Goal: Task Accomplishment & Management: Use online tool/utility

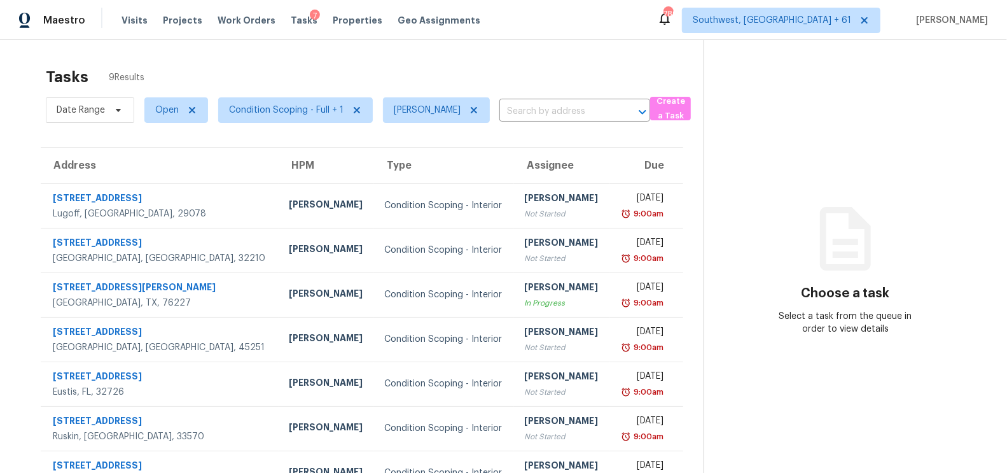
scroll to position [39, 0]
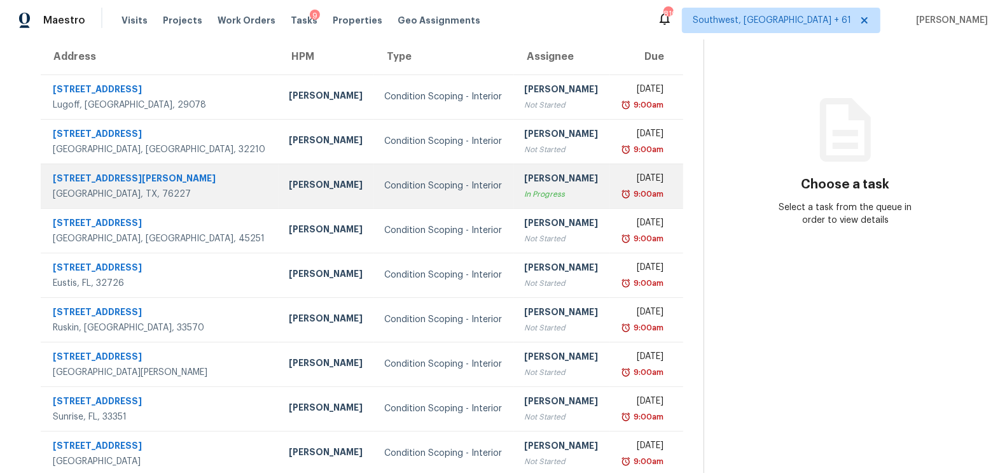
scroll to position [121, 0]
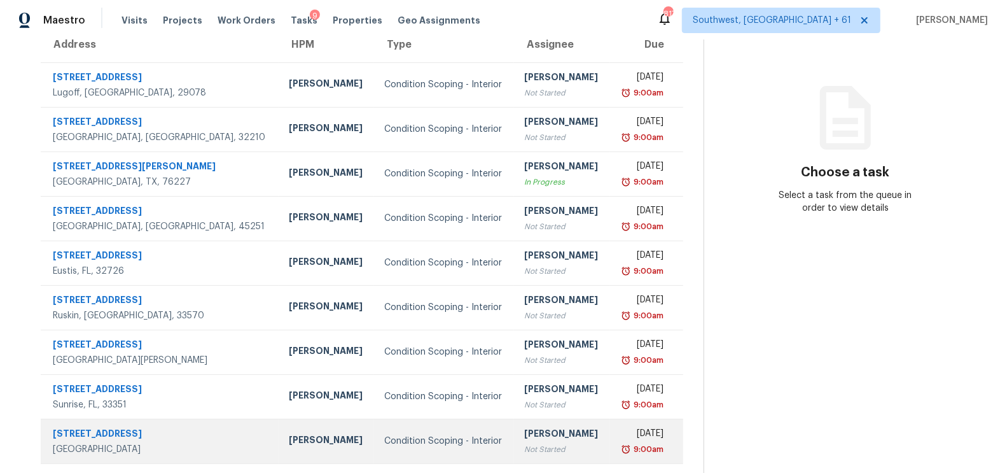
click at [524, 441] on div "[PERSON_NAME]" at bounding box center [561, 435] width 75 height 16
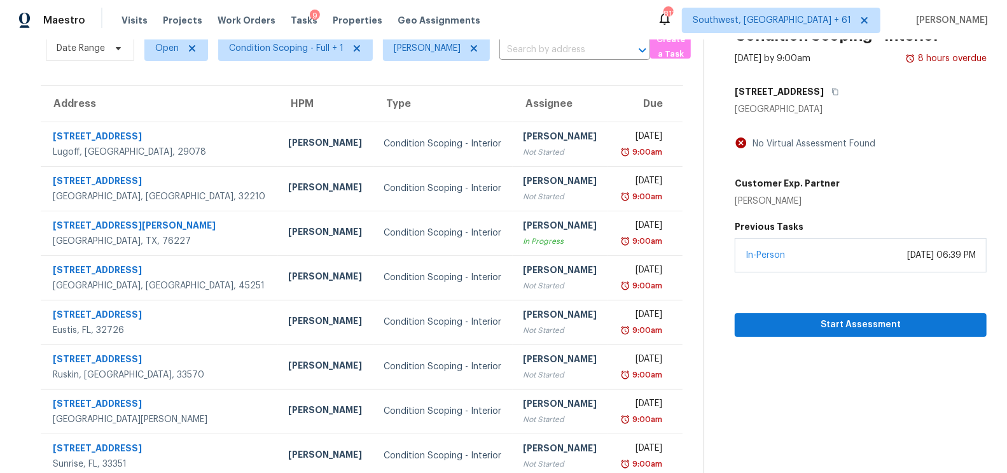
scroll to position [52, 0]
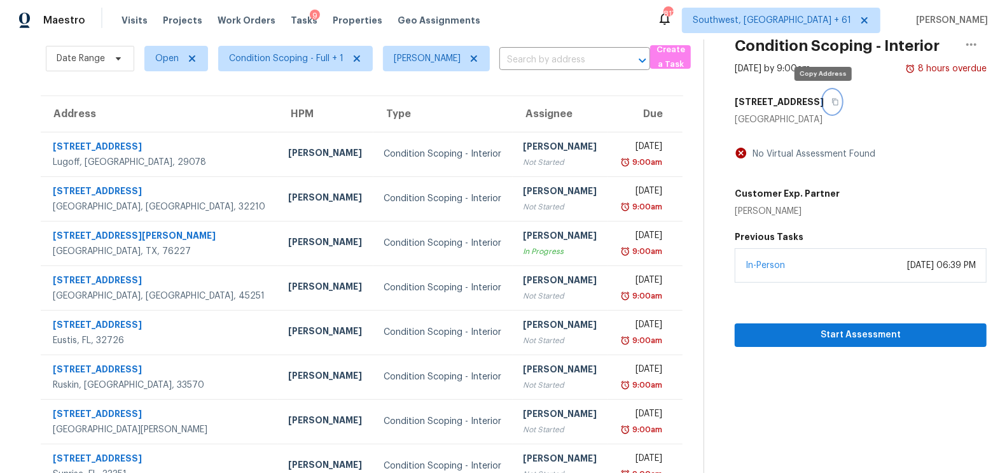
click at [831, 99] on icon "button" at bounding box center [835, 102] width 8 height 8
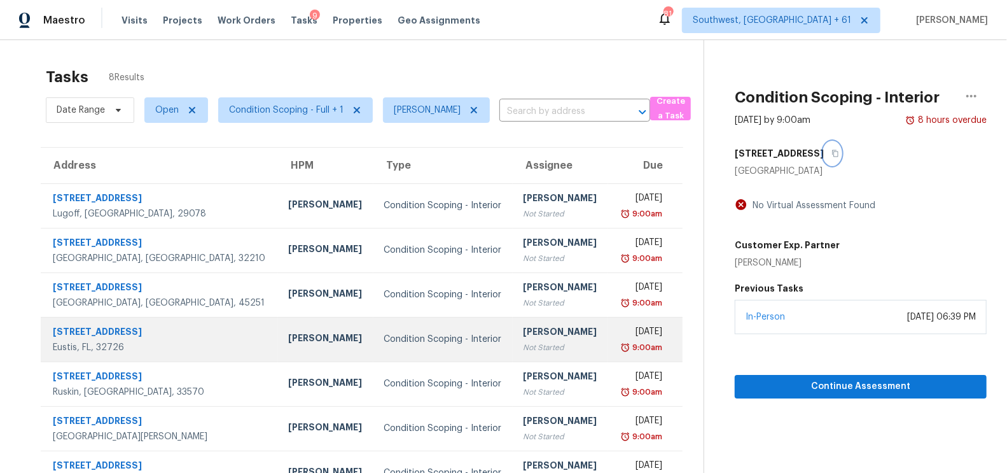
scroll to position [76, 0]
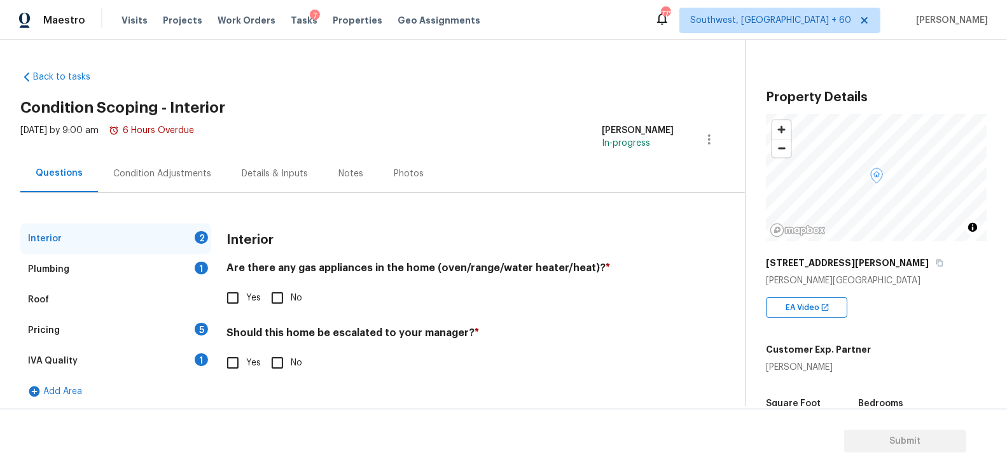
scroll to position [258, 0]
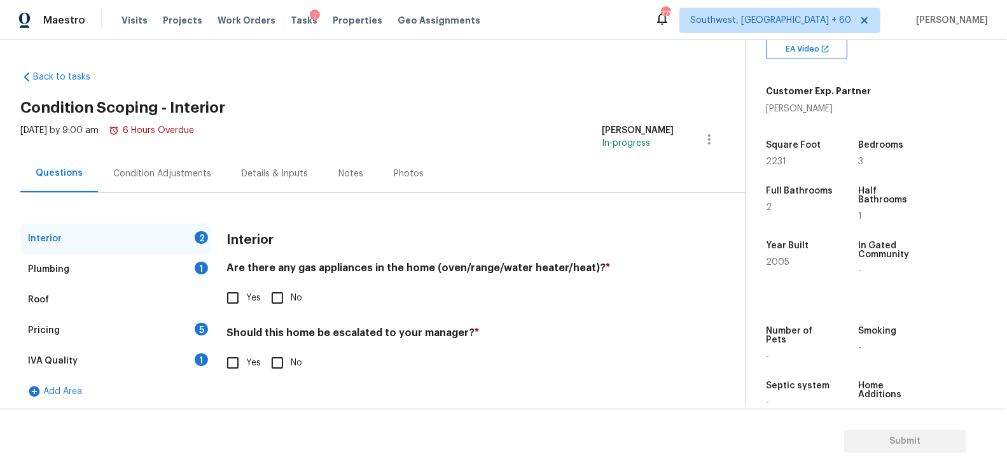
click at [274, 308] on input "No" at bounding box center [277, 297] width 27 height 27
checkbox input "true"
click at [273, 369] on input "No" at bounding box center [277, 363] width 27 height 27
checkbox input "true"
click at [189, 273] on div "Plumbing 1" at bounding box center [115, 269] width 191 height 31
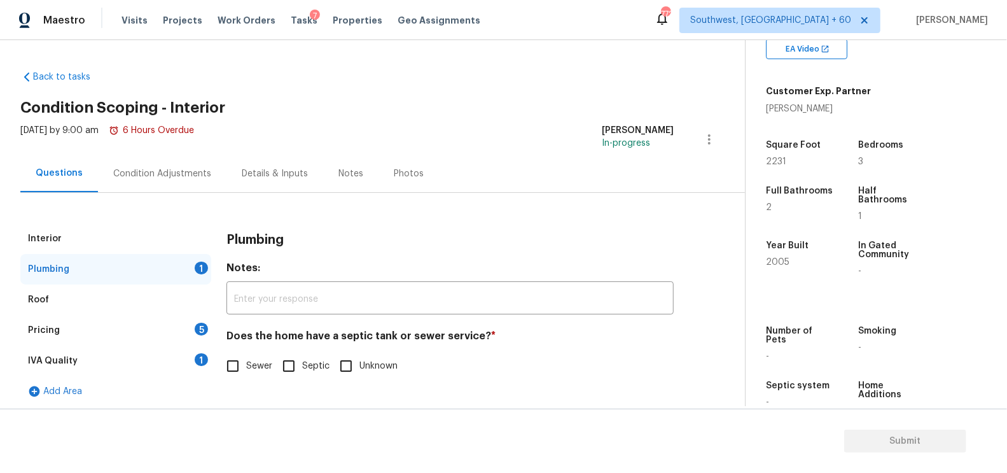
click at [267, 370] on span "Sewer" at bounding box center [259, 365] width 26 height 13
click at [246, 370] on input "Sewer" at bounding box center [232, 365] width 27 height 27
checkbox input "true"
click at [188, 355] on div "IVA Quality 1" at bounding box center [115, 360] width 191 height 31
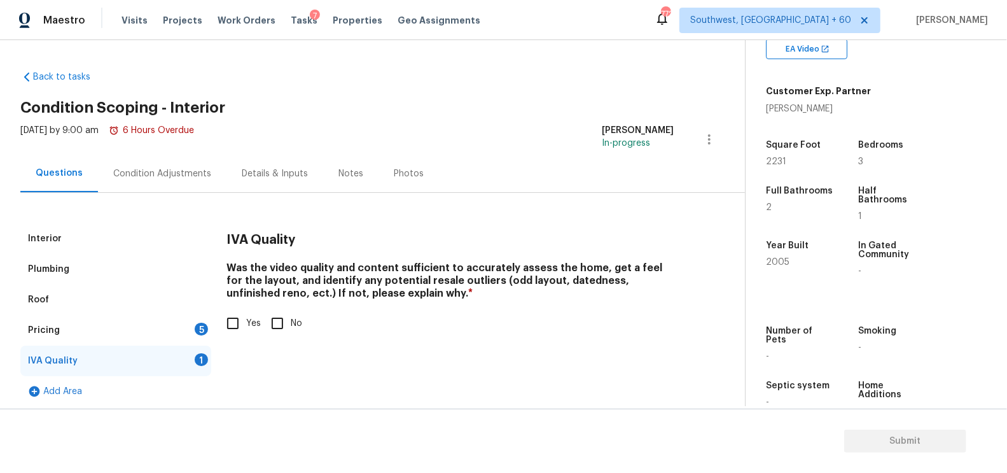
click at [244, 319] on input "Yes" at bounding box center [232, 323] width 27 height 27
checkbox input "true"
click at [180, 328] on div "Pricing 5" at bounding box center [115, 330] width 191 height 31
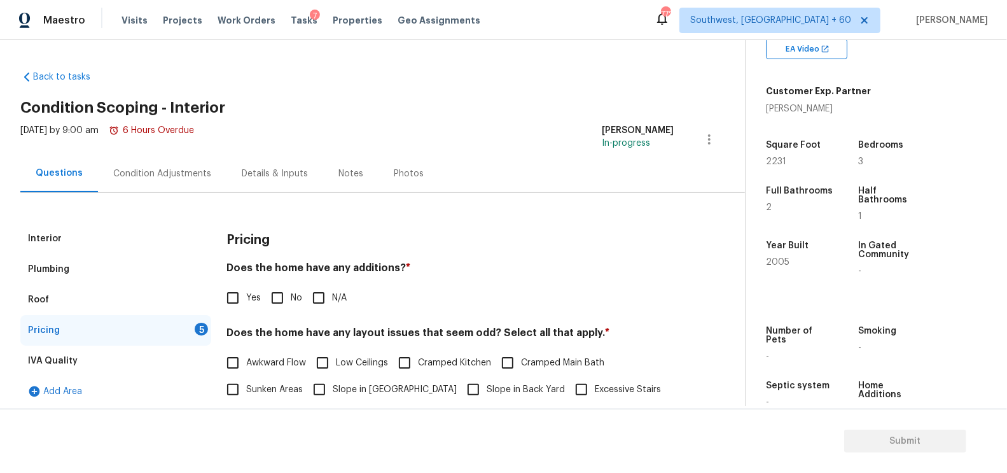
click at [302, 301] on div "Yes No N/A" at bounding box center [449, 297] width 447 height 27
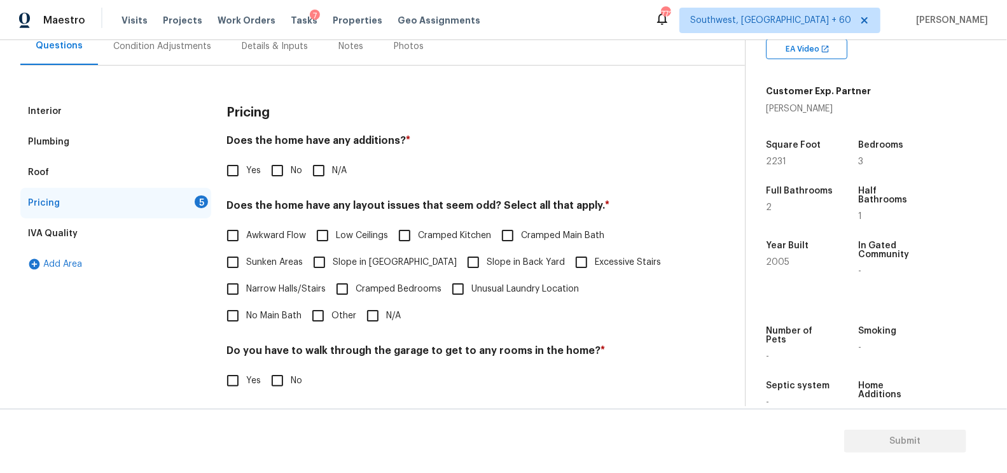
scroll to position [153, 0]
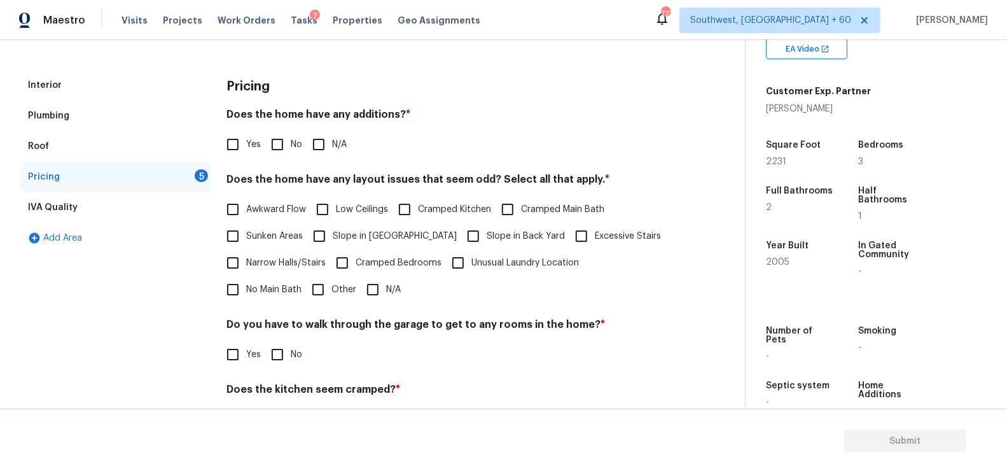
click at [276, 157] on div "Pricing Does the home have any additions? * Yes No N/A Does the home have any l…" at bounding box center [449, 291] width 447 height 443
click at [276, 145] on input "No" at bounding box center [277, 144] width 27 height 27
checkbox input "true"
click at [280, 266] on span "Narrow Halls/Stairs" at bounding box center [285, 264] width 79 height 13
click at [246, 266] on input "Narrow Halls/Stairs" at bounding box center [232, 264] width 27 height 27
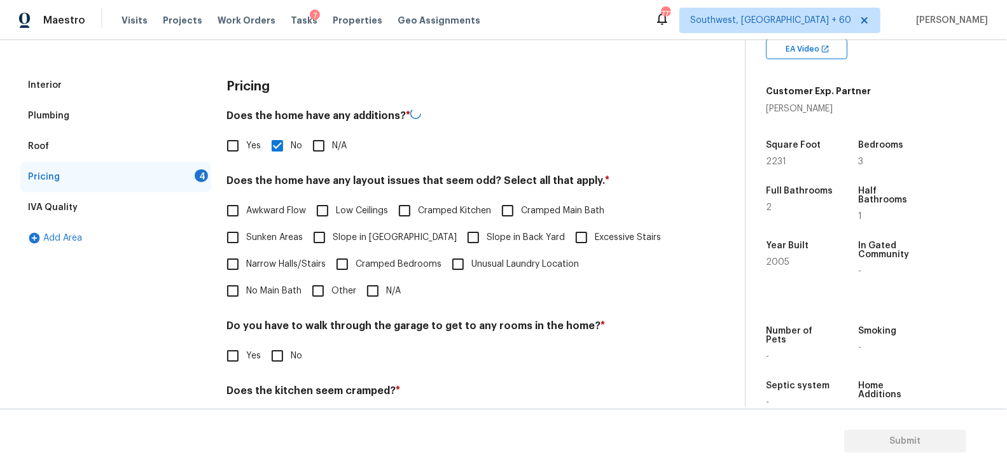
checkbox input "true"
click at [359, 281] on input "N/A" at bounding box center [372, 290] width 27 height 27
checkbox input "true"
click at [294, 247] on label "Sunken Areas" at bounding box center [260, 236] width 83 height 27
click at [246, 247] on input "Sunken Areas" at bounding box center [232, 236] width 27 height 27
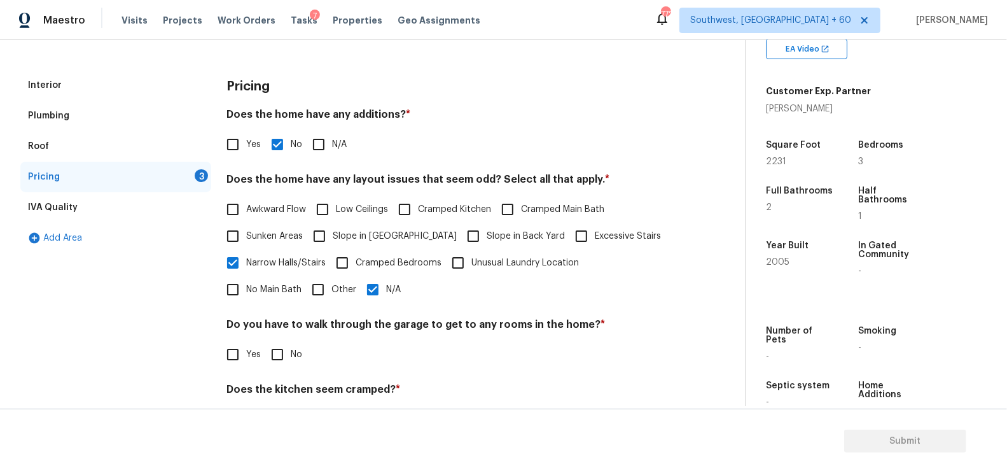
checkbox input "true"
click at [288, 345] on input "No" at bounding box center [277, 354] width 27 height 27
checkbox input "true"
click at [287, 259] on span "Narrow Halls/Stairs" at bounding box center [285, 262] width 79 height 13
click at [246, 259] on input "Narrow Halls/Stairs" at bounding box center [232, 262] width 27 height 27
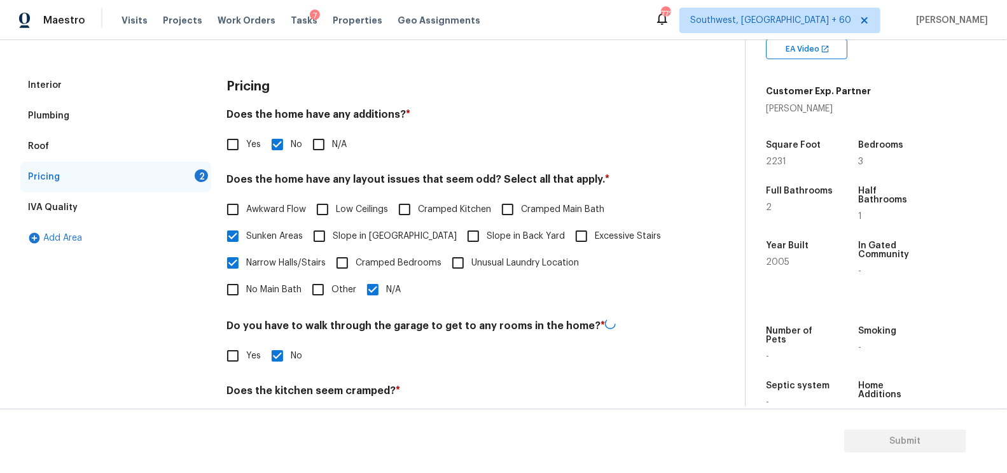
checkbox input "false"
click at [280, 233] on span "Sunken Areas" at bounding box center [274, 237] width 57 height 13
click at [246, 233] on input "Sunken Areas" at bounding box center [232, 237] width 27 height 27
checkbox input "false"
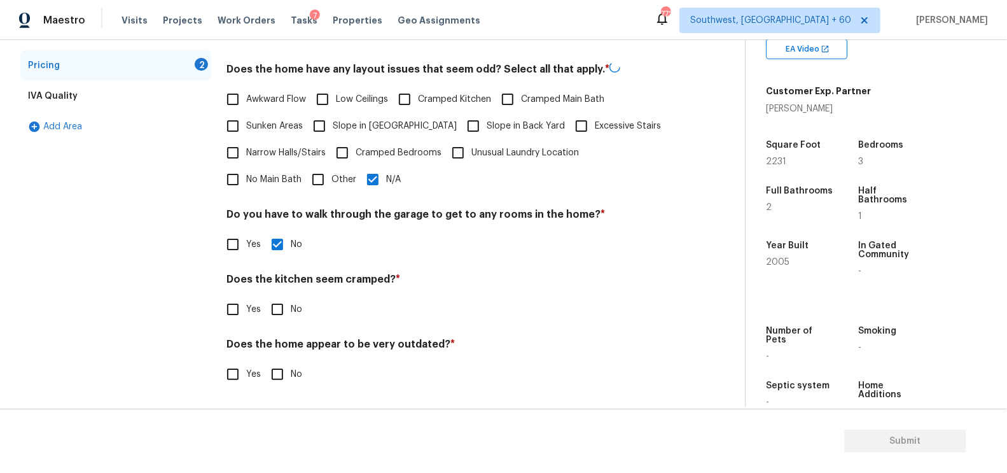
scroll to position [263, 0]
click at [275, 303] on input "No" at bounding box center [277, 309] width 27 height 27
checkbox input "true"
click at [275, 382] on input "No" at bounding box center [277, 375] width 27 height 27
checkbox input "true"
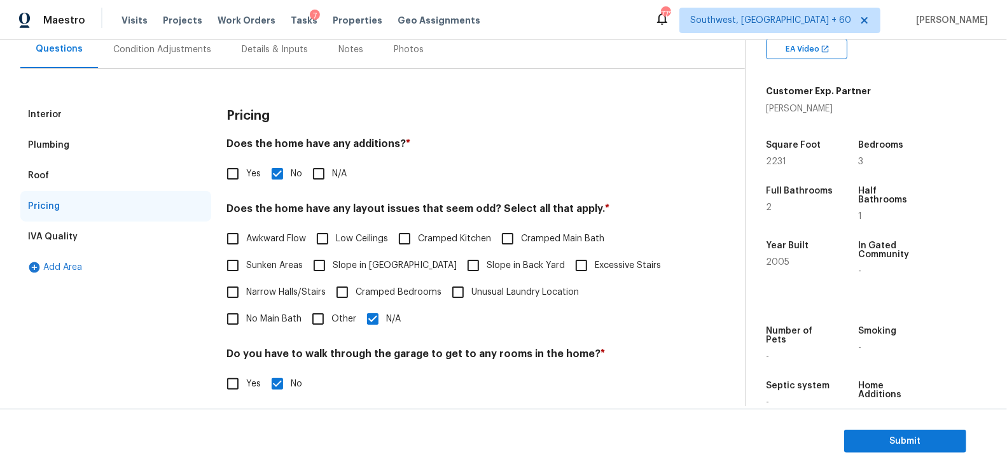
scroll to position [0, 0]
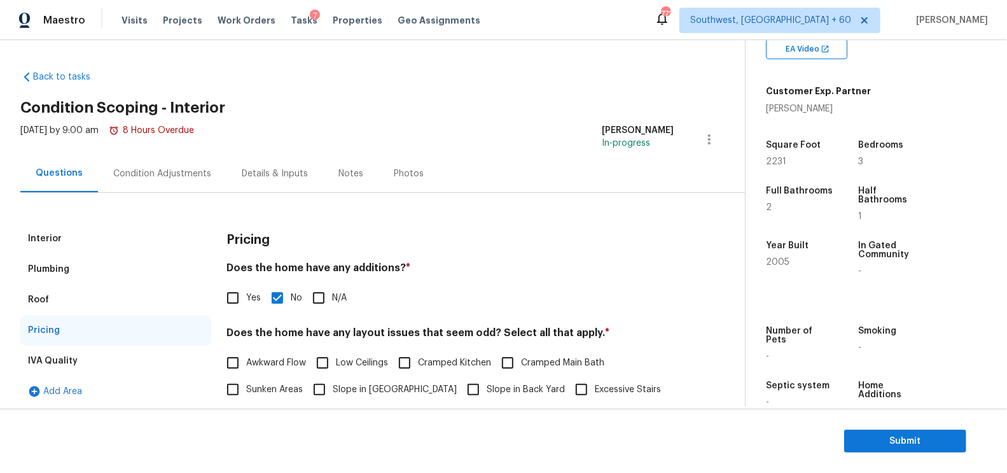
click at [165, 164] on div "Condition Adjustments" at bounding box center [162, 174] width 128 height 38
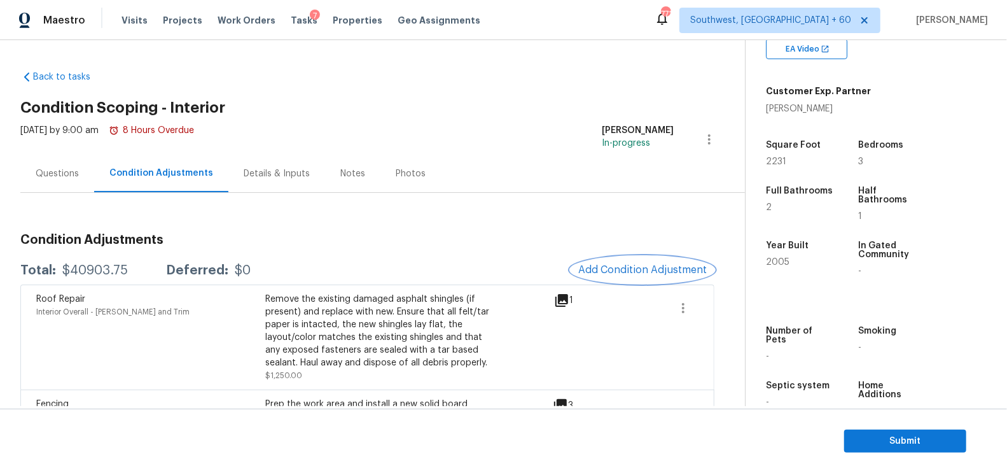
click at [620, 266] on span "Add Condition Adjustment" at bounding box center [642, 269] width 128 height 11
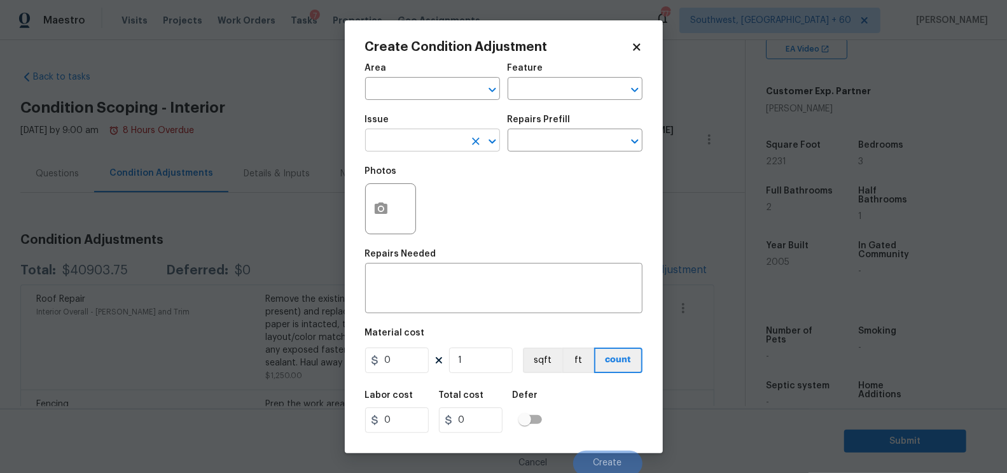
click at [452, 135] on input "text" at bounding box center [414, 142] width 99 height 20
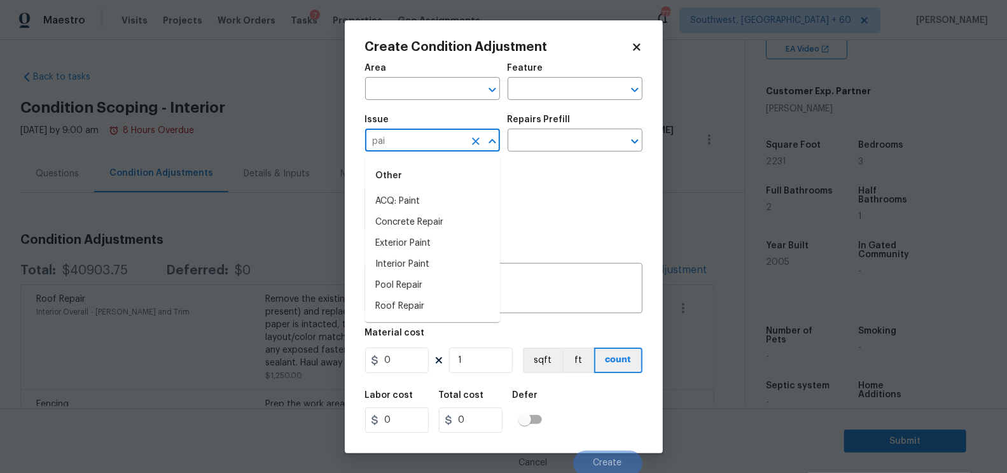
type input "pain"
click at [408, 155] on ul "Other ACQ: Flooring ACQ: Foundation ACQ: HVAC ACQ: Organic Material ACQ: Paint …" at bounding box center [432, 249] width 135 height 189
click at [402, 193] on li "ACQ: Paint" at bounding box center [432, 201] width 135 height 21
type input "ACQ: Paint"
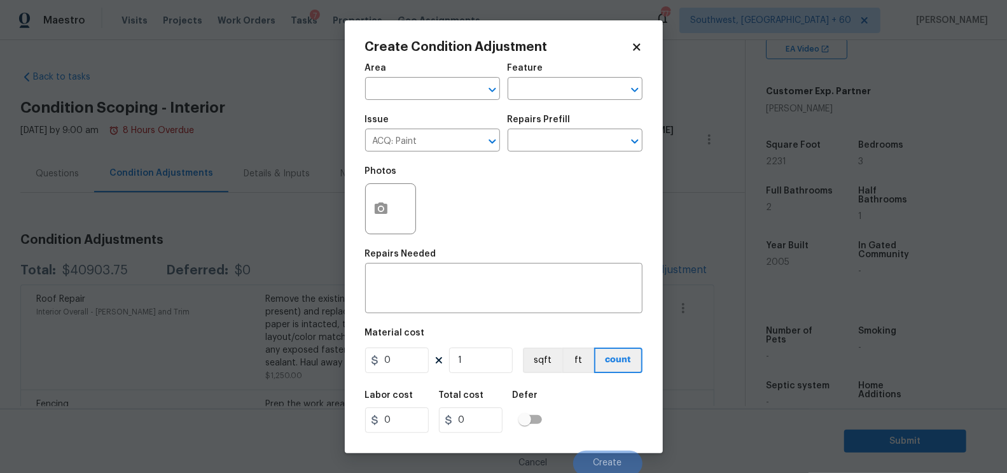
click at [574, 127] on div "Repairs Prefill" at bounding box center [574, 123] width 135 height 17
click at [569, 139] on input "text" at bounding box center [556, 142] width 99 height 20
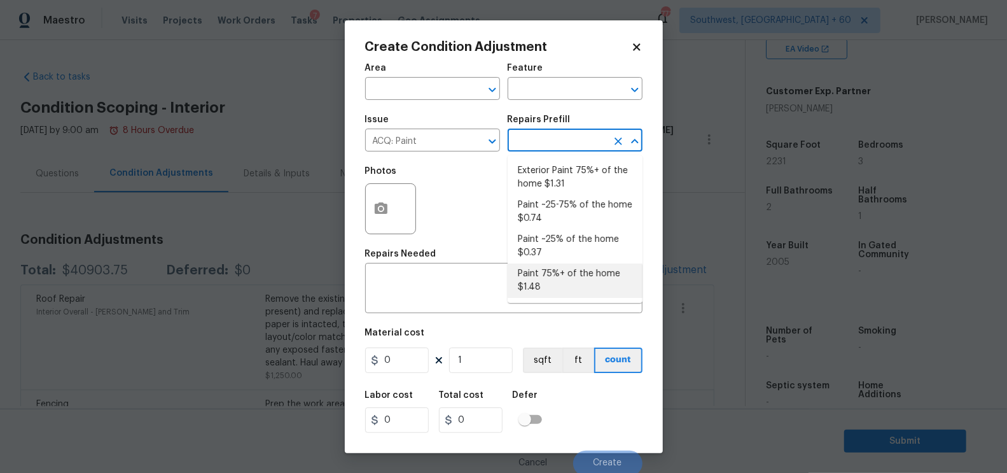
click at [563, 279] on li "Paint 75%+ of the home $1.48" at bounding box center [574, 280] width 135 height 34
type input "Acquisition"
type textarea "Acquisition Scope: 75%+ of the home will likely require interior paint"
type input "1.48"
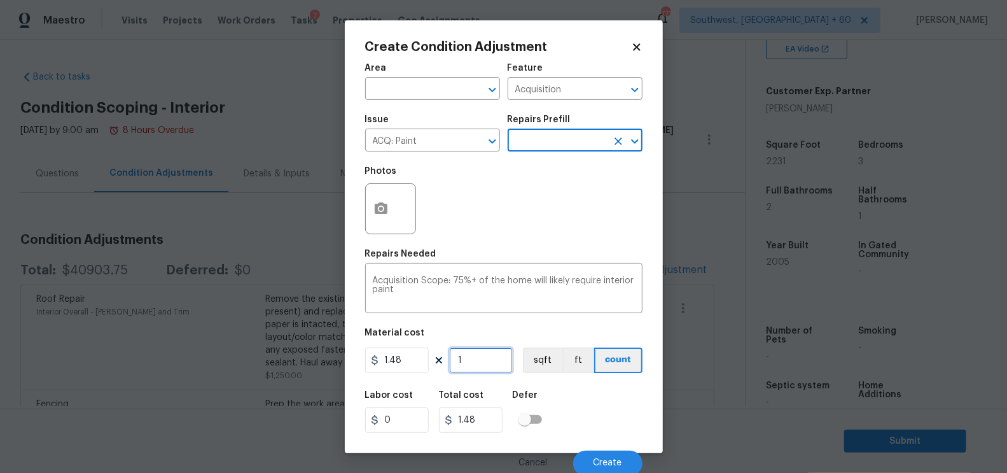
click at [483, 364] on input "1" at bounding box center [481, 359] width 64 height 25
type input "0"
type input "2"
type input "2.96"
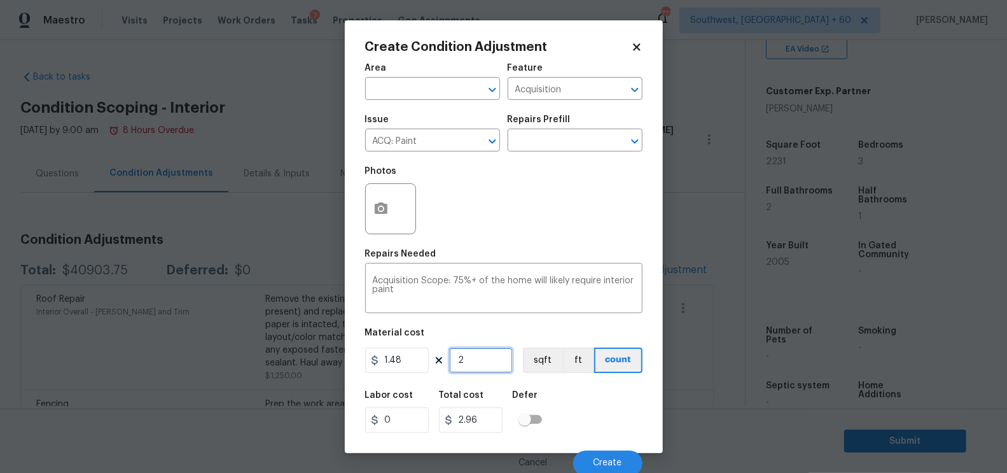
type input "22"
type input "32.56"
type input "223"
type input "330.04"
type input "2231"
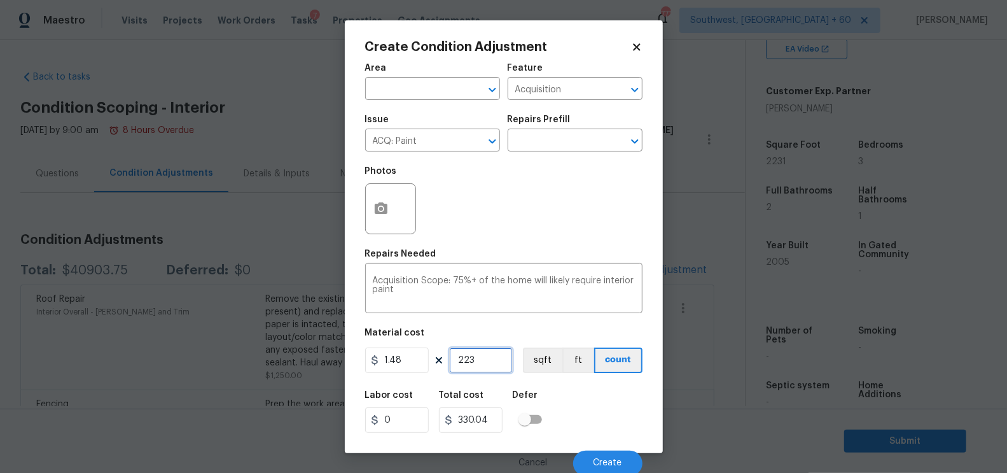
type input "3301.88"
type input "2231"
click at [377, 218] on button "button" at bounding box center [381, 209] width 31 height 50
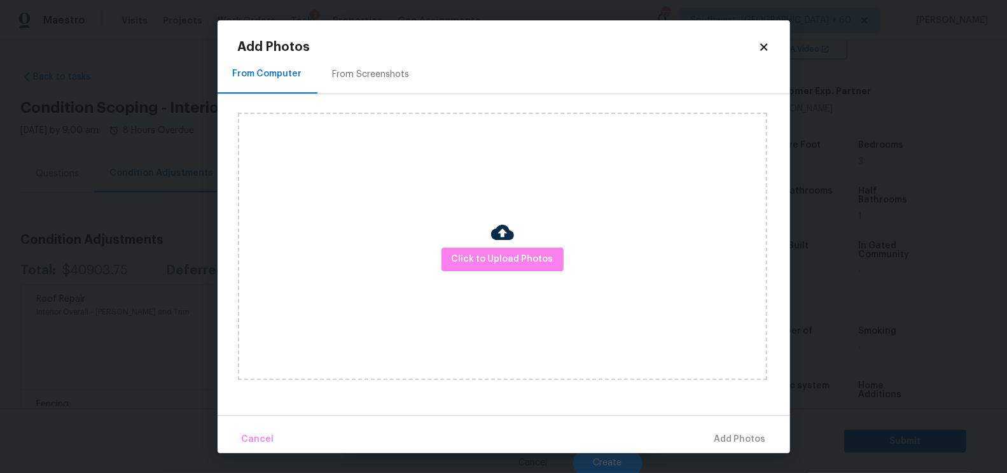
click at [379, 82] on div "From Screenshots" at bounding box center [370, 75] width 107 height 38
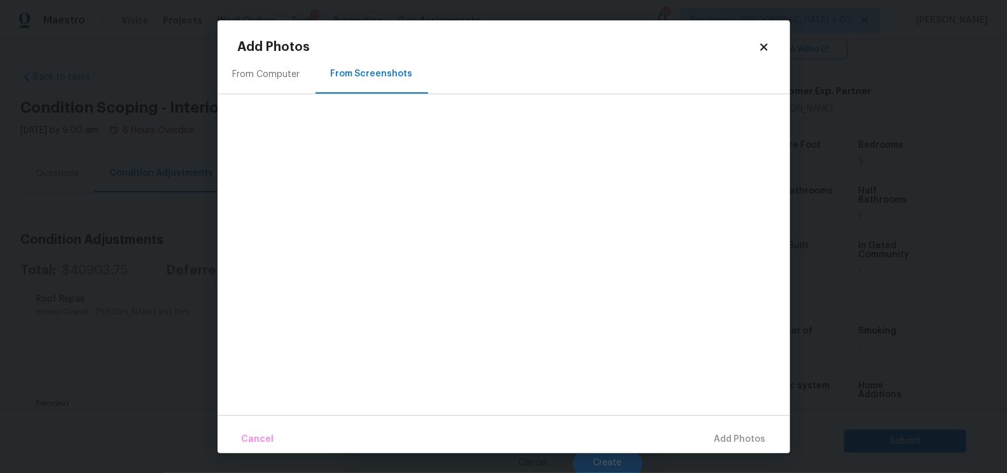
click at [256, 76] on div "From Computer" at bounding box center [266, 74] width 67 height 13
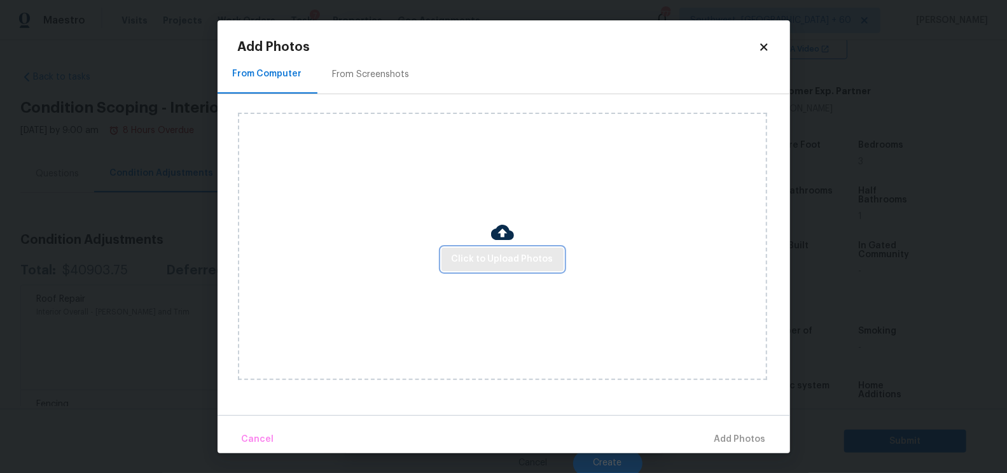
click at [495, 261] on span "Click to Upload Photos" at bounding box center [503, 259] width 102 height 16
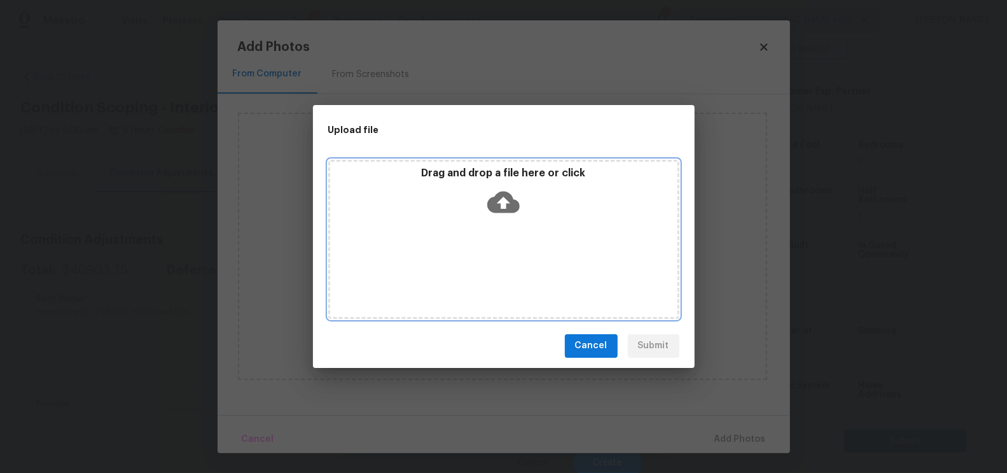
click at [498, 202] on icon at bounding box center [503, 202] width 32 height 32
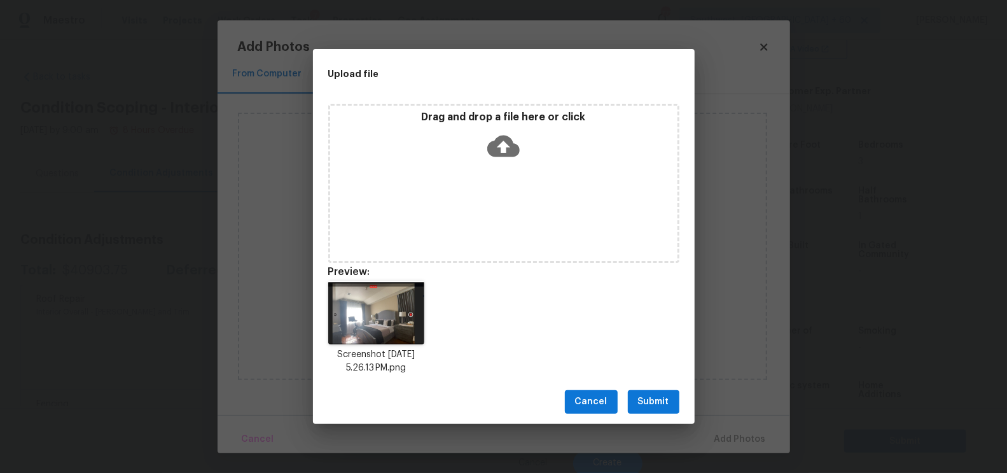
click at [646, 405] on span "Submit" at bounding box center [653, 402] width 31 height 16
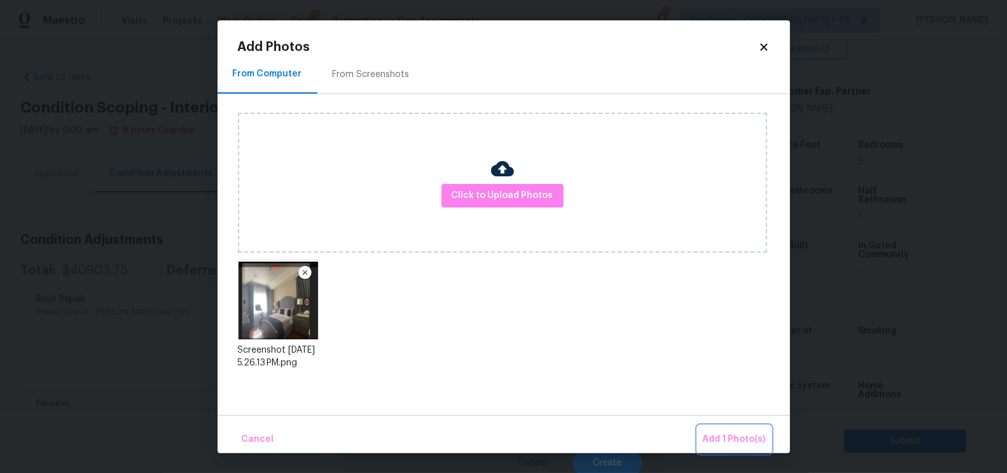
click at [728, 431] on span "Add 1 Photo(s)" at bounding box center [734, 439] width 63 height 16
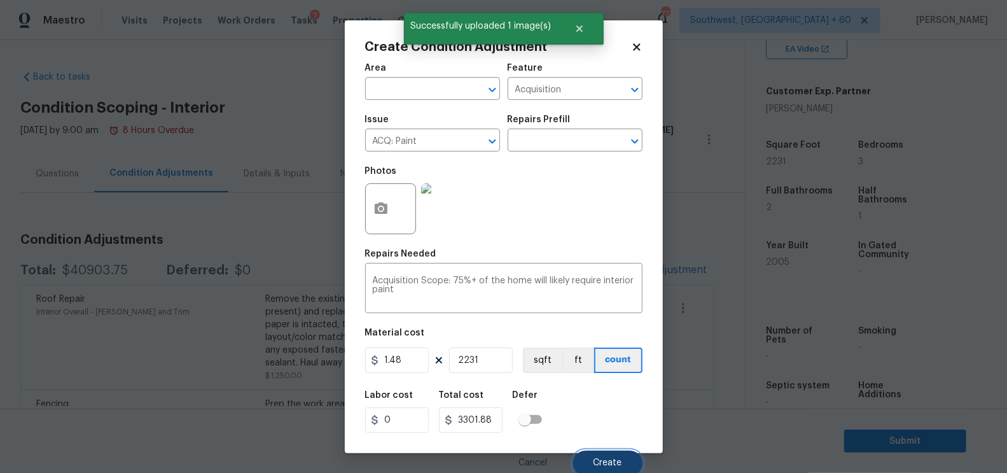
click at [612, 456] on button "Create" at bounding box center [607, 462] width 69 height 25
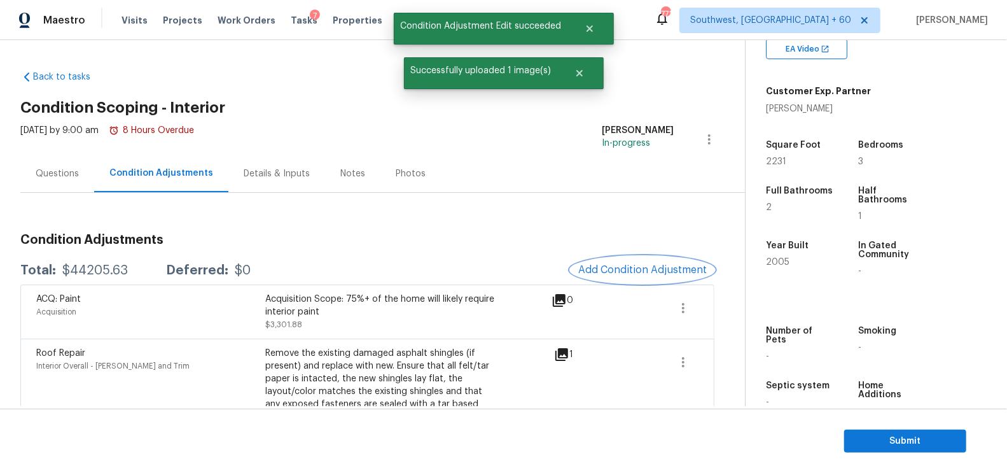
click at [633, 272] on span "Add Condition Adjustment" at bounding box center [642, 269] width 128 height 11
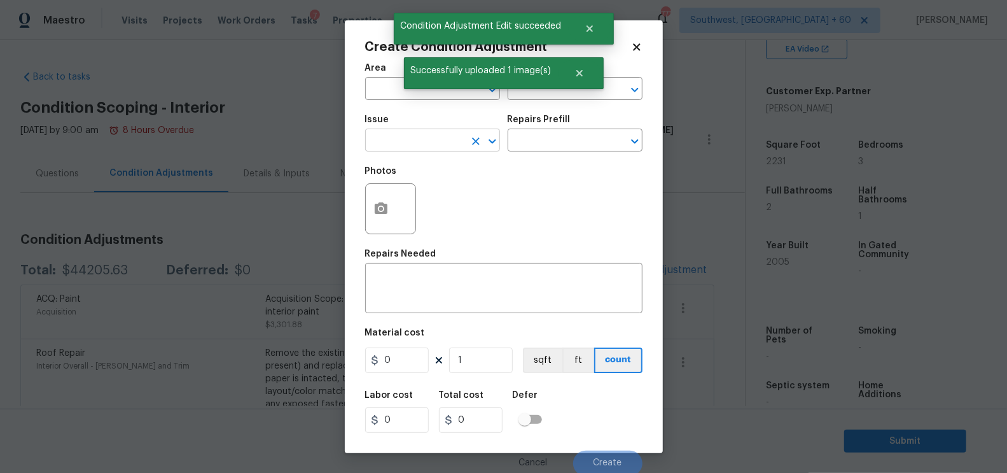
click at [415, 139] on input "text" at bounding box center [414, 142] width 99 height 20
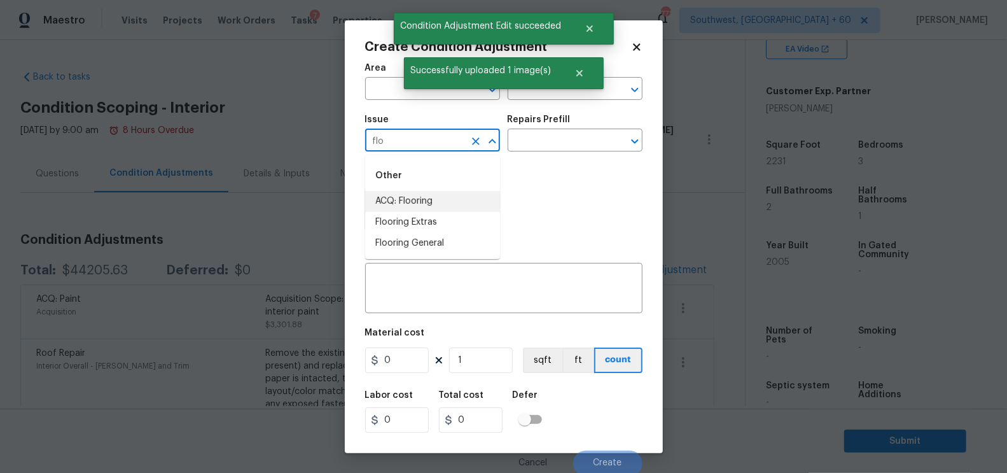
click at [411, 196] on li "ACQ: Flooring" at bounding box center [432, 201] width 135 height 21
type input "ACQ: Flooring"
click at [531, 148] on input "text" at bounding box center [556, 142] width 99 height 20
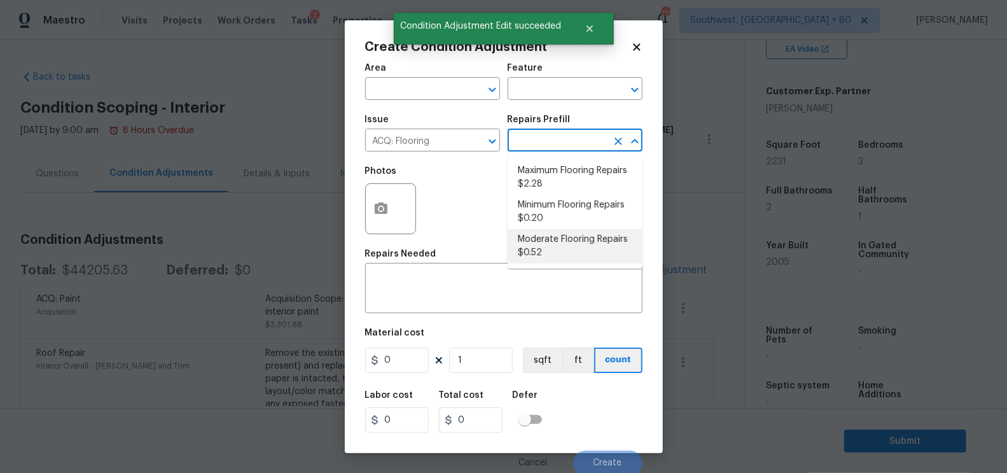
click at [546, 238] on li "Moderate Flooring Repairs $0.52" at bounding box center [574, 246] width 135 height 34
type input "Acquisition"
type textarea "Acquisition Scope: Moderate flooring repairs"
type input "0.52"
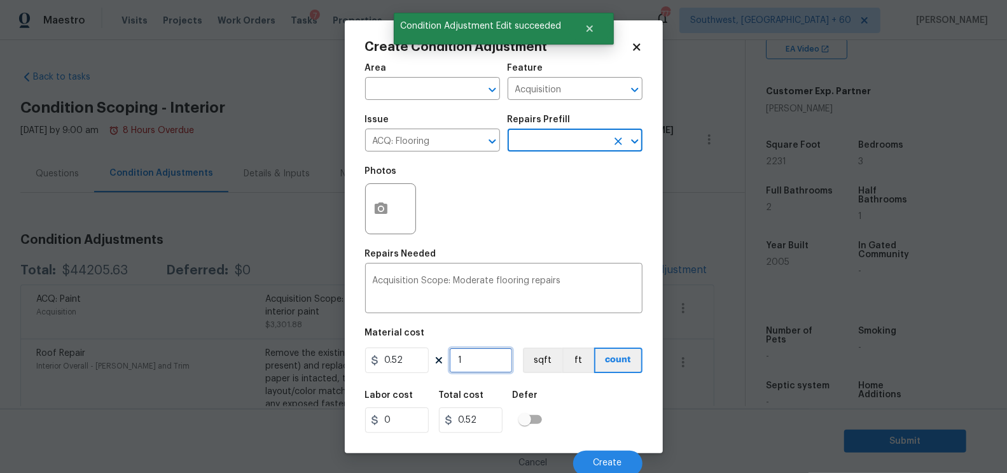
click at [487, 357] on input "1" at bounding box center [481, 359] width 64 height 25
type input "0"
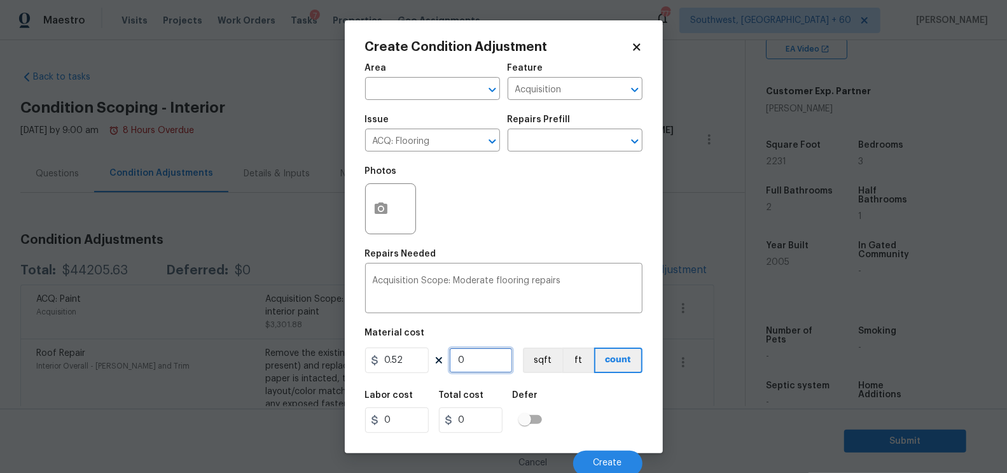
type input "2"
type input "1.04"
type input "22"
type input "11.44"
type input "223"
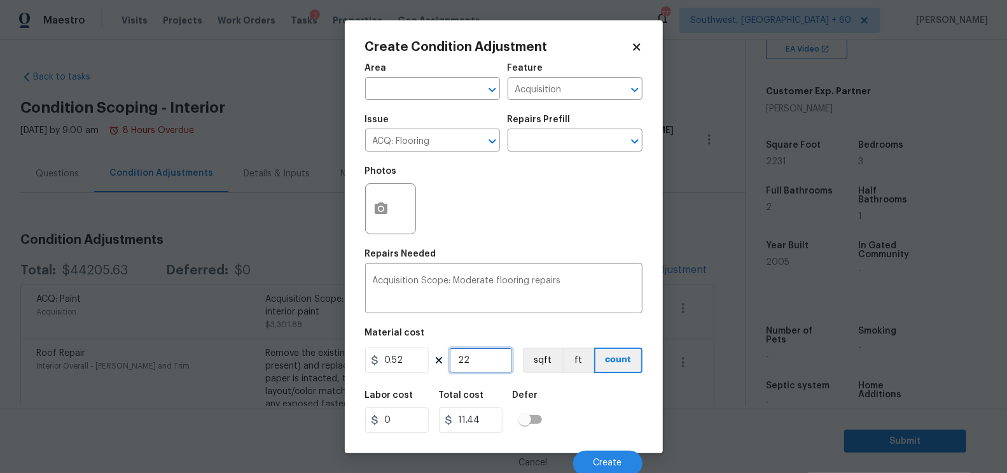
type input "115.96"
type input "2231"
type input "1160.12"
type input "2231"
click at [487, 416] on input "1160.12" at bounding box center [471, 419] width 64 height 25
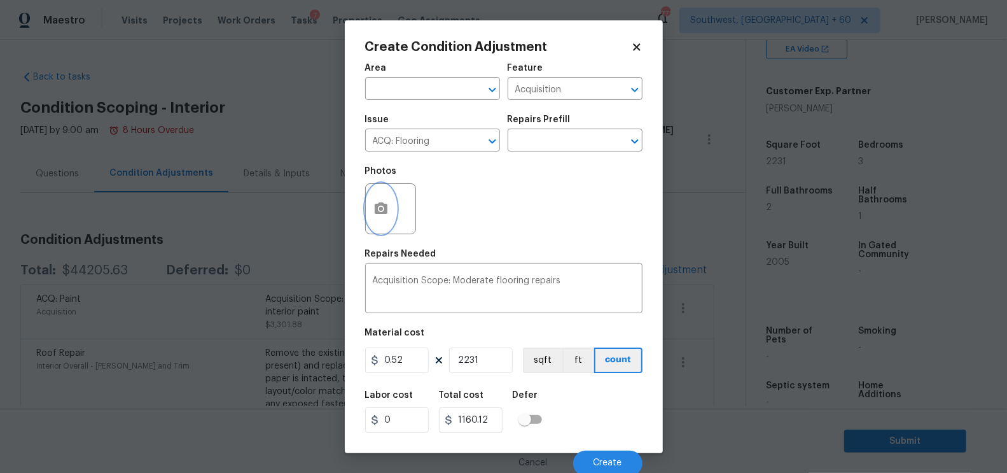
click at [383, 209] on icon "button" at bounding box center [381, 207] width 13 height 11
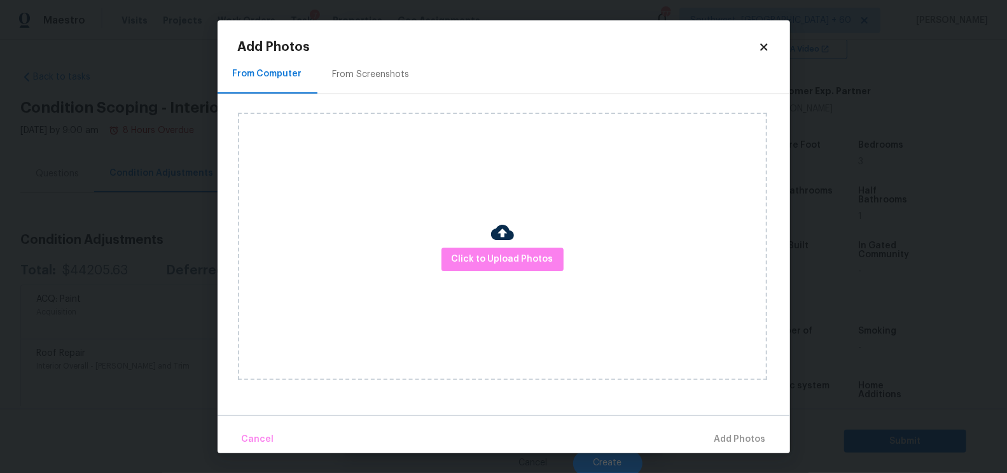
click at [385, 76] on div "From Screenshots" at bounding box center [371, 74] width 77 height 13
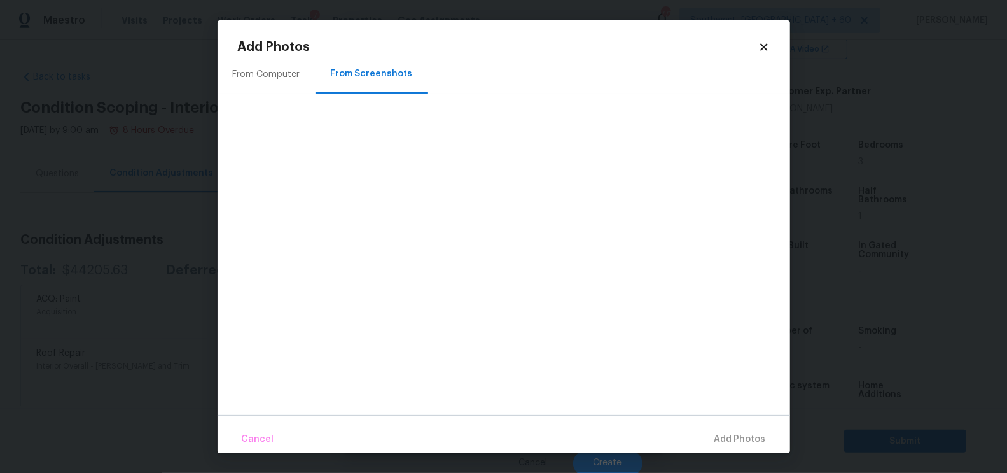
click at [275, 78] on div "From Computer" at bounding box center [266, 74] width 67 height 13
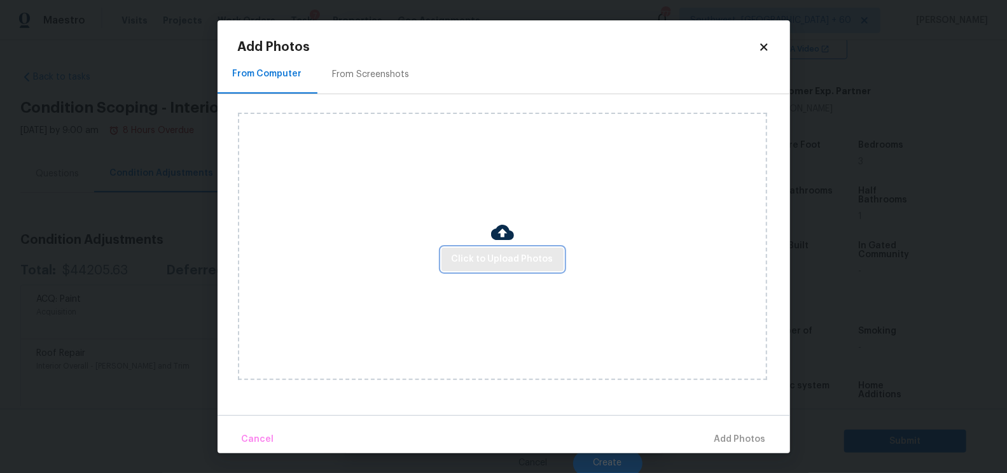
click at [509, 253] on span "Click to Upload Photos" at bounding box center [503, 259] width 102 height 16
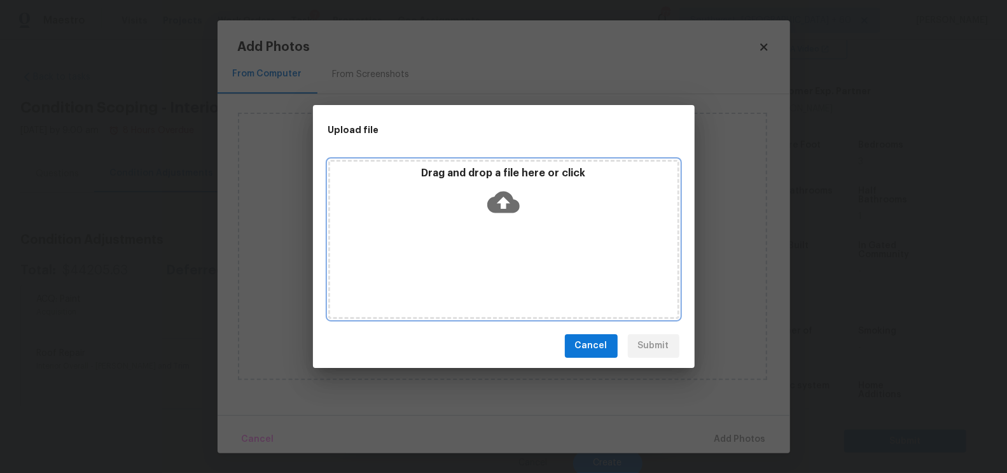
click at [500, 193] on icon at bounding box center [503, 202] width 32 height 22
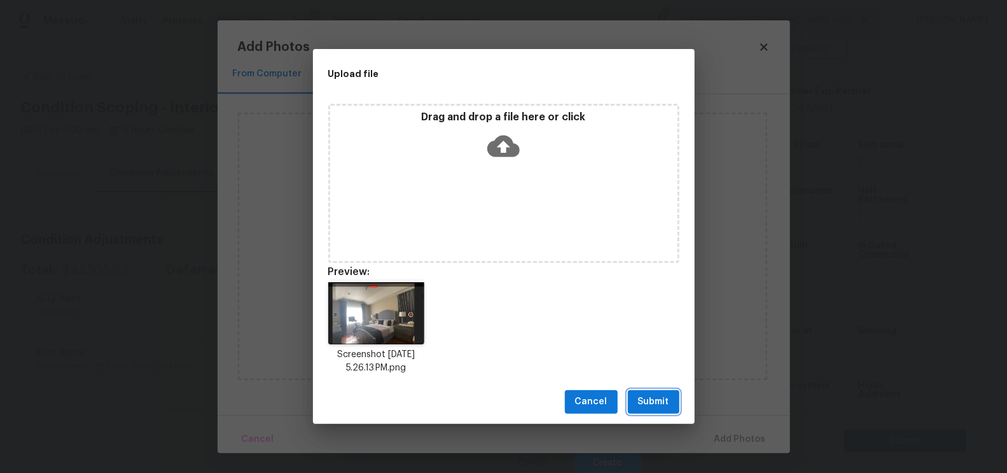
click at [651, 399] on span "Submit" at bounding box center [653, 402] width 31 height 16
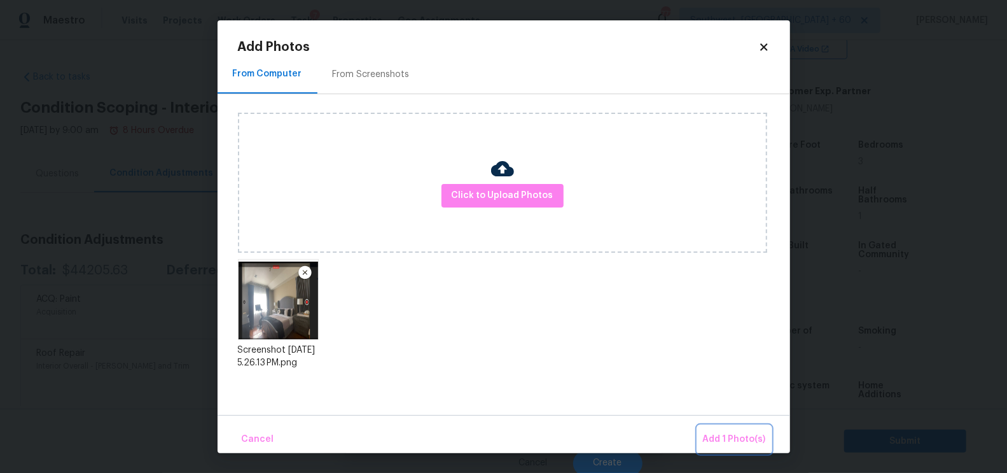
click at [753, 451] on button "Add 1 Photo(s)" at bounding box center [734, 438] width 73 height 27
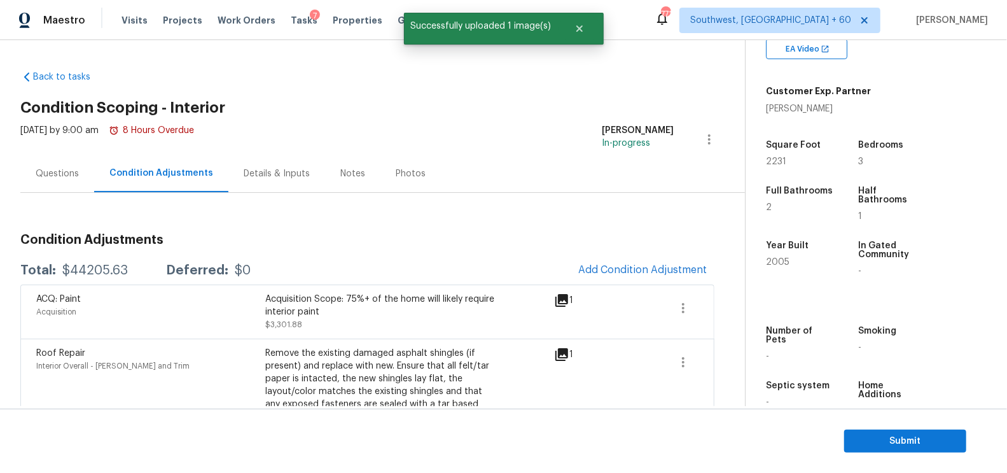
click at [753, 451] on body "Maestro Visits Projects Work Orders Tasks 7 Properties Geo Assignments 771 Sout…" at bounding box center [503, 236] width 1007 height 473
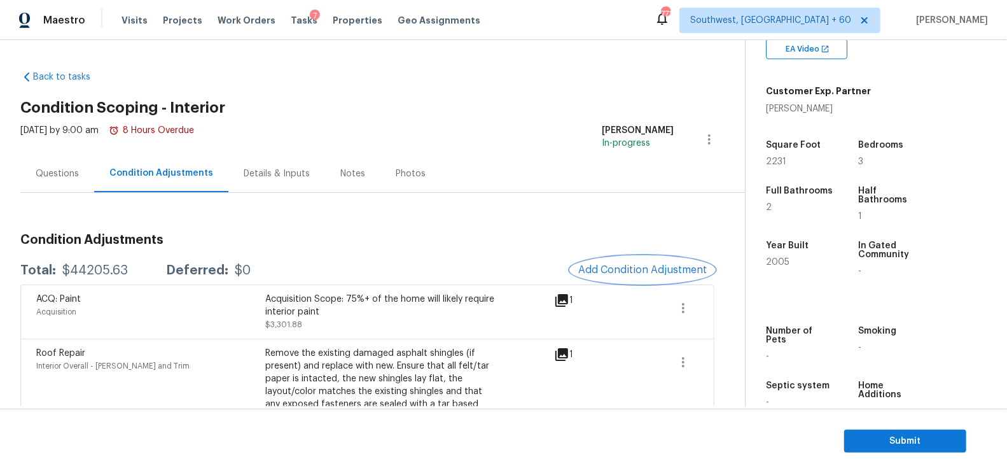
scroll to position [48, 0]
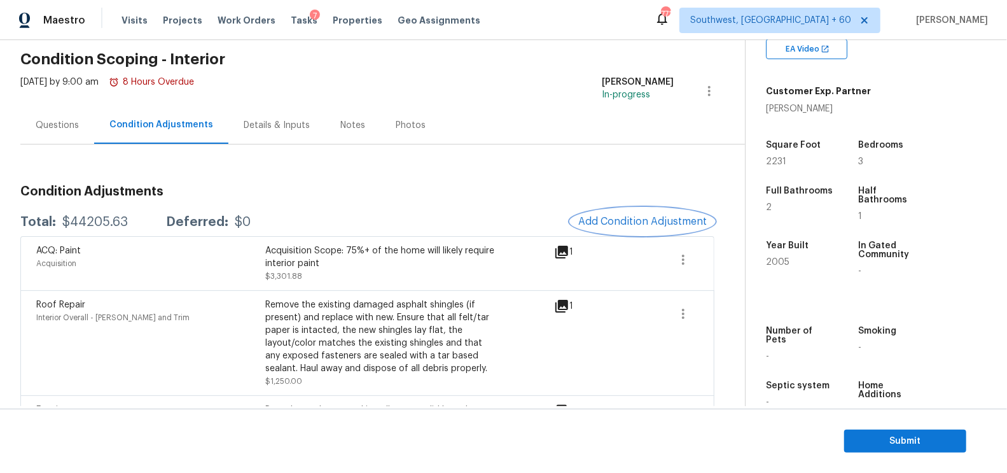
click at [637, 213] on button "Add Condition Adjustment" at bounding box center [642, 221] width 144 height 27
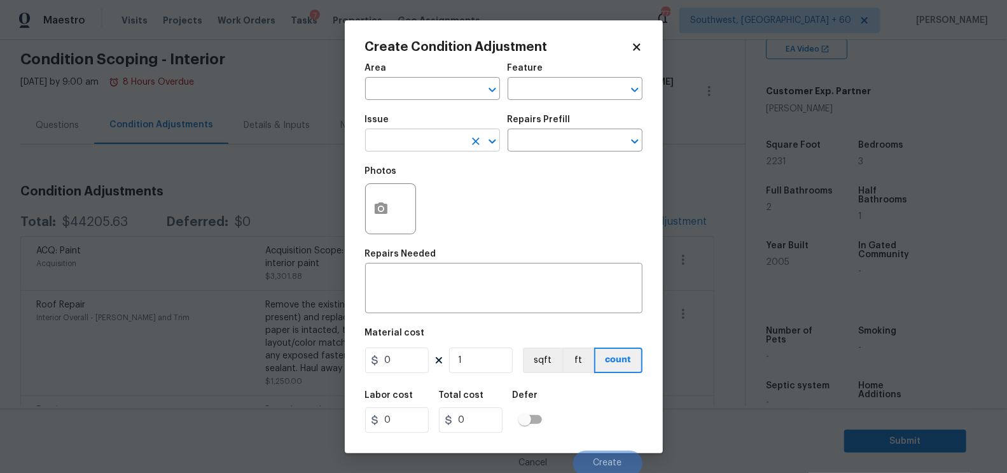
click at [426, 141] on input "text" at bounding box center [414, 142] width 99 height 20
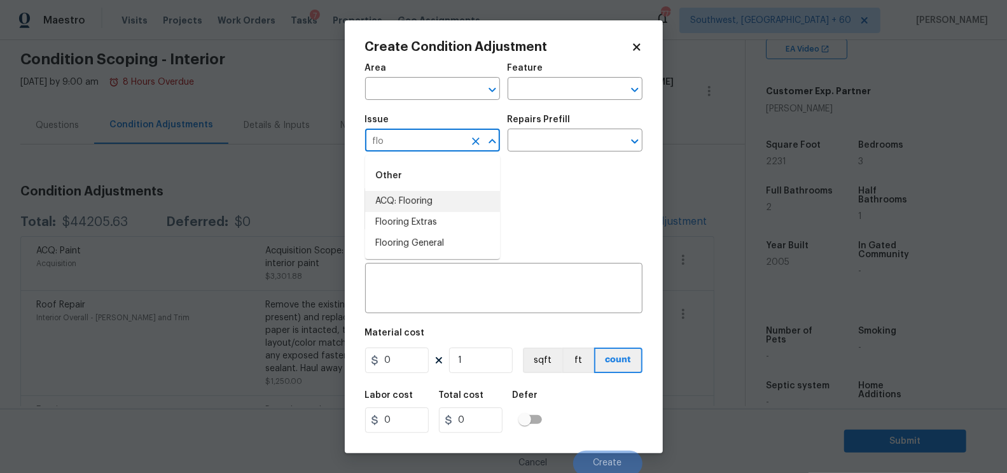
click at [418, 199] on li "ACQ: Flooring" at bounding box center [432, 201] width 135 height 21
type input "ACQ: Flooring"
click at [541, 146] on input "text" at bounding box center [556, 142] width 99 height 20
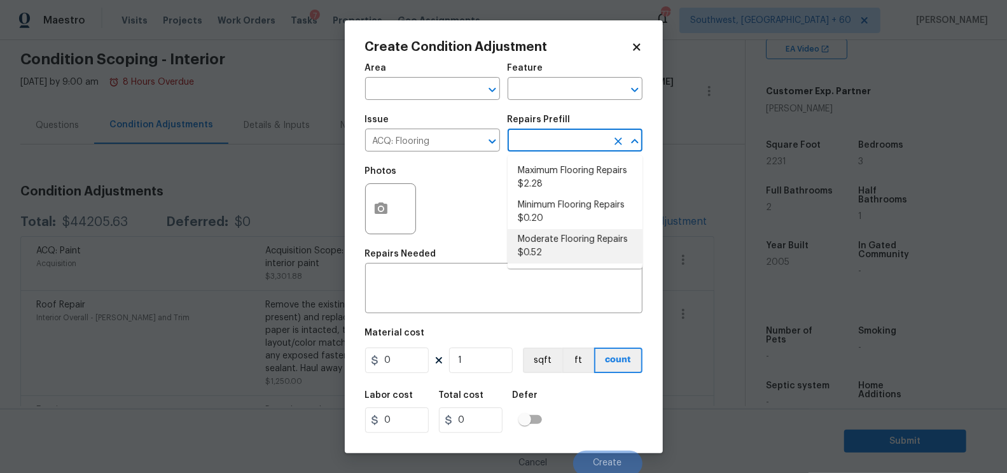
click at [549, 254] on li "Moderate Flooring Repairs $0.52" at bounding box center [574, 246] width 135 height 34
type input "Acquisition"
type textarea "Acquisition Scope: Moderate flooring repairs"
type input "0.52"
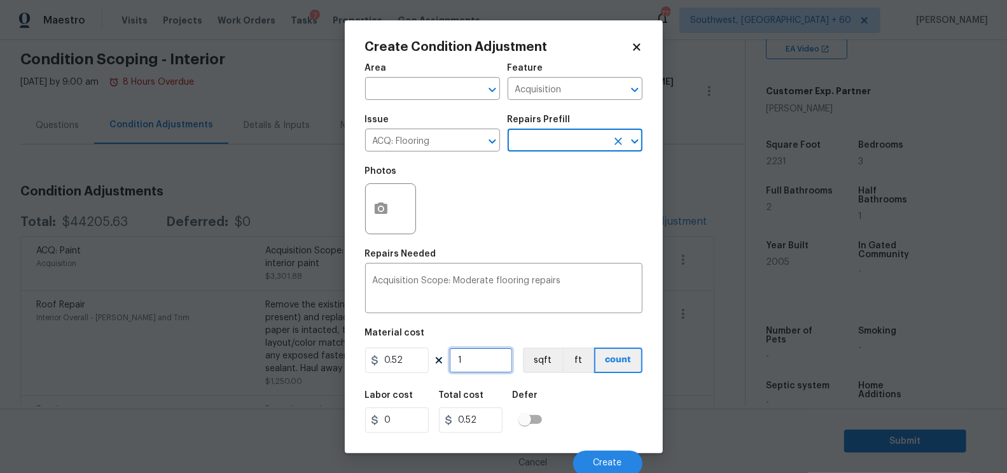
click at [483, 363] on input "1" at bounding box center [481, 359] width 64 height 25
type input "0"
type input "2"
type input "1.04"
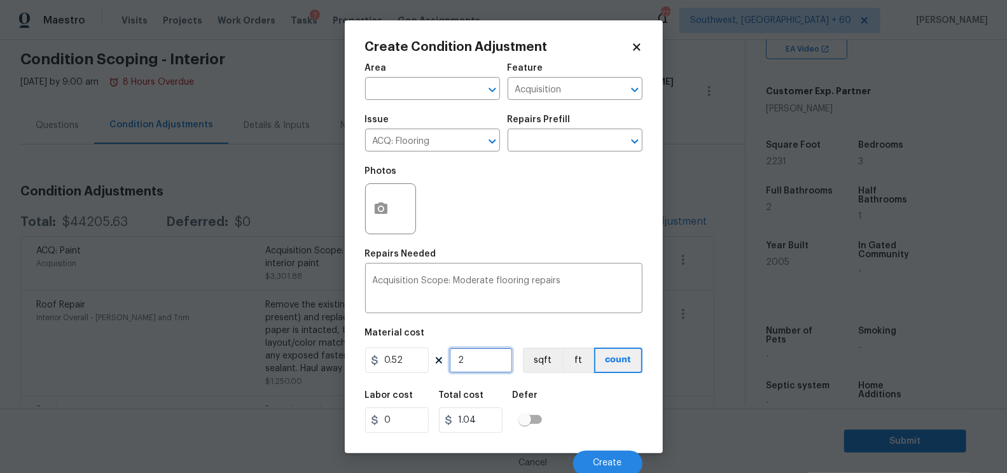
type input "22"
type input "11.44"
type input "223"
type input "115.96"
type input "2231"
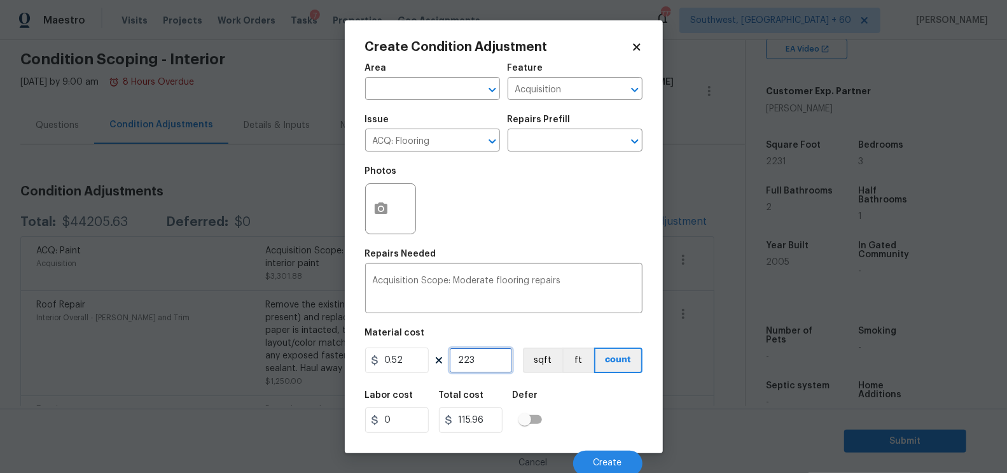
type input "1160.12"
type input "2231"
click at [371, 216] on button "button" at bounding box center [381, 209] width 31 height 50
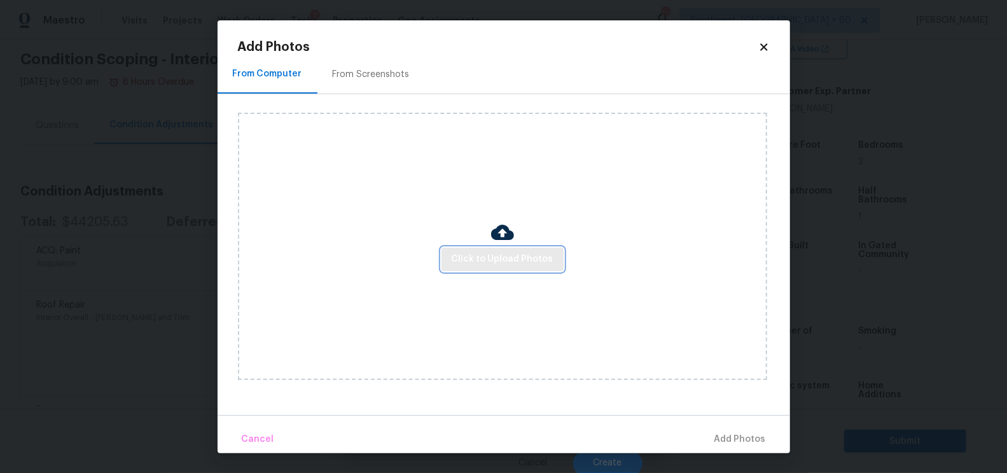
click at [472, 253] on span "Click to Upload Photos" at bounding box center [503, 259] width 102 height 16
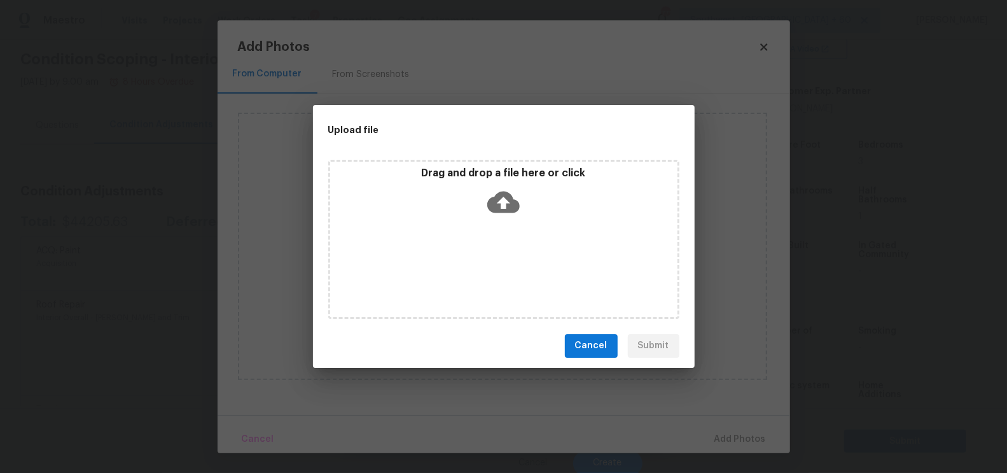
click at [504, 191] on icon at bounding box center [503, 202] width 32 height 22
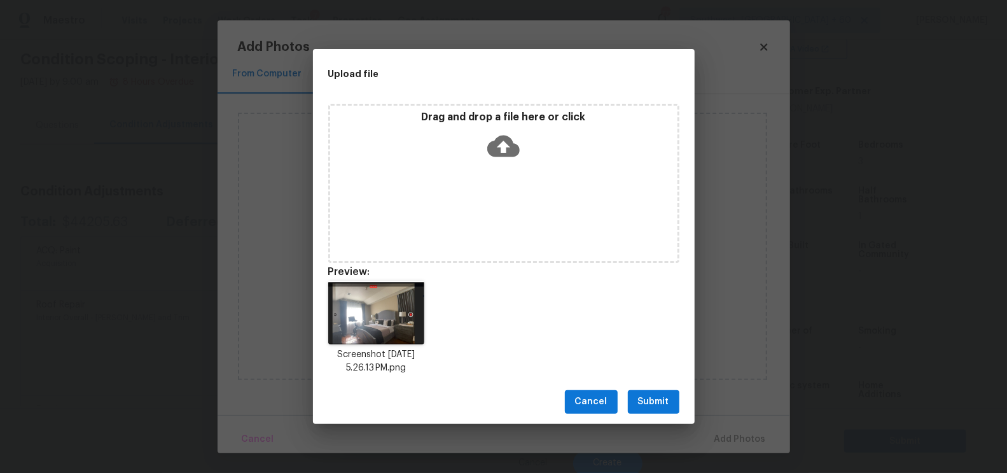
click at [644, 393] on button "Submit" at bounding box center [654, 402] width 52 height 24
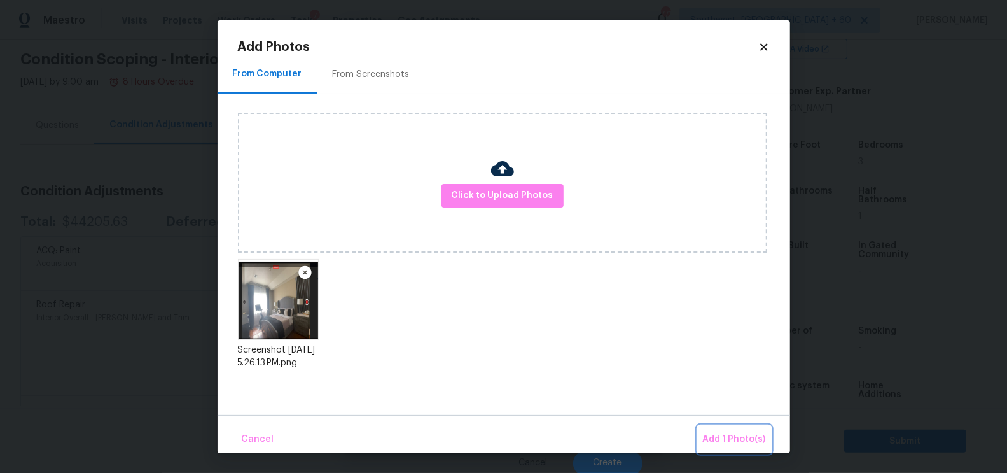
click at [719, 439] on span "Add 1 Photo(s)" at bounding box center [734, 439] width 63 height 16
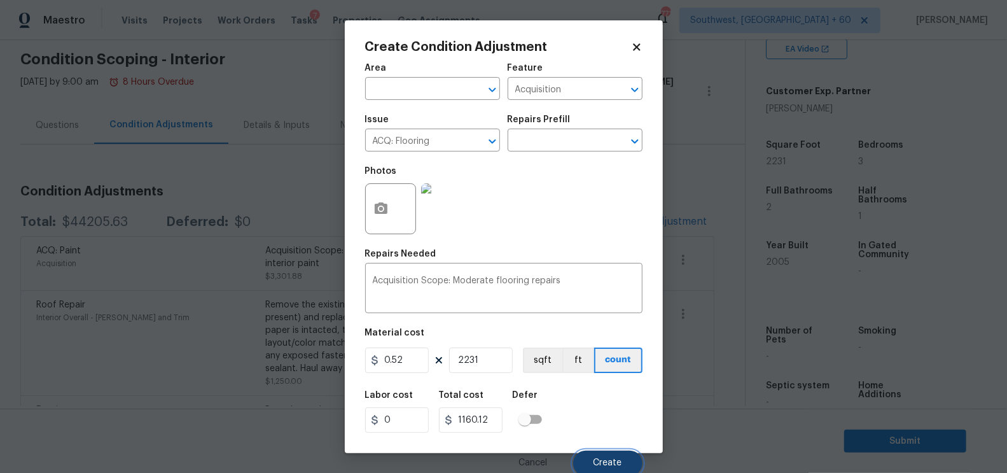
click at [604, 459] on span "Create" at bounding box center [607, 463] width 29 height 10
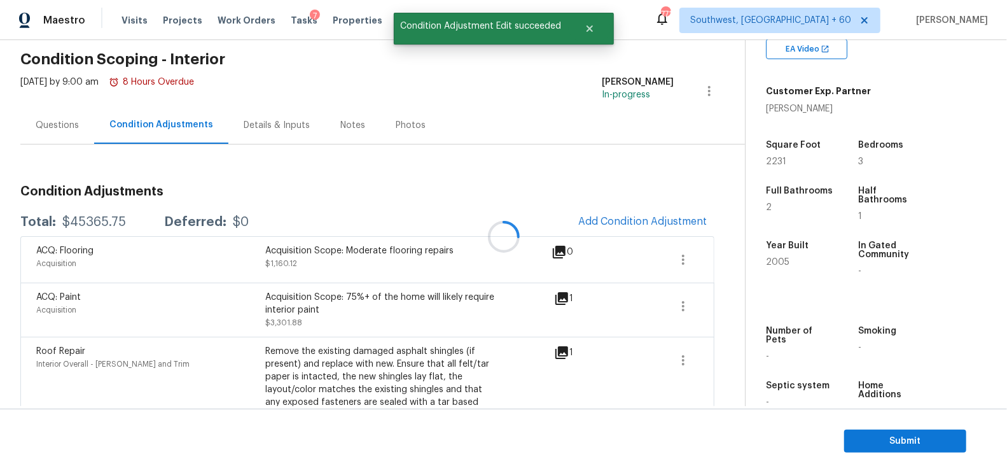
click at [51, 132] on div at bounding box center [503, 236] width 1007 height 473
click at [67, 122] on div "Questions" at bounding box center [57, 125] width 43 height 13
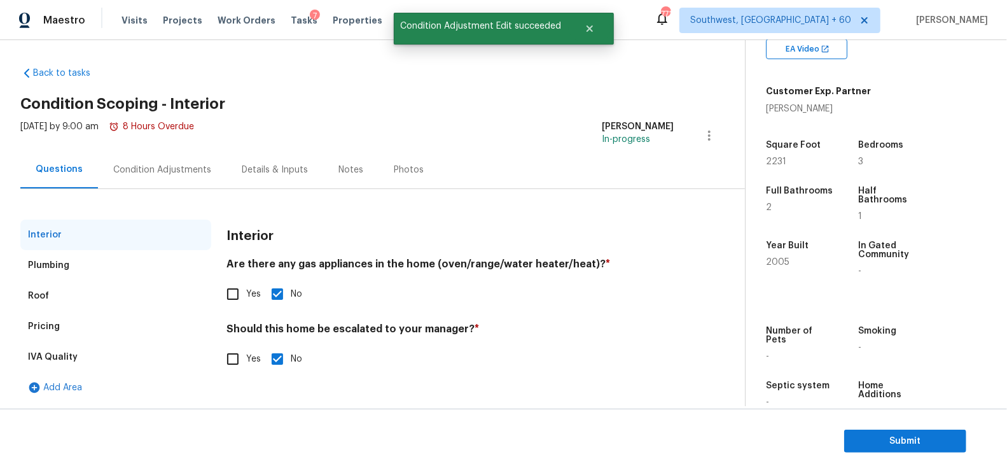
click at [231, 360] on input "Yes" at bounding box center [232, 358] width 27 height 27
checkbox input "true"
checkbox input "false"
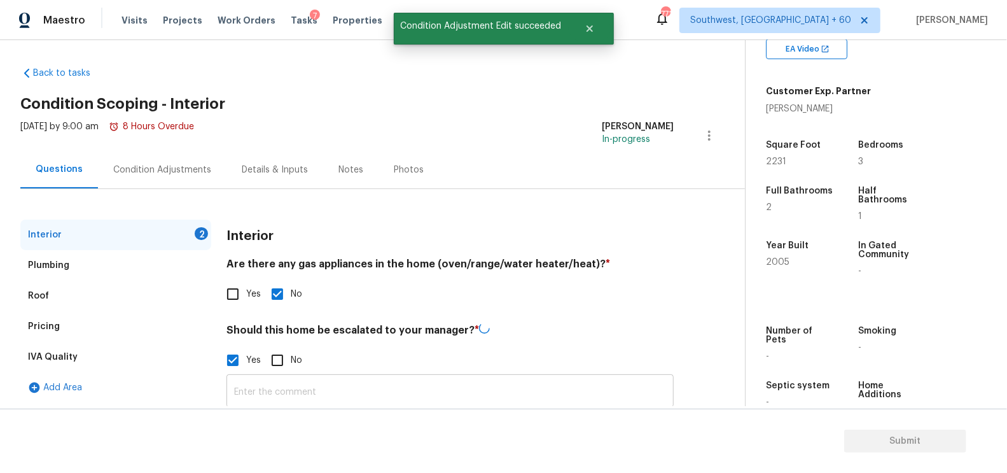
click at [257, 388] on input "text" at bounding box center [449, 392] width 447 height 30
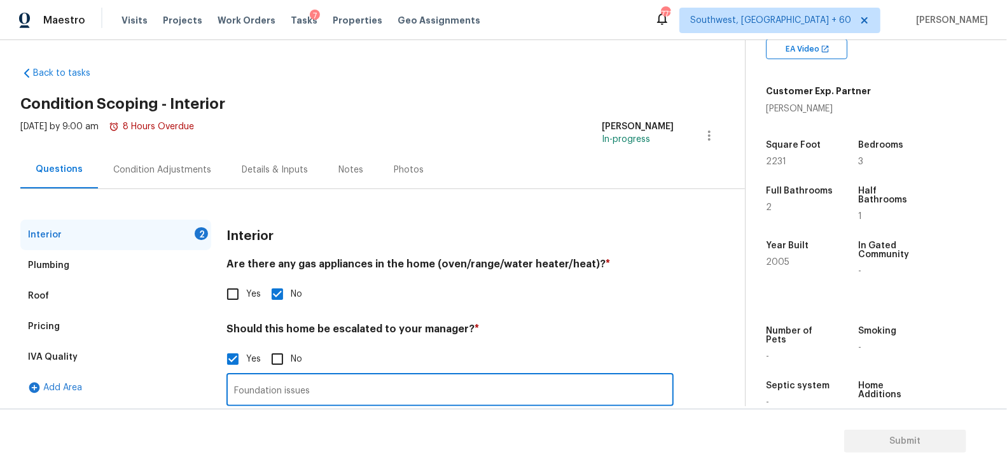
scroll to position [109, 0]
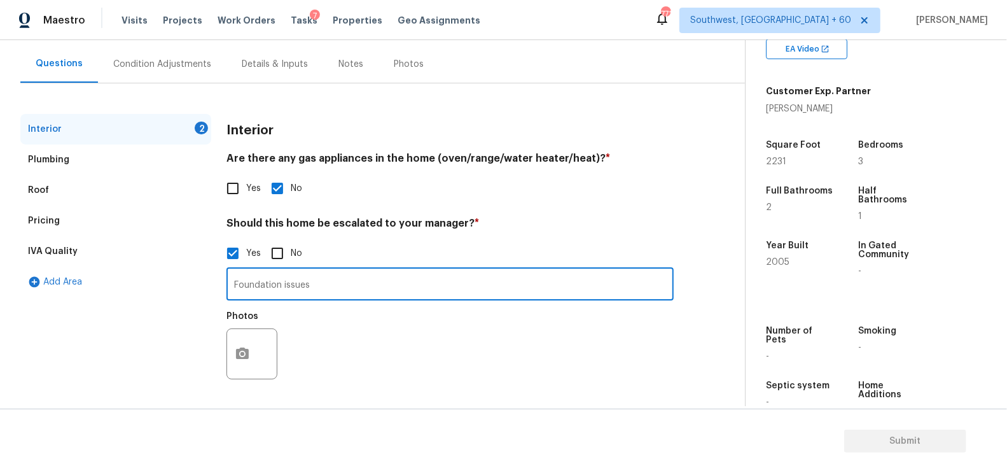
type input "Foundation issues"
click at [249, 341] on button "button" at bounding box center [242, 354] width 31 height 50
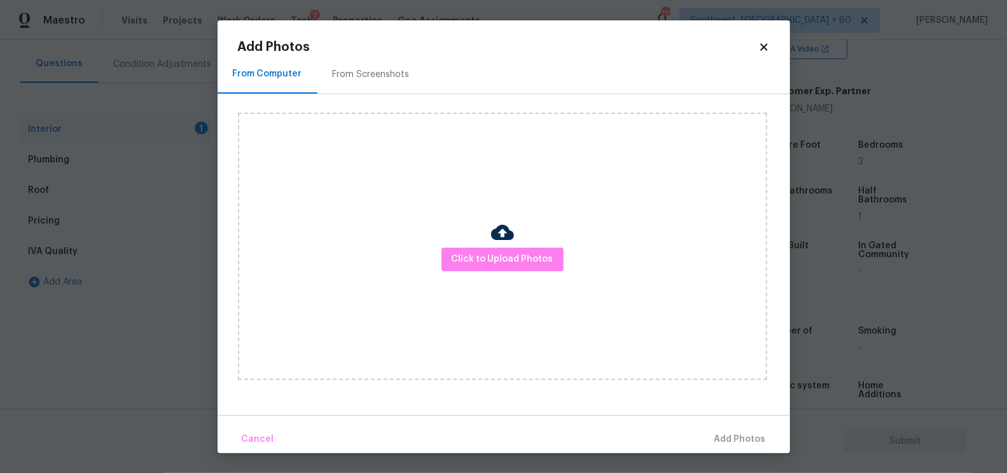
click at [504, 242] on img at bounding box center [502, 232] width 23 height 23
click at [501, 259] on span "Click to Upload Photos" at bounding box center [503, 259] width 102 height 16
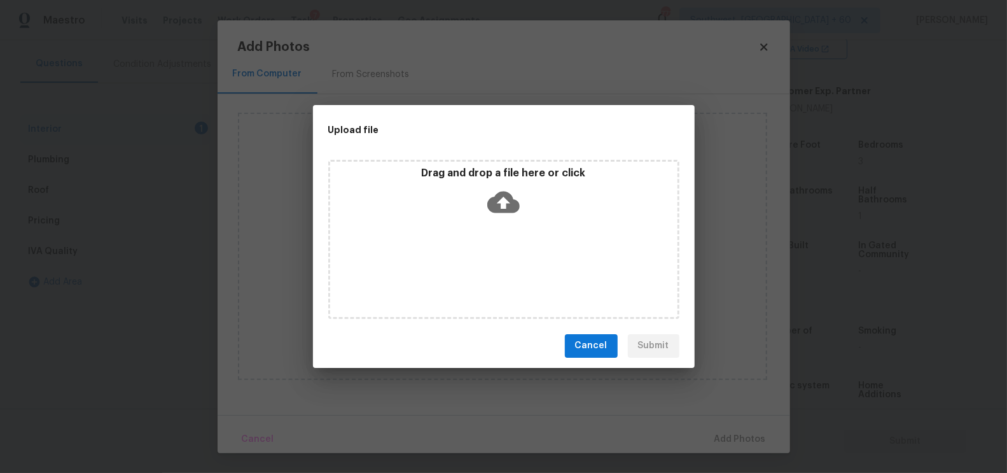
click at [502, 214] on icon at bounding box center [503, 202] width 32 height 32
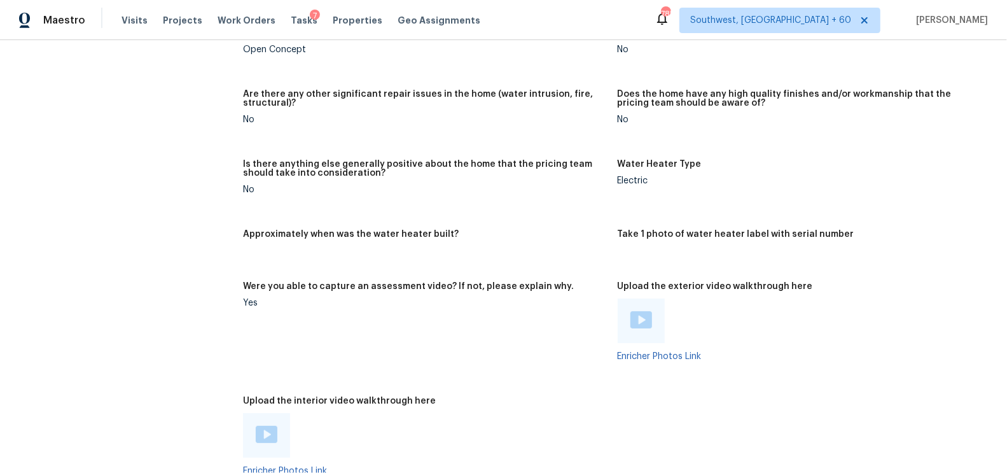
scroll to position [2373, 0]
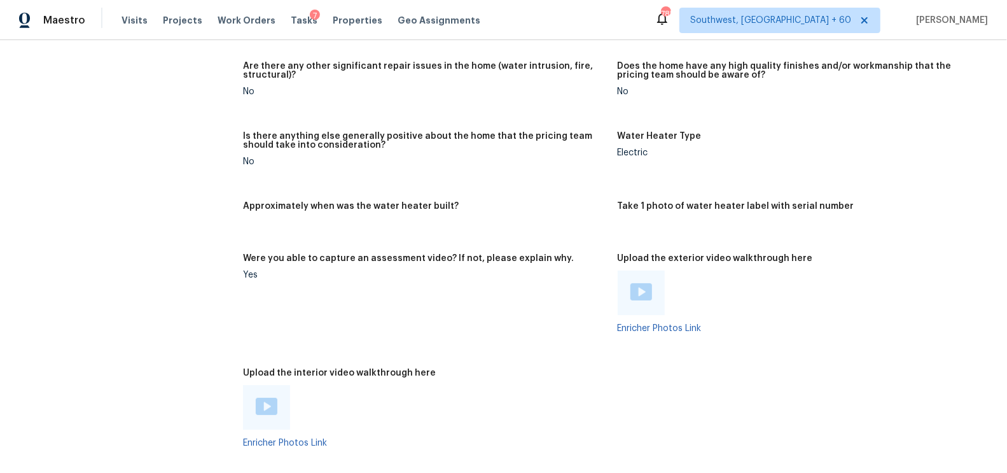
click at [637, 285] on img at bounding box center [641, 291] width 22 height 17
click at [268, 406] on img at bounding box center [267, 405] width 22 height 17
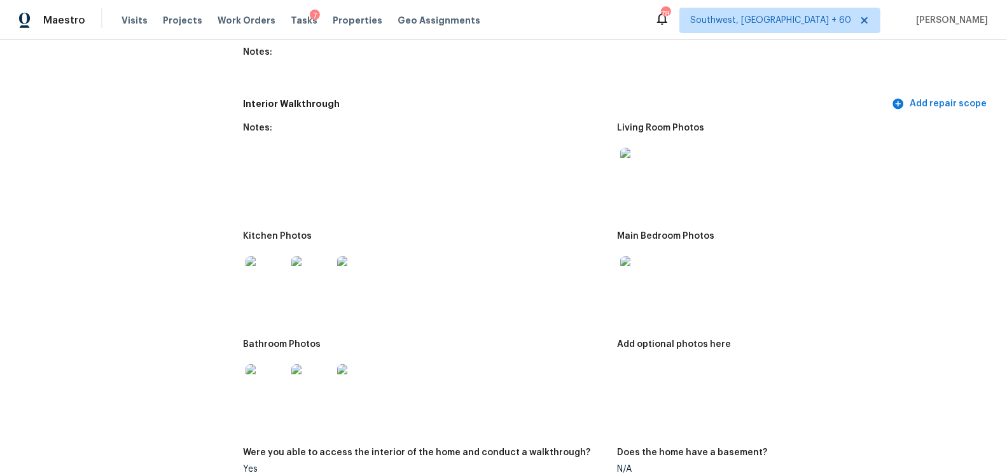
scroll to position [1597, 0]
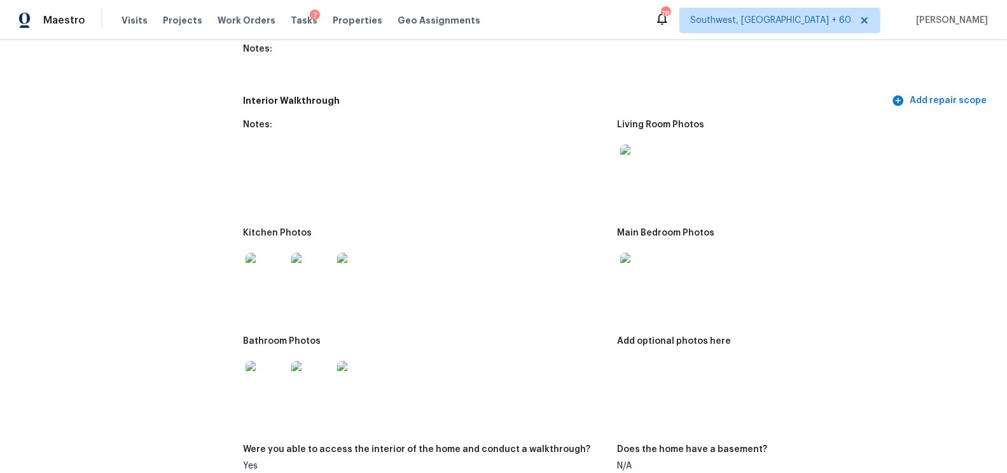
click at [637, 280] on img at bounding box center [640, 272] width 41 height 41
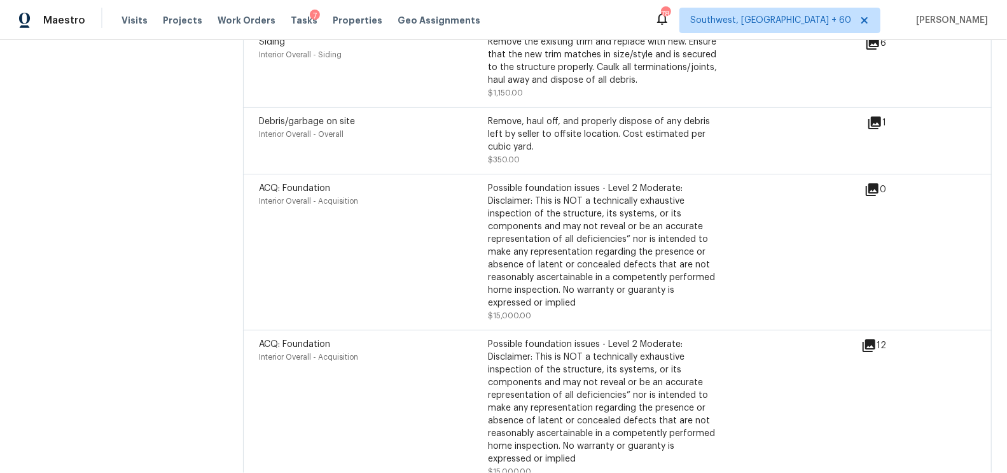
scroll to position [3840, 0]
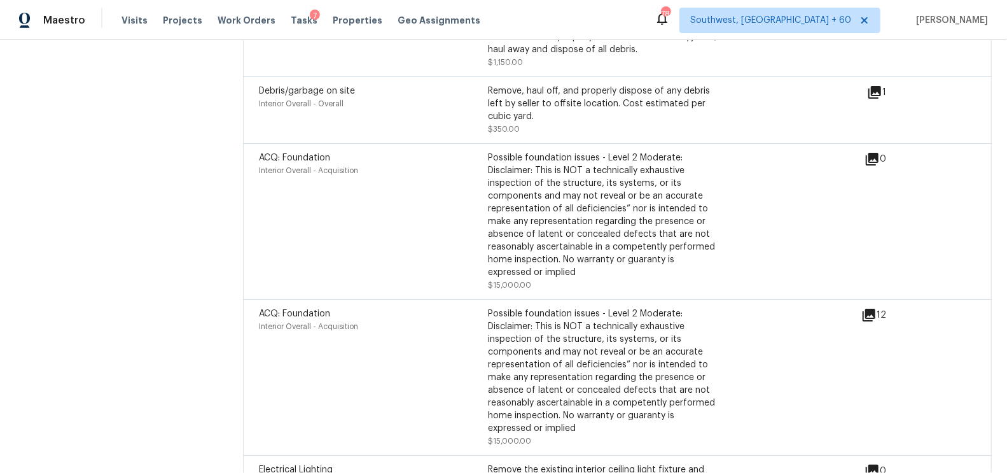
click at [870, 308] on icon at bounding box center [868, 314] width 13 height 13
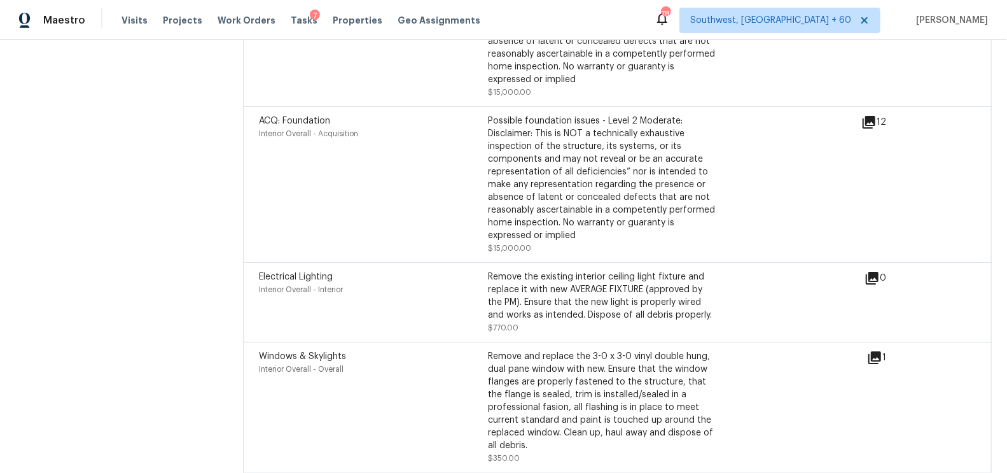
scroll to position [3966, 0]
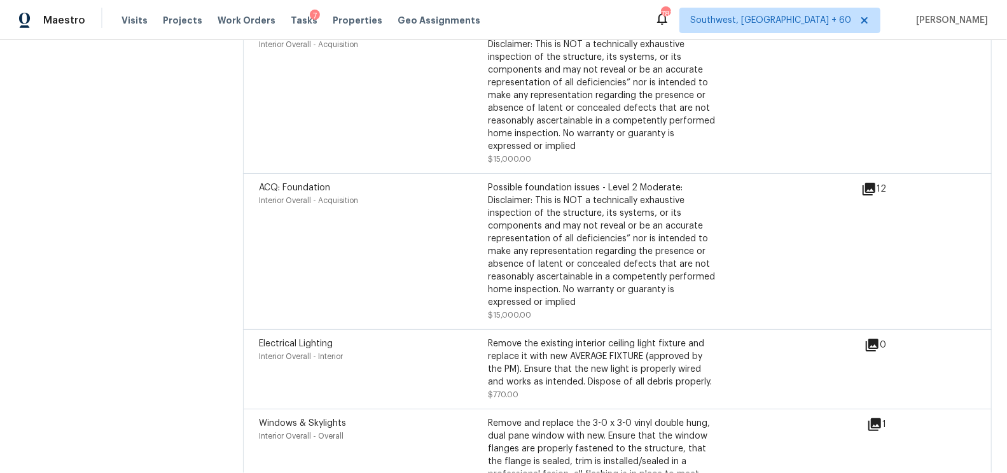
click at [872, 181] on icon at bounding box center [868, 188] width 15 height 15
click at [869, 183] on icon at bounding box center [868, 189] width 13 height 13
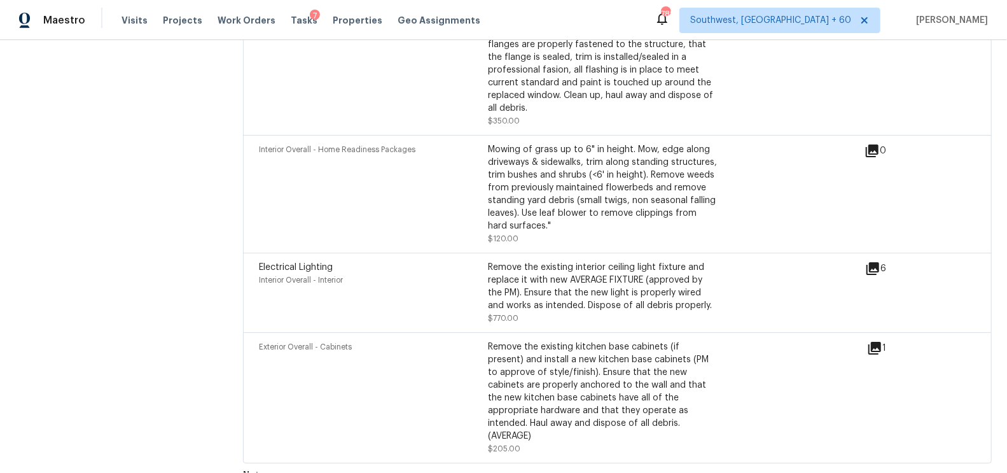
click at [878, 342] on icon at bounding box center [874, 348] width 13 height 13
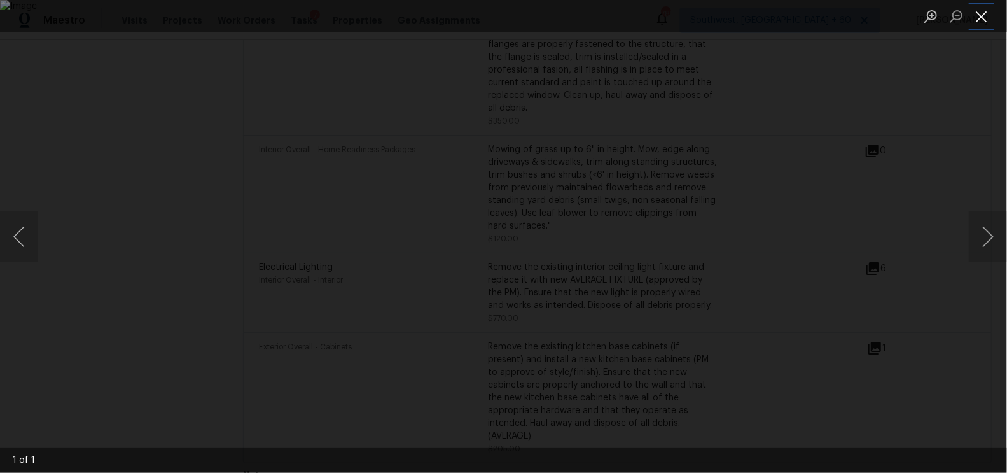
click at [987, 16] on button "Close lightbox" at bounding box center [981, 16] width 25 height 22
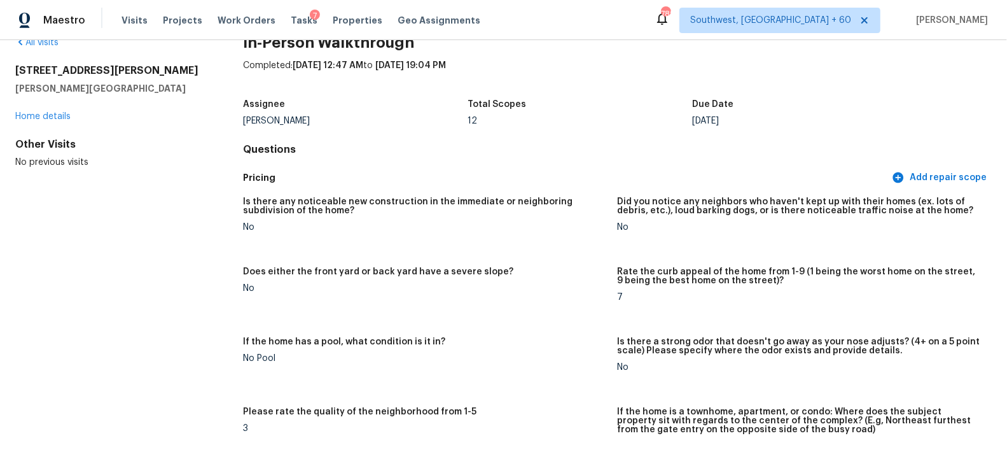
scroll to position [0, 0]
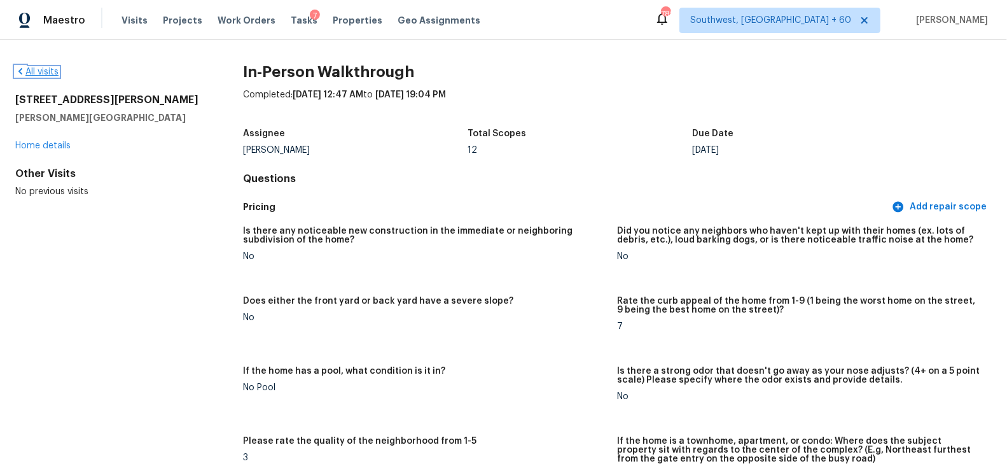
click at [48, 72] on link "All visits" at bounding box center [36, 71] width 43 height 9
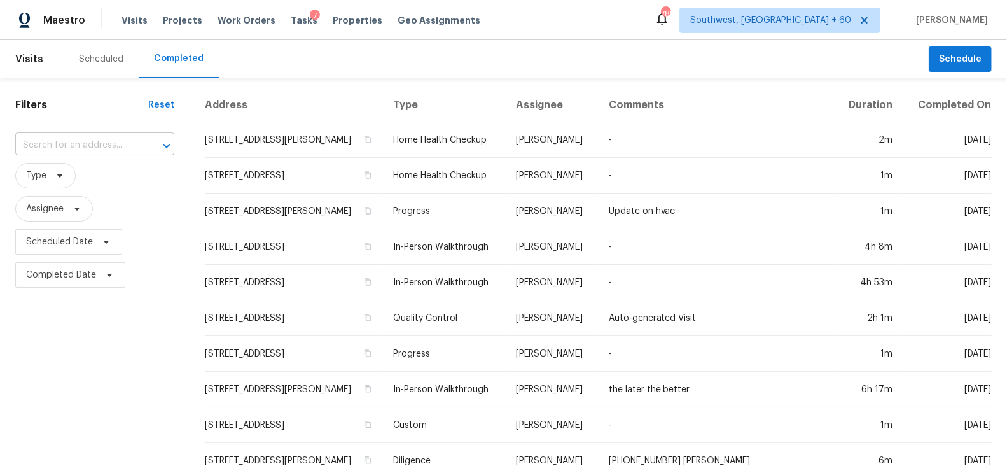
click at [95, 146] on input "text" at bounding box center [76, 145] width 123 height 20
paste input "114 Greenbrier Way, Canton, GA 30114"
type input "114 Greenbrier Way, Canton, GA 30114"
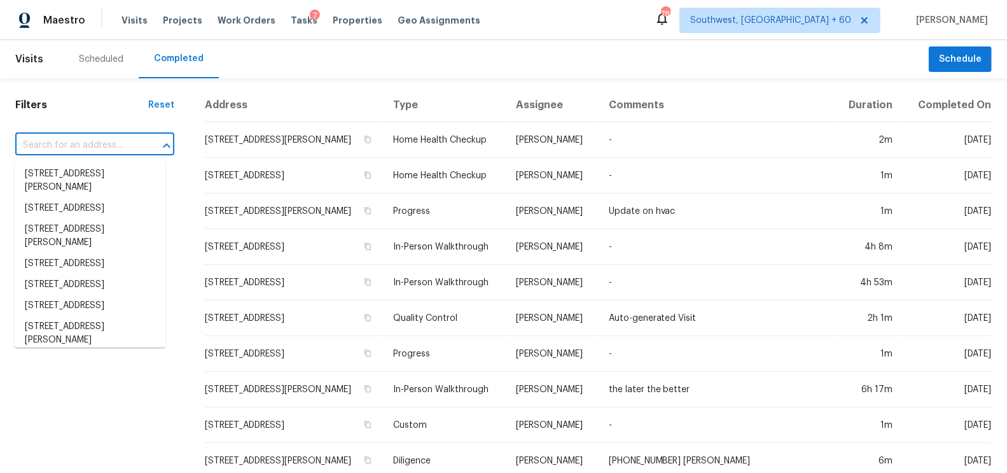
click at [105, 139] on input "text" at bounding box center [76, 145] width 123 height 20
paste input "114 Greenbrier Way, Canton, GA 30114"
type input "114 Greenbrier Way, Canton, GA 30114"
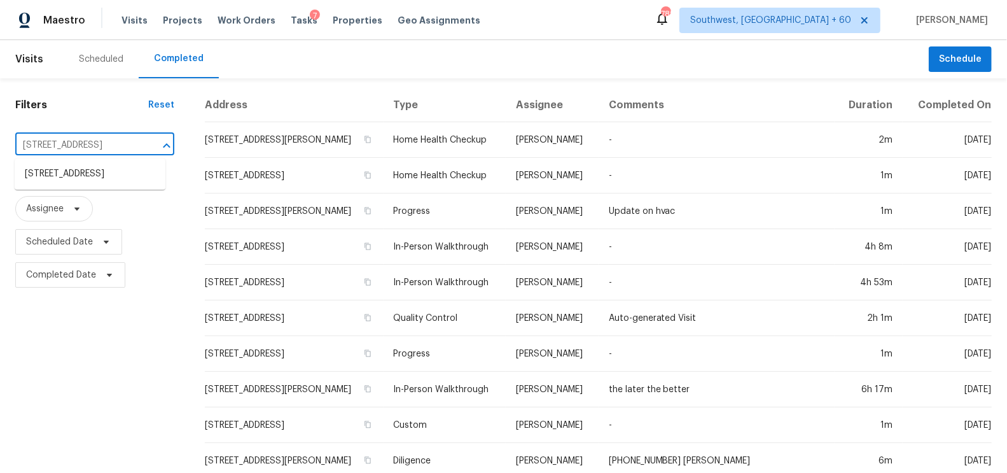
scroll to position [0, 50]
click at [99, 184] on li "114 Greenbrier Way, Canton, GA 30114" at bounding box center [90, 173] width 151 height 21
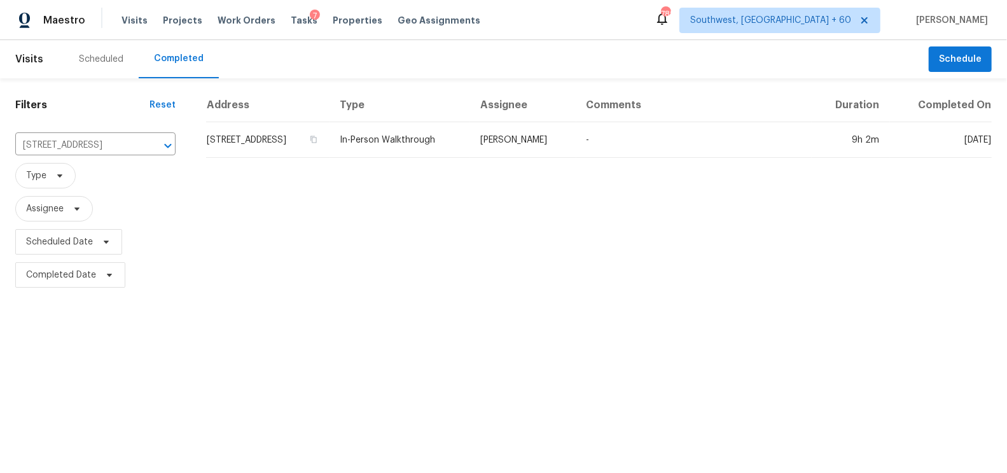
click at [282, 132] on td "114 Greenbrier Way, Canton, GA 30114" at bounding box center [267, 140] width 123 height 36
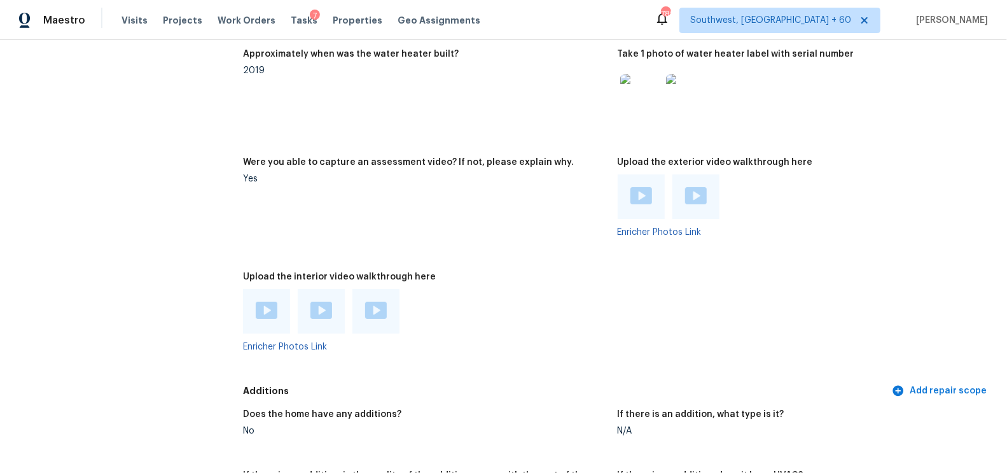
scroll to position [2497, 0]
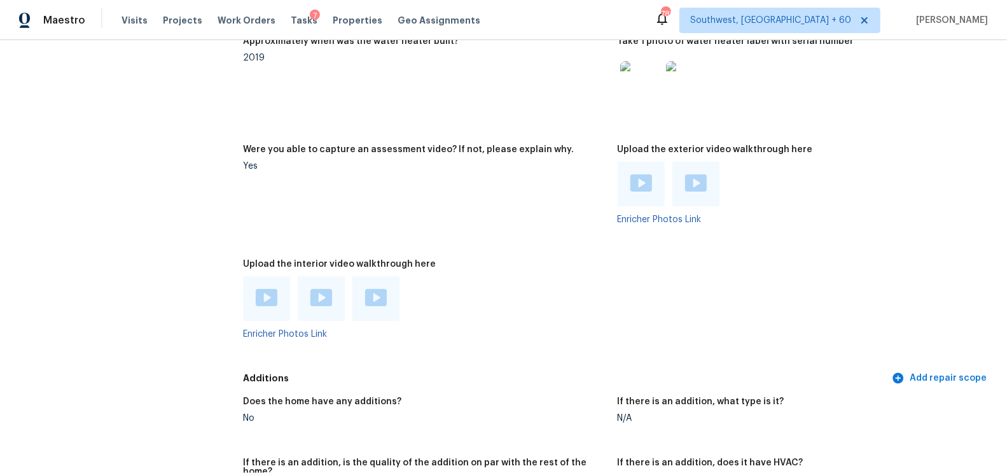
click at [639, 181] on img at bounding box center [641, 182] width 22 height 17
click at [681, 177] on div at bounding box center [695, 184] width 47 height 45
click at [703, 184] on img at bounding box center [696, 182] width 22 height 17
click at [280, 298] on div at bounding box center [266, 298] width 47 height 45
click at [260, 296] on img at bounding box center [267, 297] width 22 height 17
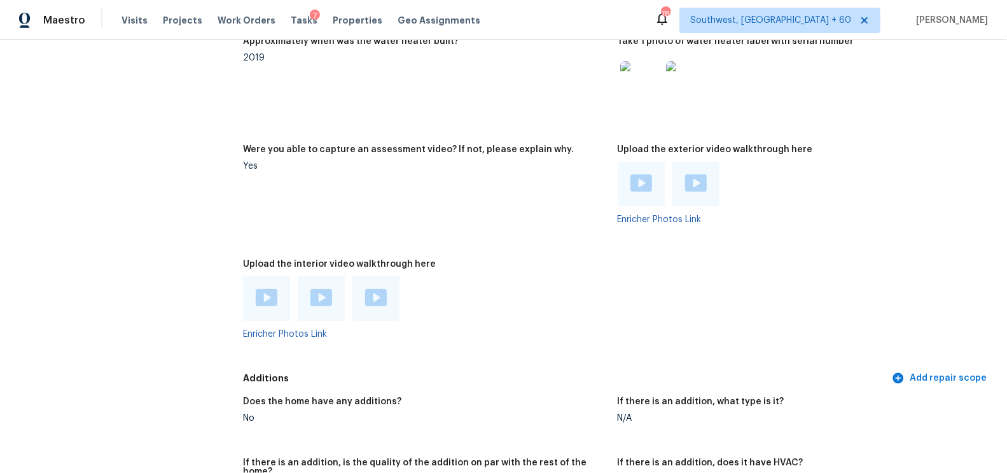
click at [318, 296] on img at bounding box center [321, 297] width 22 height 17
click at [380, 300] on img at bounding box center [376, 297] width 22 height 17
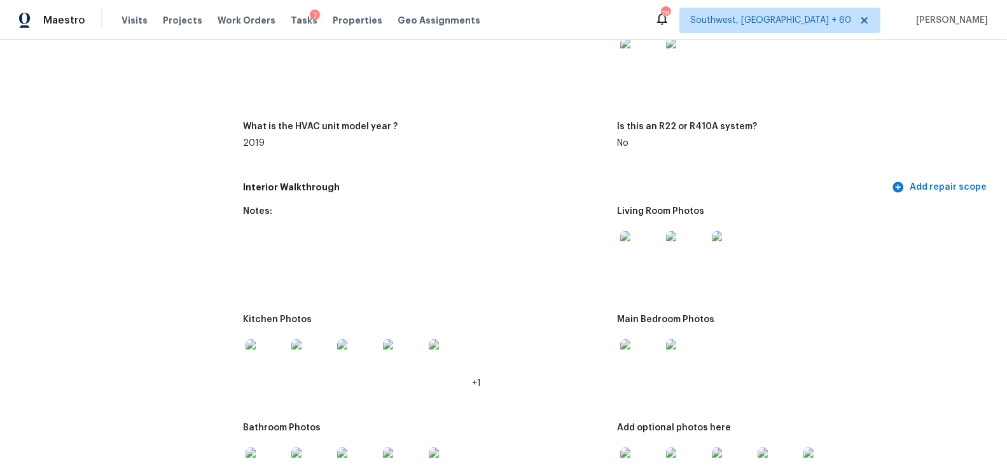
scroll to position [1387, 0]
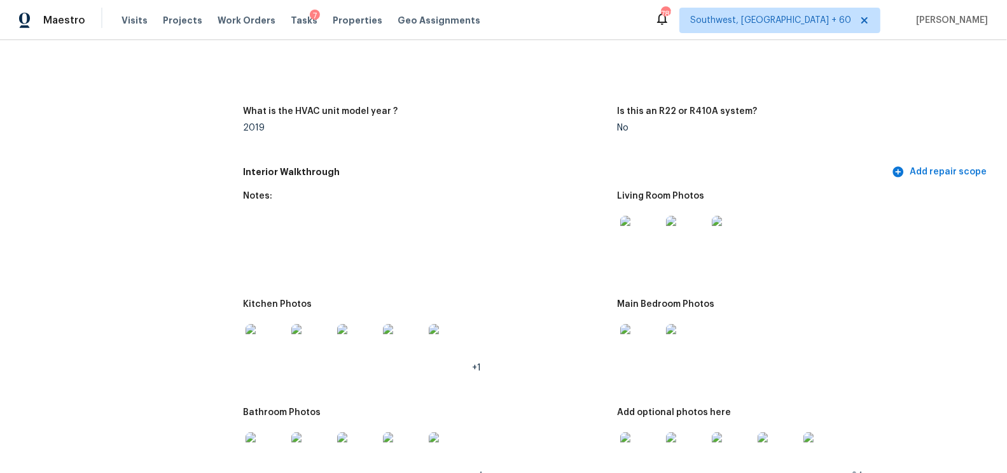
click at [640, 374] on figure "Main Bedroom Photos" at bounding box center [804, 346] width 374 height 93
click at [687, 338] on img at bounding box center [686, 344] width 41 height 41
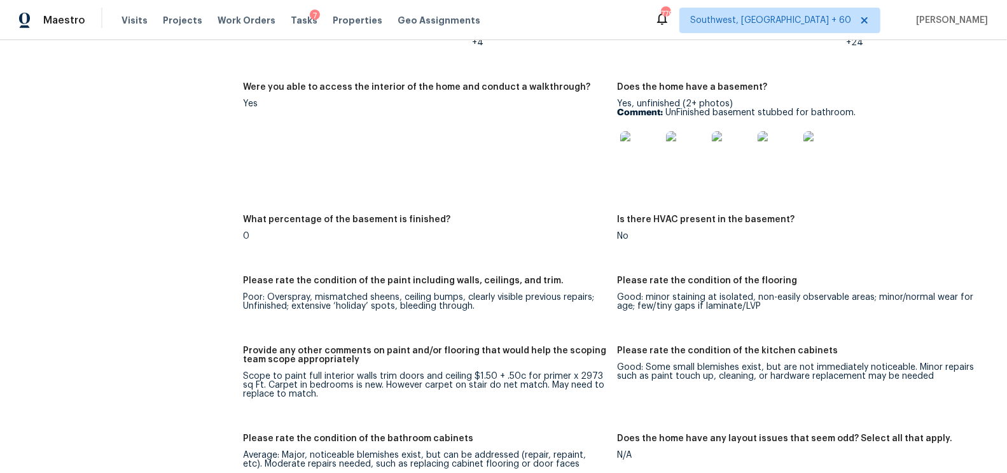
scroll to position [1821, 0]
drag, startPoint x: 668, startPoint y: 107, endPoint x: 858, endPoint y: 107, distance: 190.1
click at [858, 107] on p "Comment: UnFinished basement stubbed for bathroom." at bounding box center [799, 111] width 364 height 9
copy p "UnFinished basement stubbed for bathroom."
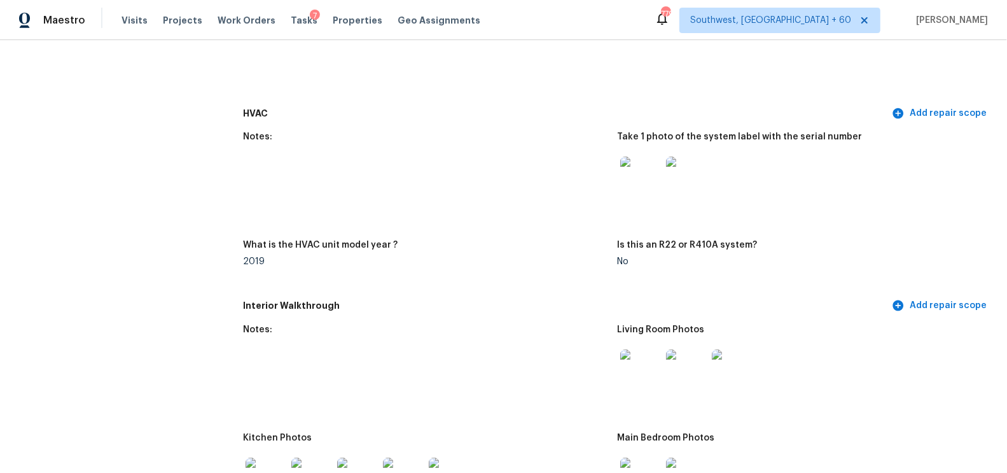
scroll to position [0, 0]
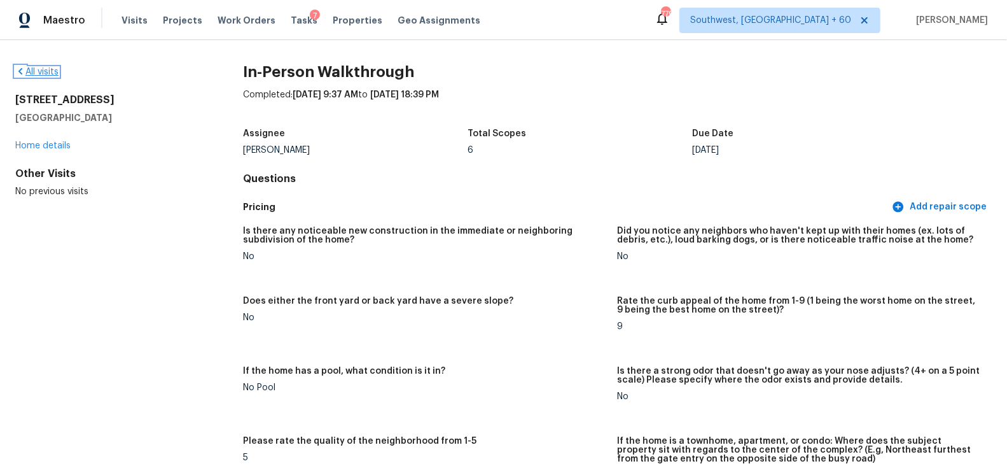
click at [46, 70] on link "All visits" at bounding box center [36, 71] width 43 height 9
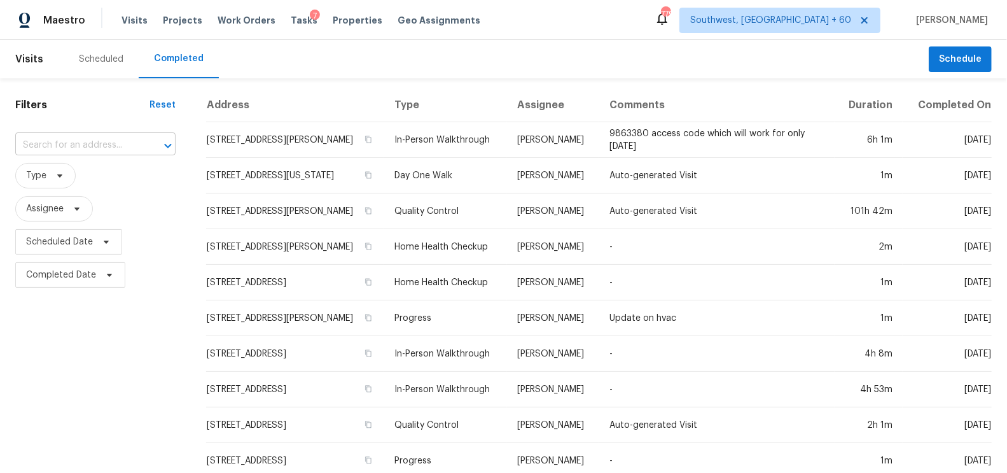
click at [74, 145] on input "text" at bounding box center [77, 145] width 125 height 20
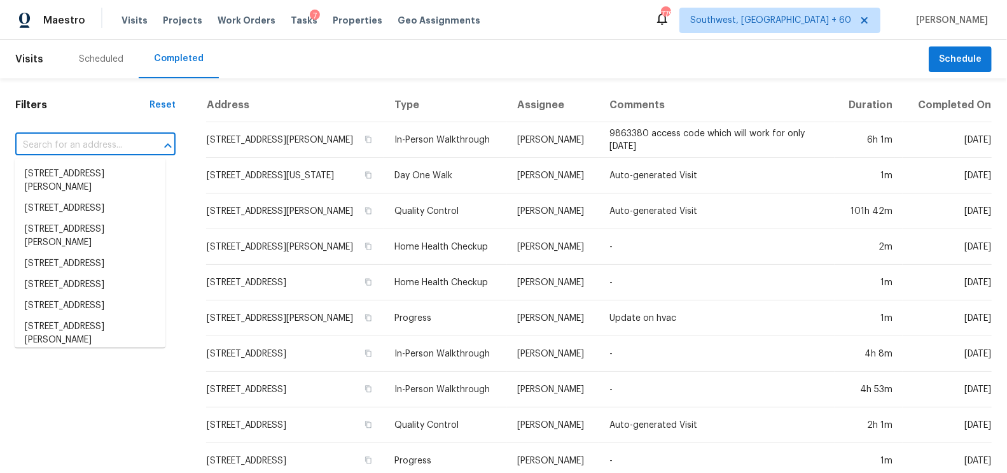
paste input "3671 NW 91st Ave, Sunrise, FL 33351"
type input "3671 NW 91st Ave, Sunrise, FL 33351"
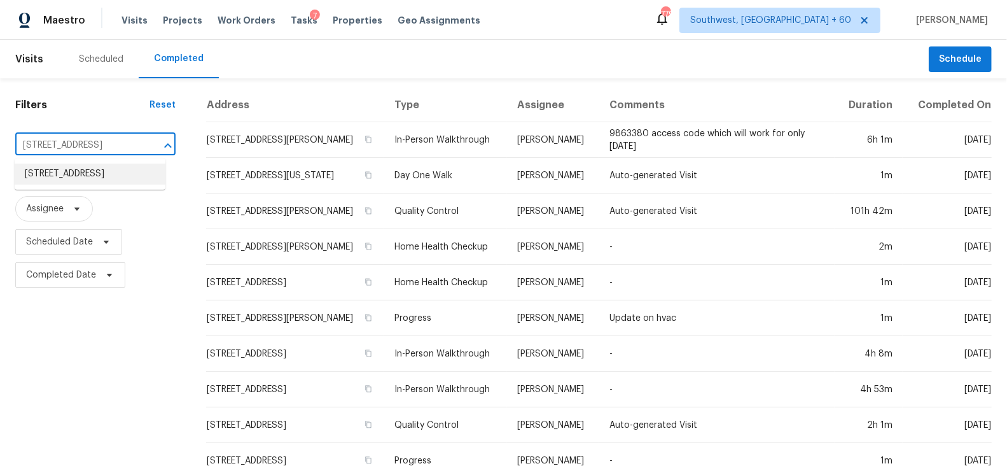
click at [86, 184] on li "3671 NW 91st Ave, Sunrise, FL 33351" at bounding box center [90, 173] width 151 height 21
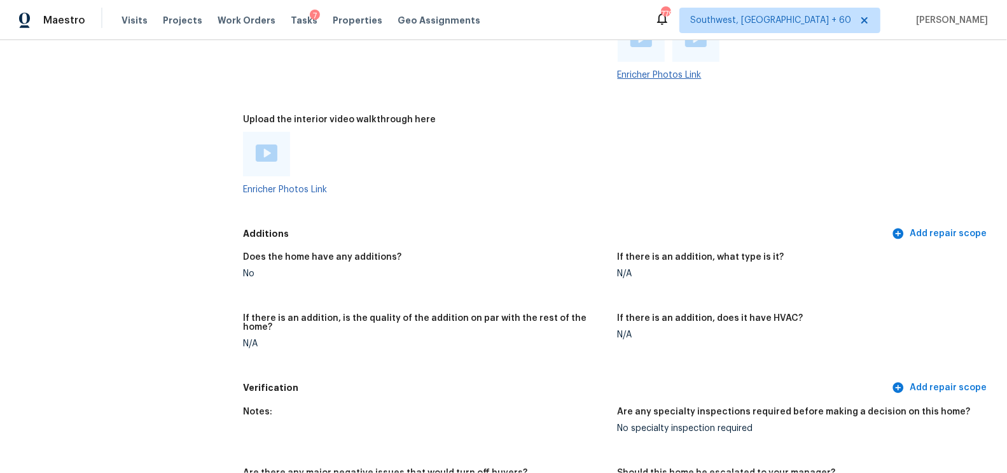
scroll to position [2672, 0]
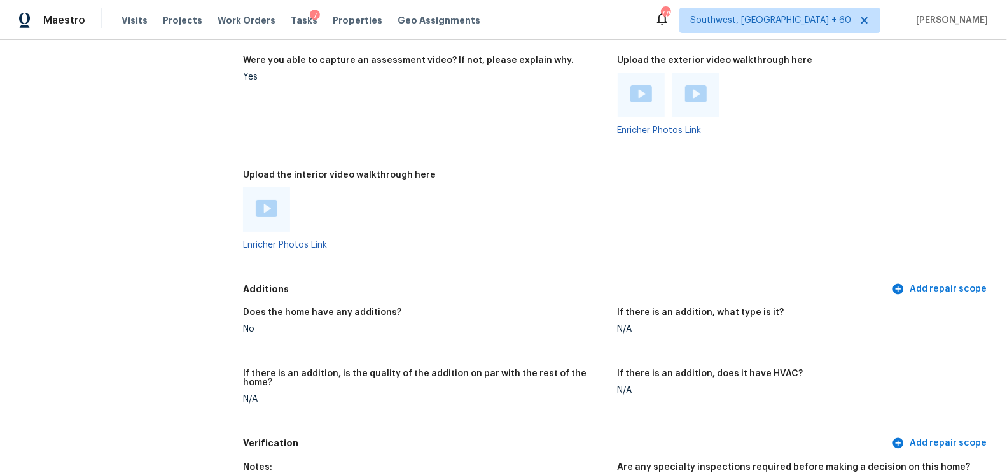
click at [651, 86] on img at bounding box center [641, 93] width 22 height 17
click at [698, 90] on img at bounding box center [696, 93] width 22 height 17
click at [249, 194] on div at bounding box center [266, 209] width 47 height 45
click at [269, 200] on img at bounding box center [267, 208] width 22 height 17
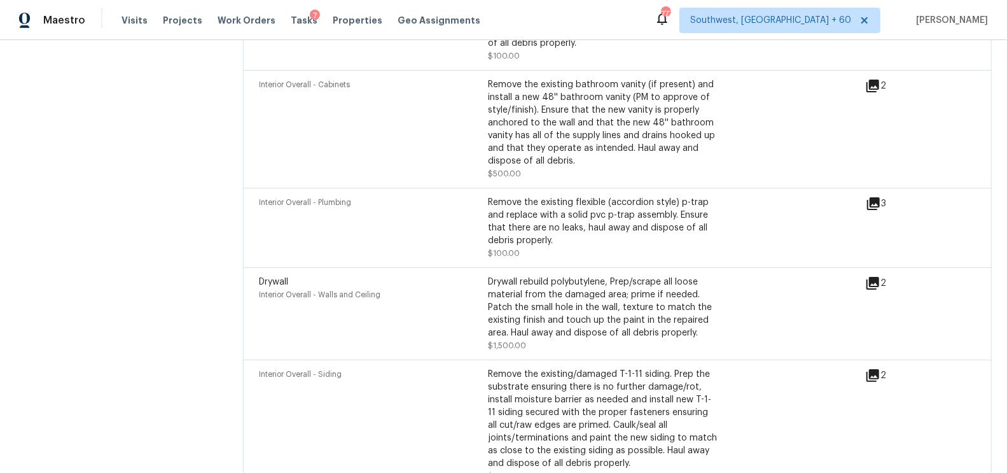
scroll to position [4604, 0]
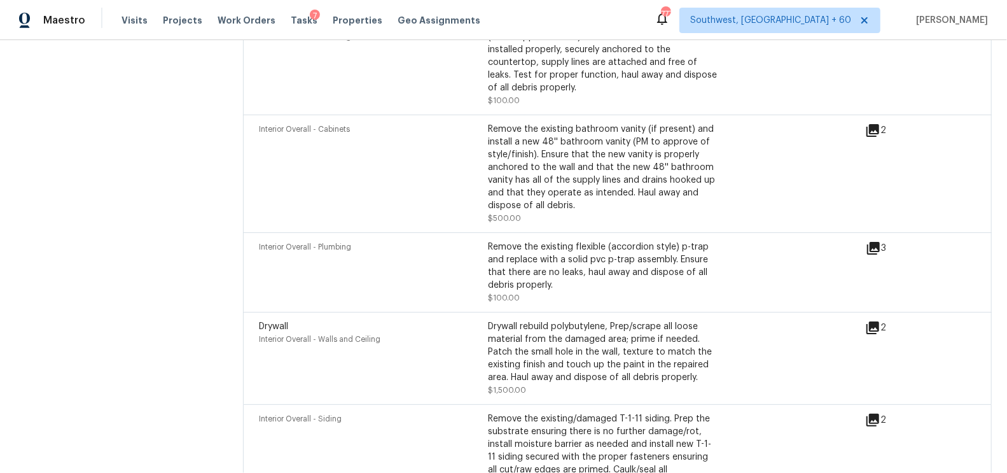
click at [876, 320] on icon at bounding box center [872, 327] width 15 height 15
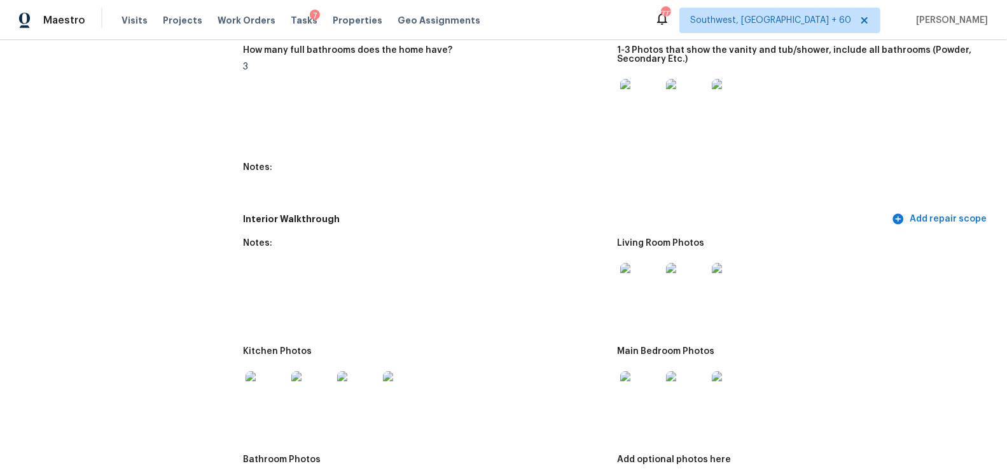
scroll to position [1610, 0]
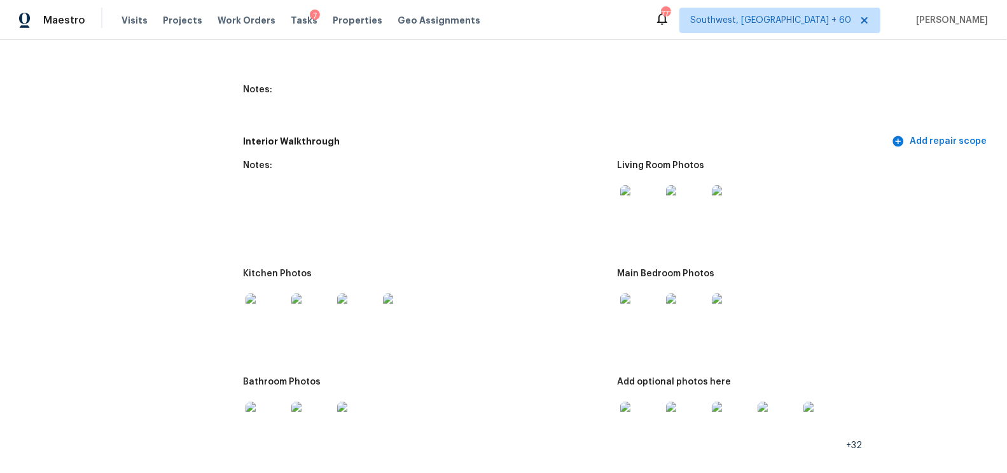
click at [629, 317] on img at bounding box center [640, 313] width 41 height 41
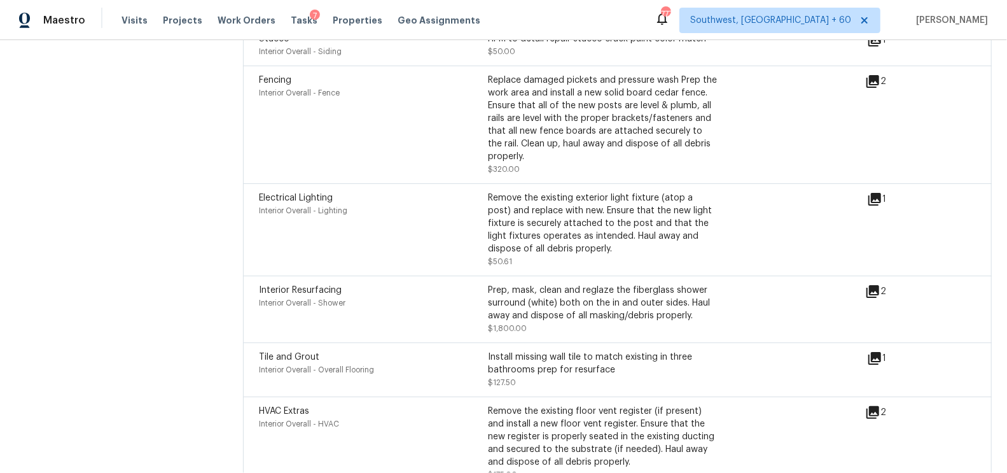
scroll to position [3726, 0]
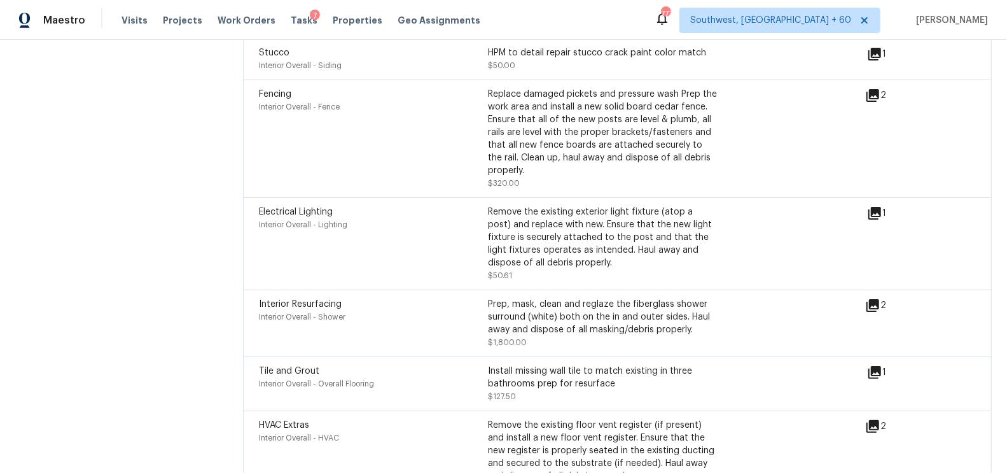
click at [874, 364] on icon at bounding box center [874, 371] width 15 height 15
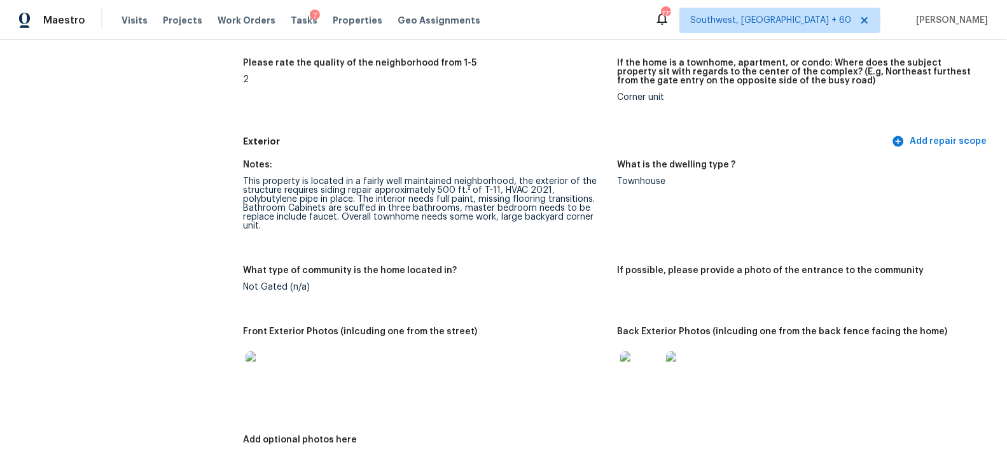
scroll to position [0, 0]
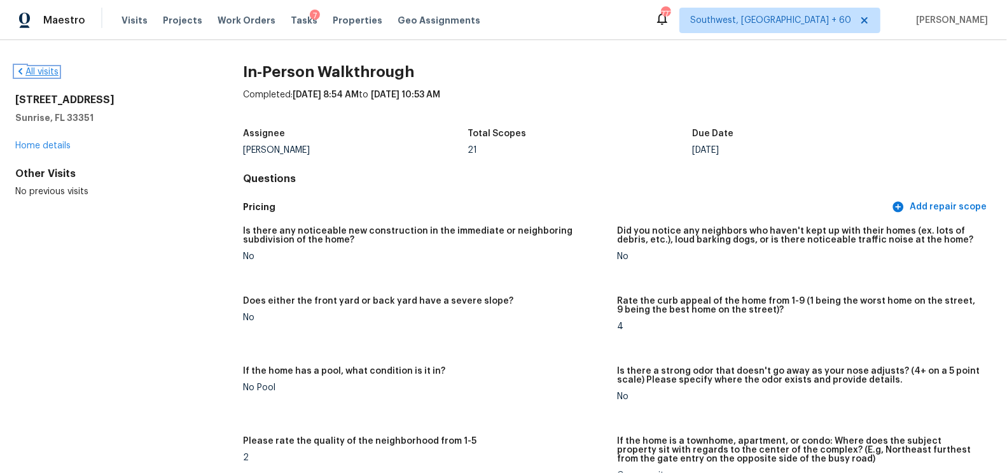
click at [49, 70] on link "All visits" at bounding box center [36, 71] width 43 height 9
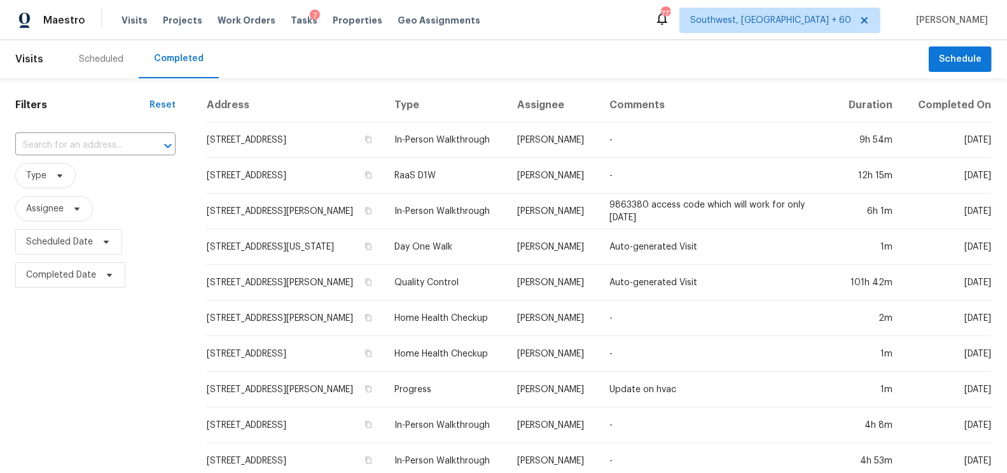
click at [89, 130] on div "Filters Reset ​ Type Assignee Scheduled Date Completed Date" at bounding box center [95, 473] width 191 height 790
click at [86, 148] on input "text" at bounding box center [77, 145] width 125 height 20
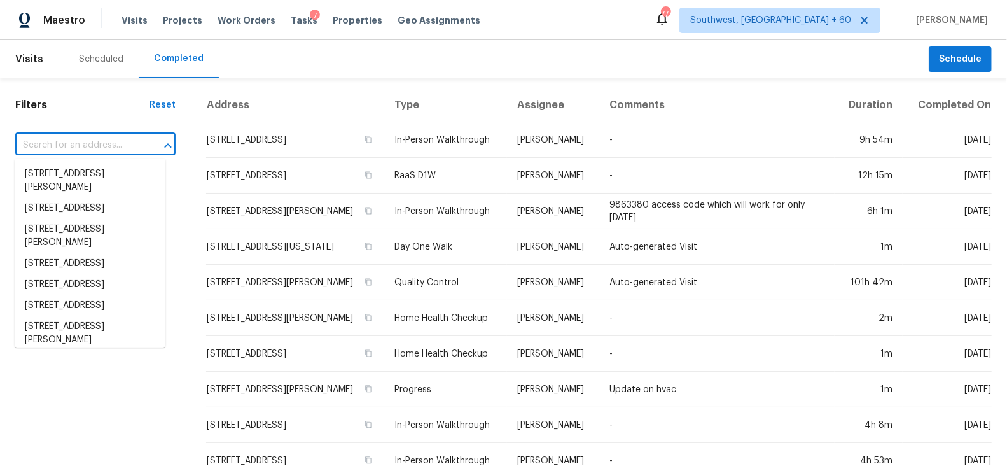
paste input "8040 Boca Ciega Dr, St Pete Beach, FL 33706"
type input "8040 Boca Ciega Dr, St Pete Beach, FL 33706"
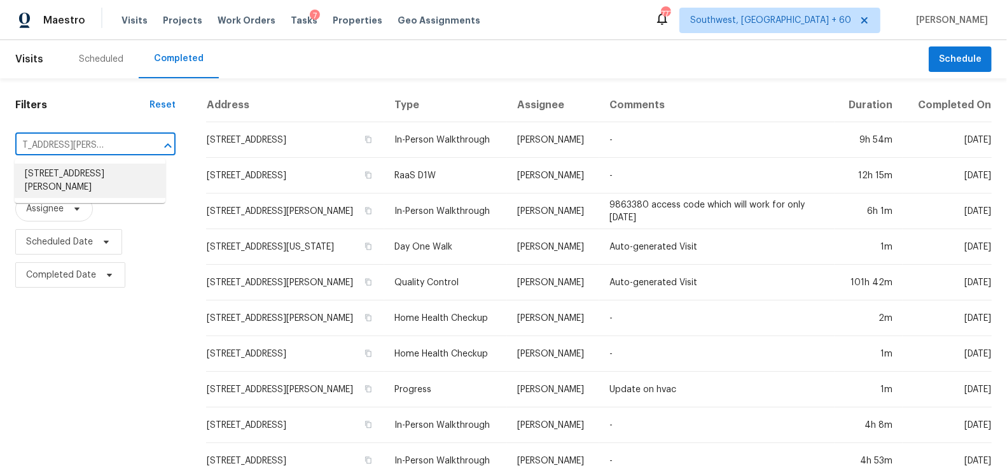
click at [90, 184] on li "8040 Boca Ciega Dr, St Pete Beach, FL 33706" at bounding box center [90, 180] width 151 height 34
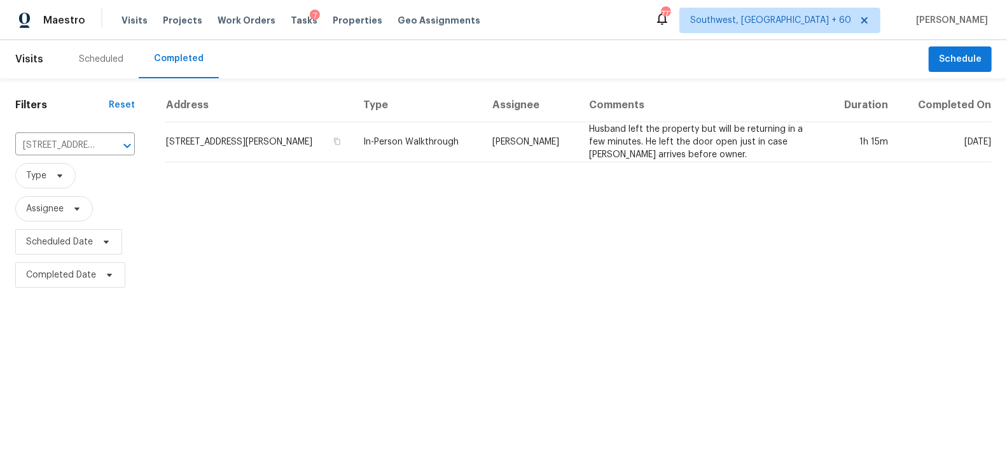
click at [266, 135] on td "8040 Boca Ciega Dr, St Pete Beach, FL 33706" at bounding box center [259, 142] width 188 height 40
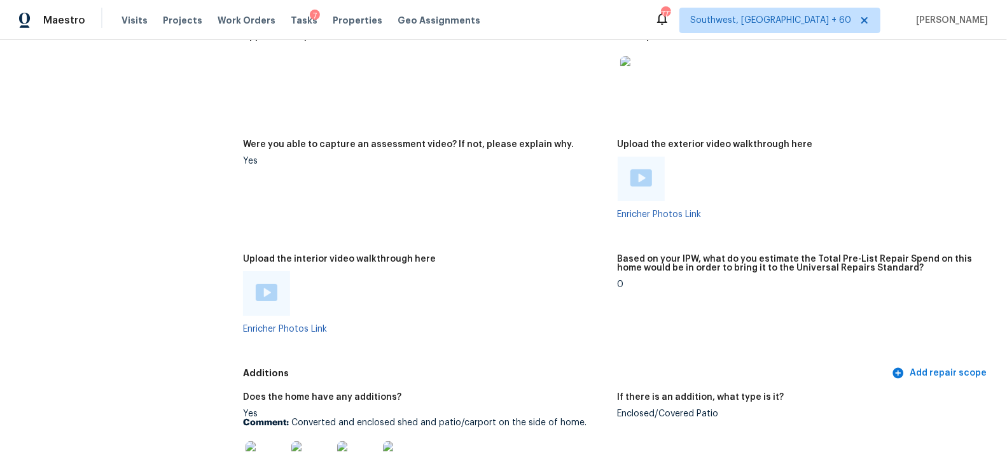
scroll to position [2497, 0]
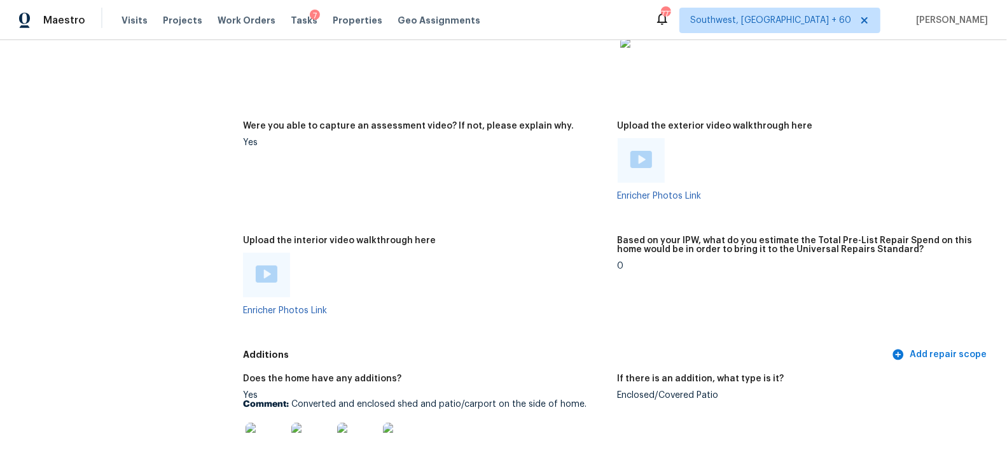
click at [637, 160] on img at bounding box center [641, 159] width 22 height 17
click at [268, 272] on img at bounding box center [267, 273] width 22 height 17
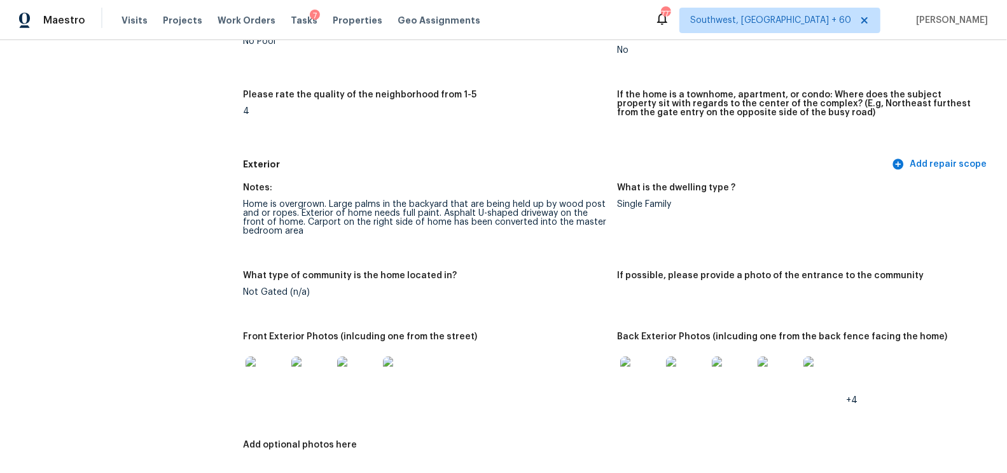
scroll to position [363, 0]
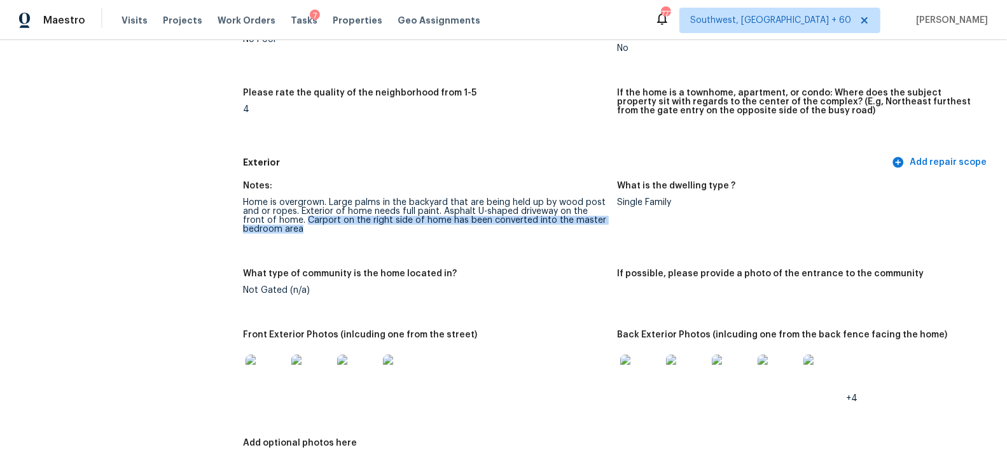
drag, startPoint x: 286, startPoint y: 217, endPoint x: 319, endPoint y: 226, distance: 34.9
click at [319, 226] on div "Home is overgrown. Large palms in the backyard that are being held up by wood p…" at bounding box center [425, 216] width 364 height 36
click at [434, 261] on div "Notes: Home is overgrown. Large palms in the backyard that are being held up by…" at bounding box center [617, 328] width 749 height 309
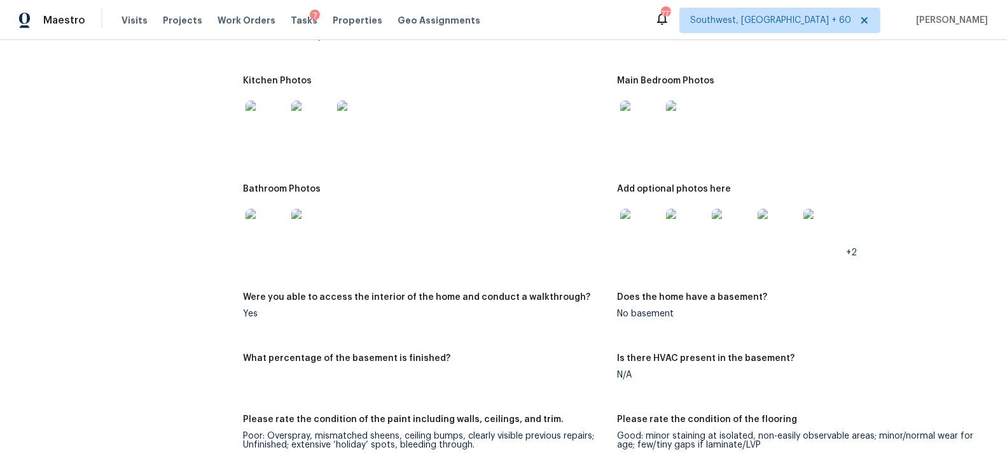
scroll to position [1579, 0]
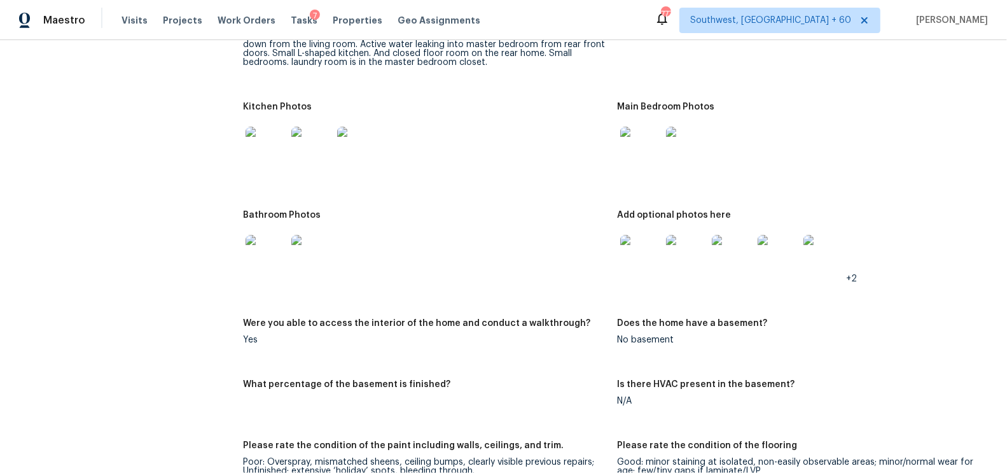
click at [633, 141] on img at bounding box center [640, 147] width 41 height 41
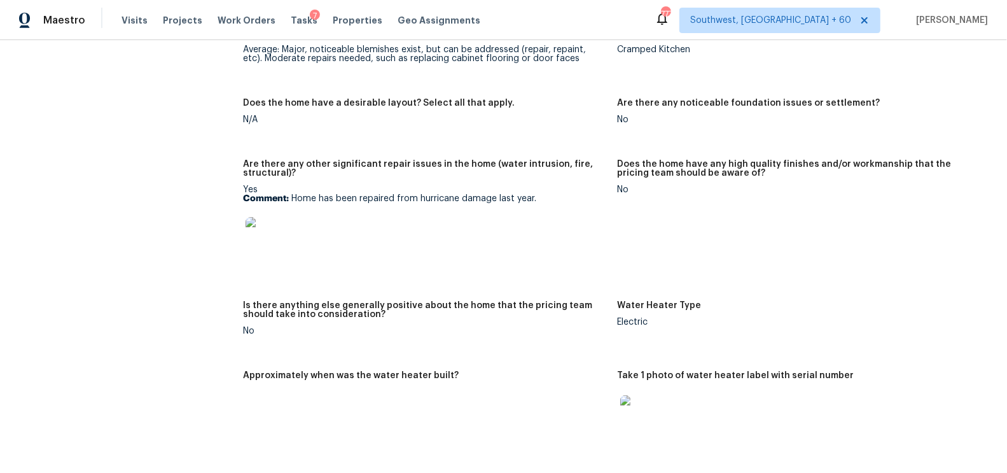
scroll to position [2146, 0]
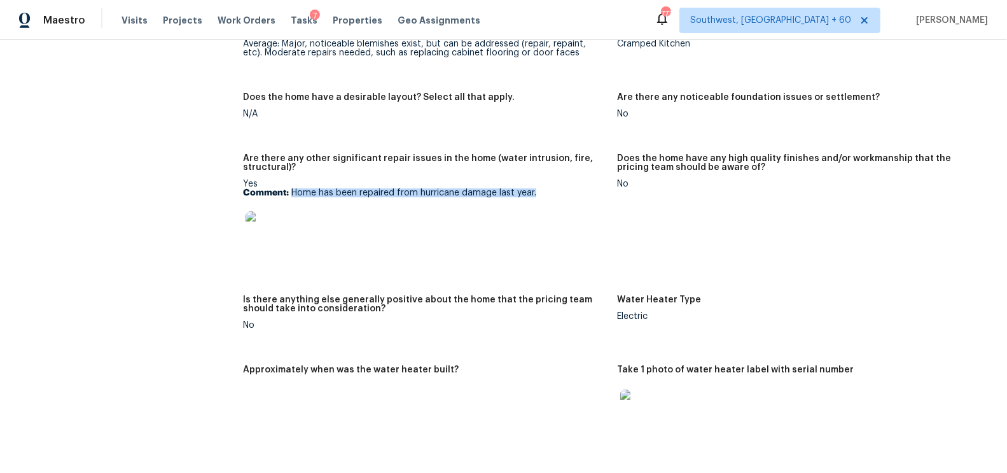
drag, startPoint x: 293, startPoint y: 193, endPoint x: 534, endPoint y: 198, distance: 241.1
click at [534, 198] on div "Yes Comment: Home has been repaired from hurricane damage last year." at bounding box center [425, 219] width 364 height 80
copy p "Home has been repaired from hurricane damage last year."
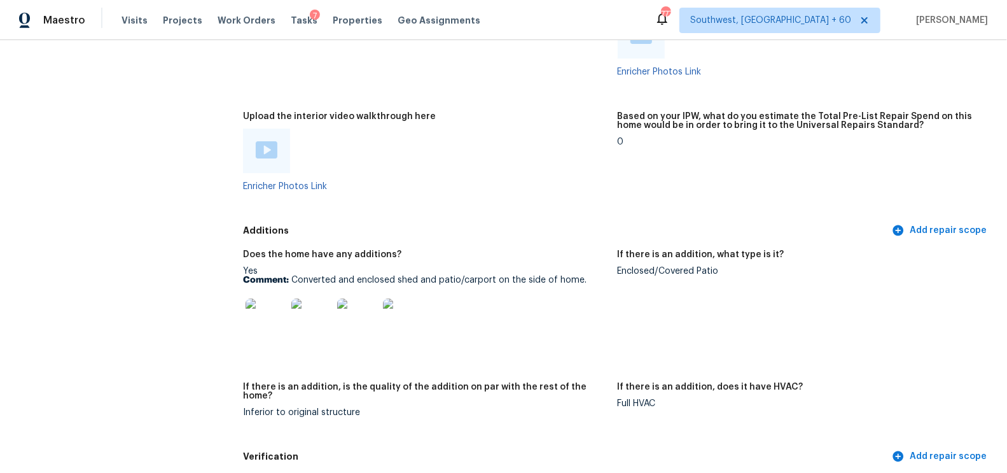
scroll to position [2623, 0]
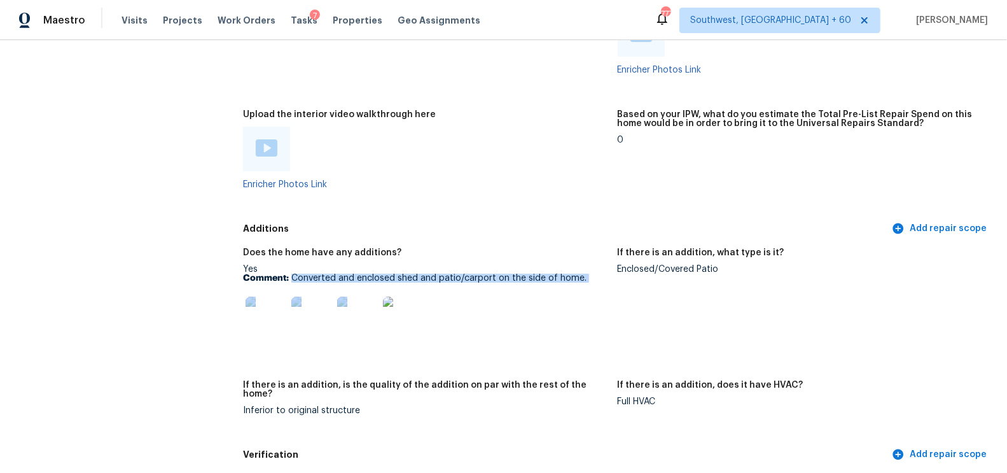
drag, startPoint x: 293, startPoint y: 277, endPoint x: 583, endPoint y: 284, distance: 290.1
click at [583, 284] on div "Yes Comment: Converted and enclosed shed and patio/carport on the side of home." at bounding box center [425, 305] width 364 height 80
copy div "Converted and enclosed shed and patio/carport on the side of home."
click at [565, 303] on div at bounding box center [425, 317] width 364 height 56
drag, startPoint x: 292, startPoint y: 276, endPoint x: 605, endPoint y: 279, distance: 312.9
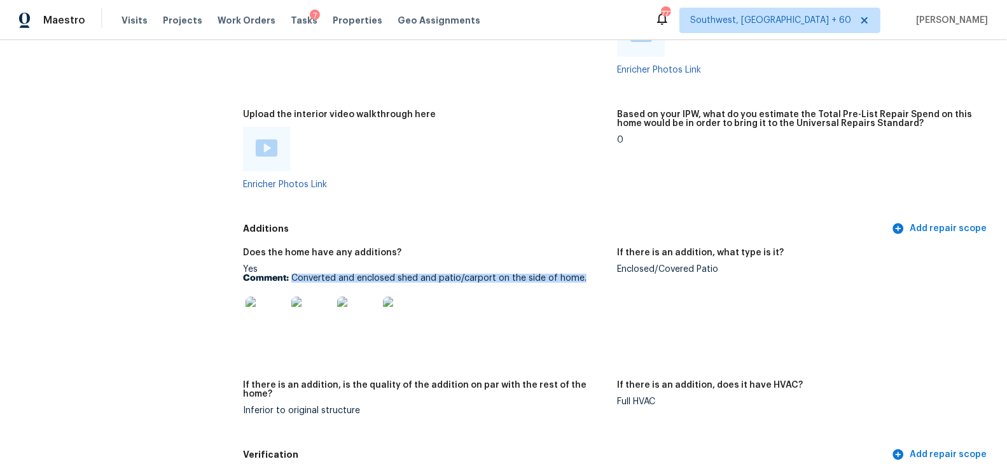
click at [605, 279] on p "Comment: Converted and enclosed shed and patio/carport on the side of home." at bounding box center [425, 277] width 364 height 9
copy p "Converted and enclosed shed and patio/carport on the side of home."
click at [286, 324] on img at bounding box center [265, 316] width 41 height 41
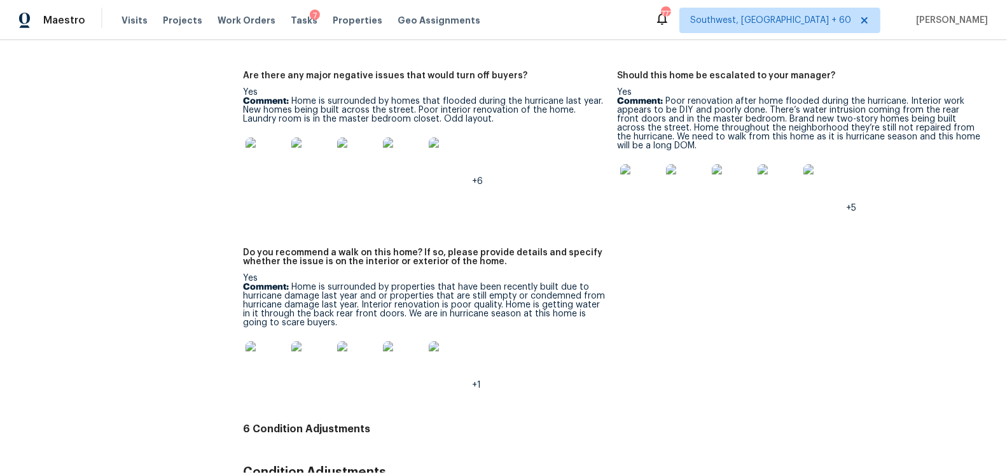
scroll to position [3088, 0]
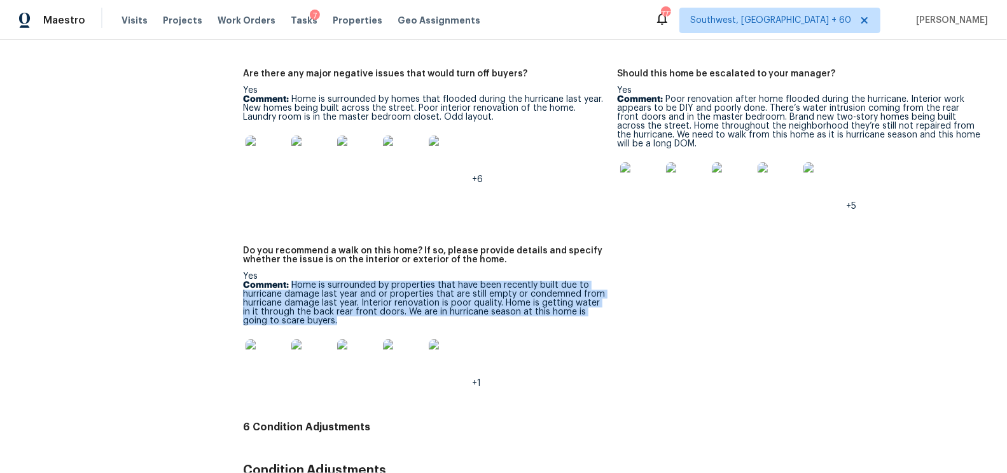
drag, startPoint x: 291, startPoint y: 273, endPoint x: 321, endPoint y: 308, distance: 45.5
click at [321, 308] on p "Comment: Home is surrounded by properties that have been recently built due to …" at bounding box center [425, 302] width 364 height 45
copy p "Home is surrounded by properties that have been recently built due to hurricane…"
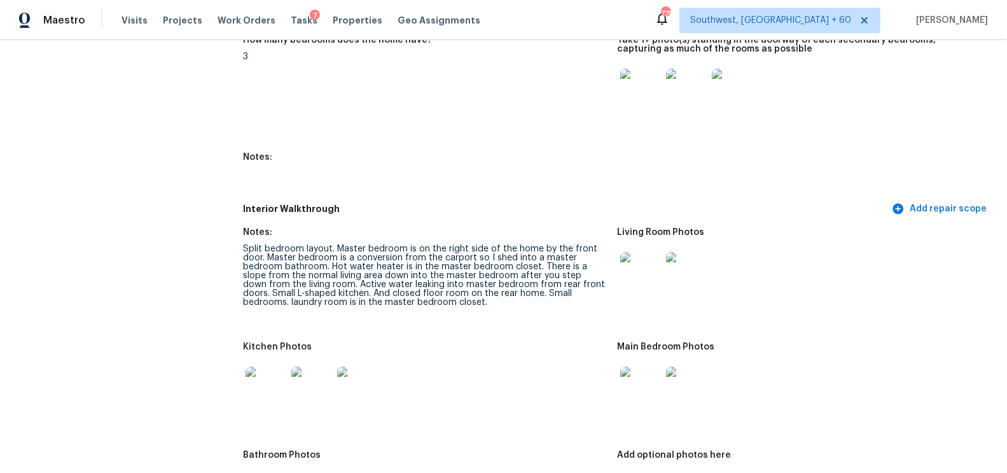
scroll to position [1340, 0]
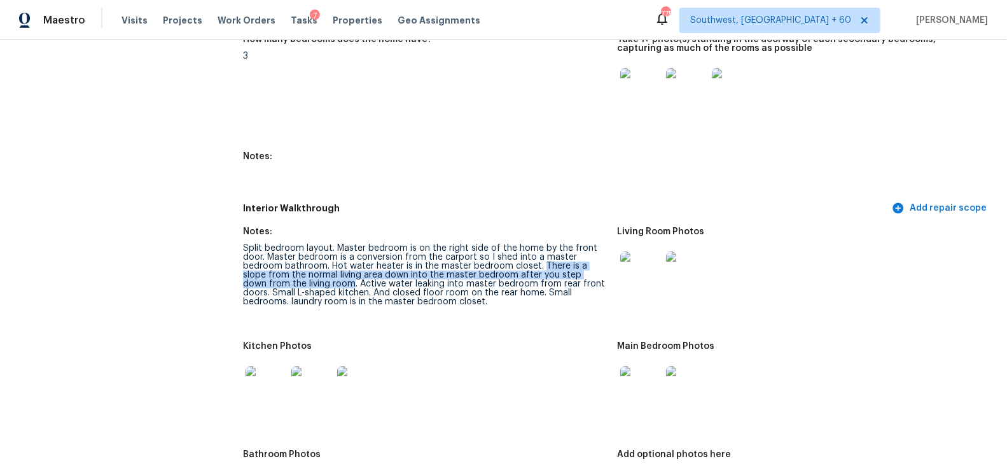
drag, startPoint x: 539, startPoint y: 263, endPoint x: 306, endPoint y: 280, distance: 233.4
click at [306, 280] on div "Split bedroom layout. Master bedroom is on the right side of the home by the fr…" at bounding box center [425, 275] width 364 height 62
copy div "There is a slope from the normal living area down into the master bedroom after…"
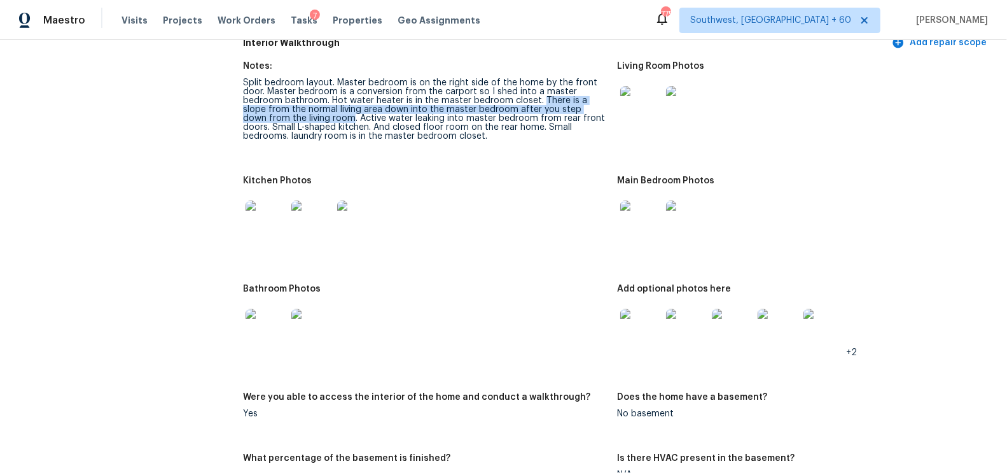
scroll to position [1507, 0]
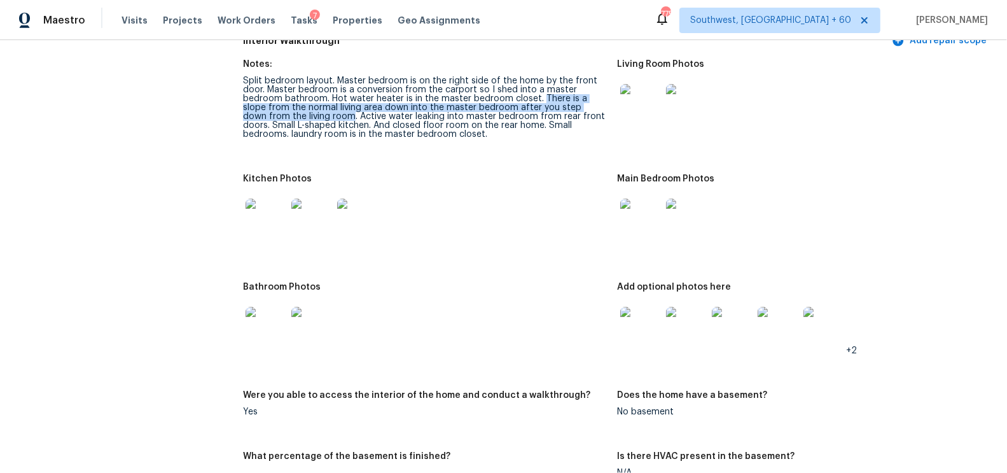
click at [638, 221] on img at bounding box center [640, 218] width 41 height 41
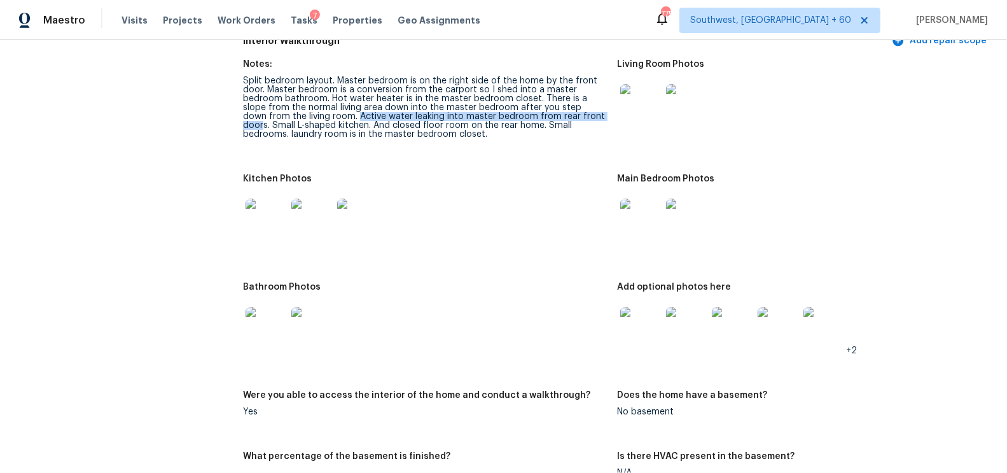
copy div "Active water leaking into master bedroom from rear front door"
drag, startPoint x: 310, startPoint y: 117, endPoint x: 571, endPoint y: 115, distance: 260.7
click at [571, 115] on div "Split bedroom layout. Master bedroom is on the right side of the home by the fr…" at bounding box center [425, 107] width 364 height 62
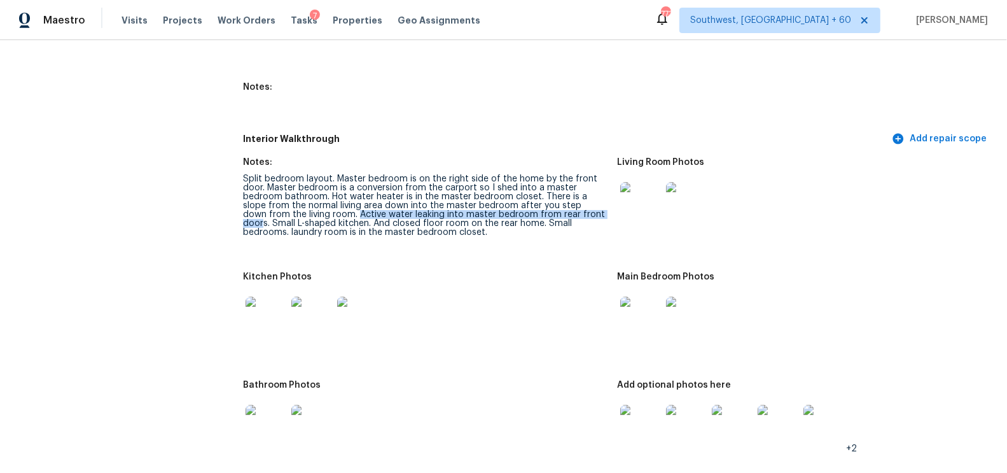
scroll to position [1383, 0]
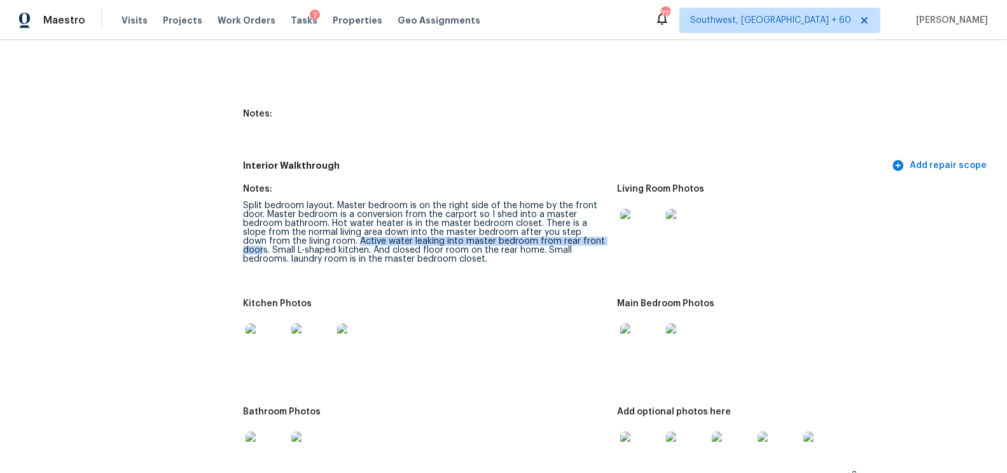
click at [412, 231] on div "Split bedroom layout. Master bedroom is on the right side of the home by the fr…" at bounding box center [425, 232] width 364 height 62
click at [364, 234] on div "Split bedroom layout. Master bedroom is on the right side of the home by the fr…" at bounding box center [425, 232] width 364 height 62
drag, startPoint x: 310, startPoint y: 240, endPoint x: 576, endPoint y: 241, distance: 265.8
click at [576, 241] on div "Split bedroom layout. Master bedroom is on the right side of the home by the fr…" at bounding box center [425, 232] width 364 height 62
copy div "Active water leaking into master bedroom from rear front doors"
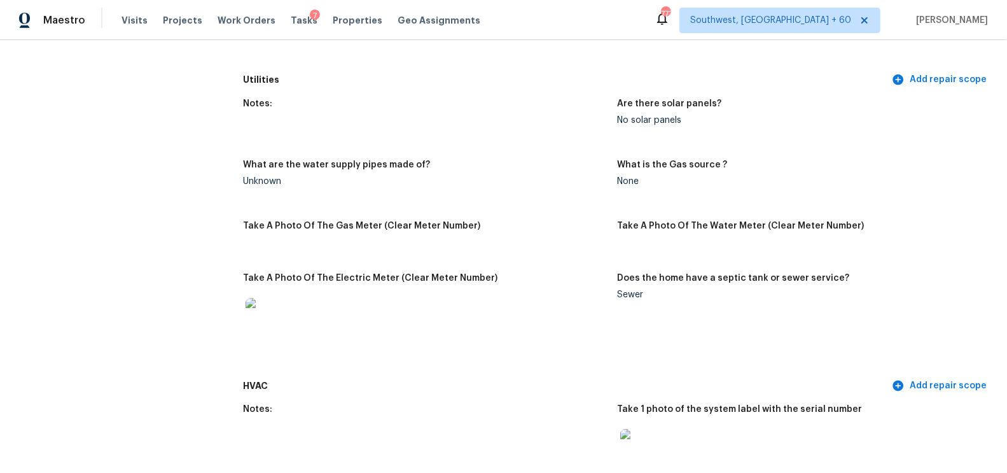
scroll to position [0, 0]
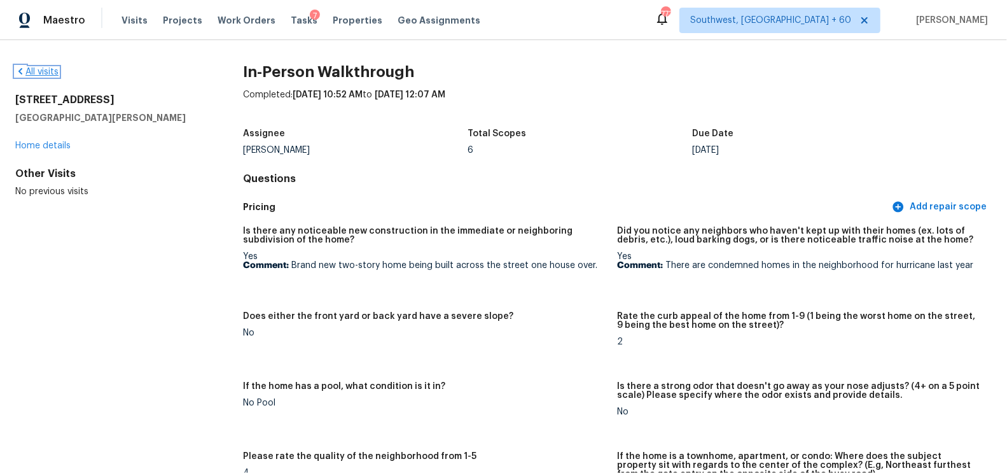
click at [50, 67] on link "All visits" at bounding box center [36, 71] width 43 height 9
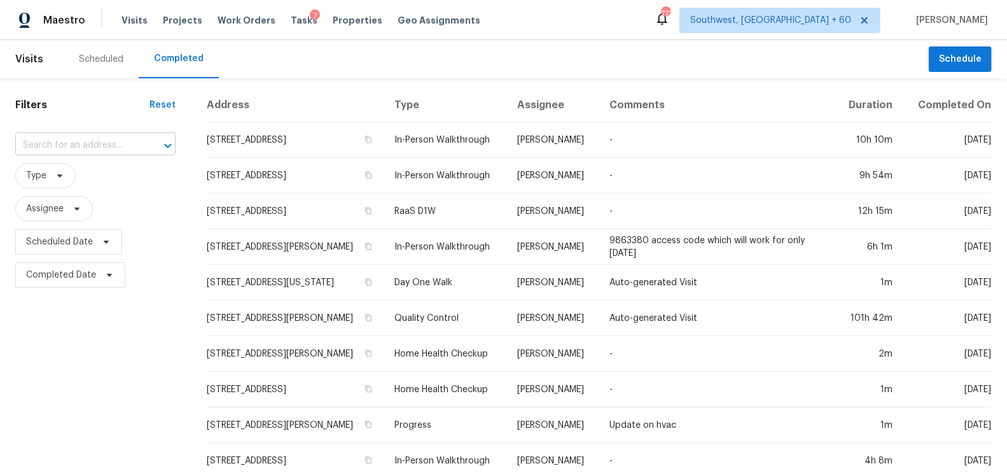
click at [73, 144] on input "text" at bounding box center [77, 145] width 125 height 20
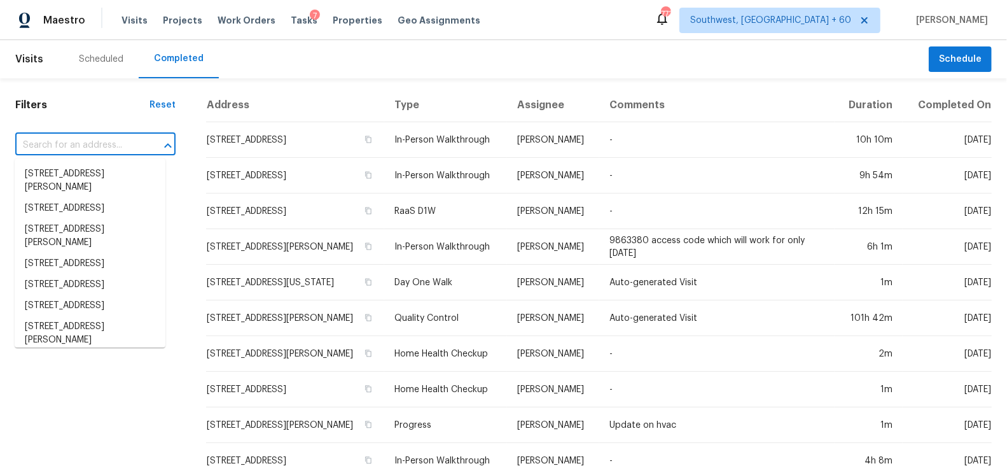
paste input "2409 Allegheny Valley St, Ruskin, FL 33570"
type input "2409 Allegheny Valley St, Ruskin, FL 33570"
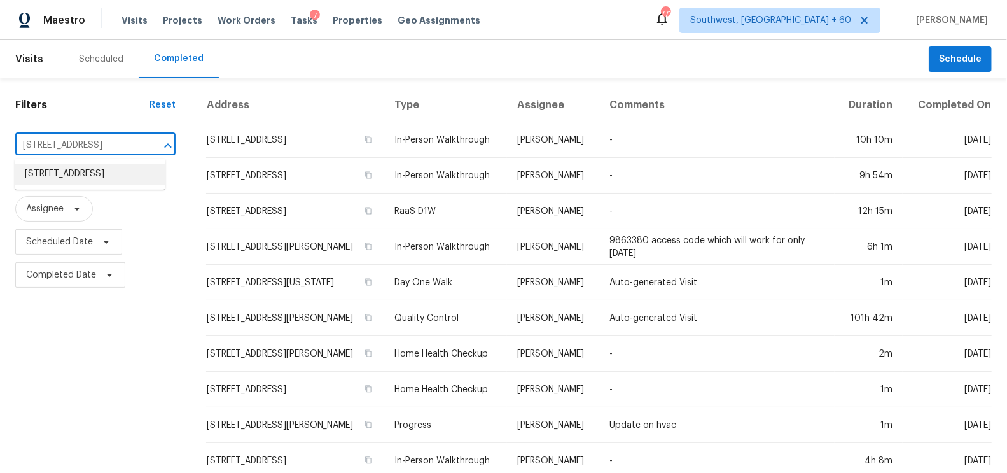
click at [85, 184] on li "2409 Allegheny Valley St, Ruskin, FL 33570" at bounding box center [90, 173] width 151 height 21
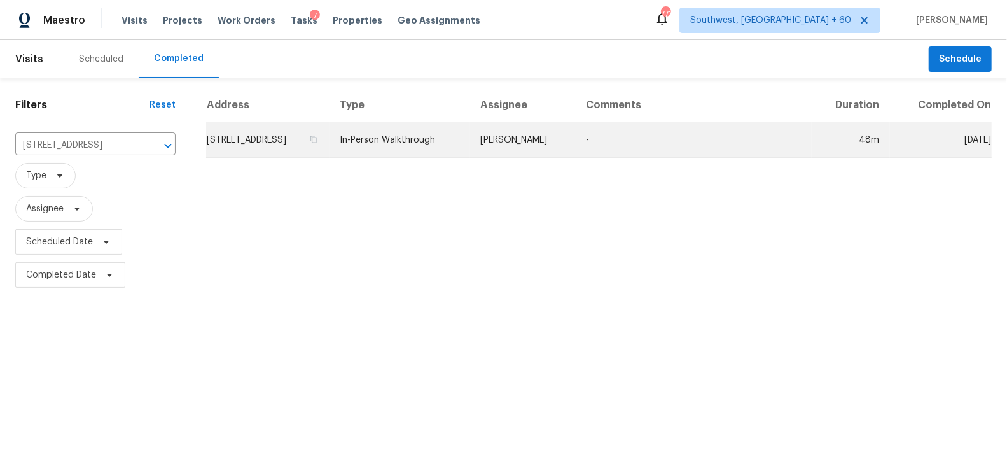
click at [276, 142] on td "2409 Allegheny Valley St, Ruskin, FL 33570" at bounding box center [267, 140] width 123 height 36
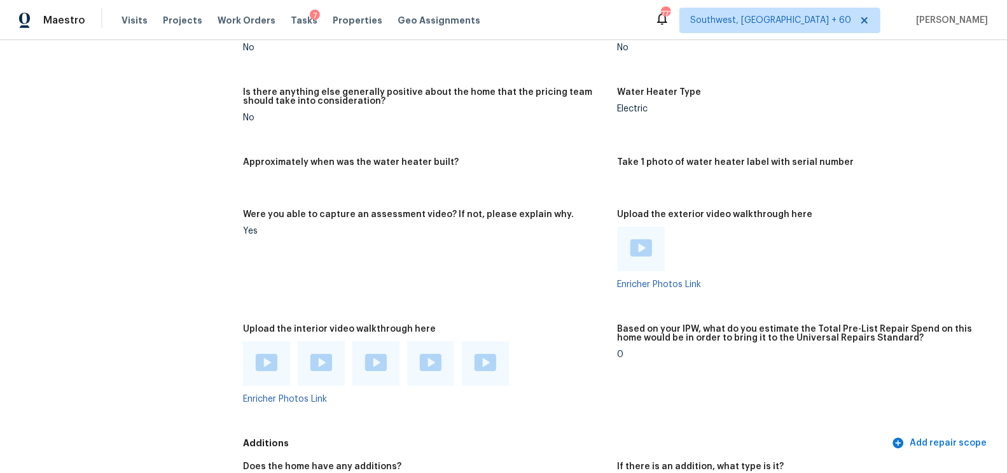
scroll to position [2106, 0]
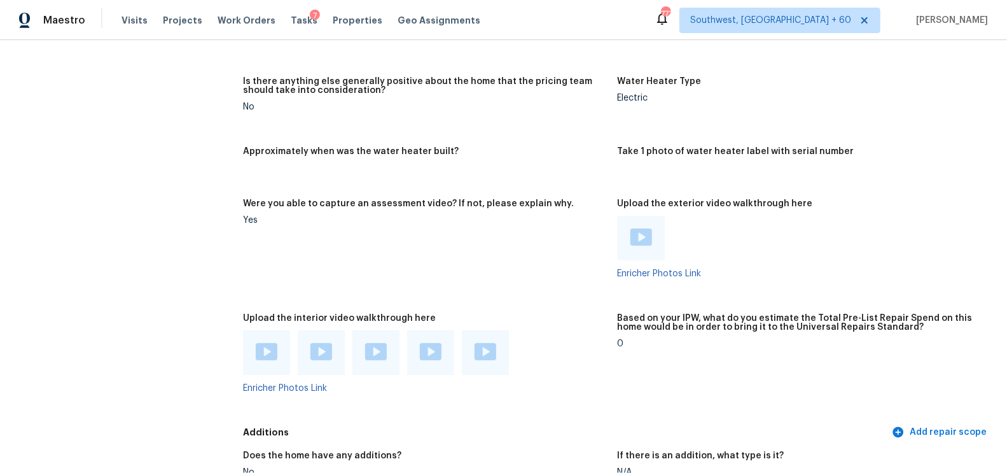
click at [641, 235] on img at bounding box center [641, 236] width 22 height 17
click at [270, 343] on img at bounding box center [267, 351] width 22 height 17
click at [314, 347] on img at bounding box center [321, 351] width 22 height 17
click at [370, 349] on img at bounding box center [376, 351] width 22 height 17
click at [428, 347] on img at bounding box center [431, 351] width 22 height 17
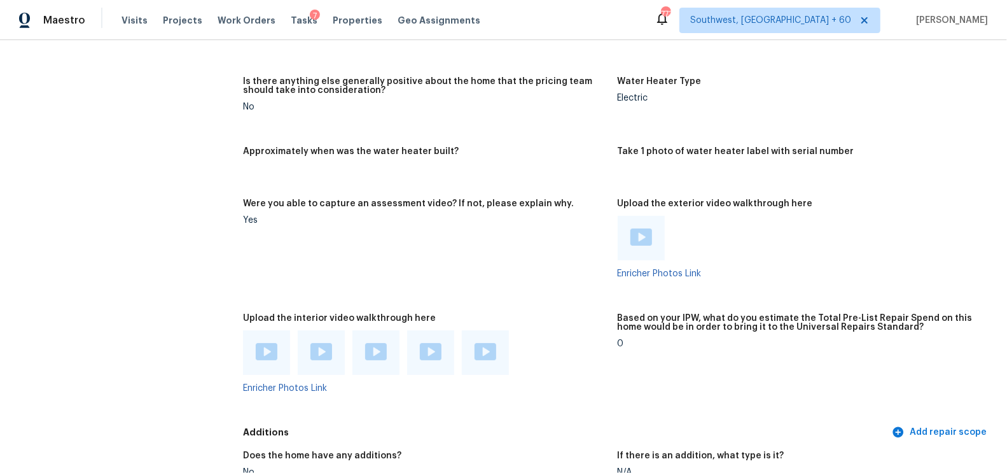
click at [485, 347] on img at bounding box center [485, 351] width 22 height 17
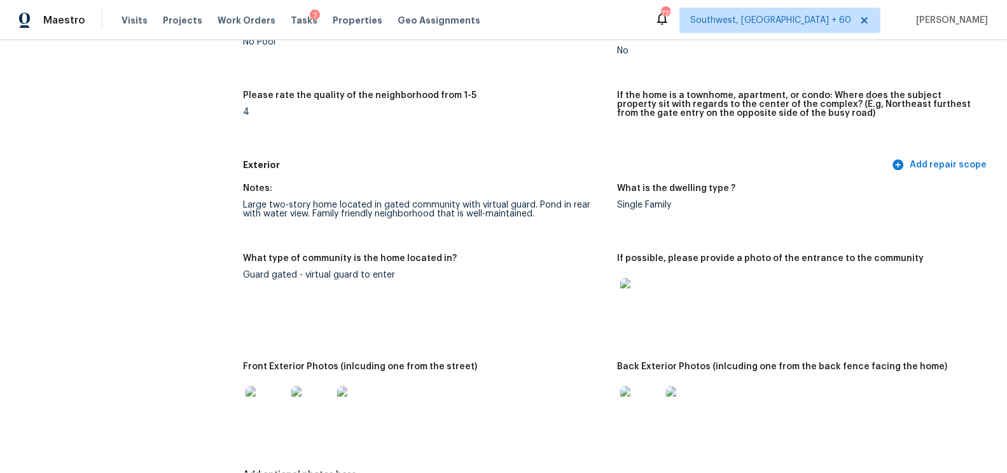
scroll to position [359, 0]
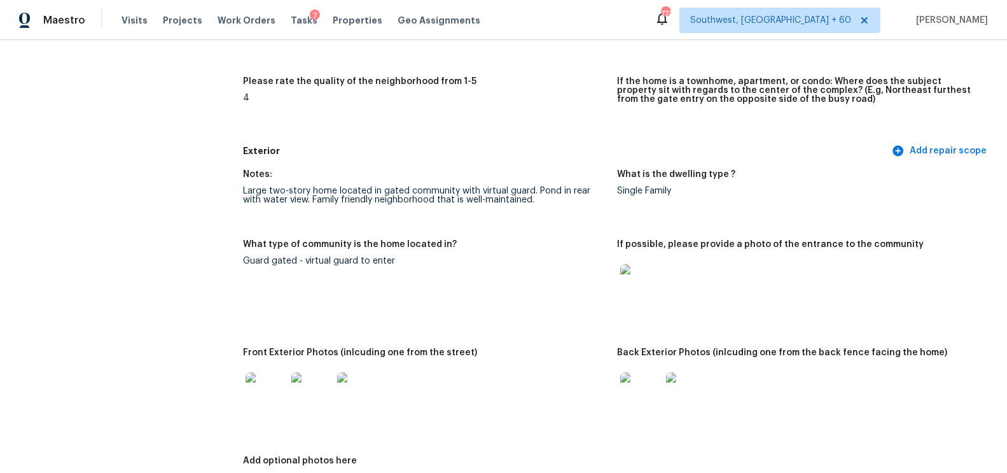
click at [533, 190] on div "Large two-story home located in gated community with virtual guard. Pond in rea…" at bounding box center [425, 195] width 364 height 18
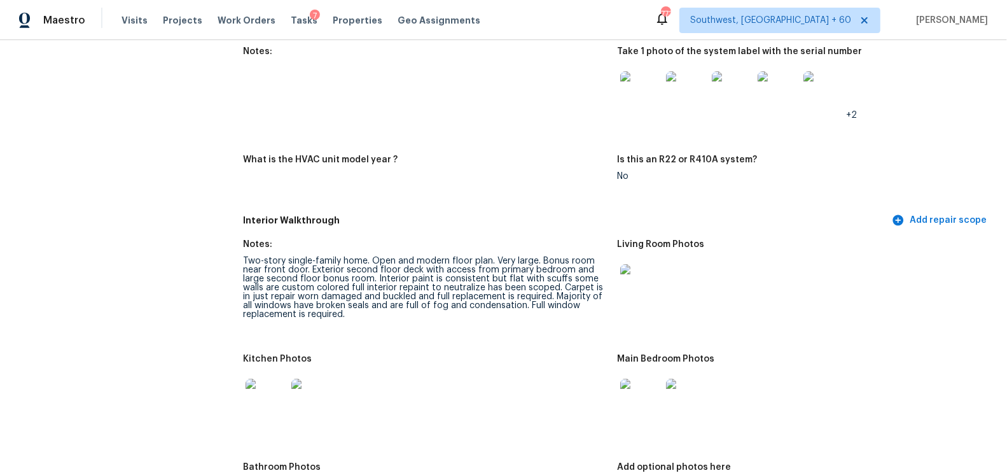
scroll to position [1155, 0]
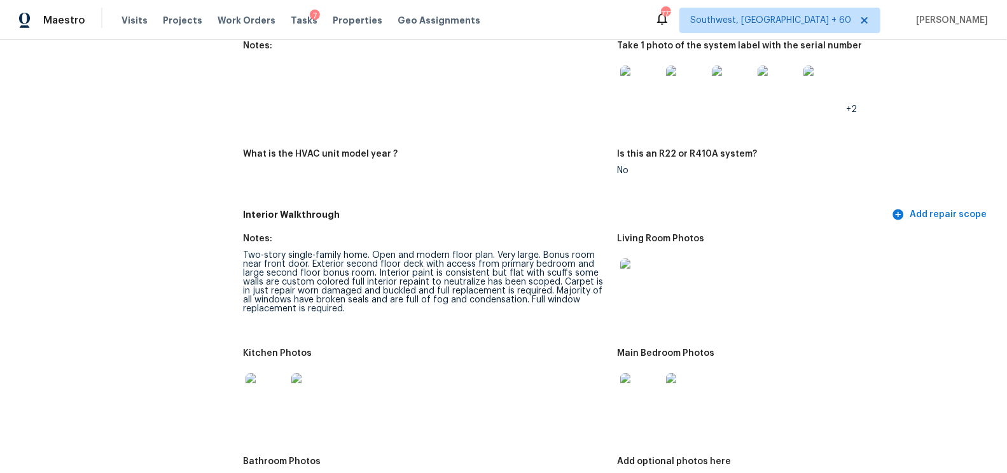
click at [472, 177] on figure "What is the HVAC unit model year ?" at bounding box center [430, 172] width 374 height 46
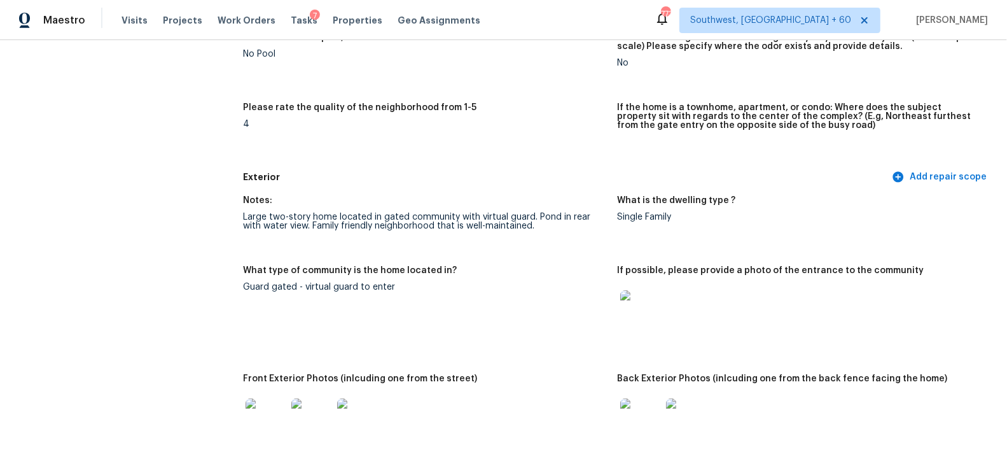
scroll to position [338, 0]
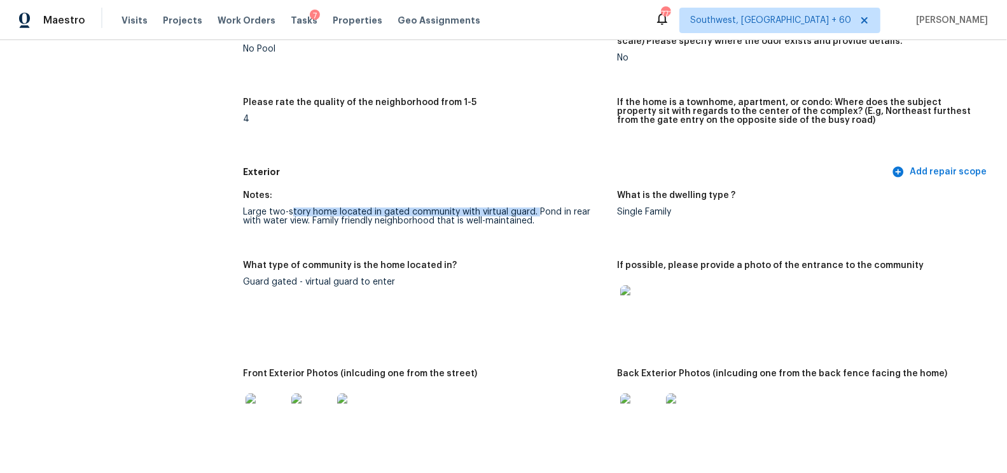
drag, startPoint x: 534, startPoint y: 210, endPoint x: 290, endPoint y: 215, distance: 244.2
click at [290, 215] on div "Large two-story home located in gated community with virtual guard. Pond in rea…" at bounding box center [425, 216] width 364 height 18
click at [536, 229] on figure "Notes: Large two-story home located in gated community with virtual guard. Pond…" at bounding box center [430, 218] width 374 height 55
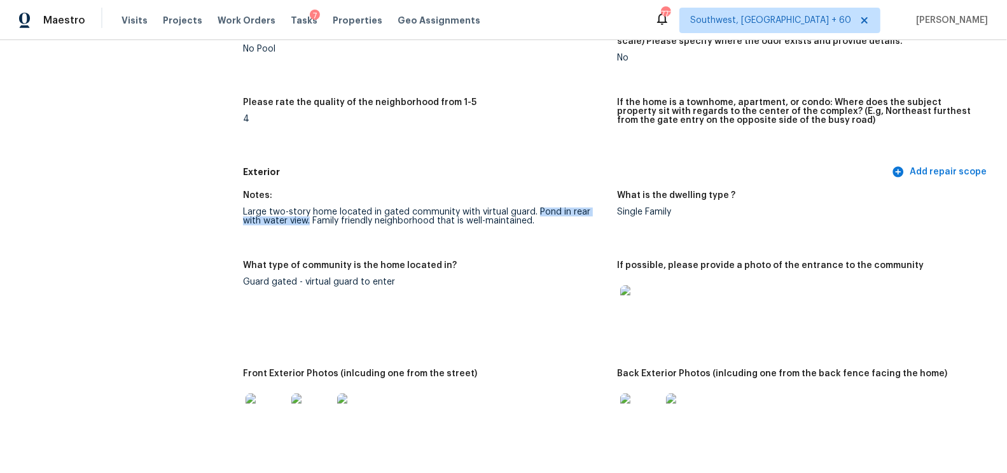
drag, startPoint x: 537, startPoint y: 210, endPoint x: 289, endPoint y: 222, distance: 248.3
click at [289, 222] on div "Large two-story home located in gated community with virtual guard. Pond in rea…" at bounding box center [425, 216] width 364 height 18
copy div "Pond in rear with water view."
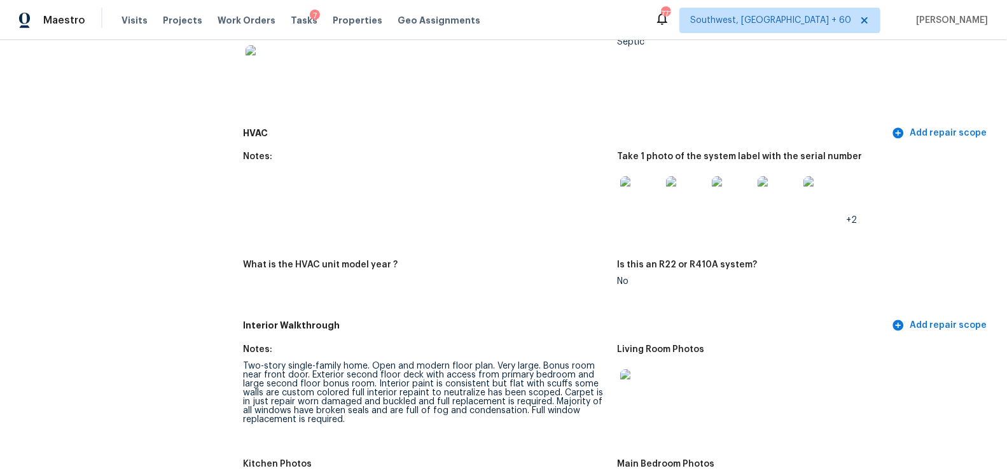
scroll to position [0, 0]
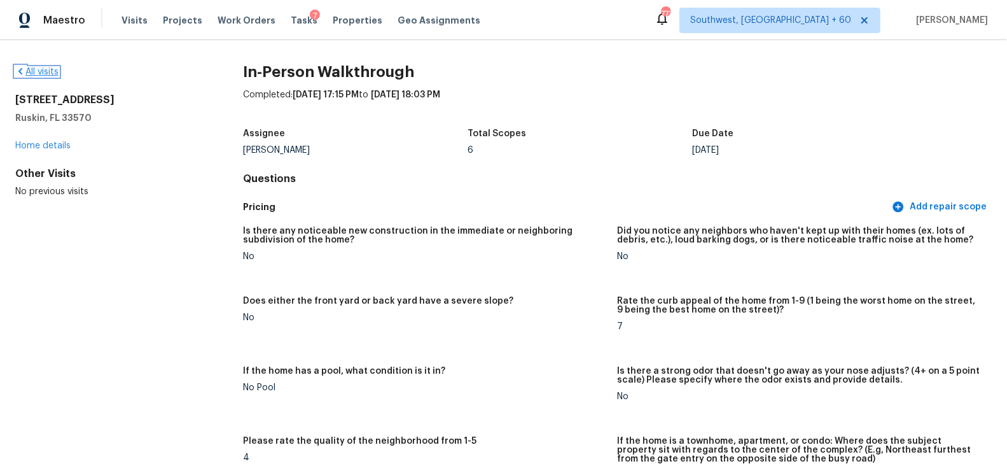
click at [42, 69] on link "All visits" at bounding box center [36, 71] width 43 height 9
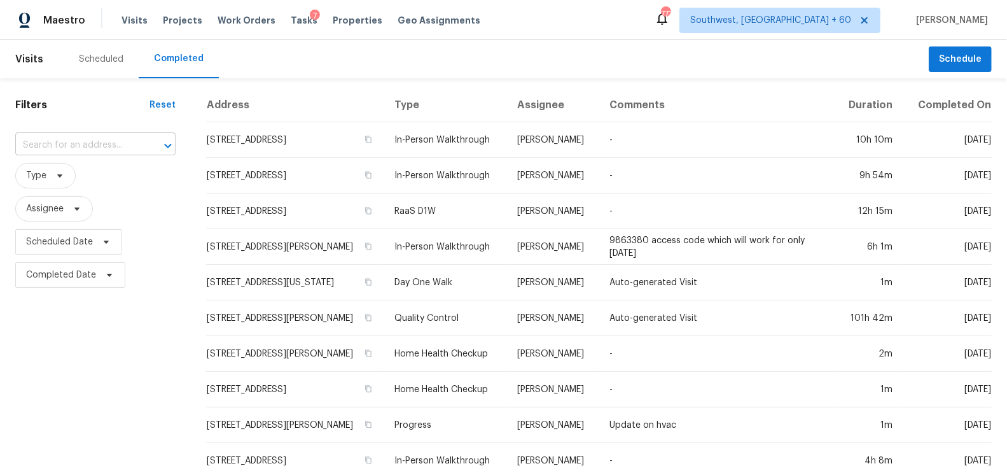
click at [76, 145] on input "text" at bounding box center [77, 145] width 125 height 20
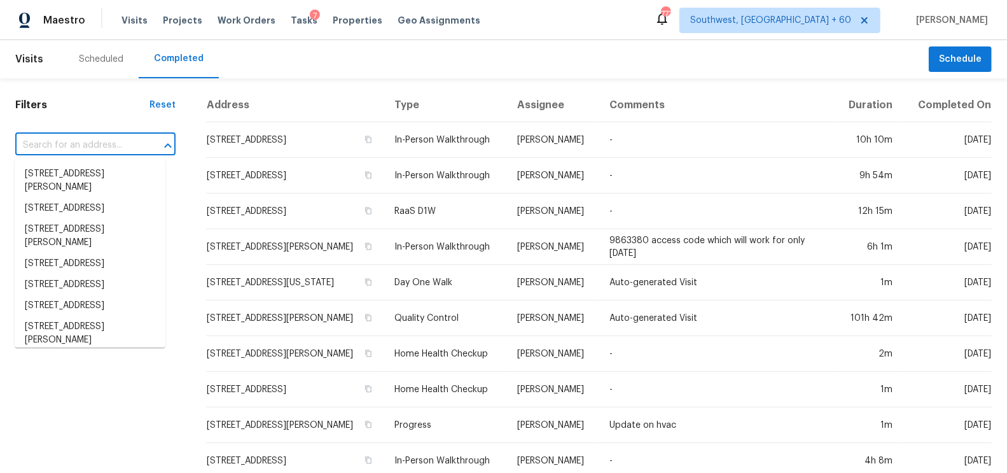
paste input "2850 Tremont Dr, Eustis, FL 32726"
type input "2850 Tremont Dr, Eustis, FL 32726"
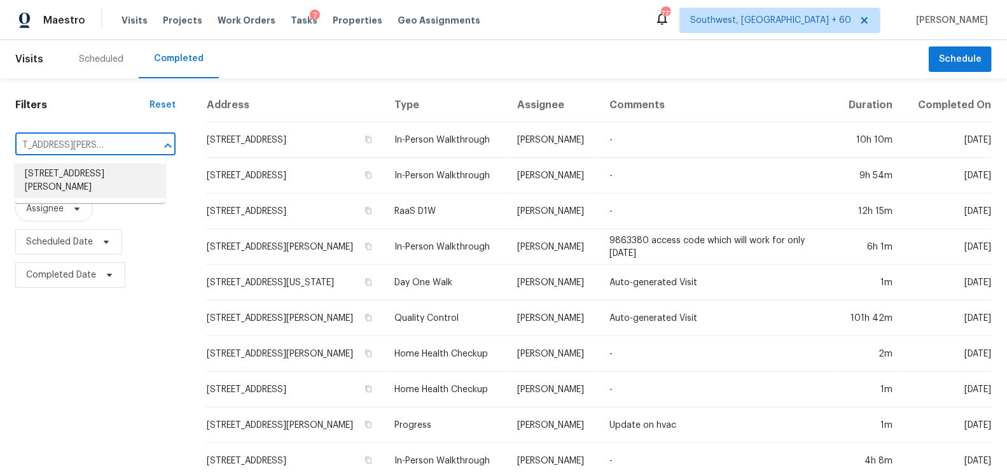
click at [101, 183] on li "2850 Tremont Dr, Eustis, FL 32726" at bounding box center [90, 180] width 151 height 34
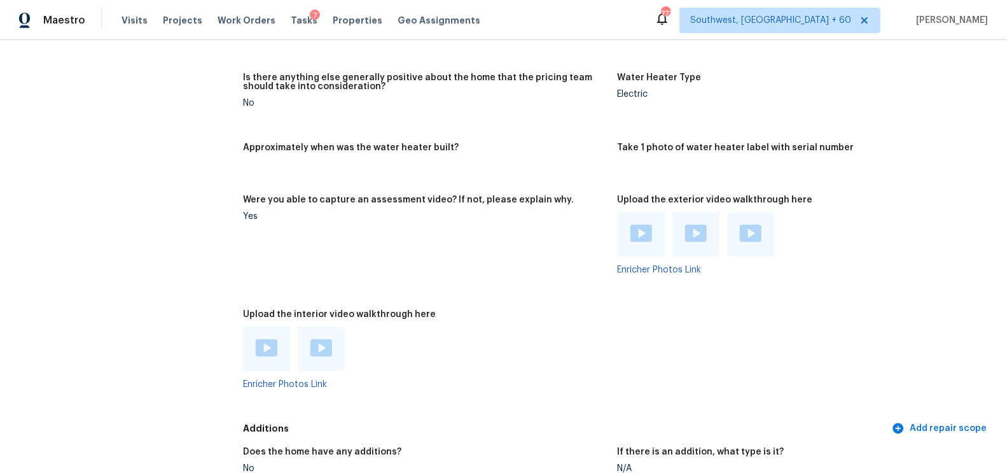
scroll to position [2153, 0]
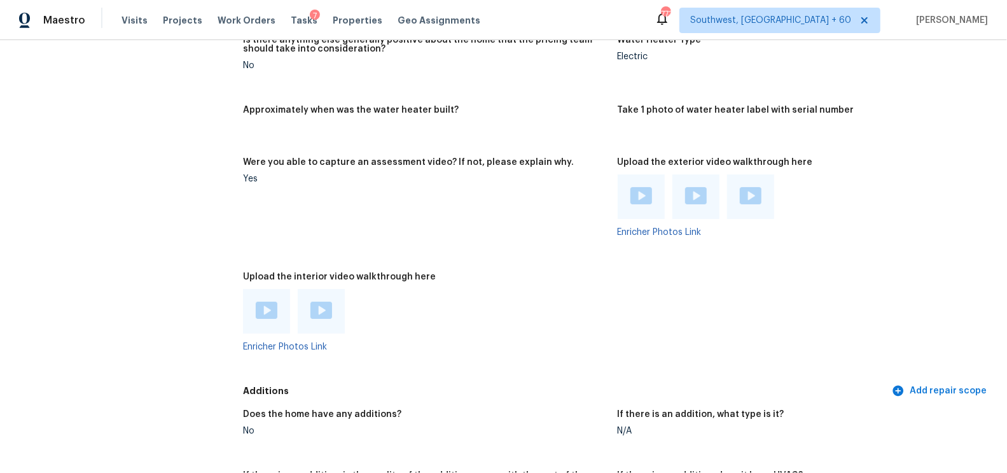
click at [641, 197] on img at bounding box center [641, 195] width 22 height 17
click at [693, 196] on img at bounding box center [696, 195] width 22 height 17
click at [750, 196] on img at bounding box center [751, 195] width 22 height 17
click at [273, 306] on img at bounding box center [267, 309] width 22 height 17
click at [321, 310] on img at bounding box center [321, 309] width 22 height 17
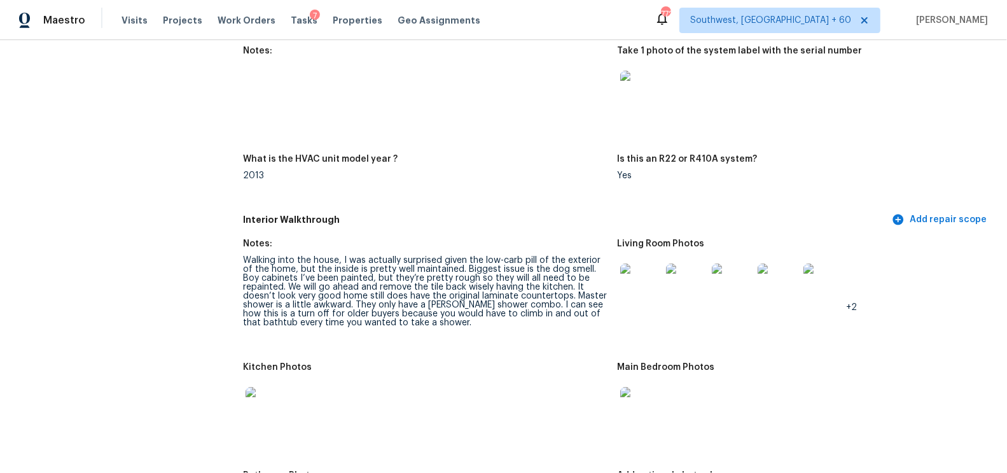
scroll to position [1149, 0]
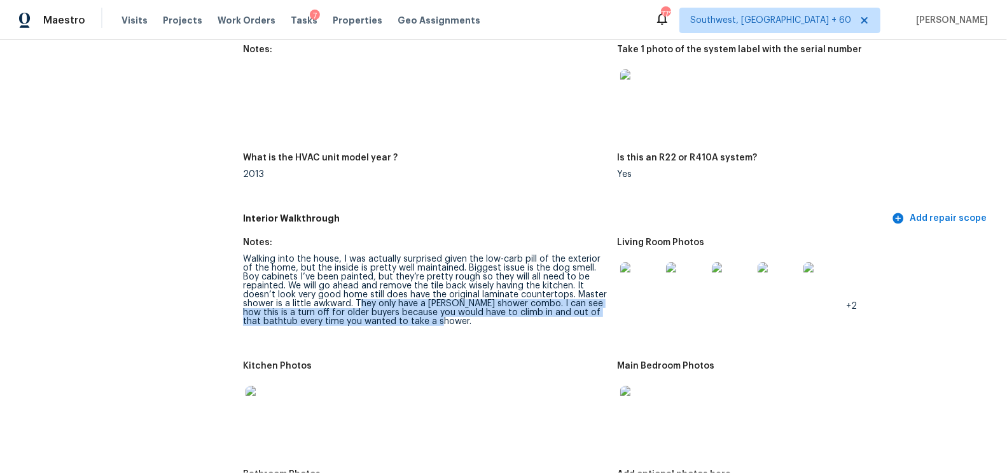
drag, startPoint x: 357, startPoint y: 301, endPoint x: 449, endPoint y: 328, distance: 95.4
click at [449, 328] on figure "Notes: Walking into the house, I was actually surprised given the low-carb pill…" at bounding box center [430, 292] width 374 height 108
drag, startPoint x: 355, startPoint y: 301, endPoint x: 452, endPoint y: 328, distance: 100.7
click at [452, 328] on figure "Notes: Walking into the house, I was actually surprised given the low-carb pill…" at bounding box center [430, 292] width 374 height 108
copy div "They only have a Jacuzzi shower combo. I can see how this is a turn off for old…"
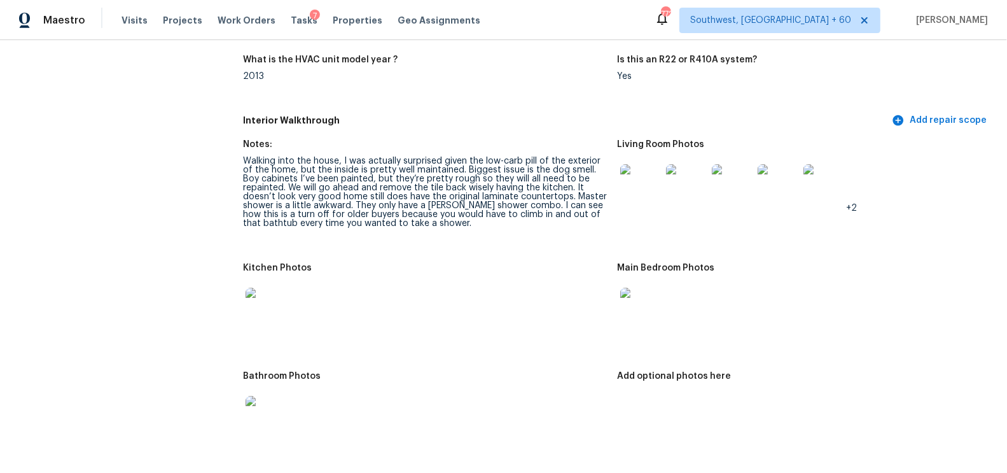
scroll to position [1117, 0]
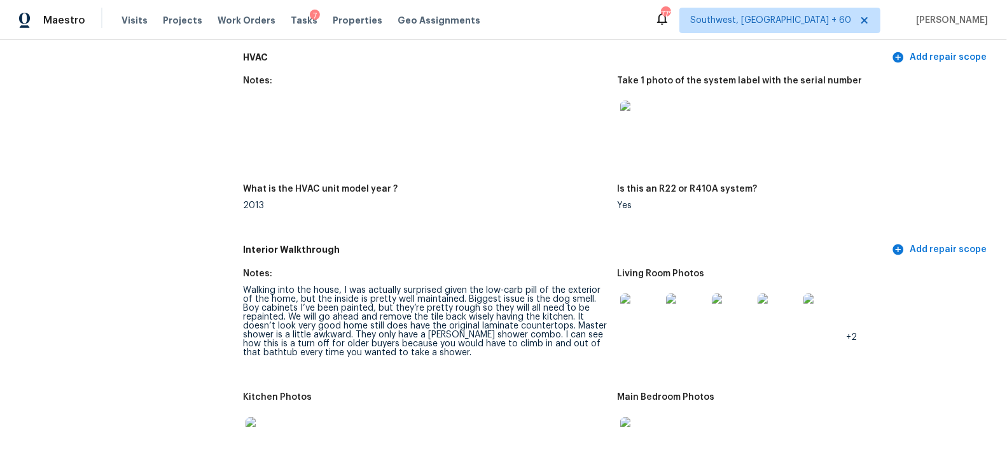
click at [428, 219] on figure "What is the HVAC unit model year ? 2013" at bounding box center [430, 207] width 374 height 46
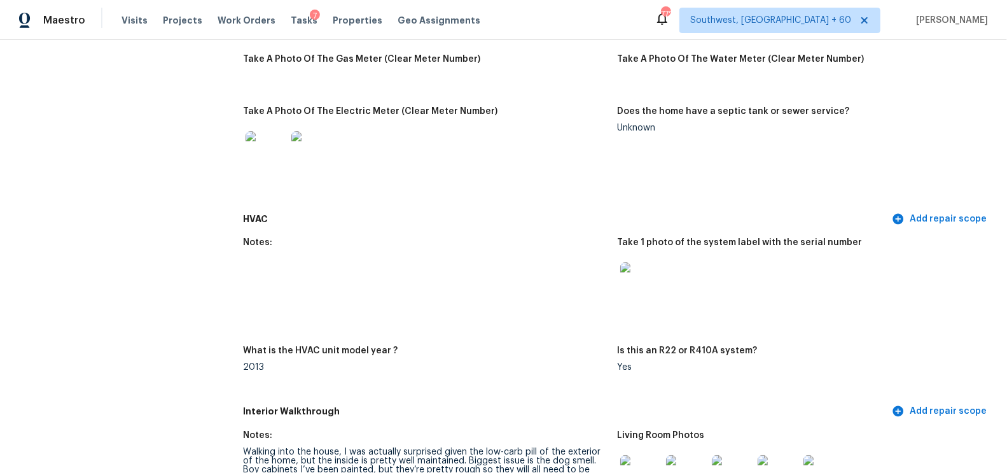
scroll to position [787, 0]
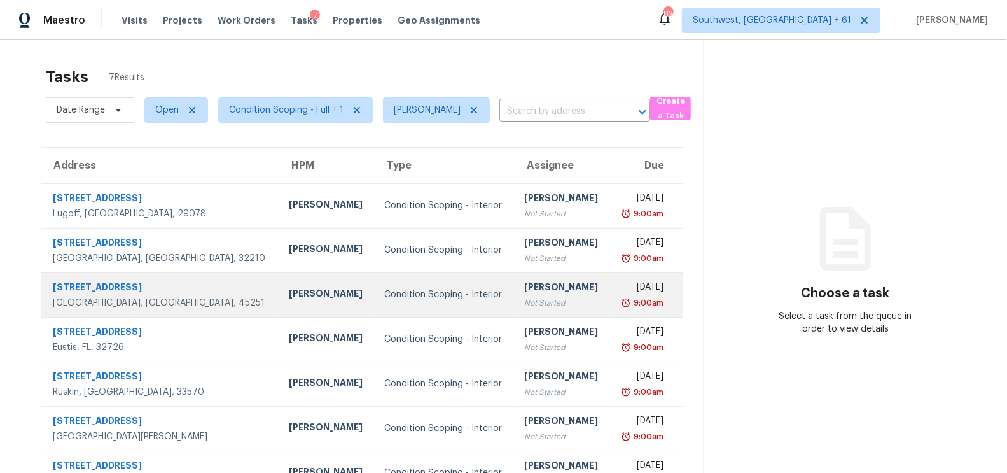
scroll to position [39, 0]
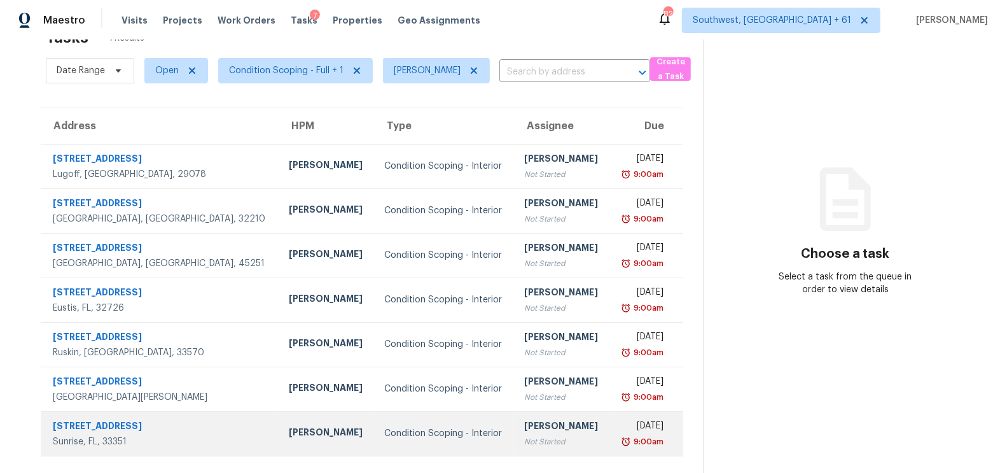
click at [451, 442] on td "Condition Scoping - Interior" at bounding box center [444, 433] width 140 height 45
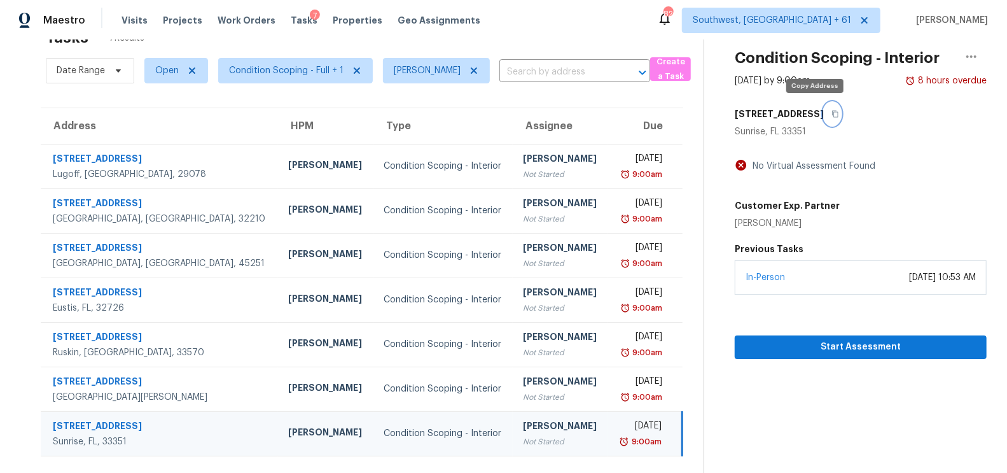
click at [831, 114] on icon "button" at bounding box center [835, 114] width 8 height 8
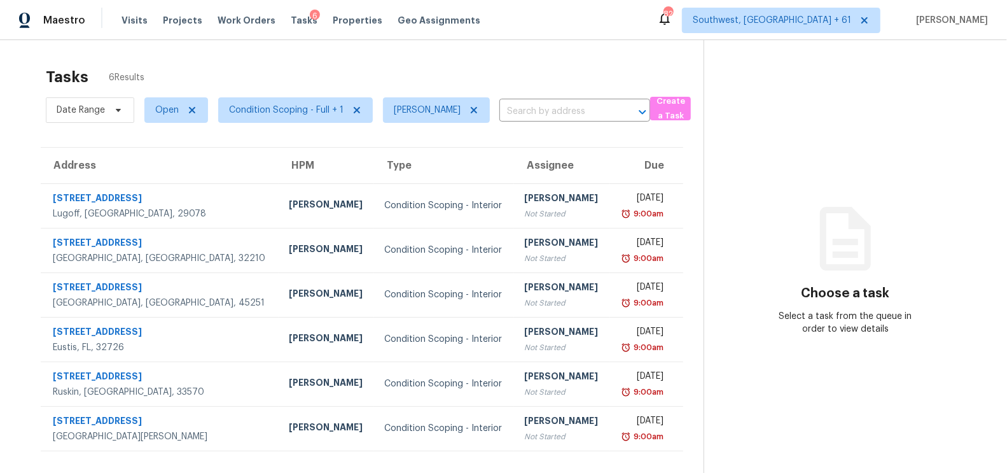
scroll to position [39, 0]
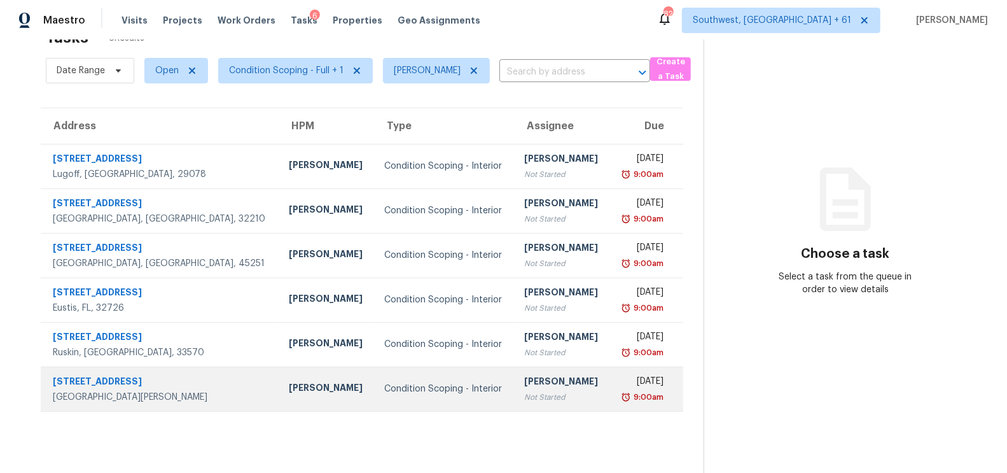
click at [524, 383] on div "[PERSON_NAME]" at bounding box center [561, 383] width 75 height 16
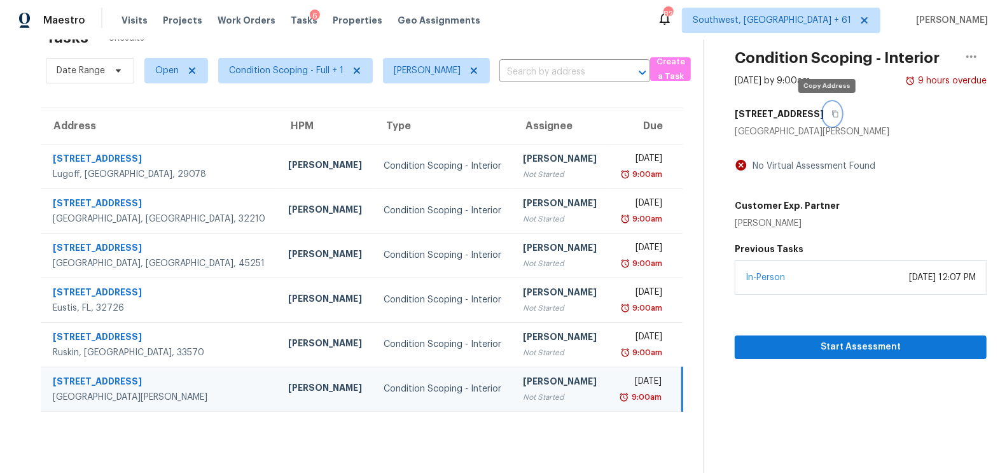
click at [831, 116] on icon "button" at bounding box center [835, 114] width 8 height 8
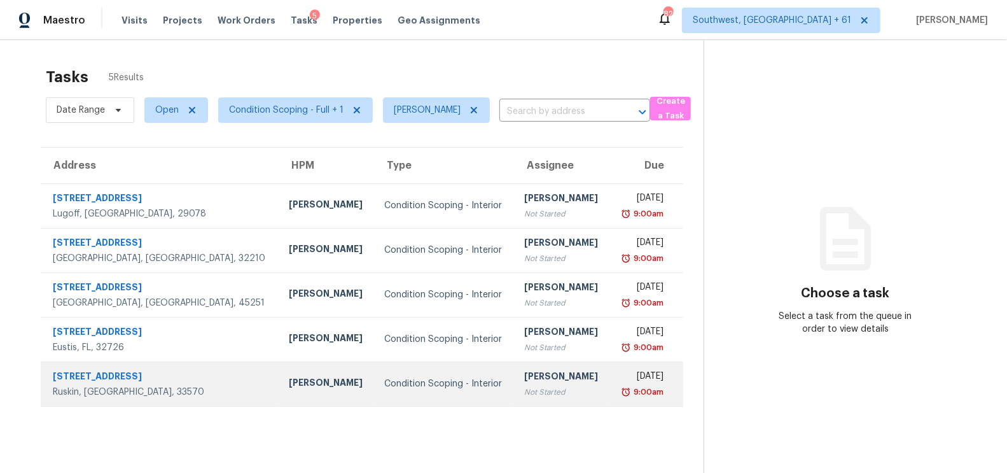
click at [524, 388] on div "Not Started" at bounding box center [561, 391] width 75 height 13
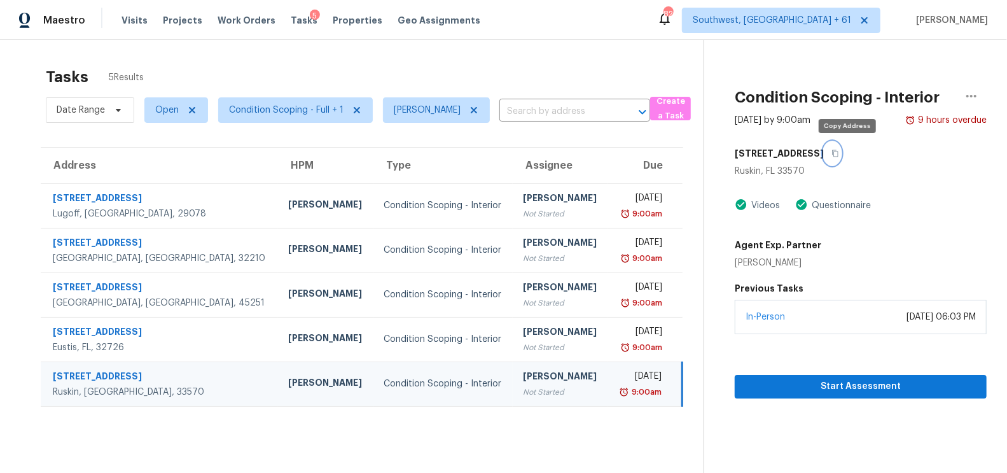
click at [839, 151] on icon "button" at bounding box center [835, 153] width 8 height 8
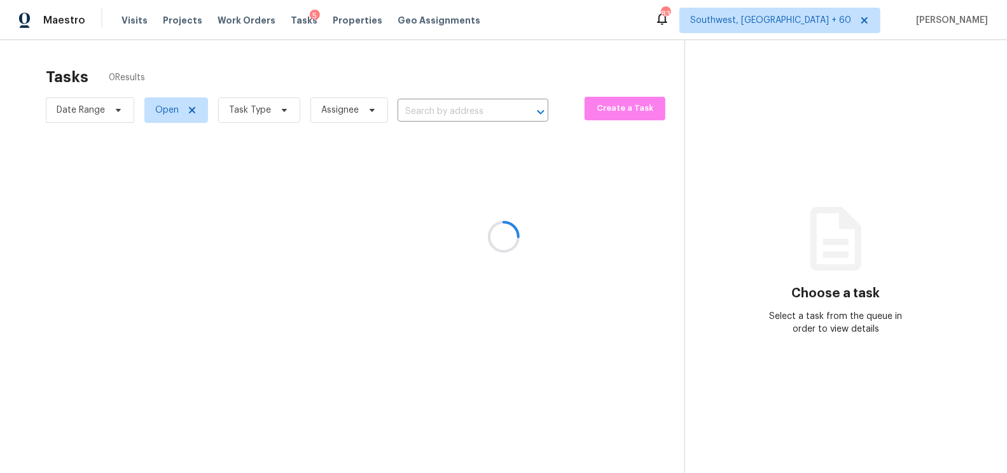
click at [648, 57] on div at bounding box center [503, 236] width 1007 height 473
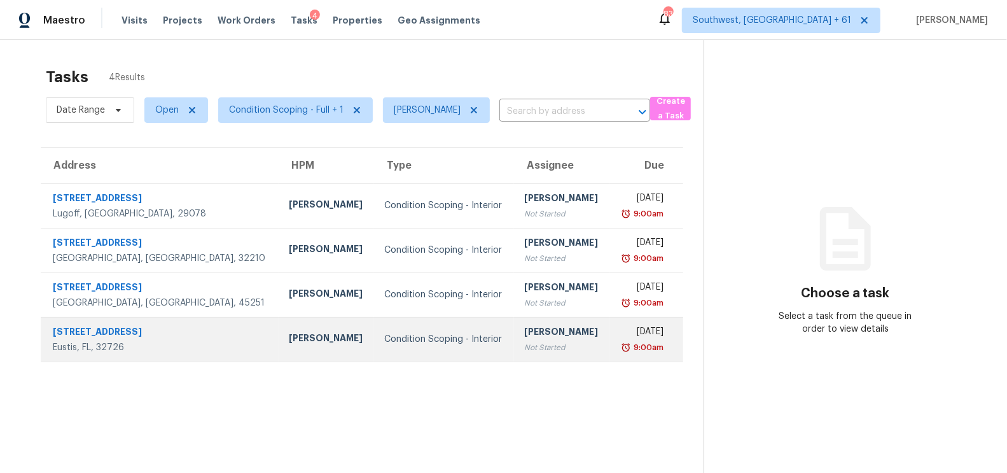
click at [524, 327] on div "[PERSON_NAME]" at bounding box center [561, 333] width 75 height 16
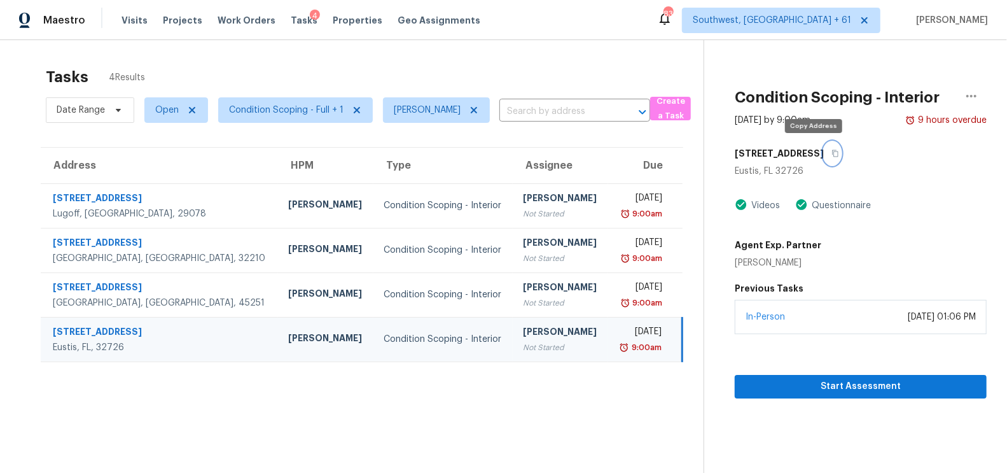
click at [824, 148] on button "button" at bounding box center [832, 153] width 17 height 23
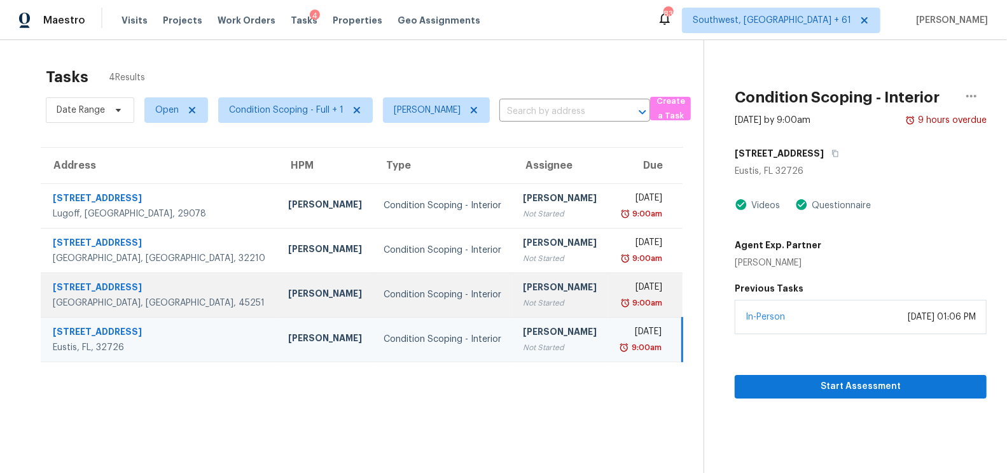
click at [523, 296] on div "Not Started" at bounding box center [560, 302] width 75 height 13
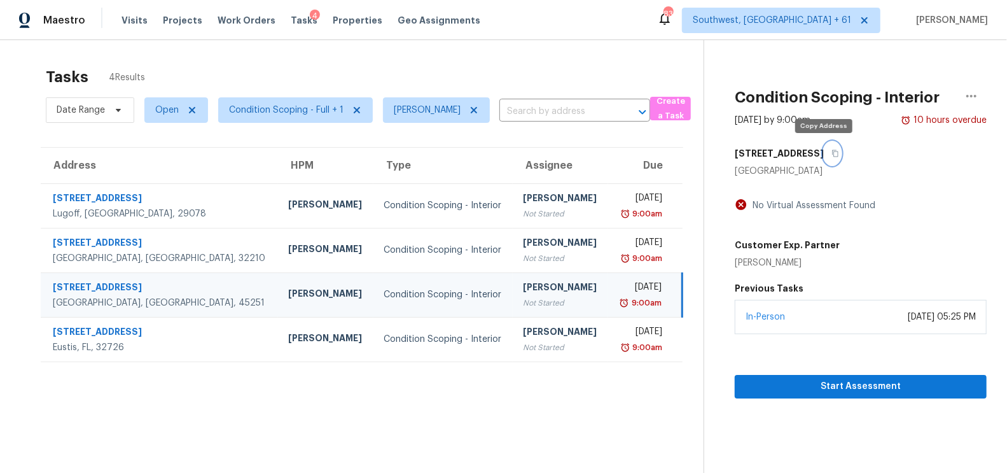
click at [832, 153] on icon "button" at bounding box center [835, 153] width 6 height 7
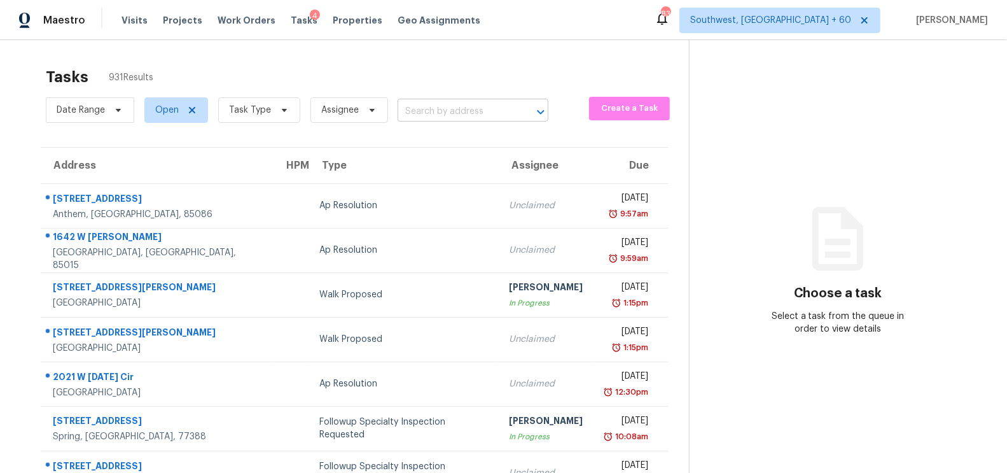
click at [418, 113] on input "text" at bounding box center [454, 112] width 115 height 20
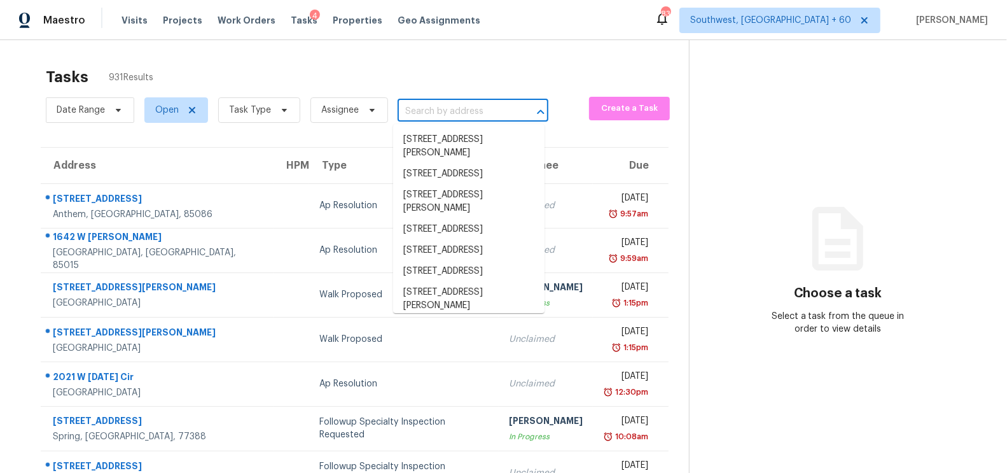
paste input "[STREET_ADDRESS]"
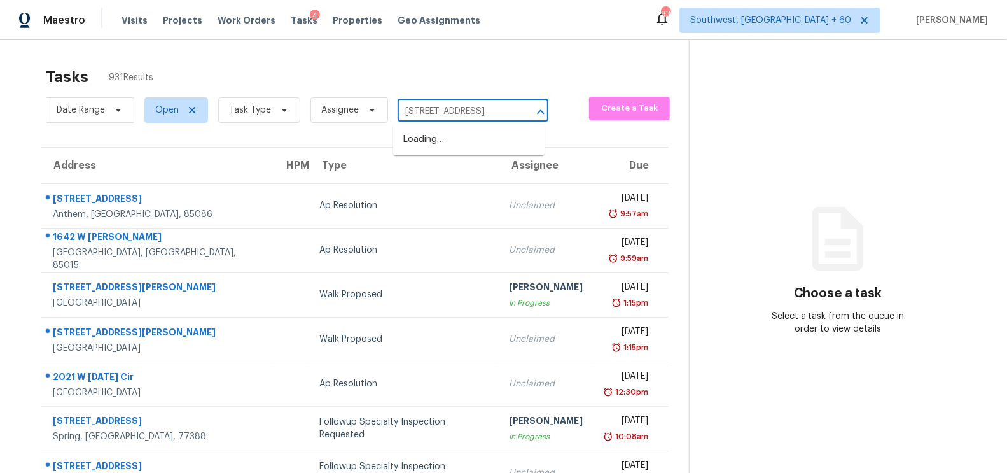
type input "[STREET_ADDRESS]"
click at [451, 150] on li "[STREET_ADDRESS]" at bounding box center [468, 139] width 151 height 21
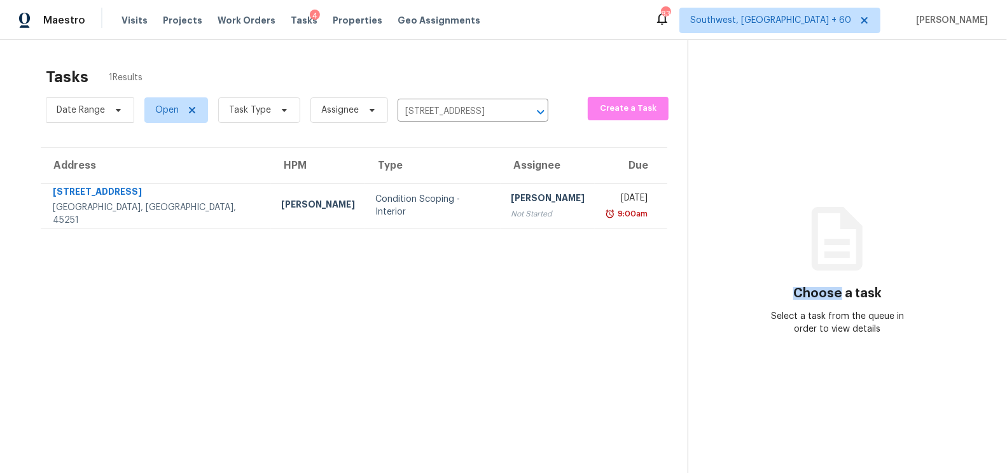
click at [511, 197] on div "[PERSON_NAME]" at bounding box center [548, 199] width 74 height 16
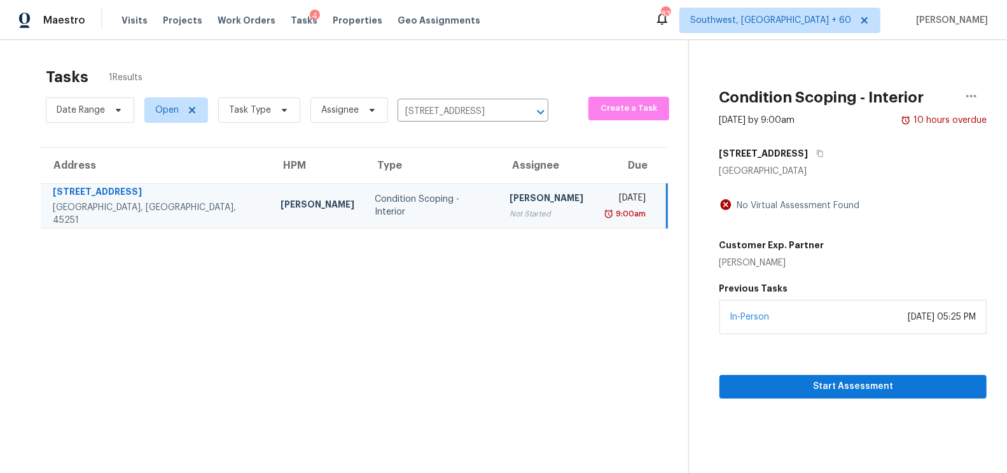
click at [880, 373] on div "Start Assessment" at bounding box center [852, 366] width 267 height 64
click at [848, 383] on span "Start Assessment" at bounding box center [852, 386] width 247 height 16
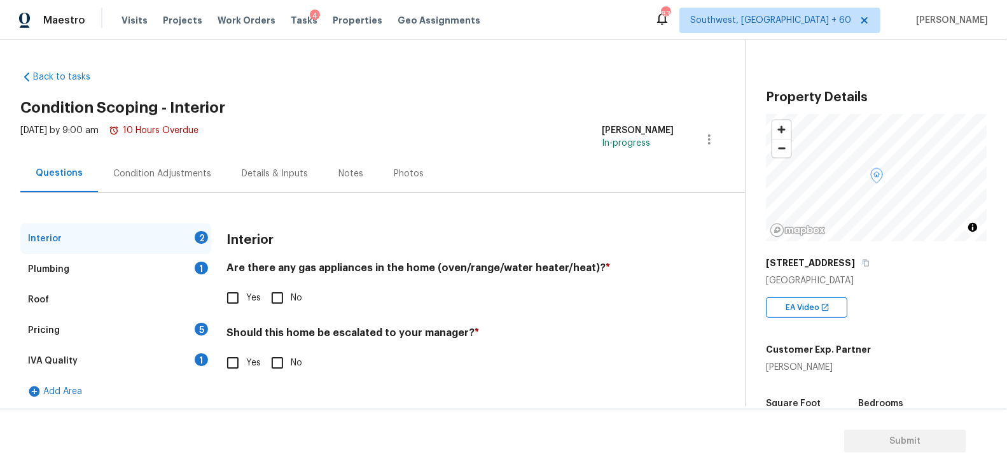
click at [245, 295] on input "Yes" at bounding box center [232, 297] width 27 height 27
checkbox input "true"
click at [277, 357] on input "No" at bounding box center [277, 363] width 27 height 27
checkbox input "true"
click at [203, 283] on div "Plumbing 1" at bounding box center [115, 269] width 191 height 31
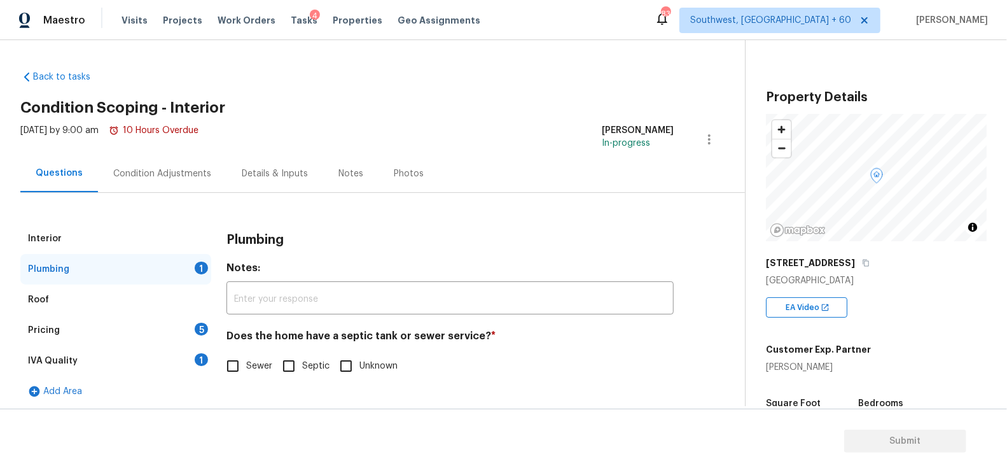
click at [198, 274] on div "Plumbing 1" at bounding box center [115, 269] width 191 height 31
click at [253, 354] on label "Sewer" at bounding box center [245, 365] width 53 height 27
click at [246, 354] on input "Sewer" at bounding box center [232, 365] width 27 height 27
checkbox input "true"
click at [209, 355] on div "IVA Quality 1" at bounding box center [115, 360] width 191 height 31
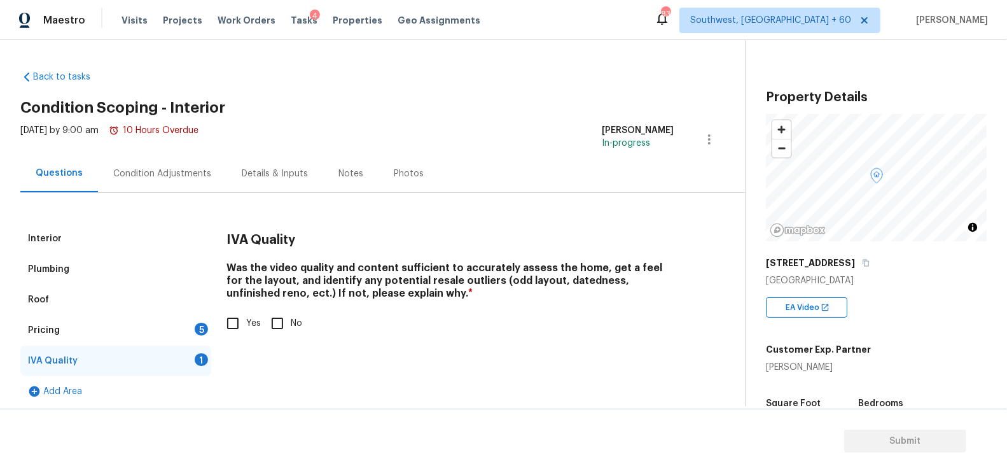
click at [240, 324] on input "Yes" at bounding box center [232, 323] width 27 height 27
checkbox input "true"
click at [194, 334] on div "Pricing 5" at bounding box center [115, 330] width 191 height 31
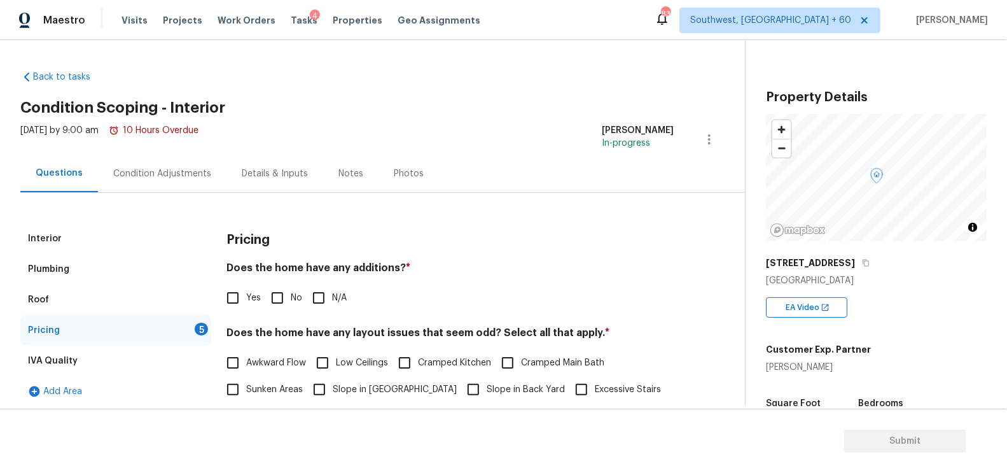
click at [272, 300] on input "No" at bounding box center [277, 297] width 27 height 27
checkbox input "true"
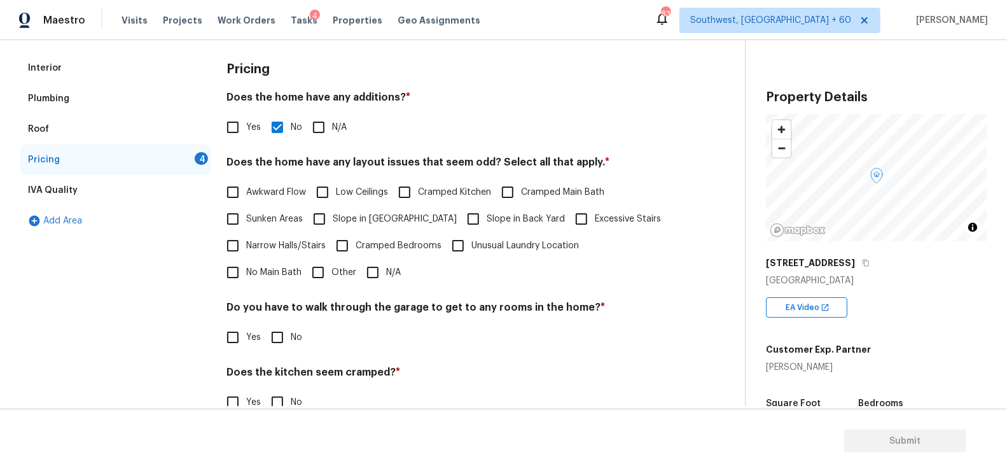
click at [359, 263] on input "N/A" at bounding box center [372, 272] width 27 height 27
checkbox input "true"
click at [285, 334] on input "No" at bounding box center [277, 338] width 27 height 27
checkbox input "true"
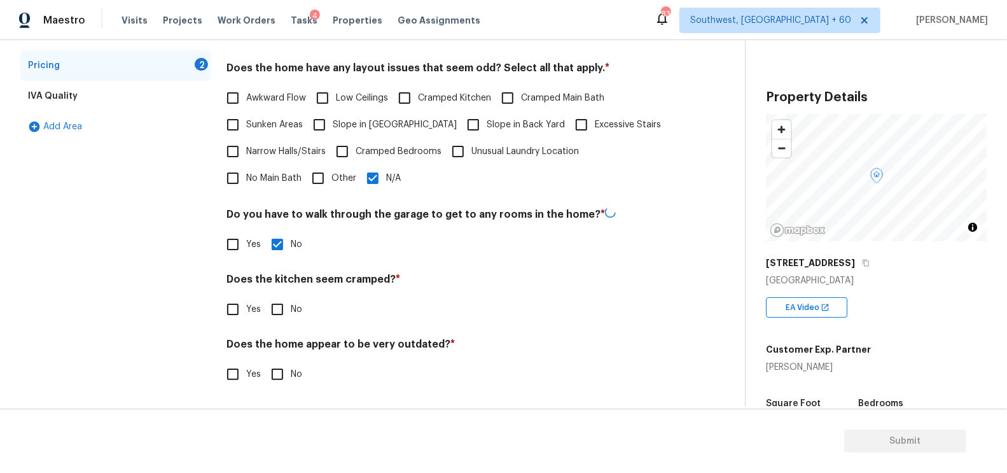
scroll to position [263, 0]
click at [278, 308] on input "No" at bounding box center [277, 309] width 27 height 27
checkbox input "true"
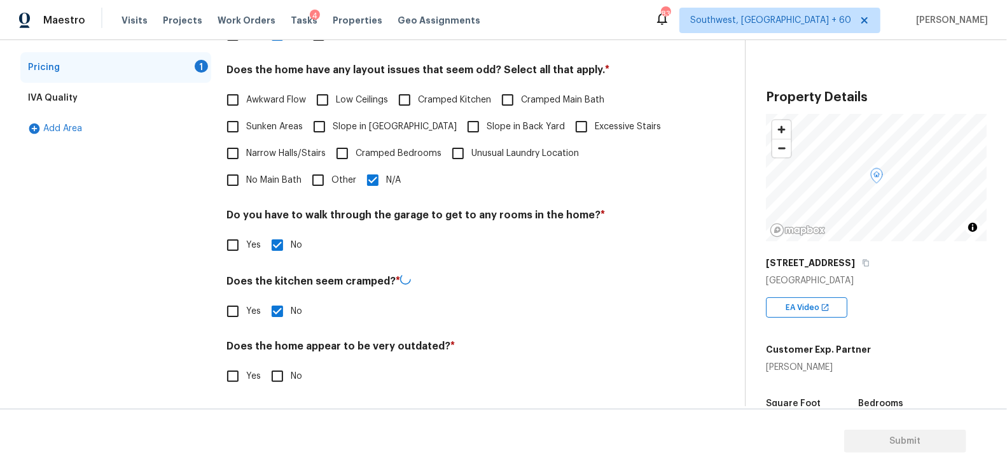
click at [284, 376] on input "No" at bounding box center [277, 375] width 27 height 27
checkbox input "true"
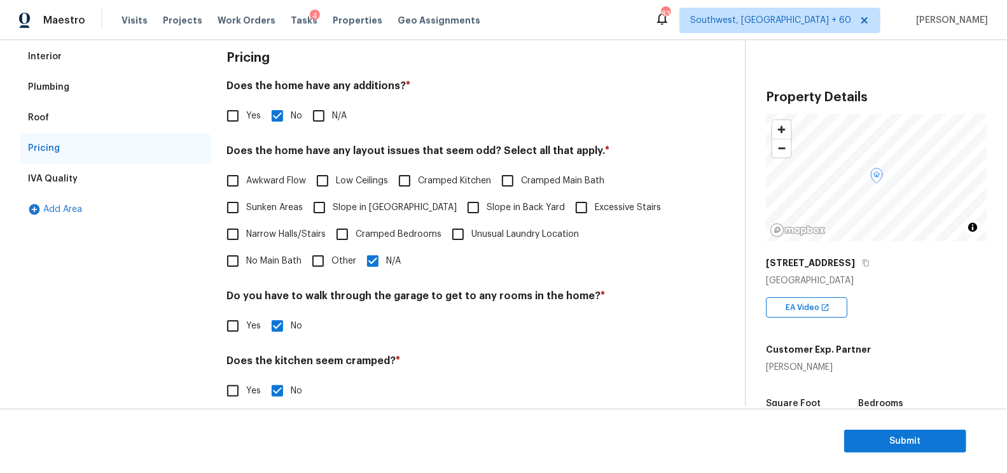
scroll to position [0, 0]
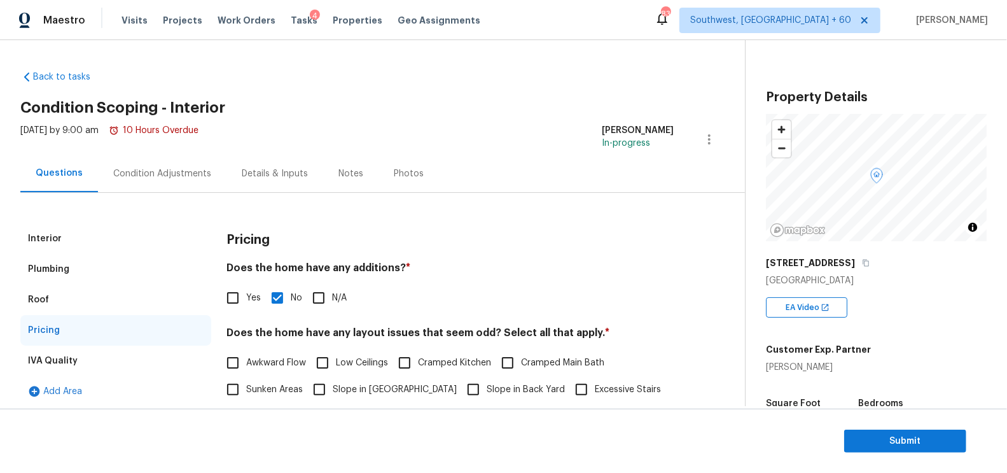
click at [195, 205] on div "Interior Plumbing Roof Pricing IVA Quality Add Area Pricing Does the home have …" at bounding box center [367, 429] width 694 height 473
click at [195, 162] on div "Condition Adjustments" at bounding box center [162, 174] width 128 height 38
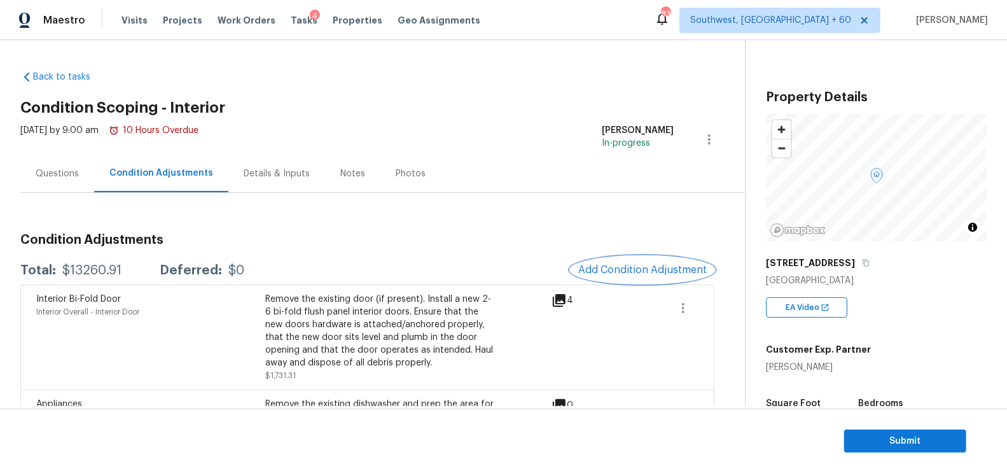
click at [646, 268] on span "Add Condition Adjustment" at bounding box center [642, 269] width 128 height 11
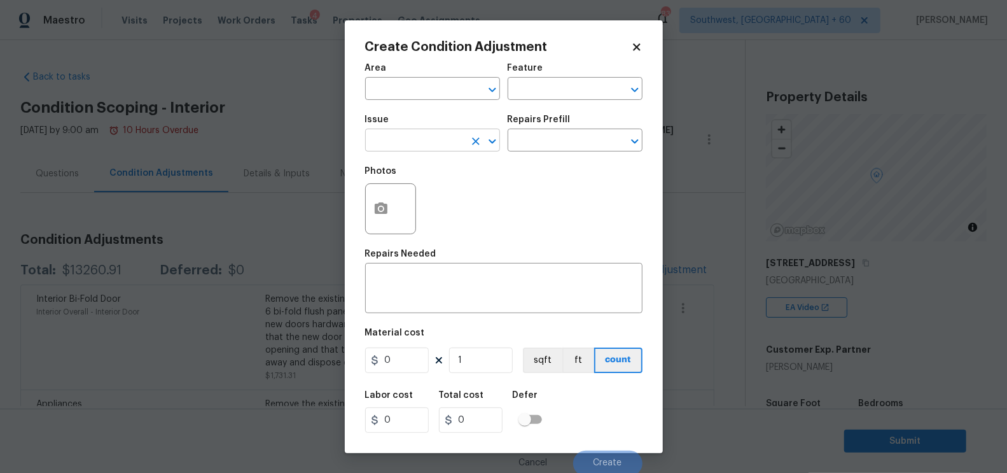
click at [389, 144] on input "text" at bounding box center [414, 142] width 99 height 20
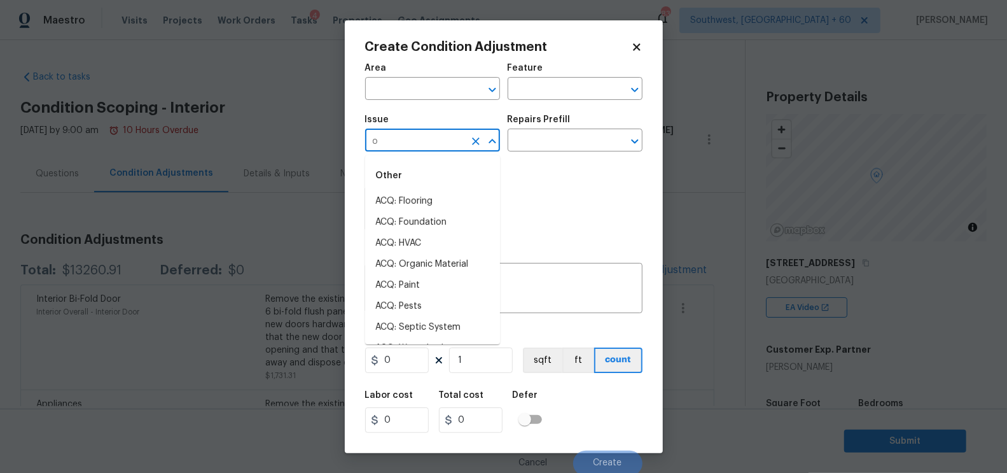
type input "od"
type input "o"
click at [419, 280] on li "Smoke Odor" at bounding box center [432, 285] width 135 height 21
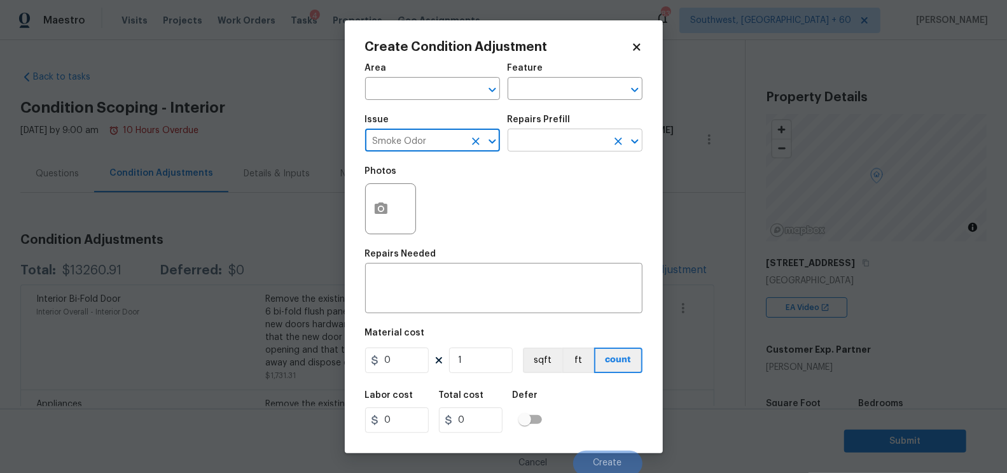
type input "Smoke Odor"
click at [571, 133] on input "text" at bounding box center [556, 142] width 99 height 20
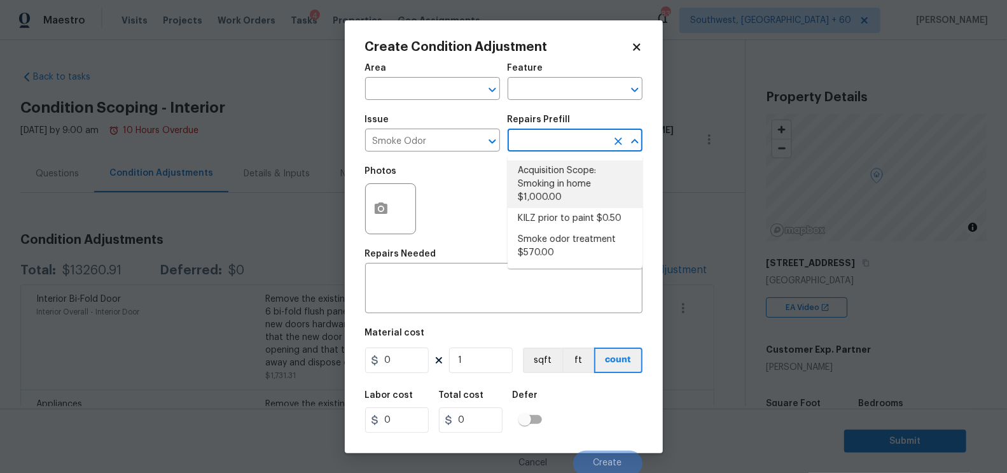
click at [574, 195] on li "Acquisition Scope: Smoking in home $1,000.00" at bounding box center [574, 184] width 135 height 48
type textarea "Acquisition Scope: Smoking in home"
type input "1000"
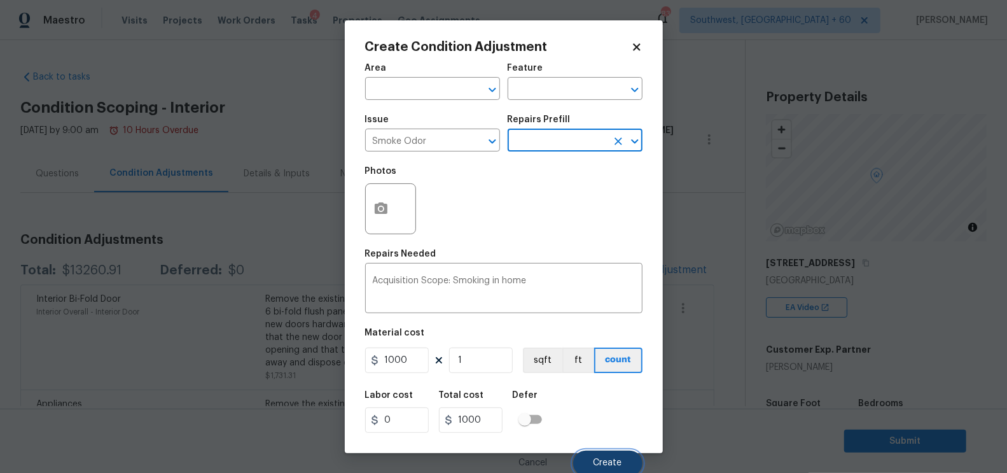
click at [608, 425] on button "Create" at bounding box center [607, 462] width 69 height 25
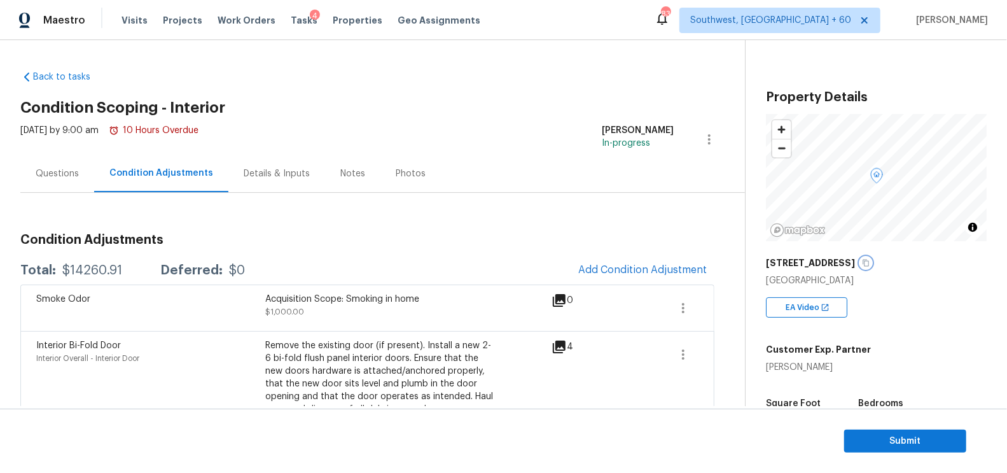
click at [862, 261] on icon "button" at bounding box center [866, 263] width 8 height 8
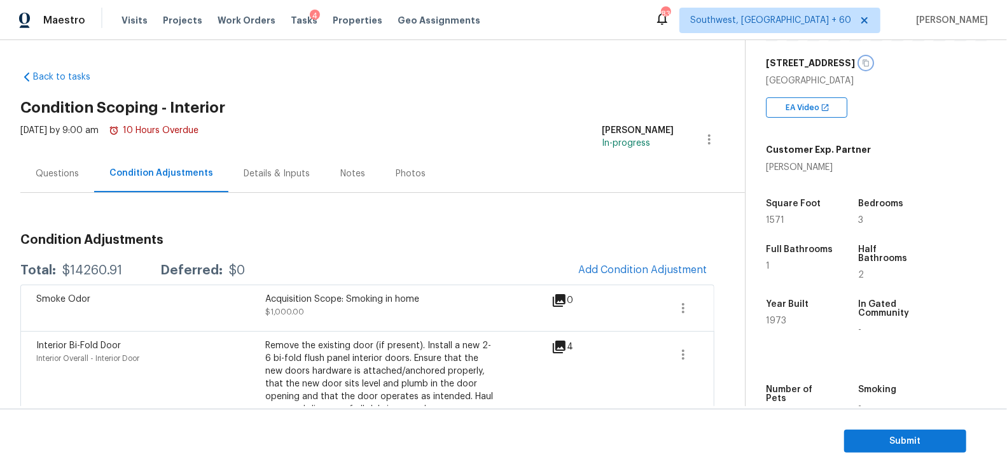
scroll to position [200, 0]
click at [611, 286] on div "Smoke Odor Acquisition Scope: Smoking in home $1,000.00 0" at bounding box center [367, 307] width 694 height 46
click at [633, 261] on button "Add Condition Adjustment" at bounding box center [642, 269] width 144 height 27
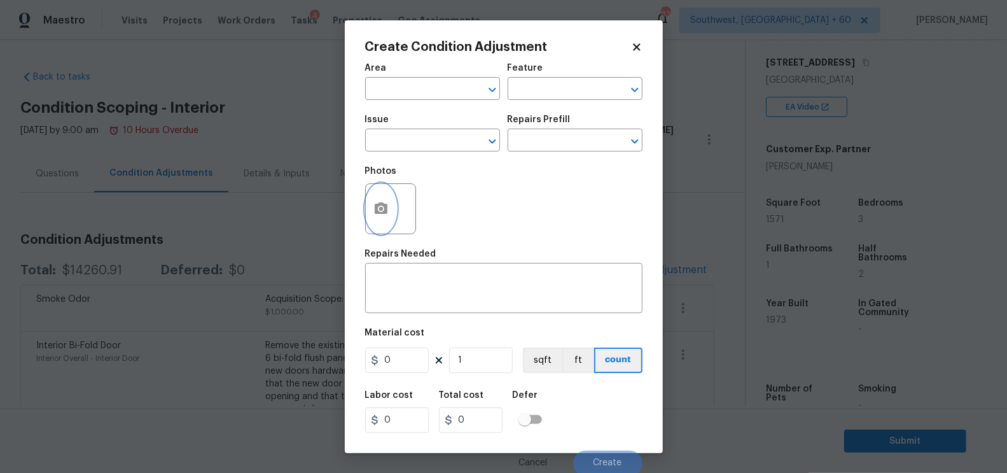
click at [384, 211] on icon "button" at bounding box center [381, 207] width 13 height 11
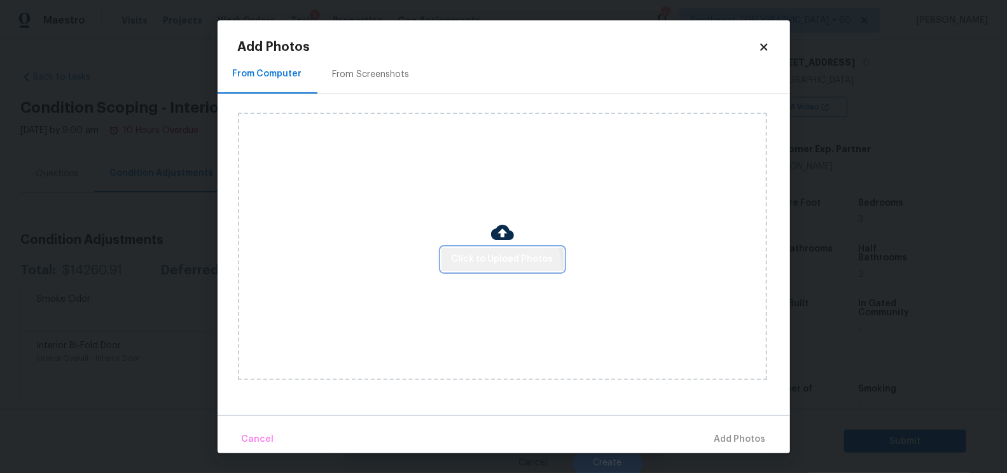
click at [493, 268] on button "Click to Upload Photos" at bounding box center [502, 259] width 122 height 24
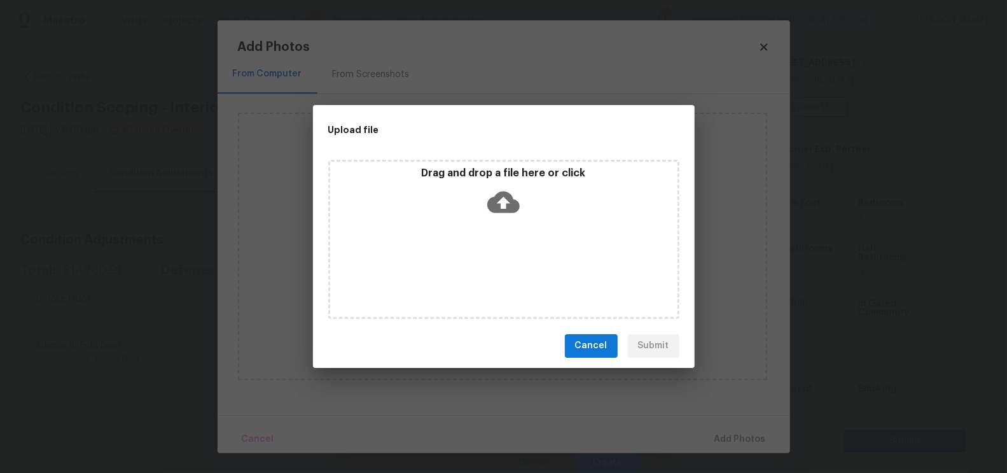
click at [502, 207] on icon at bounding box center [503, 202] width 32 height 32
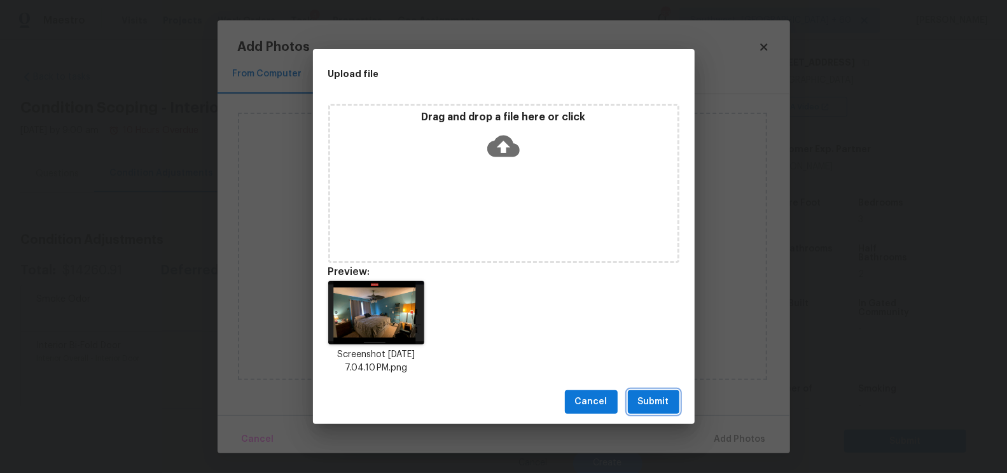
click at [651, 404] on span "Submit" at bounding box center [653, 402] width 31 height 16
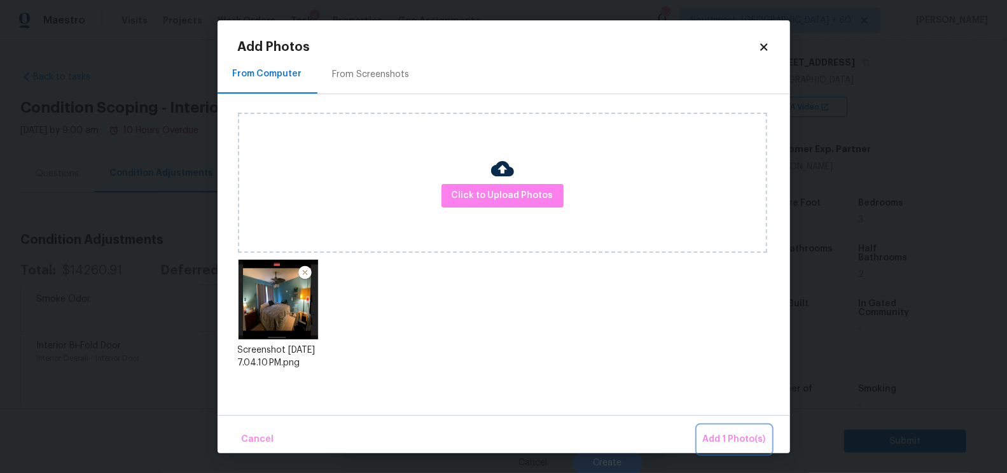
click at [735, 425] on span "Add 1 Photo(s)" at bounding box center [734, 439] width 63 height 16
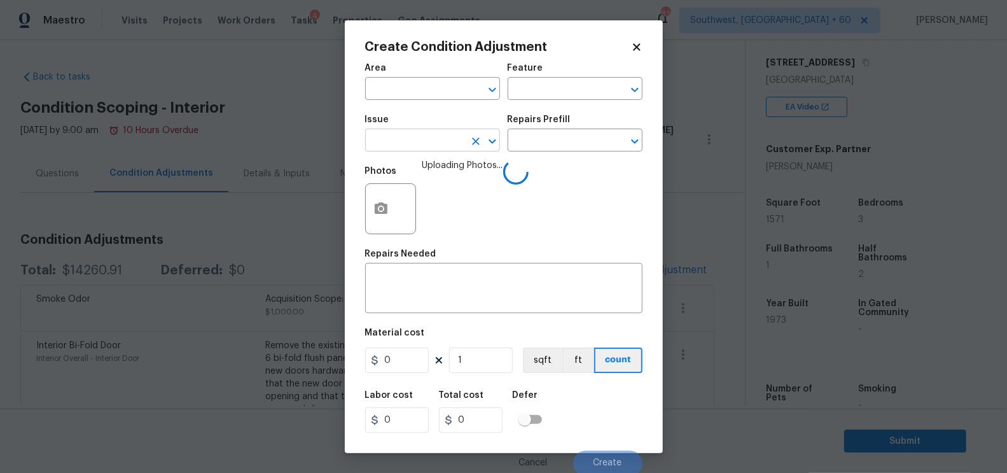
click at [420, 151] on input "text" at bounding box center [414, 142] width 99 height 20
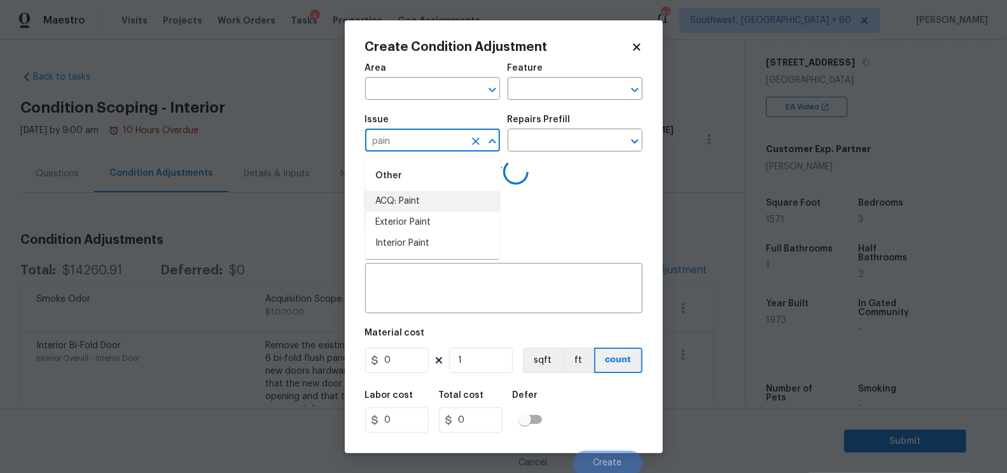
click at [415, 197] on li "ACQ: Paint" at bounding box center [432, 201] width 135 height 21
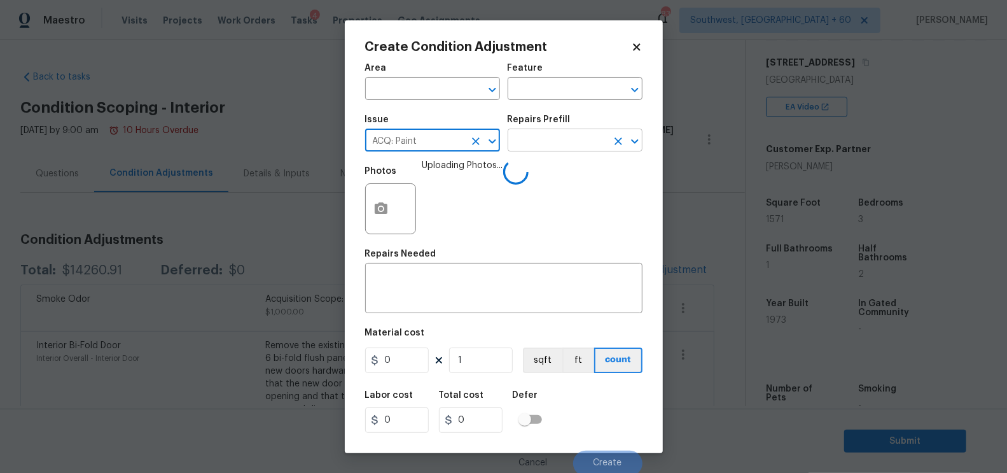
type input "ACQ: Paint"
click at [547, 148] on input "text" at bounding box center [556, 142] width 99 height 20
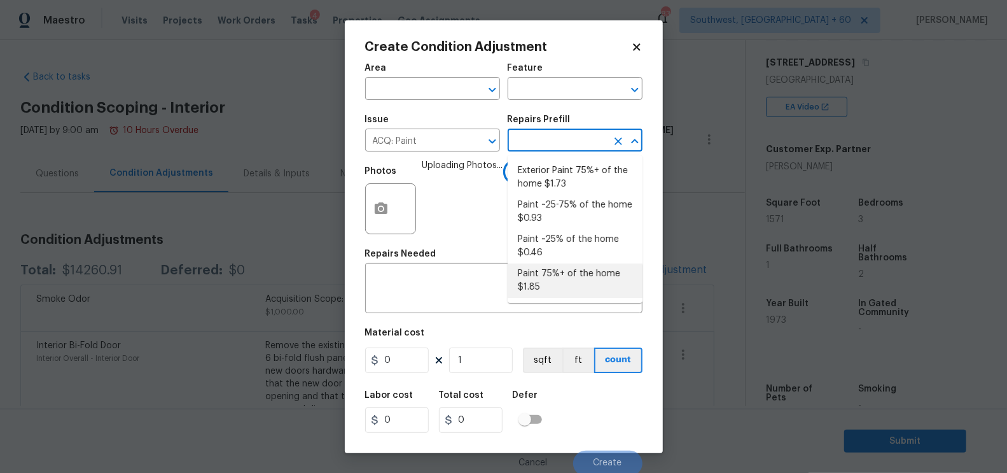
click at [550, 277] on li "Paint 75%+ of the home $1.85" at bounding box center [574, 280] width 135 height 34
type input "Acquisition"
type textarea "Acquisition Scope: 75%+ of the home will likely require interior paint"
type input "1.85"
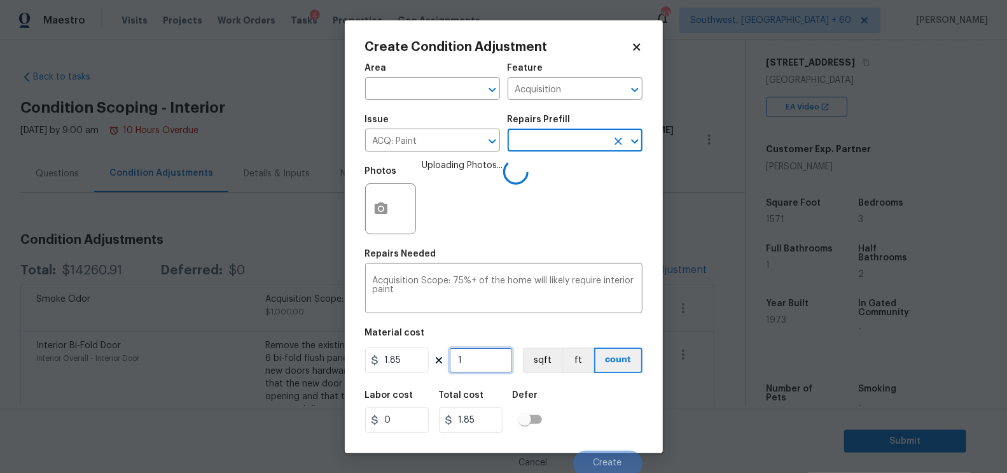
click at [487, 357] on input "1" at bounding box center [481, 359] width 64 height 25
type input "19"
type input "35.15"
type input "197"
type input "364.45"
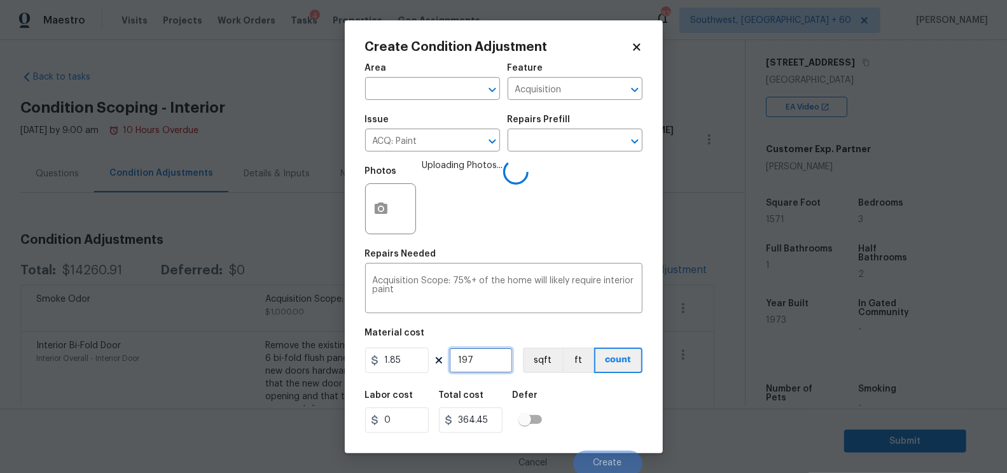
type input "1971"
type input "3646.35"
type input "1971"
click at [499, 419] on input "3646.35" at bounding box center [471, 419] width 64 height 25
click at [389, 217] on button "button" at bounding box center [381, 209] width 31 height 50
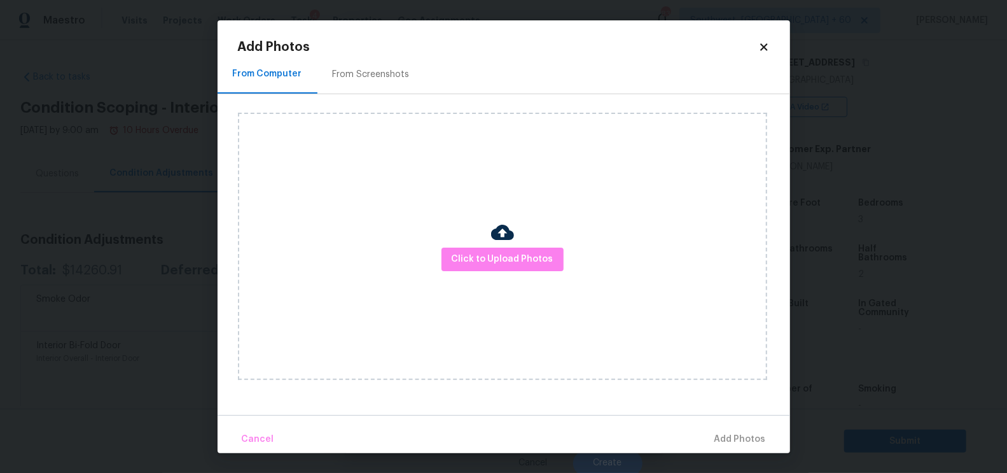
click at [494, 276] on div "Click to Upload Photos" at bounding box center [502, 246] width 529 height 267
click at [495, 263] on span "Click to Upload Photos" at bounding box center [503, 259] width 102 height 16
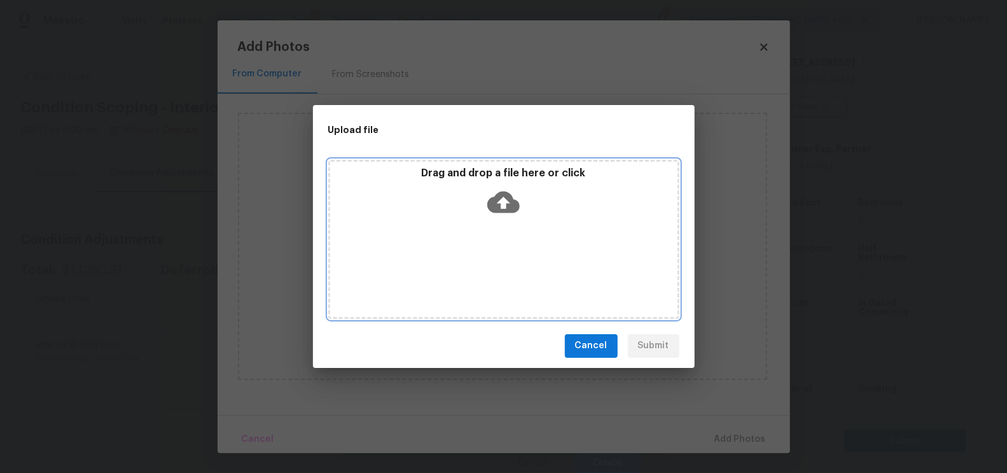
click at [500, 225] on div "Drag and drop a file here or click" at bounding box center [503, 239] width 351 height 159
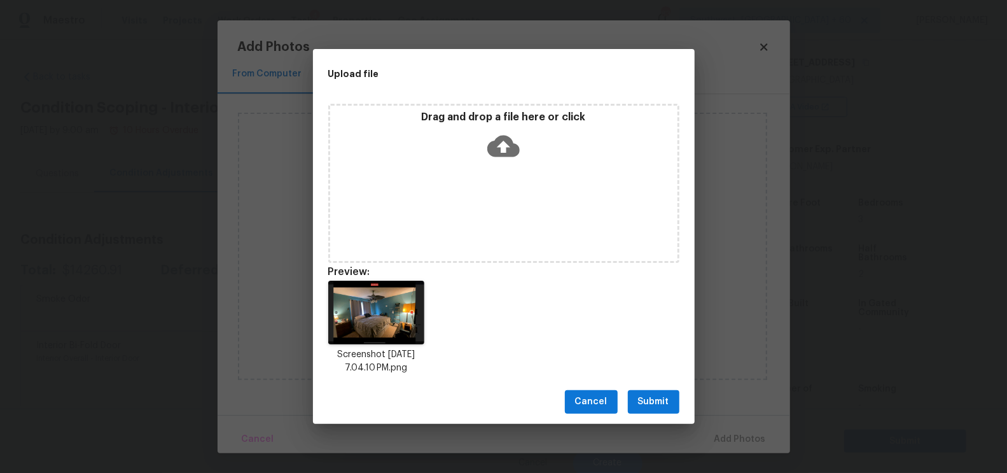
click at [647, 397] on span "Submit" at bounding box center [653, 402] width 31 height 16
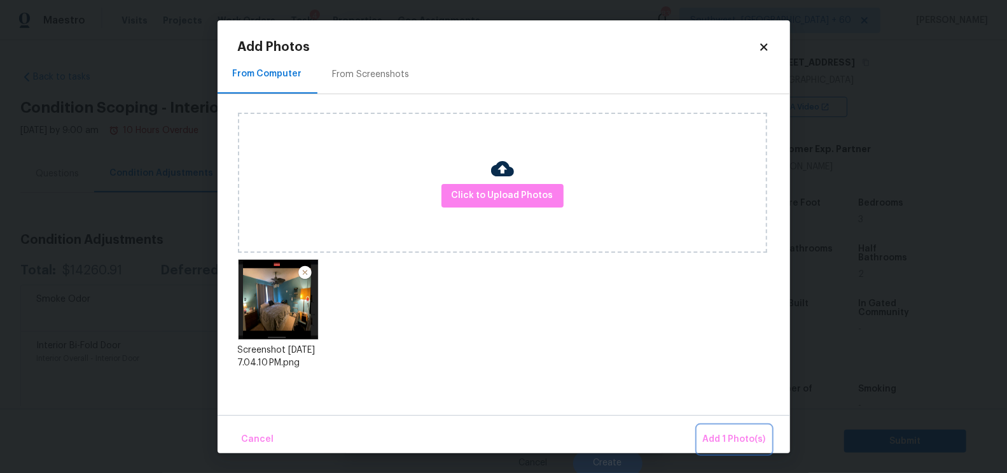
click at [721, 425] on button "Add 1 Photo(s)" at bounding box center [734, 438] width 73 height 27
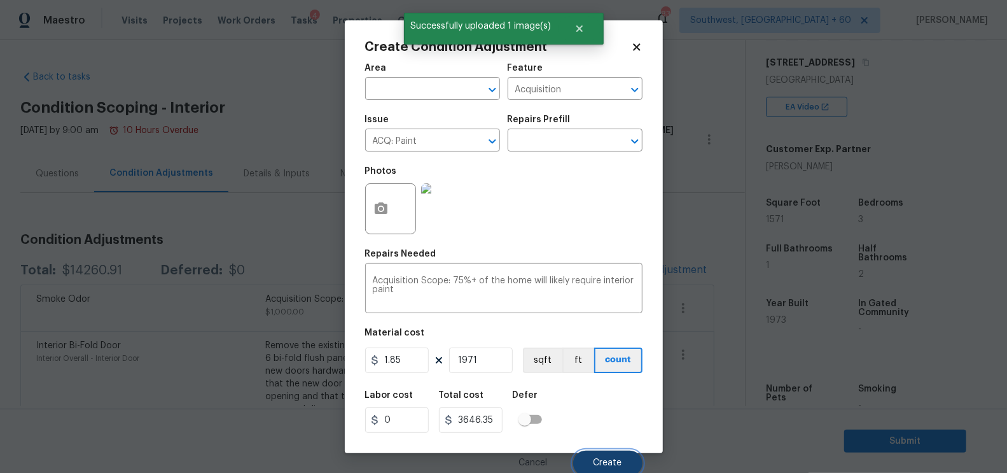
click at [609, 425] on span "Create" at bounding box center [607, 463] width 29 height 10
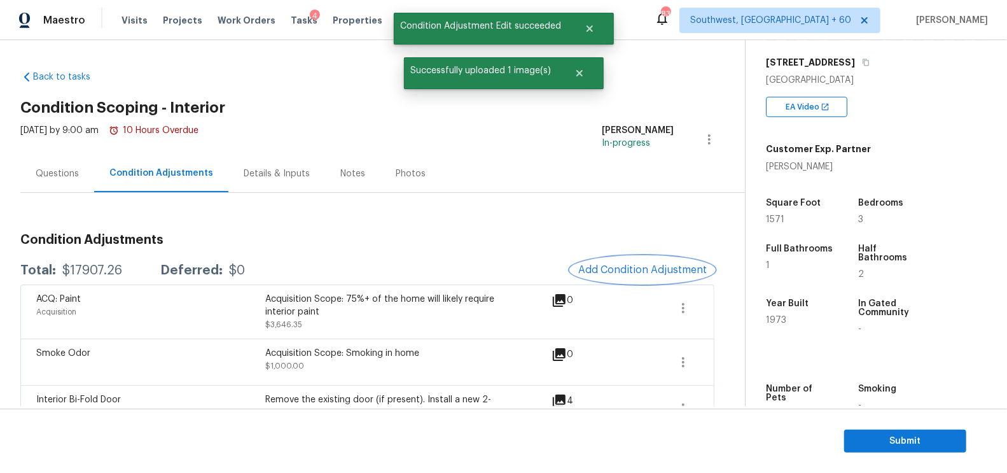
click at [654, 263] on button "Add Condition Adjustment" at bounding box center [642, 269] width 144 height 27
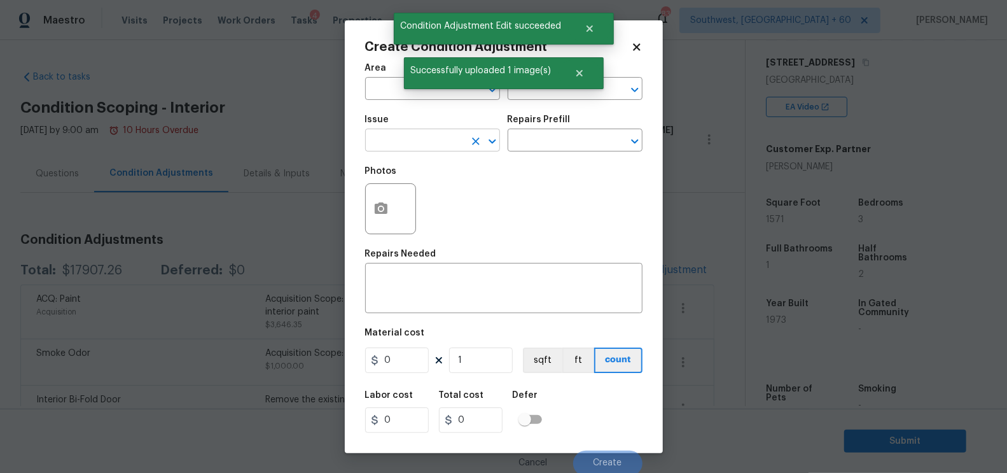
click at [410, 146] on input "text" at bounding box center [414, 142] width 99 height 20
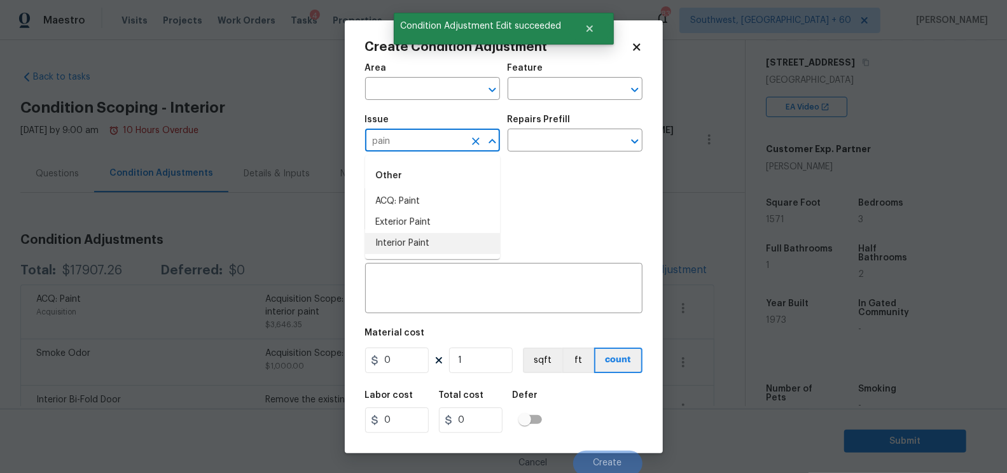
click at [424, 235] on li "Interior Paint" at bounding box center [432, 243] width 135 height 21
type input "Interior Paint"
click at [553, 144] on input "text" at bounding box center [556, 142] width 99 height 20
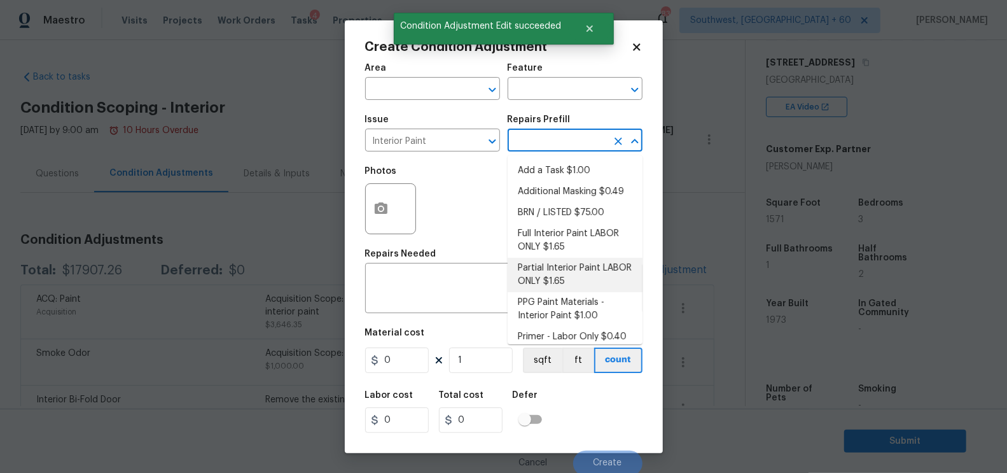
scroll to position [8, 0]
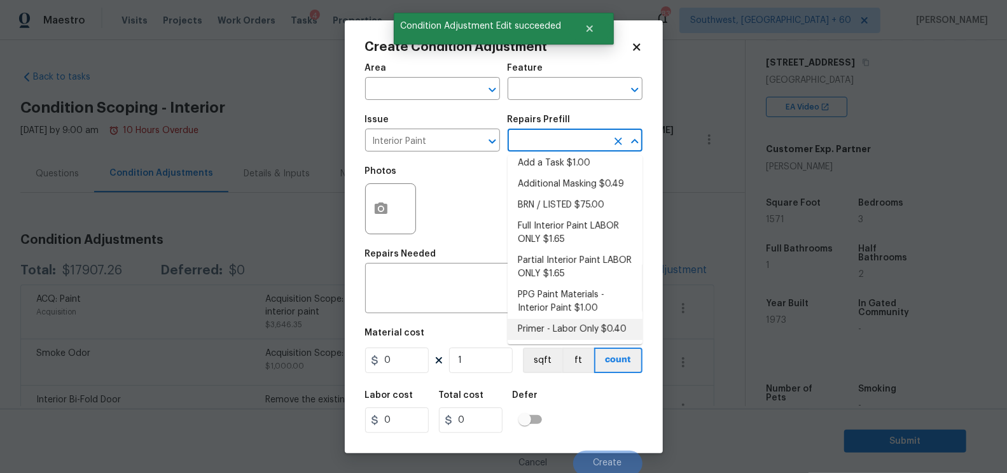
click at [552, 321] on li "Primer - Labor Only $0.40" at bounding box center [574, 329] width 135 height 21
type input "Overall Paint"
type textarea "Interior primer - PRIMER PROVIDED BY OPENDOOR - All nails, screws, drywall anch…"
type input "0.4"
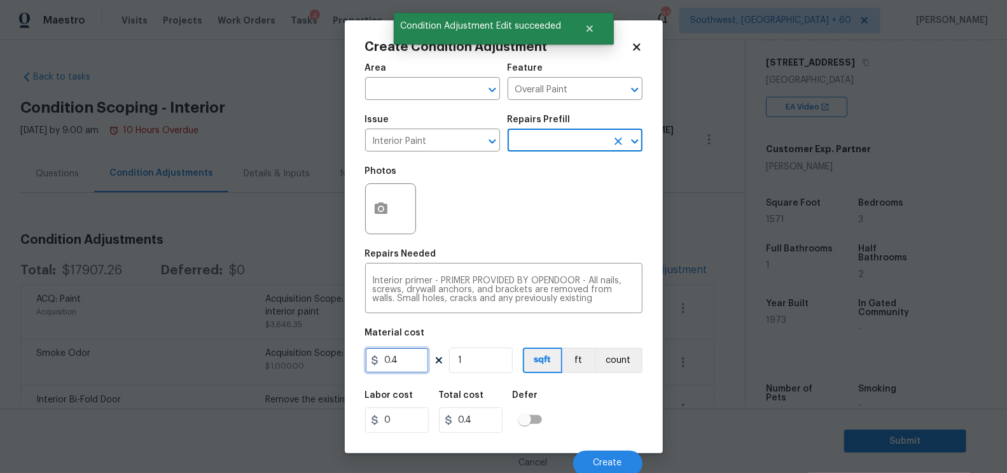
click at [401, 362] on input "0.4" at bounding box center [397, 359] width 64 height 25
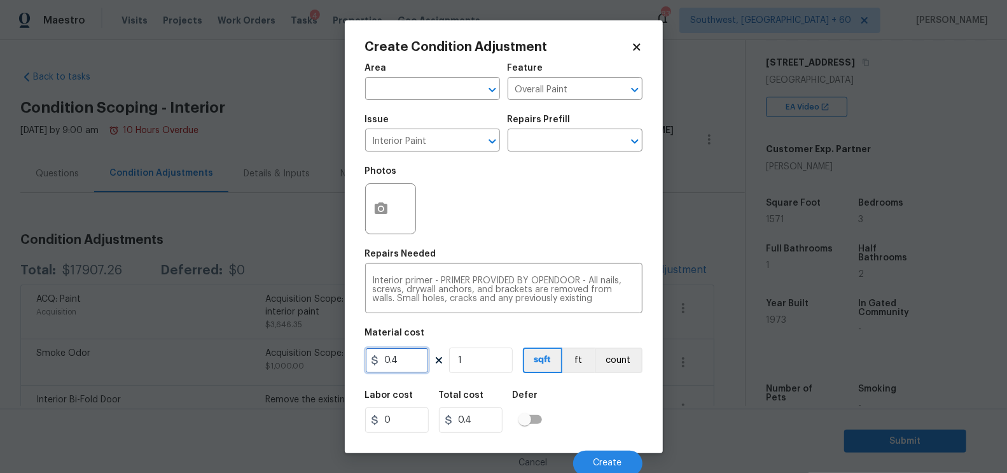
click at [401, 362] on input "0.4" at bounding box center [397, 359] width 64 height 25
type input "1"
click at [487, 355] on input "1" at bounding box center [481, 359] width 64 height 25
type input "0"
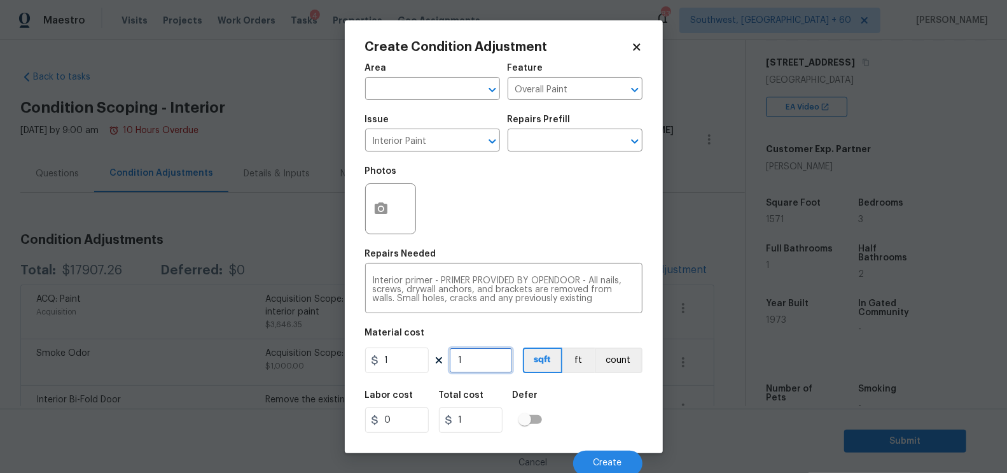
type input "0"
type input "1"
type input "19"
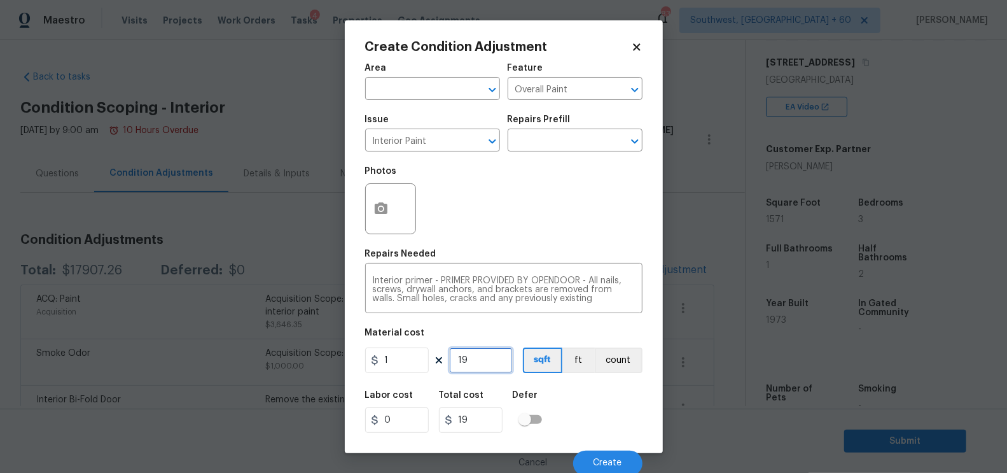
type input "197"
type input "1971"
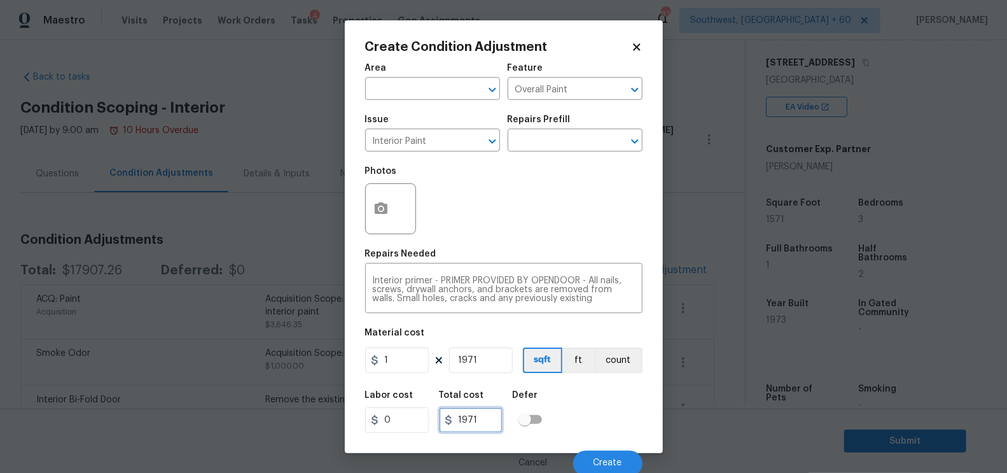
click at [483, 421] on input "1971" at bounding box center [471, 419] width 64 height 25
click at [601, 425] on span "Create" at bounding box center [607, 463] width 29 height 10
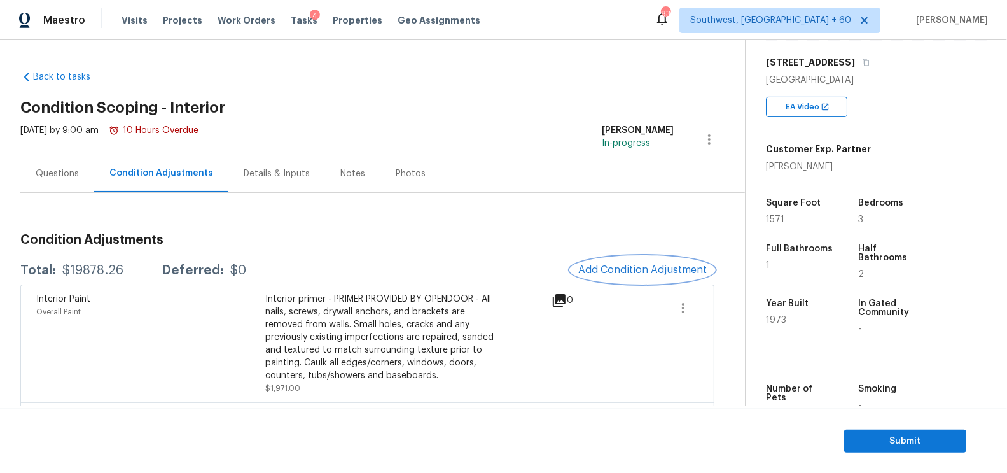
click at [647, 272] on span "Add Condition Adjustment" at bounding box center [642, 269] width 128 height 11
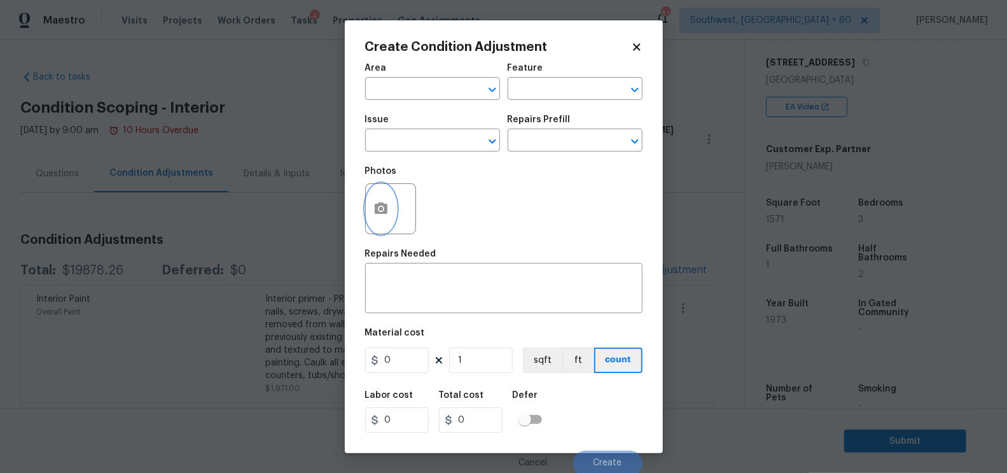
click at [389, 222] on button "button" at bounding box center [381, 209] width 31 height 50
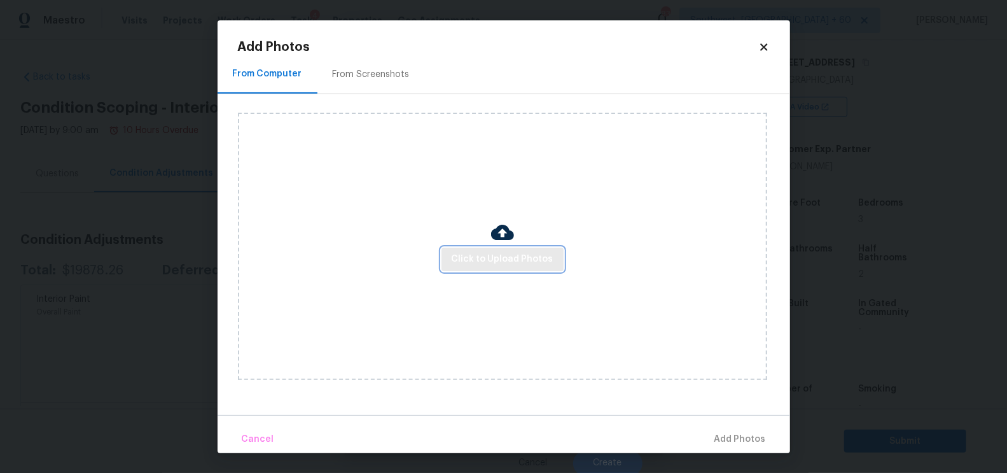
click at [492, 259] on span "Click to Upload Photos" at bounding box center [503, 259] width 102 height 16
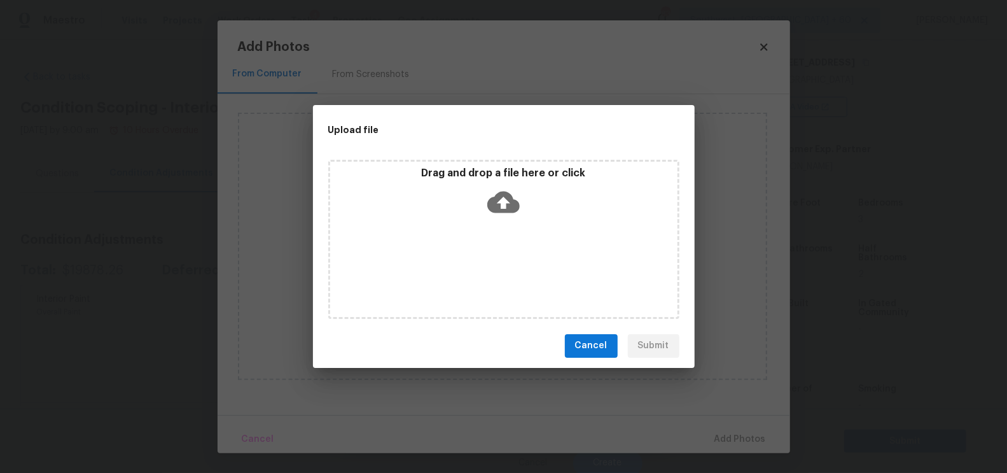
click at [499, 212] on icon at bounding box center [503, 202] width 32 height 32
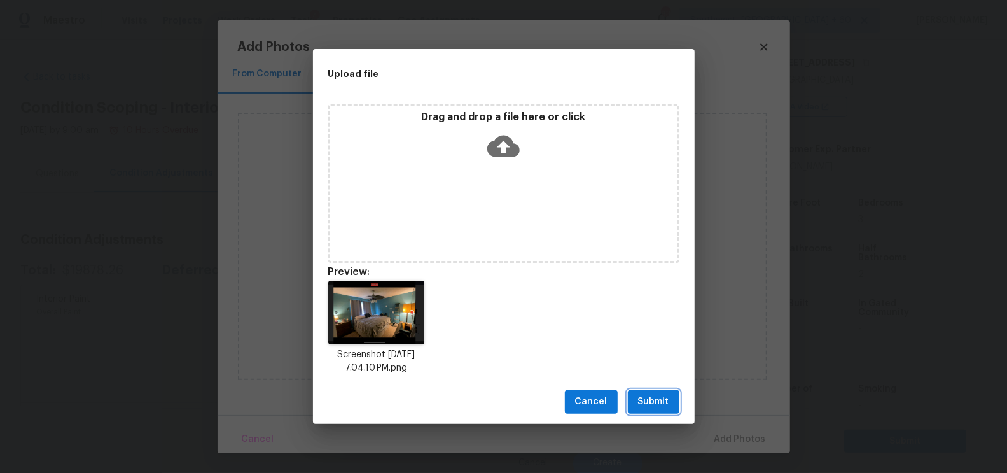
click at [667, 399] on span "Submit" at bounding box center [653, 402] width 31 height 16
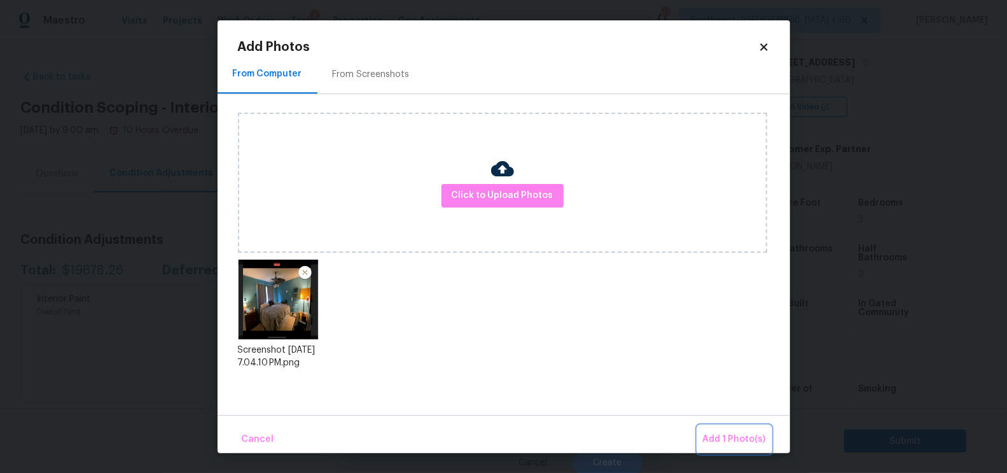
click at [721, 425] on span "Add 1 Photo(s)" at bounding box center [734, 439] width 63 height 16
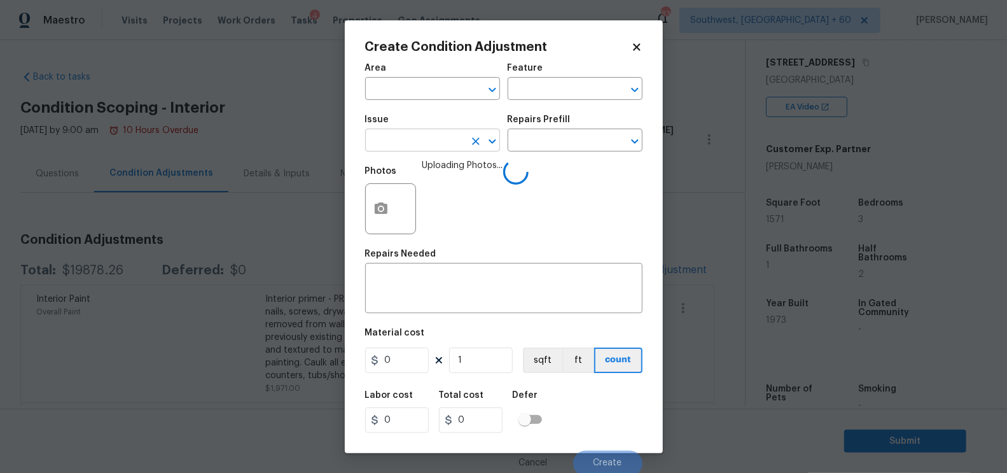
click at [425, 144] on input "text" at bounding box center [414, 142] width 99 height 20
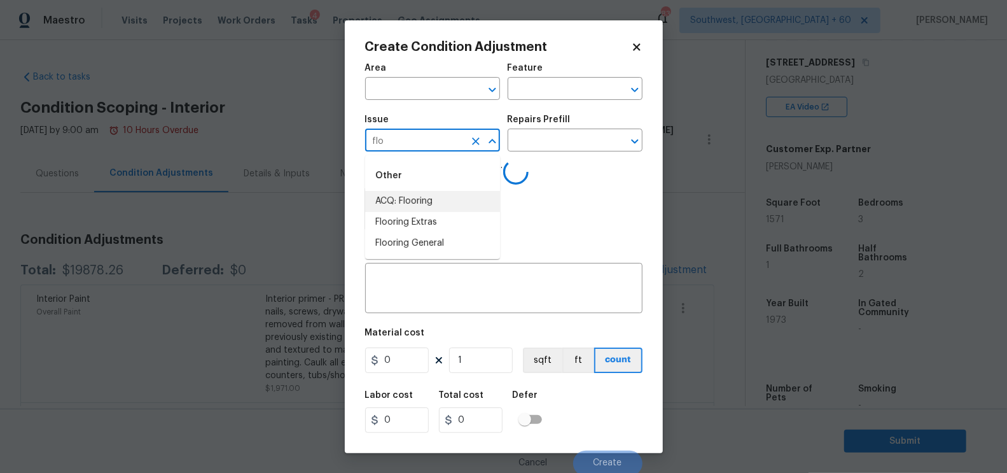
click at [429, 204] on li "ACQ: Flooring" at bounding box center [432, 201] width 135 height 21
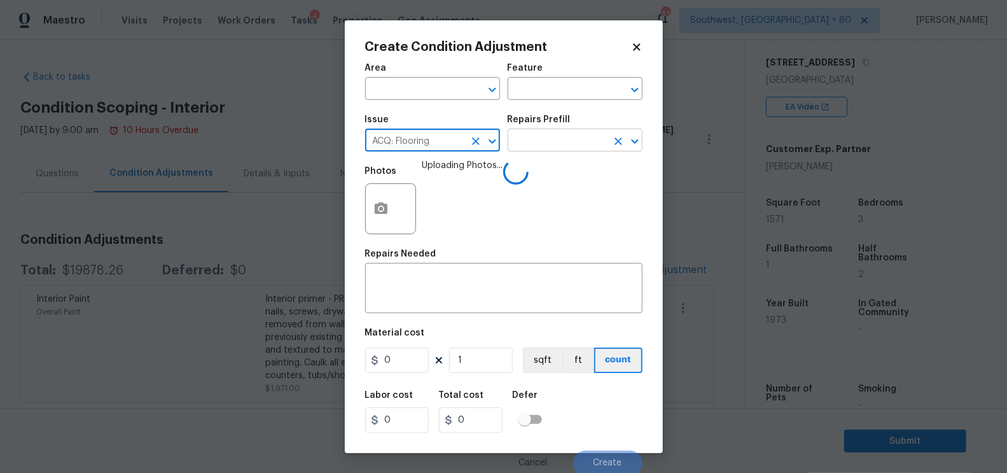
type input "ACQ: Flooring"
click at [554, 147] on input "text" at bounding box center [556, 142] width 99 height 20
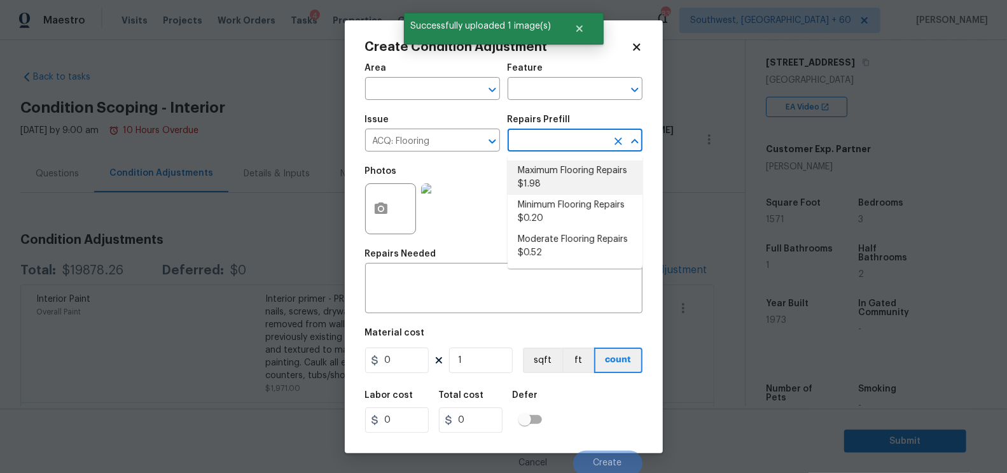
click at [548, 173] on li "Maximum Flooring Repairs $1.98" at bounding box center [574, 177] width 135 height 34
type input "Acquisition"
type textarea "Acquisition Scope: Maximum flooring repairs"
type input "1.98"
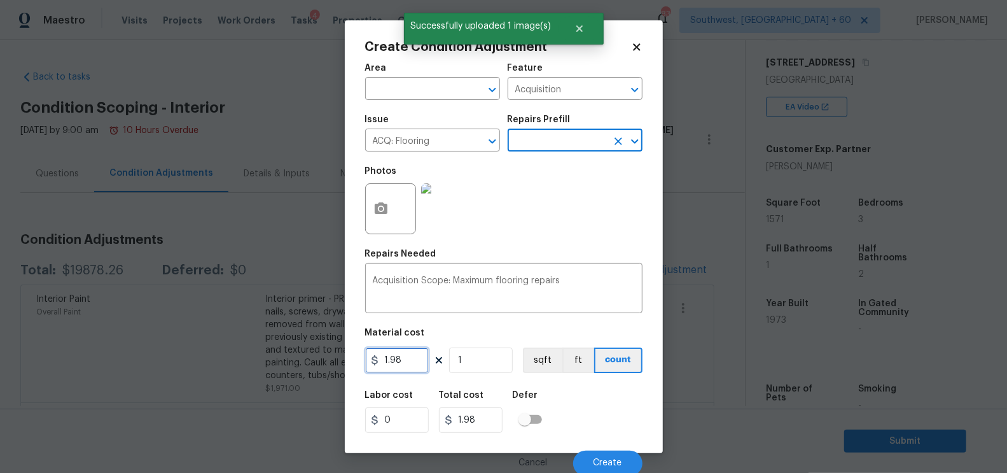
click at [419, 354] on input "1.98" at bounding box center [397, 359] width 64 height 25
type input "2.85"
click at [492, 366] on input "1" at bounding box center [481, 359] width 64 height 25
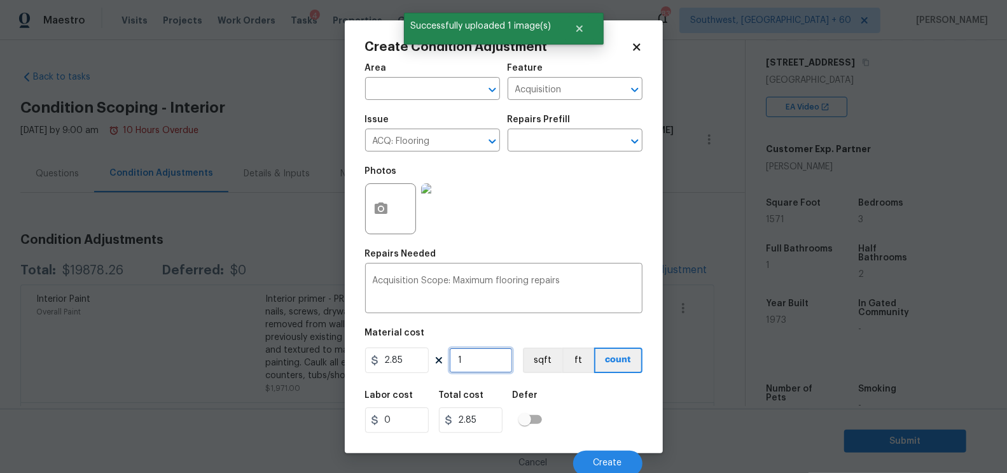
type input "19"
type input "54.15"
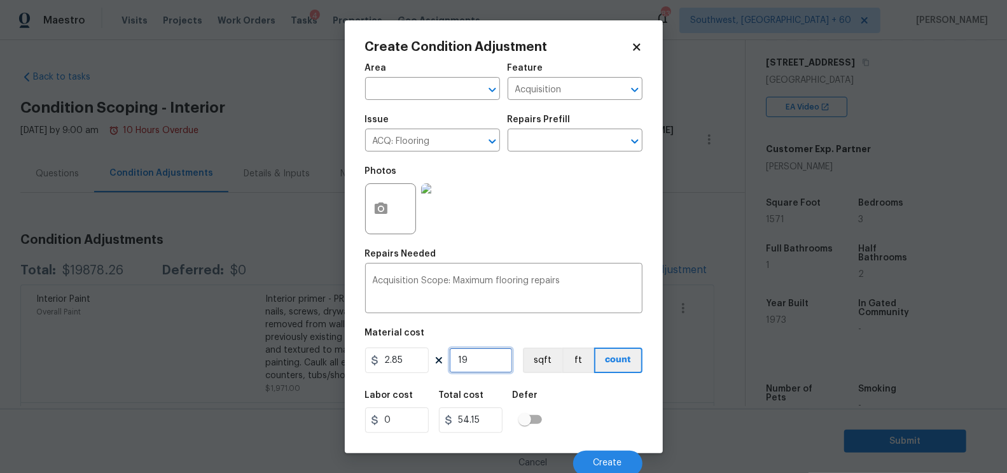
type input "197"
type input "561.45"
type input "1971"
type input "5617.35"
type input "1971"
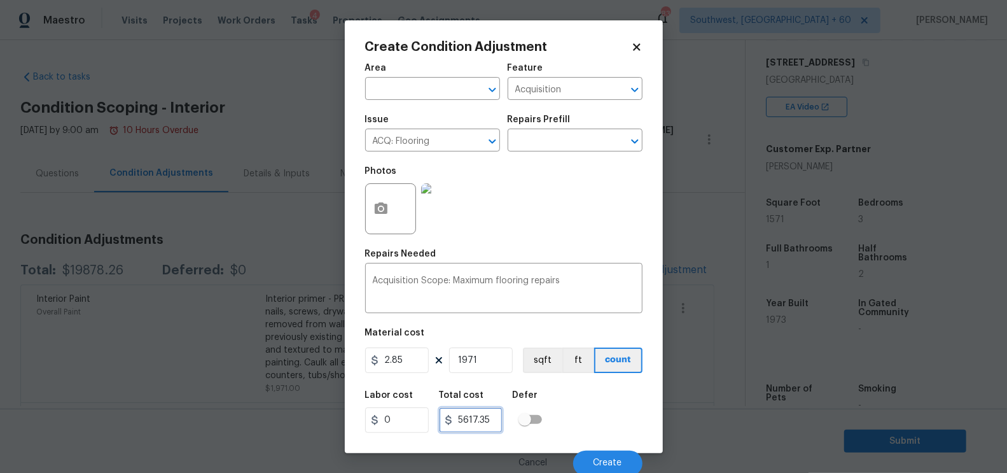
click at [493, 424] on input "5617.35" at bounding box center [471, 419] width 64 height 25
click at [617, 425] on span "Create" at bounding box center [607, 463] width 29 height 10
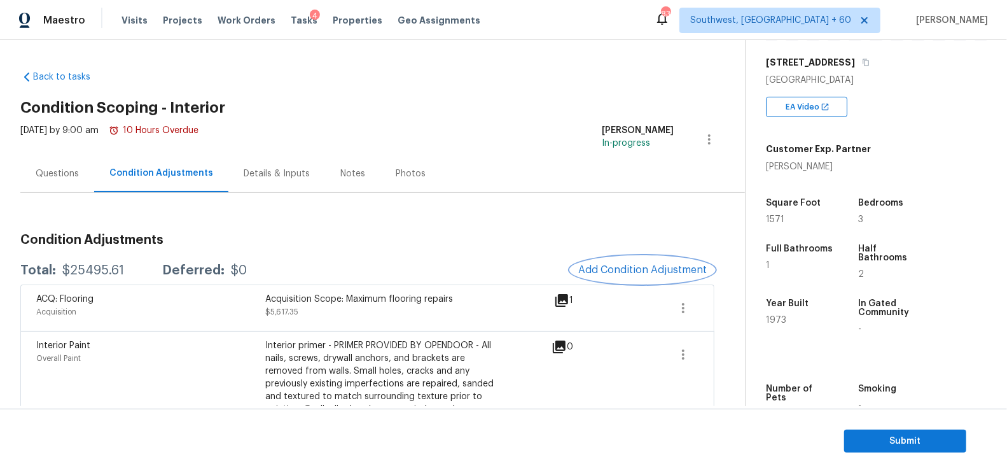
click at [612, 270] on span "Add Condition Adjustment" at bounding box center [642, 269] width 128 height 11
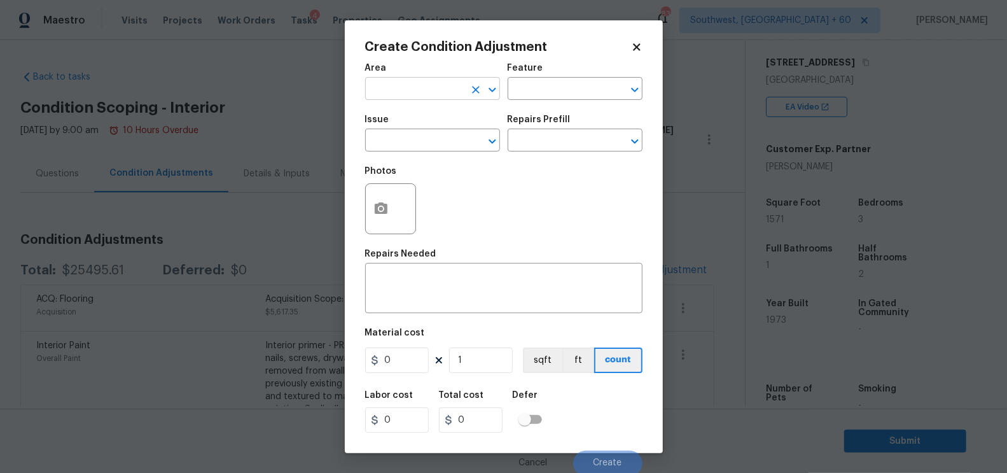
click at [420, 93] on input "text" at bounding box center [414, 90] width 99 height 20
click at [424, 137] on li "Interior Overall" at bounding box center [432, 139] width 135 height 21
type input "Interior Overall"
click at [422, 296] on textarea at bounding box center [504, 289] width 262 height 27
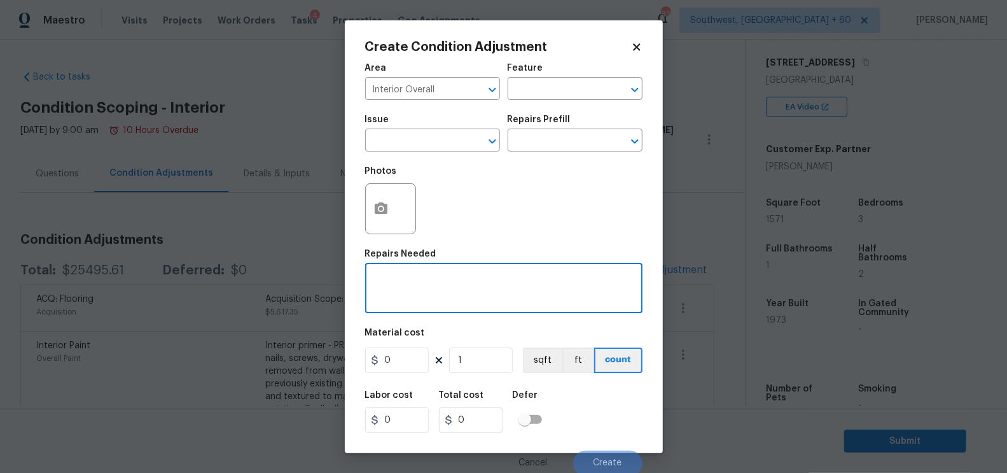
paste textarea "drywall repair and replacement in basement bath and repair throughout"
type textarea "drywall repair and replacement in basement bath and repair throughout"
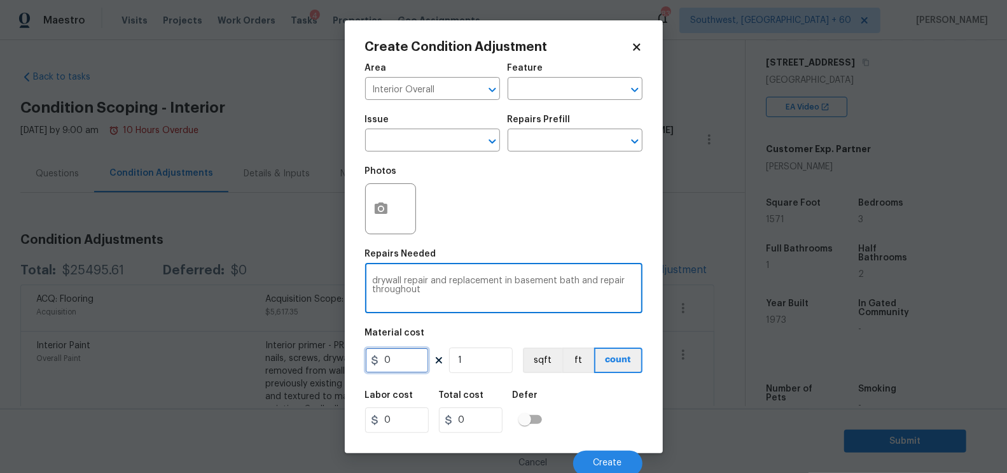
click at [396, 361] on input "0" at bounding box center [397, 359] width 64 height 25
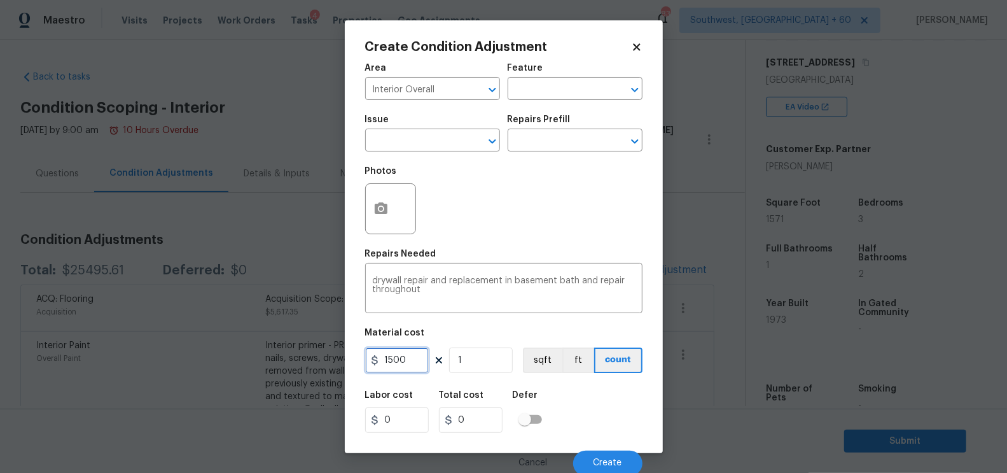
type input "1500"
click at [464, 403] on div "Total cost" at bounding box center [476, 398] width 74 height 17
type input "1500"
click at [610, 425] on button "Create" at bounding box center [607, 462] width 69 height 25
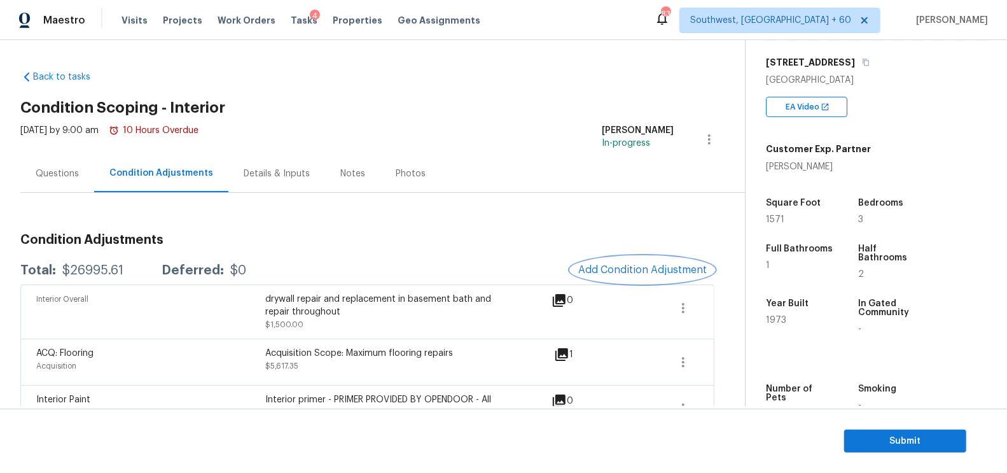
click at [618, 278] on button "Add Condition Adjustment" at bounding box center [642, 269] width 144 height 27
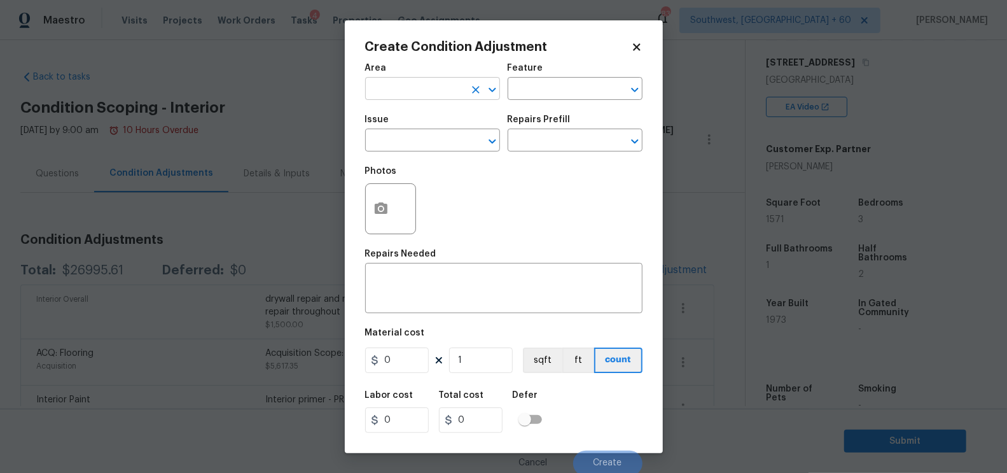
click at [432, 93] on input "text" at bounding box center [414, 90] width 99 height 20
click at [437, 139] on li "Interior Overall" at bounding box center [432, 139] width 135 height 21
type input "Interior Overall"
click at [425, 290] on textarea at bounding box center [504, 289] width 262 height 27
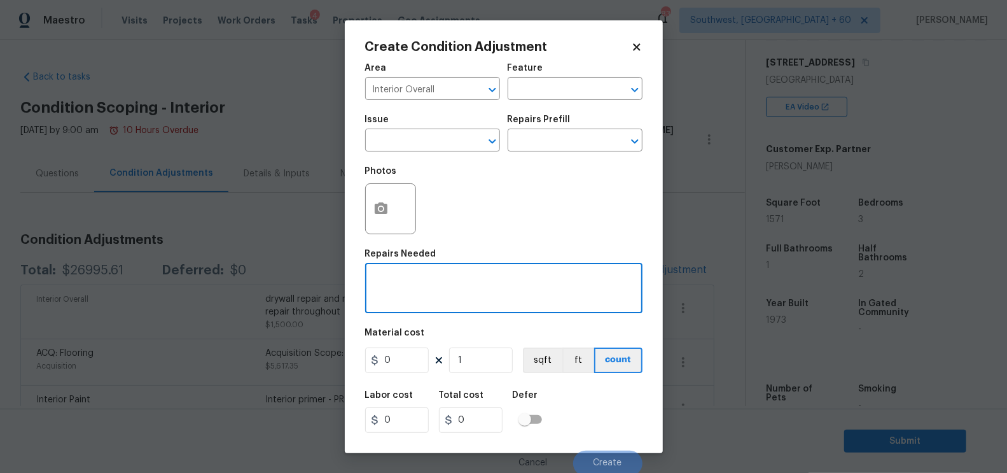
paste textarea "hower and tub resurfacing"
click at [373, 281] on textarea "hower and tub resurfacing" at bounding box center [504, 289] width 262 height 27
type textarea "Shower and tub resurfacing"
click at [401, 354] on input "0" at bounding box center [397, 359] width 64 height 25
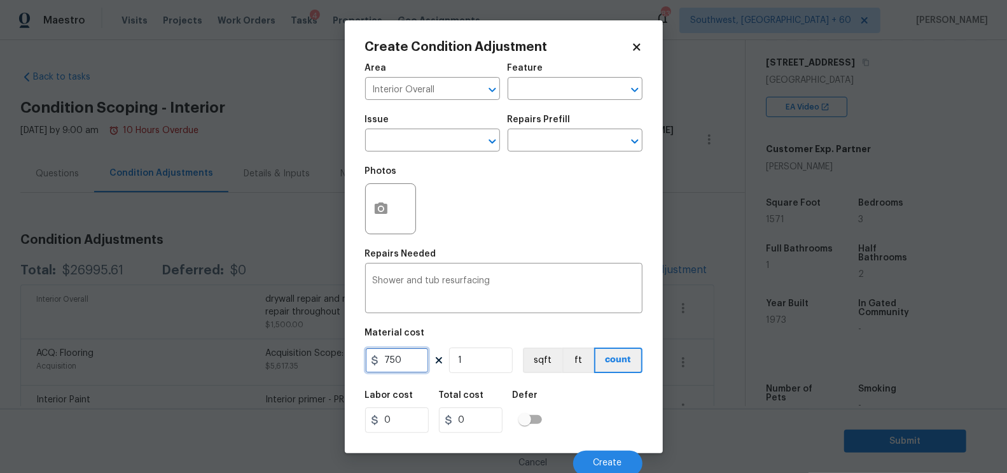
type input "750"
click at [472, 416] on input "750" at bounding box center [471, 419] width 64 height 25
click at [629, 425] on button "Create" at bounding box center [607, 462] width 69 height 25
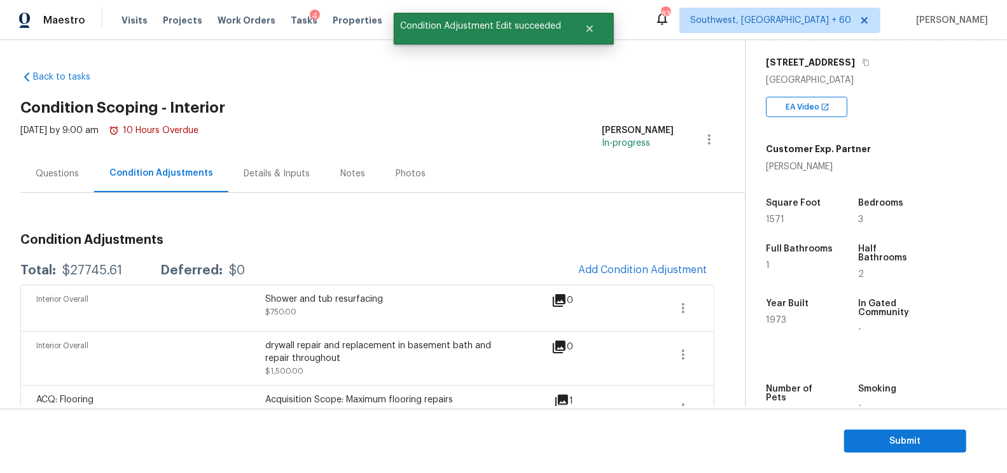
click at [522, 146] on div "Tue, Aug 26 2025 by 9:00 am 10 Hours Overdue Salma Ansari In-progress" at bounding box center [382, 139] width 724 height 31
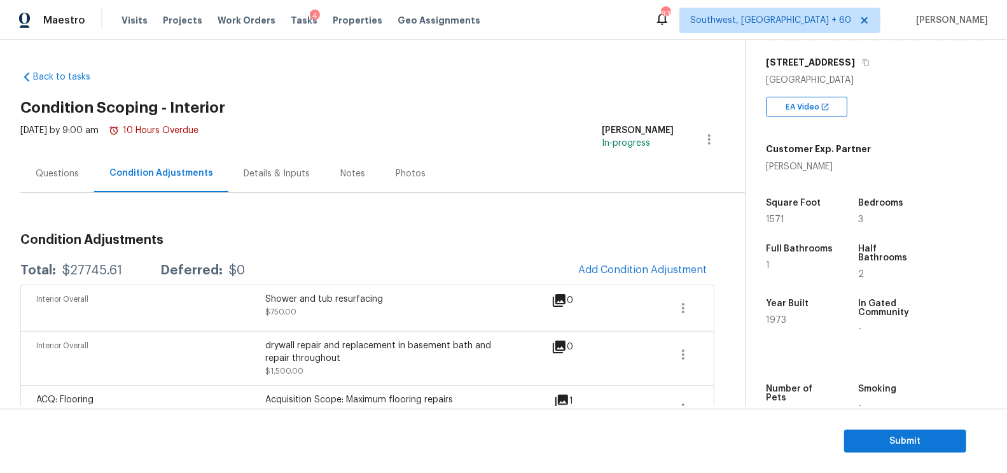
click at [54, 172] on div "Questions" at bounding box center [57, 173] width 43 height 13
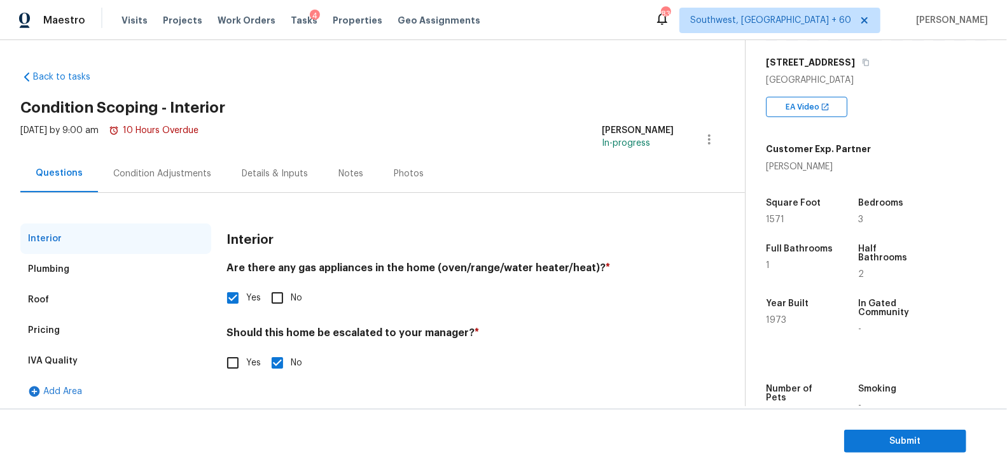
click at [90, 335] on div "Pricing" at bounding box center [115, 330] width 191 height 31
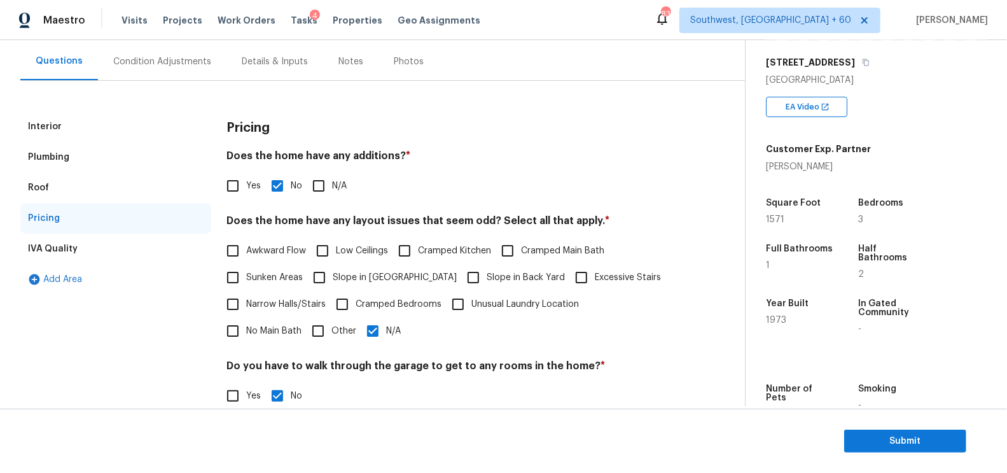
scroll to position [134, 0]
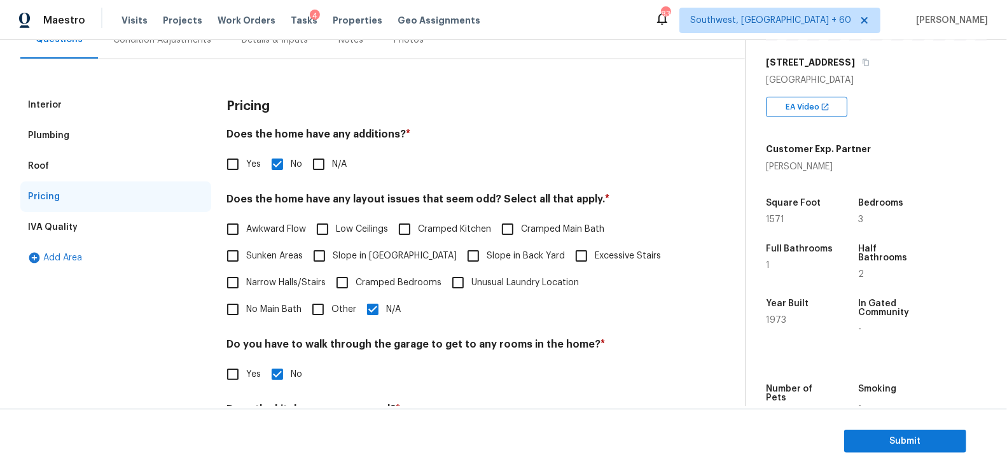
click at [303, 279] on span "Narrow Halls/Stairs" at bounding box center [285, 282] width 79 height 13
click at [246, 279] on input "Narrow Halls/Stairs" at bounding box center [232, 282] width 27 height 27
checkbox input "true"
click at [516, 270] on label "Unusual Laundry Location" at bounding box center [512, 282] width 134 height 27
click at [471, 270] on input "Unusual Laundry Location" at bounding box center [458, 282] width 27 height 27
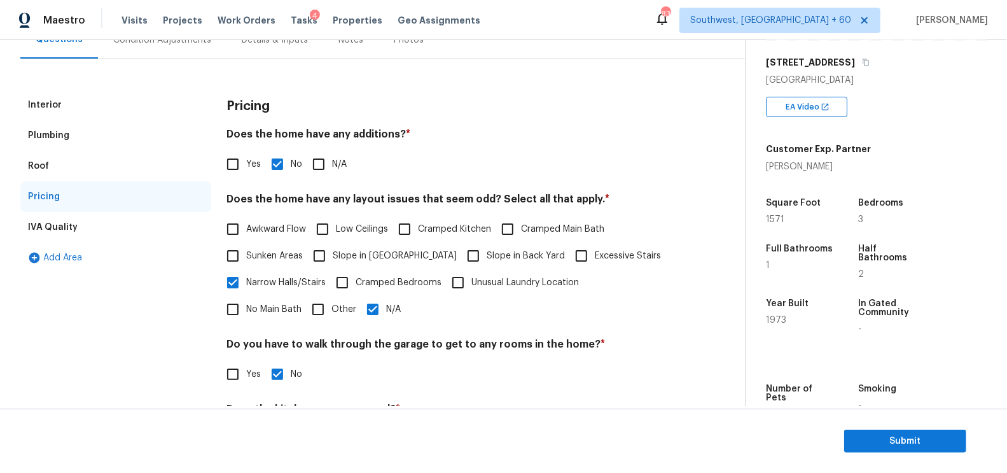
checkbox input "true"
click at [359, 304] on input "N/A" at bounding box center [372, 309] width 27 height 27
checkbox input "false"
click at [331, 307] on span "Other" at bounding box center [343, 309] width 25 height 13
click at [305, 307] on input "Other" at bounding box center [318, 309] width 27 height 27
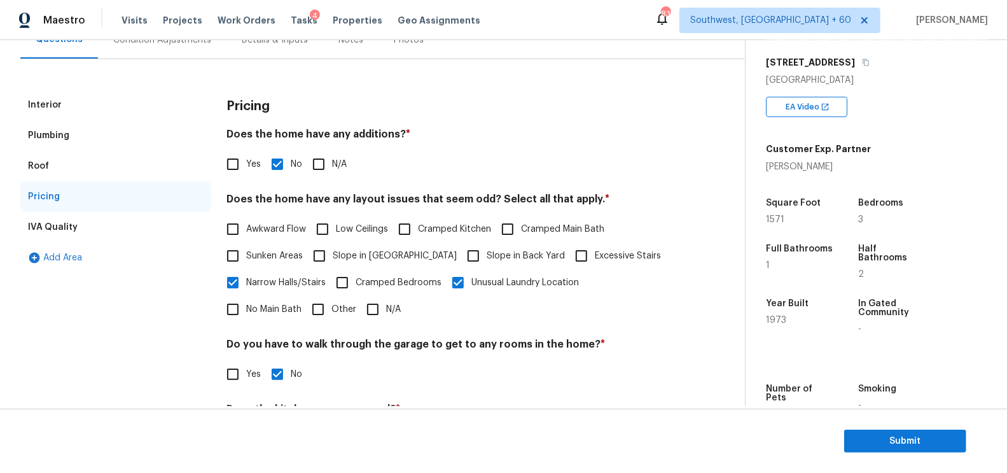
checkbox input "true"
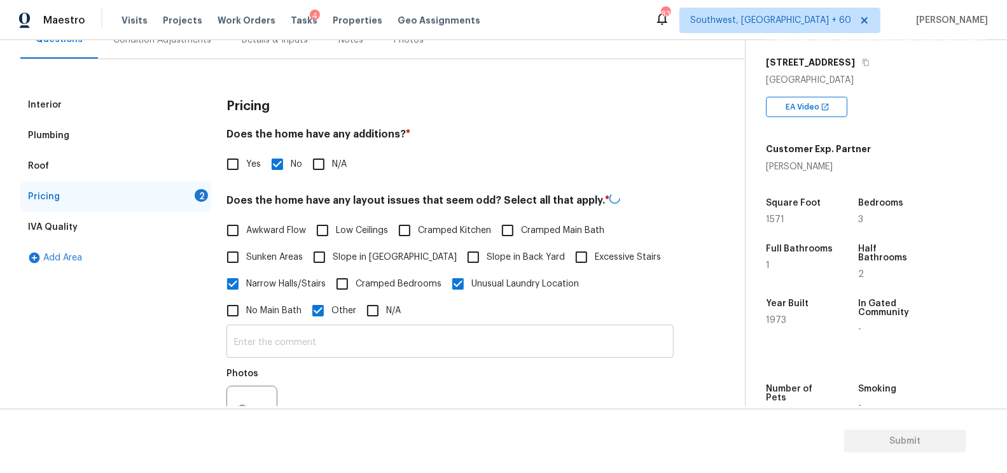
click at [259, 337] on input "text" at bounding box center [449, 343] width 447 height 30
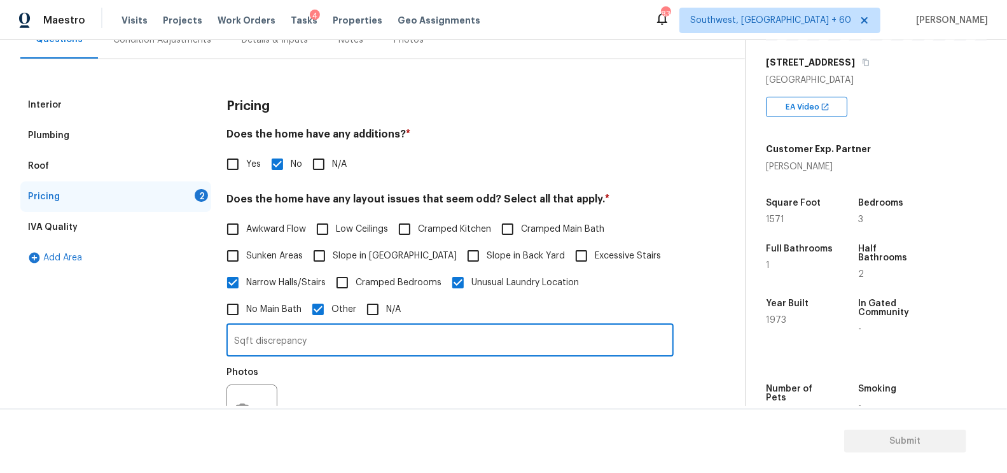
scroll to position [256, 0]
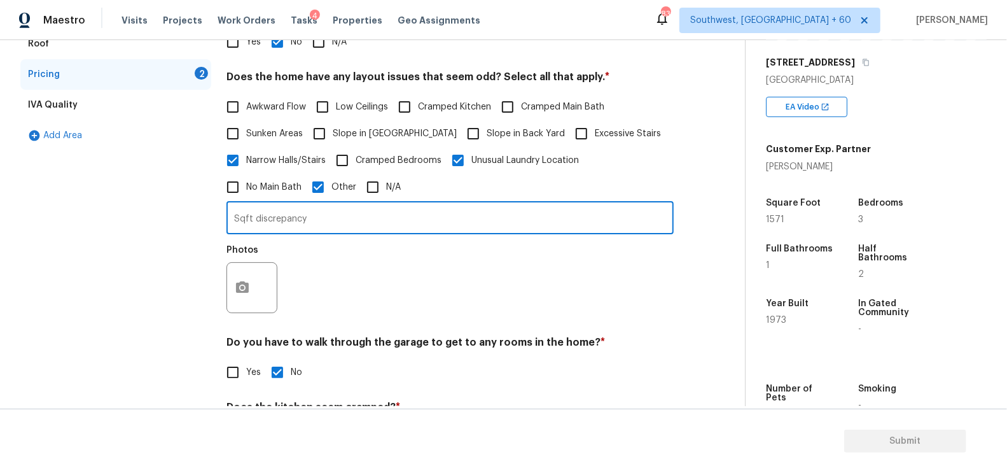
type input "Sqft discrepancy"
click at [247, 297] on button "button" at bounding box center [242, 288] width 31 height 50
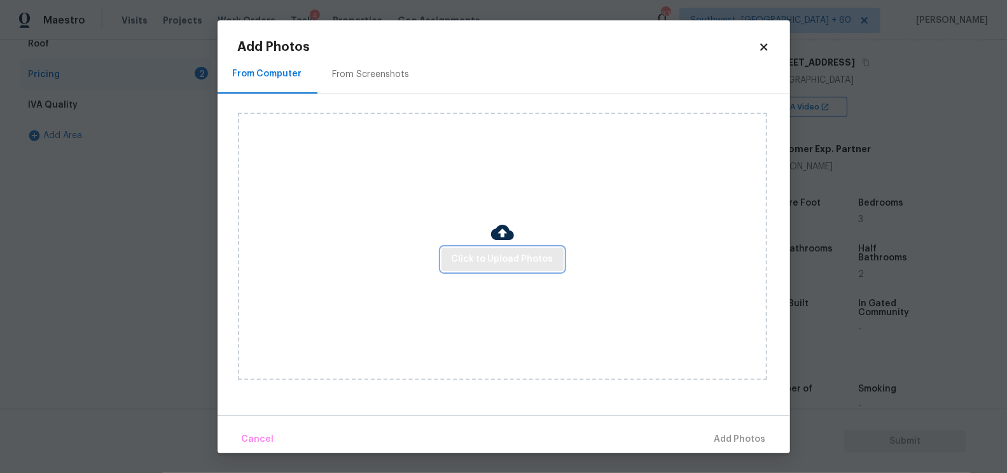
click at [472, 261] on span "Click to Upload Photos" at bounding box center [503, 259] width 102 height 16
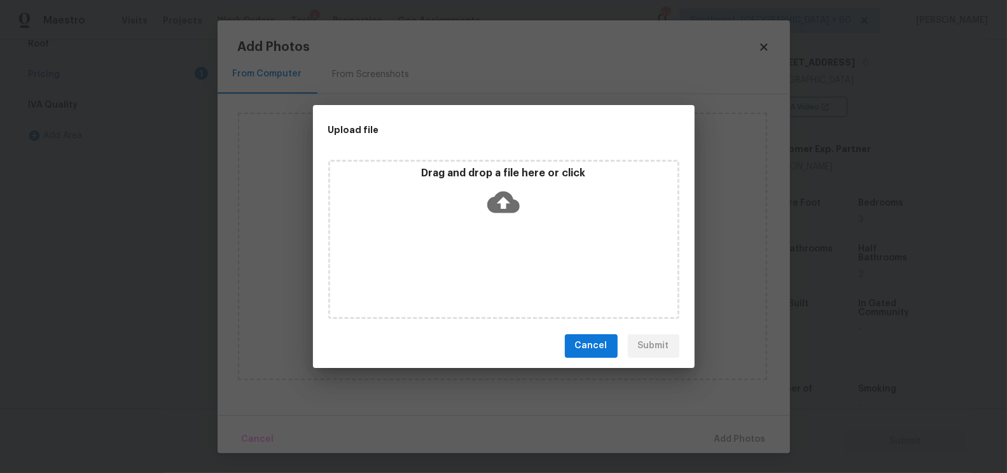
click at [491, 224] on div "Drag and drop a file here or click" at bounding box center [503, 239] width 351 height 159
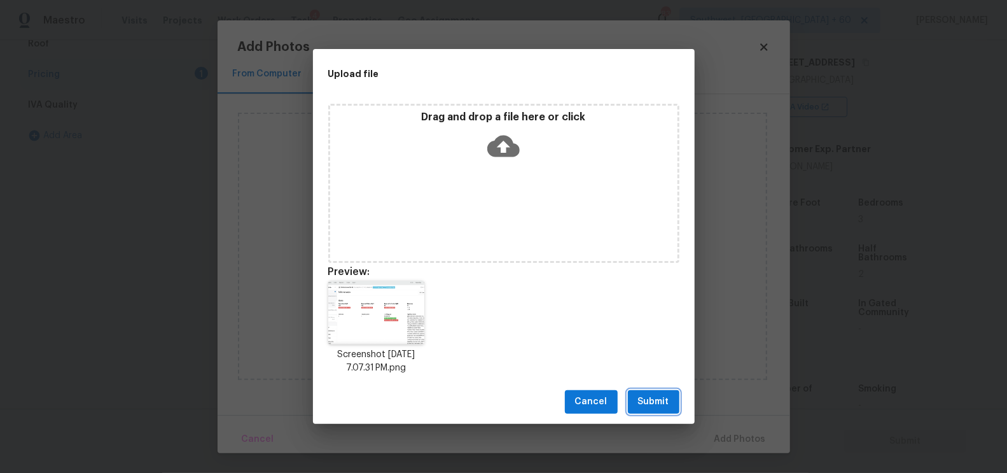
click at [646, 401] on span "Submit" at bounding box center [653, 402] width 31 height 16
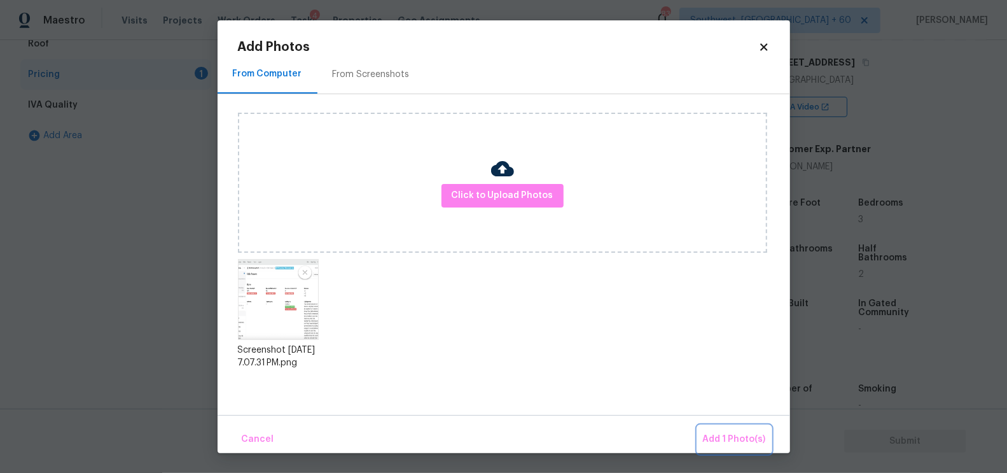
click at [729, 425] on button "Add 1 Photo(s)" at bounding box center [734, 438] width 73 height 27
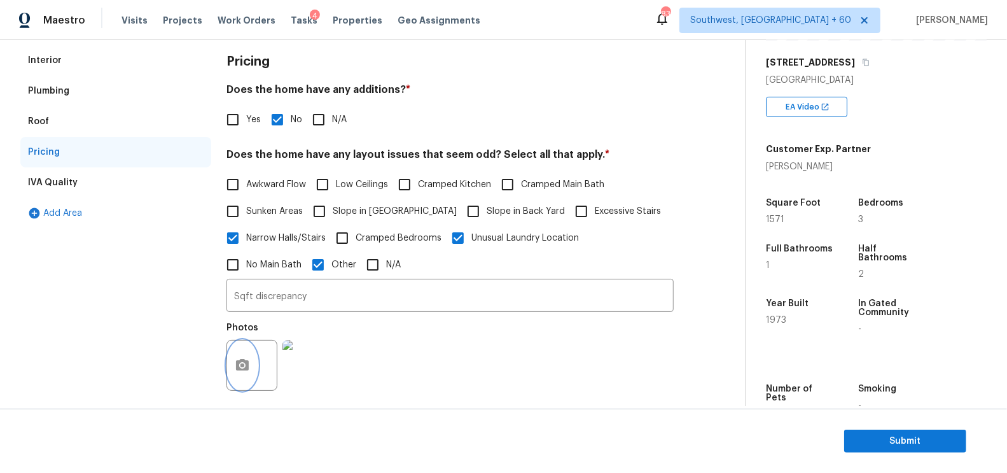
scroll to position [55, 0]
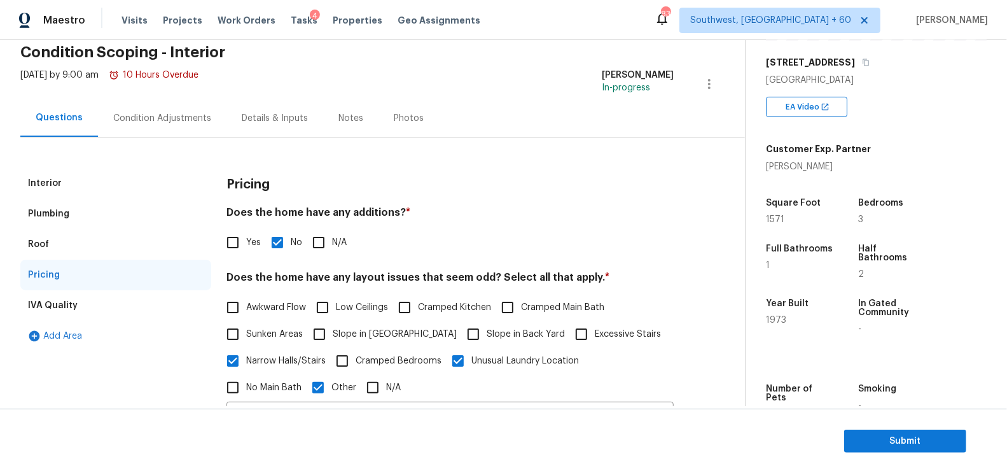
click at [207, 116] on div "Condition Adjustments" at bounding box center [162, 118] width 128 height 38
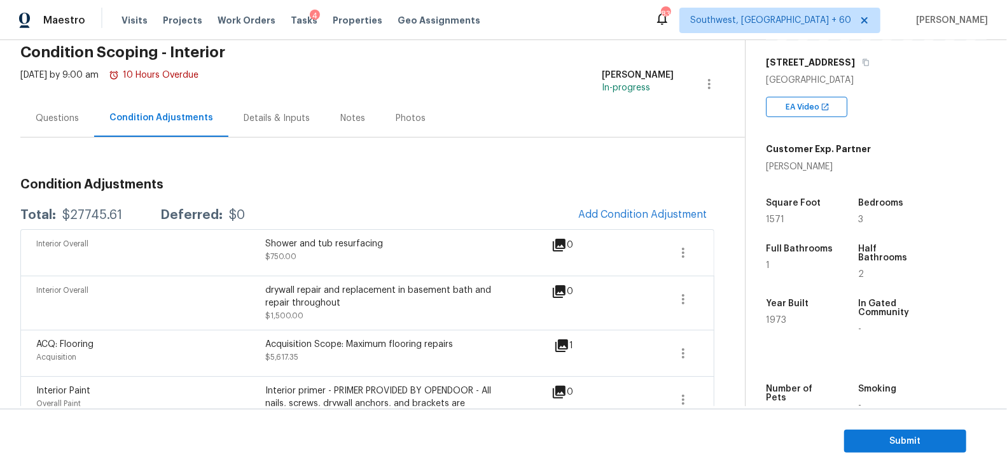
click at [45, 113] on div "Questions" at bounding box center [57, 118] width 43 height 13
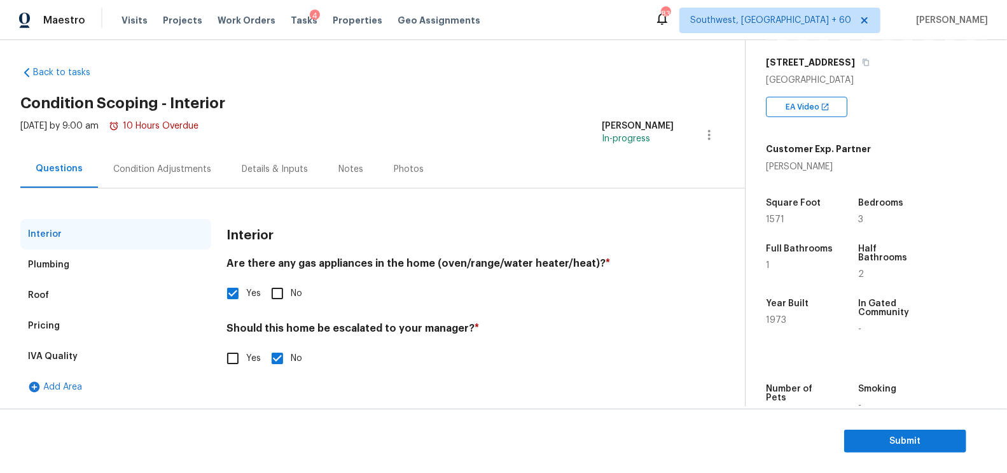
scroll to position [4, 0]
click at [235, 361] on input "Yes" at bounding box center [232, 358] width 27 height 27
checkbox input "true"
checkbox input "false"
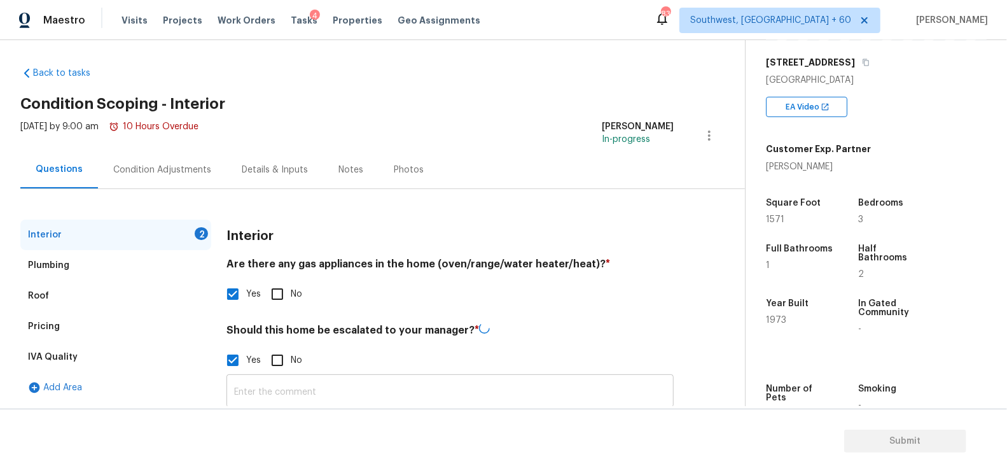
click at [262, 395] on input "text" at bounding box center [449, 392] width 447 height 30
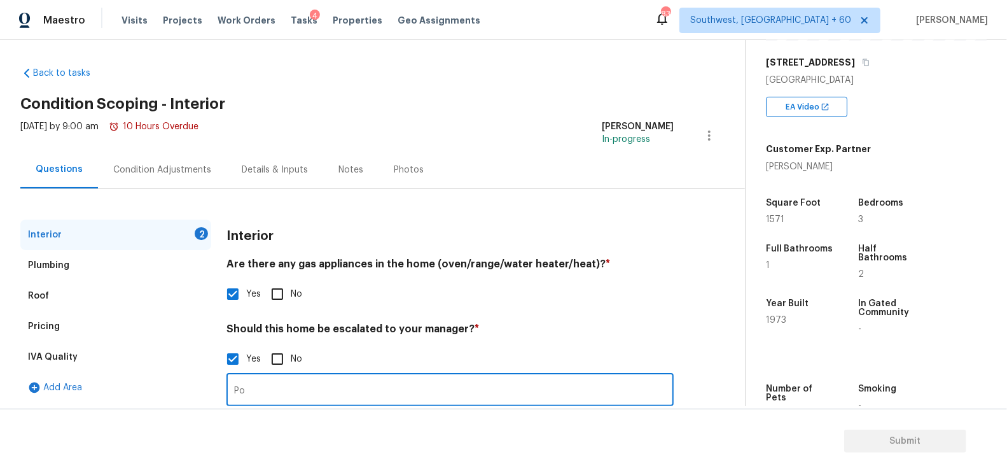
type input "P"
click at [338, 392] on input "Crack in the floor at 01.57/" at bounding box center [449, 391] width 447 height 30
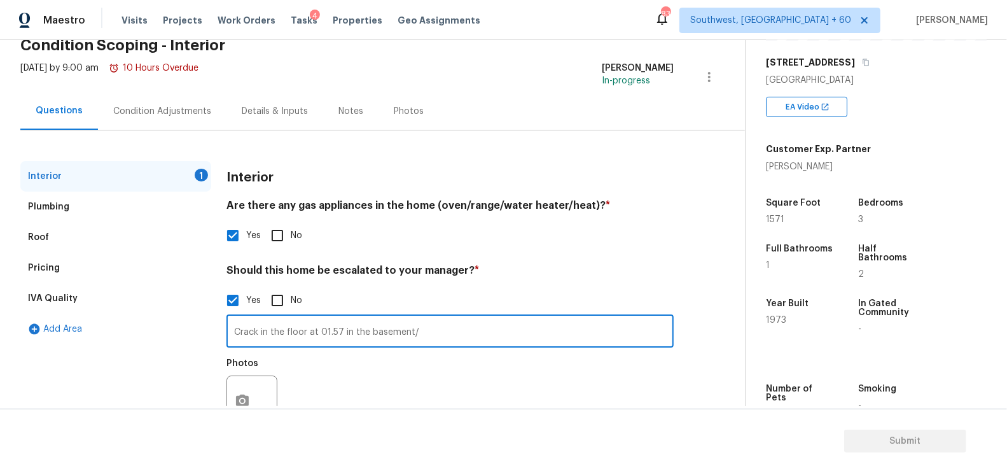
scroll to position [109, 0]
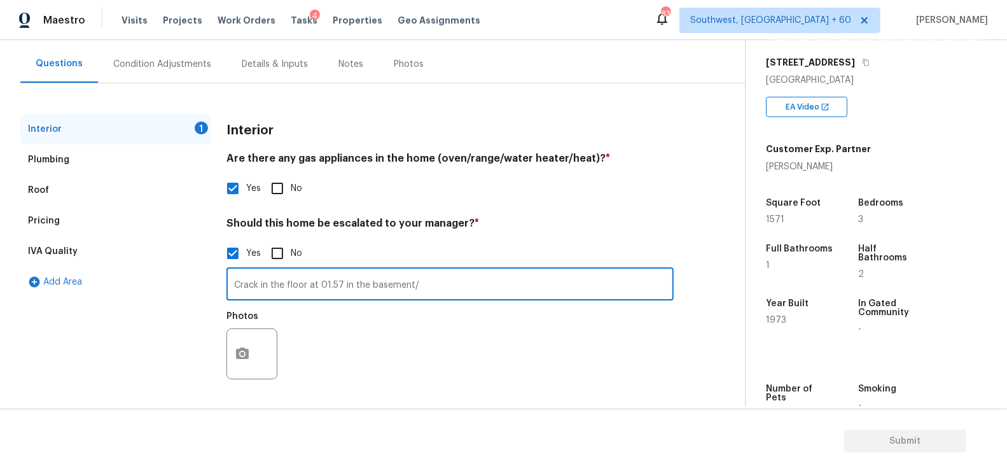
type input "Crack in the floor at 01.57 in the basement/"
click at [251, 362] on button "button" at bounding box center [242, 354] width 31 height 50
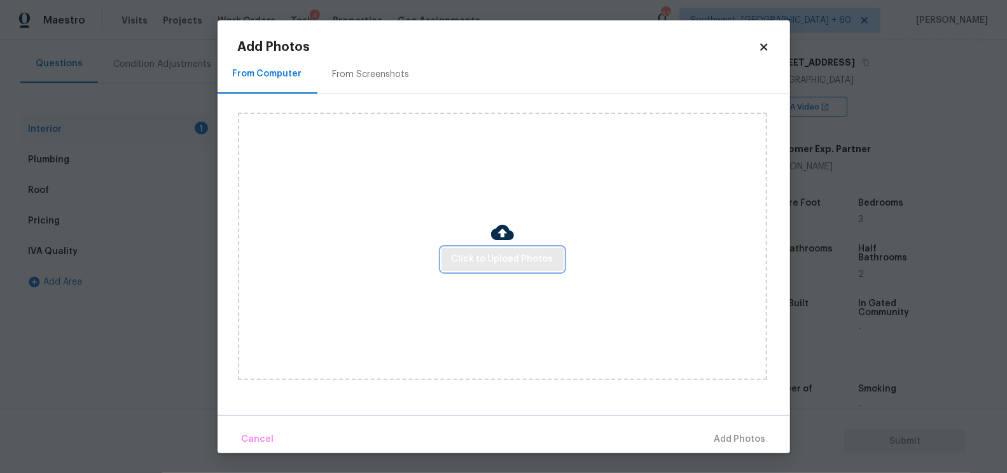
click at [481, 261] on span "Click to Upload Photos" at bounding box center [503, 259] width 102 height 16
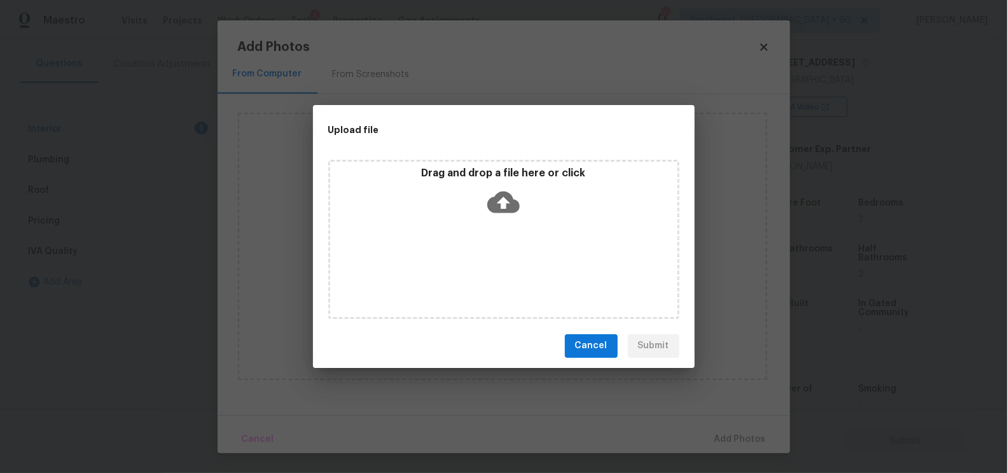
click at [513, 193] on icon at bounding box center [503, 202] width 32 height 32
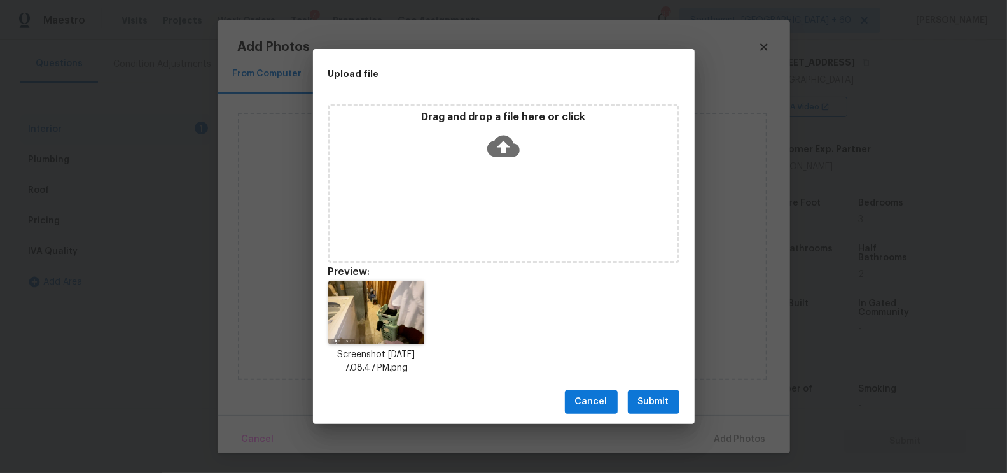
click at [647, 409] on span "Submit" at bounding box center [653, 402] width 31 height 16
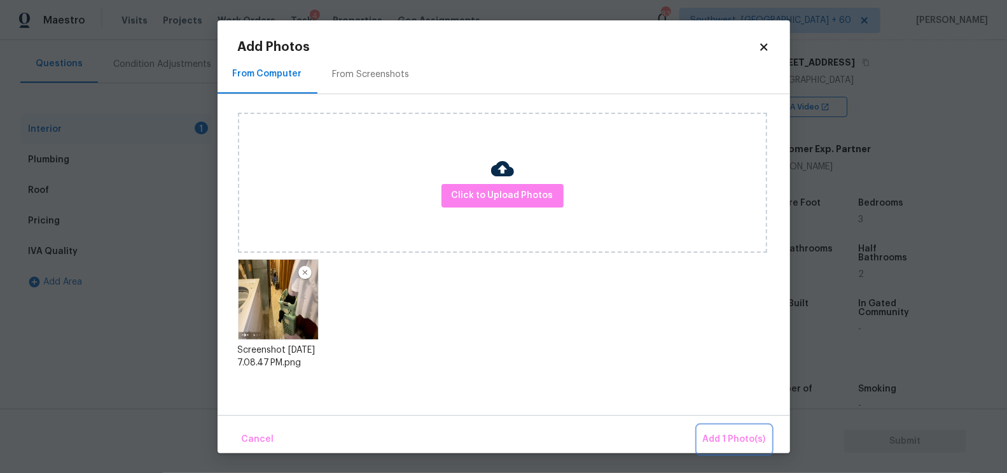
click at [724, 425] on span "Add 1 Photo(s)" at bounding box center [734, 439] width 63 height 16
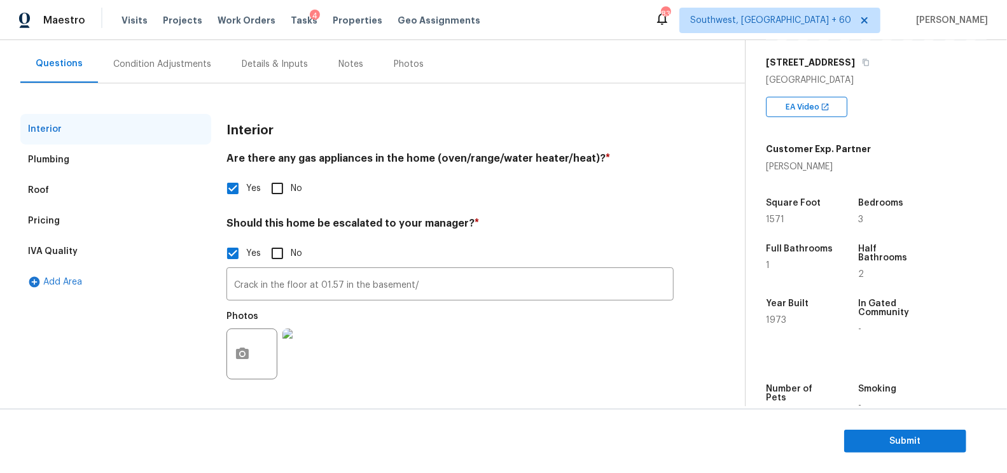
click at [178, 69] on div "Condition Adjustments" at bounding box center [162, 64] width 98 height 13
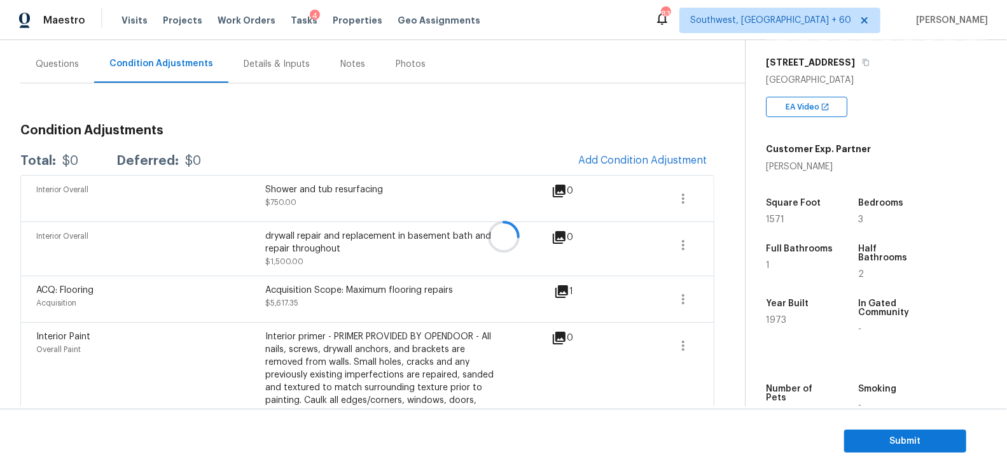
click at [669, 160] on div at bounding box center [503, 236] width 1007 height 473
click at [669, 160] on span "Add Condition Adjustment" at bounding box center [642, 160] width 128 height 11
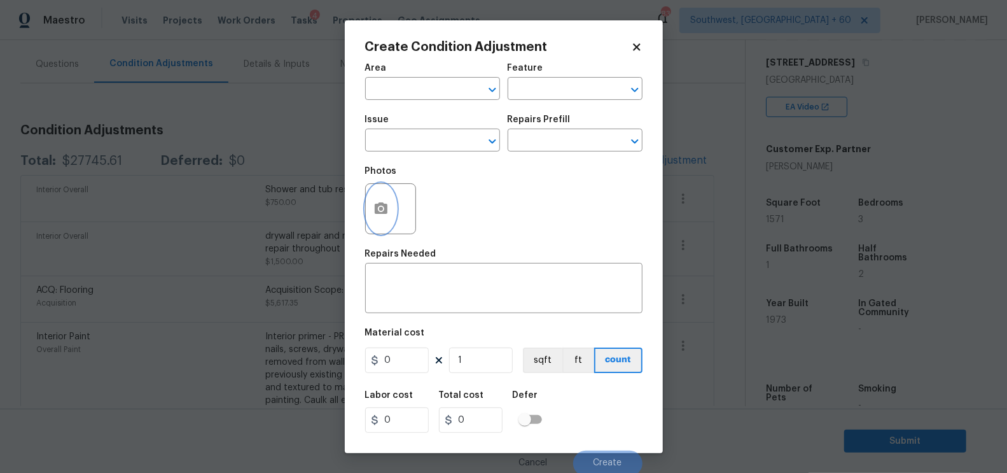
click at [391, 215] on button "button" at bounding box center [381, 209] width 31 height 50
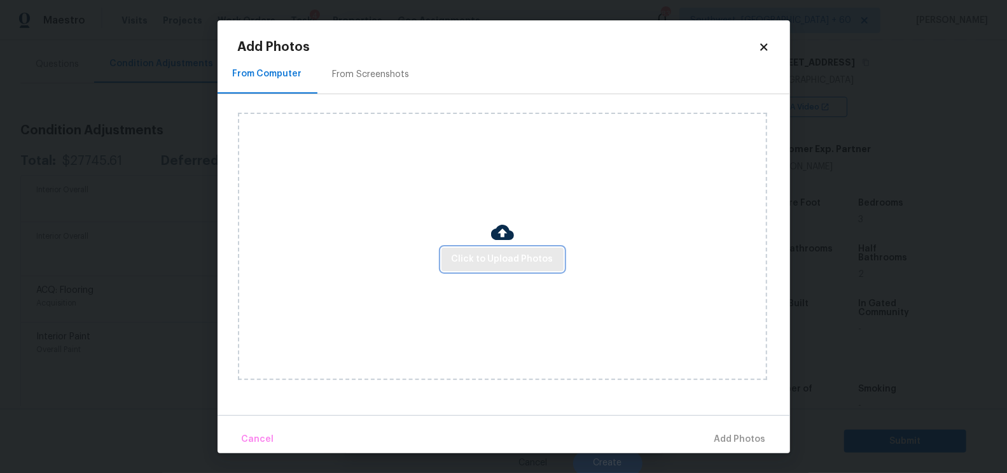
click at [493, 261] on span "Click to Upload Photos" at bounding box center [503, 259] width 102 height 16
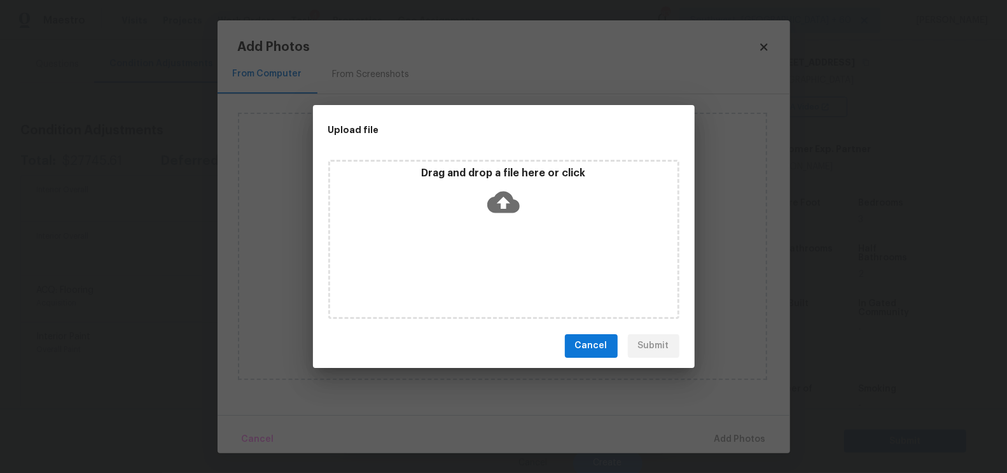
click at [509, 208] on icon at bounding box center [503, 202] width 32 height 22
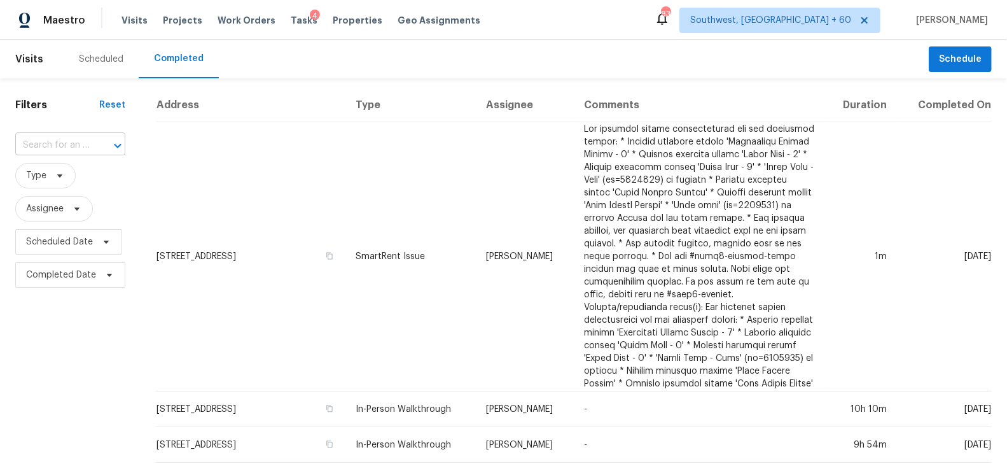
click at [60, 148] on input "text" at bounding box center [52, 145] width 74 height 20
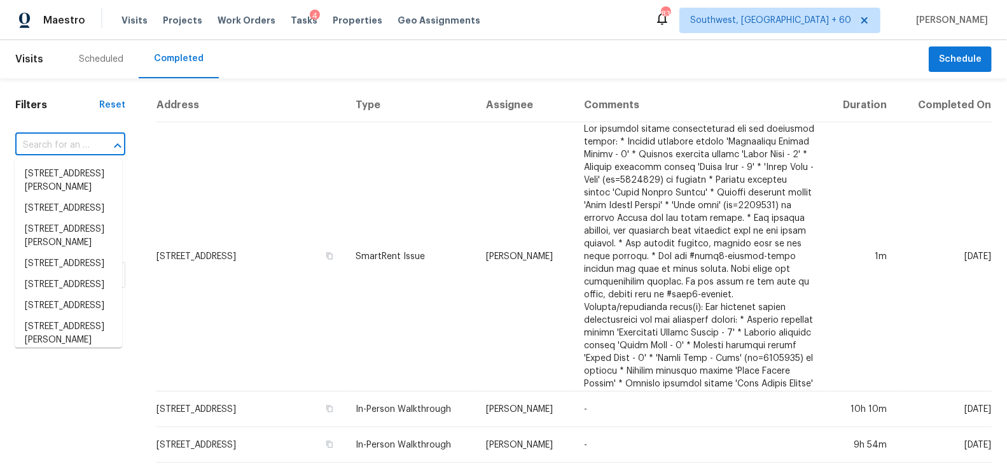
paste input "[STREET_ADDRESS]"
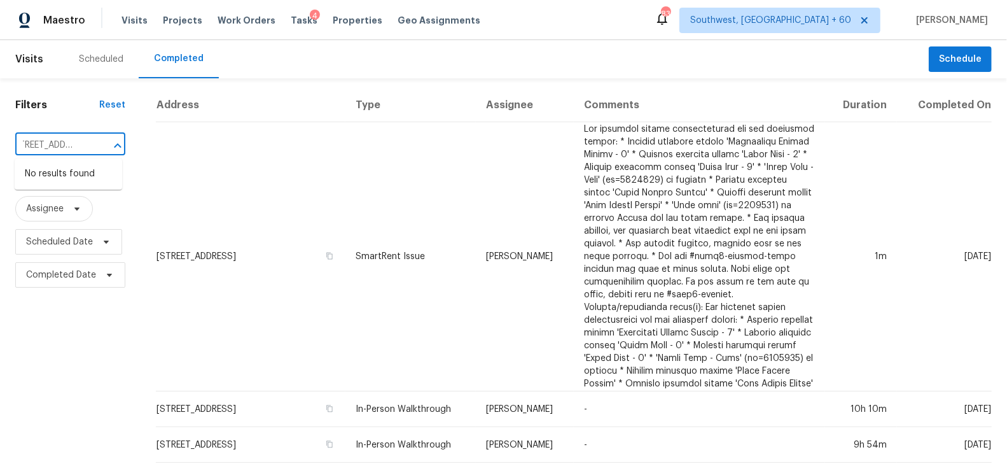
type input "[STREET_ADDRESS]"
click at [74, 152] on input "text" at bounding box center [52, 145] width 74 height 20
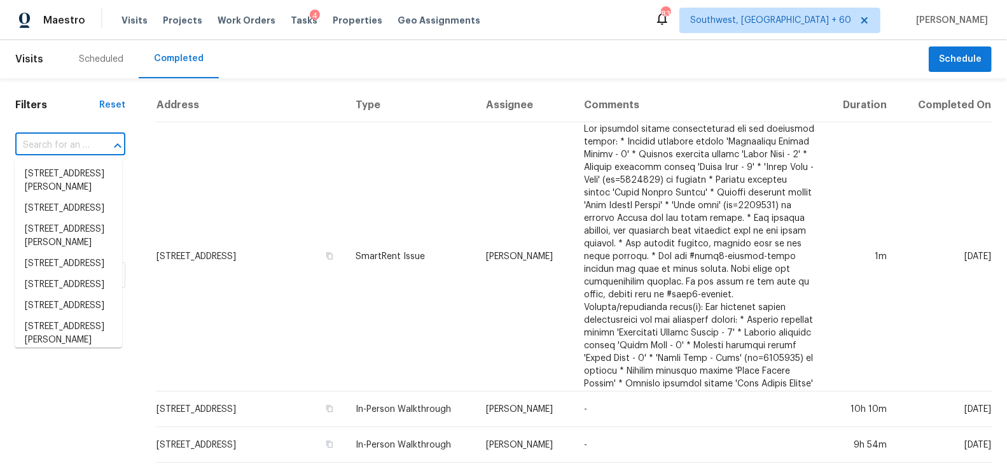
paste input "[STREET_ADDRESS]"
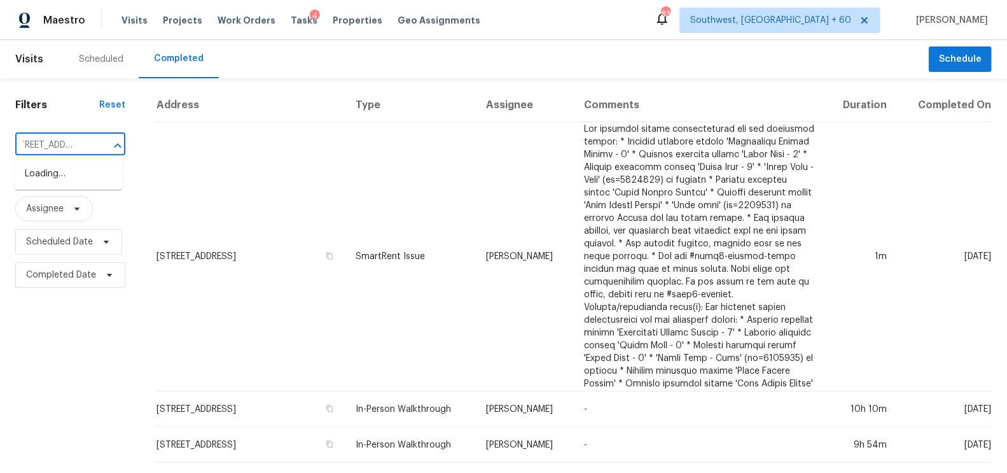
type input "[STREET_ADDRESS]"
click at [83, 184] on li "[STREET_ADDRESS]" at bounding box center [68, 173] width 107 height 21
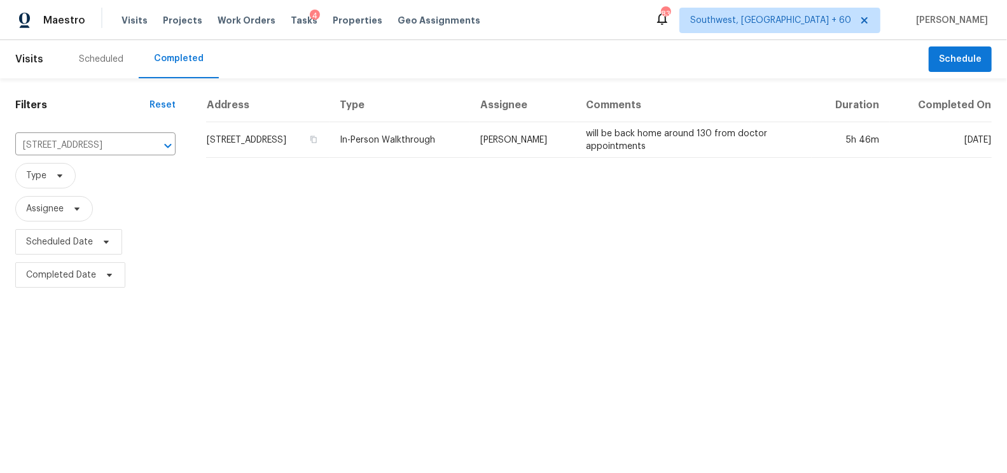
click at [259, 142] on td "[STREET_ADDRESS]" at bounding box center [267, 140] width 123 height 36
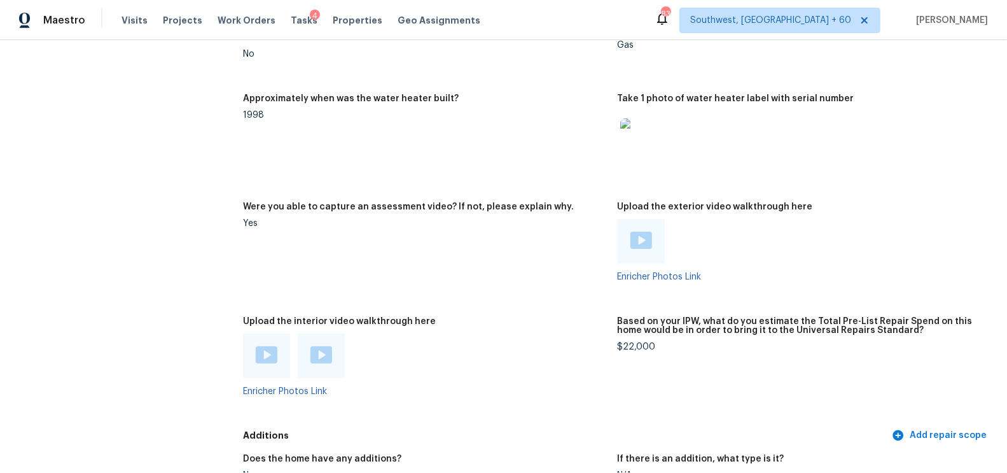
scroll to position [2363, 0]
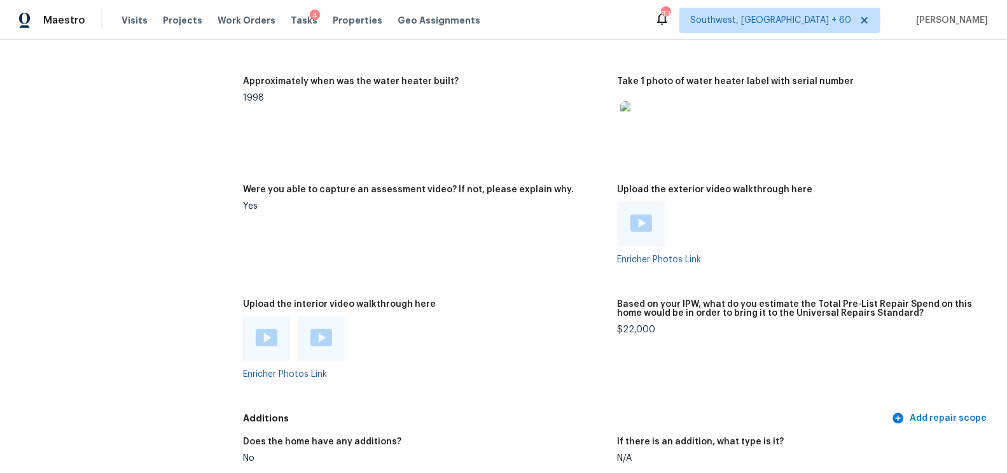
click at [642, 220] on img at bounding box center [641, 222] width 22 height 17
click at [266, 333] on img at bounding box center [267, 337] width 22 height 17
click at [328, 336] on img at bounding box center [321, 337] width 22 height 17
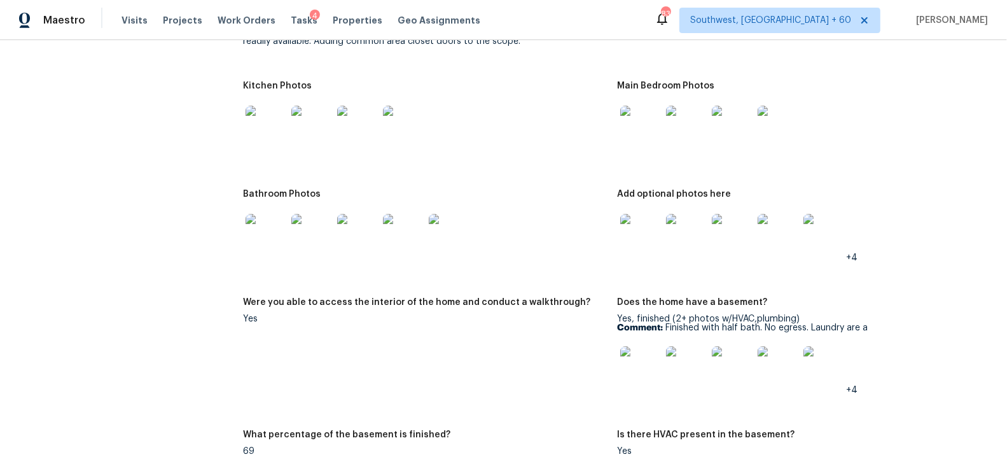
scroll to position [1512, 0]
click at [638, 127] on img at bounding box center [640, 124] width 41 height 41
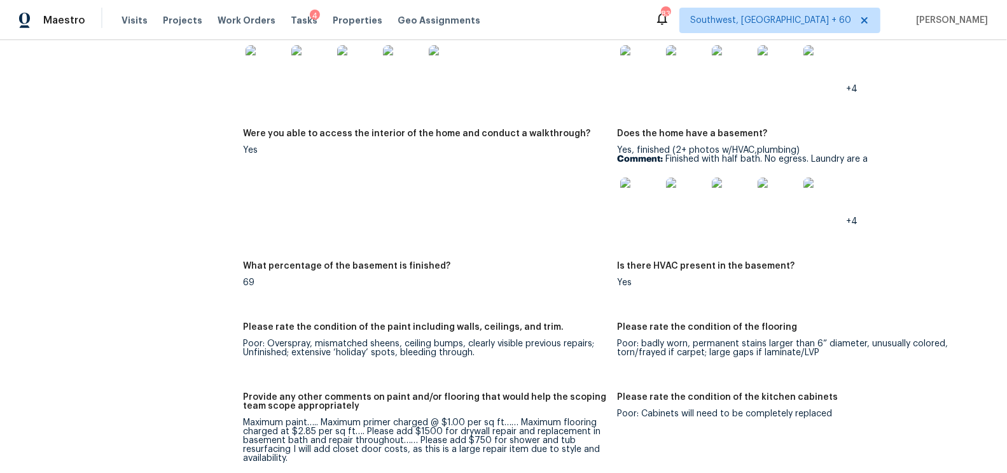
scroll to position [1704, 0]
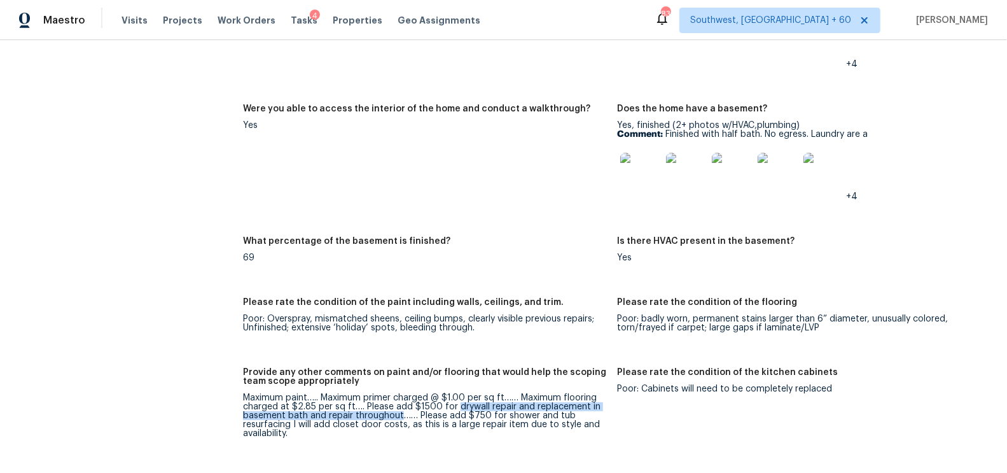
drag, startPoint x: 455, startPoint y: 406, endPoint x: 402, endPoint y: 415, distance: 54.2
click at [402, 415] on div "Maximum paint….. Maximum primer charged @ $1.00 per sq ft…… Maximum flooring ch…" at bounding box center [425, 415] width 364 height 45
copy div "drywall repair and replacement in basement bath and repair throughout"
drag, startPoint x: 504, startPoint y: 415, endPoint x: 289, endPoint y: 421, distance: 214.4
click at [289, 421] on div "Maximum paint….. Maximum primer charged @ $1.00 per sq ft…… Maximum flooring ch…" at bounding box center [425, 415] width 364 height 45
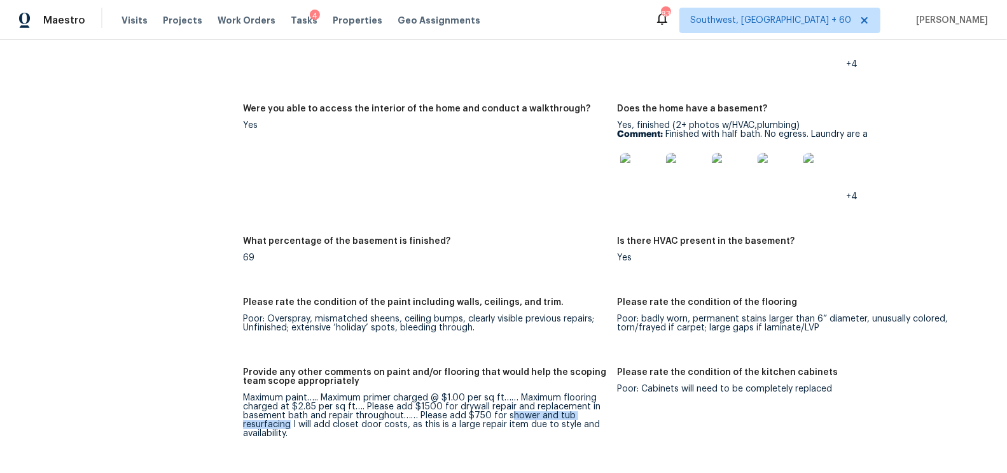
copy div "[PERSON_NAME] and tub resurfacing"
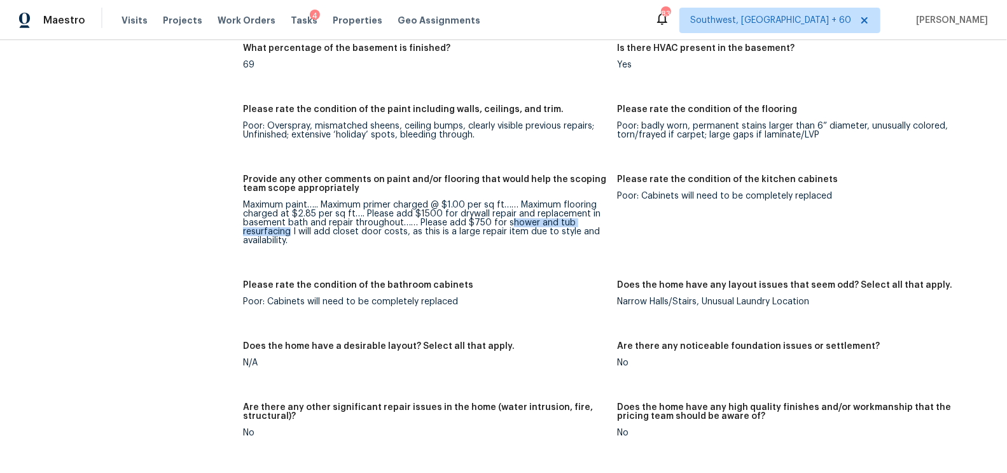
scroll to position [1898, 0]
click at [683, 293] on div "Does the home have any layout issues that seem odd? Select all that apply." at bounding box center [799, 287] width 364 height 17
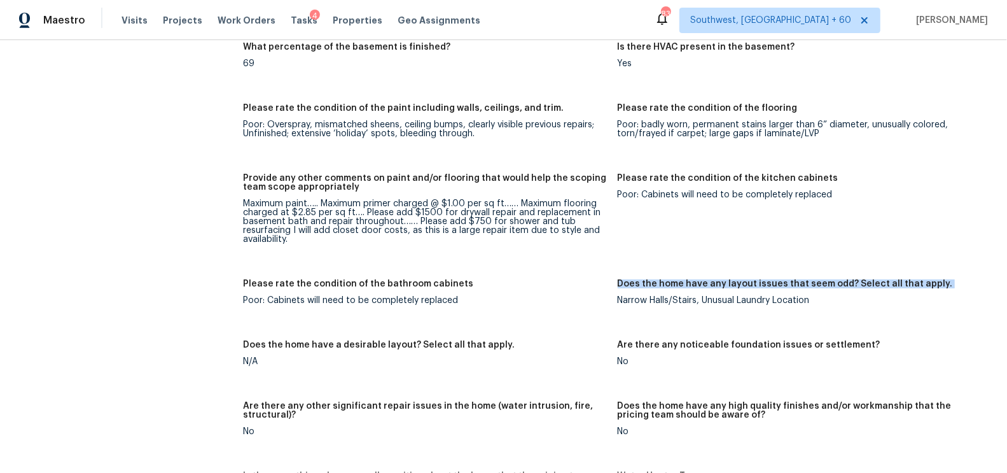
copy h5 "Does the home have any layout issues that seem odd? Select all that apply."
click at [689, 296] on div "Narrow Halls/Stairs, Unusual Laundry Location" at bounding box center [799, 300] width 364 height 9
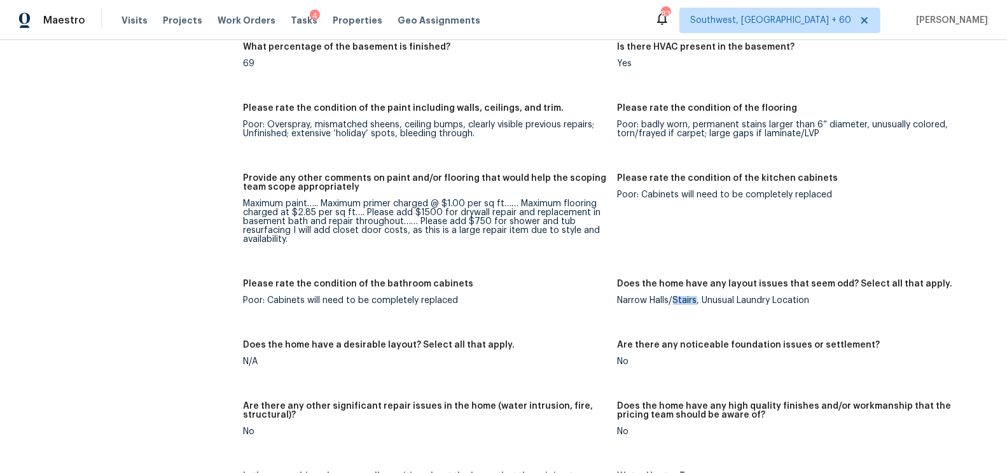
click at [689, 296] on div "Narrow Halls/Stairs, Unusual Laundry Location" at bounding box center [799, 300] width 364 height 9
copy div "Narrow Halls/Stairs, Unusual Laundry Location"
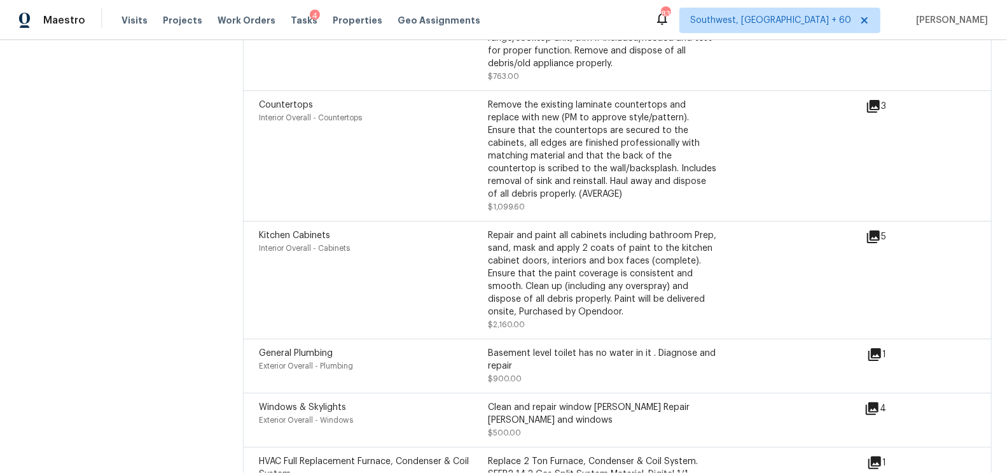
scroll to position [3423, 0]
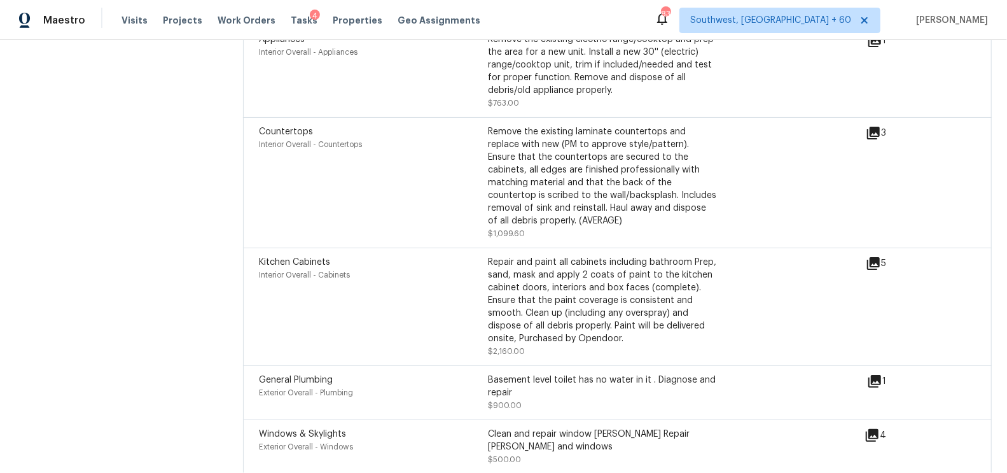
click at [871, 256] on icon at bounding box center [873, 263] width 15 height 15
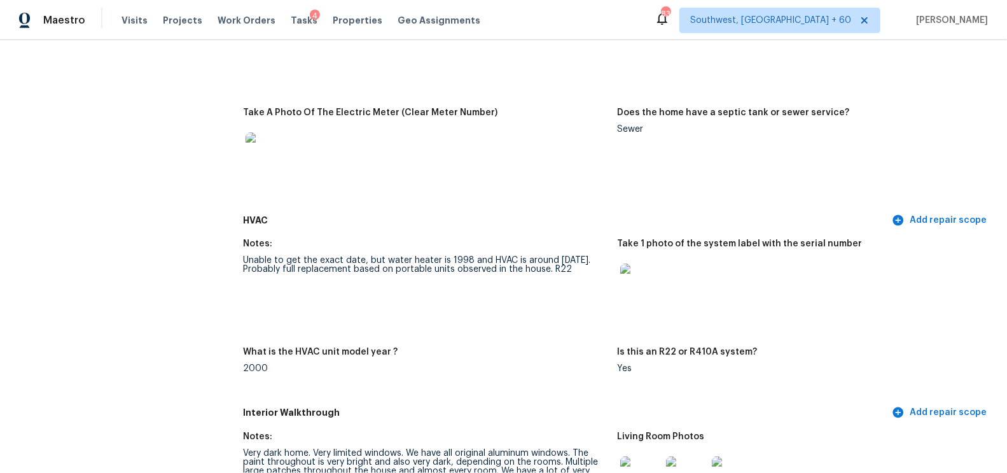
scroll to position [0, 0]
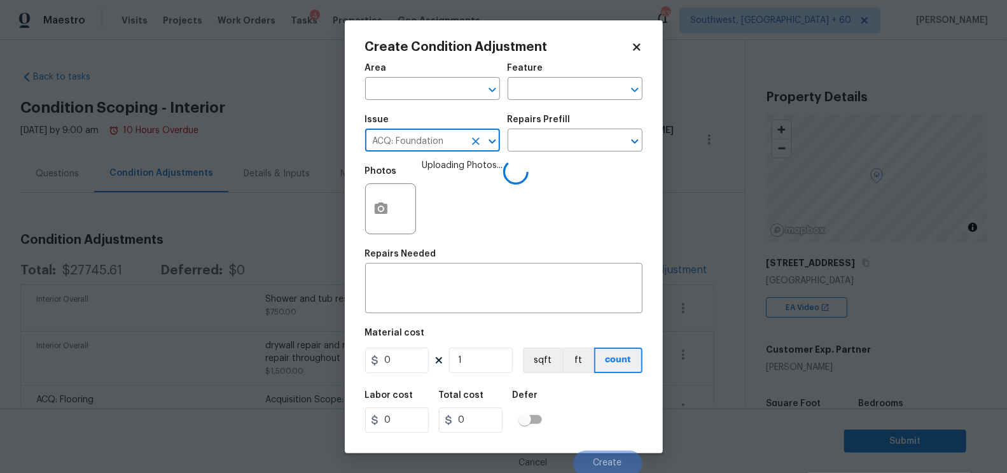
type input "ACQ: Foundation"
click at [415, 278] on textarea at bounding box center [504, 289] width 262 height 27
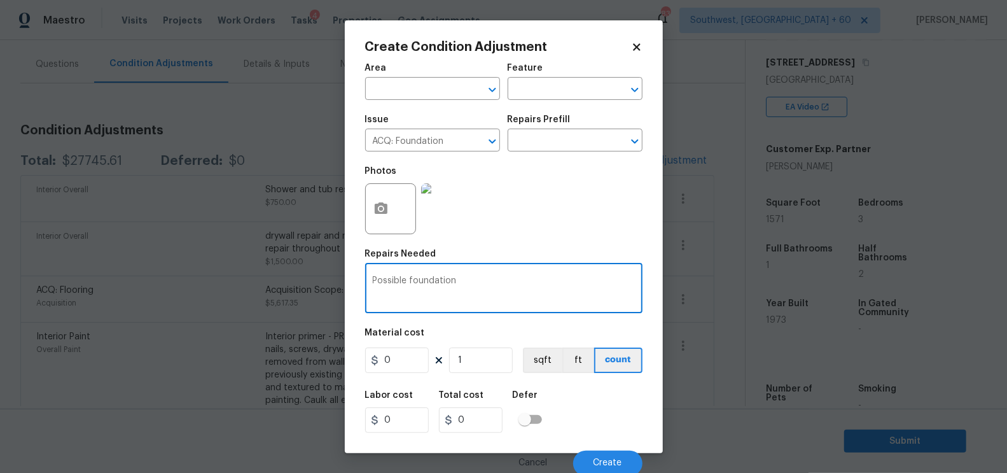
type textarea "Possible foundation"
click at [396, 366] on input "0" at bounding box center [397, 359] width 64 height 25
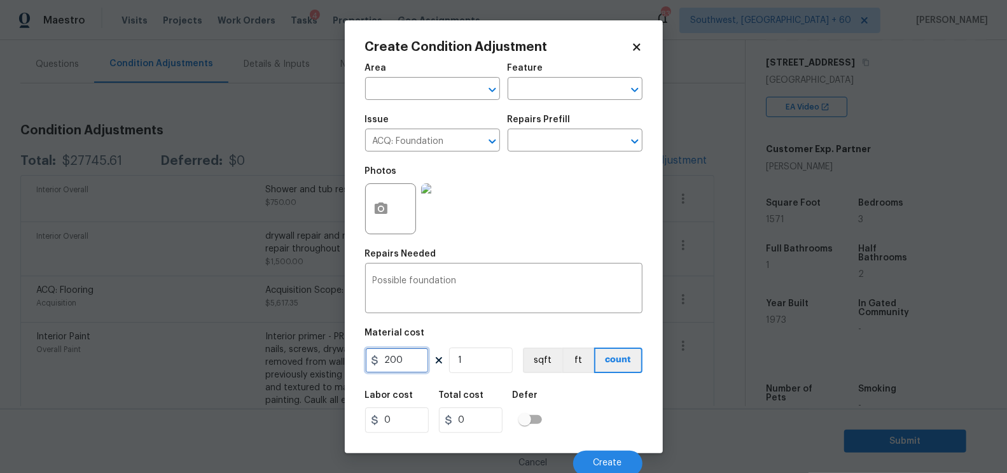
type input "200"
click at [484, 416] on input "200" at bounding box center [471, 419] width 64 height 25
click at [595, 459] on button "Create" at bounding box center [607, 462] width 69 height 25
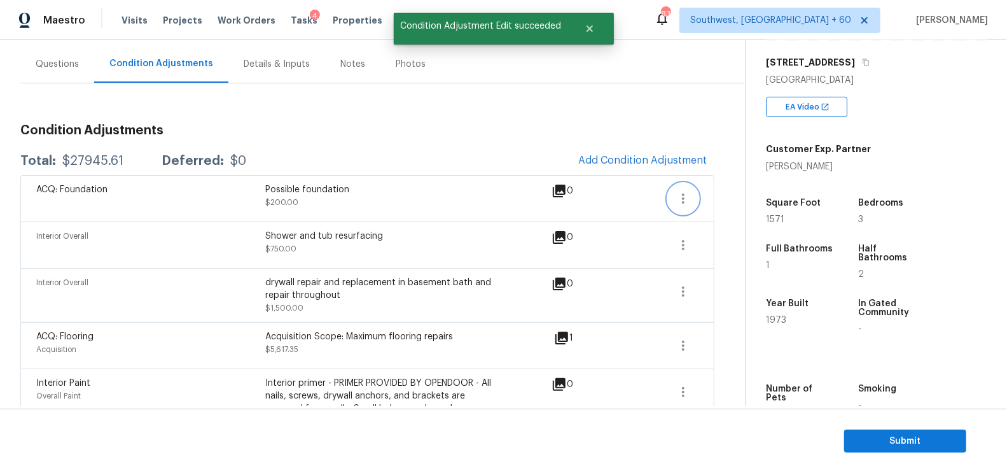
click at [687, 195] on icon "button" at bounding box center [682, 198] width 15 height 15
click at [729, 193] on div "Edit" at bounding box center [756, 195] width 99 height 13
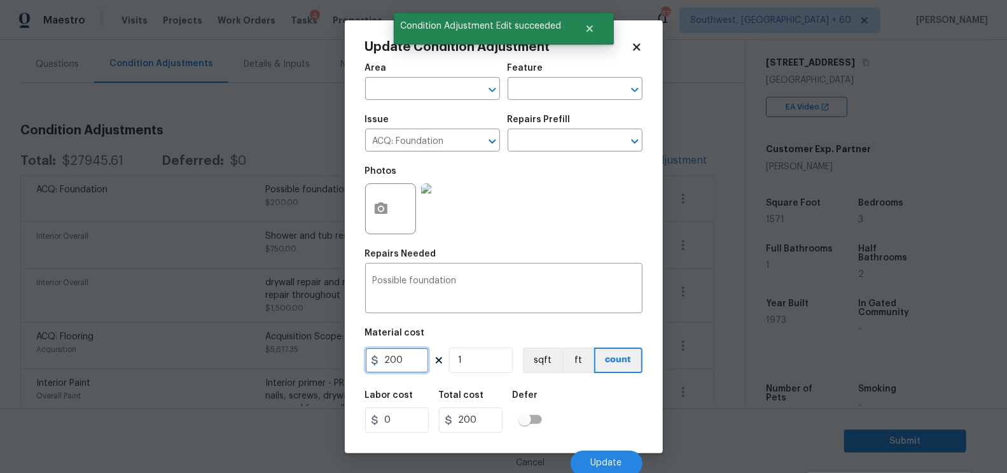
click at [396, 357] on input "200" at bounding box center [397, 359] width 64 height 25
type input "0"
click at [486, 417] on input "0" at bounding box center [471, 419] width 64 height 25
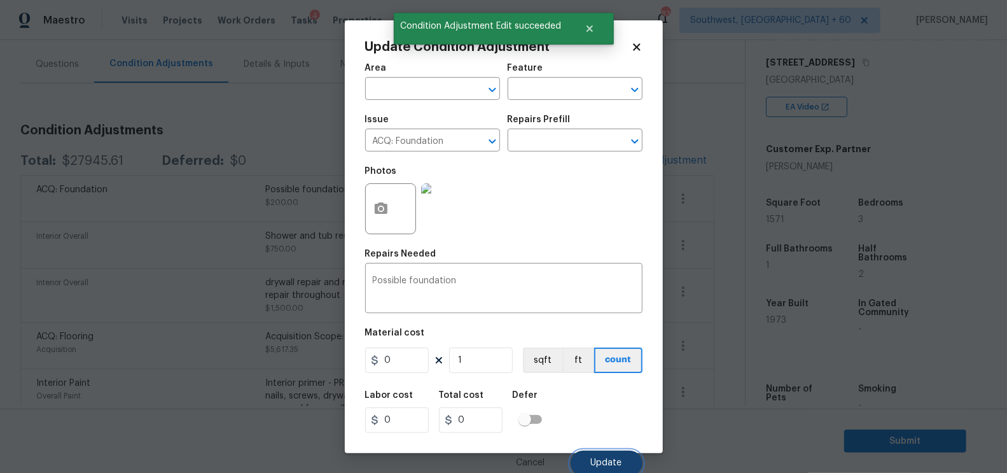
click at [600, 455] on button "Update" at bounding box center [606, 462] width 72 height 25
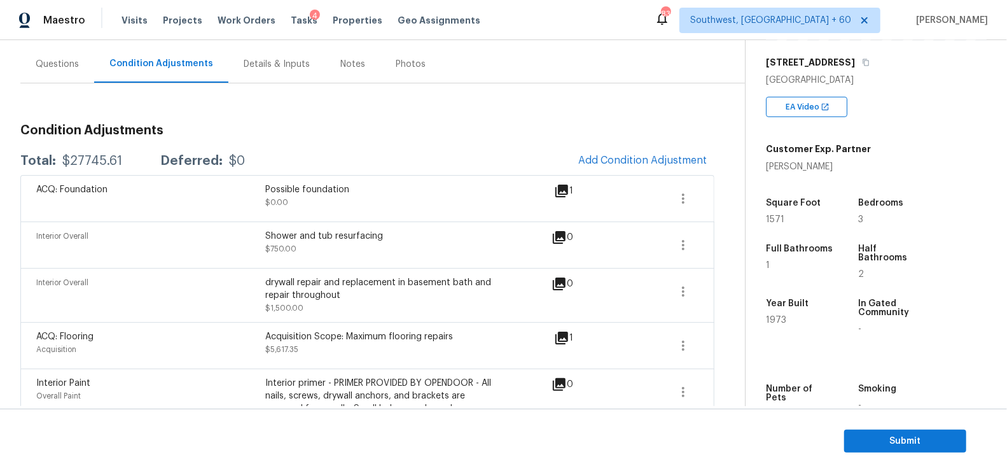
click at [64, 59] on div "Questions" at bounding box center [57, 64] width 43 height 13
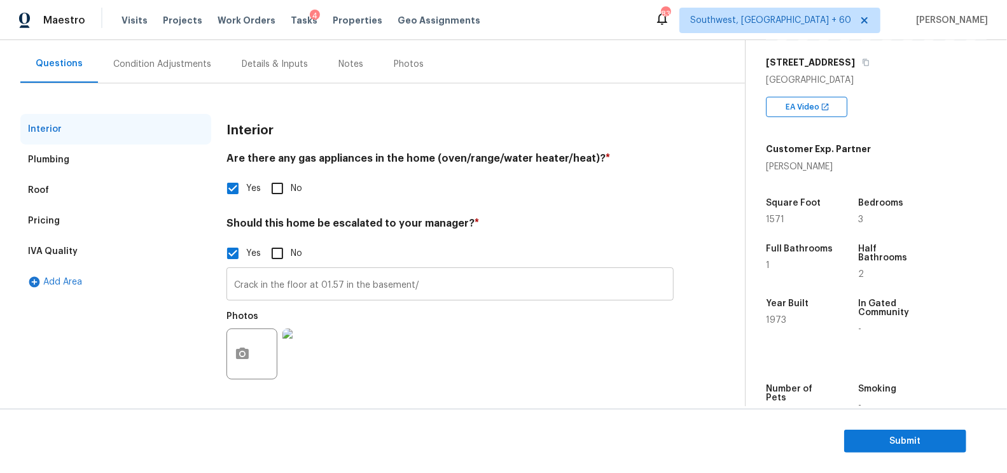
click at [308, 283] on input "Crack in the floor at 01.57 in the basement/" at bounding box center [449, 285] width 447 height 30
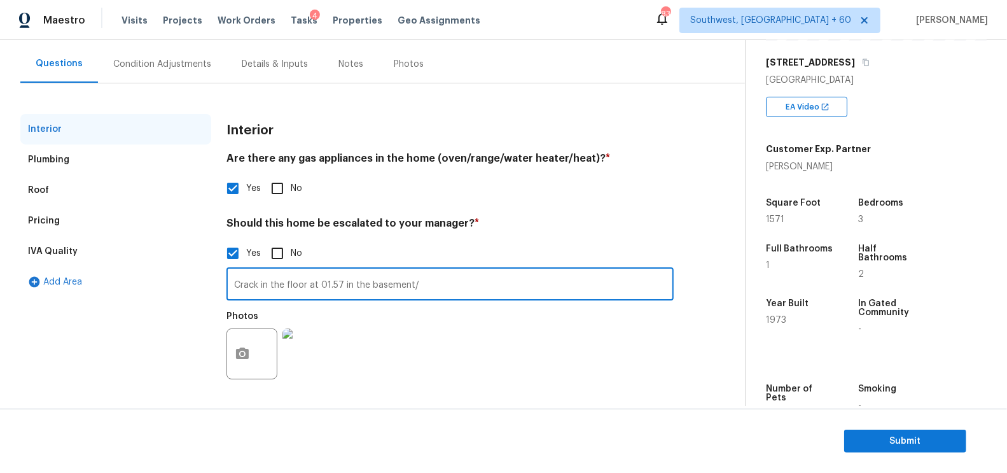
click at [308, 283] on input "Crack in the floor at 01.57 in the basement/" at bounding box center [449, 285] width 447 height 30
click at [107, 225] on div "Pricing" at bounding box center [115, 220] width 191 height 31
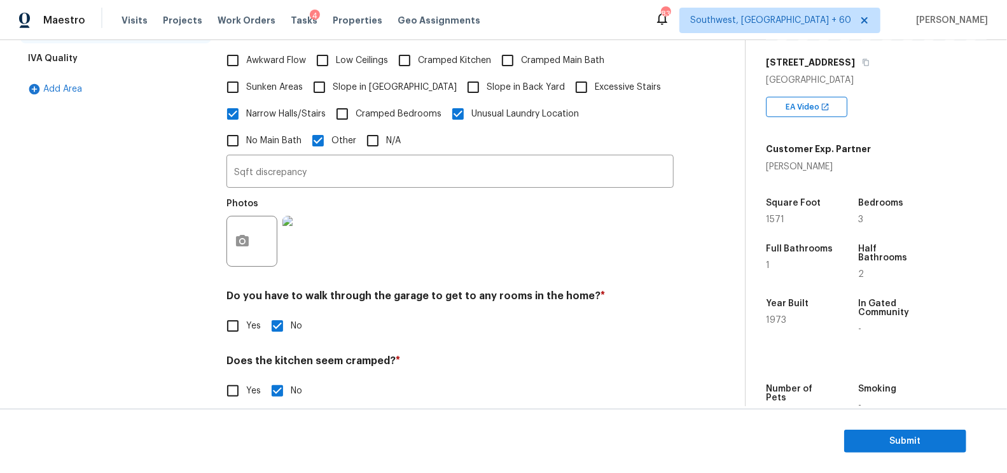
scroll to position [233, 0]
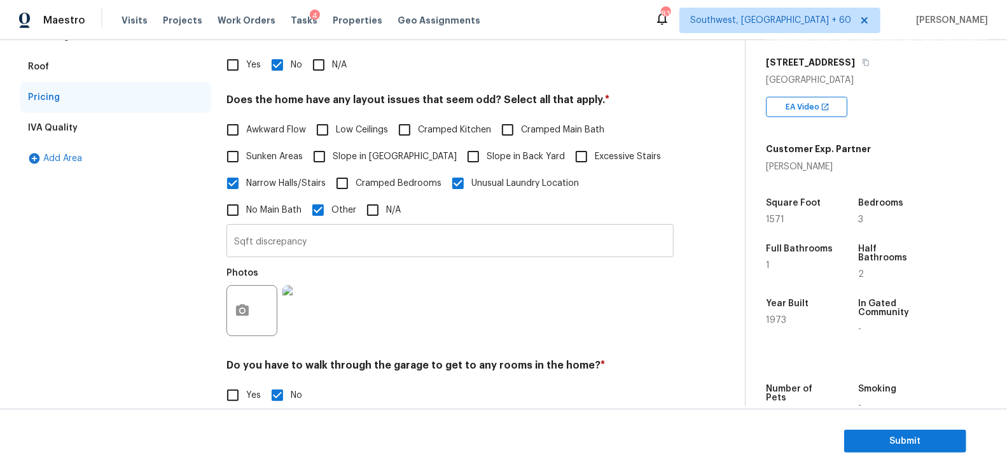
click at [308, 237] on input "Sqft discrepancy" at bounding box center [449, 242] width 447 height 30
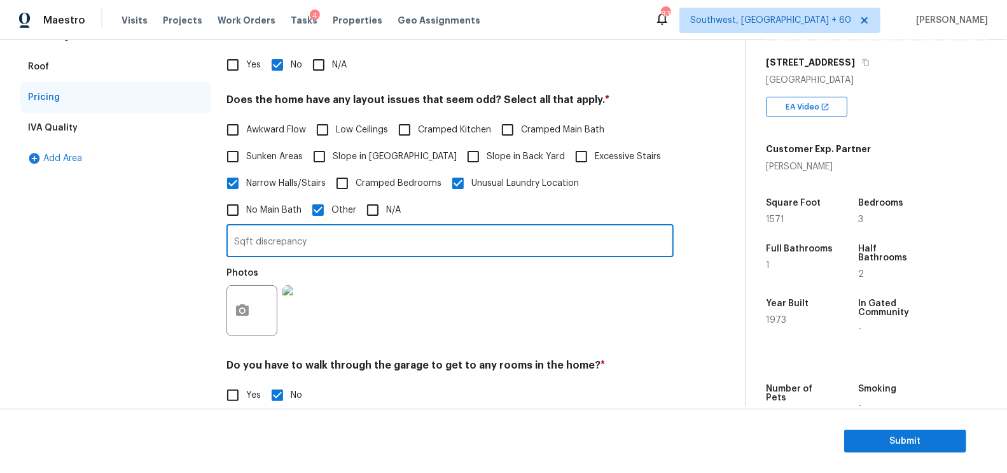
click at [308, 237] on input "Sqft discrepancy" at bounding box center [449, 242] width 447 height 30
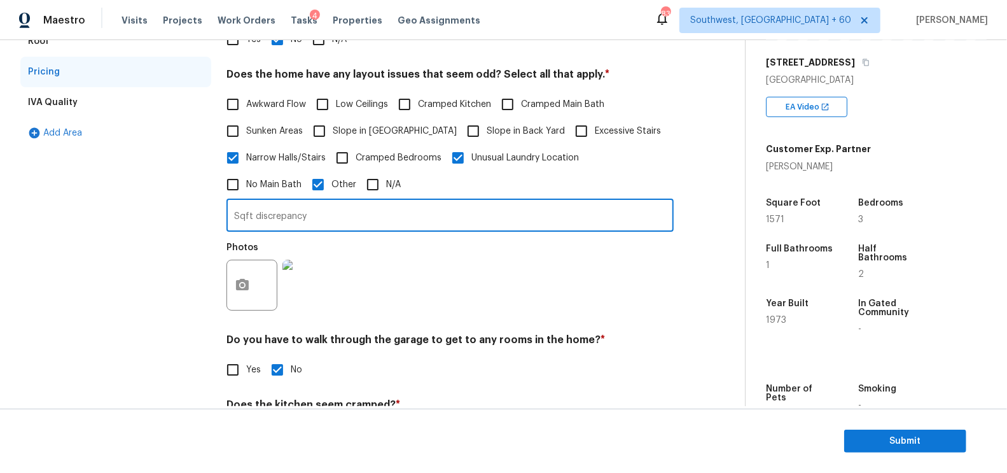
scroll to position [49, 0]
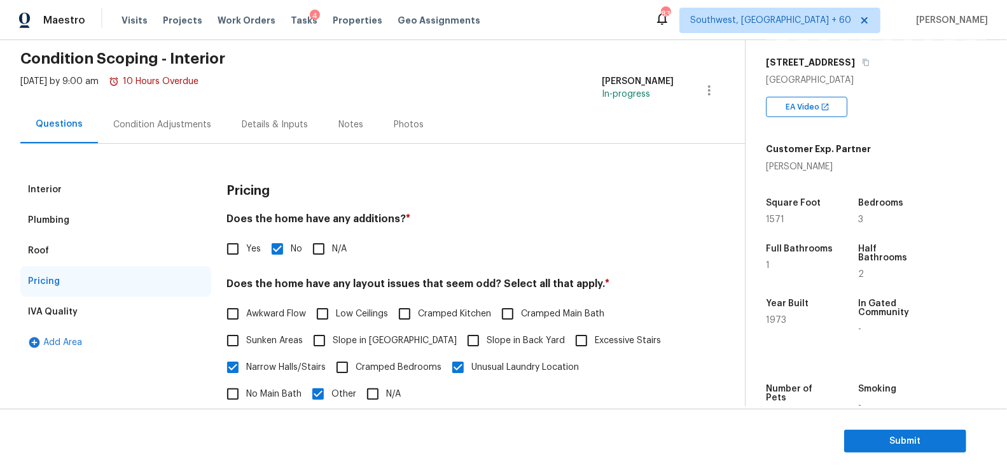
click at [165, 119] on div "Condition Adjustments" at bounding box center [162, 124] width 98 height 13
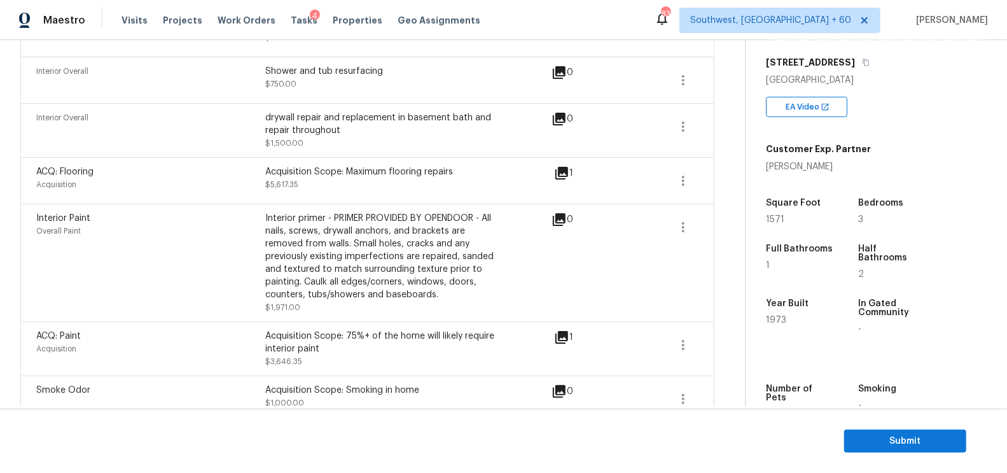
scroll to position [277, 0]
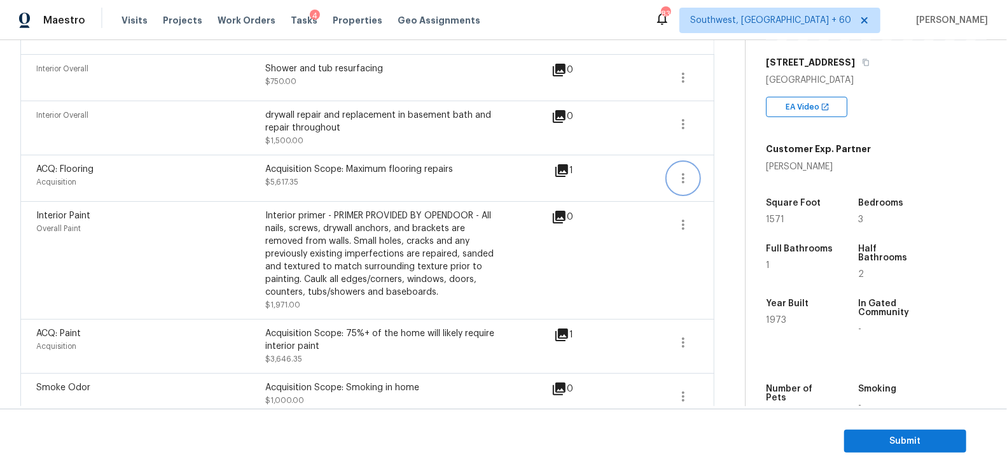
click at [689, 175] on icon "button" at bounding box center [682, 177] width 15 height 15
click at [728, 173] on div "Edit" at bounding box center [756, 174] width 99 height 13
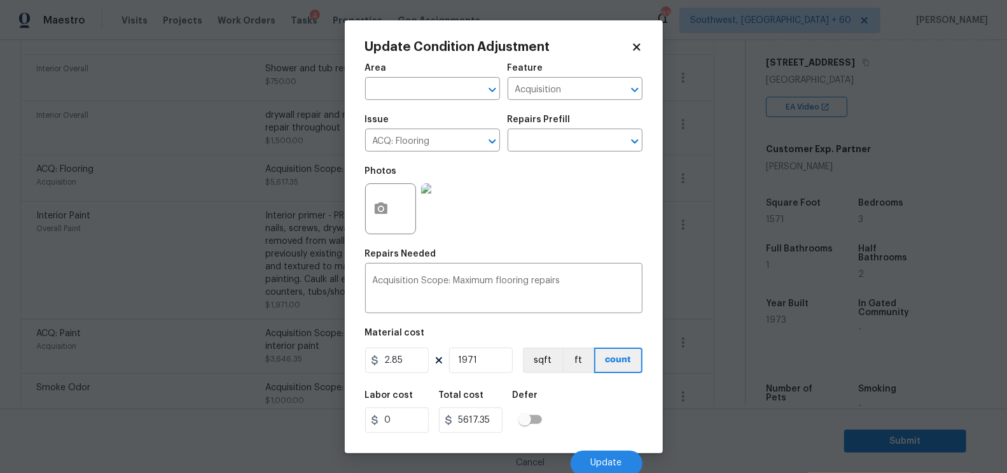
click at [712, 222] on body "Maestro Visits Projects Work Orders Tasks 4 Properties Geo Assignments 831 Sout…" at bounding box center [503, 236] width 1007 height 473
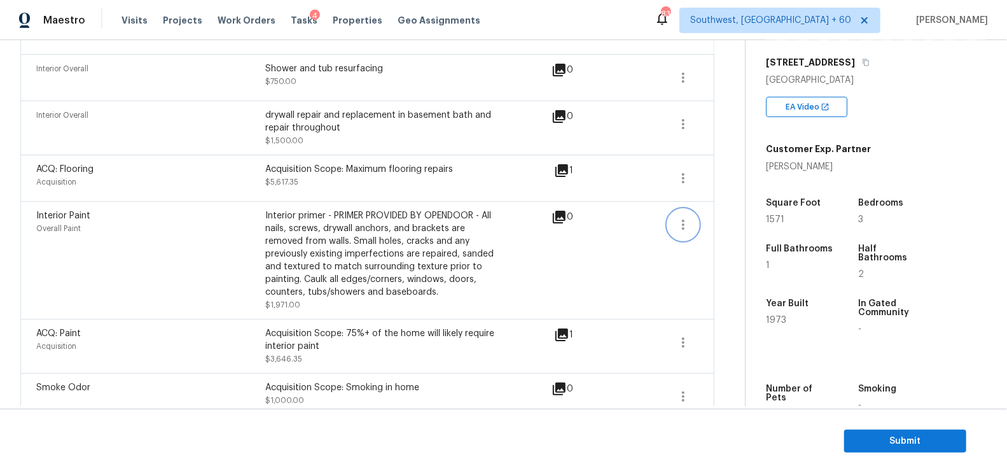
click at [687, 227] on icon "button" at bounding box center [682, 224] width 15 height 15
click at [714, 222] on div "Edit" at bounding box center [756, 220] width 99 height 13
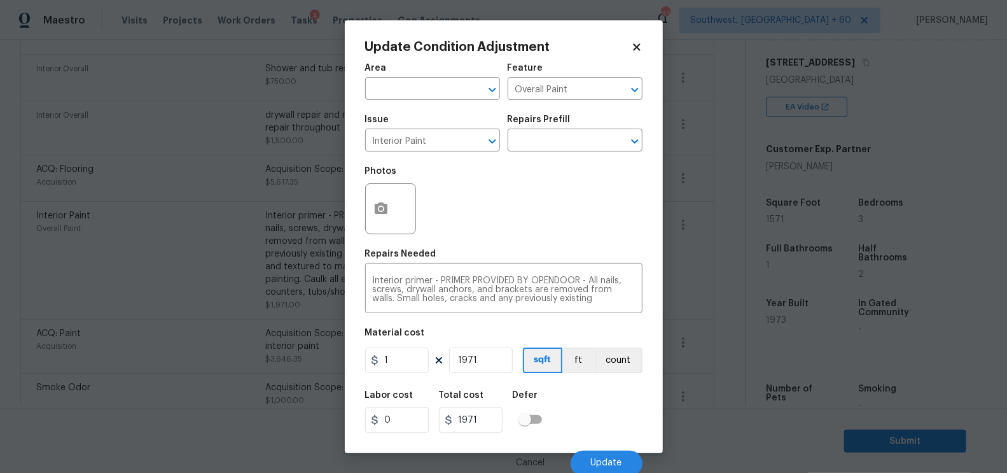
click at [713, 265] on body "Maestro Visits Projects Work Orders Tasks 4 Properties Geo Assignments 831 Sout…" at bounding box center [503, 236] width 1007 height 473
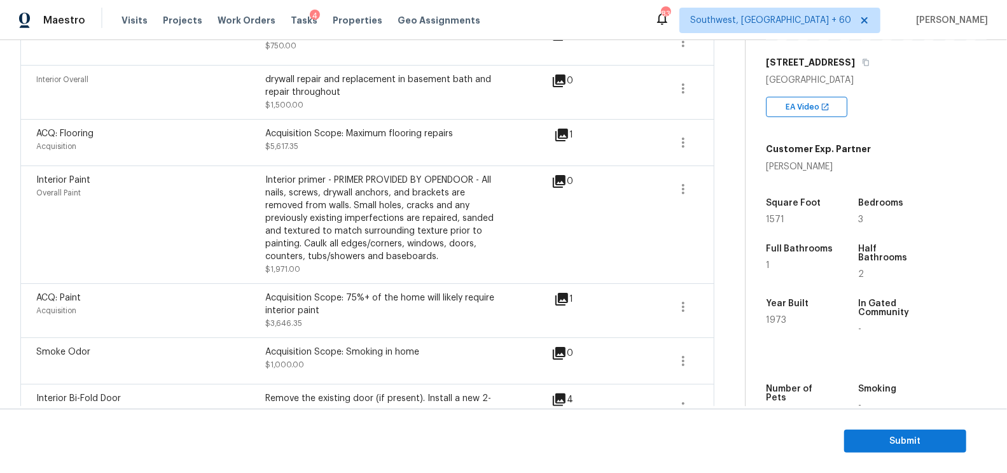
scroll to position [291, 0]
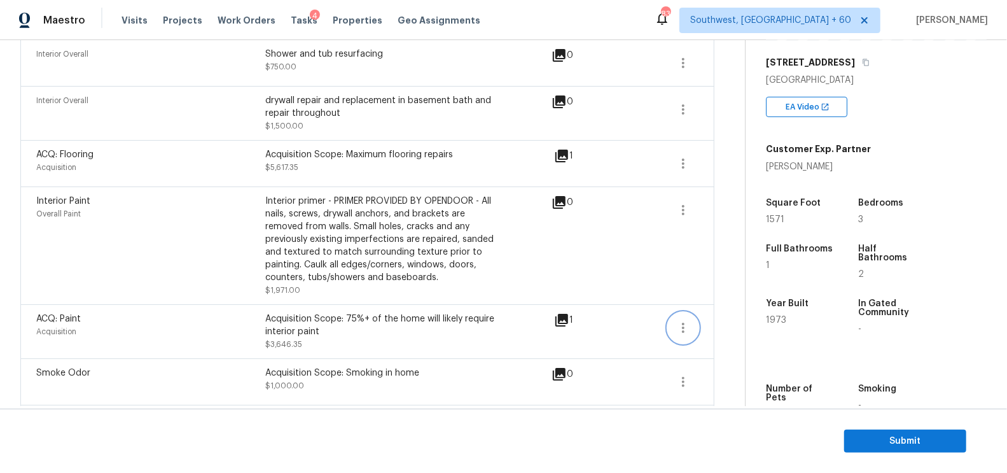
click at [680, 325] on icon "button" at bounding box center [682, 327] width 15 height 15
click at [731, 319] on div "Edit" at bounding box center [756, 323] width 99 height 13
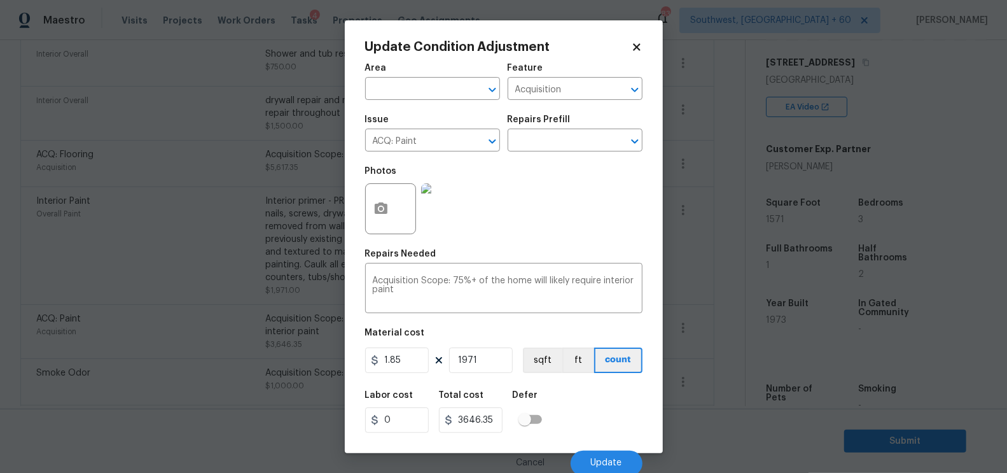
click at [710, 356] on body "Maestro Visits Projects Work Orders Tasks 4 Properties Geo Assignments 831 Sout…" at bounding box center [503, 236] width 1007 height 473
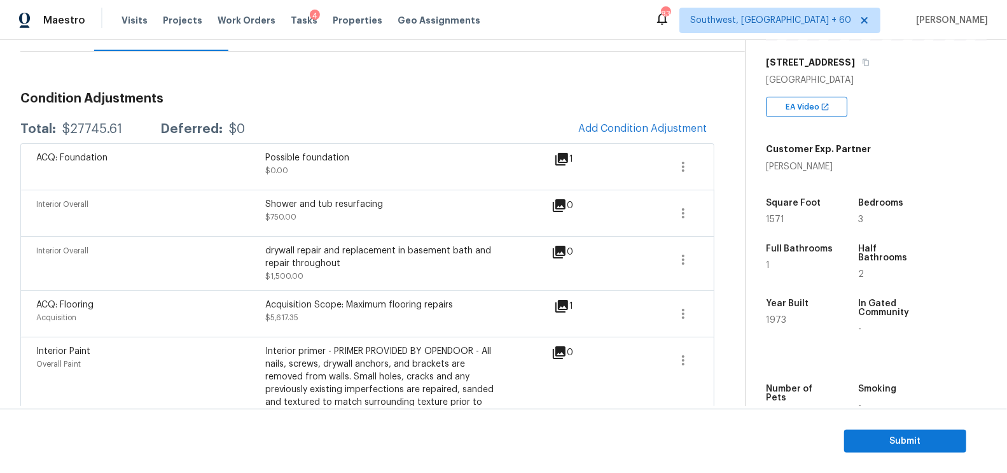
scroll to position [122, 0]
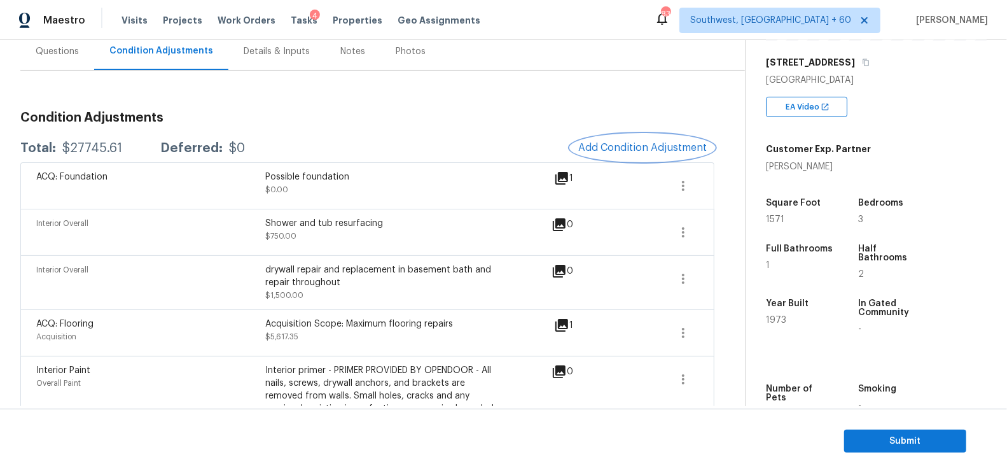
click at [670, 144] on span "Add Condition Adjustment" at bounding box center [642, 147] width 128 height 11
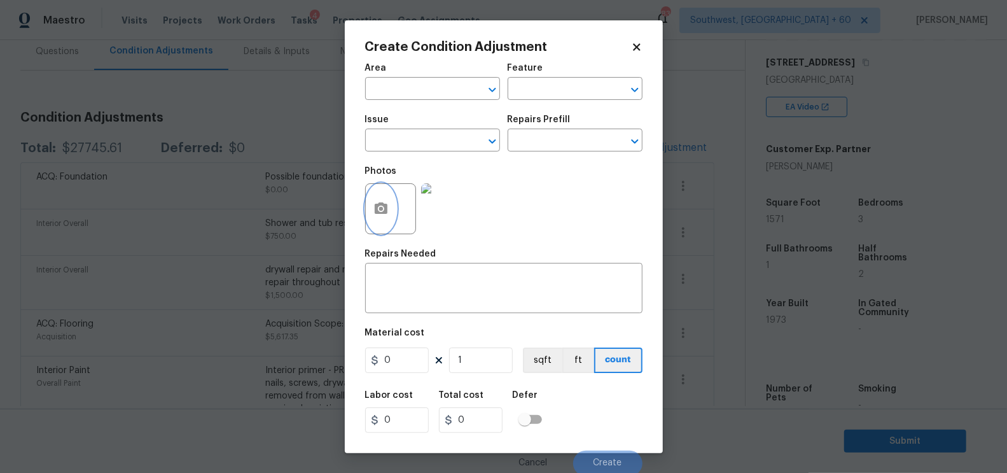
click at [377, 216] on icon "button" at bounding box center [380, 208] width 15 height 15
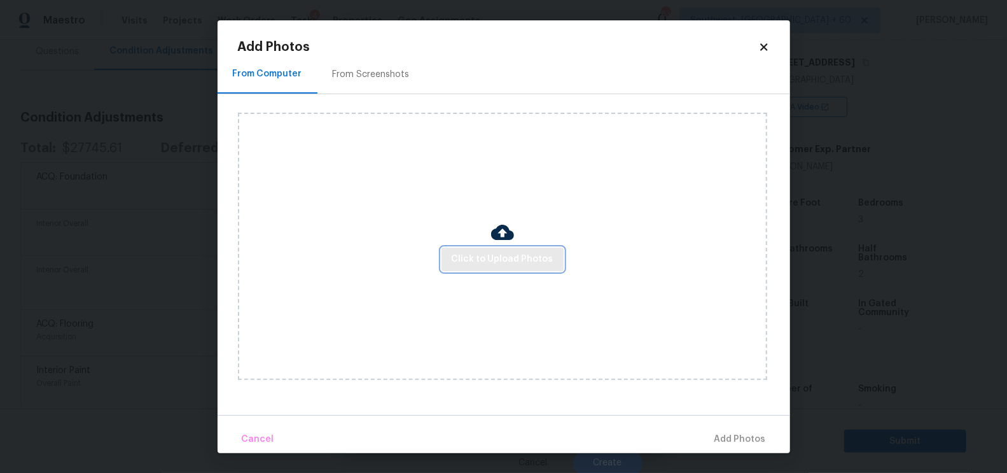
click at [486, 265] on span "Click to Upload Photos" at bounding box center [503, 259] width 102 height 16
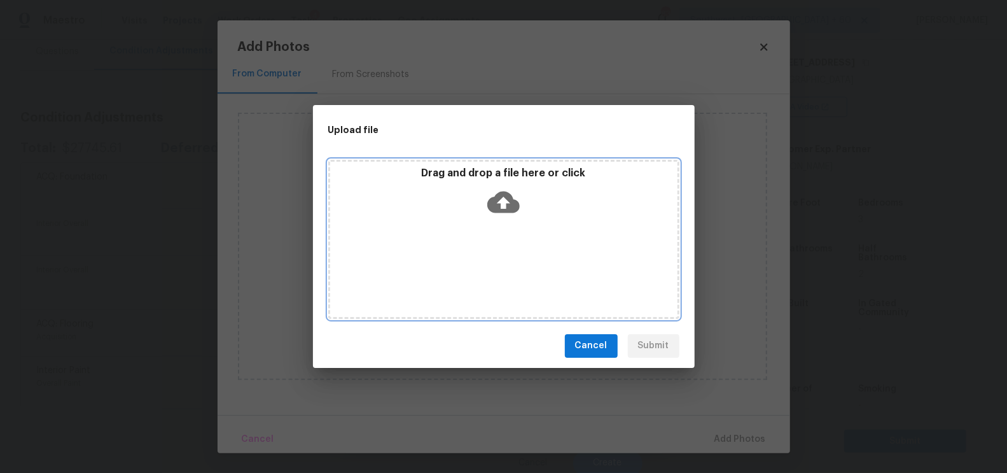
click at [497, 214] on icon at bounding box center [503, 202] width 32 height 32
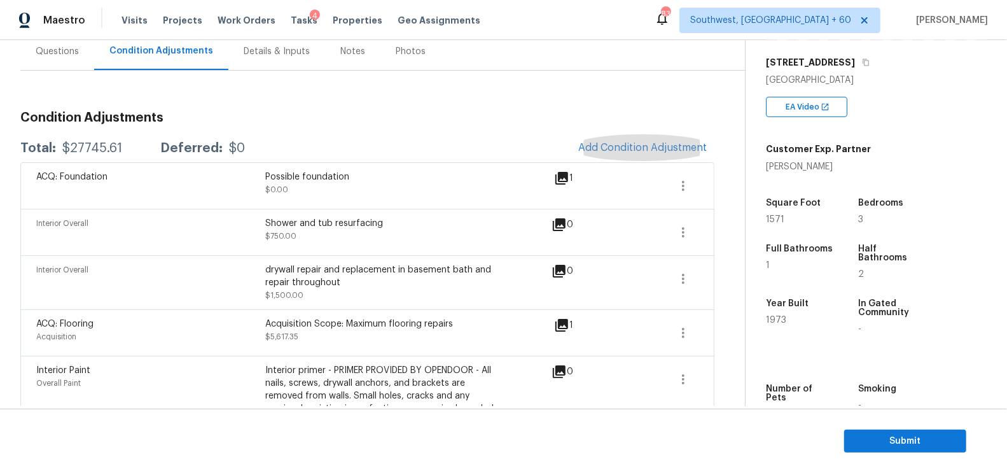
click at [100, 145] on div "$27745.61" at bounding box center [92, 148] width 60 height 13
copy div "$27745.61"
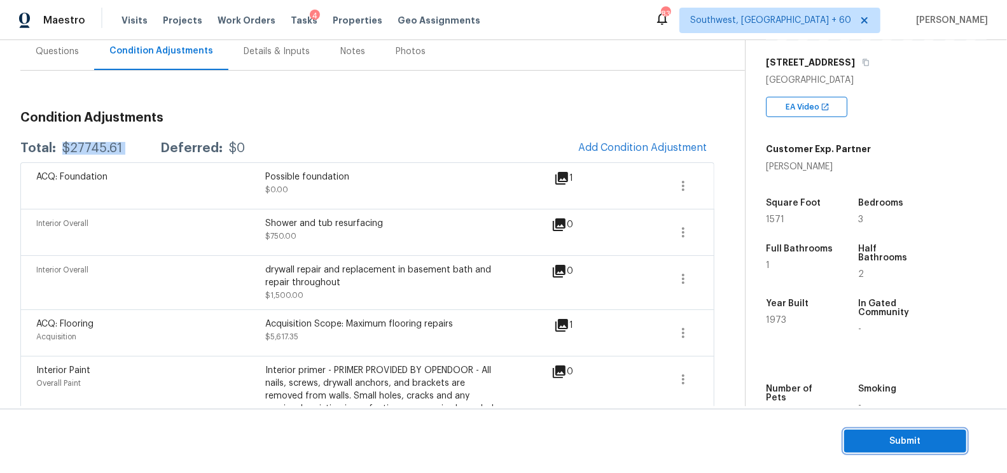
click at [886, 434] on span "Submit" at bounding box center [905, 441] width 102 height 16
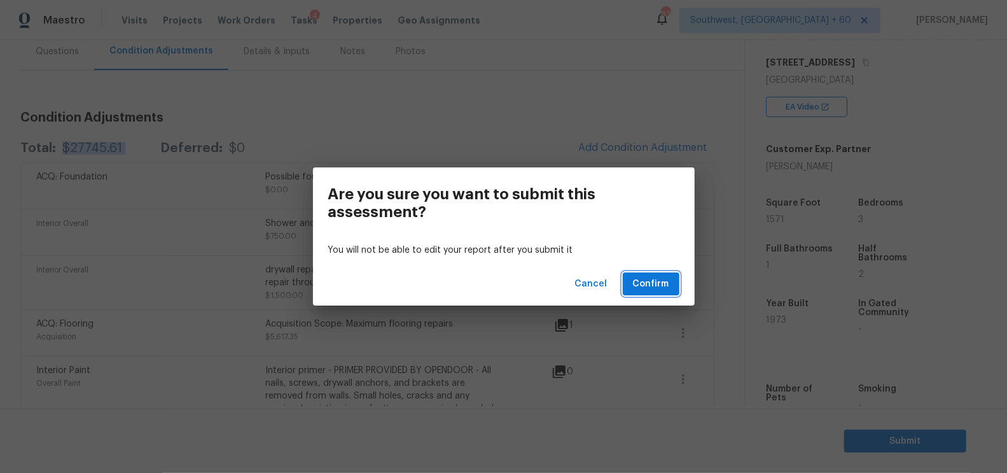
click at [662, 279] on span "Confirm" at bounding box center [651, 284] width 36 height 16
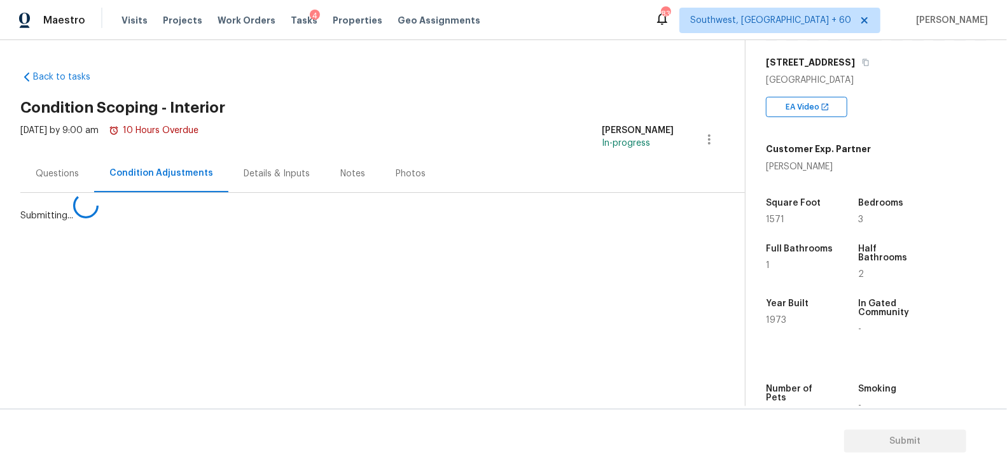
scroll to position [0, 0]
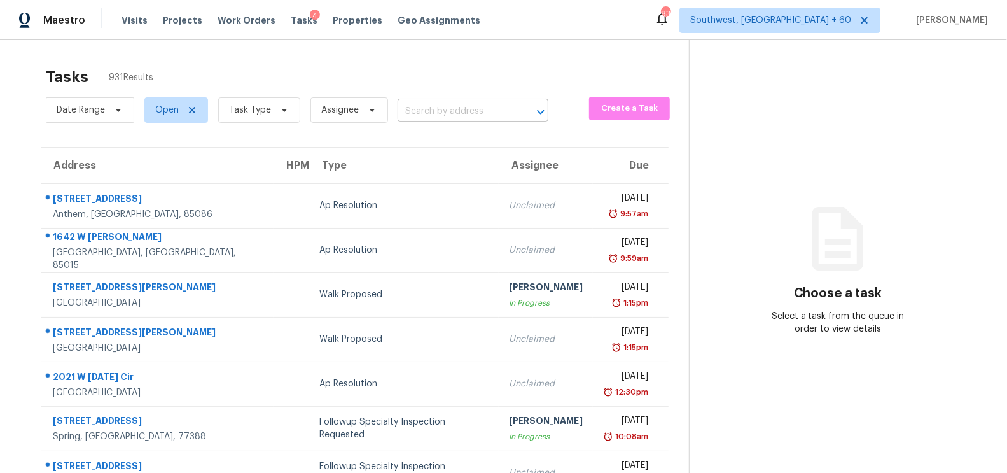
click at [444, 106] on input "text" at bounding box center [454, 112] width 115 height 20
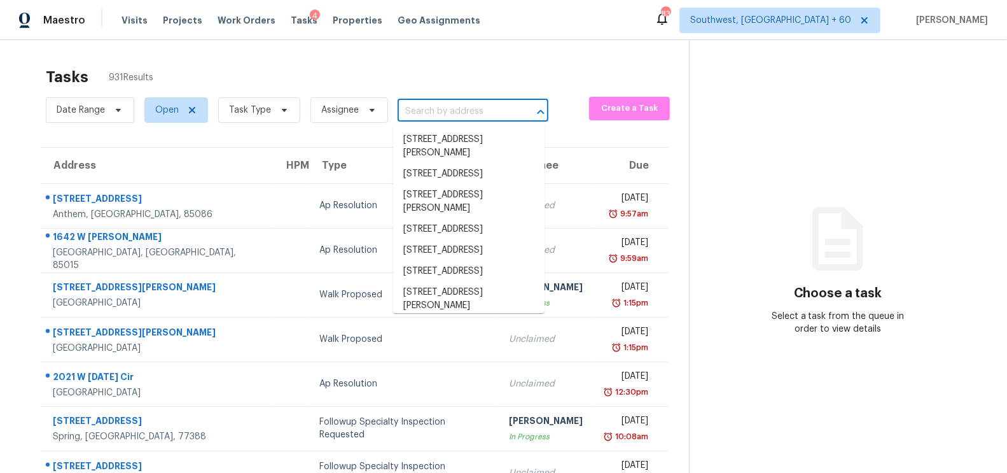
paste input "[STREET_ADDRESS]"
type input "[STREET_ADDRESS]"
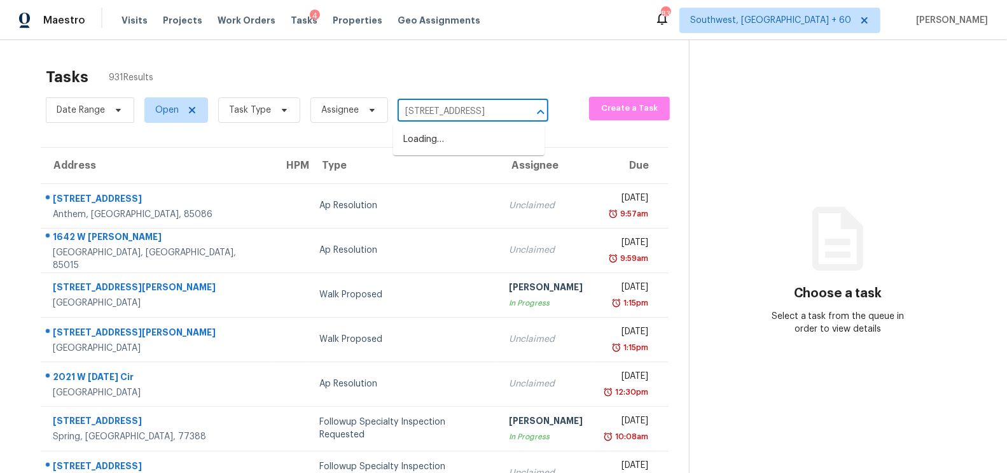
scroll to position [0, 69]
click at [456, 127] on ul "[STREET_ADDRESS]" at bounding box center [468, 139] width 151 height 31
click at [454, 142] on li "[STREET_ADDRESS]" at bounding box center [468, 139] width 151 height 21
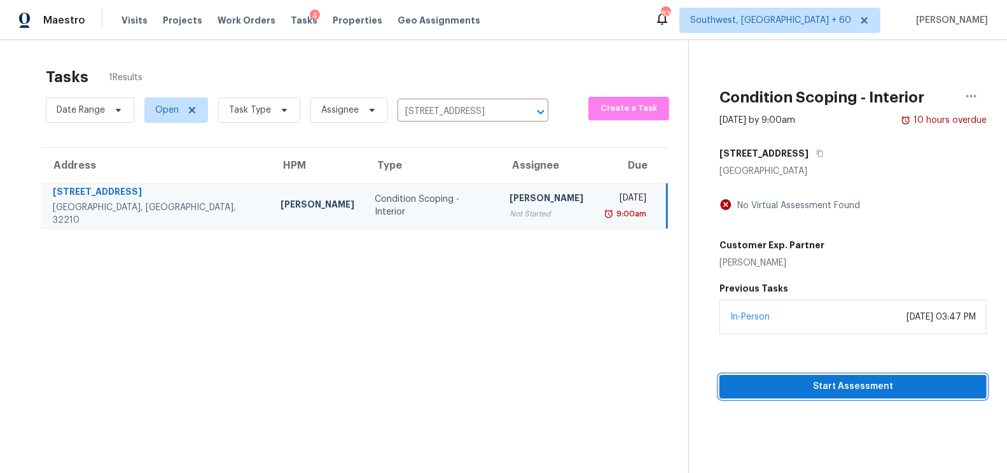
click at [845, 382] on span "Start Assessment" at bounding box center [852, 386] width 247 height 16
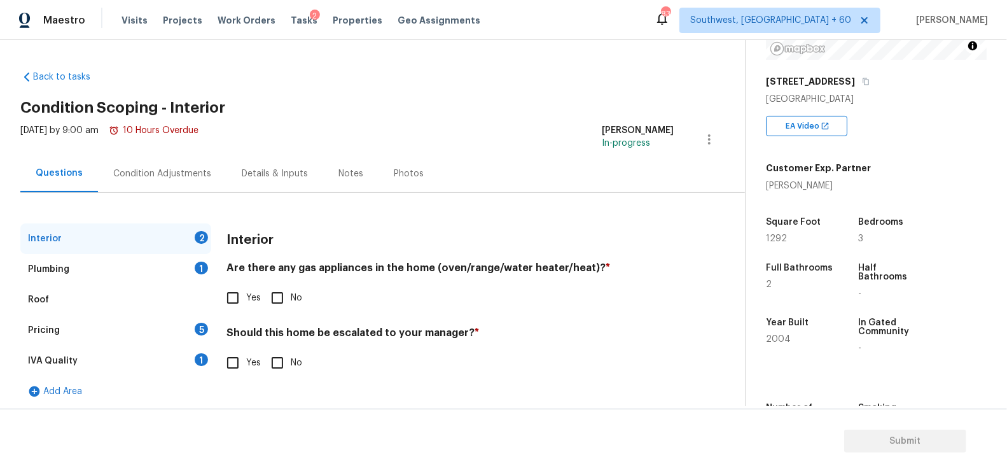
scroll to position [182, 0]
click at [277, 301] on input "No" at bounding box center [277, 297] width 27 height 27
checkbox input "true"
click at [280, 356] on input "No" at bounding box center [277, 362] width 27 height 27
checkbox input "true"
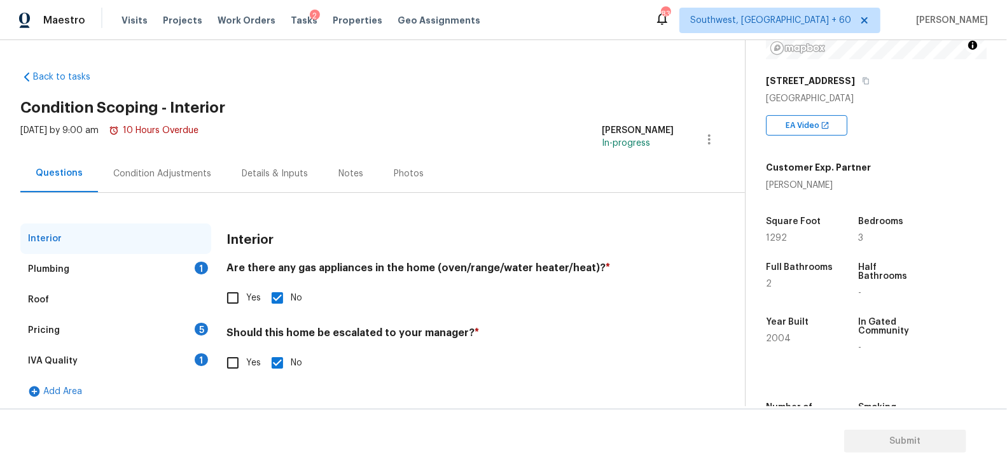
click at [171, 272] on div "Plumbing 1" at bounding box center [115, 269] width 191 height 31
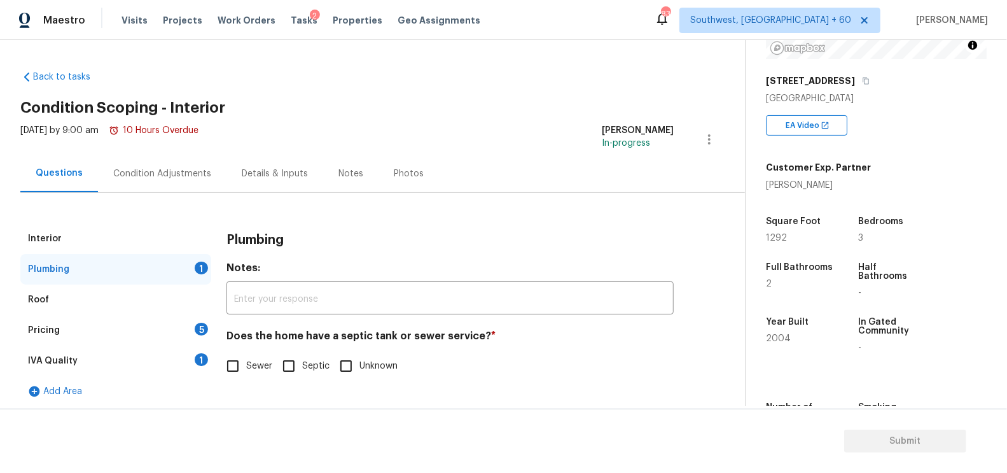
click at [231, 381] on div "Plumbing Notes: ​ Does the home have a septic tank or sewer service? * Sewer Se…" at bounding box center [449, 308] width 447 height 171
click at [232, 371] on input "Sewer" at bounding box center [232, 365] width 27 height 27
checkbox input "true"
click at [186, 352] on div "IVA Quality 1" at bounding box center [115, 360] width 191 height 31
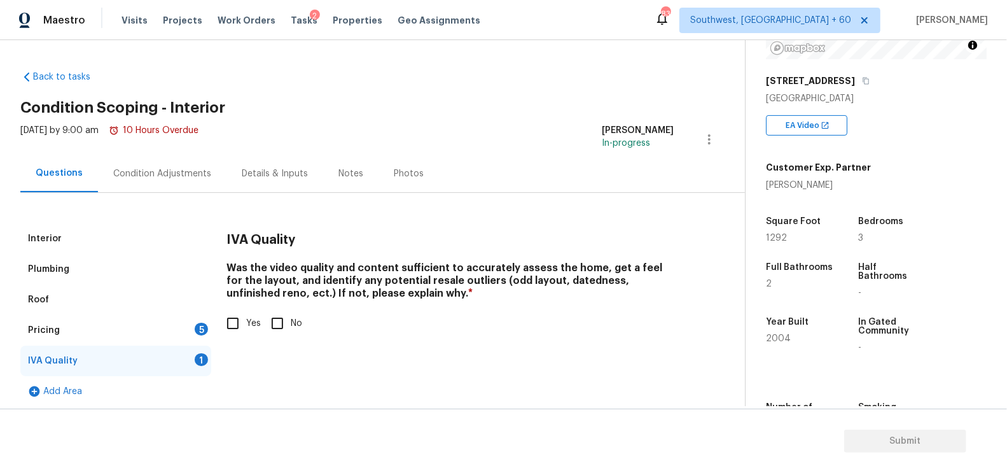
click at [235, 306] on div "Was the video quality and content sufficient to accurately assess the home, get…" at bounding box center [449, 298] width 447 height 75
click at [233, 324] on input "Yes" at bounding box center [232, 323] width 27 height 27
checkbox input "true"
click at [193, 331] on div "Pricing 5" at bounding box center [115, 330] width 191 height 31
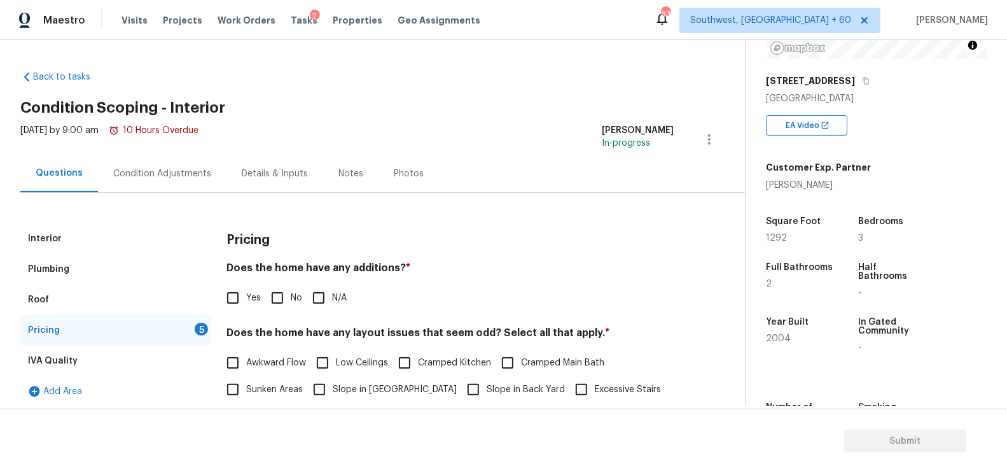
click at [275, 296] on input "No" at bounding box center [277, 297] width 27 height 27
checkbox input "true"
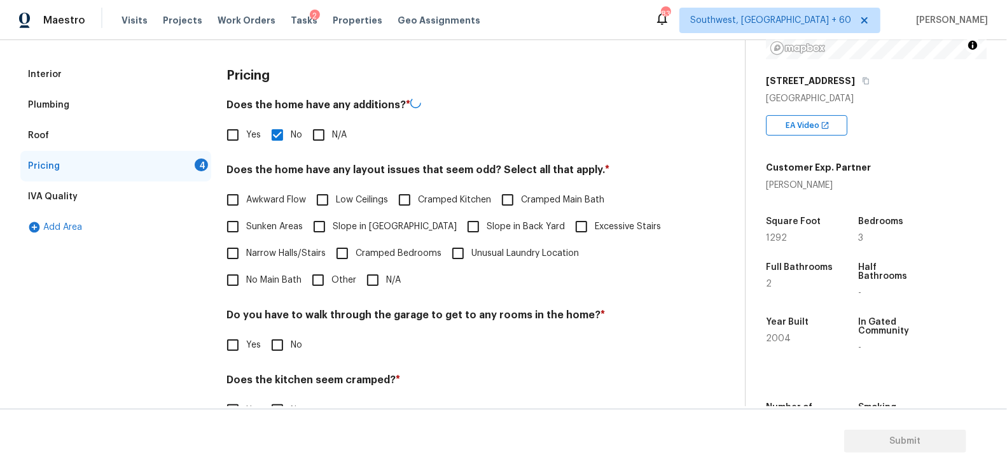
scroll to position [179, 0]
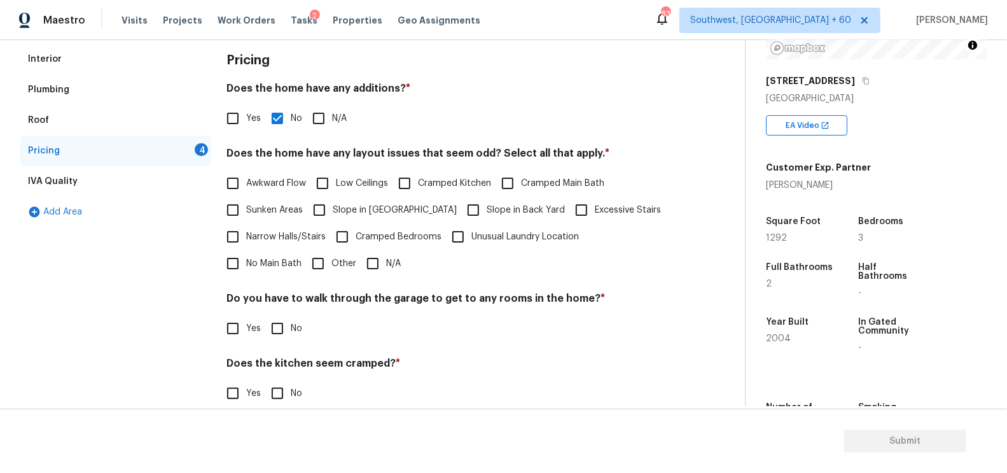
click at [359, 272] on input "N/A" at bounding box center [372, 263] width 27 height 27
checkbox input "true"
click at [280, 324] on input "No" at bounding box center [277, 328] width 27 height 27
checkbox input "true"
click at [280, 382] on input "No" at bounding box center [277, 394] width 27 height 27
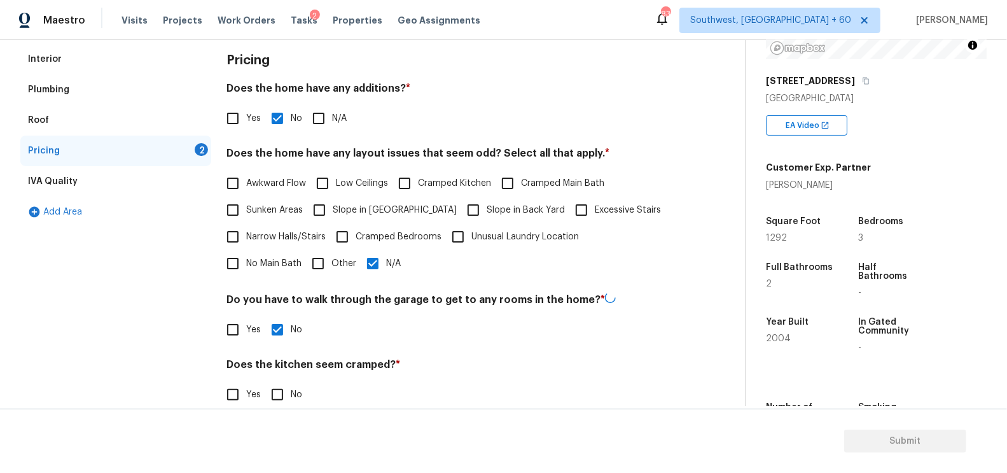
checkbox input "true"
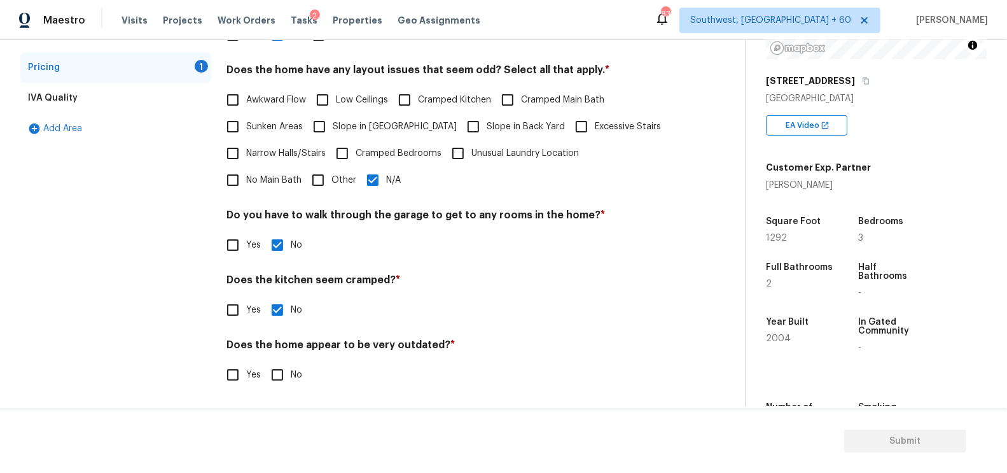
click at [280, 363] on input "No" at bounding box center [277, 374] width 27 height 27
checkbox input "true"
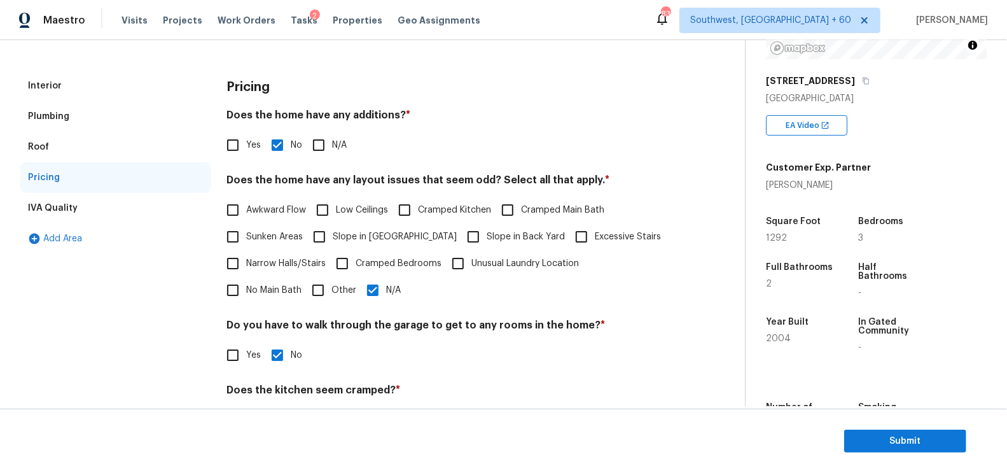
scroll to position [0, 0]
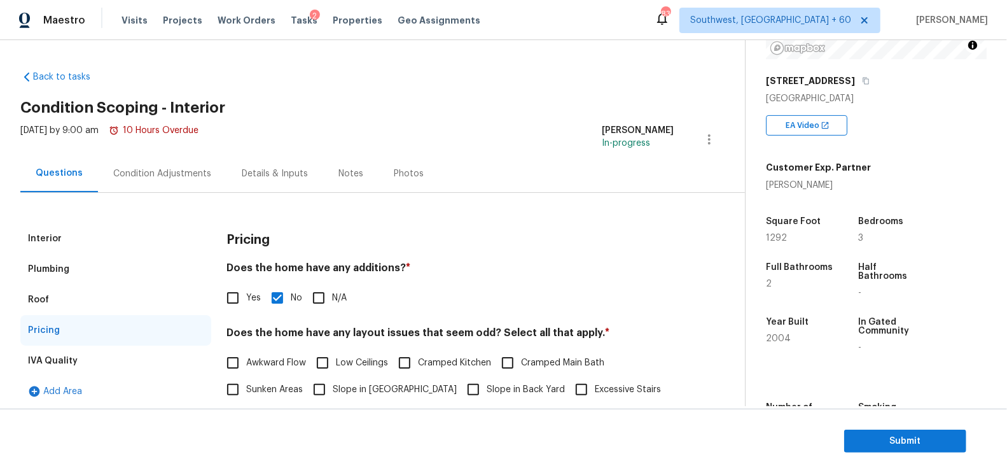
click at [165, 170] on div "Condition Adjustments" at bounding box center [162, 173] width 98 height 13
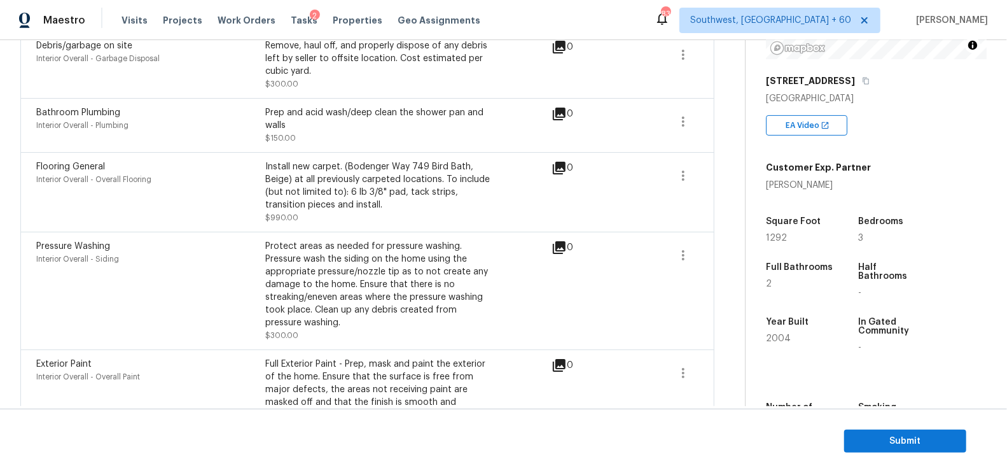
scroll to position [815, 0]
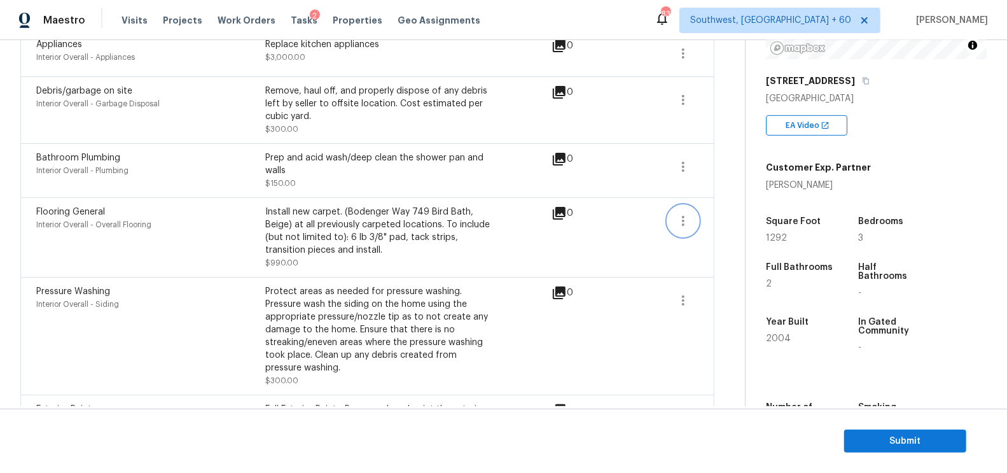
click at [682, 216] on icon "button" at bounding box center [682, 220] width 15 height 15
click at [715, 216] on div "Edit" at bounding box center [756, 216] width 99 height 13
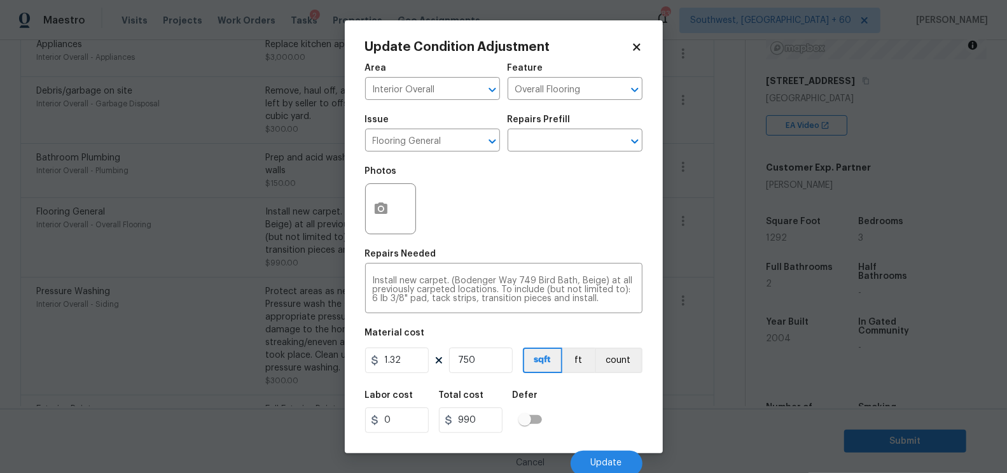
click at [696, 310] on body "Maestro Visits Projects Work Orders Tasks 2 Properties Geo Assignments 831 Sout…" at bounding box center [503, 236] width 1007 height 473
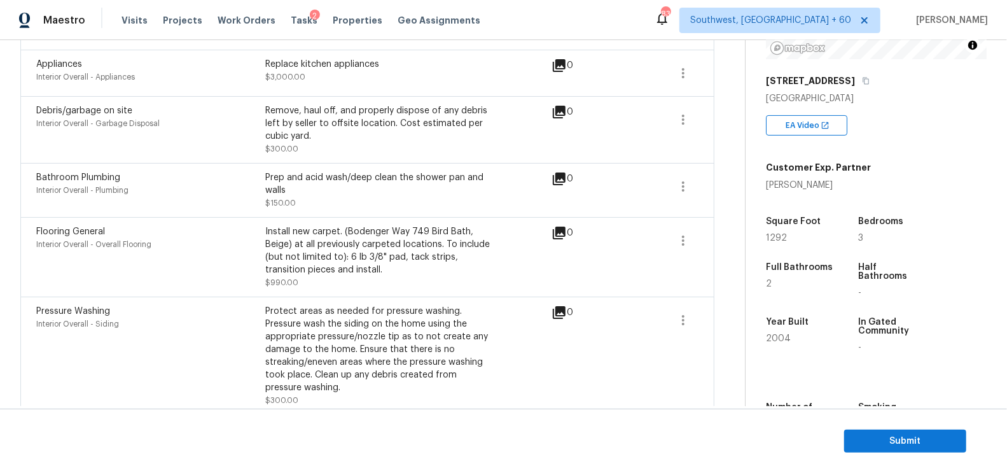
scroll to position [801, 0]
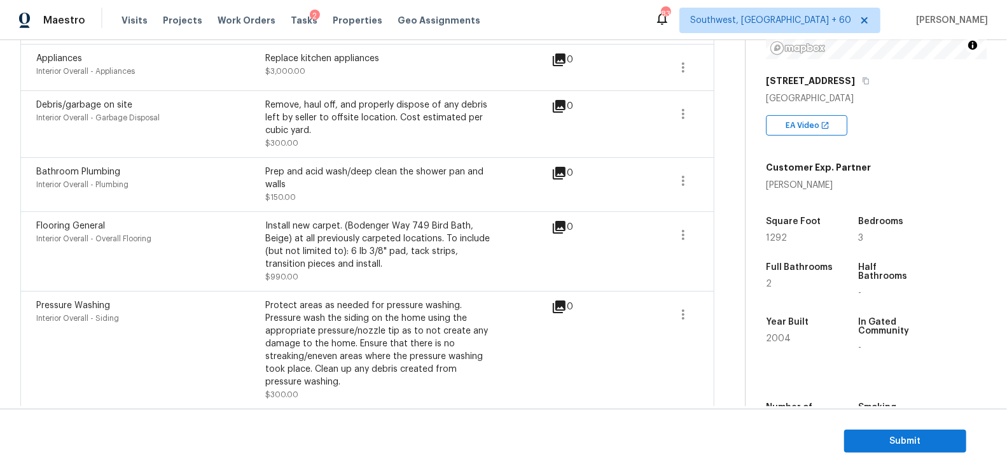
click at [670, 244] on span at bounding box center [683, 234] width 31 height 31
click at [672, 238] on button "button" at bounding box center [683, 234] width 31 height 31
click at [679, 236] on icon "button" at bounding box center [682, 234] width 15 height 15
click at [722, 233] on div "Edit" at bounding box center [756, 230] width 99 height 13
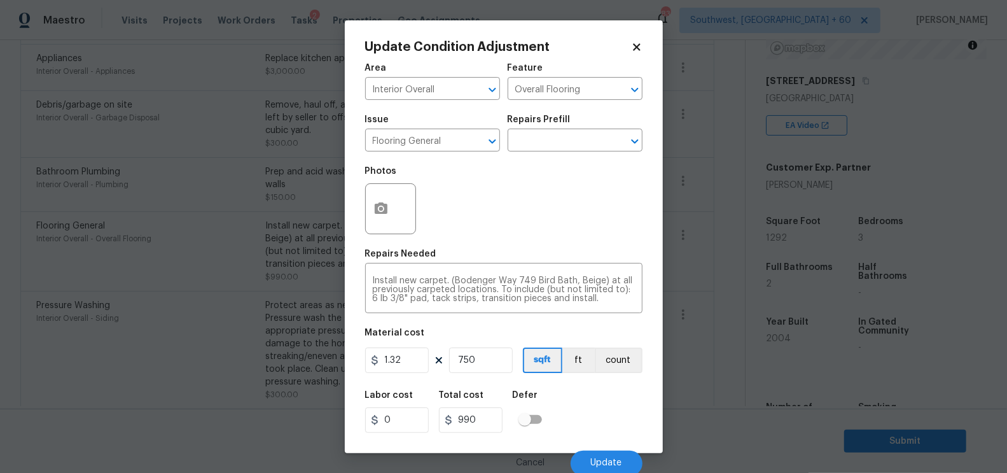
click at [717, 293] on body "Maestro Visits Projects Work Orders Tasks 2 Properties Geo Assignments 831 Sout…" at bounding box center [503, 236] width 1007 height 473
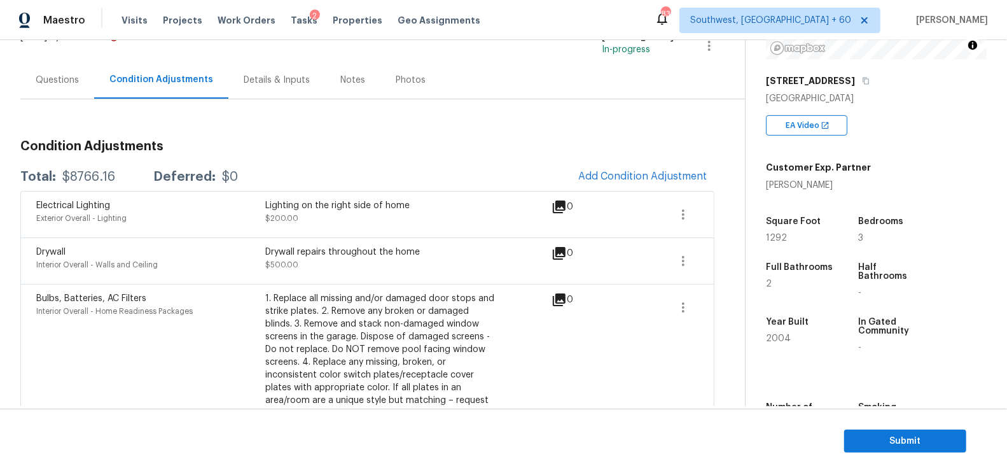
scroll to position [0, 0]
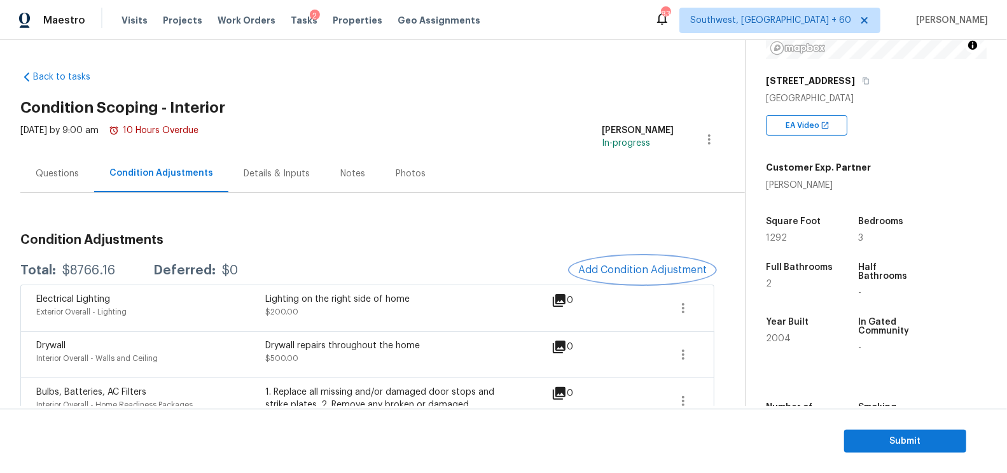
click at [602, 273] on span "Add Condition Adjustment" at bounding box center [642, 269] width 128 height 11
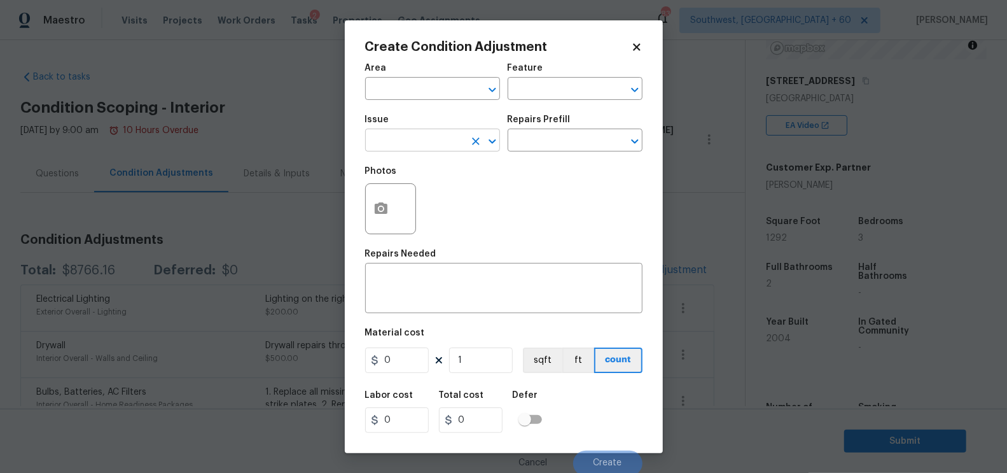
click at [413, 135] on input "text" at bounding box center [414, 142] width 99 height 20
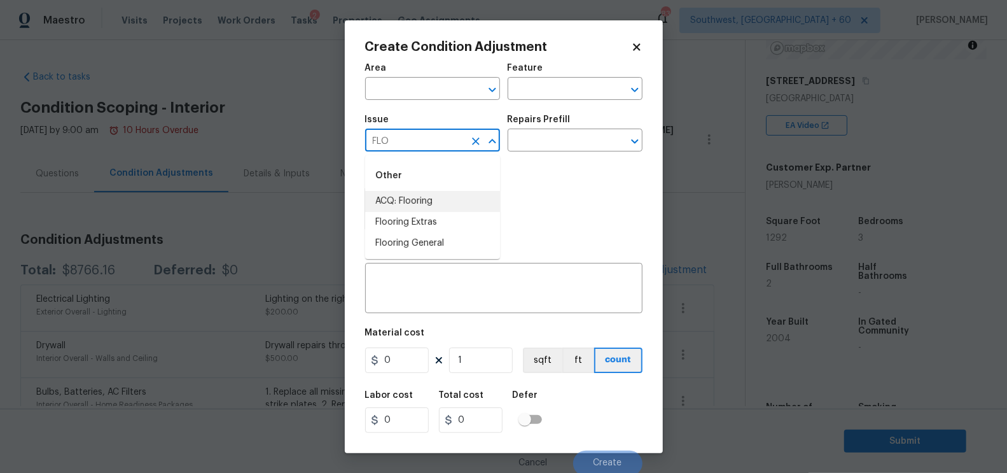
click at [410, 197] on li "ACQ: Flooring" at bounding box center [432, 201] width 135 height 21
type input "ACQ: Flooring"
click at [548, 141] on input "text" at bounding box center [556, 142] width 99 height 20
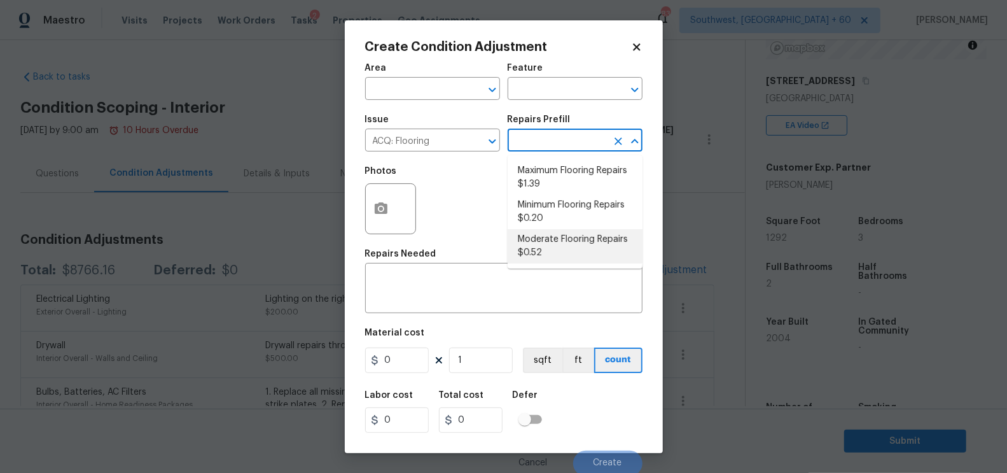
click at [547, 245] on li "Moderate Flooring Repairs $0.52" at bounding box center [574, 246] width 135 height 34
type input "Acquisition"
type textarea "Acquisition Scope: Moderate flooring repairs"
type input "0.52"
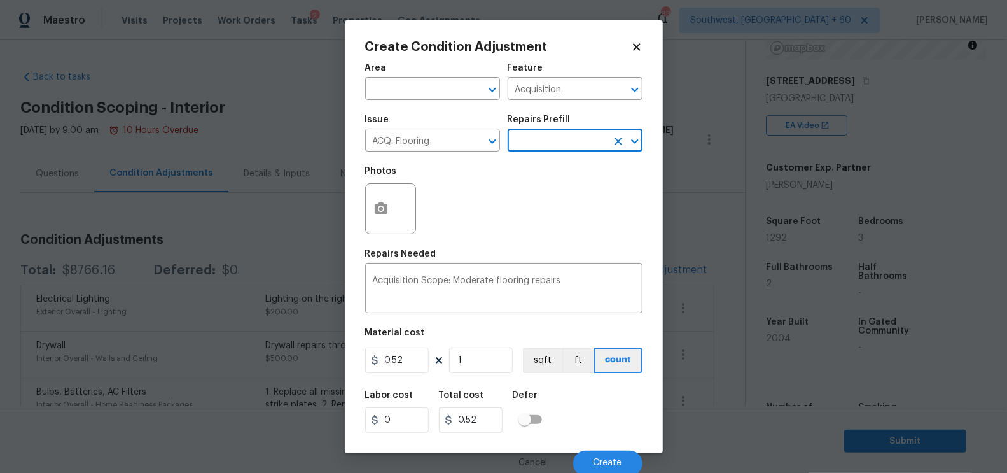
click at [478, 375] on figure "Material cost 0.52 1 sqft ft count" at bounding box center [503, 351] width 277 height 47
click at [478, 369] on input "1" at bounding box center [481, 359] width 64 height 25
type input "0"
type input "5"
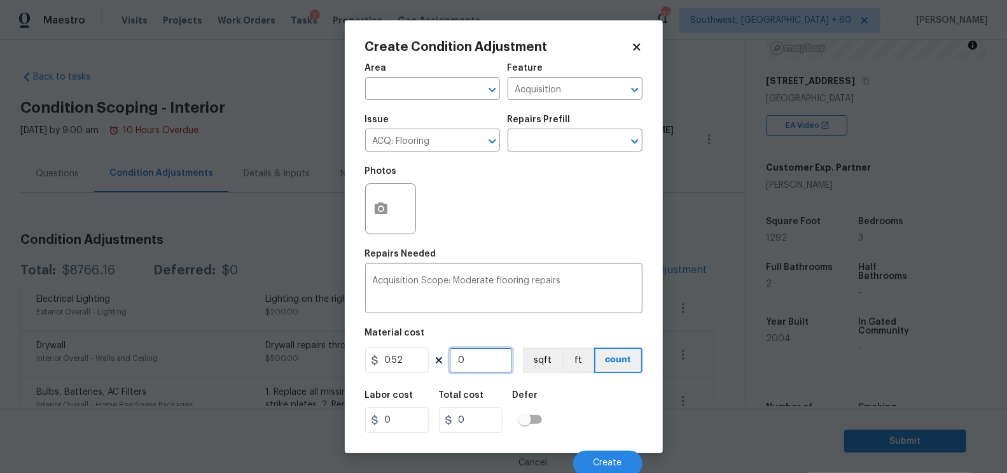
type input "2.6"
type input "54"
type input "28.08"
type input "542"
type input "281.84"
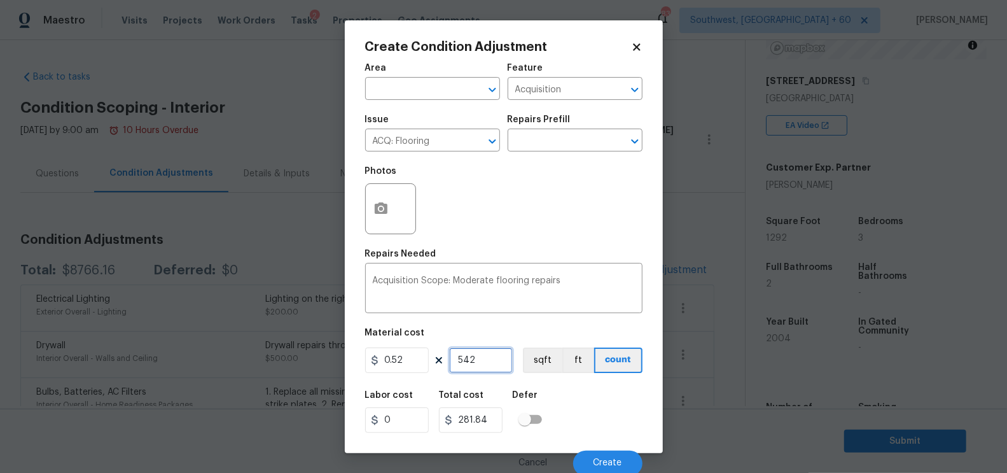
type input "542"
click at [497, 418] on input "281.84" at bounding box center [471, 419] width 64 height 25
click at [415, 357] on input "0.52" at bounding box center [397, 359] width 64 height 25
type input "5"
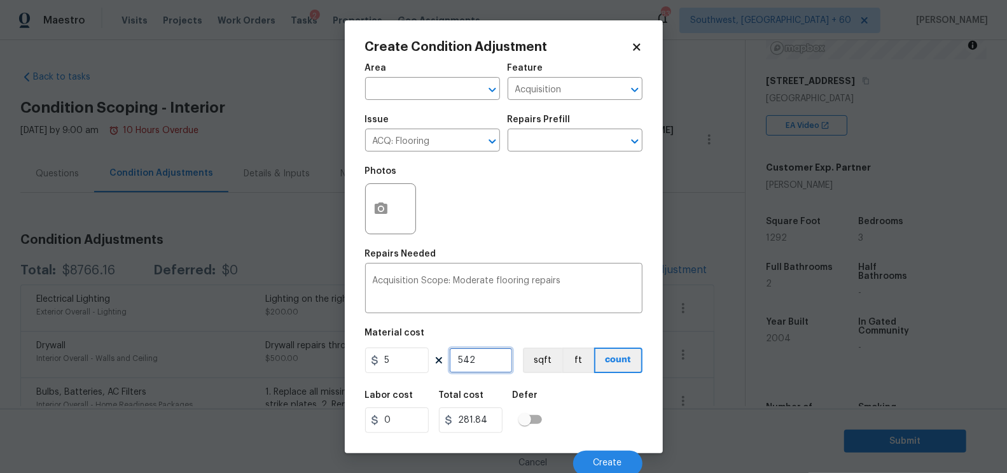
click at [473, 361] on input "542" at bounding box center [481, 359] width 64 height 25
type input "2710"
click at [551, 146] on input "text" at bounding box center [556, 142] width 99 height 20
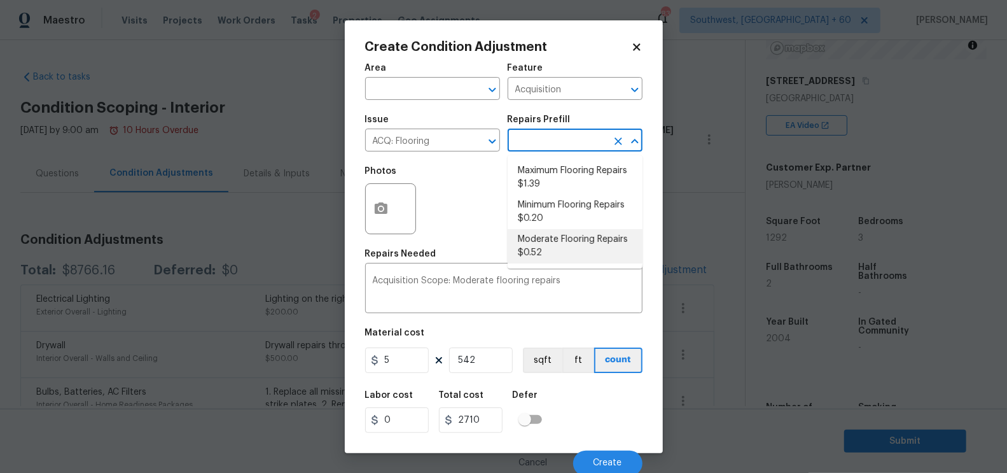
click at [553, 237] on li "Moderate Flooring Repairs $0.52" at bounding box center [574, 246] width 135 height 34
type input "0.52"
type input "281.84"
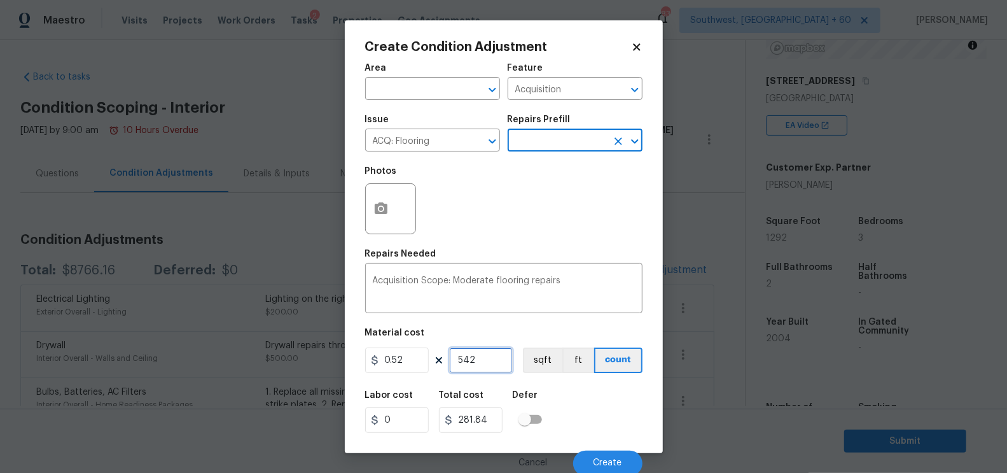
click at [493, 361] on input "542" at bounding box center [481, 359] width 64 height 25
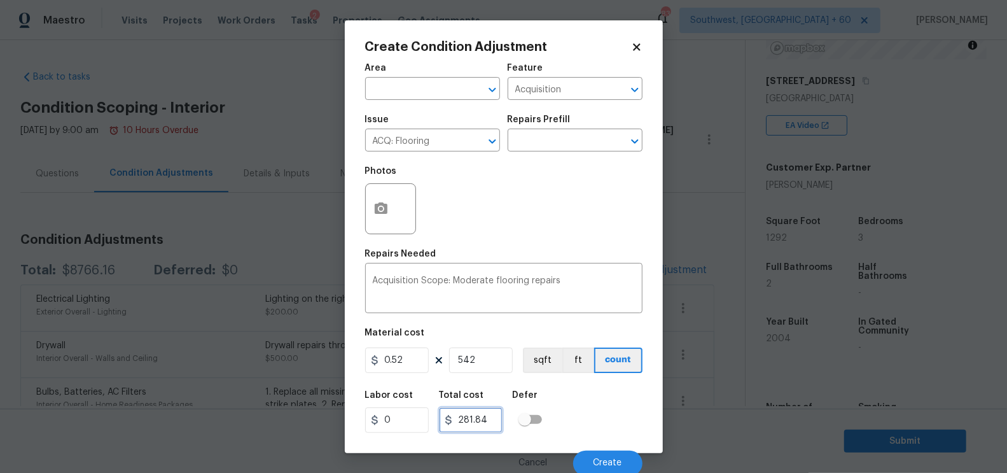
click at [491, 423] on input "281.84" at bounding box center [471, 419] width 64 height 25
click at [597, 455] on button "Create" at bounding box center [607, 462] width 69 height 25
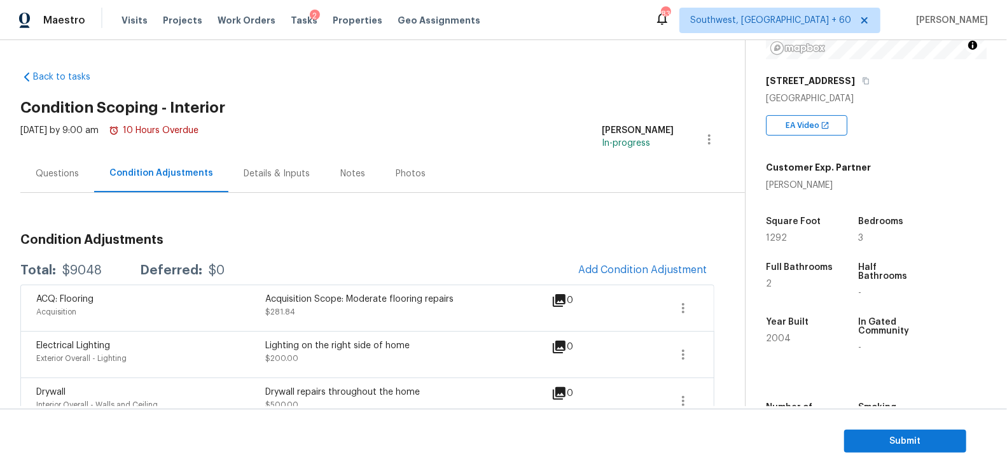
click at [47, 166] on div "Questions" at bounding box center [57, 174] width 74 height 38
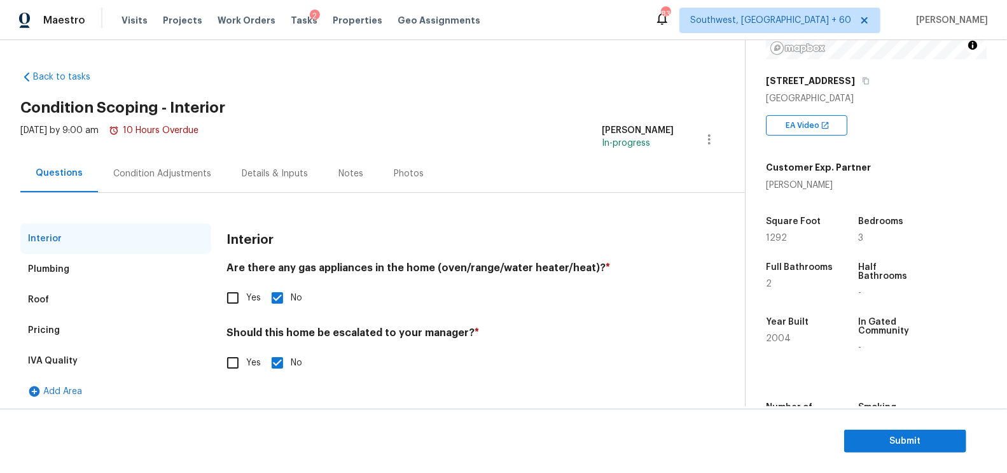
click at [104, 348] on div "IVA Quality" at bounding box center [115, 360] width 191 height 31
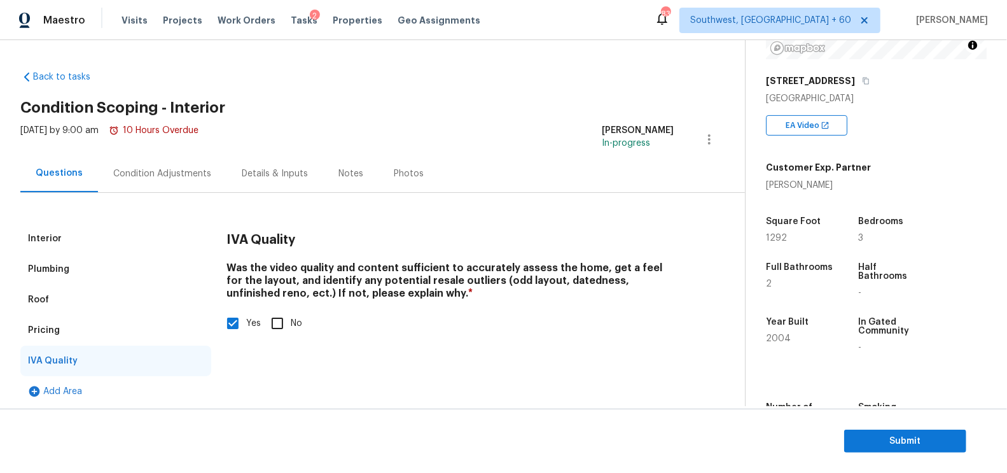
click at [128, 336] on div "Pricing" at bounding box center [115, 330] width 191 height 31
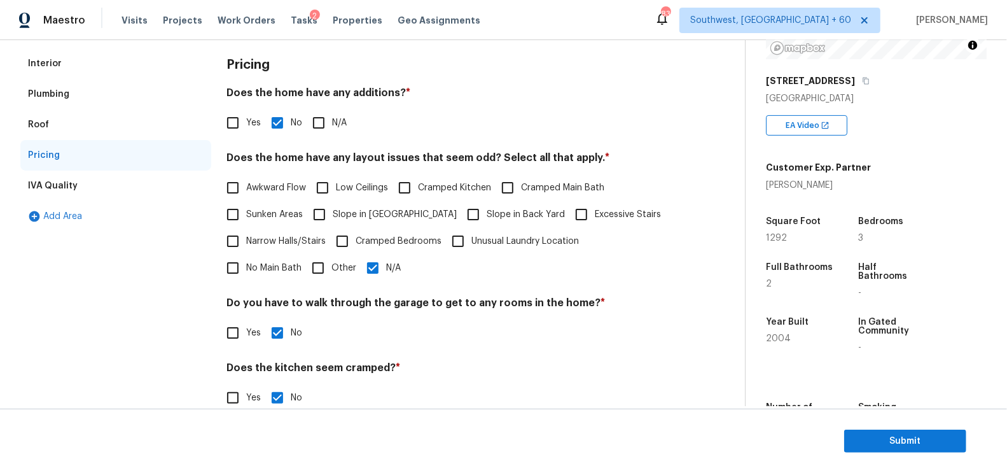
click at [85, 65] on div "Interior" at bounding box center [115, 63] width 191 height 31
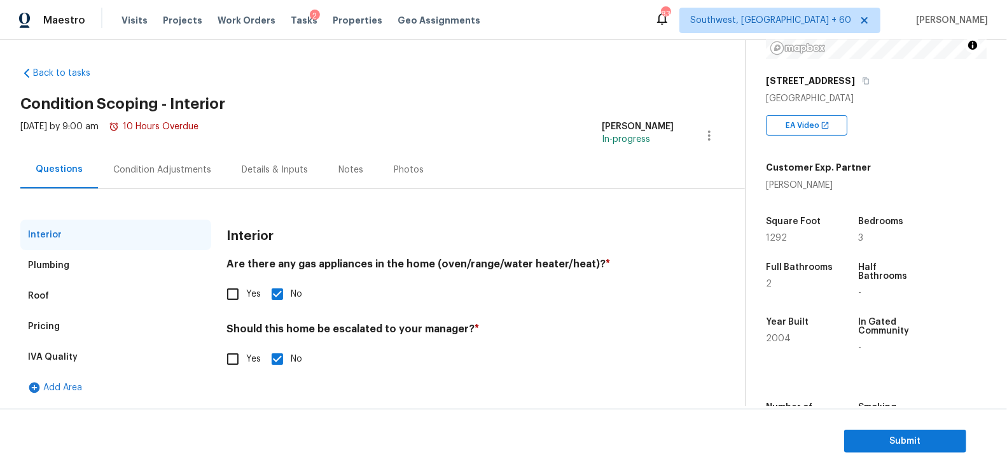
click at [224, 352] on input "Yes" at bounding box center [232, 358] width 27 height 27
checkbox input "true"
checkbox input "false"
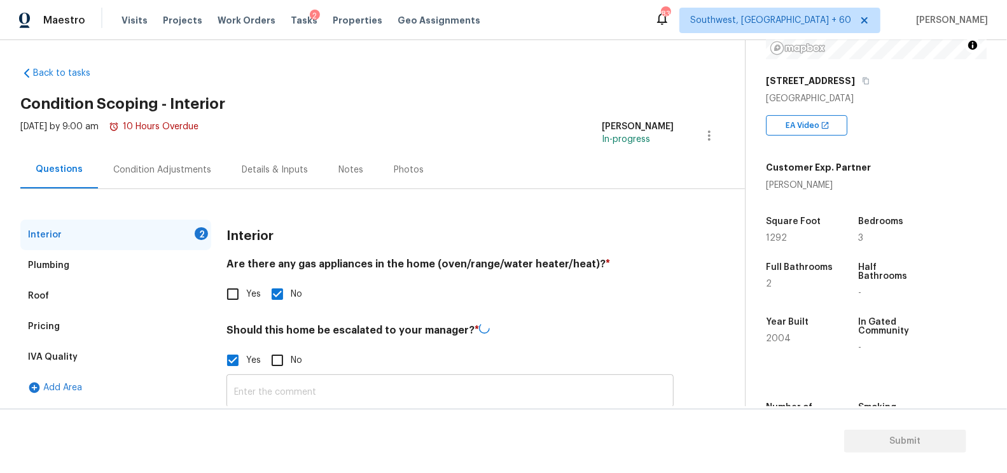
click at [265, 387] on input "text" at bounding box center [449, 392] width 447 height 30
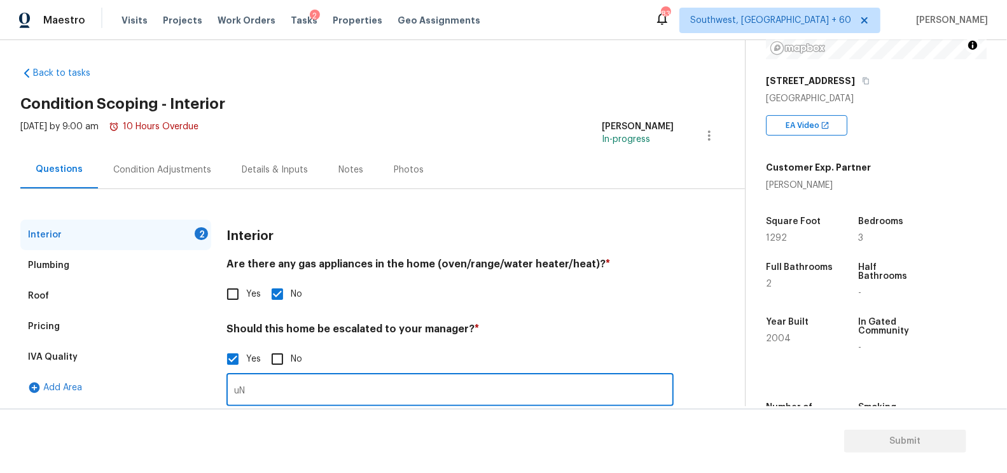
type input "u"
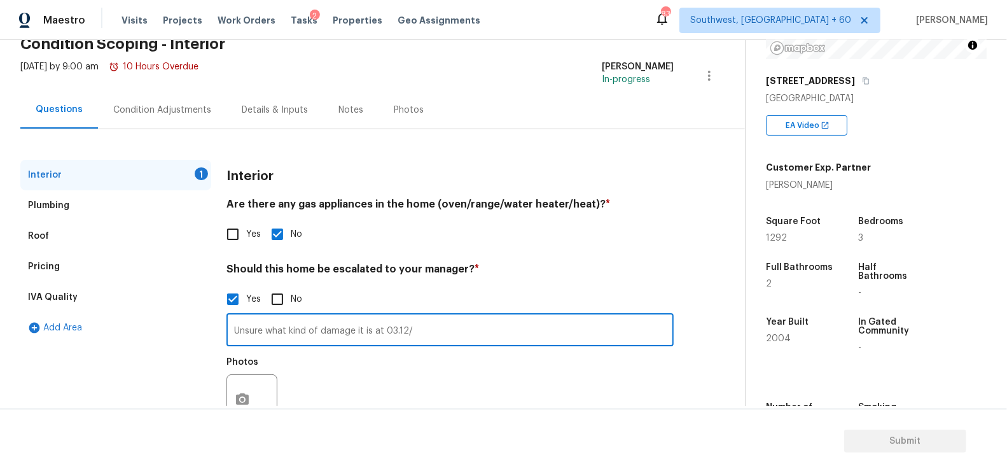
scroll to position [109, 0]
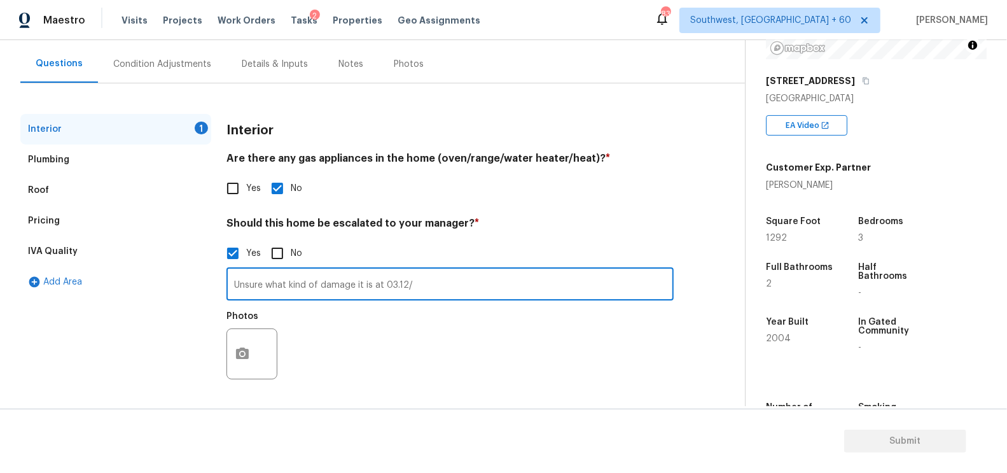
type input "Unsure what kind of damage it is at 03.12/"
click at [259, 349] on div at bounding box center [251, 353] width 51 height 51
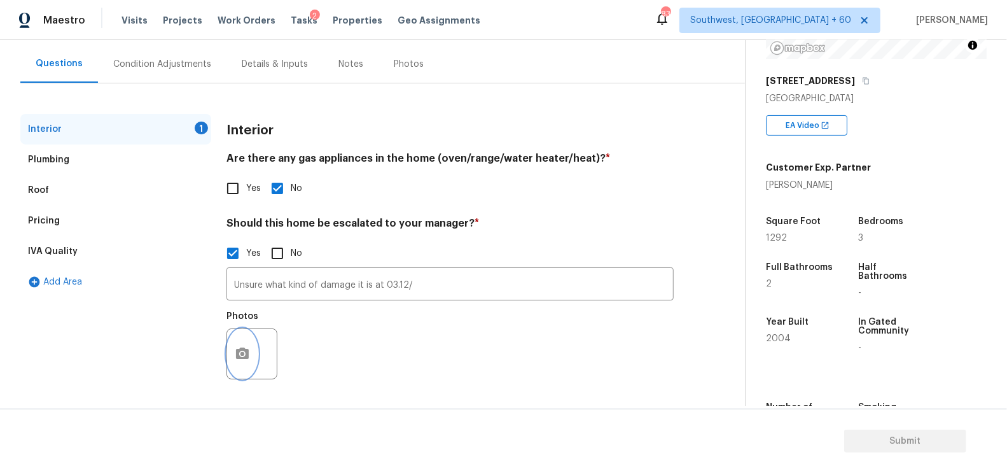
click at [237, 359] on icon "button" at bounding box center [242, 353] width 15 height 15
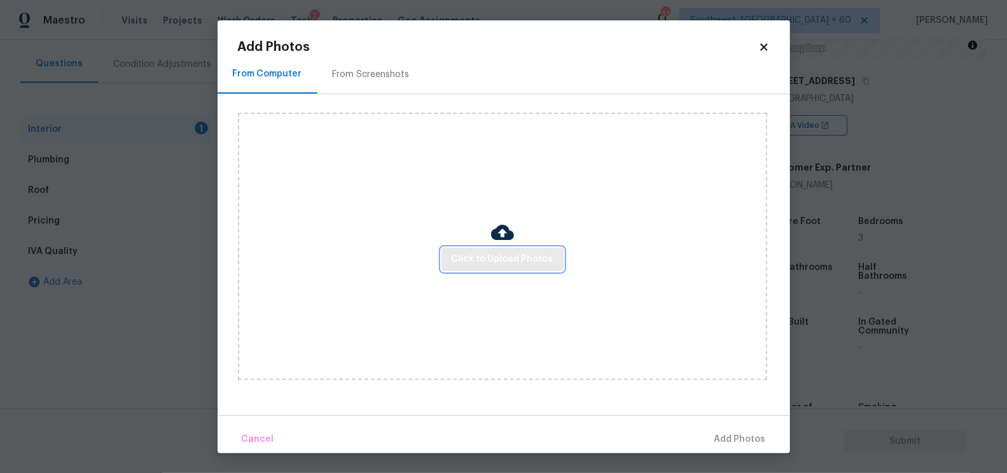
click at [499, 263] on span "Click to Upload Photos" at bounding box center [503, 259] width 102 height 16
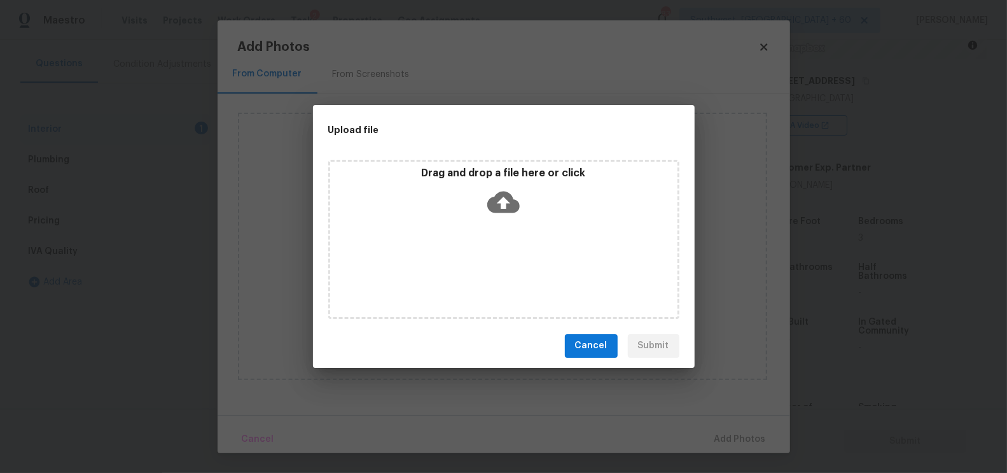
click at [501, 208] on icon at bounding box center [503, 202] width 32 height 22
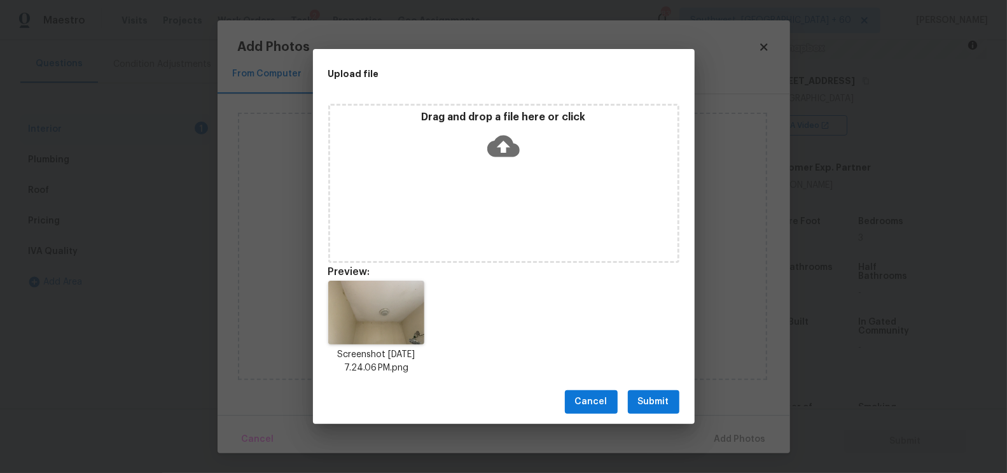
click at [649, 401] on span "Submit" at bounding box center [653, 402] width 31 height 16
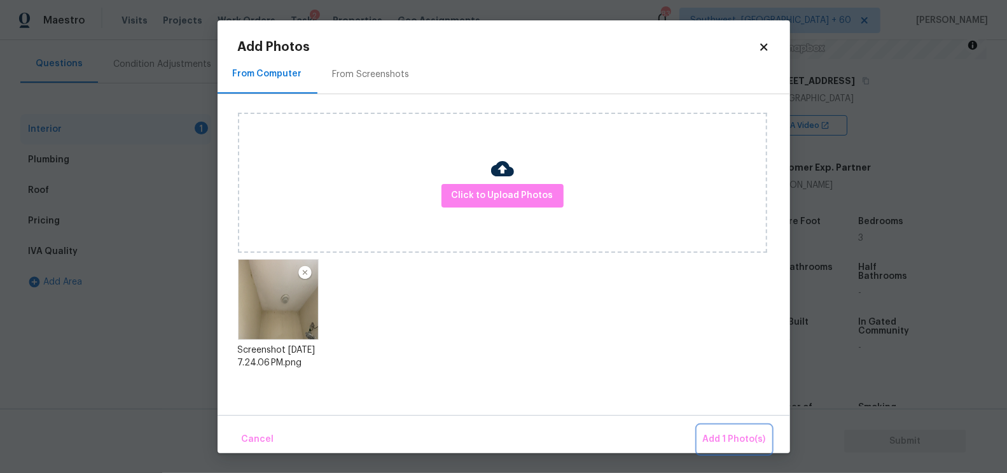
click at [743, 440] on span "Add 1 Photo(s)" at bounding box center [734, 439] width 63 height 16
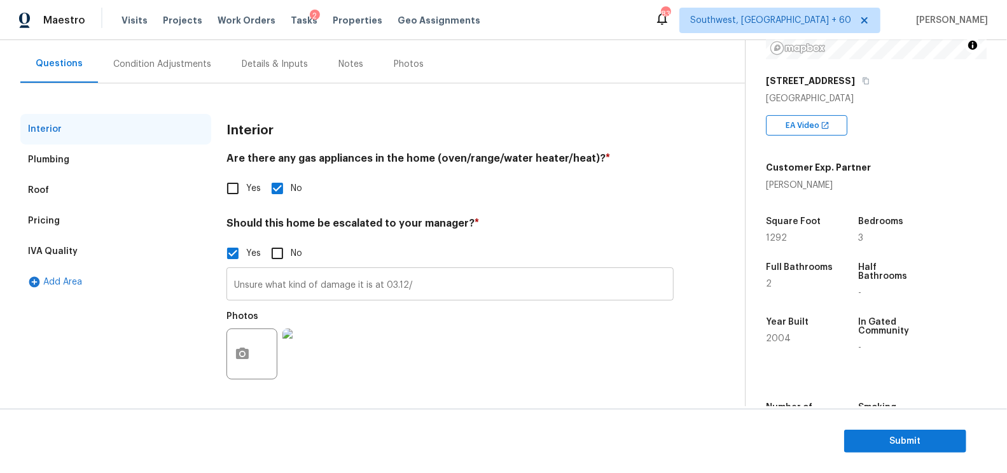
click at [436, 287] on input "Unsure what kind of damage it is at 03.12/" at bounding box center [449, 285] width 447 height 30
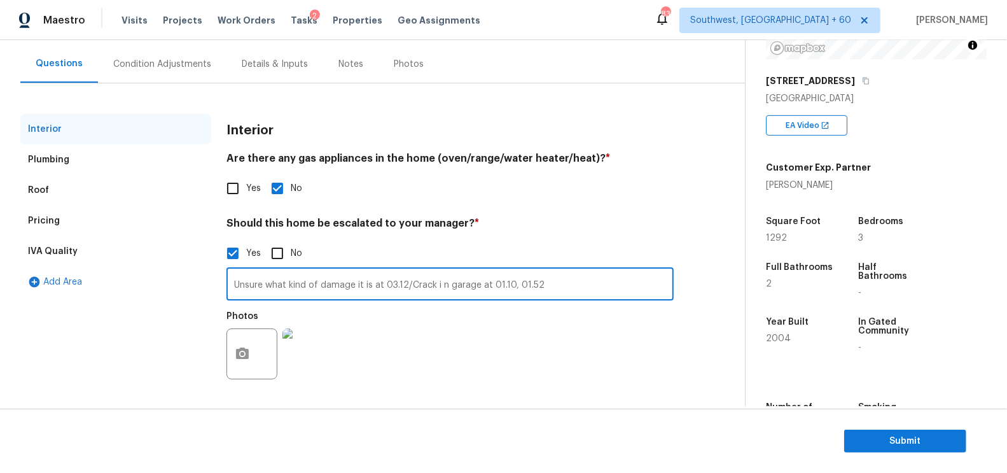
type input "Unsure what kind of damage it is at 03.12/Crack i n garage at 01.10, 01.52"
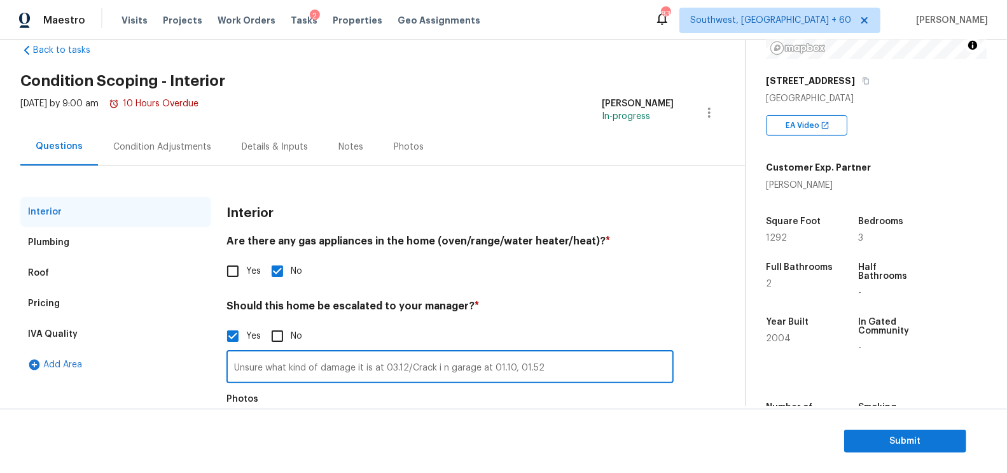
scroll to position [0, 0]
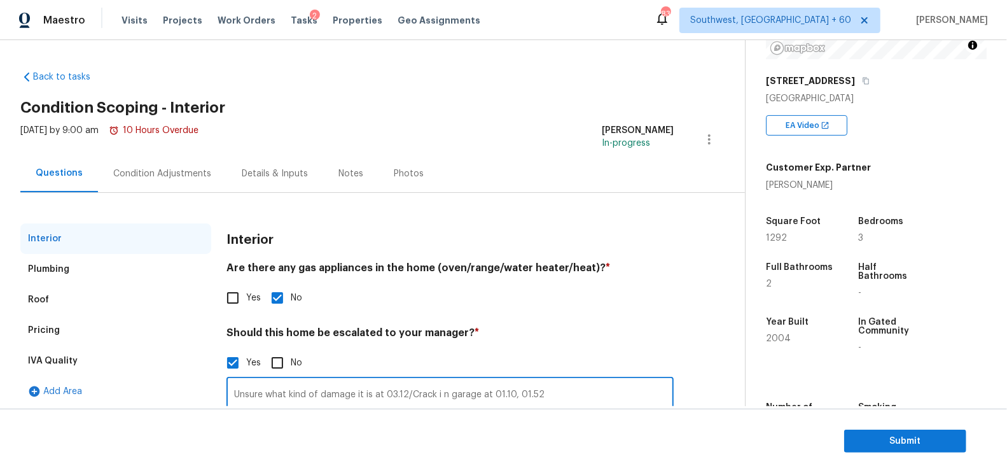
click at [182, 183] on div "Condition Adjustments" at bounding box center [162, 174] width 128 height 38
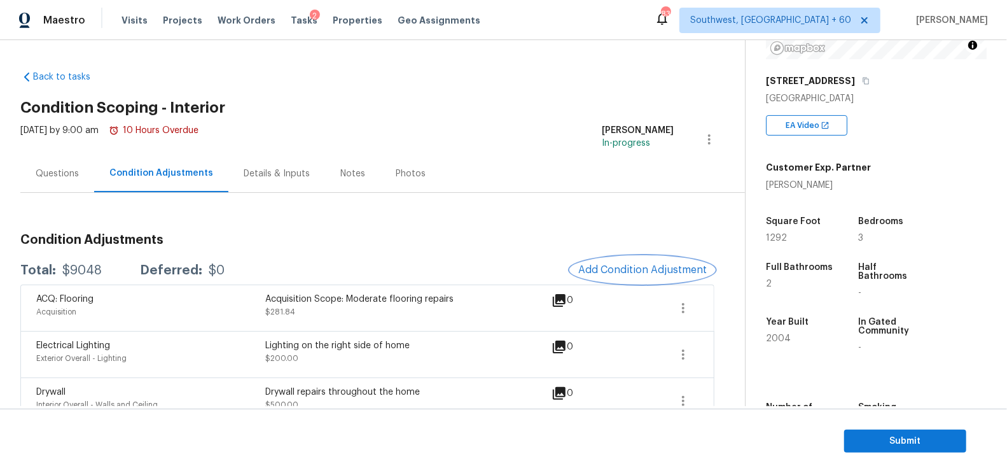
click at [630, 268] on span "Add Condition Adjustment" at bounding box center [642, 269] width 128 height 11
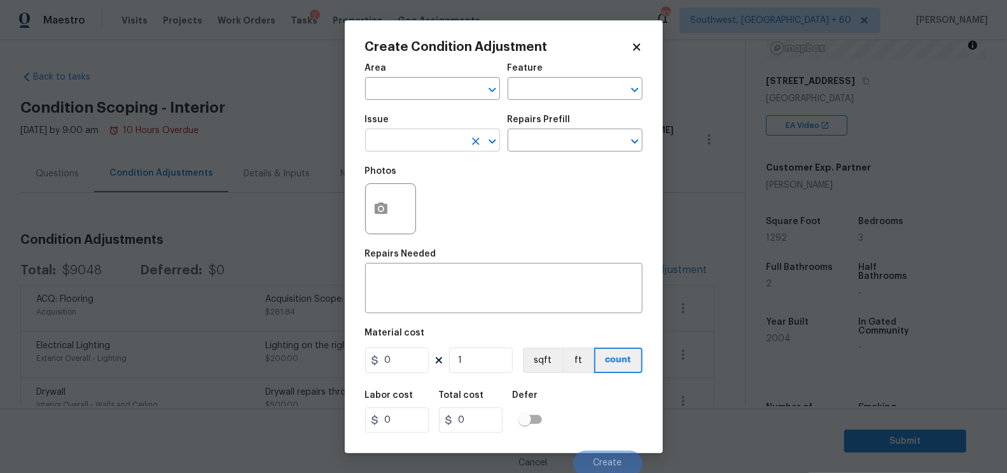
click at [441, 139] on input "text" at bounding box center [414, 142] width 99 height 20
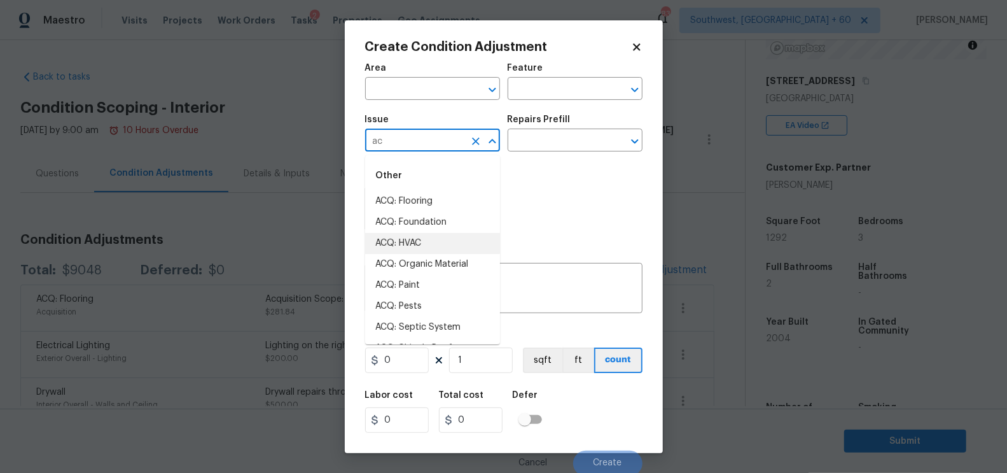
click at [416, 233] on li "ACQ: HVAC" at bounding box center [432, 243] width 135 height 21
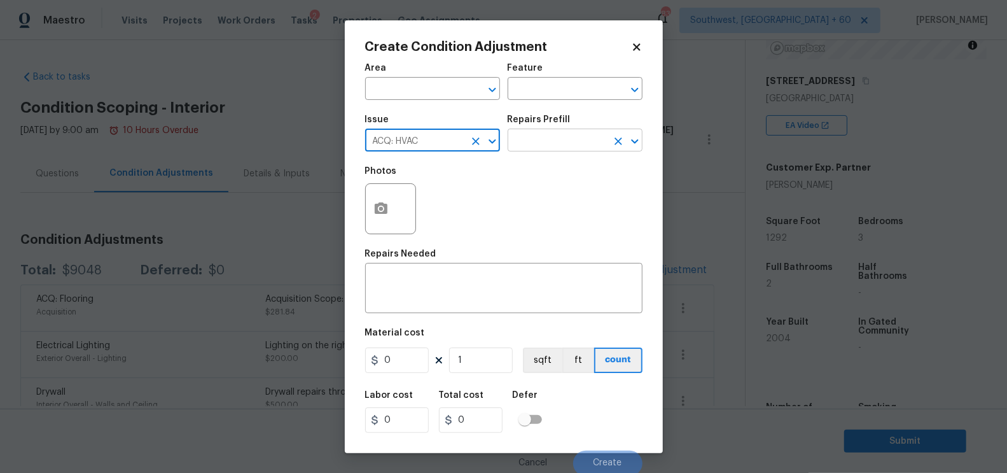
type input "ACQ: HVAC"
click at [561, 133] on input "text" at bounding box center [556, 142] width 99 height 20
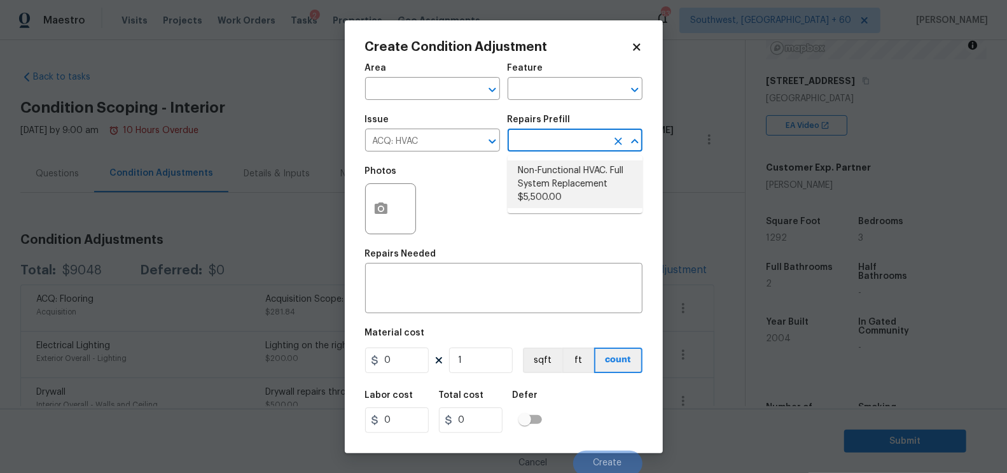
click at [550, 200] on li "Non-Functional HVAC. Full System Replacement $5,500.00" at bounding box center [574, 184] width 135 height 48
type input "Acquisition"
type textarea "Acquisition Scope: Full System Replacement"
type input "5500"
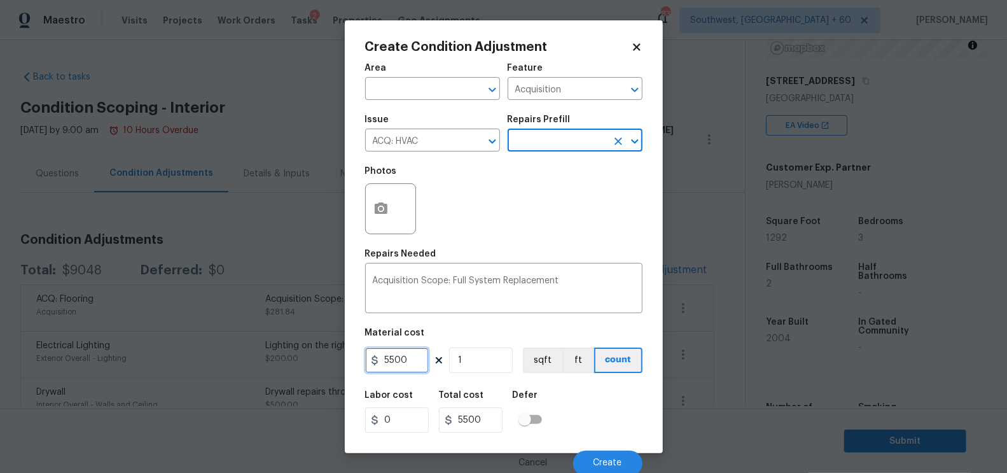
click at [405, 364] on input "5500" at bounding box center [397, 359] width 64 height 25
type input "6500"
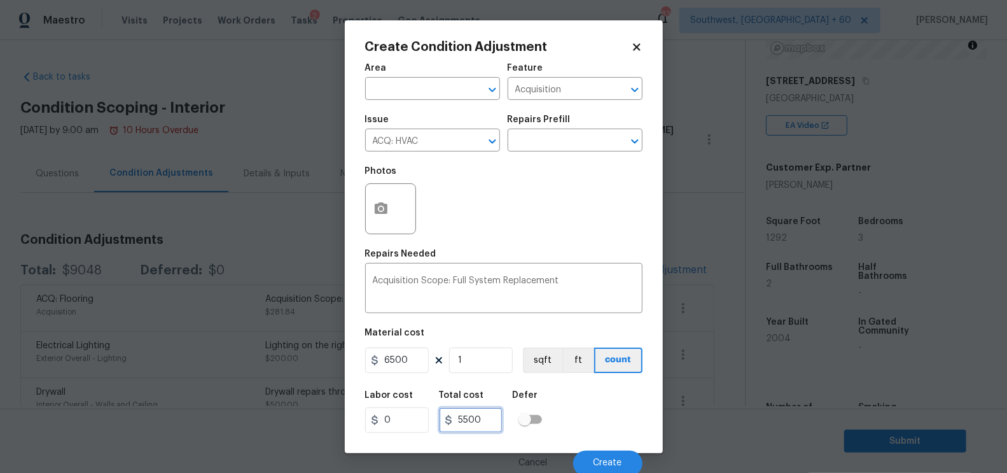
type input "6500"
click at [486, 425] on input "6500" at bounding box center [471, 419] width 64 height 25
click at [599, 460] on span "Create" at bounding box center [607, 463] width 29 height 10
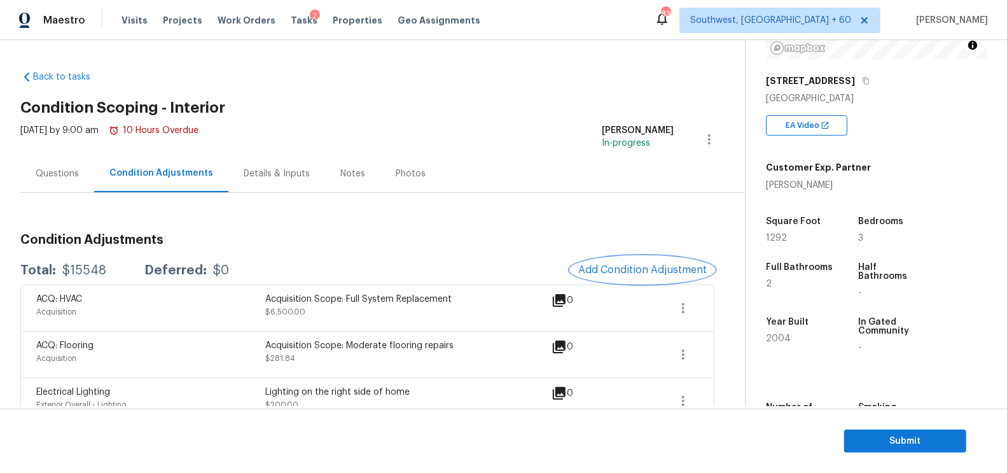
click at [619, 272] on span "Add Condition Adjustment" at bounding box center [642, 269] width 128 height 11
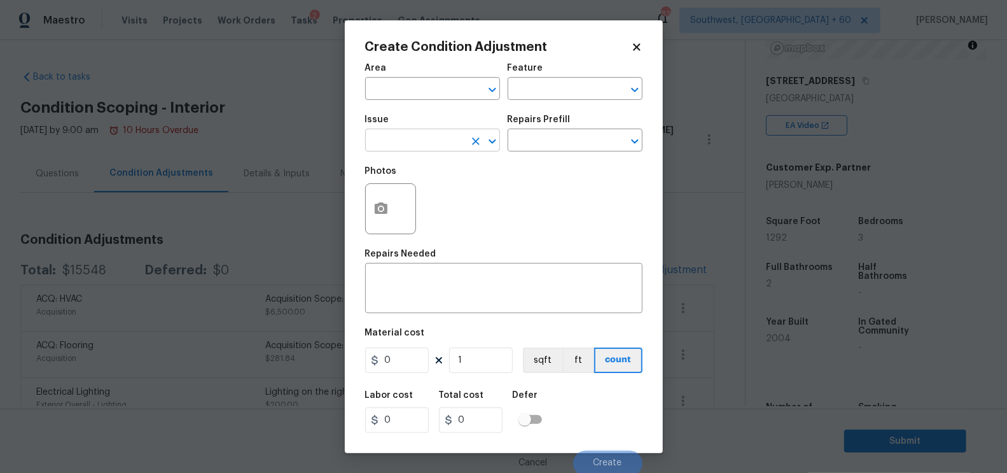
click at [405, 146] on input "text" at bounding box center [414, 142] width 99 height 20
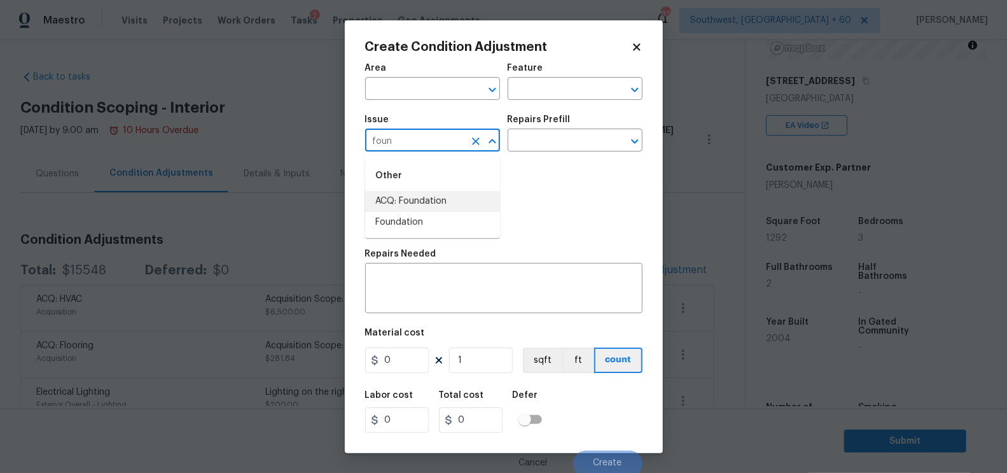
click at [418, 195] on li "ACQ: Foundation" at bounding box center [432, 201] width 135 height 21
type input "ACQ: Foundation"
click at [422, 299] on textarea at bounding box center [504, 289] width 262 height 27
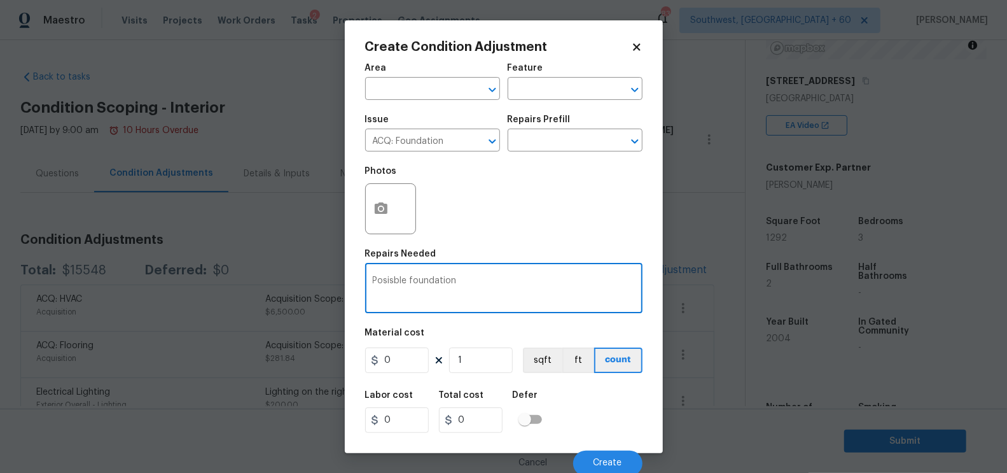
type textarea "Posisble foundation"
click at [402, 352] on input "0" at bounding box center [397, 359] width 64 height 25
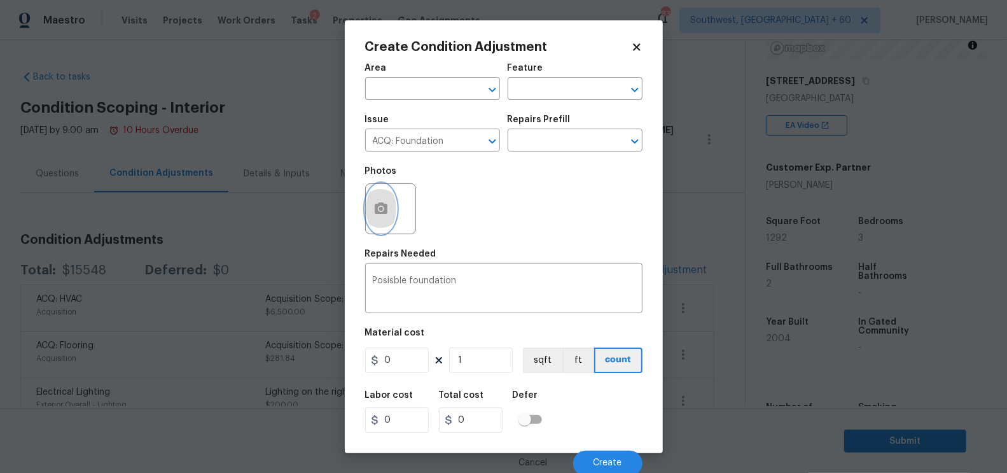
click at [383, 212] on icon "button" at bounding box center [381, 207] width 13 height 11
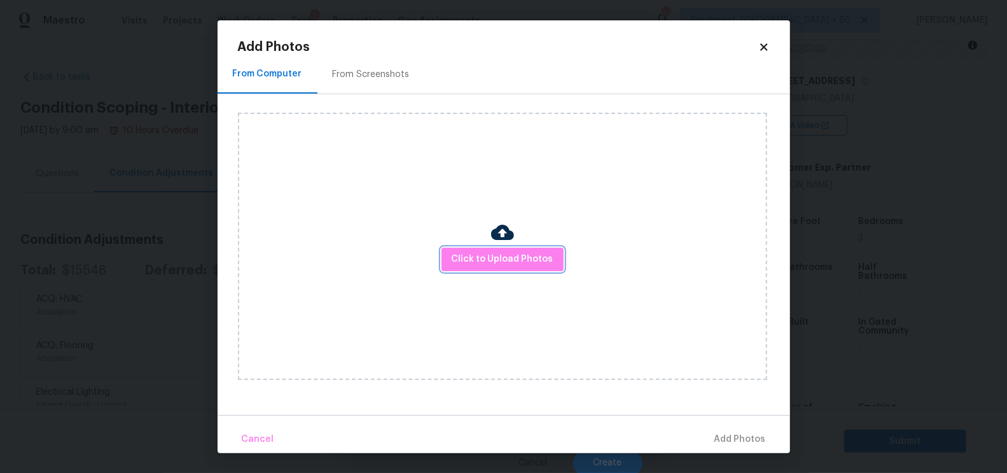
click at [485, 263] on span "Click to Upload Photos" at bounding box center [503, 259] width 102 height 16
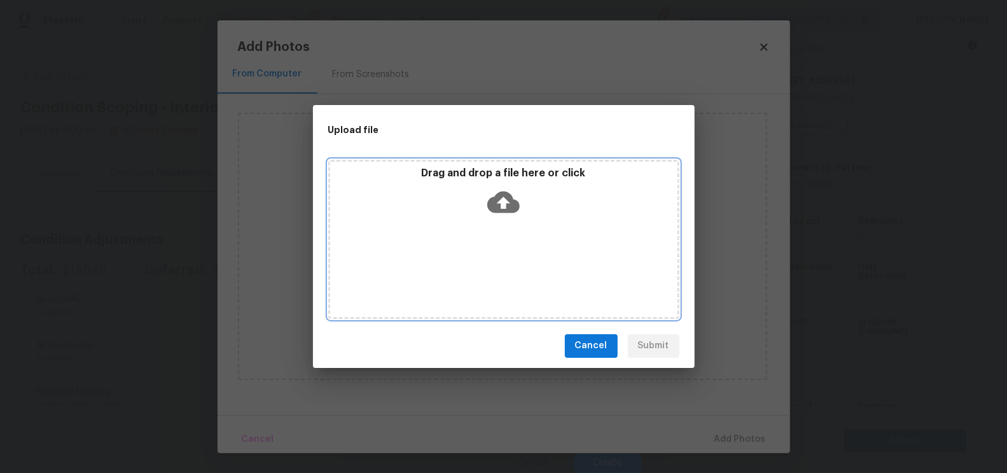
click at [499, 205] on icon at bounding box center [503, 202] width 32 height 22
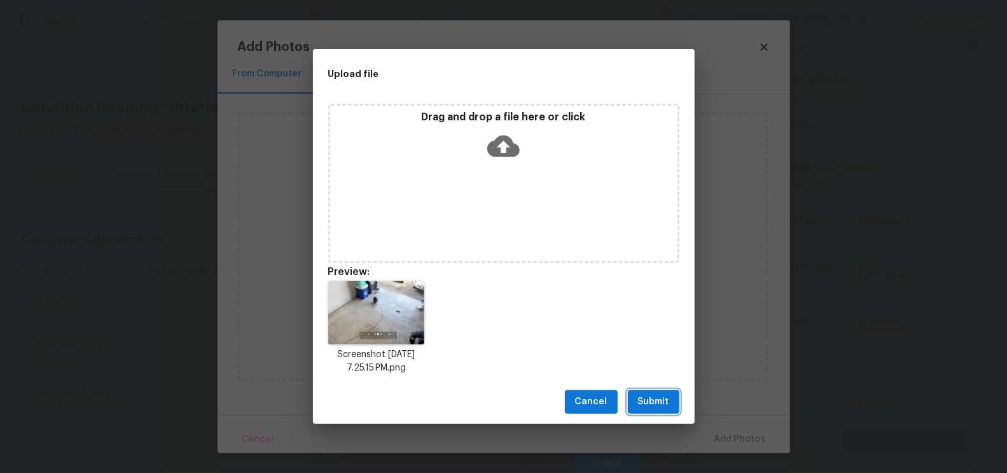
click at [658, 402] on span "Submit" at bounding box center [653, 402] width 31 height 16
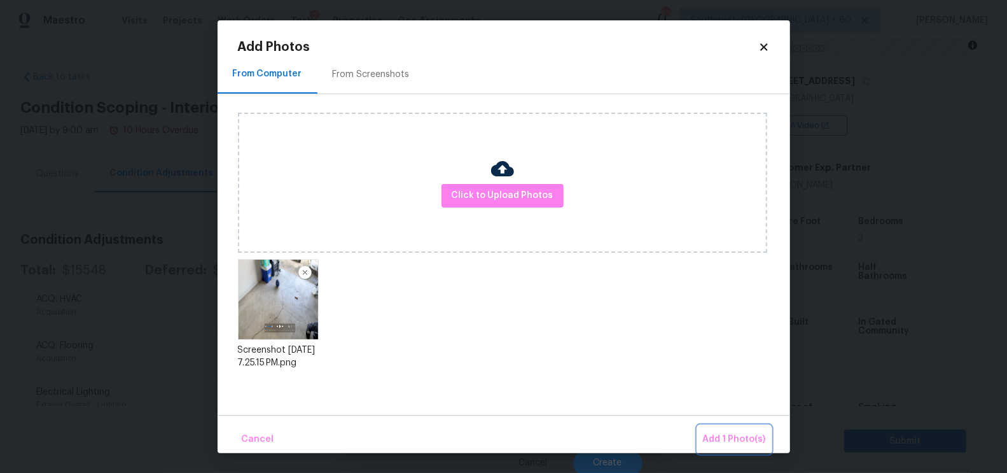
click at [732, 436] on span "Add 1 Photo(s)" at bounding box center [734, 439] width 63 height 16
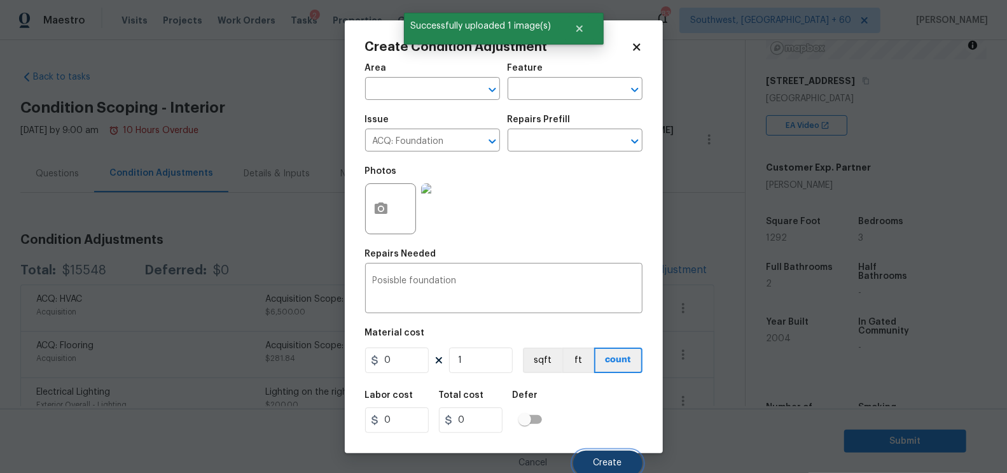
click at [604, 455] on button "Create" at bounding box center [607, 462] width 69 height 25
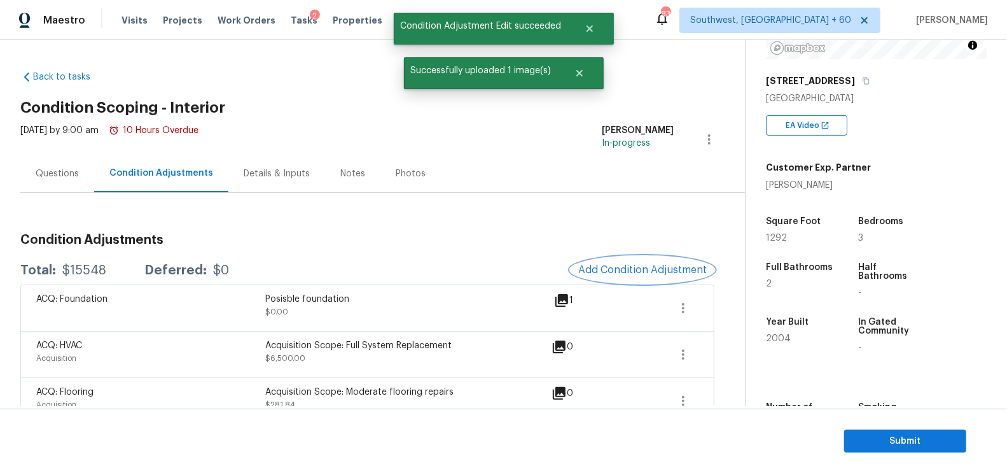
click at [631, 280] on button "Add Condition Adjustment" at bounding box center [642, 269] width 144 height 27
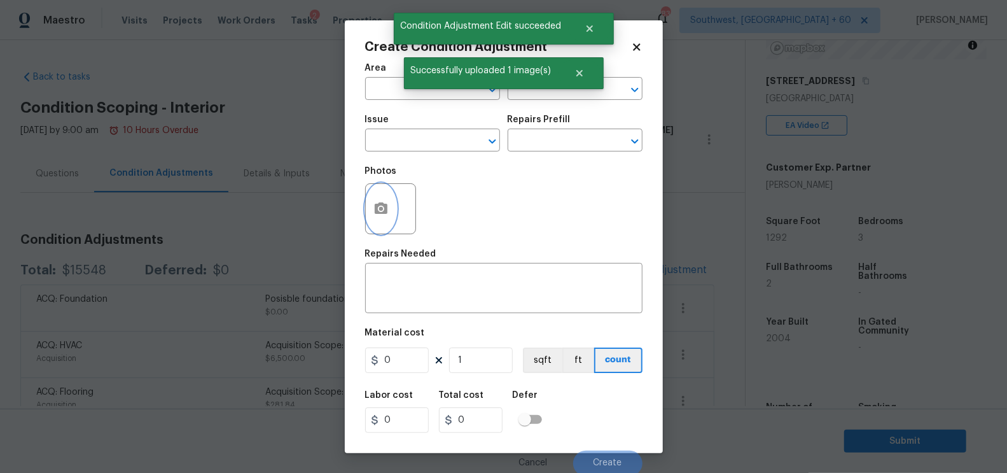
click at [379, 216] on icon "button" at bounding box center [380, 208] width 15 height 15
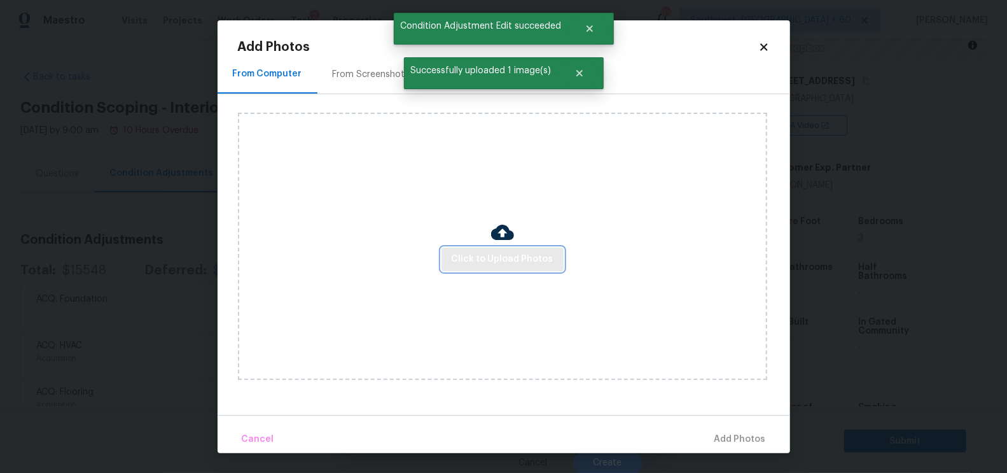
click at [491, 266] on span "Click to Upload Photos" at bounding box center [503, 259] width 102 height 16
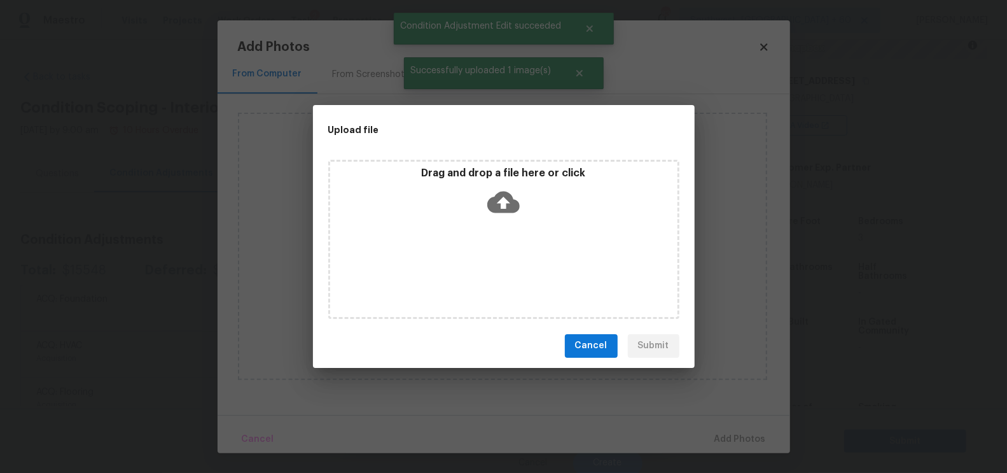
click at [506, 210] on icon at bounding box center [503, 202] width 32 height 22
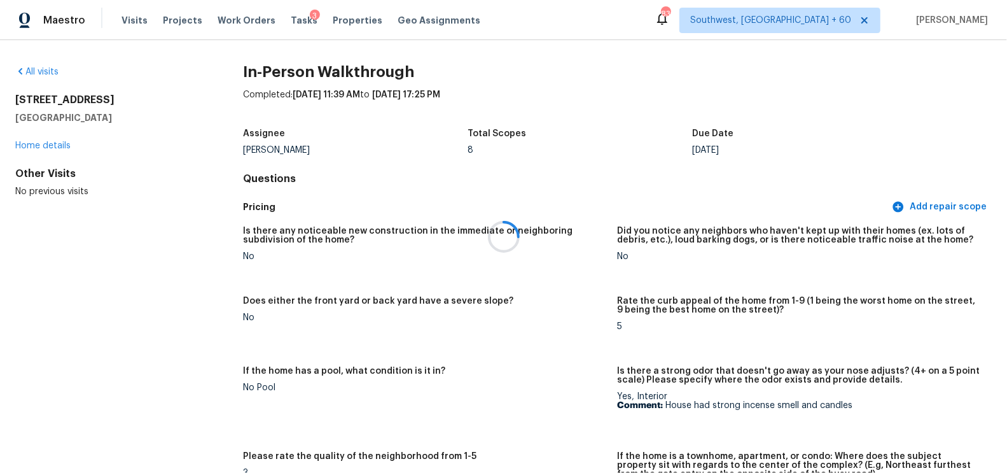
click at [45, 72] on div at bounding box center [503, 236] width 1007 height 473
click at [53, 69] on div at bounding box center [503, 236] width 1007 height 473
click at [28, 76] on div at bounding box center [503, 236] width 1007 height 473
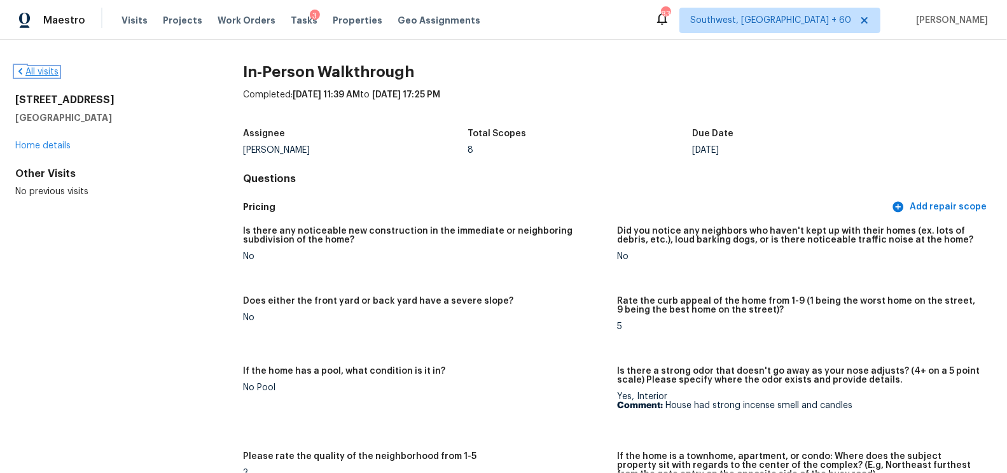
click at [52, 67] on link "All visits" at bounding box center [36, 71] width 43 height 9
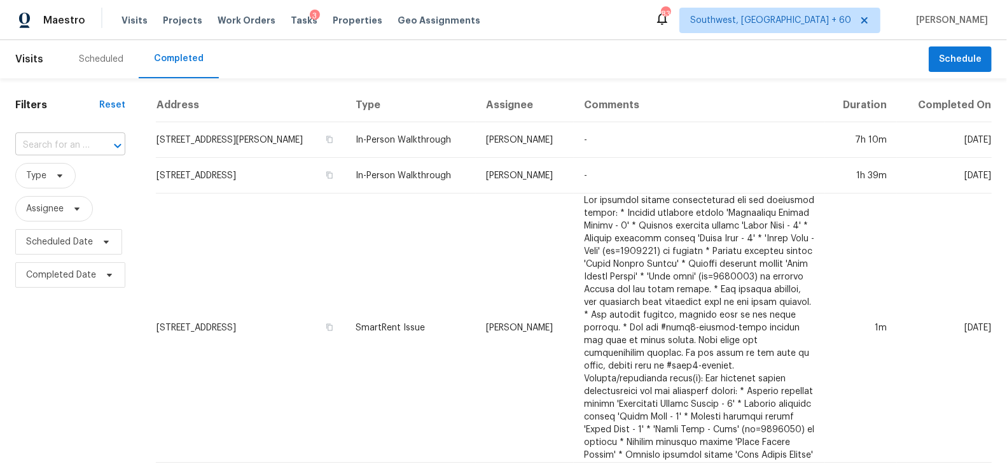
click at [55, 150] on input "text" at bounding box center [52, 145] width 74 height 20
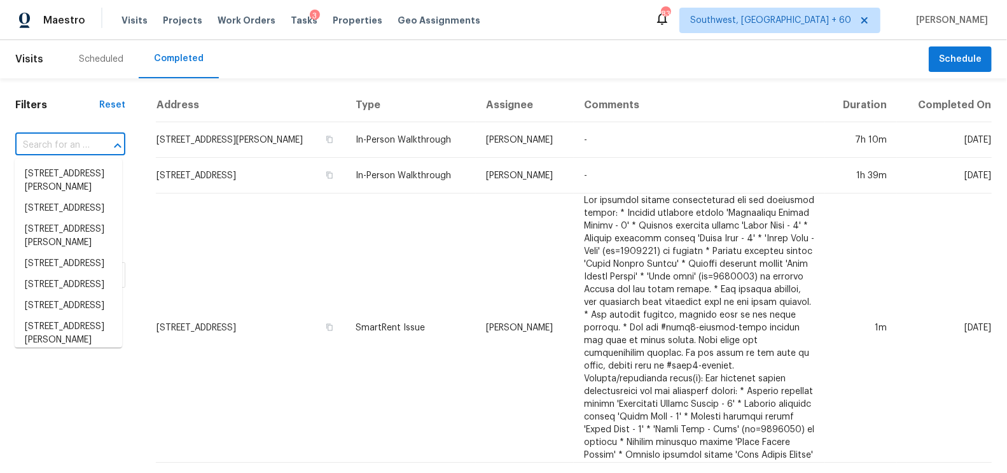
paste input "[STREET_ADDRESS]"
type input "[STREET_ADDRESS]"
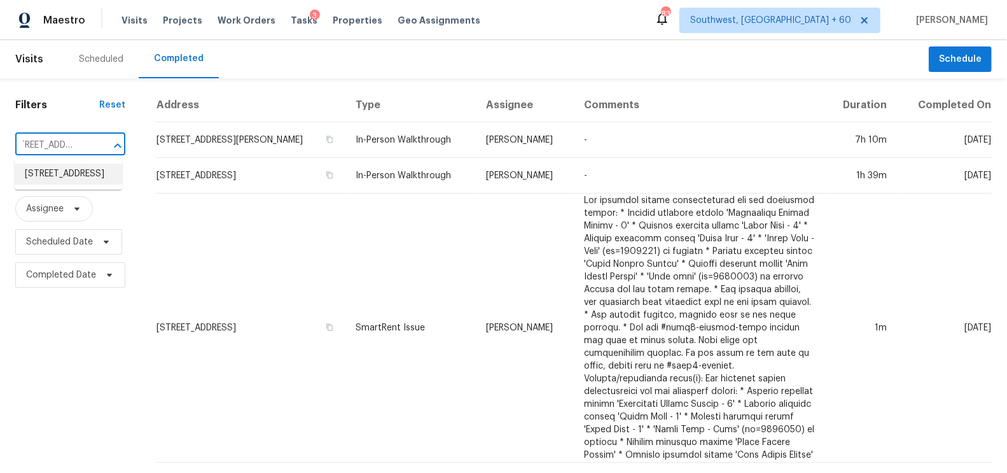
click at [81, 177] on li "[STREET_ADDRESS]" at bounding box center [68, 173] width 107 height 21
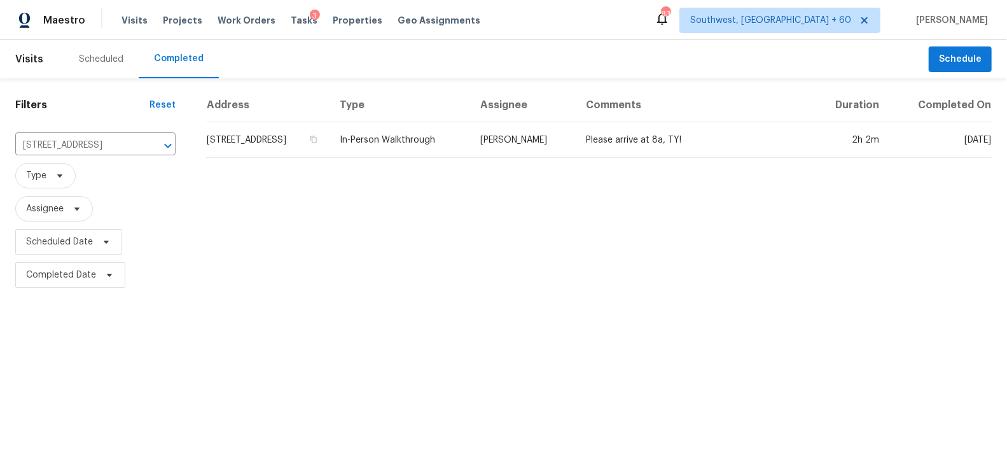
click at [272, 136] on td "[STREET_ADDRESS]" at bounding box center [267, 140] width 123 height 36
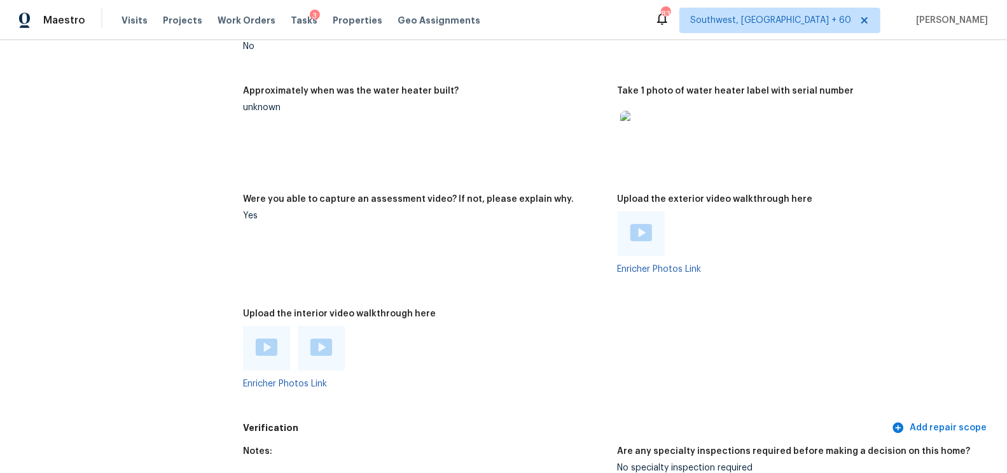
scroll to position [2275, 0]
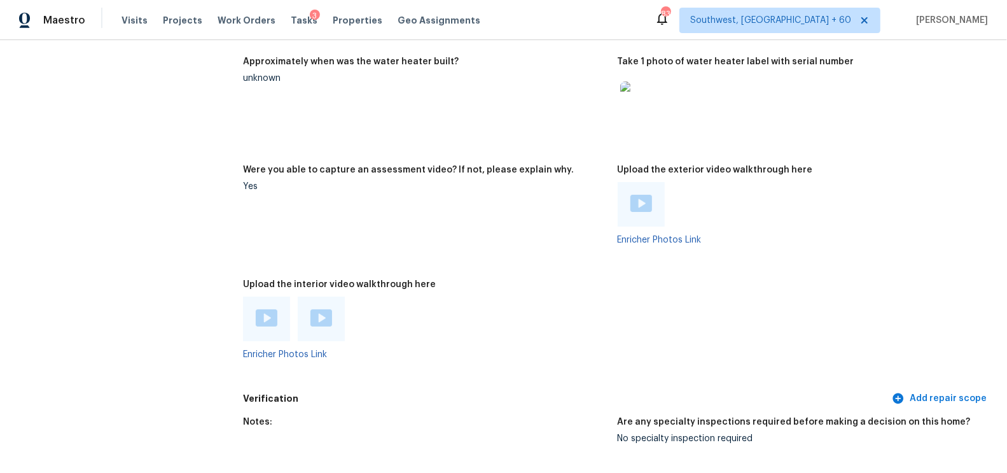
click at [642, 195] on img at bounding box center [641, 203] width 22 height 17
click at [261, 306] on div at bounding box center [266, 318] width 47 height 45
click at [264, 317] on img at bounding box center [267, 317] width 22 height 17
click at [317, 309] on img at bounding box center [321, 317] width 22 height 17
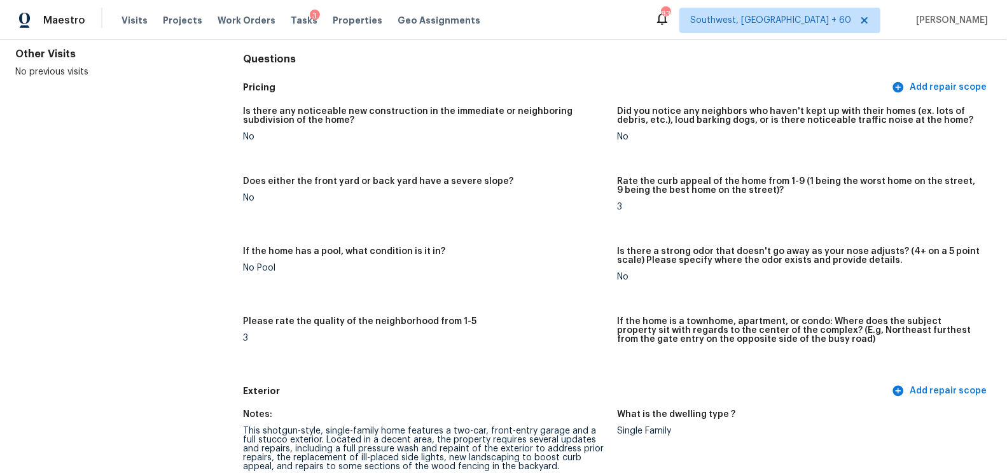
scroll to position [0, 0]
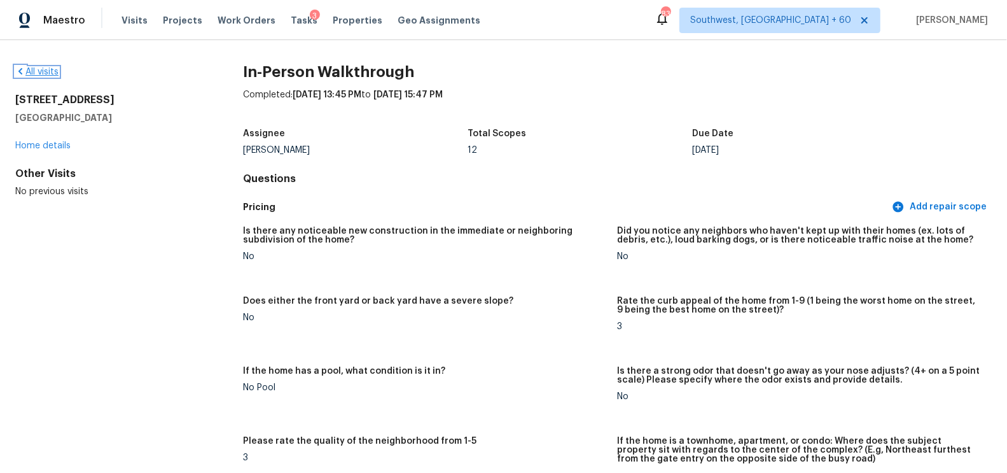
click at [29, 69] on link "All visits" at bounding box center [36, 71] width 43 height 9
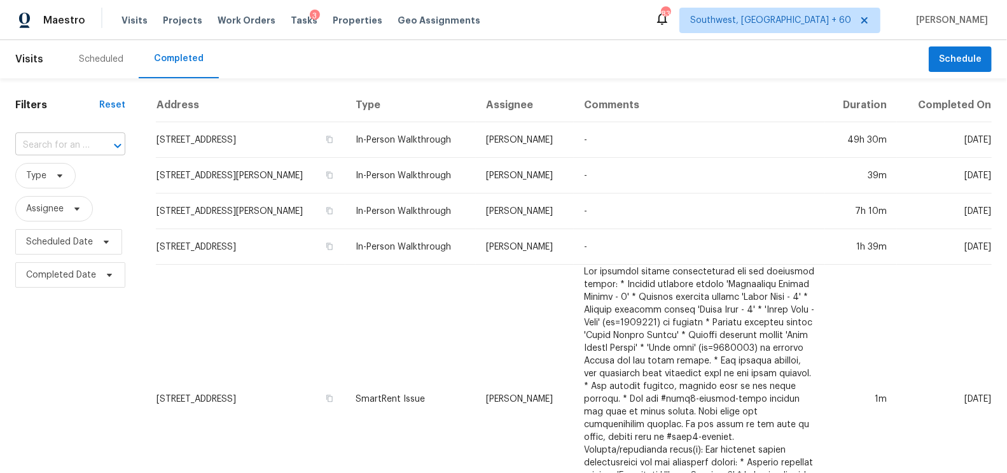
click at [57, 136] on input "text" at bounding box center [52, 145] width 74 height 20
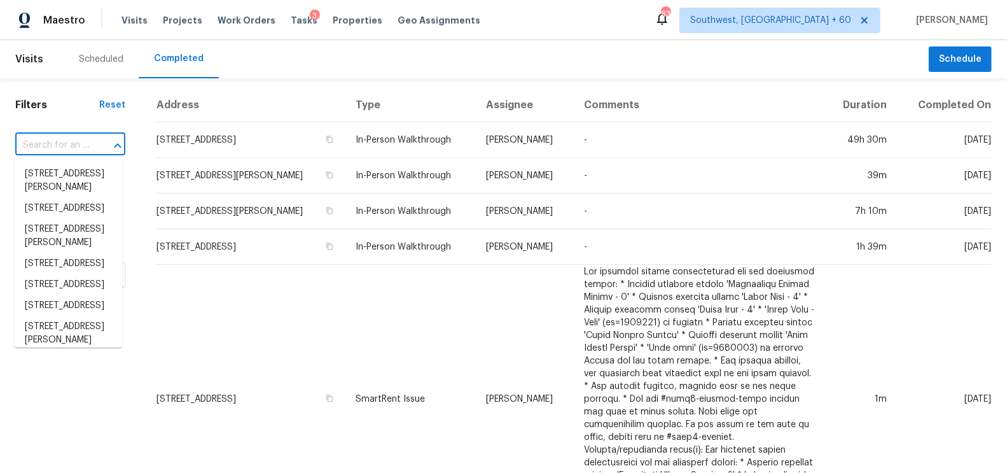
paste input "[STREET_ADDRESS][PERSON_NAME]"
type input "[STREET_ADDRESS][PERSON_NAME]"
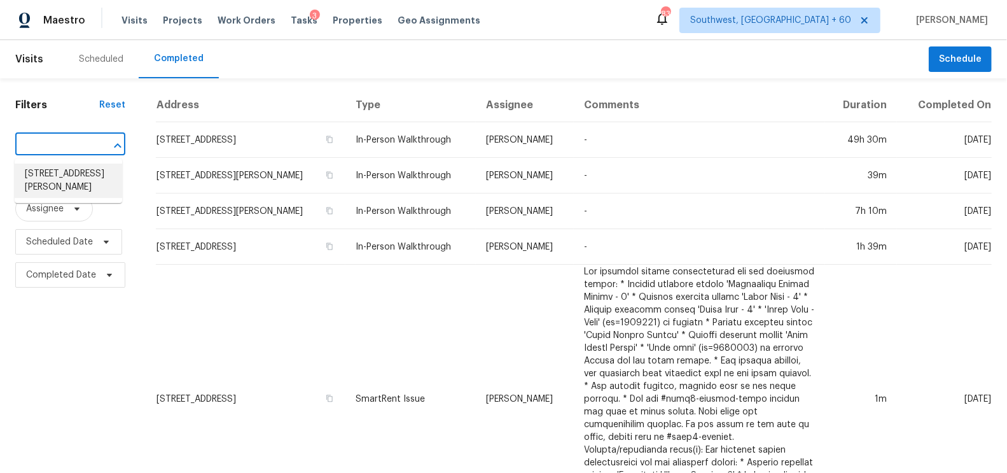
click at [69, 178] on li "[STREET_ADDRESS][PERSON_NAME]" at bounding box center [68, 180] width 107 height 34
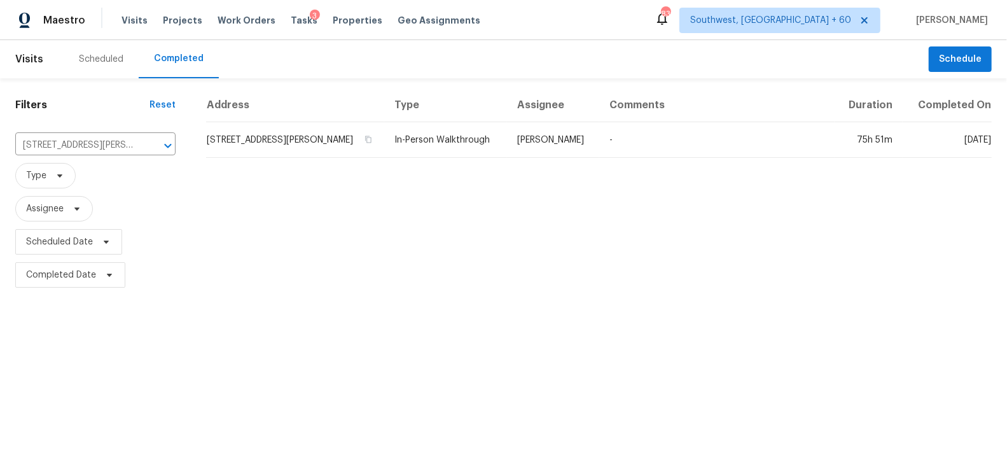
click at [280, 134] on td "[STREET_ADDRESS][PERSON_NAME]" at bounding box center [295, 140] width 178 height 36
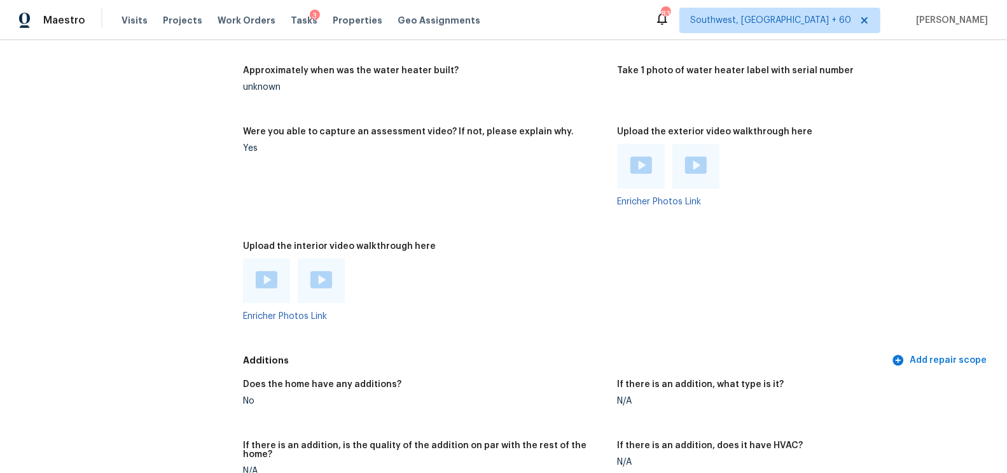
scroll to position [2458, 0]
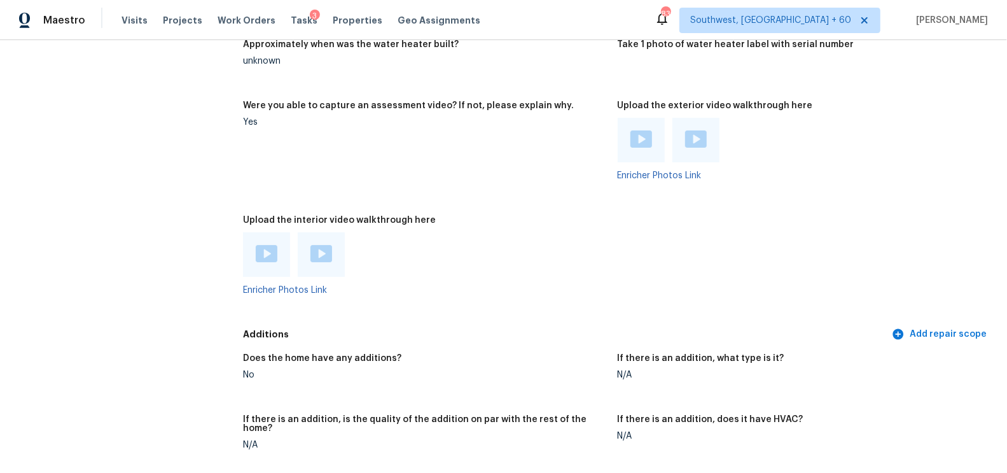
click at [643, 138] on img at bounding box center [641, 138] width 22 height 17
click at [688, 136] on img at bounding box center [696, 138] width 22 height 17
click at [258, 259] on img at bounding box center [267, 253] width 22 height 17
click at [326, 250] on img at bounding box center [321, 253] width 22 height 17
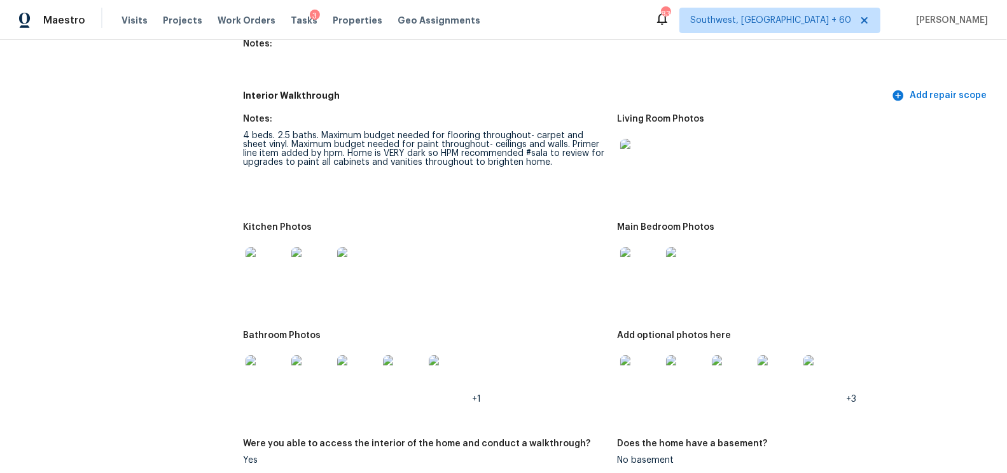
scroll to position [1514, 0]
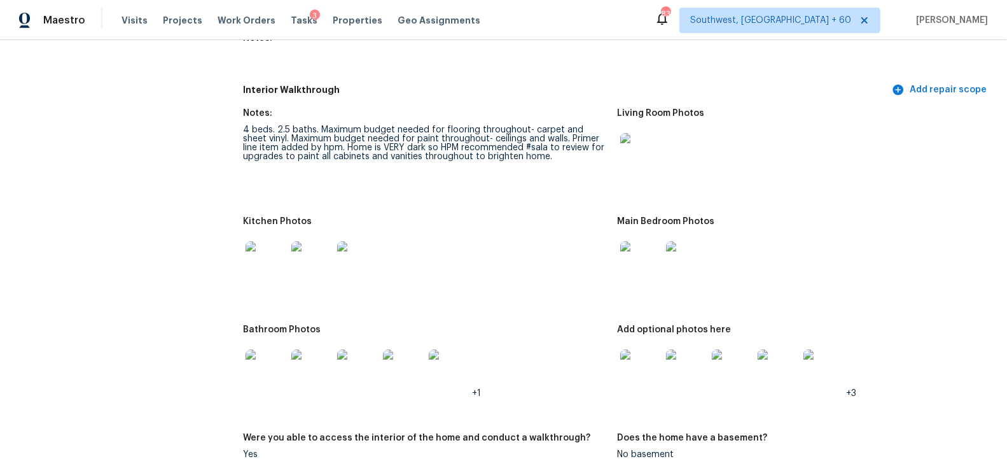
click at [634, 259] on img at bounding box center [640, 261] width 41 height 41
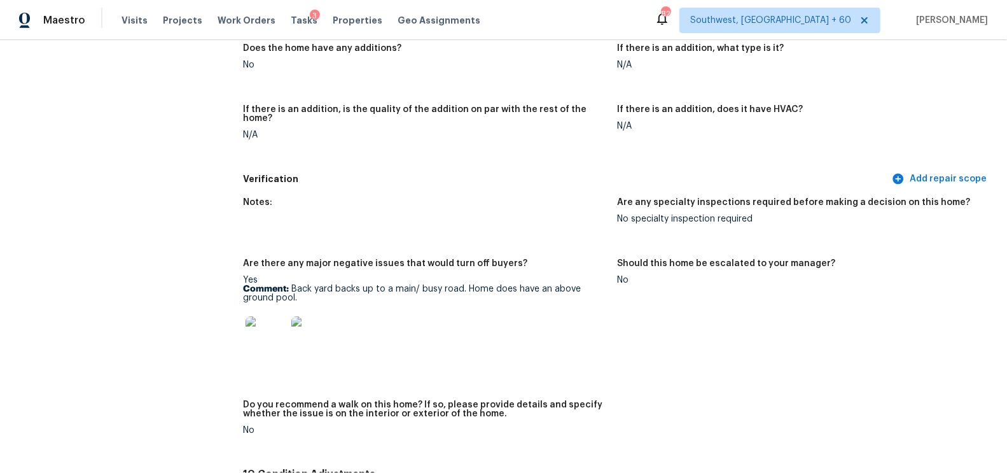
scroll to position [2770, 0]
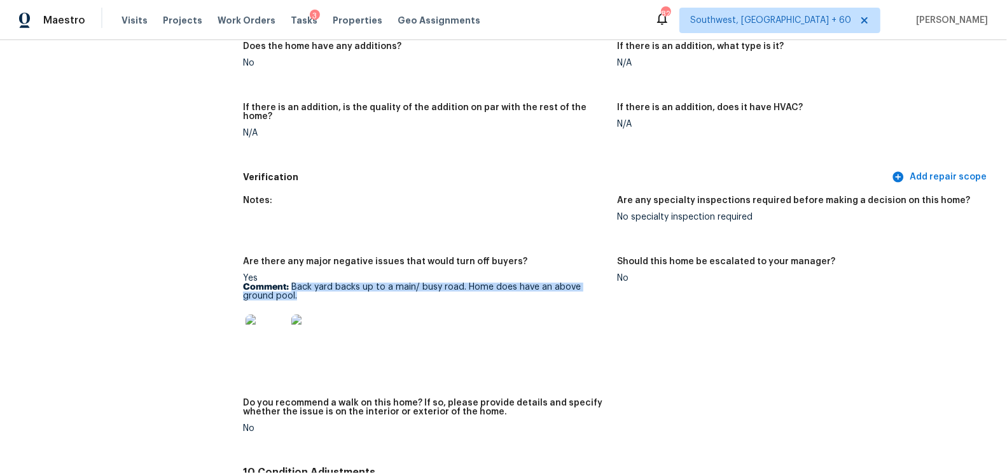
drag, startPoint x: 292, startPoint y: 276, endPoint x: 317, endPoint y: 290, distance: 29.0
click at [317, 290] on p "Comment: Back yard backs up to a main/ busy road. Home does have an above groun…" at bounding box center [425, 291] width 364 height 18
copy p "Back yard backs up to a main/ busy road. Home does have an above ground pool."
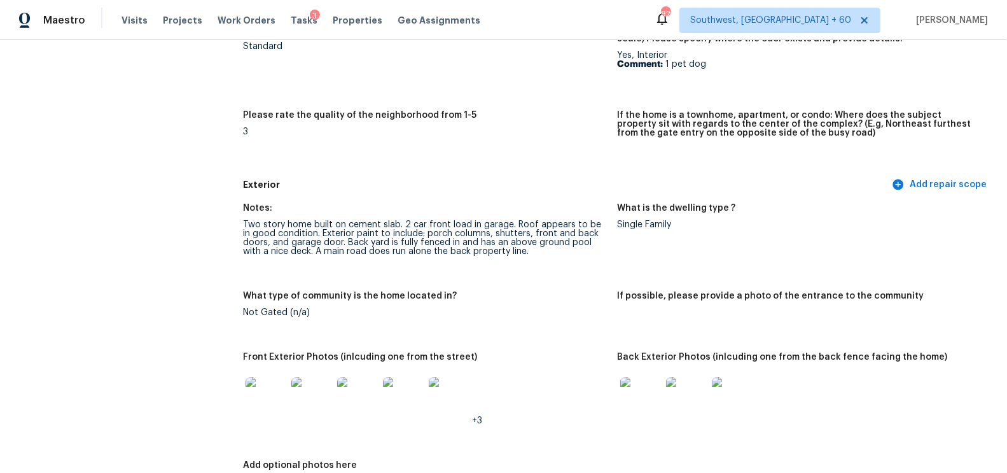
scroll to position [0, 0]
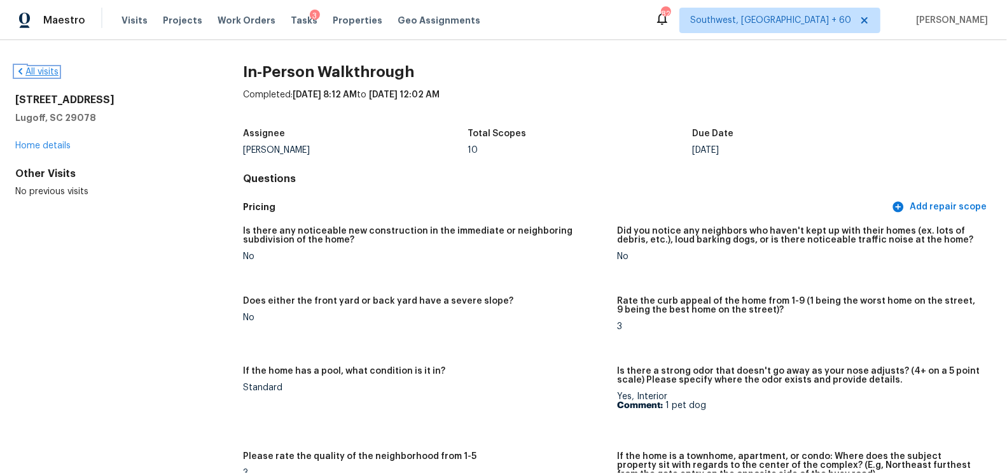
click at [48, 69] on link "All visits" at bounding box center [36, 71] width 43 height 9
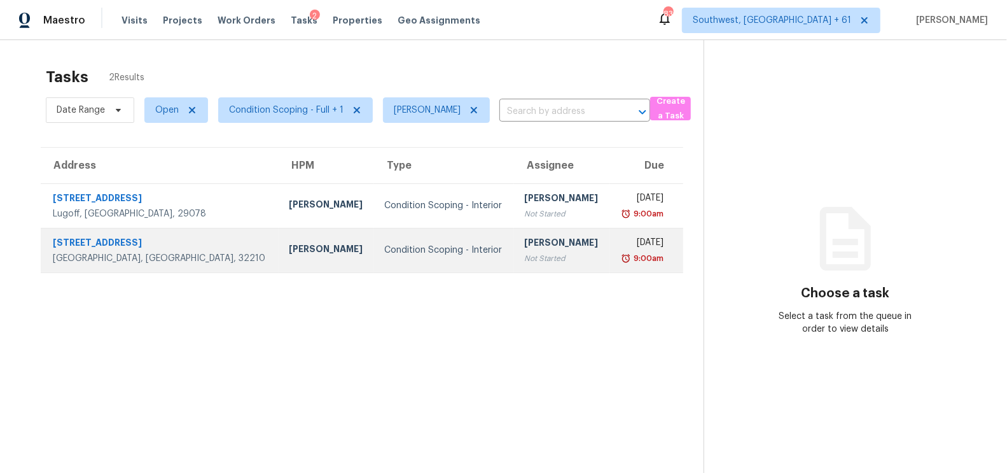
click at [524, 247] on div "[PERSON_NAME]" at bounding box center [561, 244] width 75 height 16
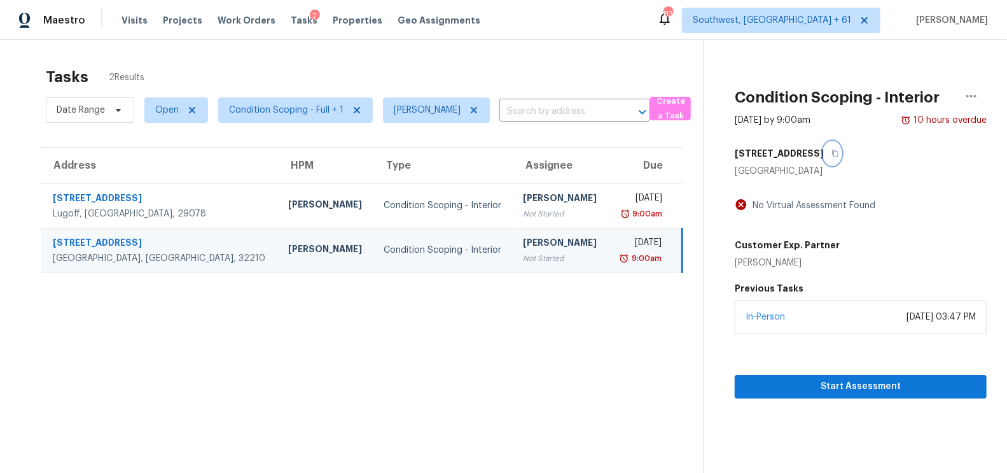
click at [831, 150] on icon "button" at bounding box center [835, 153] width 8 height 8
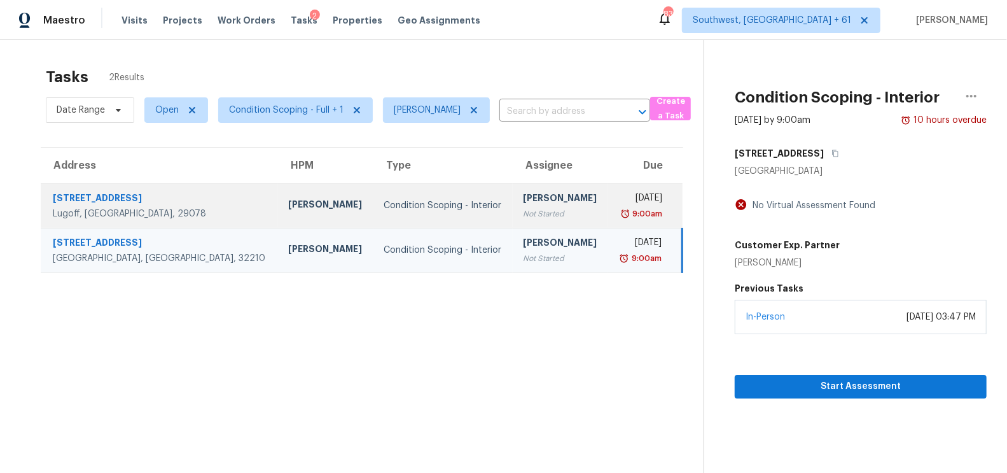
click at [528, 215] on div "Not Started" at bounding box center [560, 213] width 75 height 13
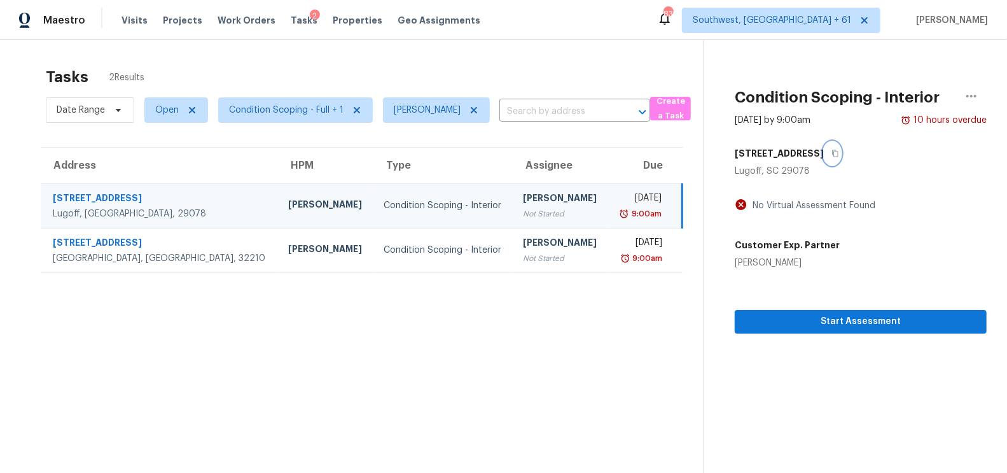
click at [832, 152] on icon "button" at bounding box center [835, 153] width 6 height 7
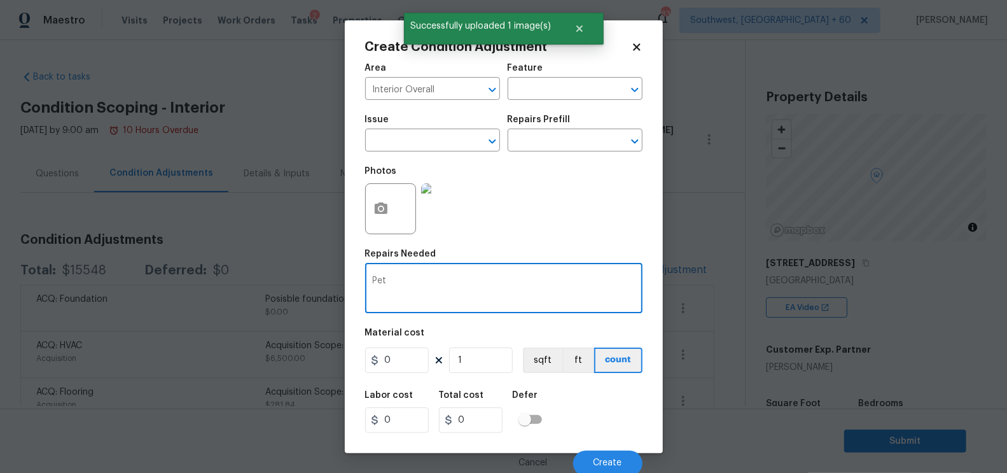
scroll to position [182, 0]
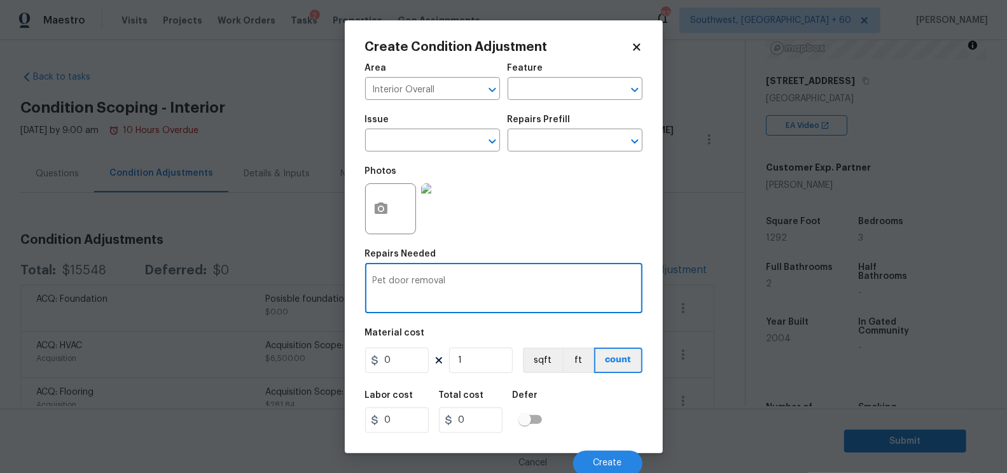
type textarea "Pet door removal"
click at [406, 361] on input "0" at bounding box center [397, 359] width 64 height 25
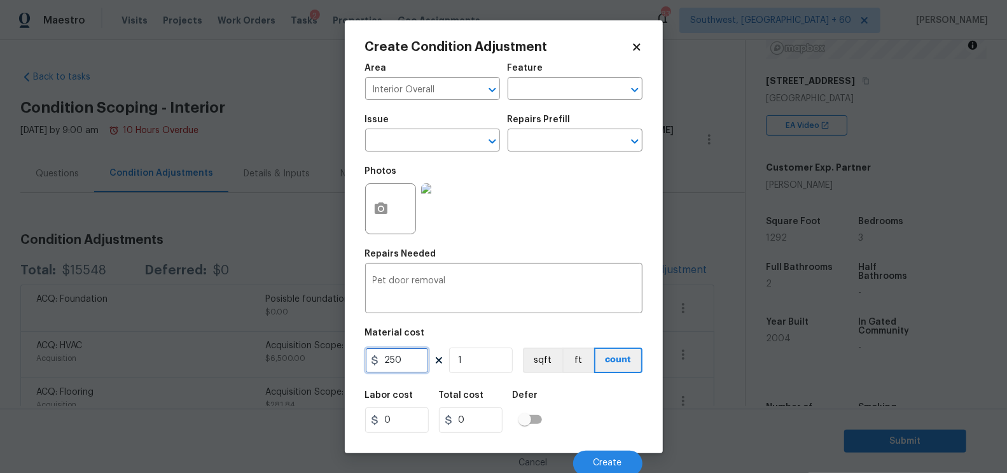
type input "250"
click at [491, 429] on input "250" at bounding box center [471, 419] width 64 height 25
click at [598, 459] on button "Create" at bounding box center [607, 462] width 69 height 25
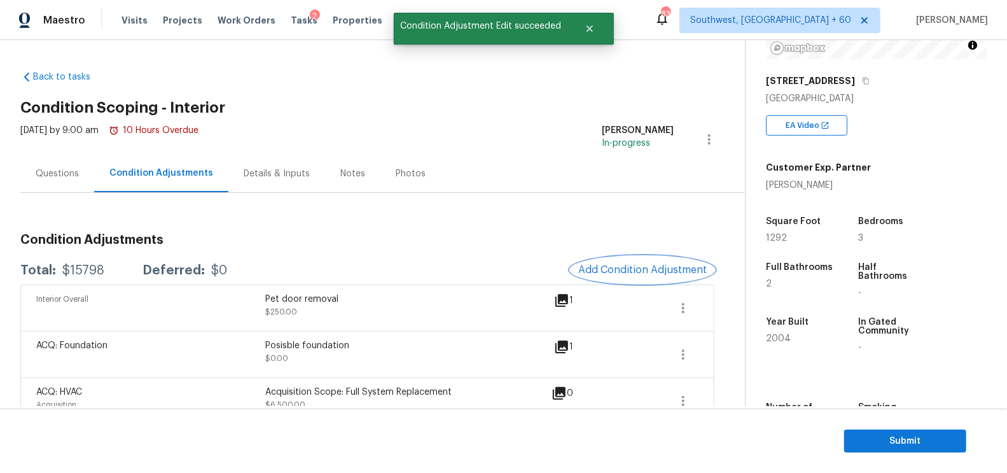
click at [640, 273] on span "Add Condition Adjustment" at bounding box center [642, 269] width 128 height 11
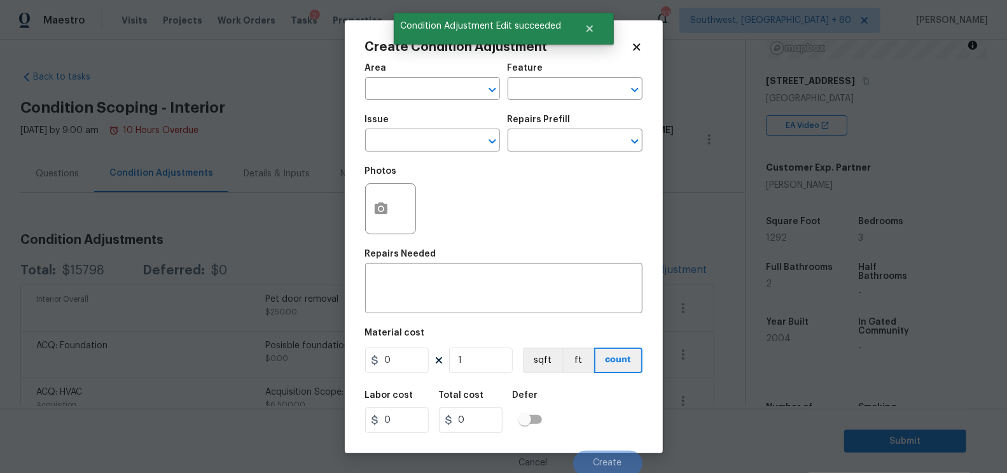
click at [404, 191] on div at bounding box center [390, 208] width 51 height 51
click at [393, 219] on button "button" at bounding box center [381, 209] width 31 height 50
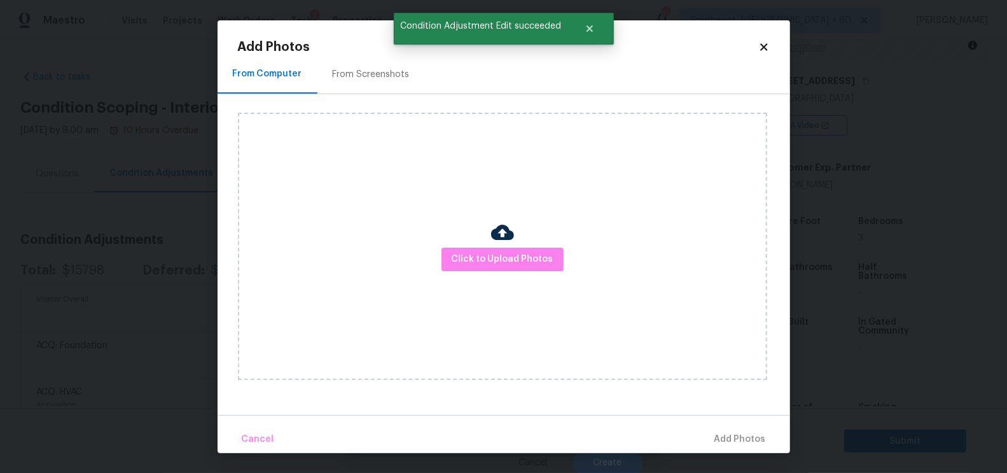
click at [510, 240] on img at bounding box center [502, 232] width 23 height 23
click at [509, 261] on span "Click to Upload Photos" at bounding box center [503, 259] width 102 height 16
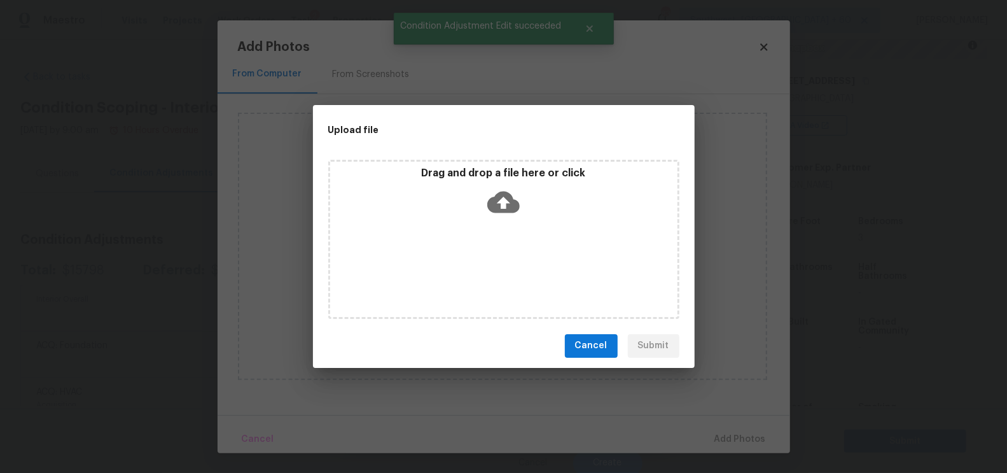
click at [509, 187] on icon at bounding box center [503, 202] width 32 height 32
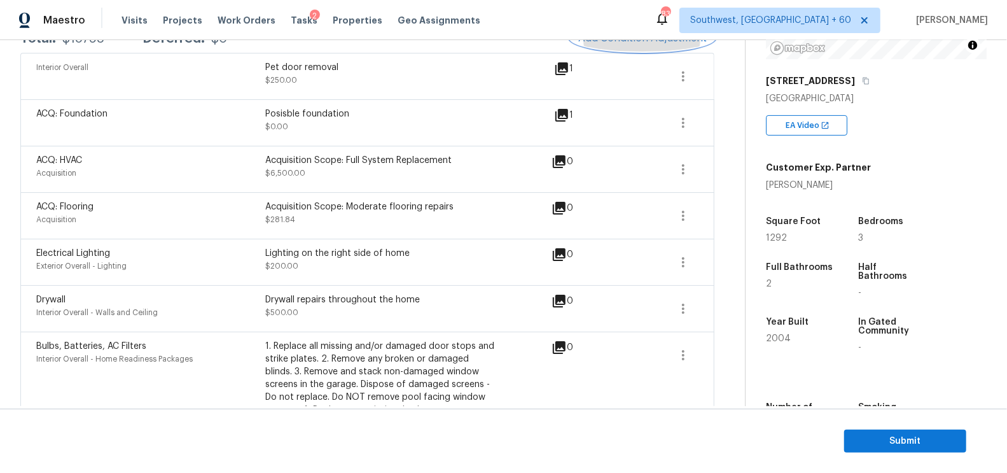
scroll to position [213, 0]
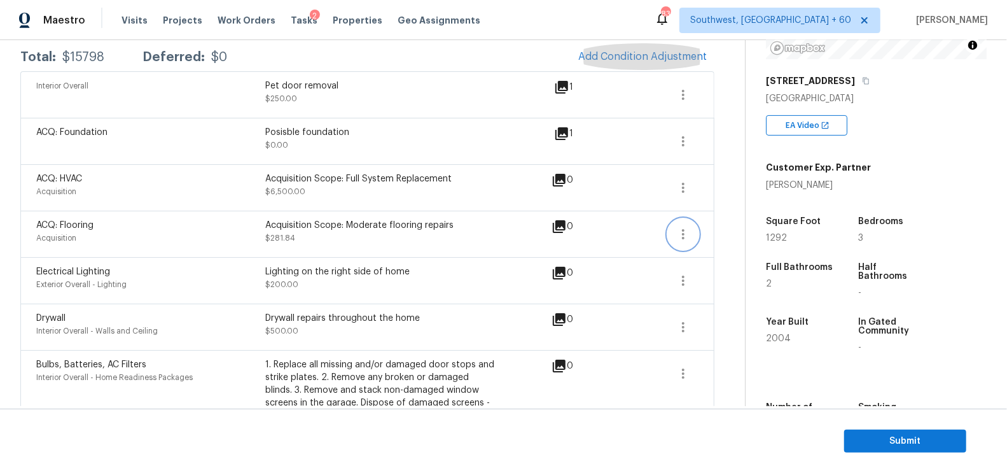
click at [687, 228] on icon "button" at bounding box center [682, 233] width 15 height 15
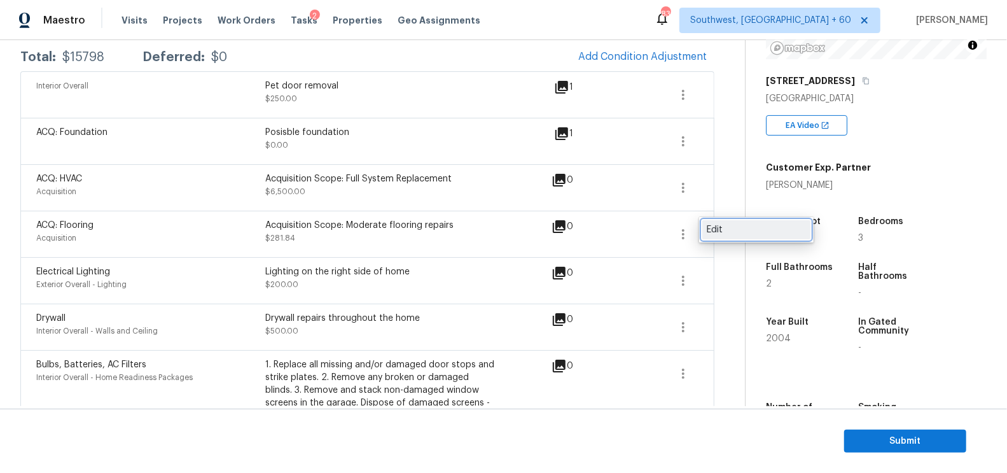
click at [732, 225] on div "Edit" at bounding box center [756, 229] width 99 height 13
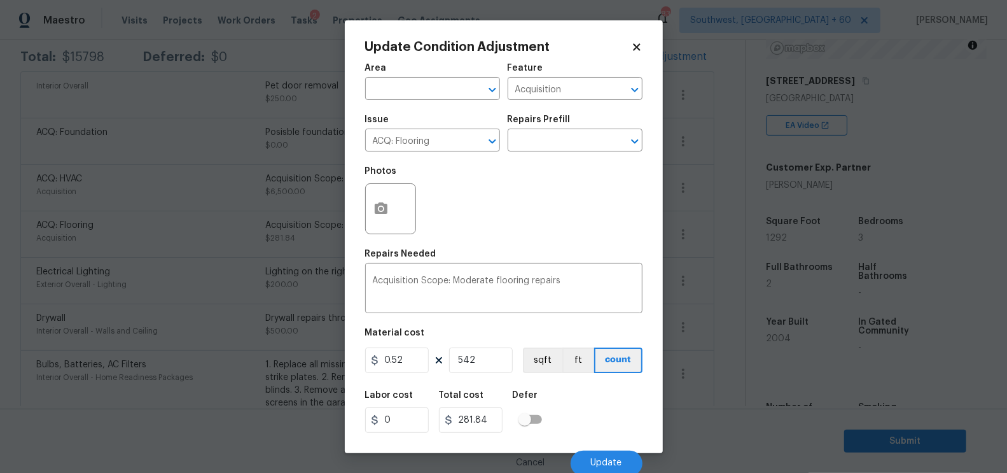
click at [397, 375] on figure "Material cost 0.52 542 sqft ft count" at bounding box center [503, 351] width 277 height 47
click at [406, 366] on input "0.52" at bounding box center [397, 359] width 64 height 25
type input "500"
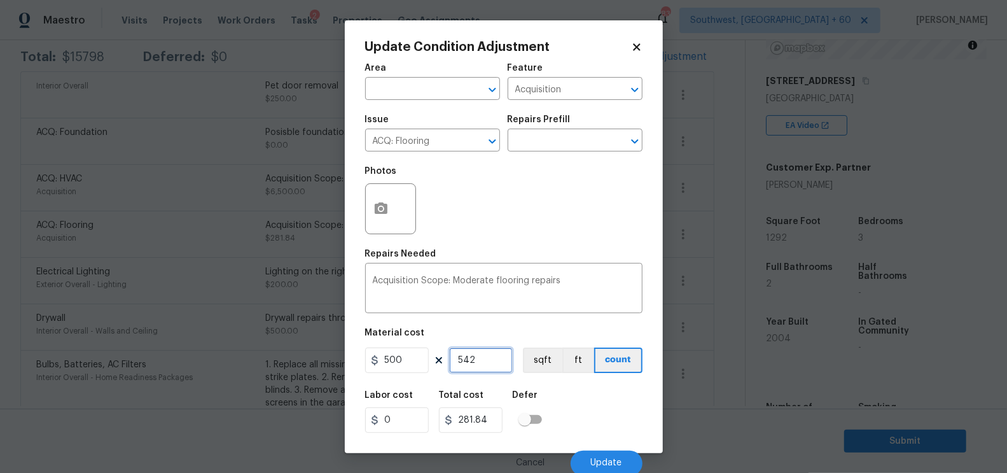
click at [466, 363] on input "542" at bounding box center [481, 359] width 64 height 25
type input "271000"
click at [466, 363] on input "542" at bounding box center [481, 359] width 64 height 25
type input "1"
type input "500"
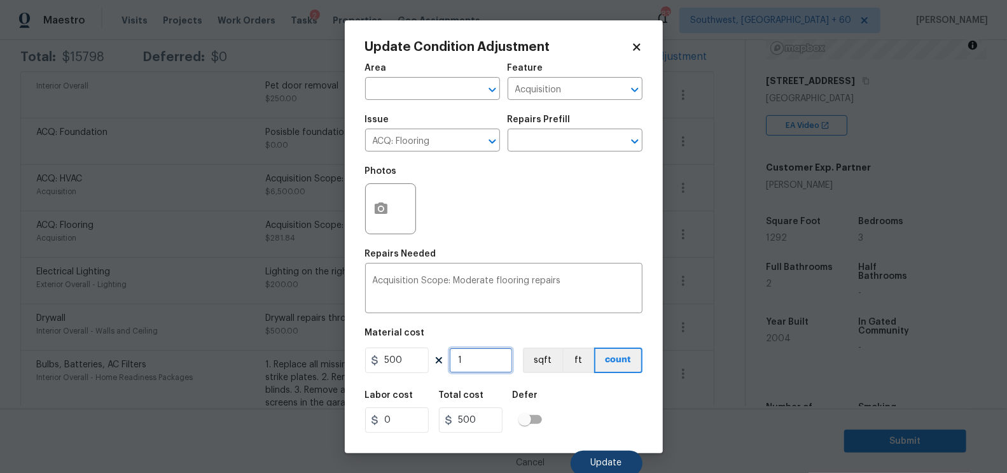
type input "1"
click at [605, 467] on span "Update" at bounding box center [606, 463] width 31 height 10
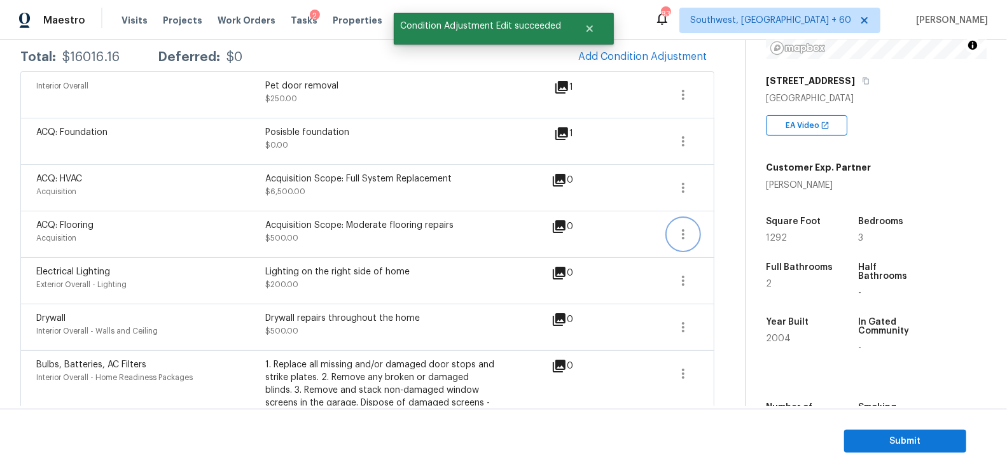
click at [682, 230] on icon "button" at bounding box center [682, 233] width 15 height 15
click at [735, 230] on div "Edit" at bounding box center [756, 229] width 99 height 13
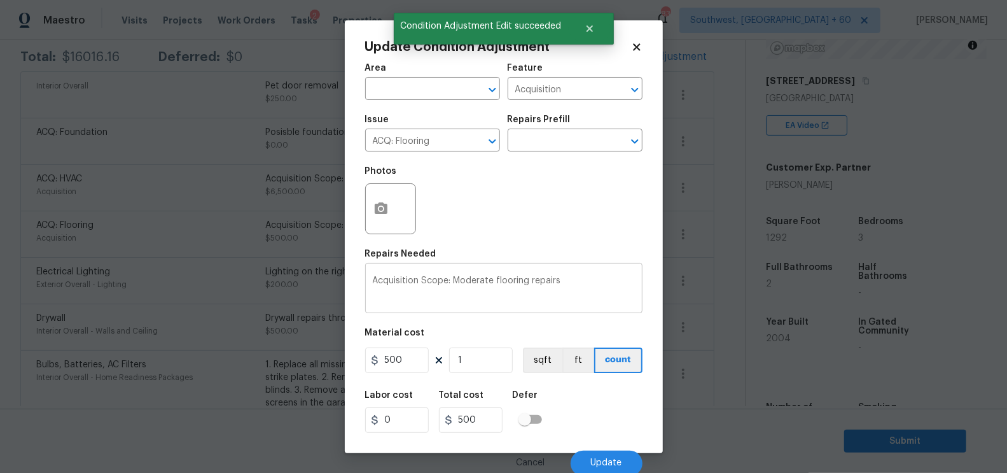
click at [553, 286] on textarea "Acquisition Scope: Moderate flooring repairs" at bounding box center [504, 289] width 262 height 27
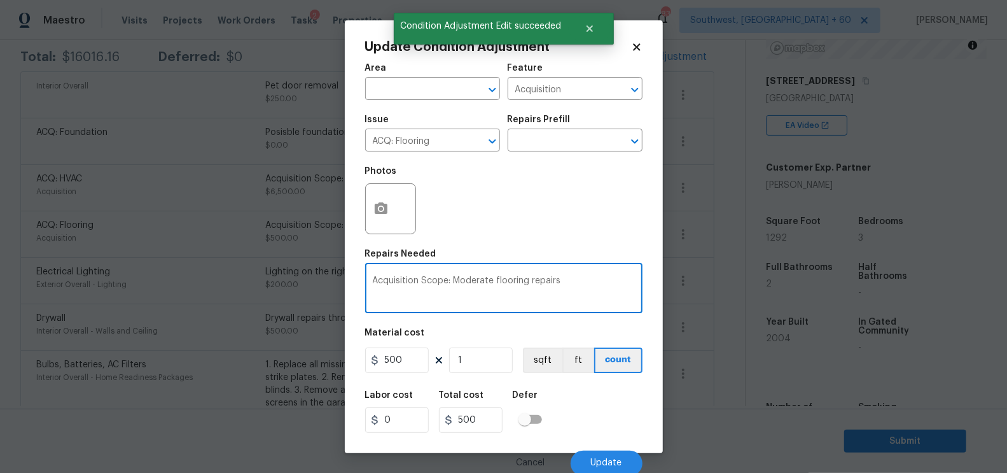
click at [579, 284] on textarea "Acquisition Scope: Moderate flooring repairs" at bounding box center [504, 289] width 262 height 27
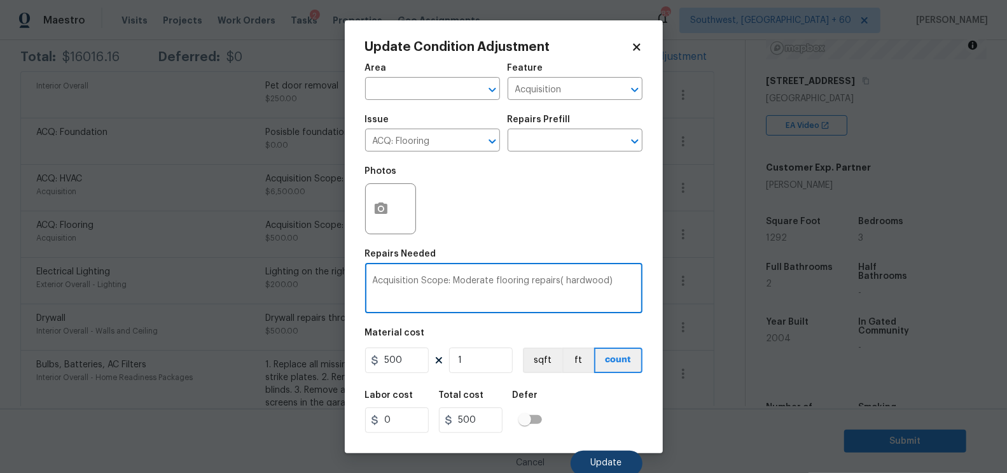
type textarea "Acquisition Scope: Moderate flooring repairs( hardwood)"
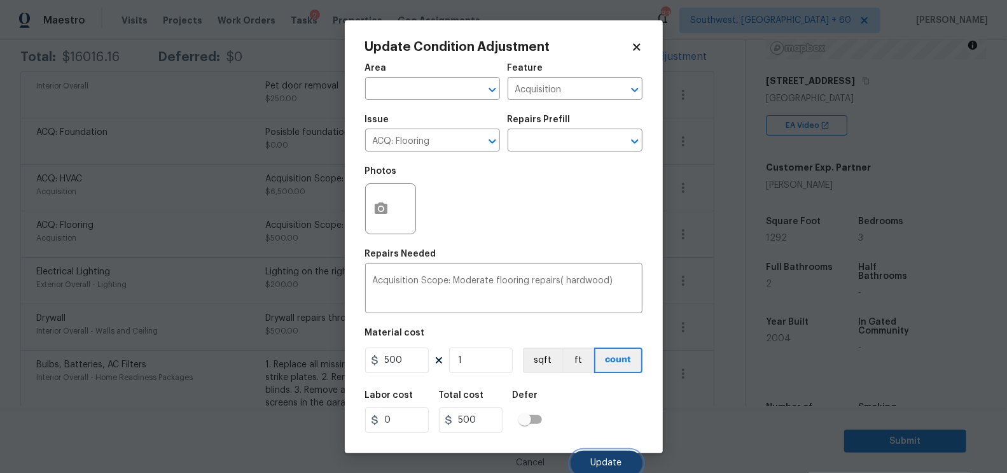
click at [598, 453] on button "Update" at bounding box center [606, 462] width 72 height 25
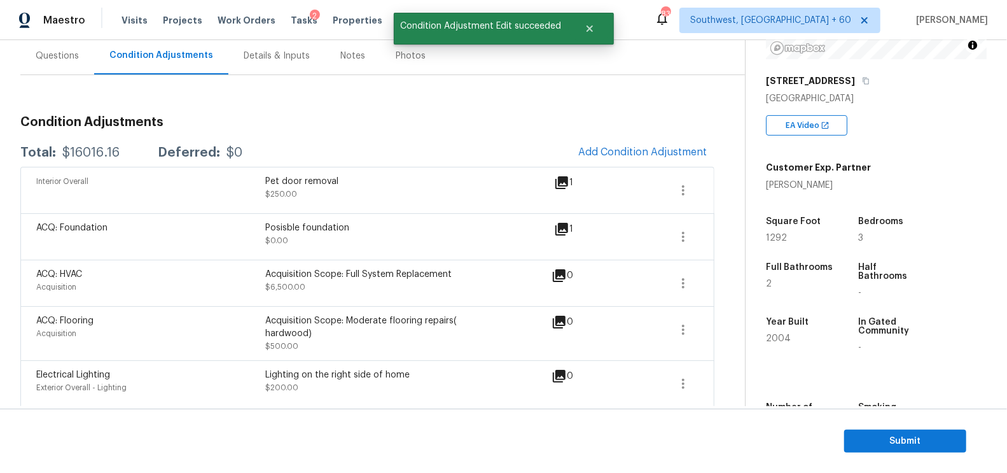
scroll to position [102, 0]
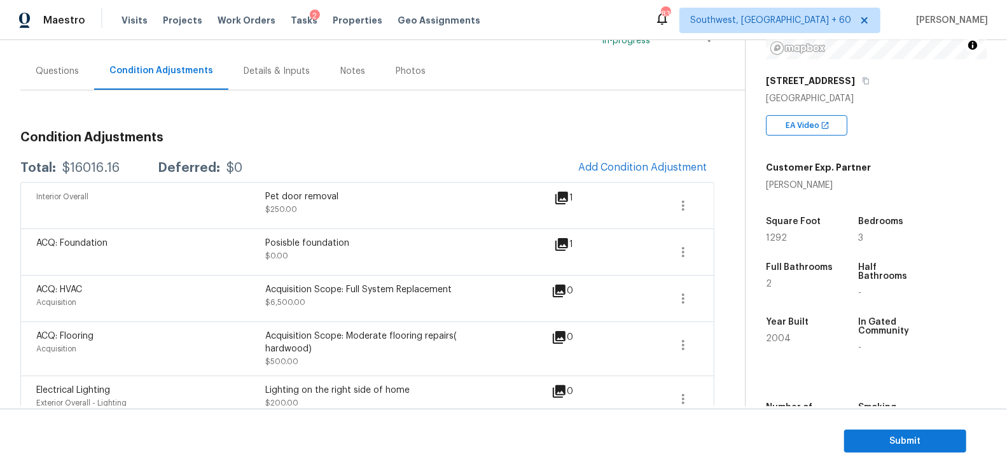
click at [79, 80] on div "Questions" at bounding box center [57, 71] width 74 height 38
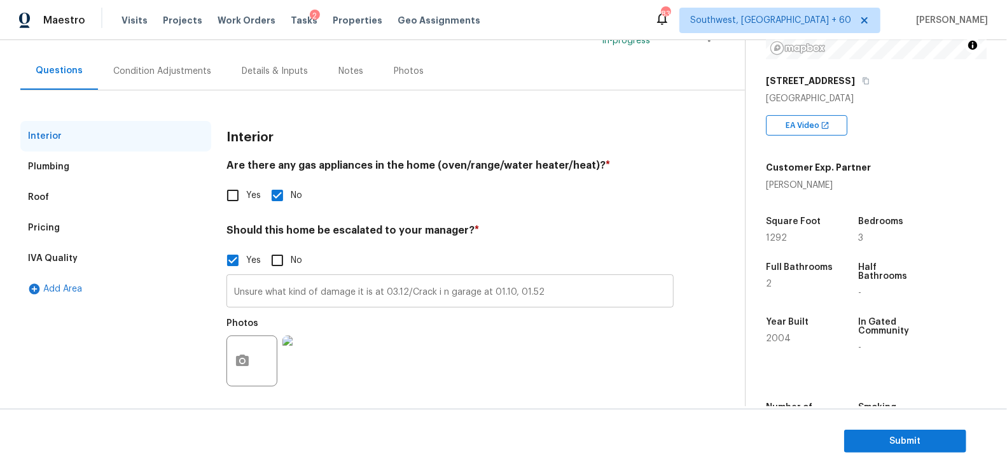
click at [273, 287] on input "Unsure what kind of damage it is at 03.12/Crack i n garage at 01.10, 01.52" at bounding box center [449, 292] width 447 height 30
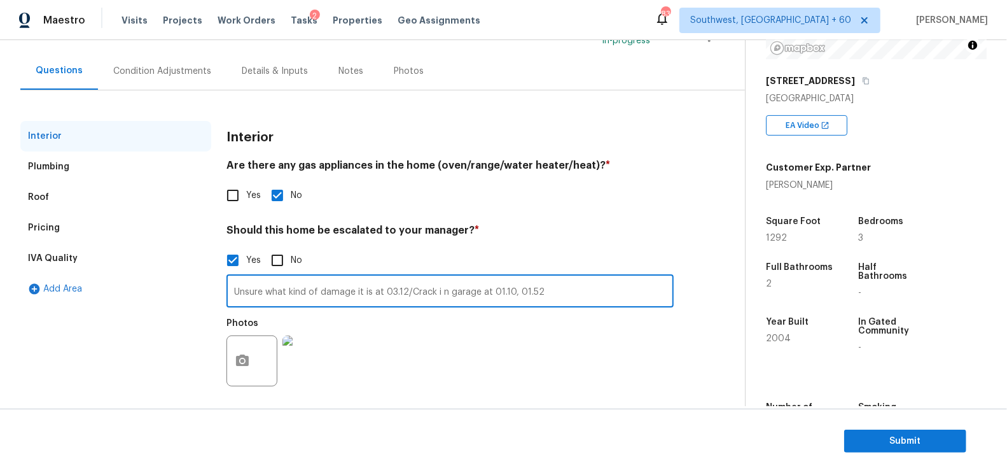
click at [273, 287] on input "Unsure what kind of damage it is at 03.12/Crack i n garage at 01.10, 01.52" at bounding box center [449, 292] width 447 height 30
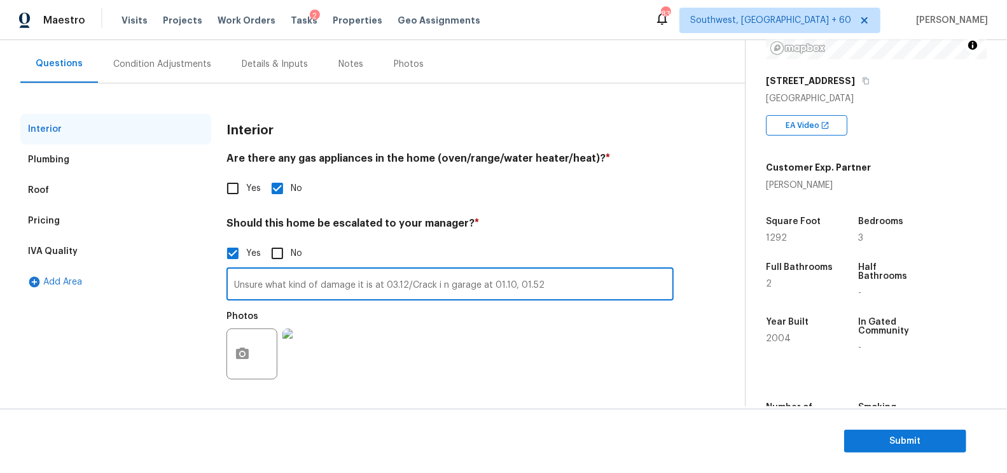
click at [79, 222] on div "Pricing" at bounding box center [115, 220] width 191 height 31
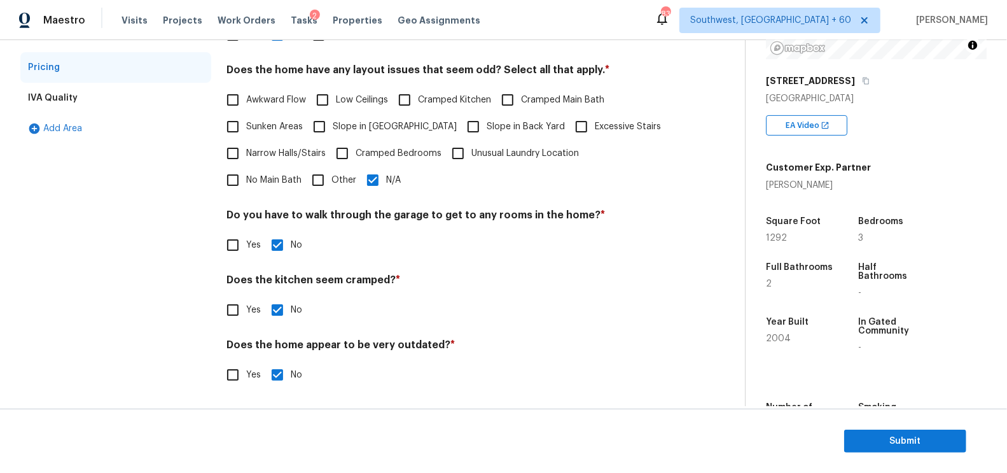
scroll to position [0, 0]
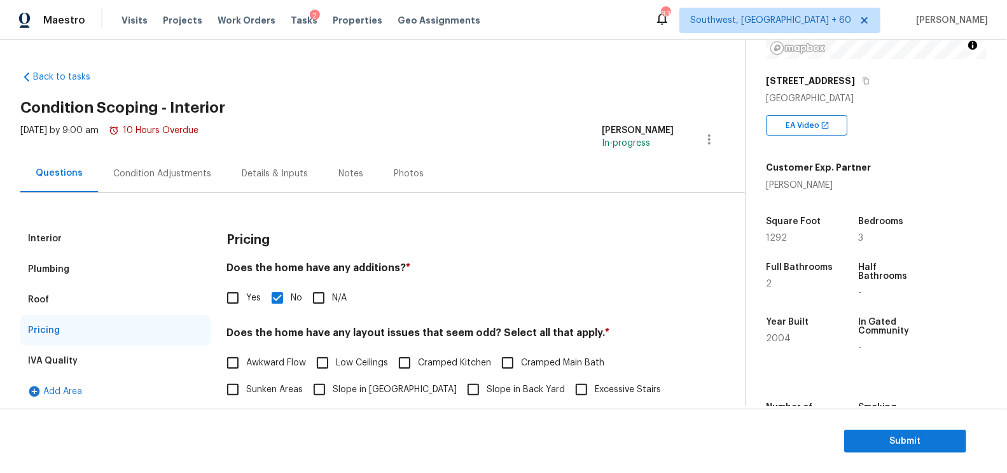
click at [147, 169] on div "Condition Adjustments" at bounding box center [162, 173] width 98 height 13
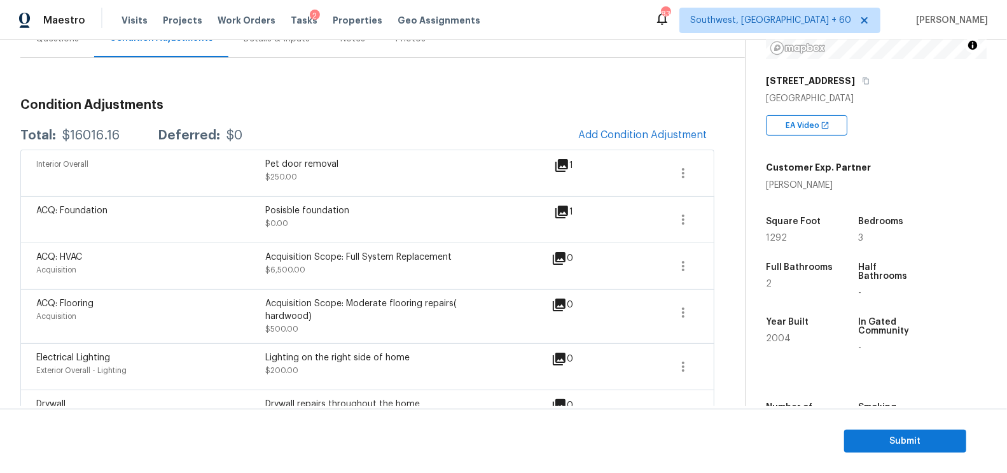
scroll to position [156, 0]
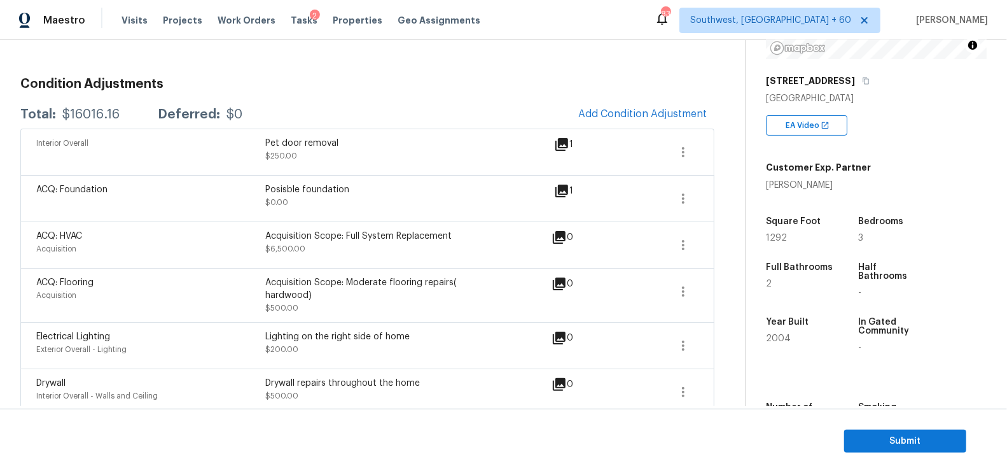
click at [79, 100] on div "Total: $16016.16 Deferred: $0 Add Condition Adjustment" at bounding box center [367, 114] width 694 height 28
click at [92, 109] on div "$16016.16" at bounding box center [90, 114] width 57 height 13
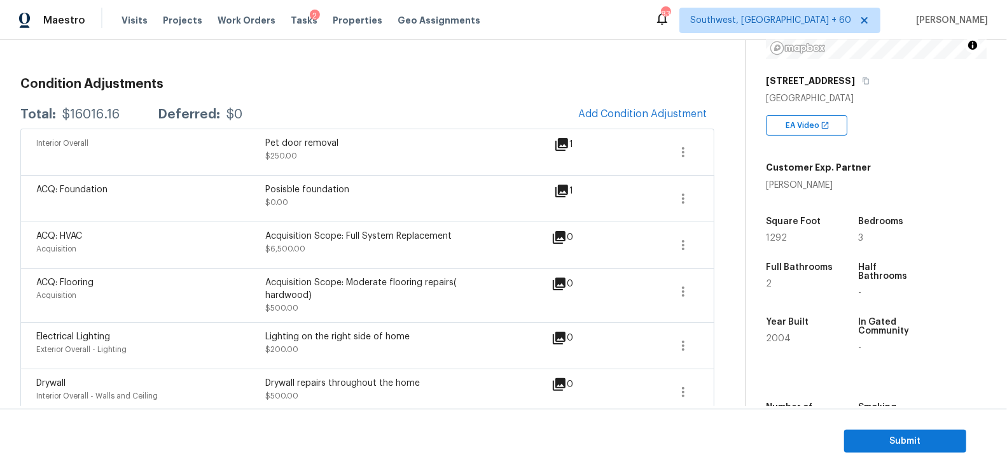
click at [92, 109] on div "$16016.16" at bounding box center [90, 114] width 57 height 13
copy div "16016.16"
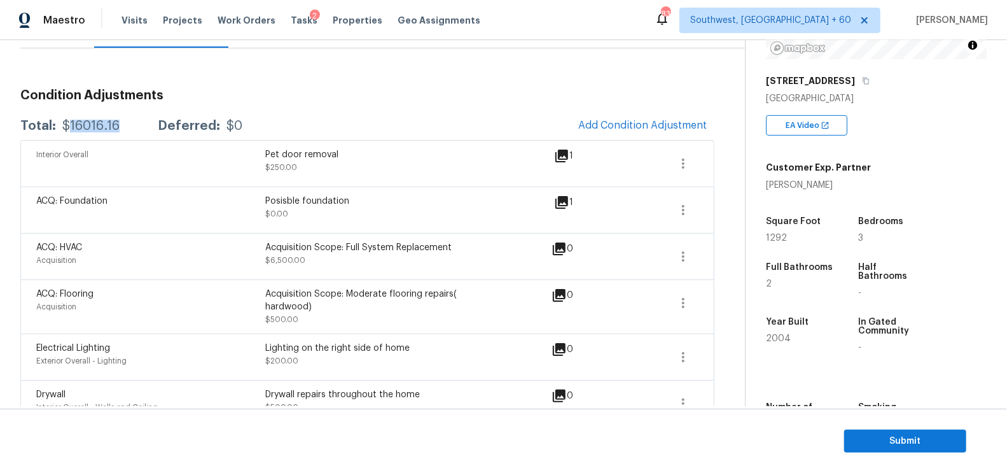
click at [630, 141] on div "Interior Overall Pet door removal $250.00 1" at bounding box center [367, 163] width 694 height 46
click at [630, 123] on span "Add Condition Adjustment" at bounding box center [642, 125] width 128 height 11
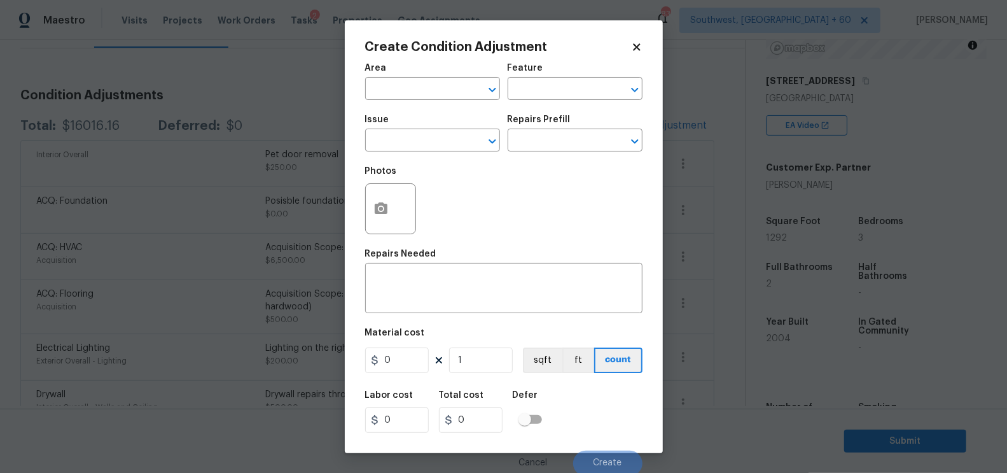
click at [396, 200] on div at bounding box center [390, 208] width 51 height 51
click at [385, 211] on icon "button" at bounding box center [381, 207] width 13 height 11
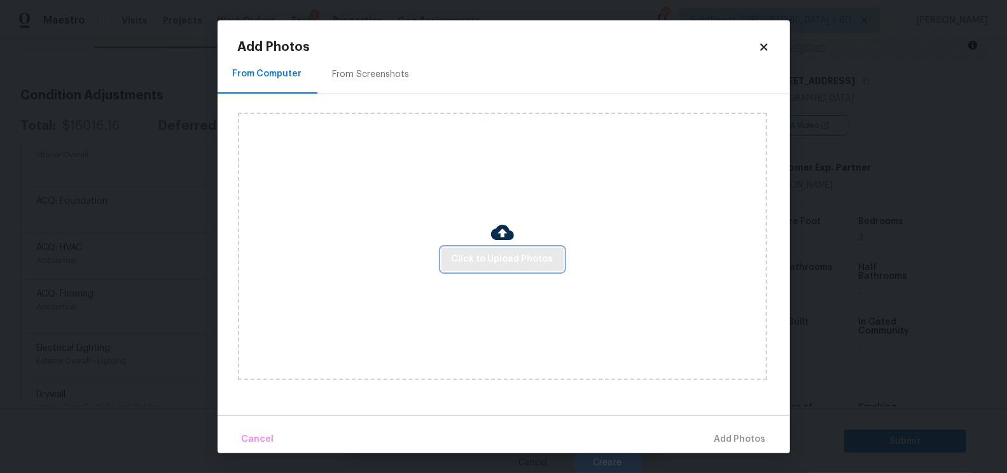
click at [483, 261] on span "Click to Upload Photos" at bounding box center [503, 259] width 102 height 16
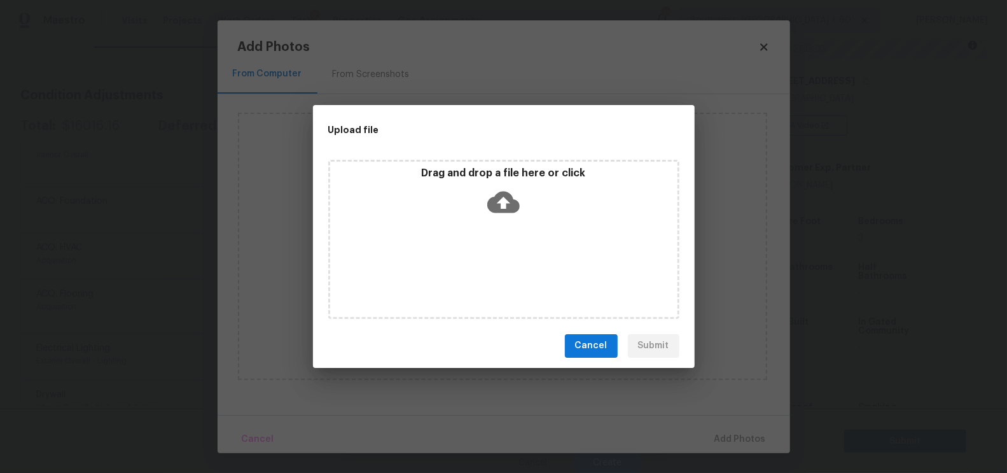
click at [502, 199] on icon at bounding box center [503, 202] width 32 height 32
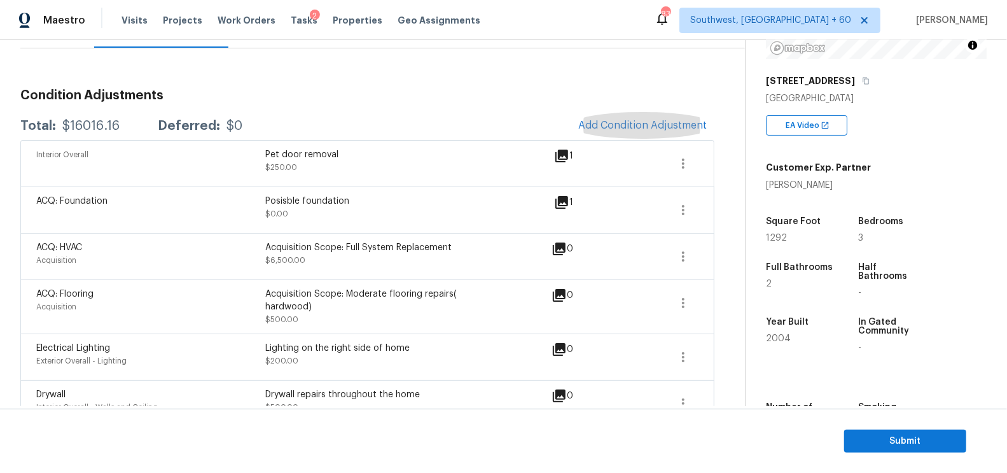
click at [663, 221] on div "ACQ: Foundation Posisble foundation $0.00 1" at bounding box center [367, 210] width 662 height 31
click at [894, 442] on span "Submit" at bounding box center [905, 441] width 102 height 16
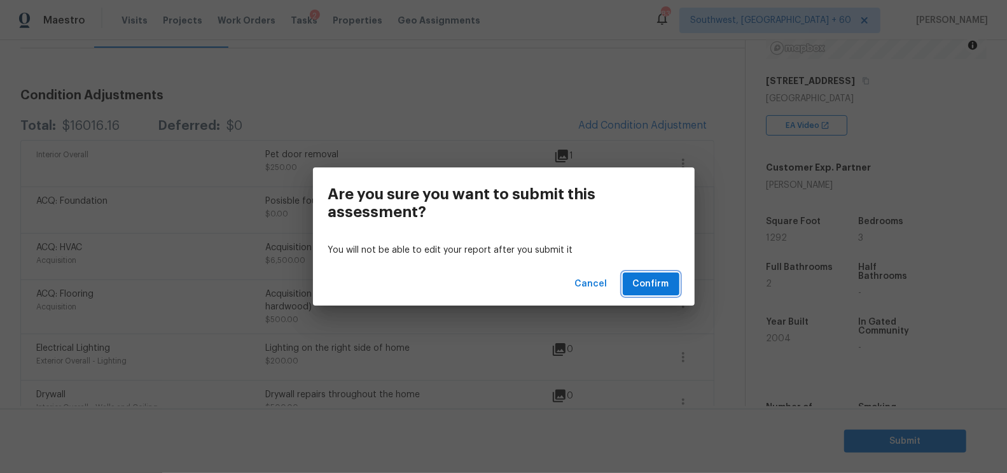
click at [670, 286] on button "Confirm" at bounding box center [651, 284] width 57 height 24
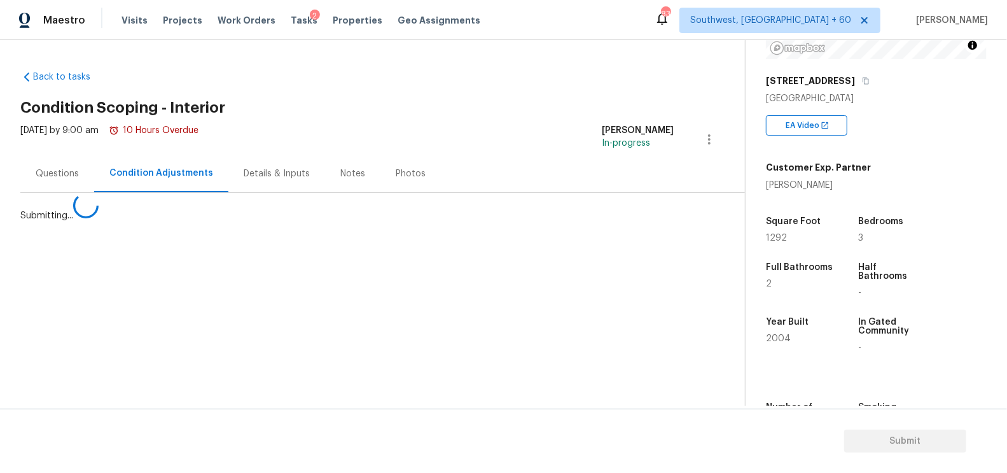
scroll to position [0, 0]
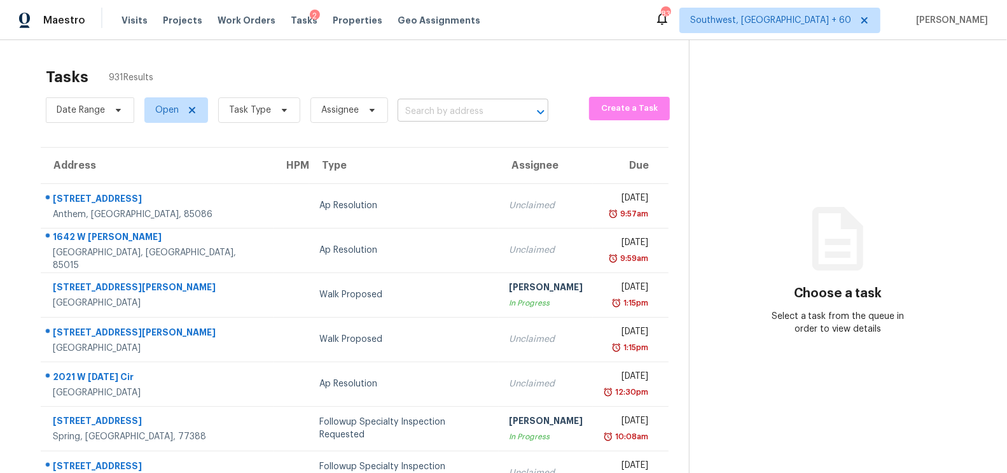
click at [441, 112] on input "text" at bounding box center [454, 112] width 115 height 20
paste input "8 Heatherwood Dr, Lugoff, SC 29078"
type input "8 Heatherwood Dr, Lugoff, SC 29078"
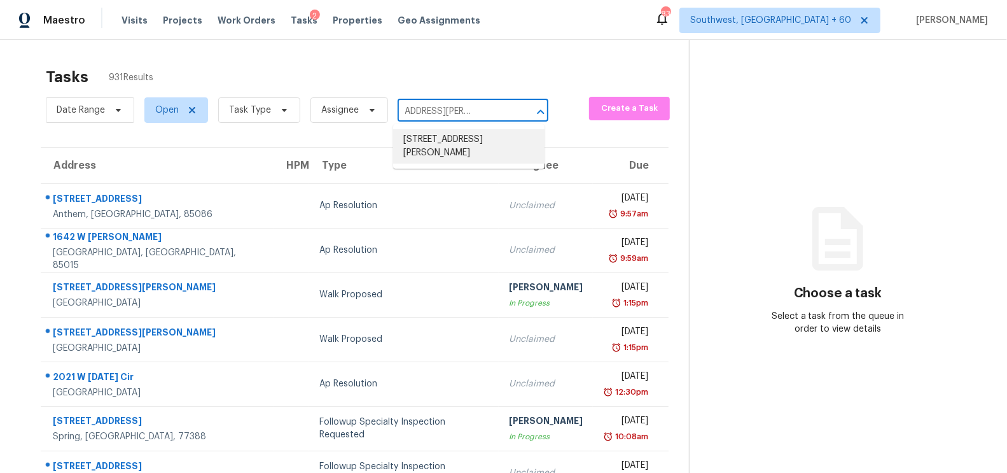
click at [447, 144] on li "8 Heatherwood Dr, Lugoff, SC 29078" at bounding box center [468, 146] width 151 height 34
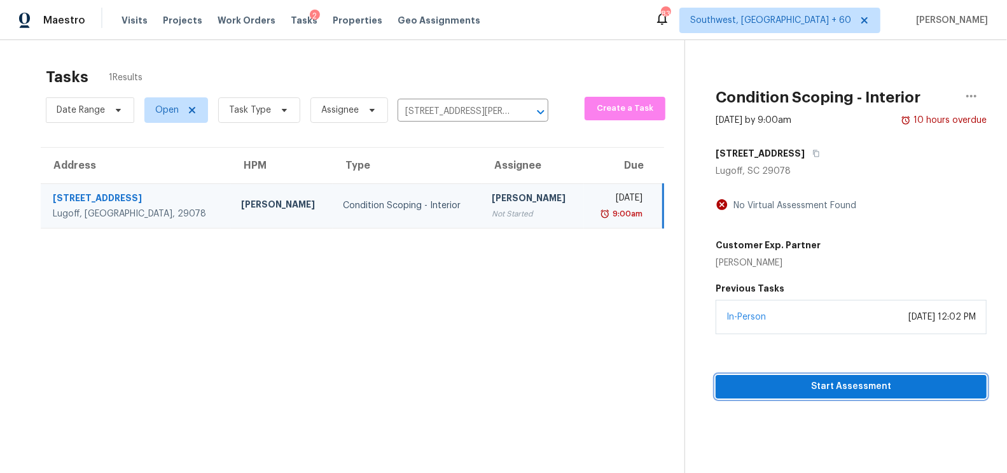
click at [815, 380] on span "Start Assessment" at bounding box center [851, 386] width 251 height 16
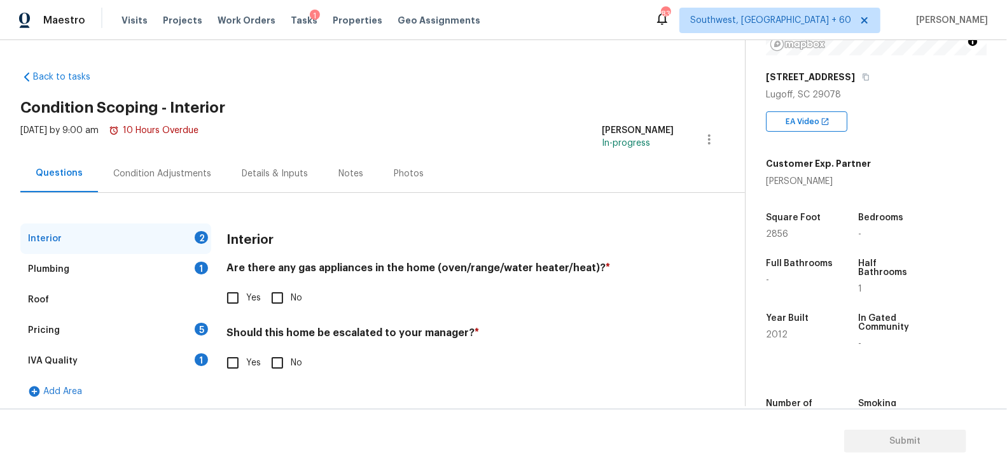
scroll to position [185, 0]
click at [252, 303] on span "Yes" at bounding box center [253, 297] width 15 height 13
click at [246, 303] on input "Yes" at bounding box center [232, 297] width 27 height 27
checkbox input "true"
click at [277, 359] on input "No" at bounding box center [277, 363] width 27 height 27
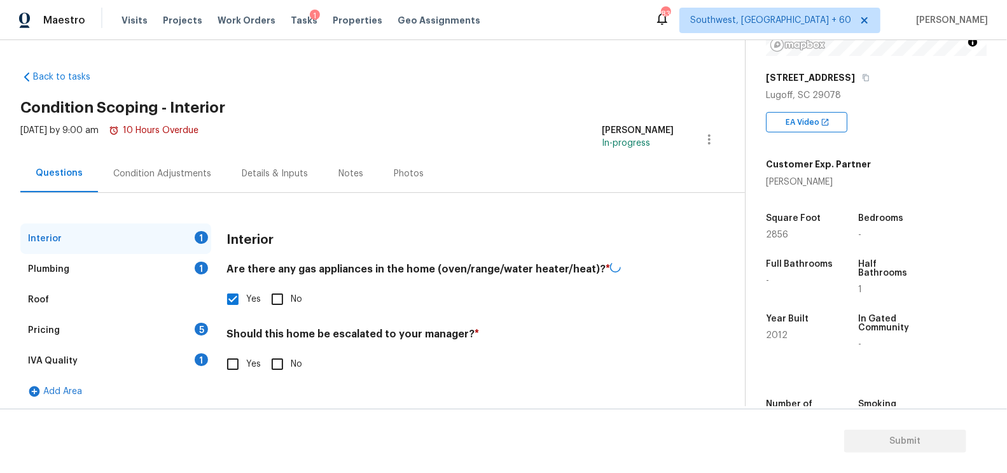
checkbox input "true"
click at [181, 270] on div "Plumbing 1" at bounding box center [115, 269] width 191 height 31
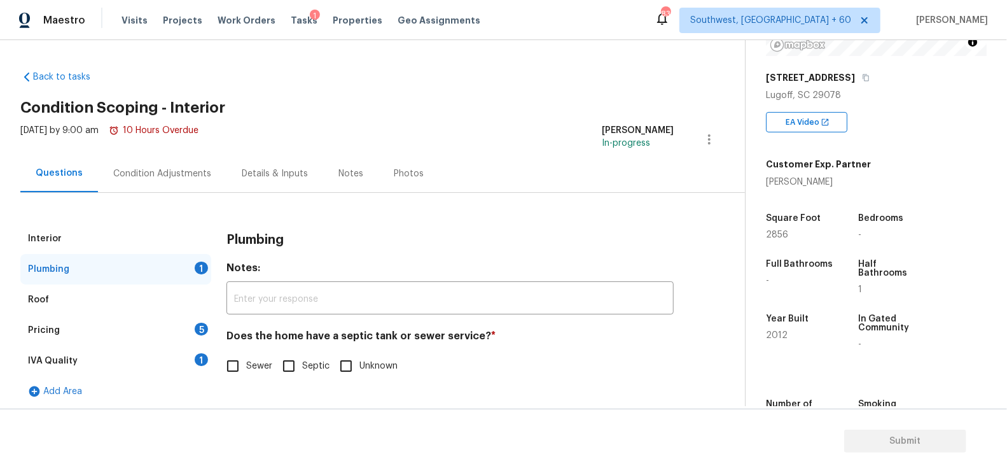
click at [229, 367] on input "Sewer" at bounding box center [232, 365] width 27 height 27
checkbox input "true"
click at [191, 363] on div "IVA Quality 1" at bounding box center [115, 360] width 191 height 31
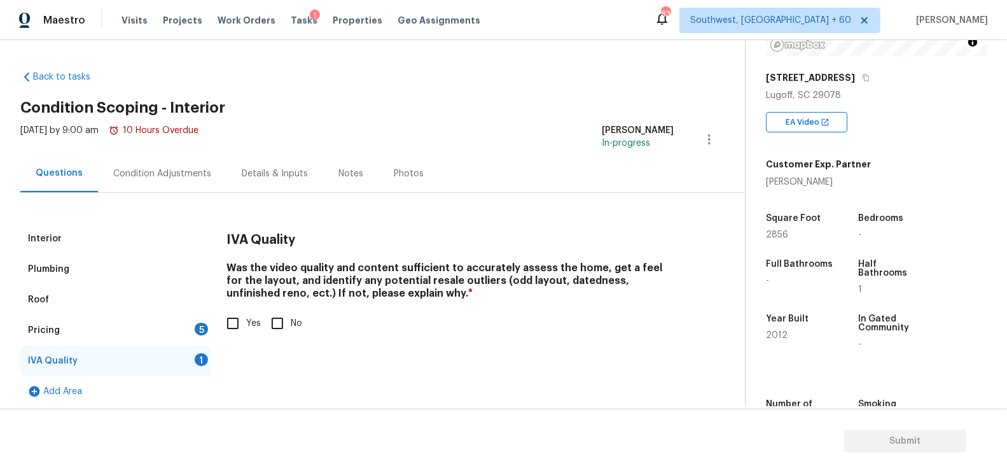
click at [237, 325] on input "Yes" at bounding box center [232, 323] width 27 height 27
checkbox input "true"
click at [198, 329] on div "5" at bounding box center [201, 328] width 13 height 13
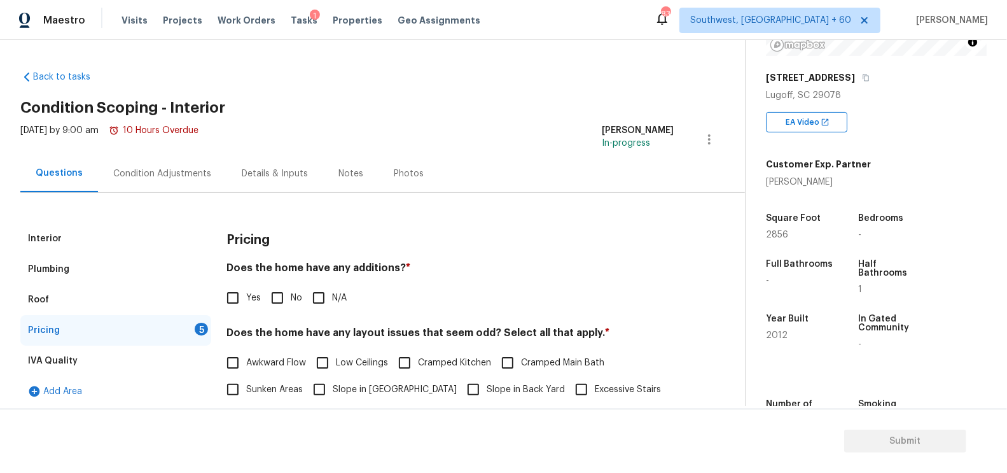
click at [278, 298] on input "No" at bounding box center [277, 297] width 27 height 27
checkbox input "true"
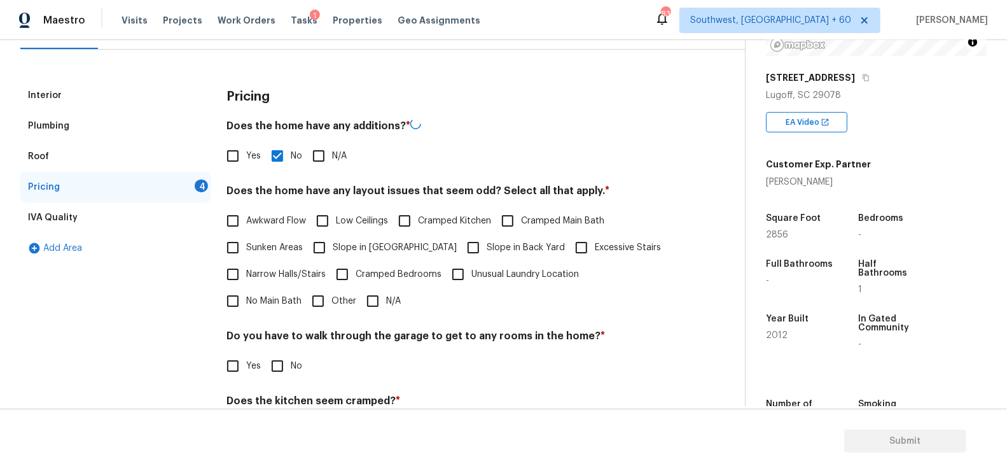
scroll to position [217, 0]
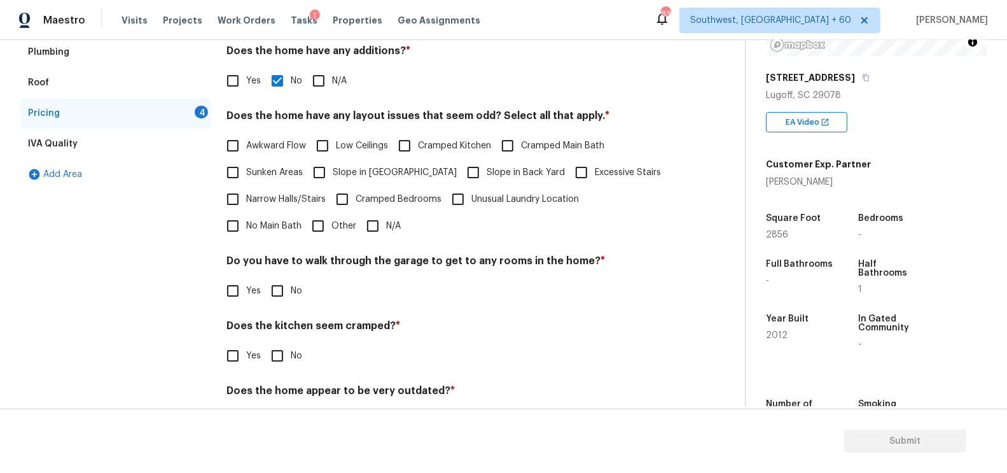
click at [359, 233] on input "N/A" at bounding box center [372, 225] width 27 height 27
checkbox input "true"
click at [286, 279] on input "No" at bounding box center [277, 292] width 27 height 27
checkbox input "true"
click at [284, 356] on input "No" at bounding box center [277, 355] width 27 height 27
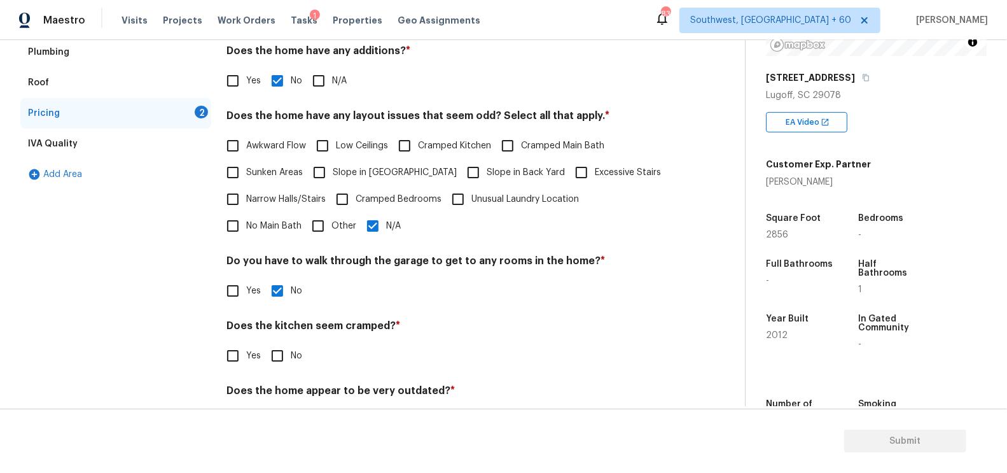
checkbox input "true"
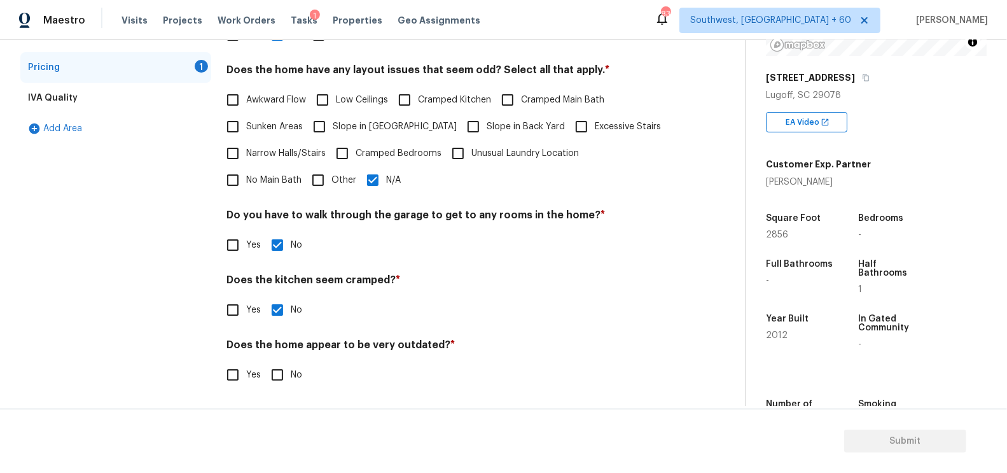
click at [280, 373] on input "No" at bounding box center [277, 374] width 27 height 27
checkbox input "true"
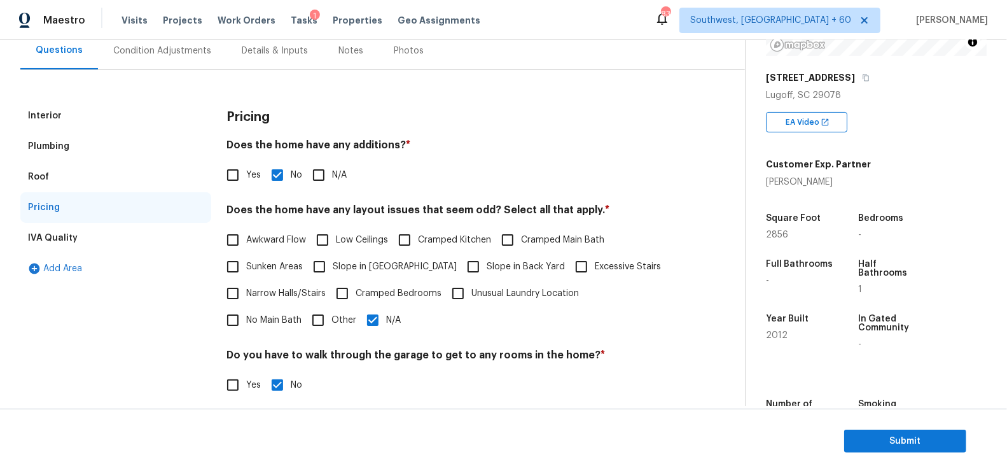
scroll to position [0, 0]
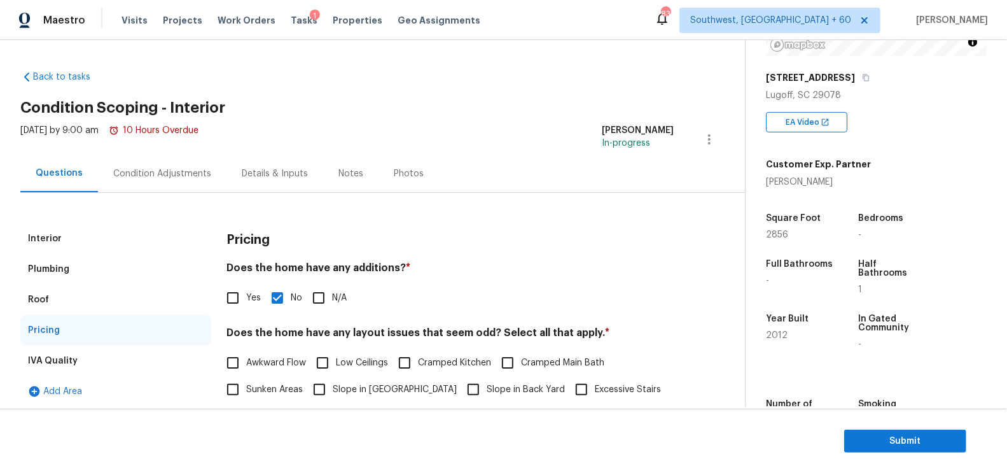
click at [137, 160] on div "Condition Adjustments" at bounding box center [162, 174] width 128 height 38
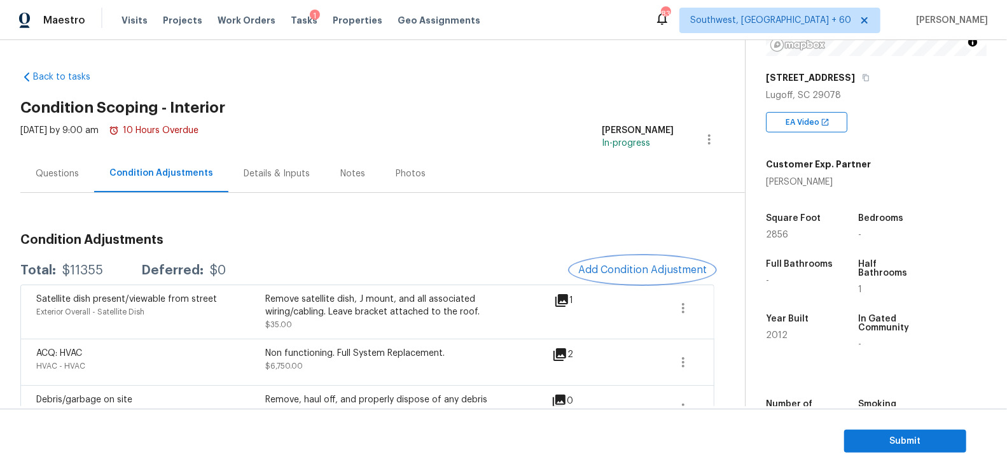
click at [611, 257] on button "Add Condition Adjustment" at bounding box center [642, 269] width 144 height 27
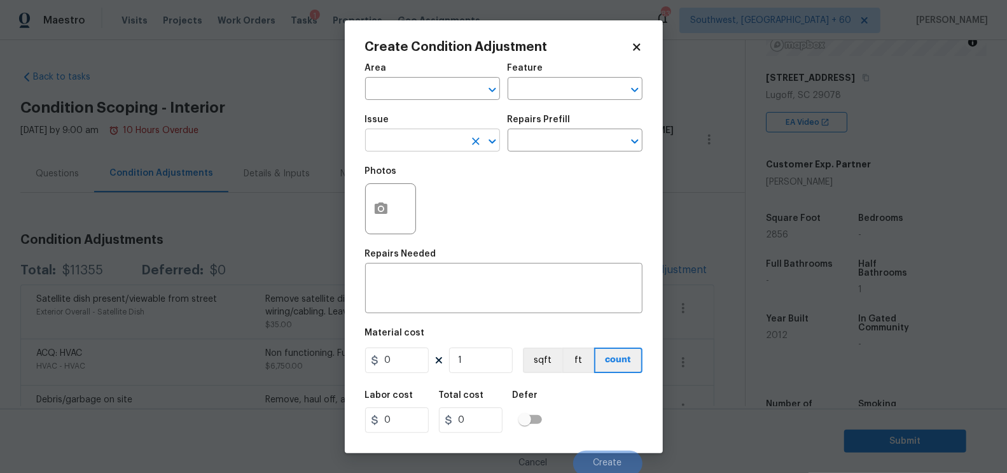
click at [428, 137] on input "text" at bounding box center [414, 142] width 99 height 20
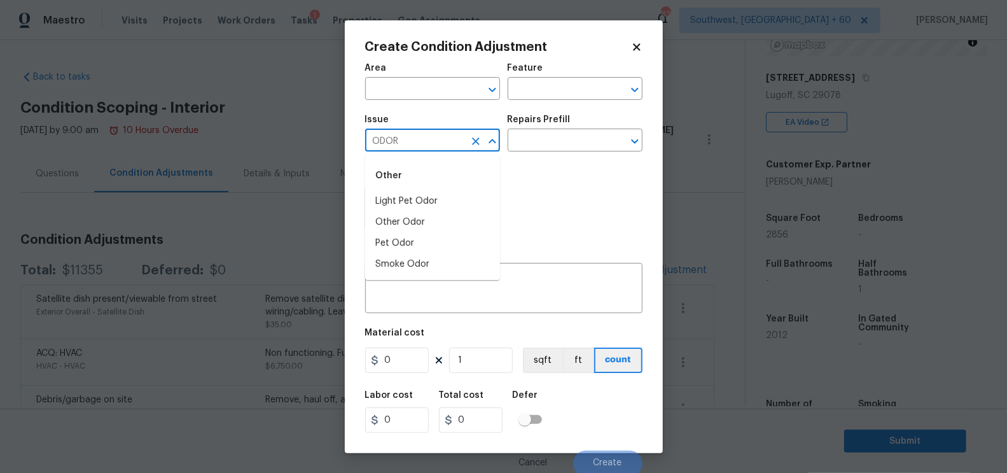
click at [425, 193] on li "Light Pet Odor" at bounding box center [432, 201] width 135 height 21
type input "Light Pet Odor"
click at [521, 153] on div "Issue Light Pet Odor ​ Repairs Prefill ​" at bounding box center [503, 133] width 277 height 52
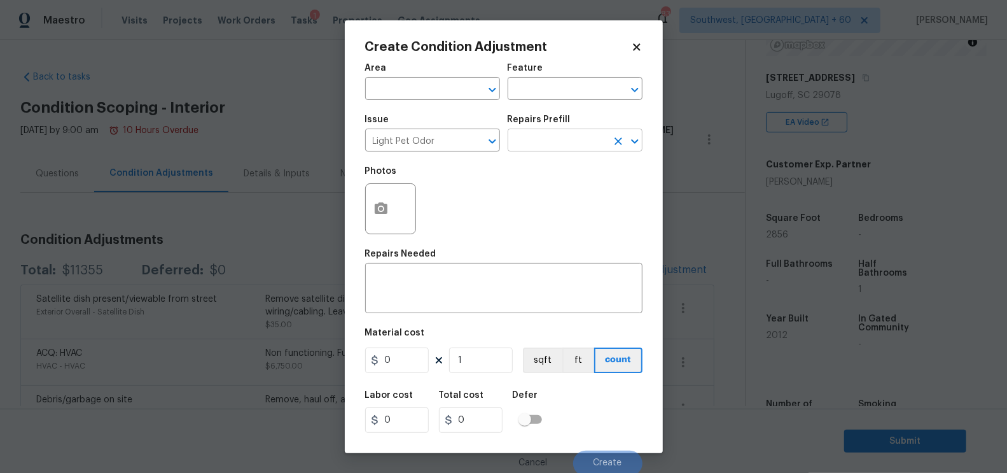
click at [553, 139] on input "text" at bounding box center [556, 142] width 99 height 20
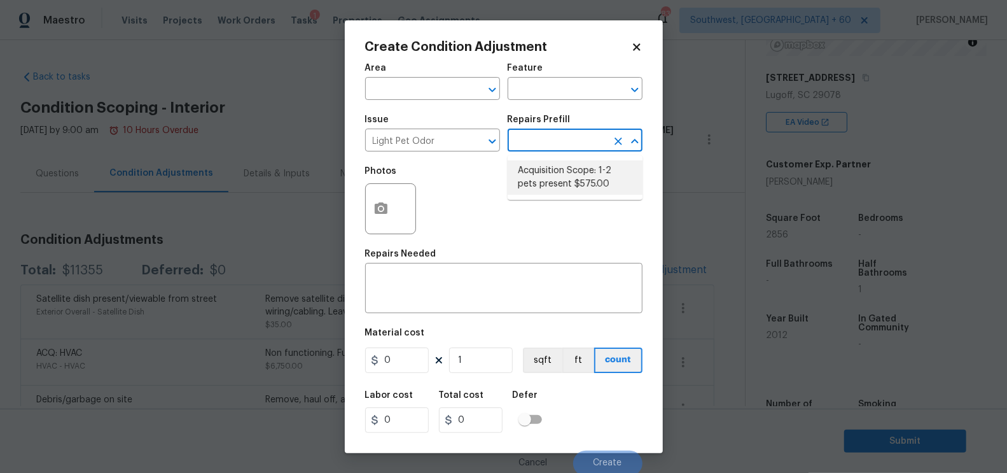
click at [556, 173] on li "Acquisition Scope: 1-2 pets present $575.00" at bounding box center [574, 177] width 135 height 34
type textarea "Acquisition Scope: 1-2 pets present"
type input "575"
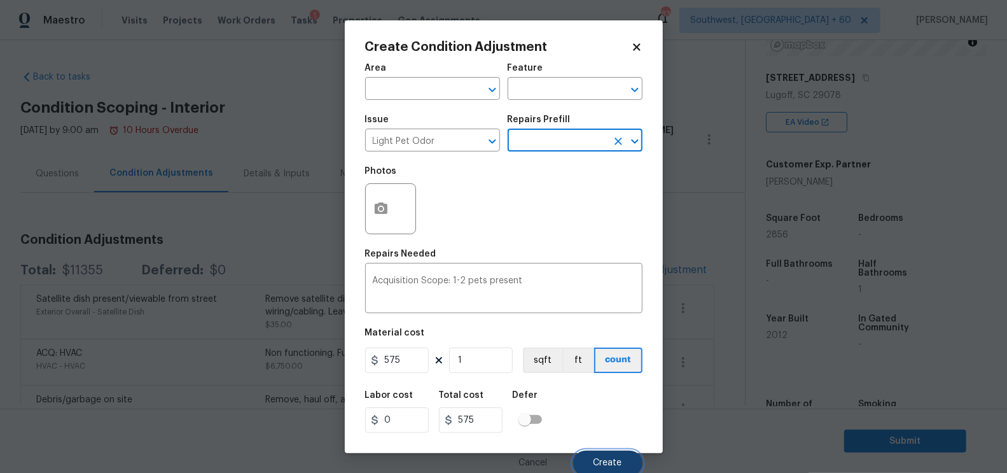
click at [605, 469] on button "Create" at bounding box center [607, 462] width 69 height 25
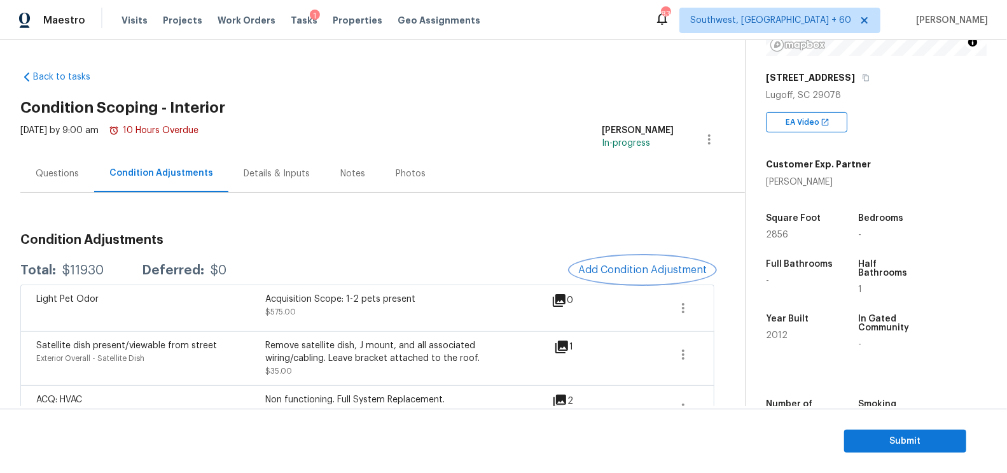
click at [633, 276] on button "Add Condition Adjustment" at bounding box center [642, 269] width 144 height 27
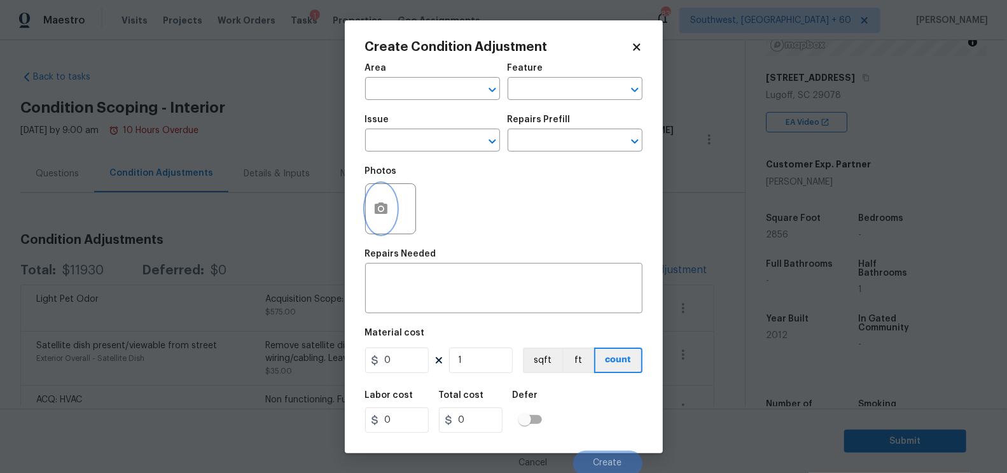
click at [381, 223] on button "button" at bounding box center [381, 209] width 31 height 50
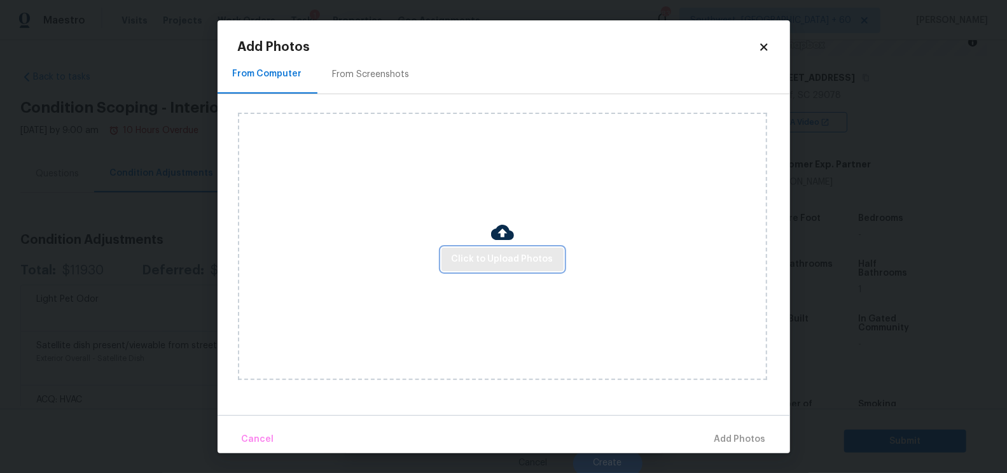
click at [502, 254] on span "Click to Upload Photos" at bounding box center [503, 259] width 102 height 16
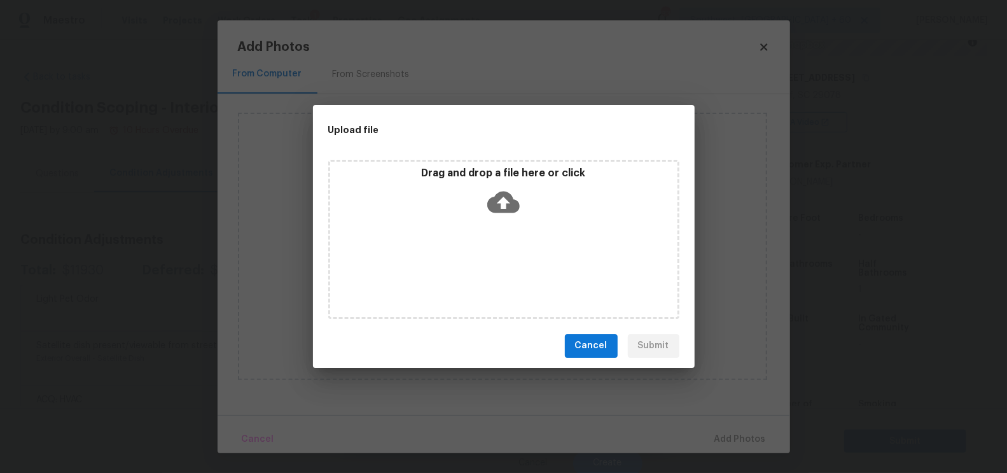
click at [509, 201] on icon at bounding box center [503, 202] width 32 height 22
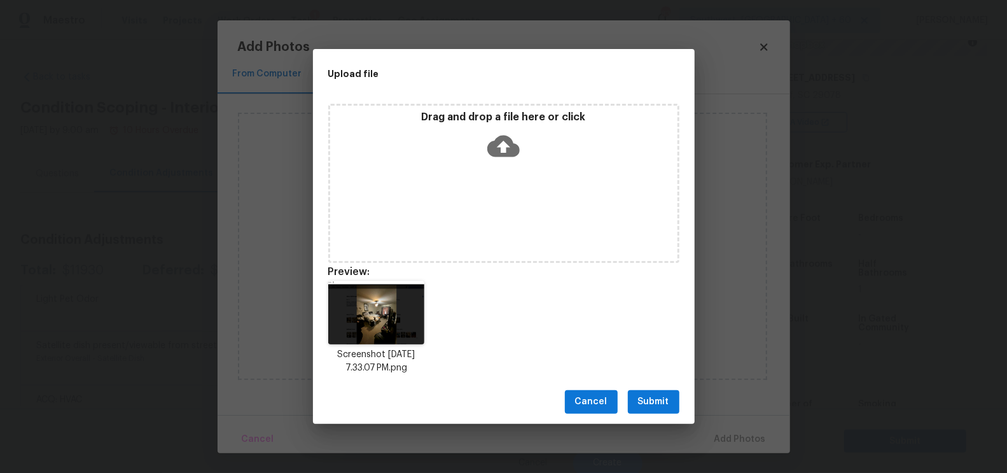
click at [651, 397] on span "Submit" at bounding box center [653, 402] width 31 height 16
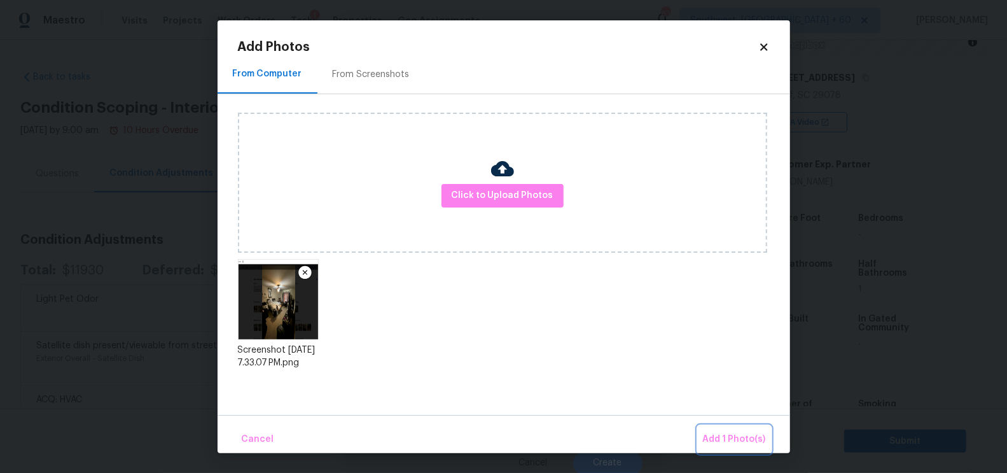
click at [721, 438] on span "Add 1 Photo(s)" at bounding box center [734, 439] width 63 height 16
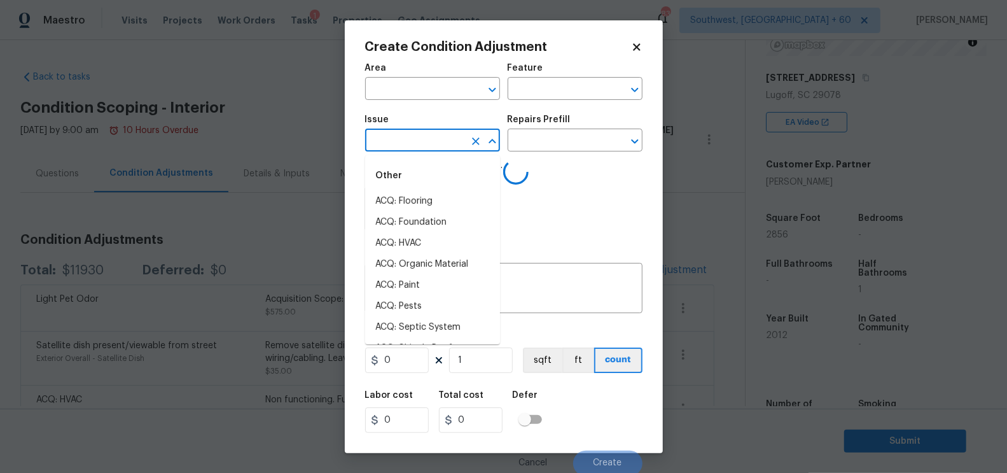
click at [404, 140] on input "text" at bounding box center [414, 142] width 99 height 20
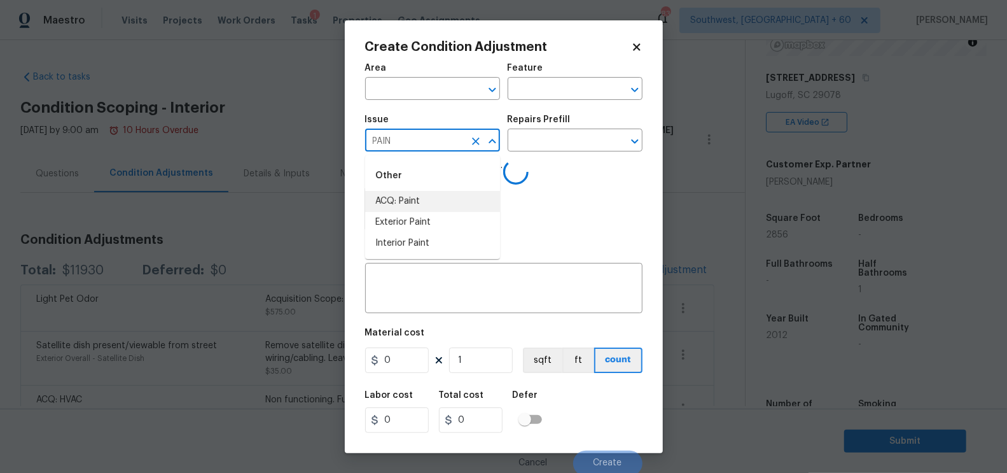
click at [411, 198] on li "ACQ: Paint" at bounding box center [432, 201] width 135 height 21
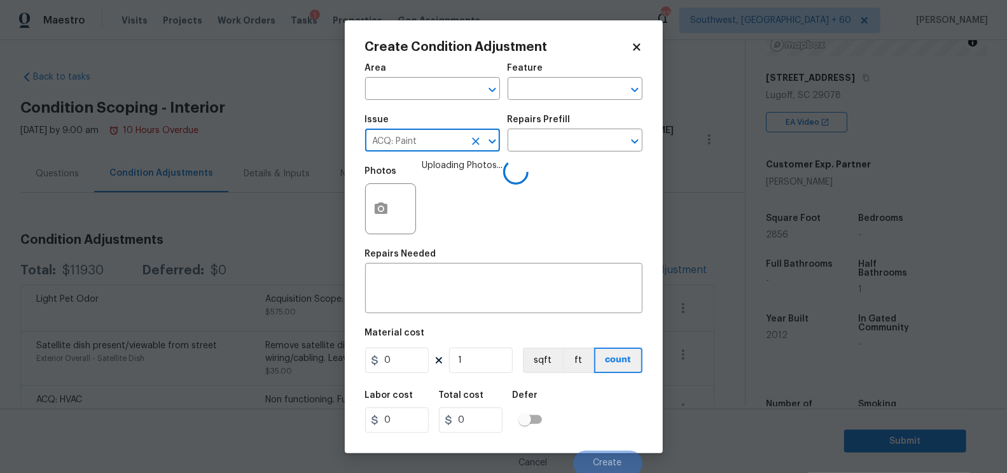
type input "ACQ: Paint"
click at [566, 122] on div "Repairs Prefill" at bounding box center [574, 123] width 135 height 17
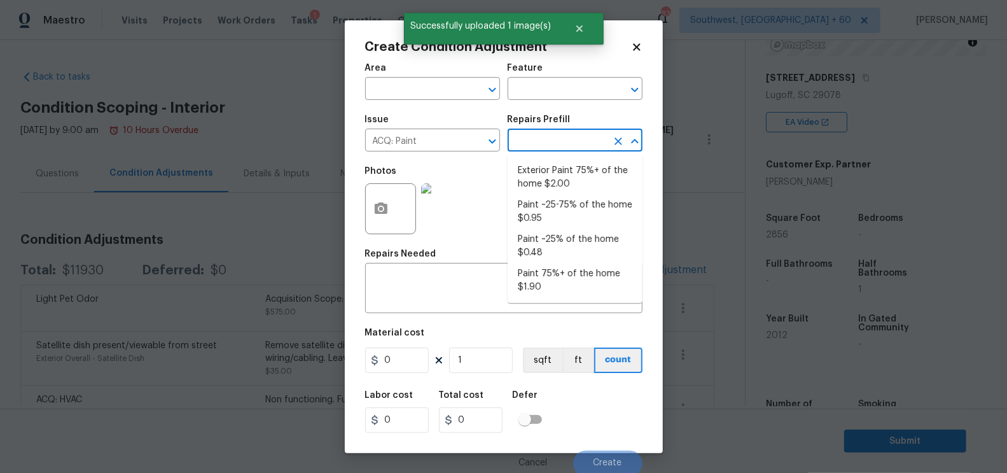
click at [560, 138] on input "text" at bounding box center [556, 142] width 99 height 20
click at [549, 265] on li "Paint 75%+ of the home $1.90" at bounding box center [574, 280] width 135 height 34
type input "Acquisition"
type textarea "Acquisition Scope: 75%+ of the home will likely require interior paint"
type input "1.9"
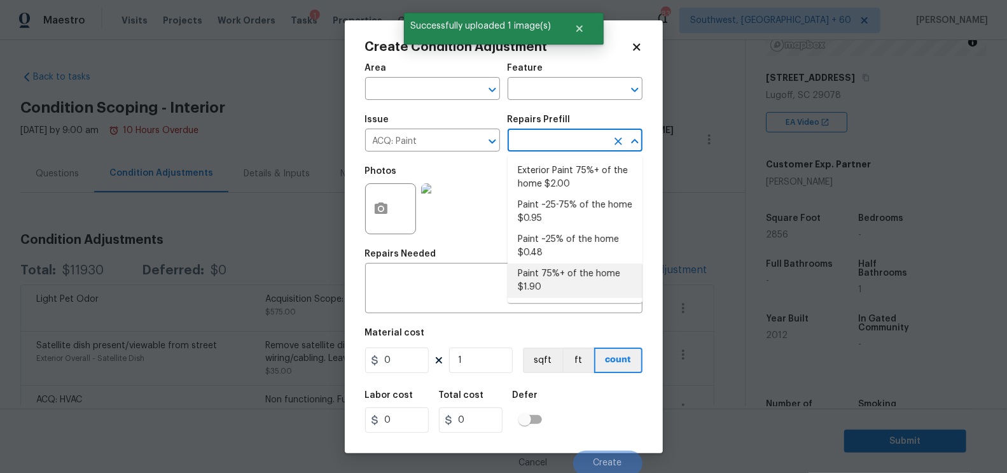
type input "1.9"
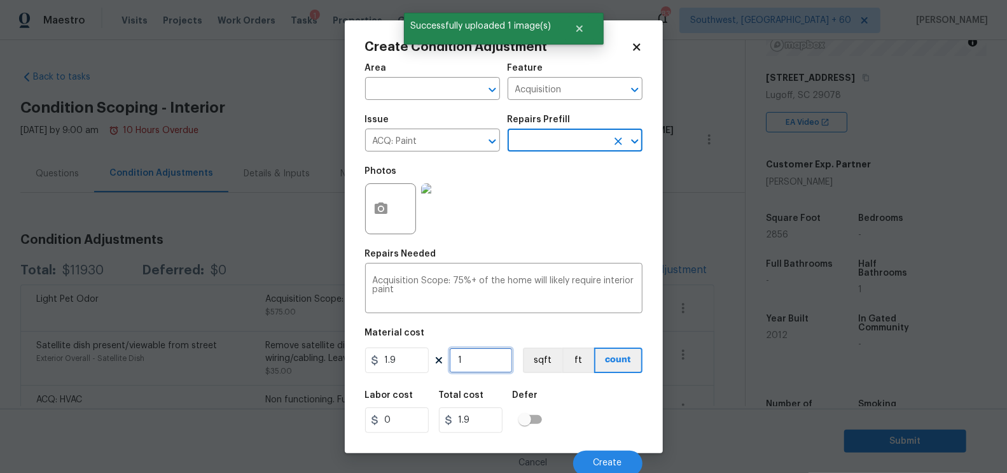
click at [469, 371] on input "1" at bounding box center [481, 359] width 64 height 25
type input "0"
type input "2"
type input "3.8"
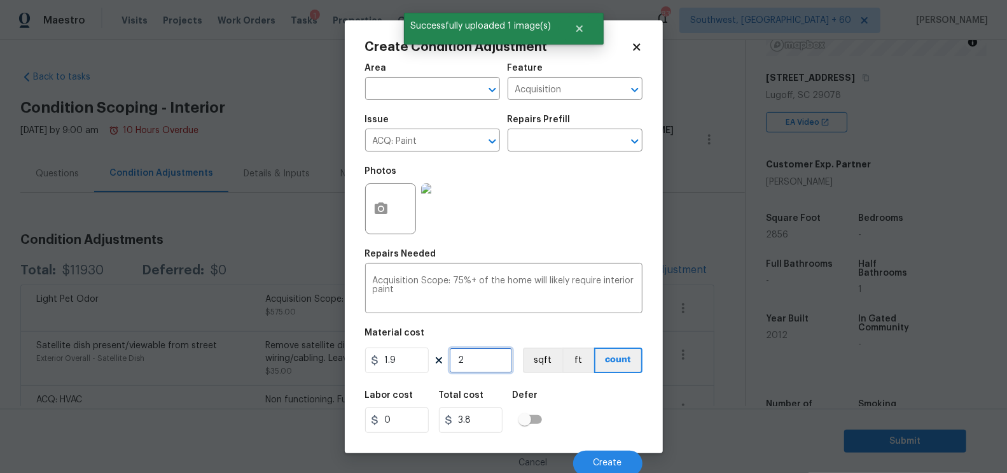
type input "21"
type input "39.9"
type input "210"
type input "399"
type input "2100"
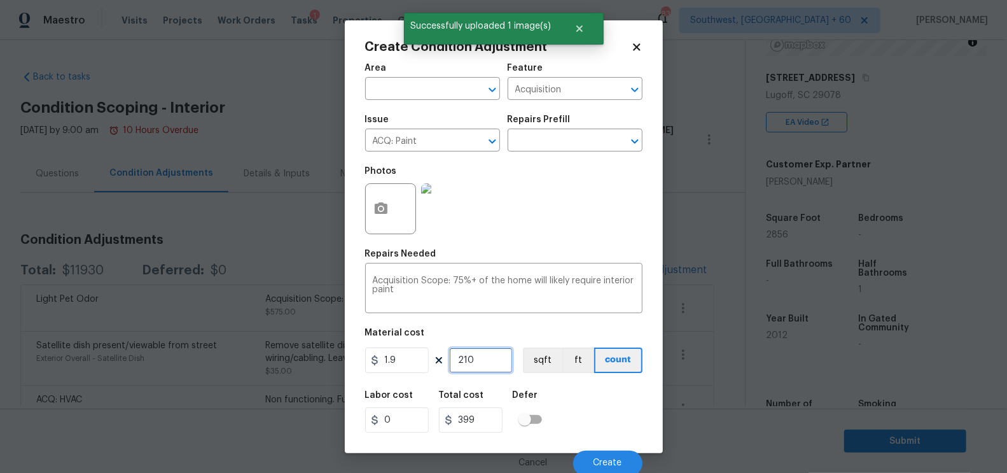
type input "3990"
type input "2100"
click at [502, 420] on div "3990" at bounding box center [476, 419] width 74 height 25
click at [592, 459] on button "Create" at bounding box center [607, 462] width 69 height 25
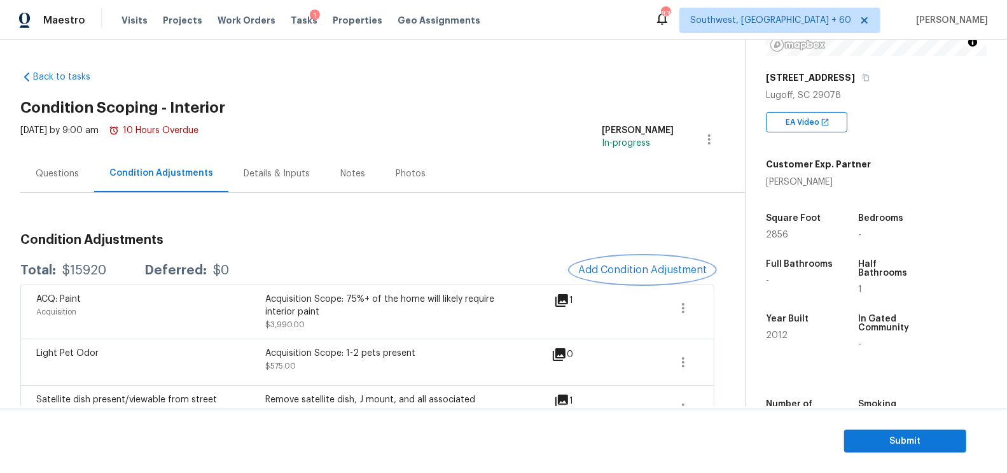
click at [604, 272] on span "Add Condition Adjustment" at bounding box center [642, 269] width 128 height 11
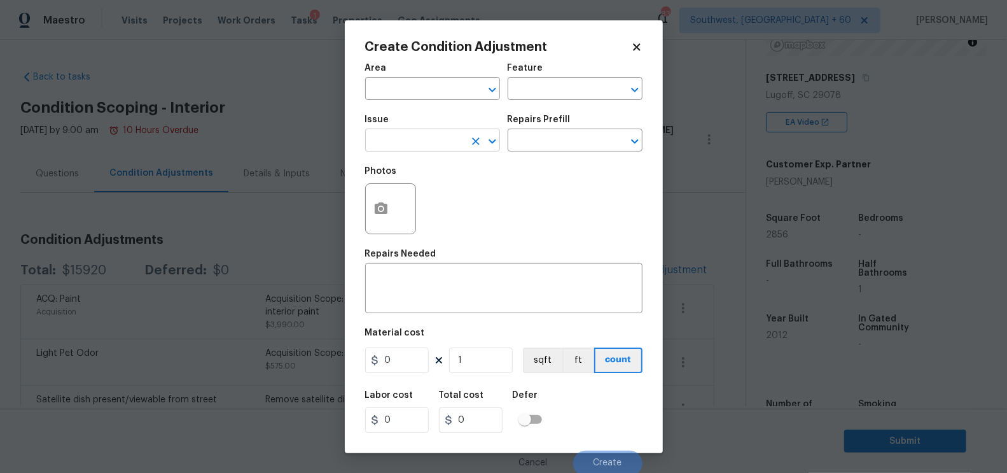
click at [394, 143] on input "text" at bounding box center [414, 142] width 99 height 20
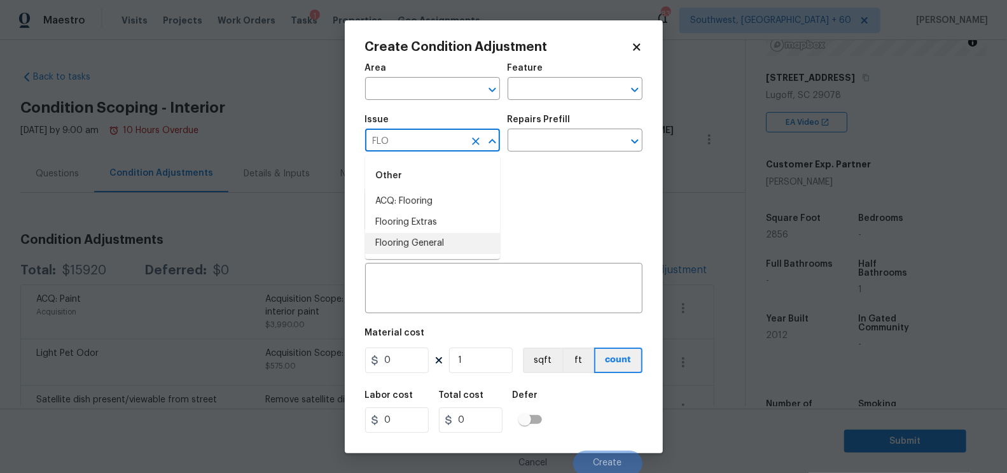
click at [416, 240] on li "Flooring General" at bounding box center [432, 243] width 135 height 21
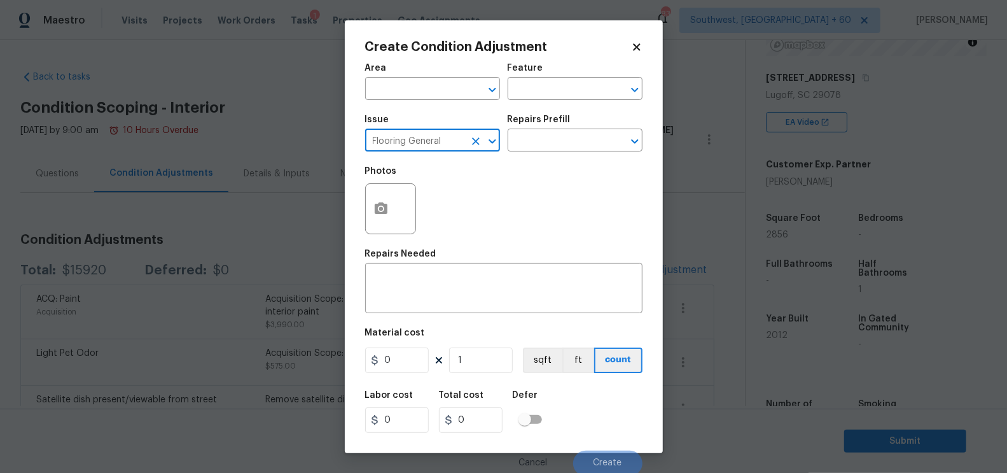
type input "Flooring General"
click at [536, 155] on div "Issue Flooring General ​ Repairs Prefill ​" at bounding box center [503, 133] width 277 height 52
click at [546, 141] on input "text" at bounding box center [556, 142] width 99 height 20
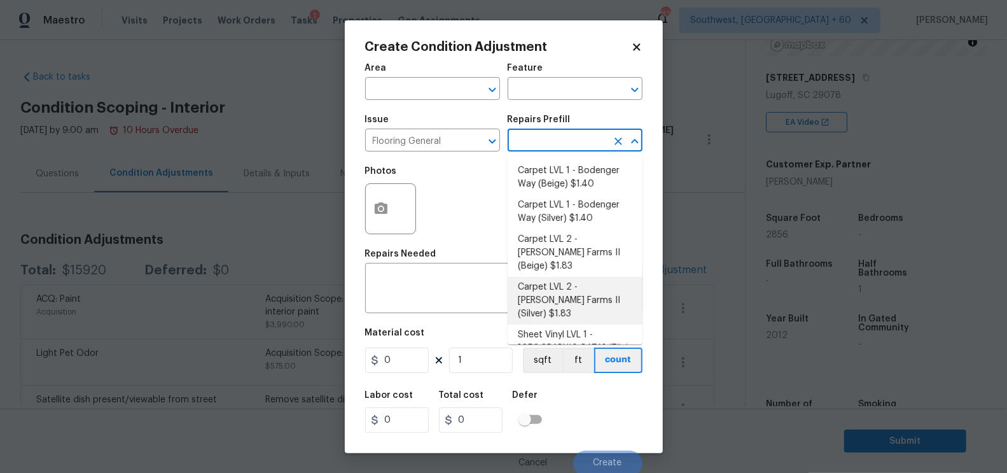
click at [574, 277] on li "Carpet LVL 2 - Abshire Farms II (Silver) $1.83" at bounding box center [574, 301] width 135 height 48
type input "Overall Flooring"
type textarea "Install new carpet (Abshire Farms II - 929 Thin Ice) at all previously carpeted…"
type input "1.83"
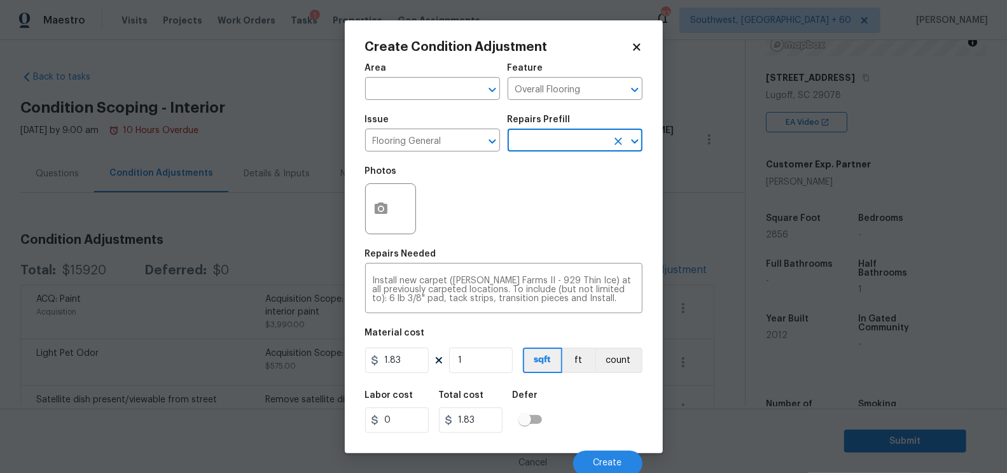
click at [567, 139] on input "text" at bounding box center [556, 142] width 99 height 20
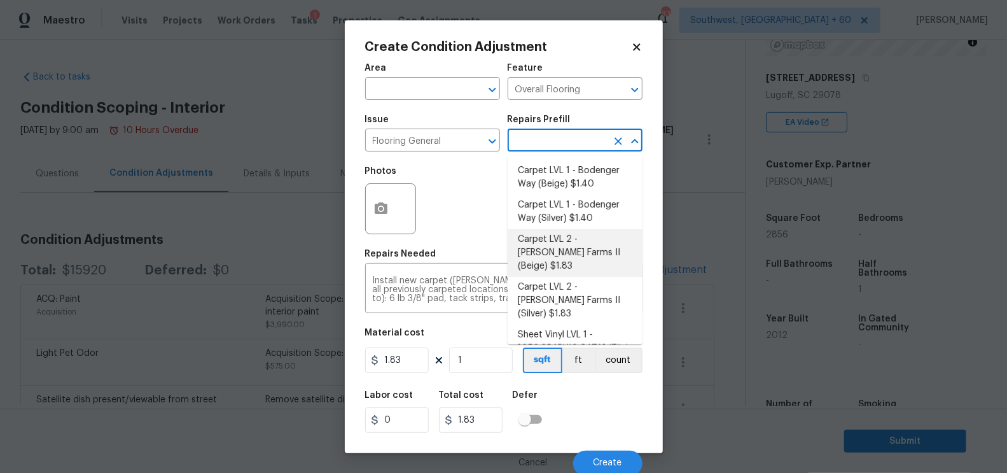
click at [572, 256] on li "Carpet LVL 2 - Abshire Farms II (Beige) $1.83" at bounding box center [574, 253] width 135 height 48
type textarea "Install new carpet (Abshire Farms II - 749 Stony Glade) at all previously carpe…"
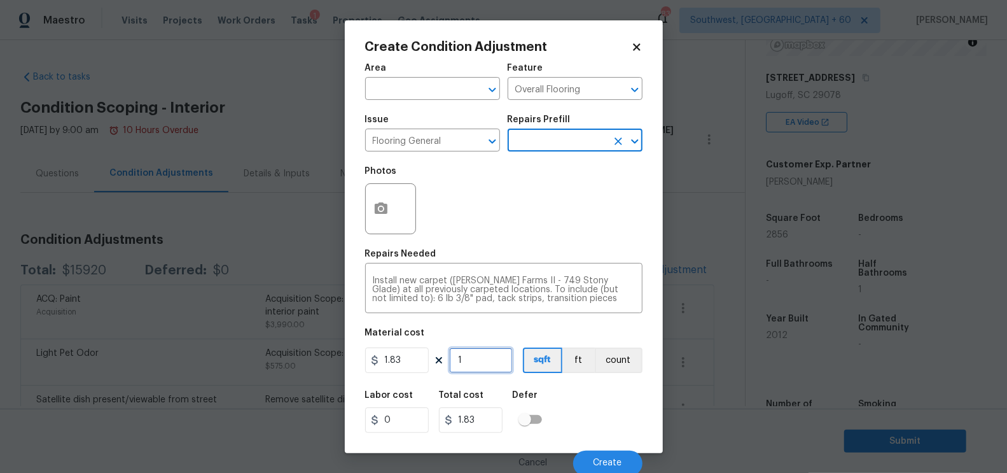
click at [498, 358] on input "1" at bounding box center [481, 359] width 64 height 25
type input "0"
type input "1"
type input "1.83"
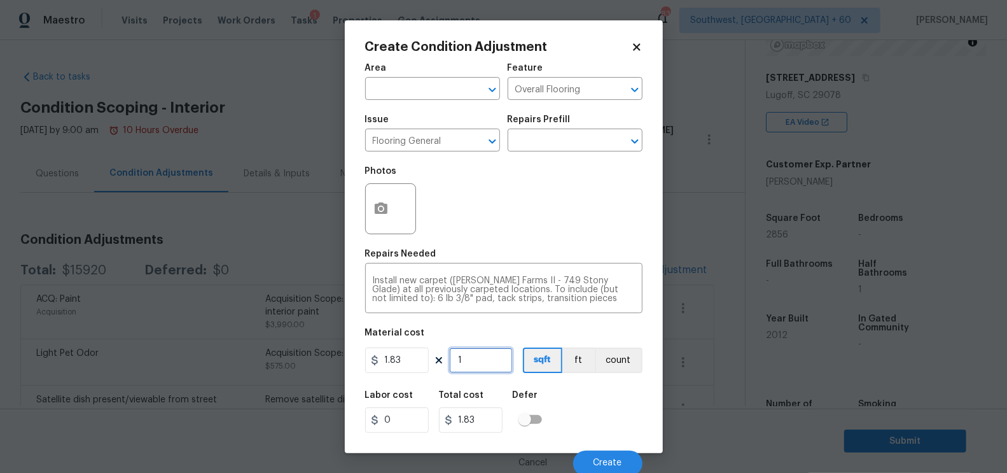
type input "12"
type input "21.96"
type input "120"
type input "219.6"
type input "1200"
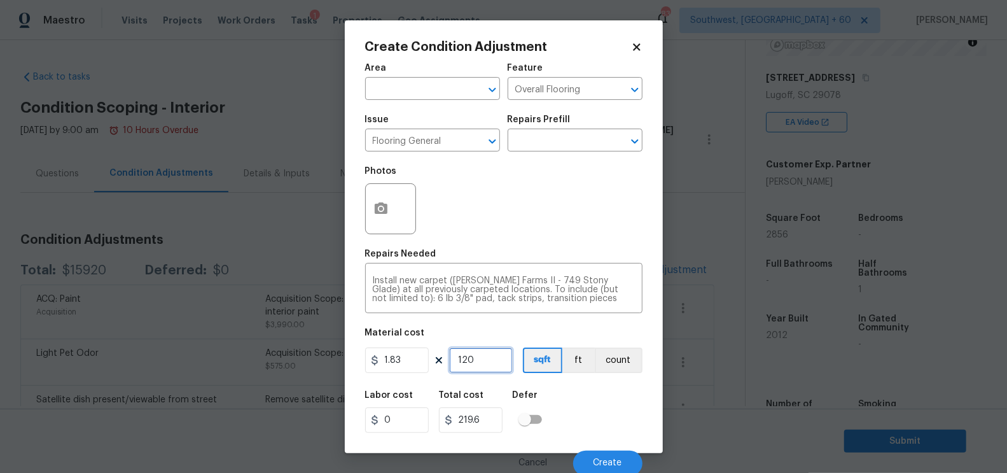
type input "2196"
click at [495, 410] on input "2196" at bounding box center [471, 419] width 64 height 25
click at [385, 214] on icon "button" at bounding box center [381, 207] width 13 height 11
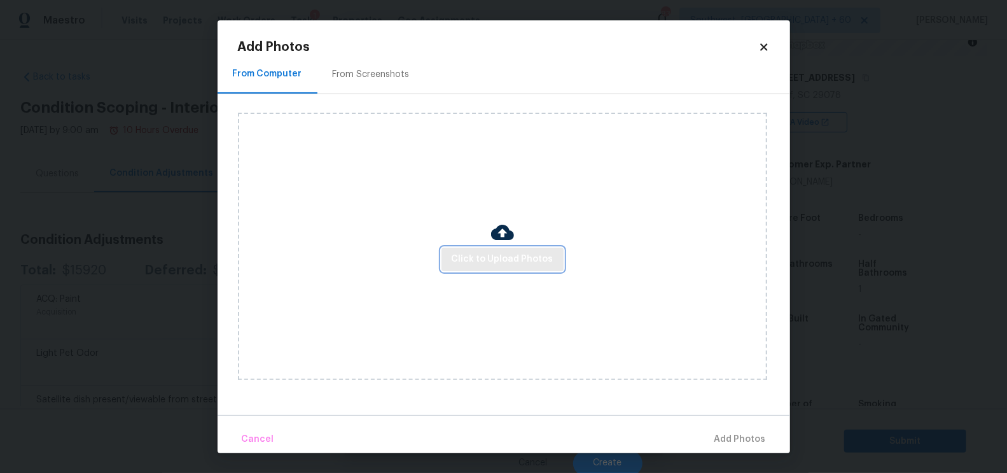
click at [492, 255] on span "Click to Upload Photos" at bounding box center [503, 259] width 102 height 16
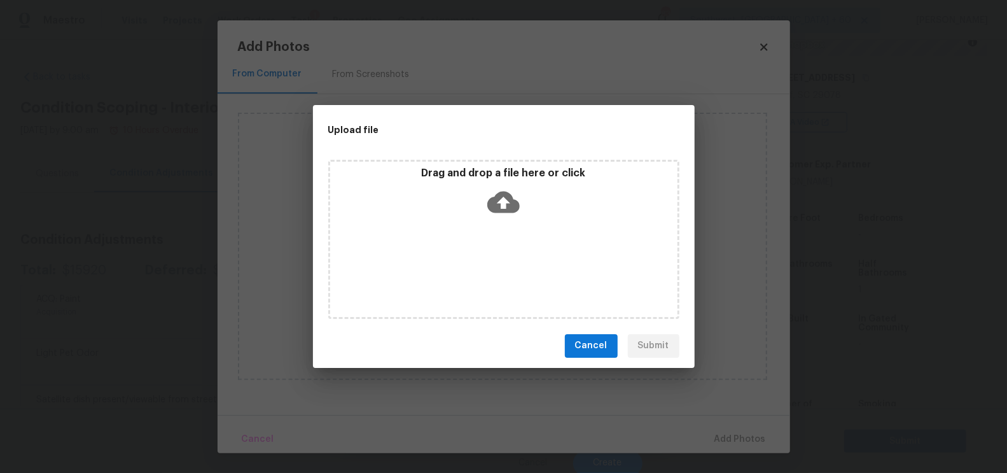
click at [502, 207] on icon at bounding box center [503, 202] width 32 height 32
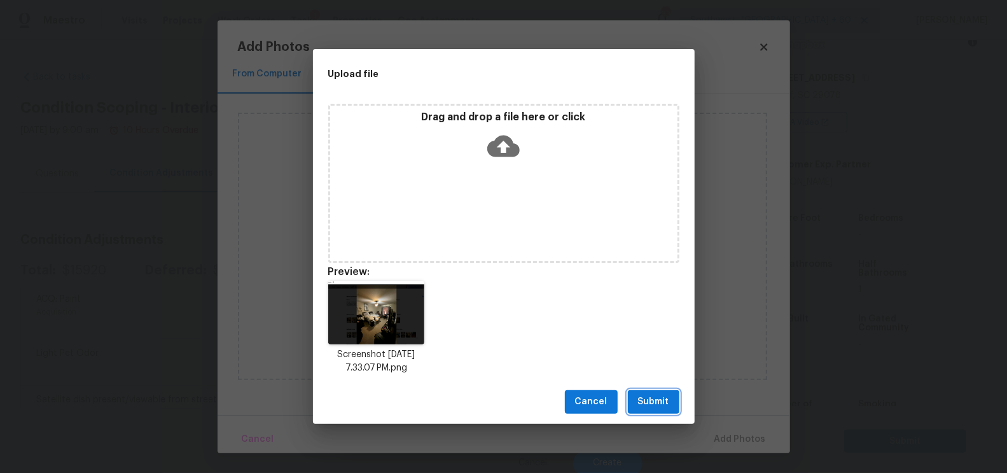
click at [633, 404] on button "Submit" at bounding box center [654, 402] width 52 height 24
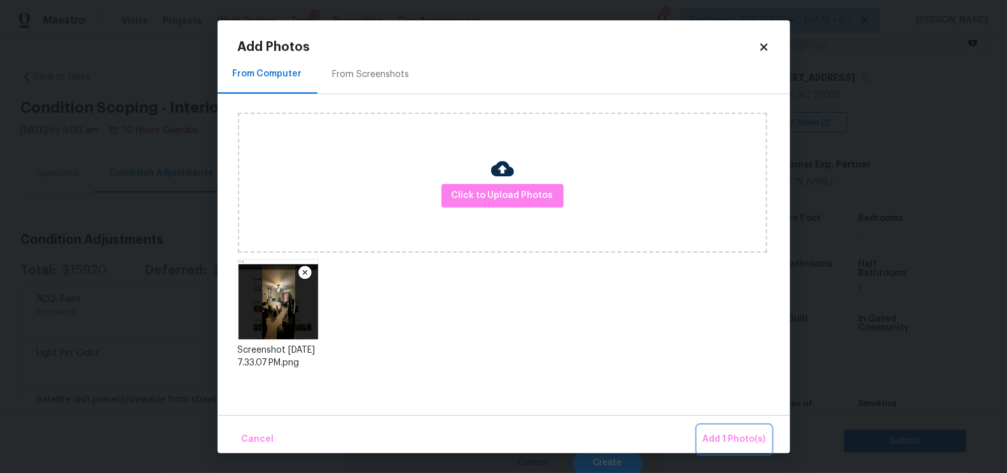
click at [729, 431] on span "Add 1 Photo(s)" at bounding box center [734, 439] width 63 height 16
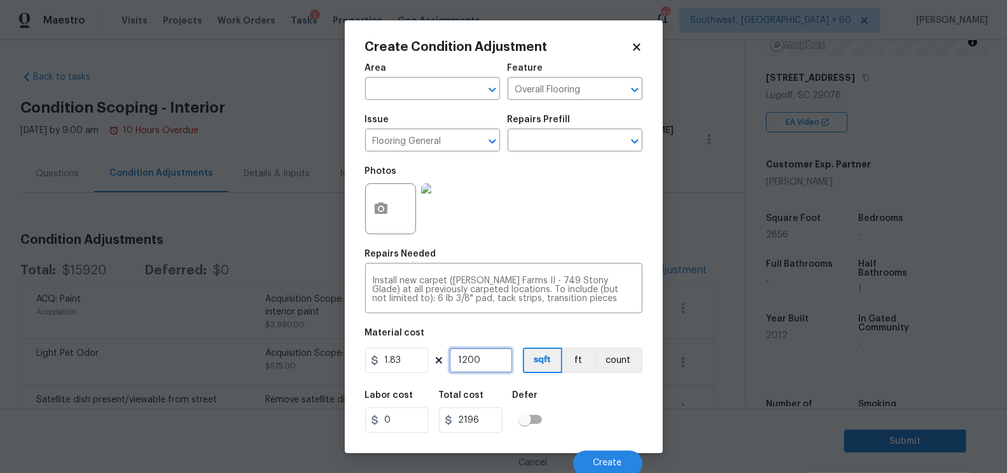
click at [470, 366] on input "1200" at bounding box center [481, 359] width 64 height 25
type input "1"
type input "1.83"
type input "14"
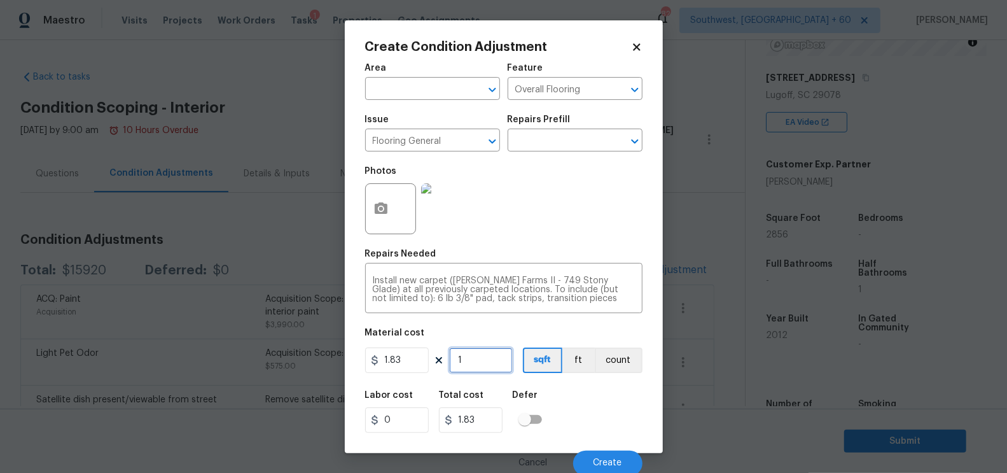
type input "25.62"
type input "140"
type input "256.2"
type input "1400"
type input "2562"
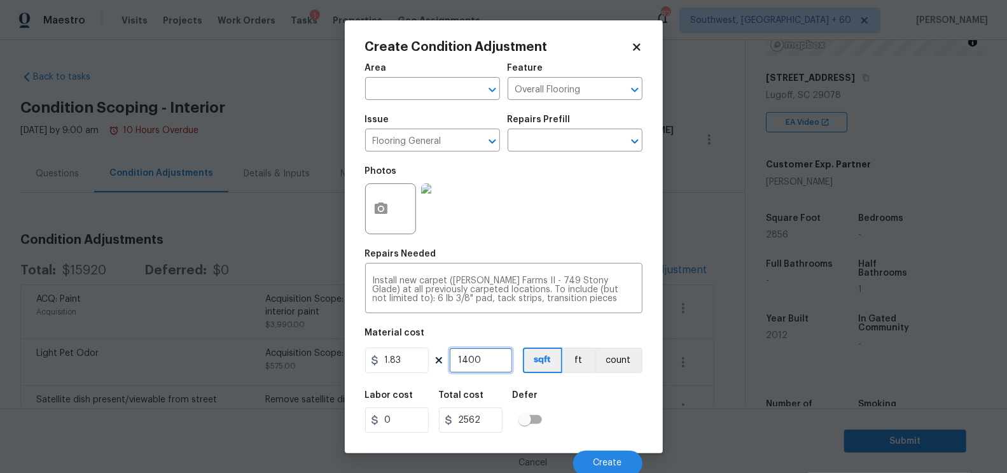
type input "1400"
click at [492, 418] on input "2562" at bounding box center [471, 419] width 64 height 25
click at [600, 452] on button "Create" at bounding box center [607, 462] width 69 height 25
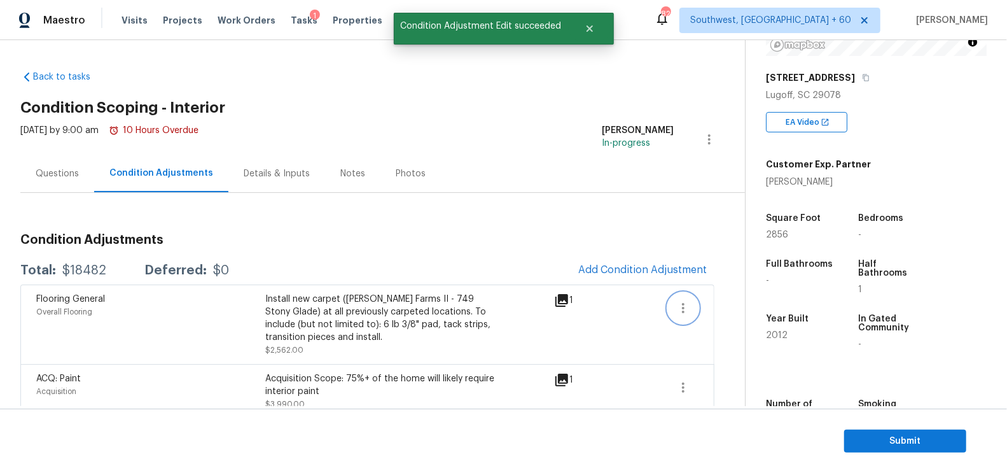
click at [677, 302] on icon "button" at bounding box center [682, 307] width 15 height 15
click at [740, 299] on div "Edit" at bounding box center [756, 304] width 99 height 13
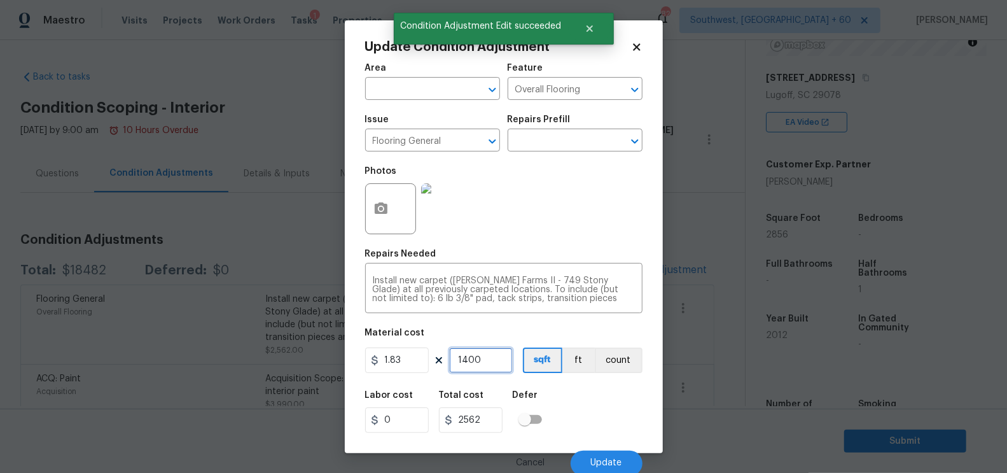
click at [473, 359] on input "1400" at bounding box center [481, 359] width 64 height 25
type input "1"
type input "1.83"
type input "15"
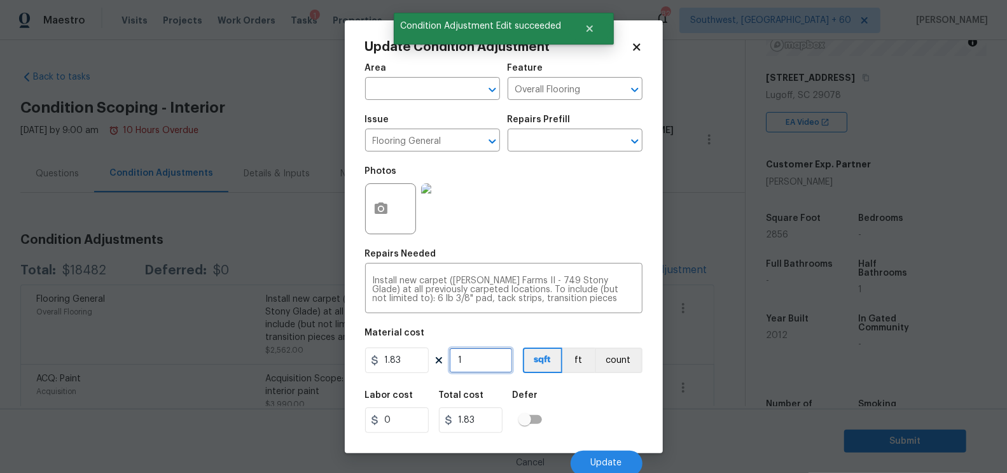
type input "27.45"
type input "150"
type input "274.5"
type input "1500"
type input "2745"
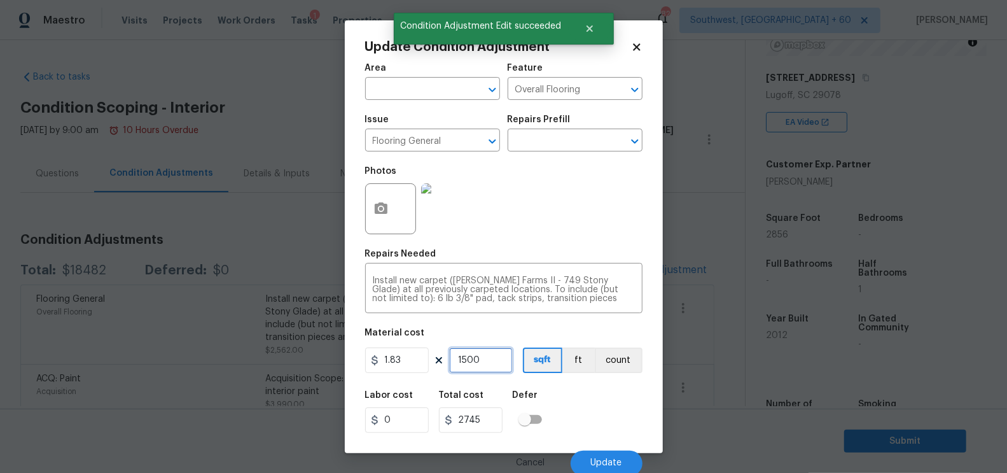
type input "1500"
click at [495, 427] on input "2745" at bounding box center [471, 419] width 64 height 25
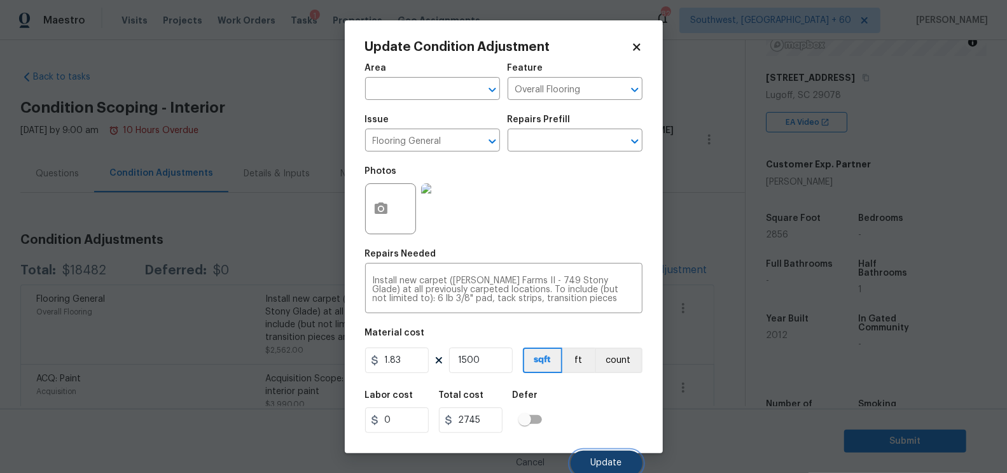
click at [622, 459] on button "Update" at bounding box center [606, 462] width 72 height 25
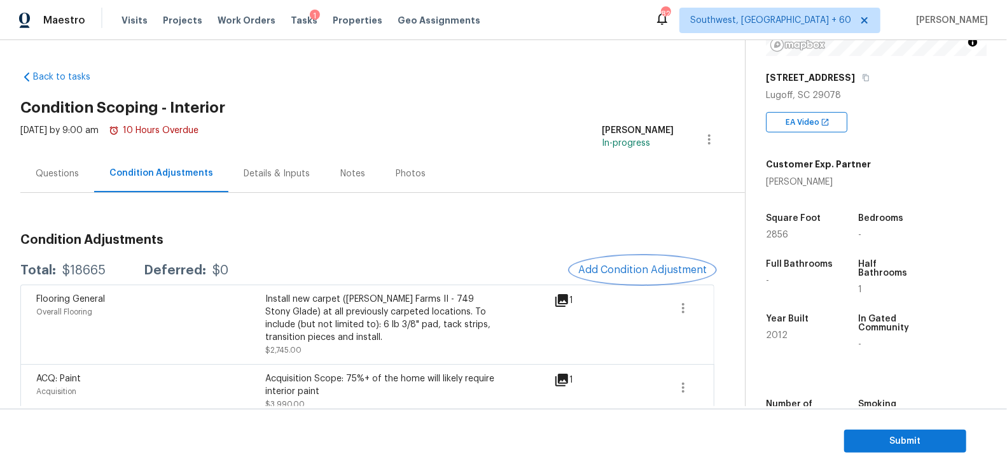
click at [641, 268] on span "Add Condition Adjustment" at bounding box center [642, 269] width 128 height 11
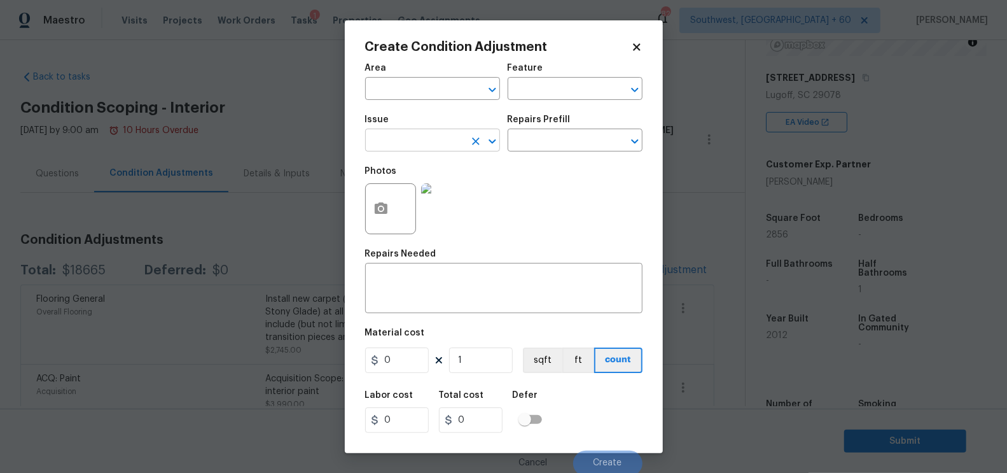
click at [438, 150] on input "text" at bounding box center [414, 142] width 99 height 20
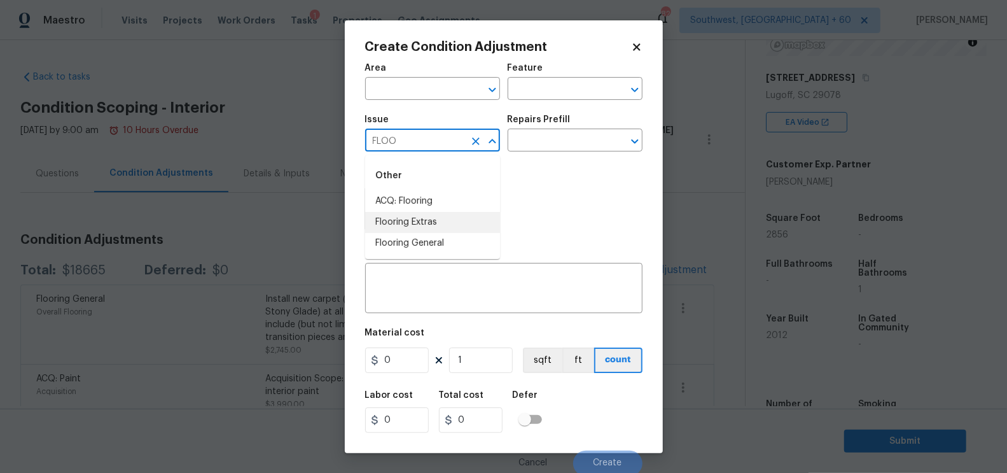
click at [430, 238] on li "Flooring General" at bounding box center [432, 243] width 135 height 21
type input "Flooring General"
click at [520, 148] on input "text" at bounding box center [556, 142] width 99 height 20
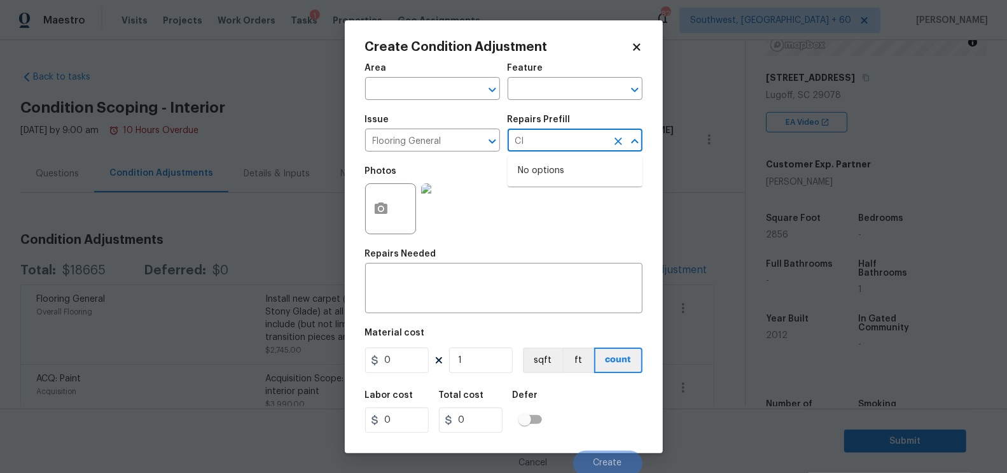
type input "C"
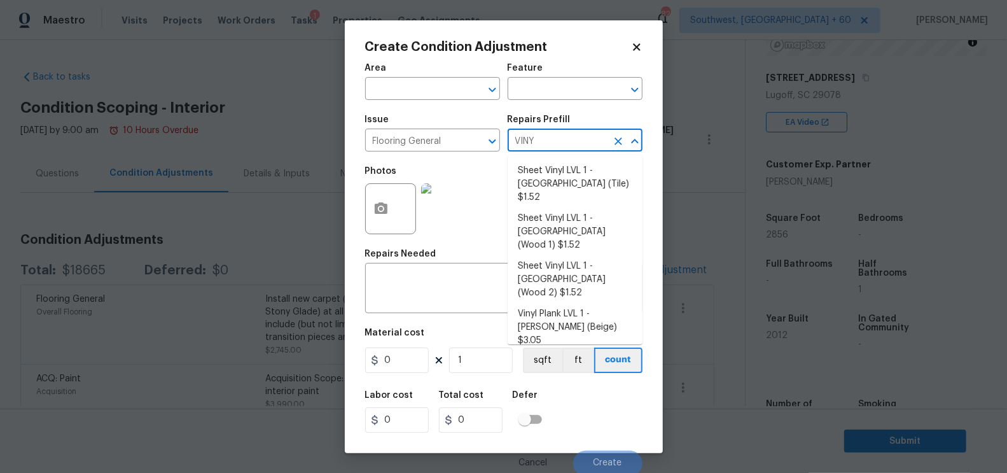
type input "VINYL"
click at [563, 209] on li "Sheet Vinyl LVL 1 - Sugar Valley (Wood 1) $1.52" at bounding box center [574, 232] width 135 height 48
type input "Overall Flooring"
type textarea "Install sheet vinyl flooring (Sugar Valley - Wood "Look", 565 Beacon Hill) incl…"
type input "1.52"
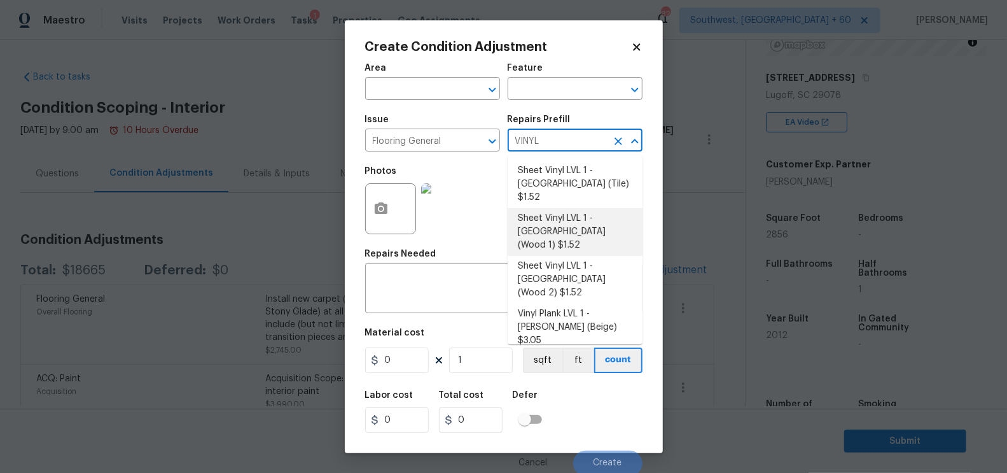
type input "1.52"
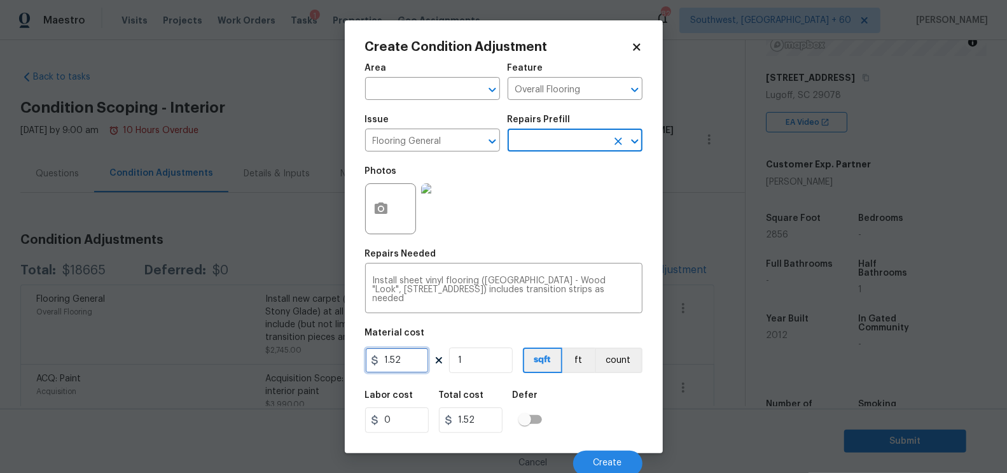
click at [412, 358] on input "1.52" at bounding box center [397, 359] width 64 height 25
type input "5"
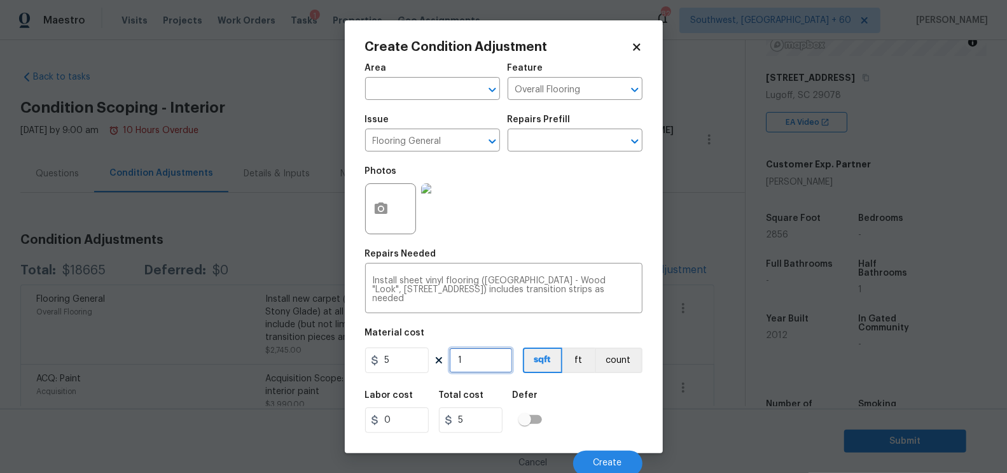
click at [475, 350] on input "1" at bounding box center [481, 359] width 64 height 25
click at [474, 366] on input "1" at bounding box center [481, 359] width 64 height 25
type input "0"
type input "6"
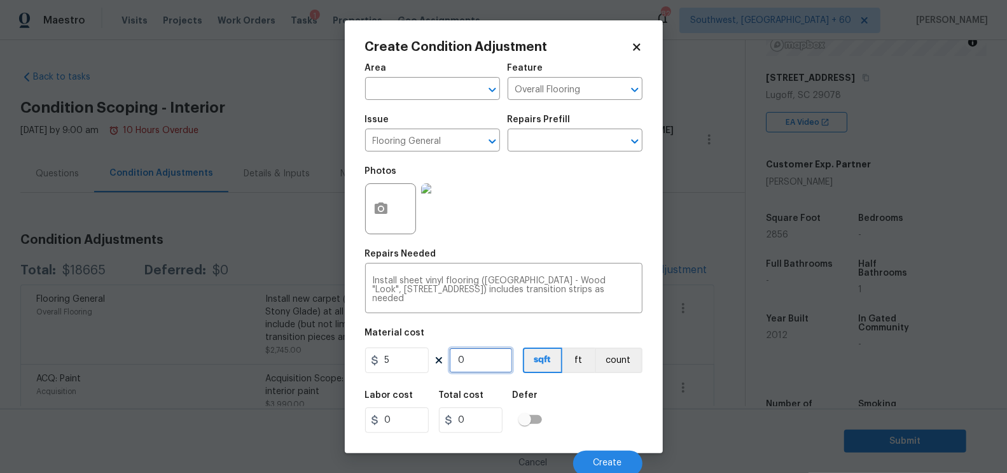
type input "30"
type input "60"
type input "300"
type input "600"
type input "3000"
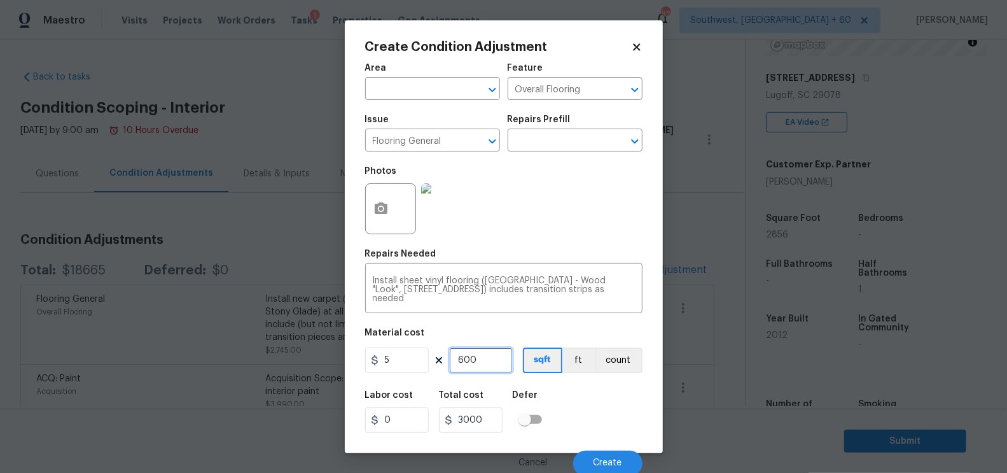
type input "600"
click at [492, 428] on input "3000" at bounding box center [471, 419] width 64 height 25
click at [605, 456] on button "Create" at bounding box center [607, 462] width 69 height 25
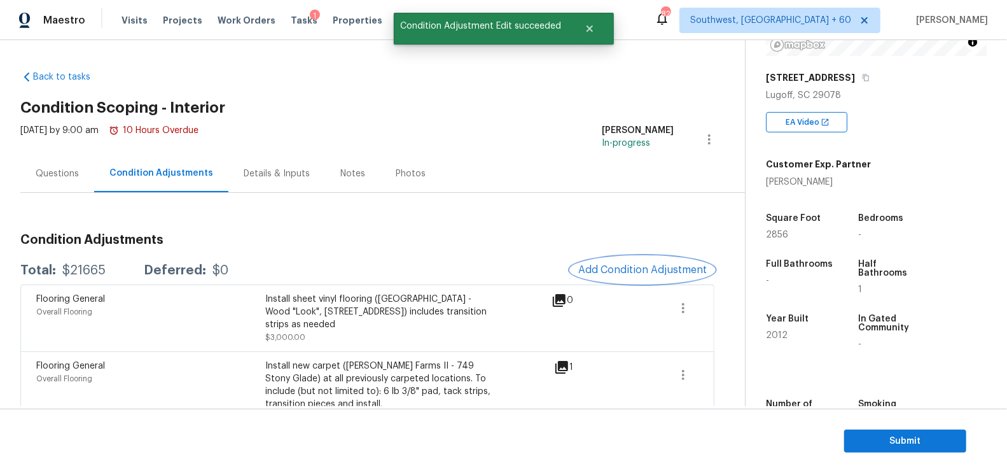
click at [666, 265] on span "Add Condition Adjustment" at bounding box center [642, 269] width 128 height 11
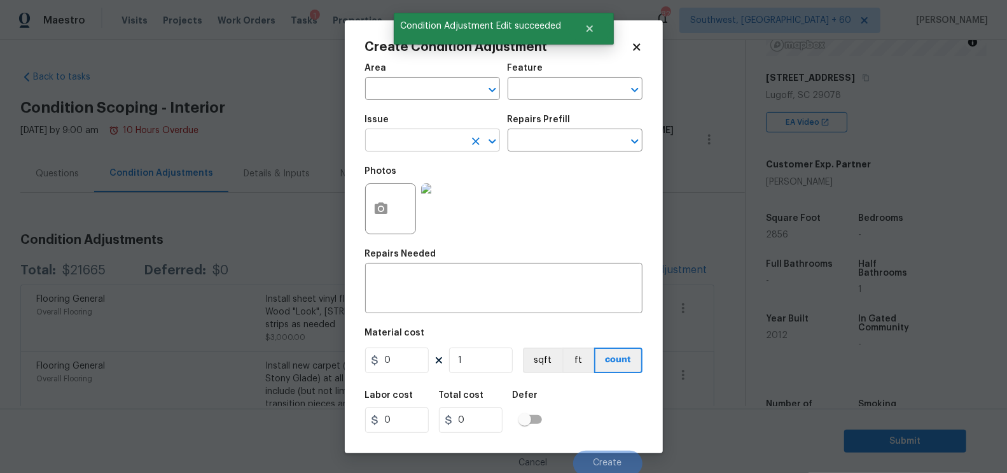
click at [446, 138] on input "text" at bounding box center [414, 142] width 99 height 20
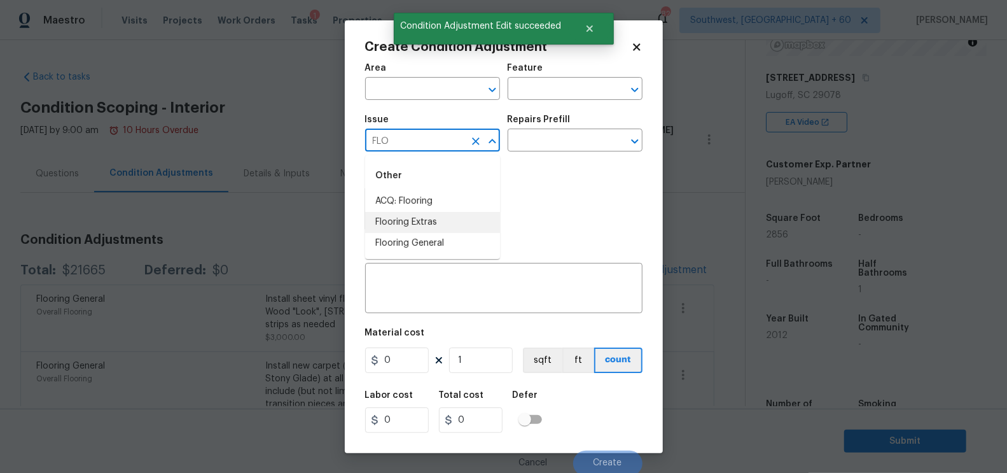
click at [425, 218] on li "Flooring Extras" at bounding box center [432, 222] width 135 height 21
type input "Flooring Extras"
click at [568, 137] on input "text" at bounding box center [556, 142] width 99 height 20
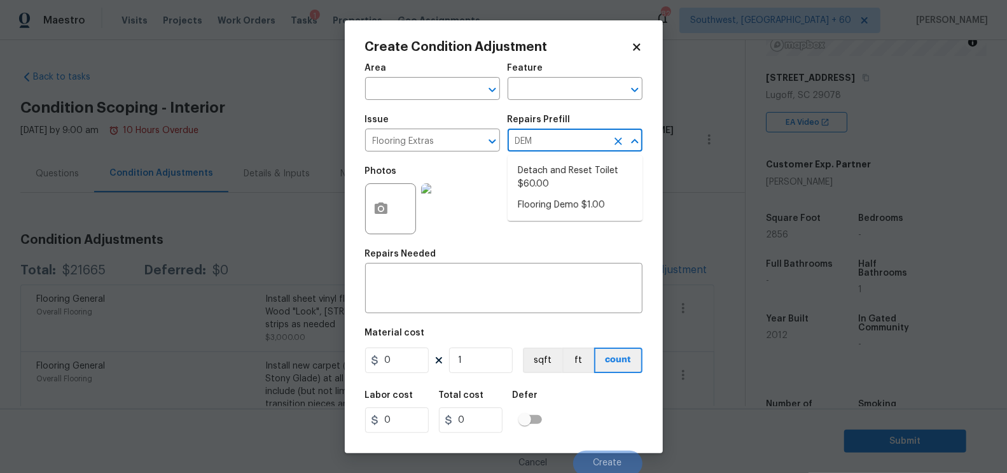
type input "DEMO"
click at [568, 169] on li "Flooring Demo $1.00" at bounding box center [574, 170] width 135 height 21
type input "Overall Flooring"
type textarea "Demo existing flooring."
type input "1"
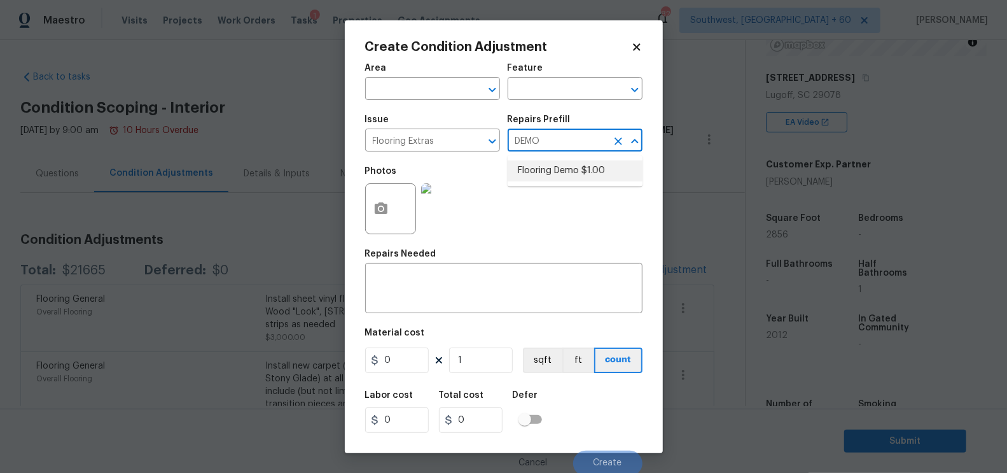
type input "1"
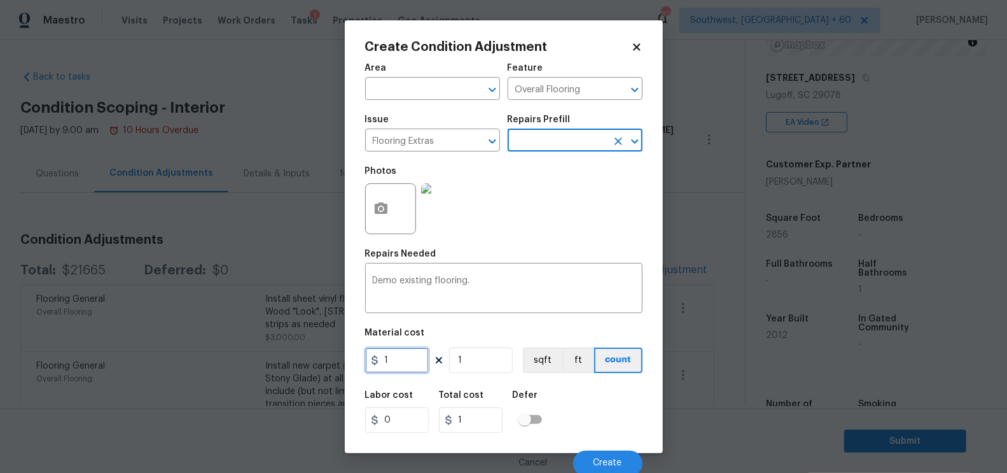
click at [412, 362] on input "1" at bounding box center [397, 359] width 64 height 25
type input "2"
click at [466, 369] on input "1" at bounding box center [481, 359] width 64 height 25
type input "2"
type input "0"
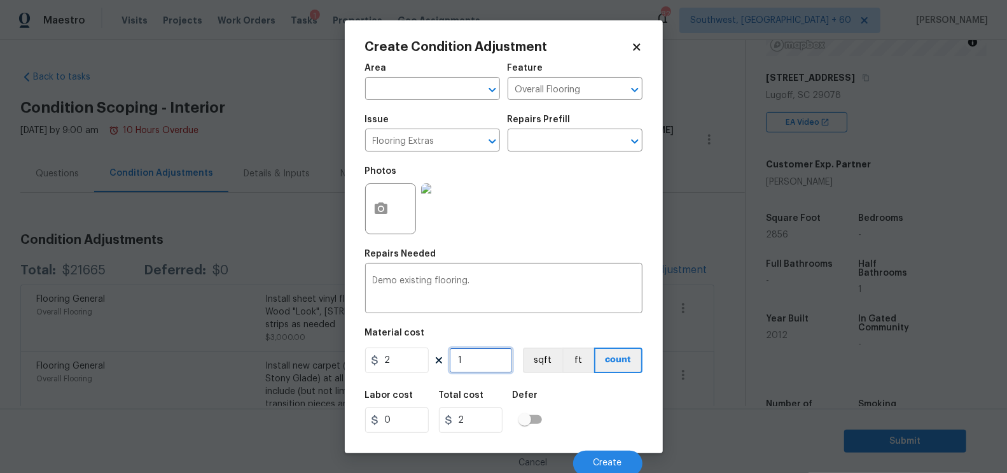
type input "0"
type input "6"
type input "12"
type input "60"
type input "120"
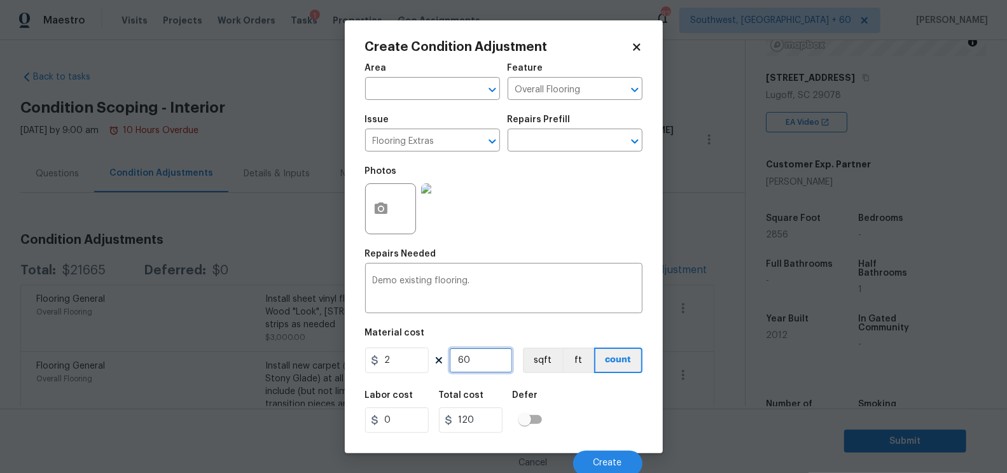
type input "600"
type input "1200"
type input "600"
click at [481, 420] on input "1200" at bounding box center [471, 419] width 64 height 25
click at [604, 460] on span "Create" at bounding box center [607, 463] width 29 height 10
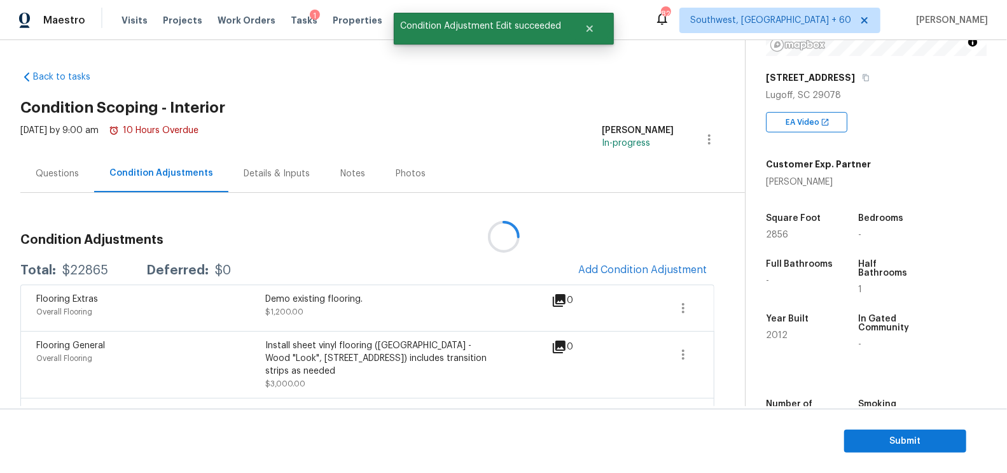
click at [642, 267] on div at bounding box center [503, 236] width 1007 height 473
click at [642, 267] on span "Add Condition Adjustment" at bounding box center [642, 269] width 128 height 11
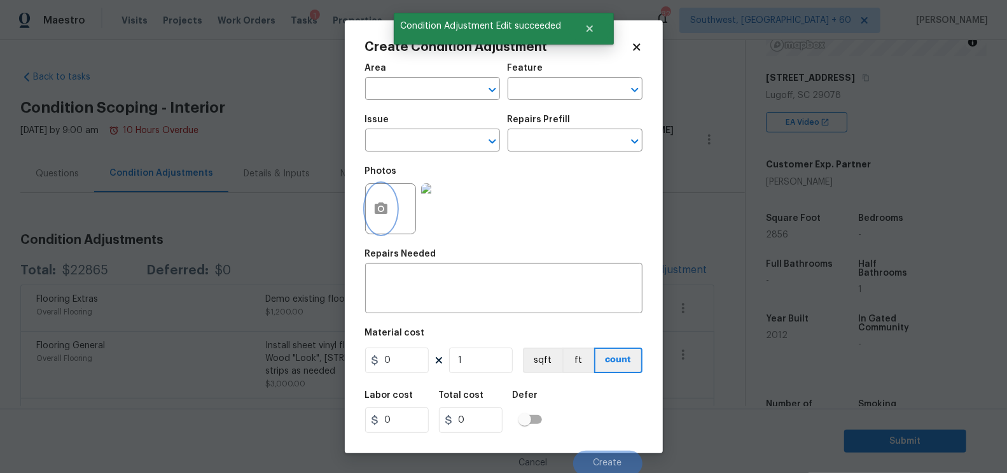
click at [392, 204] on button "button" at bounding box center [381, 209] width 31 height 50
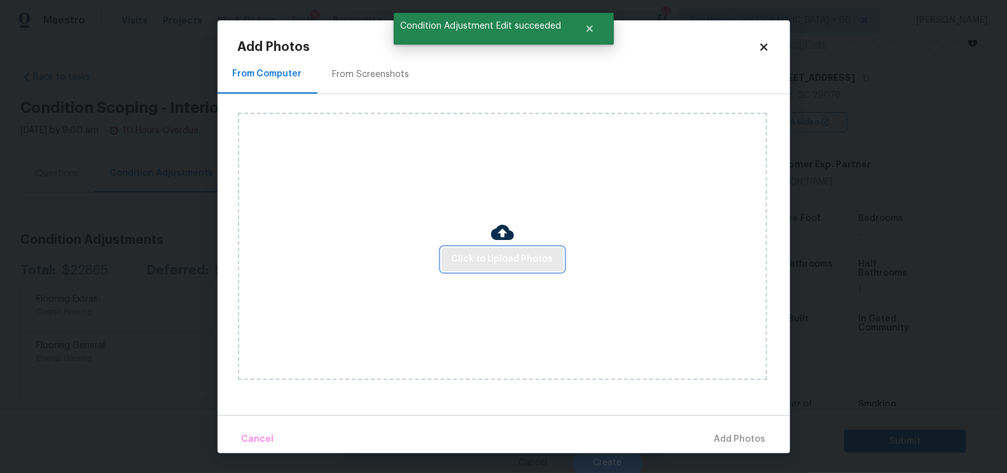
click at [480, 261] on span "Click to Upload Photos" at bounding box center [503, 259] width 102 height 16
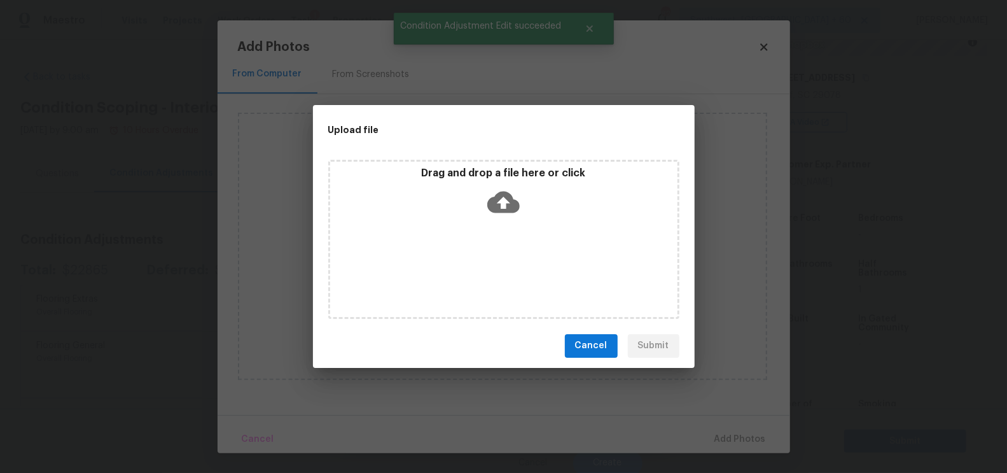
click at [511, 205] on icon at bounding box center [503, 202] width 32 height 22
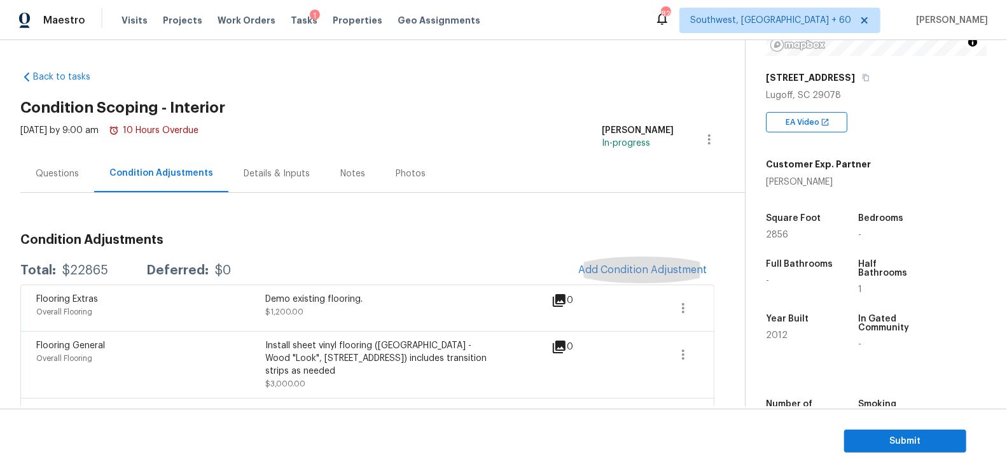
click at [40, 179] on div "Questions" at bounding box center [57, 174] width 74 height 38
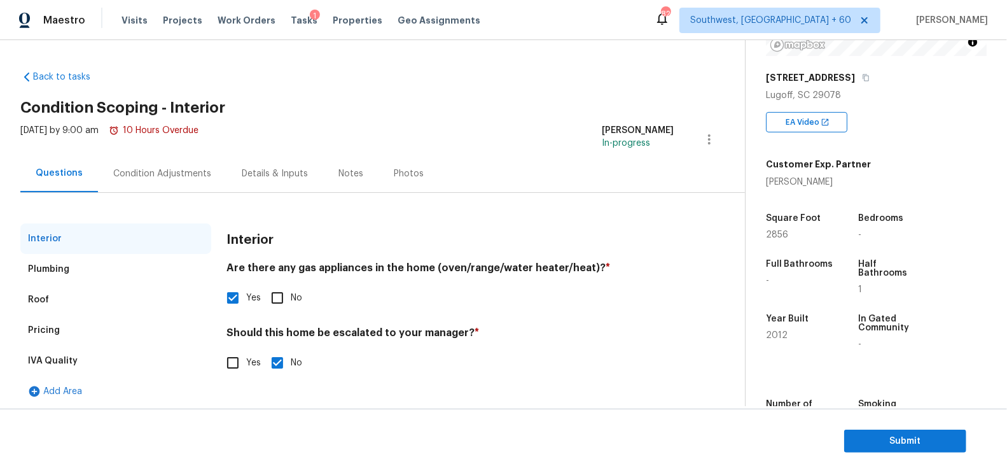
click at [64, 326] on div "Pricing" at bounding box center [115, 330] width 191 height 31
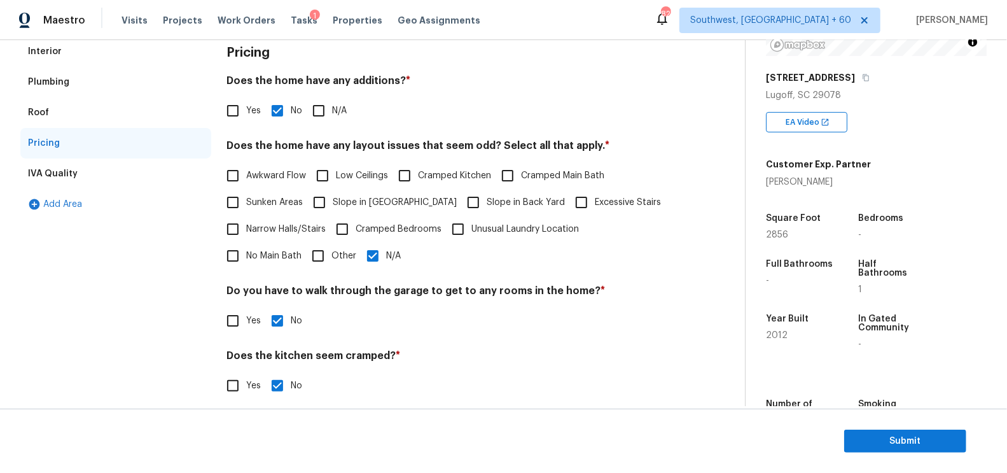
scroll to position [242, 0]
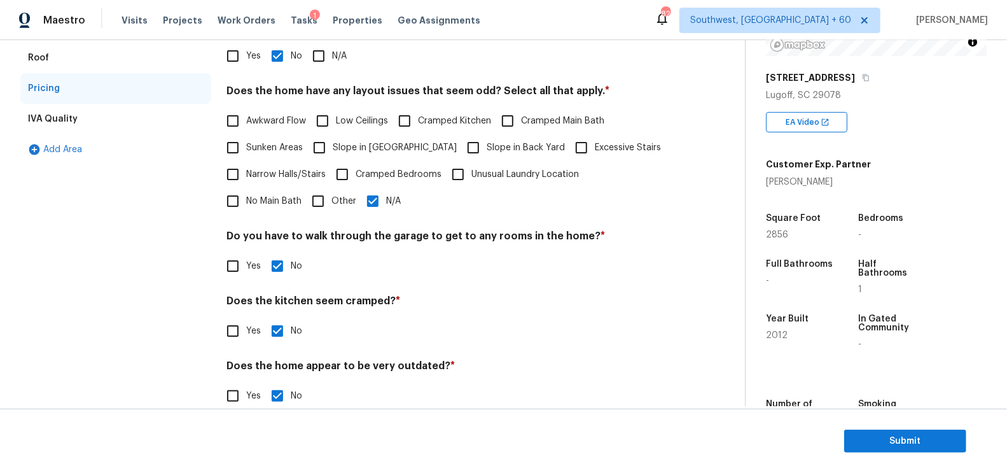
click at [305, 205] on input "Other" at bounding box center [318, 201] width 27 height 27
checkbox input "true"
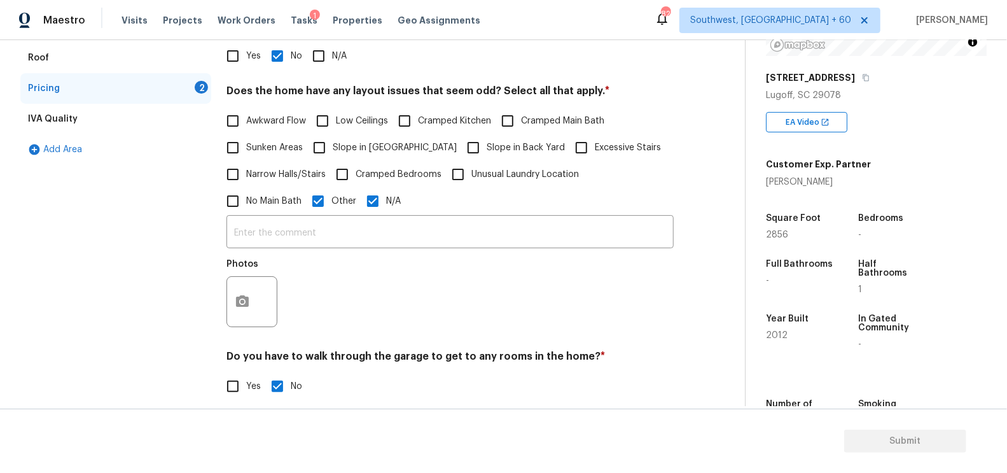
click at [359, 204] on input "N/A" at bounding box center [372, 201] width 27 height 27
checkbox input "false"
click at [281, 235] on input "text" at bounding box center [449, 234] width 447 height 30
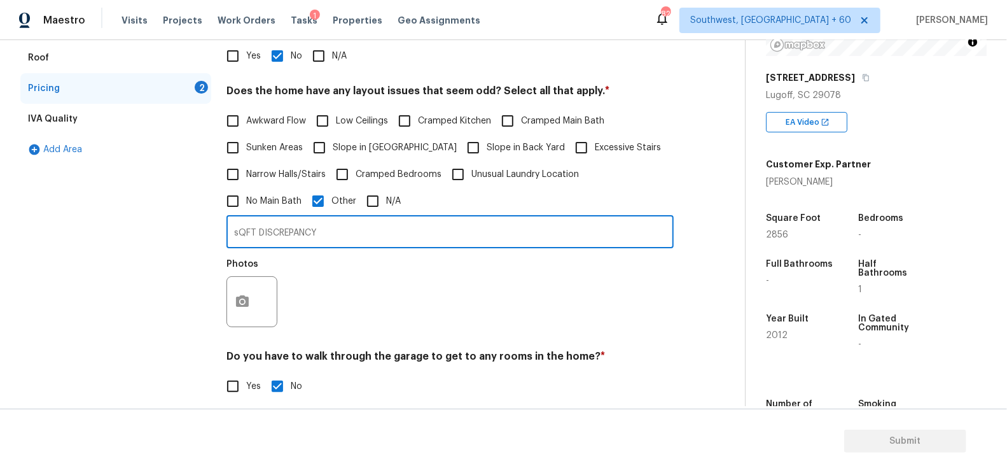
type input "sQFT DISCREPANCY"
click at [255, 295] on button "button" at bounding box center [242, 302] width 31 height 50
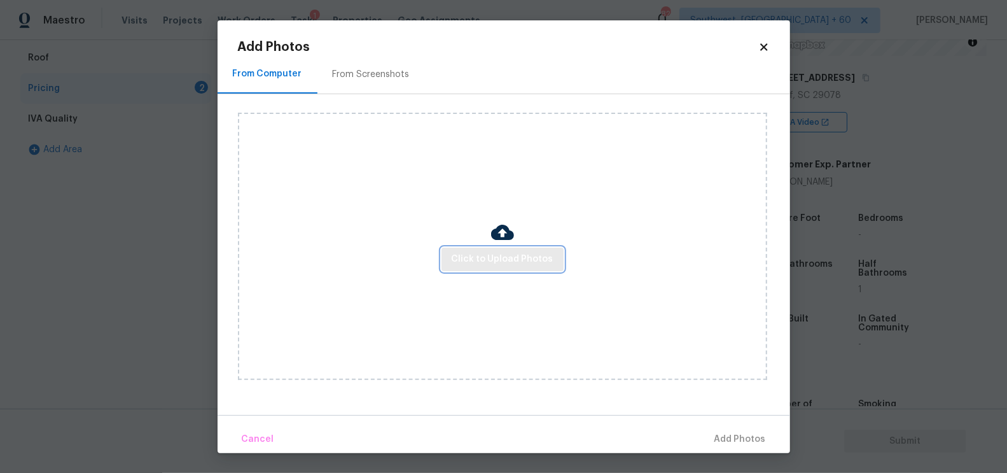
click at [521, 248] on button "Click to Upload Photos" at bounding box center [502, 259] width 122 height 24
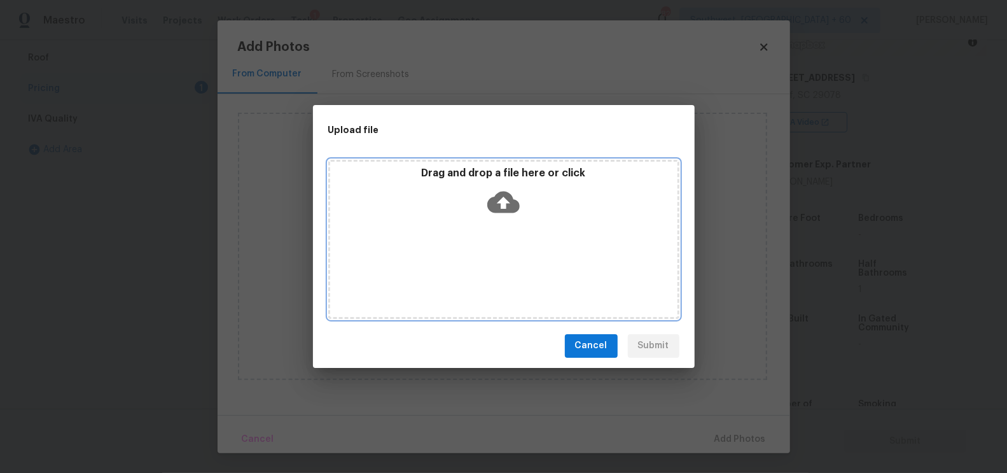
click at [493, 205] on icon at bounding box center [503, 202] width 32 height 22
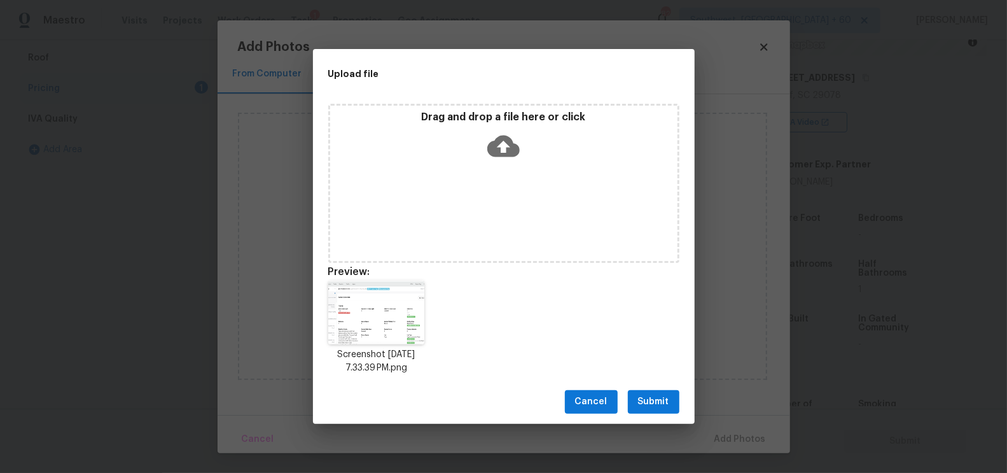
click at [653, 392] on button "Submit" at bounding box center [654, 402] width 52 height 24
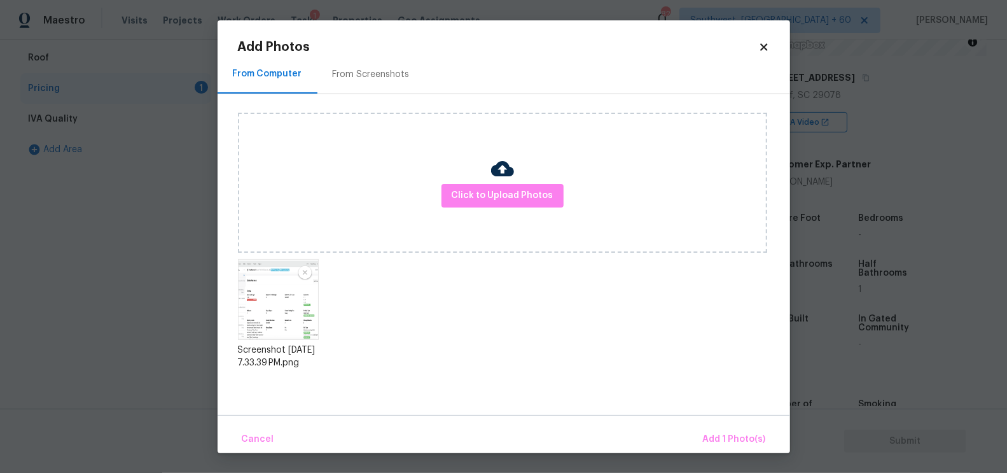
click at [710, 424] on div "Cancel Add 1 Photo(s)" at bounding box center [503, 434] width 572 height 38
click at [715, 428] on button "Add 1 Photo(s)" at bounding box center [734, 438] width 73 height 27
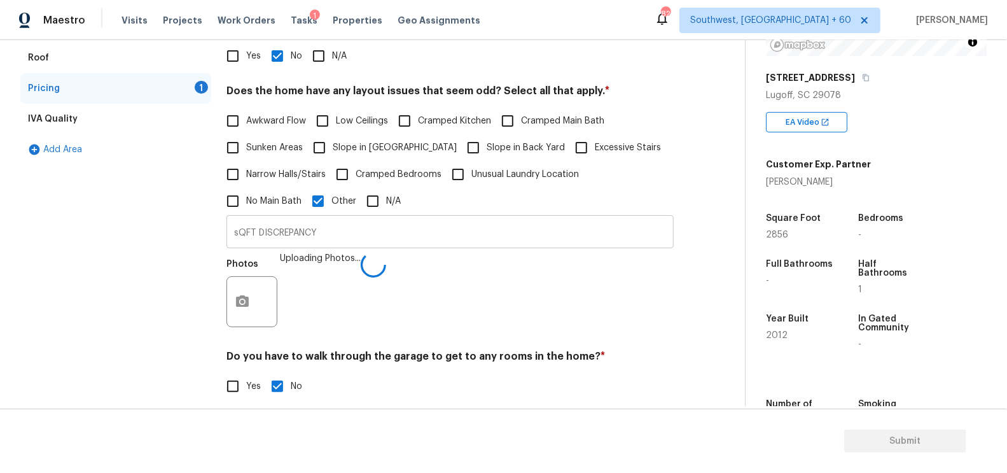
click at [324, 235] on input "sQFT DISCREPANCY" at bounding box center [449, 233] width 447 height 30
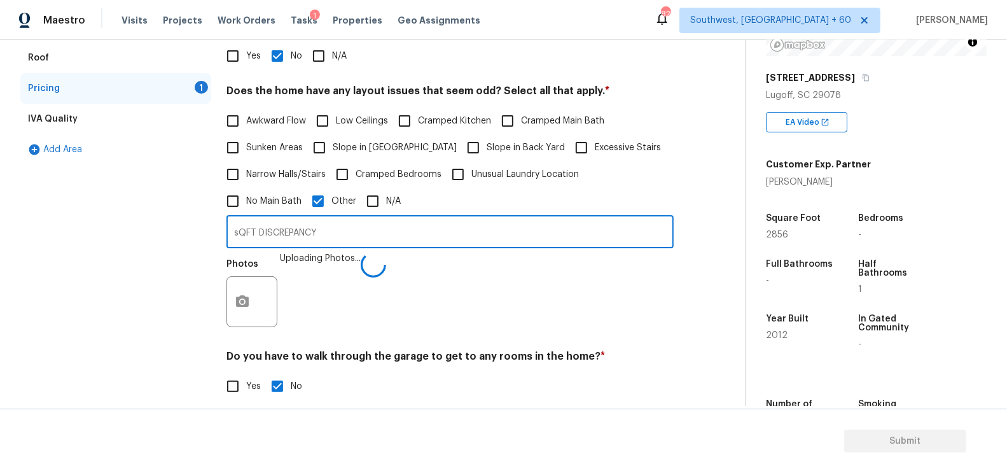
click at [324, 235] on input "sQFT DISCREPANCY" at bounding box center [449, 233] width 447 height 30
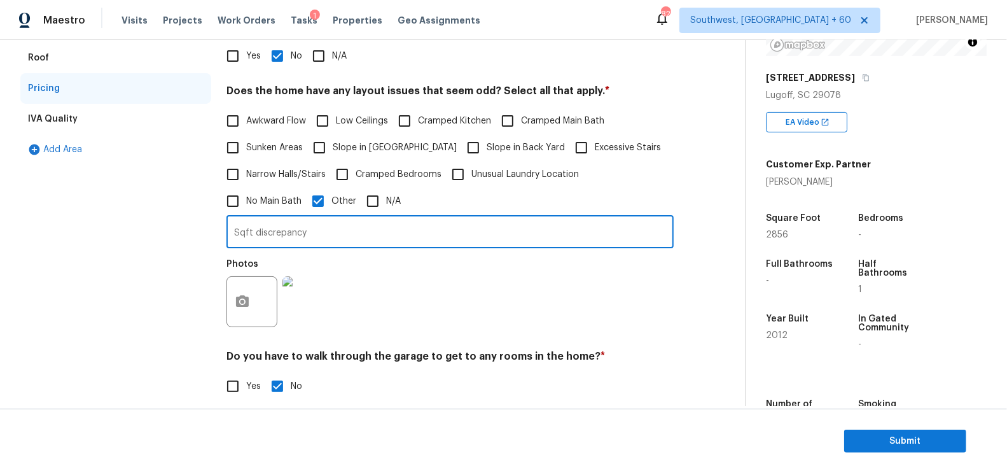
scroll to position [0, 0]
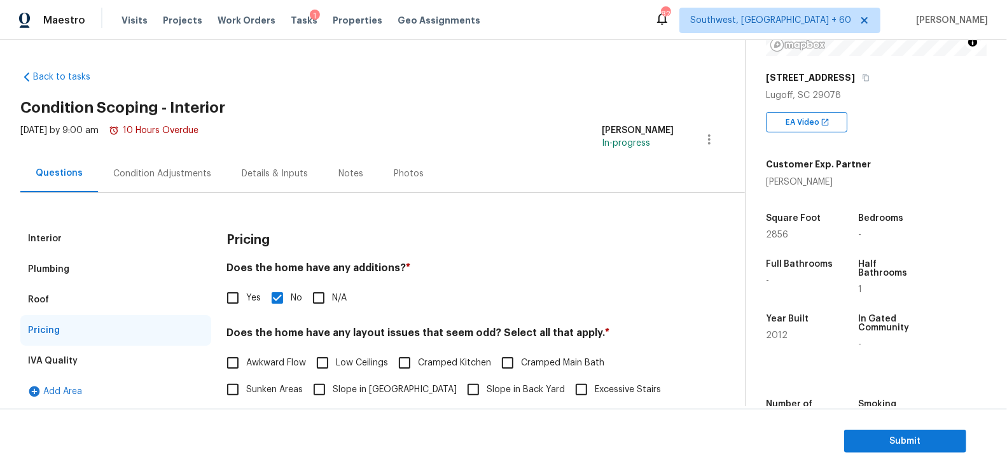
type input "Sqft discrepancy"
click at [210, 176] on div "Condition Adjustments" at bounding box center [162, 174] width 128 height 38
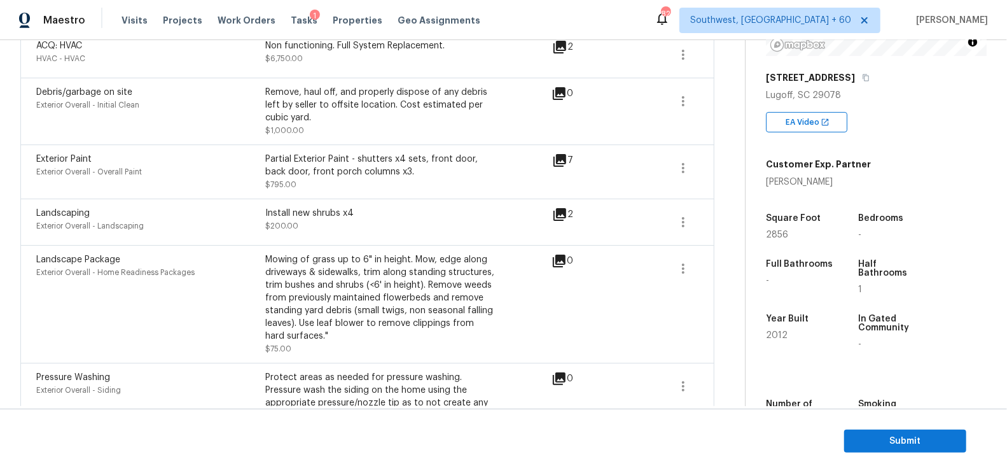
scroll to position [601, 0]
click at [559, 153] on icon at bounding box center [559, 159] width 13 height 13
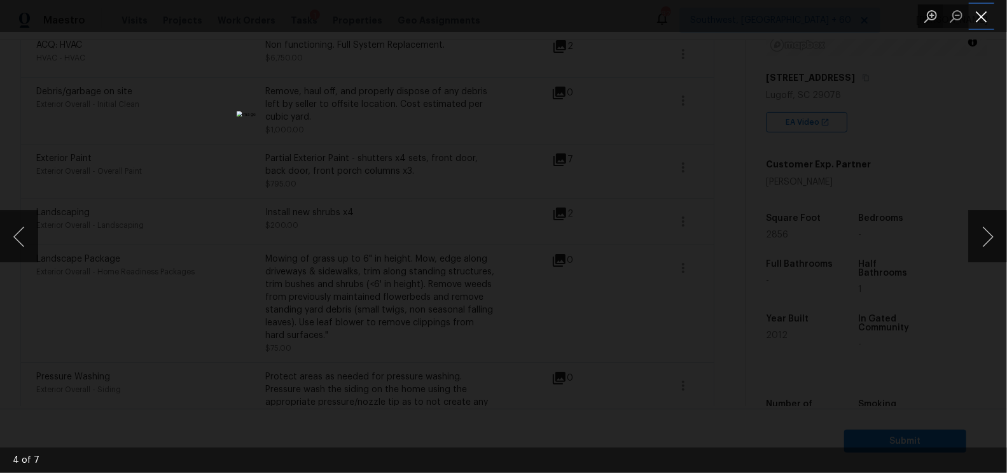
click at [982, 14] on button "Close lightbox" at bounding box center [981, 16] width 25 height 22
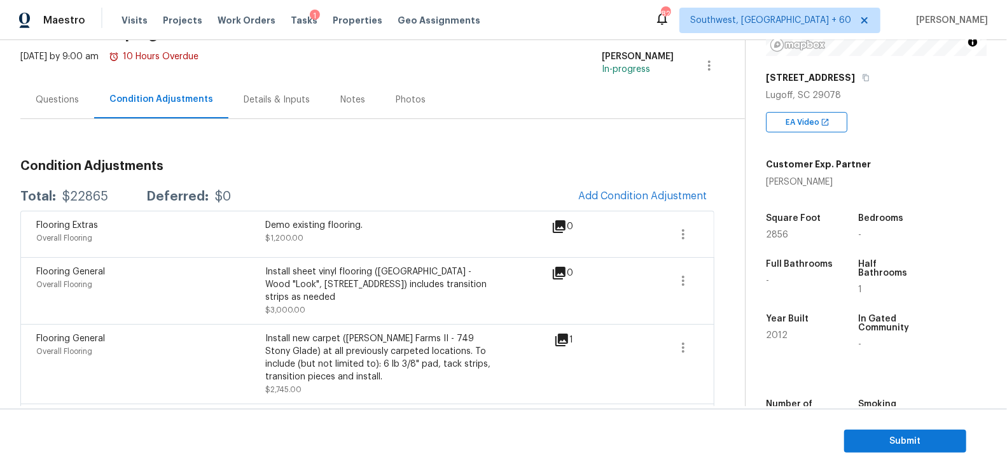
scroll to position [77, 0]
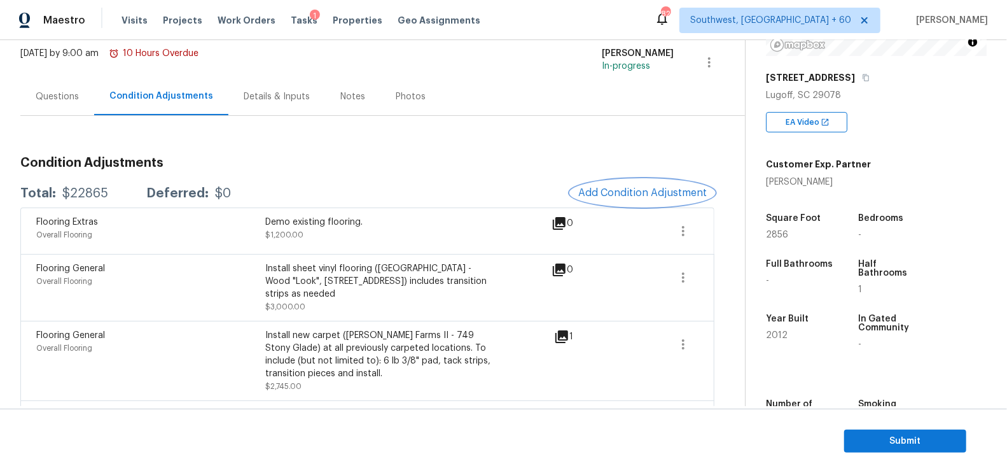
click at [640, 189] on span "Add Condition Adjustment" at bounding box center [642, 192] width 128 height 11
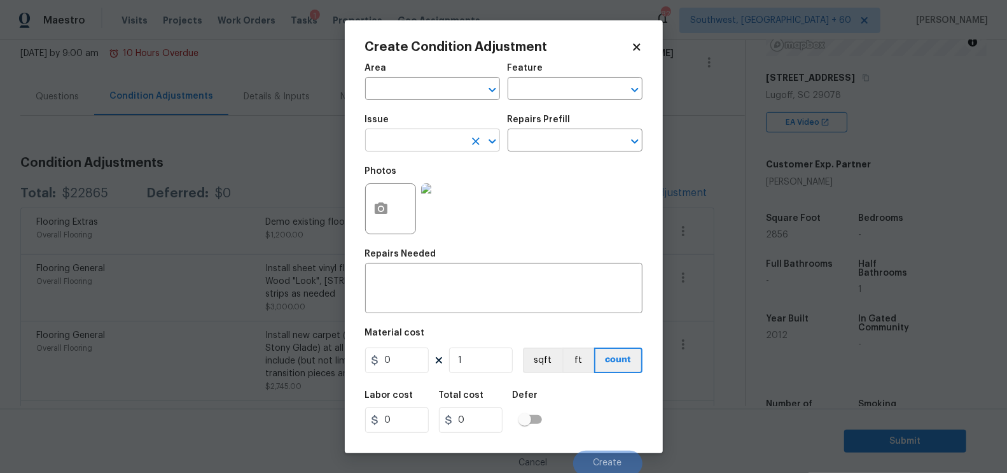
click at [434, 142] on input "text" at bounding box center [414, 142] width 99 height 20
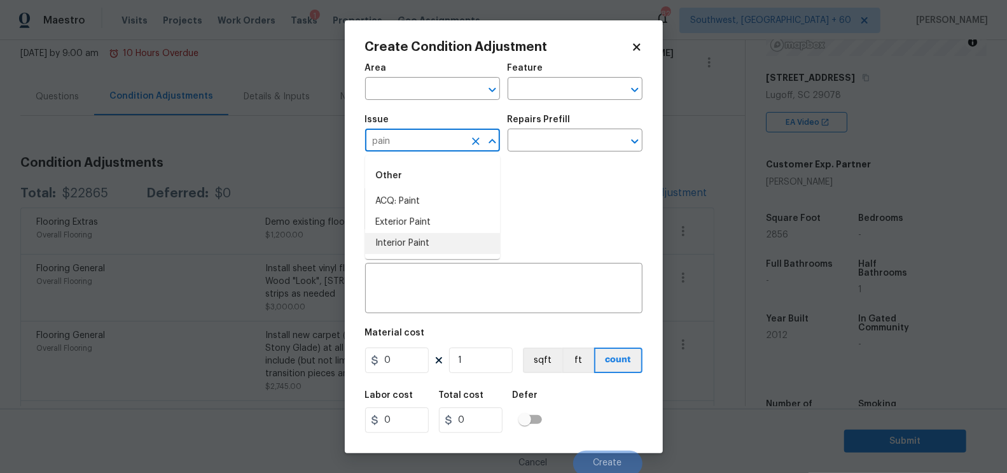
click at [441, 255] on ul "Other ACQ: Paint Exterior Paint Interior Paint" at bounding box center [432, 207] width 135 height 104
click at [441, 244] on li "Interior Paint" at bounding box center [432, 243] width 135 height 21
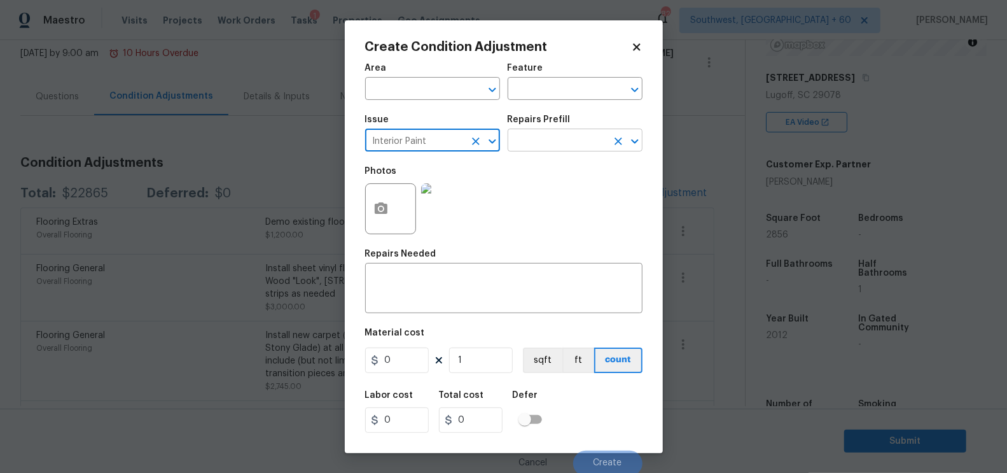
type input "Interior Paint"
click at [588, 134] on input "text" at bounding box center [556, 142] width 99 height 20
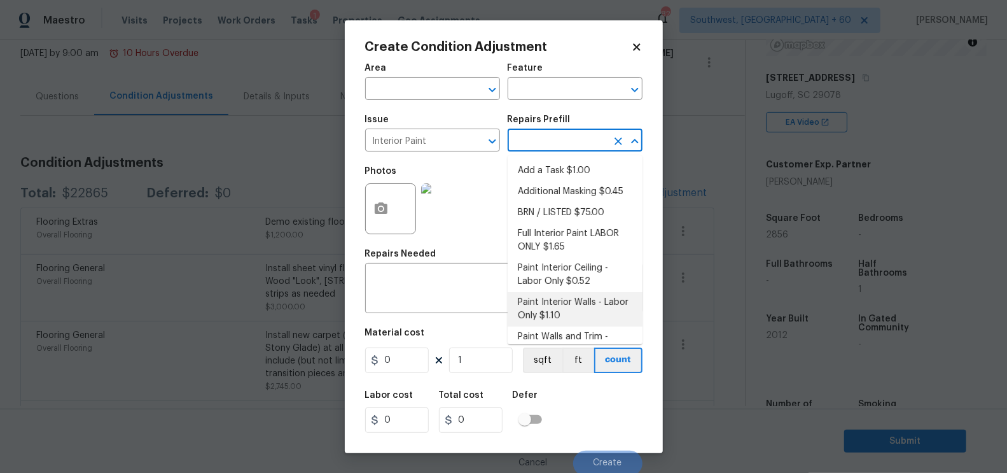
scroll to position [111, 0]
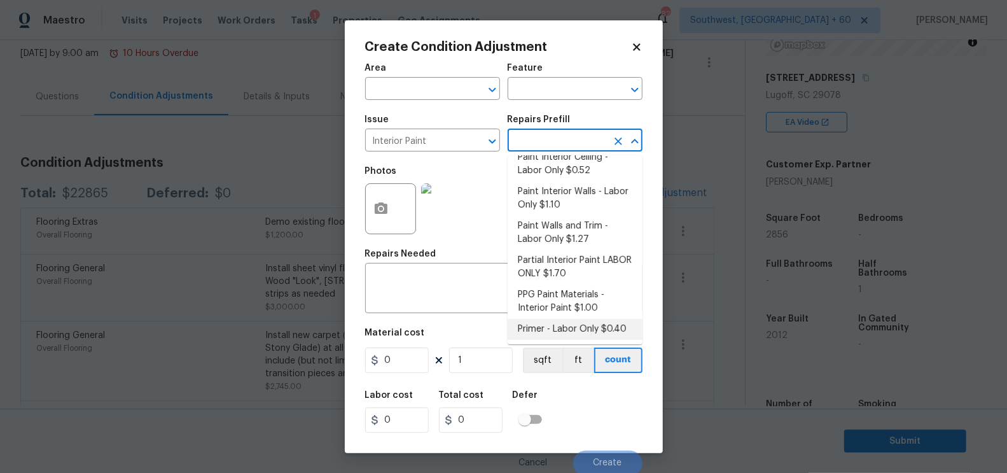
click at [559, 332] on li "Primer - Labor Only $0.40" at bounding box center [574, 329] width 135 height 21
type input "Overall Paint"
type textarea "Interior primer - PRIMER PROVIDED BY OPENDOOR - All nails, screws, drywall anch…"
type input "0.4"
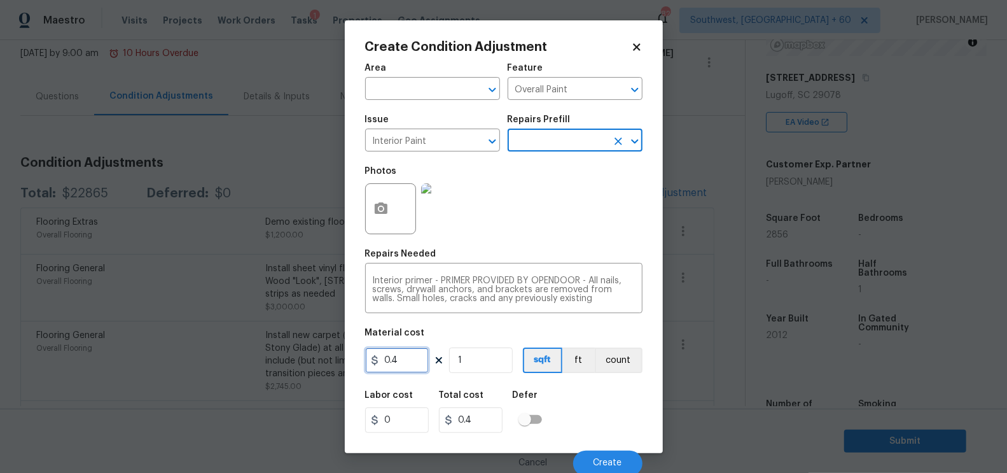
click at [405, 364] on input "0.4" at bounding box center [397, 359] width 64 height 25
click at [543, 361] on button "sqft" at bounding box center [542, 359] width 39 height 25
type input "0.5"
click at [483, 360] on input "1" at bounding box center [481, 359] width 64 height 25
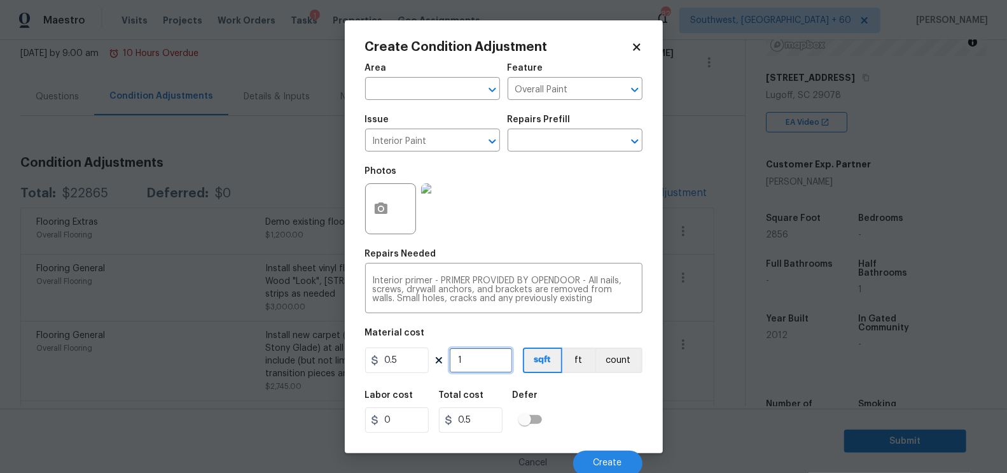
type input "0"
type input "2"
type input "1"
type input "21"
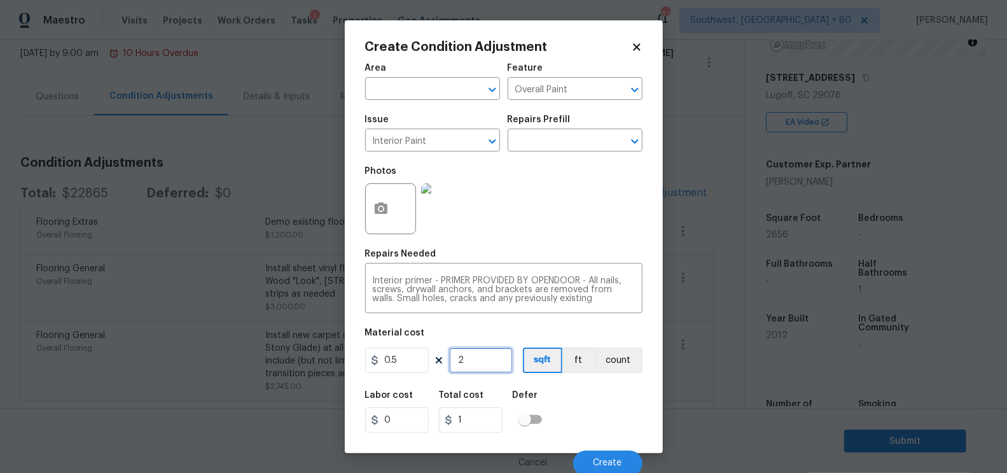
type input "10.5"
type input "210"
type input "105"
type input "2100"
type input "1050"
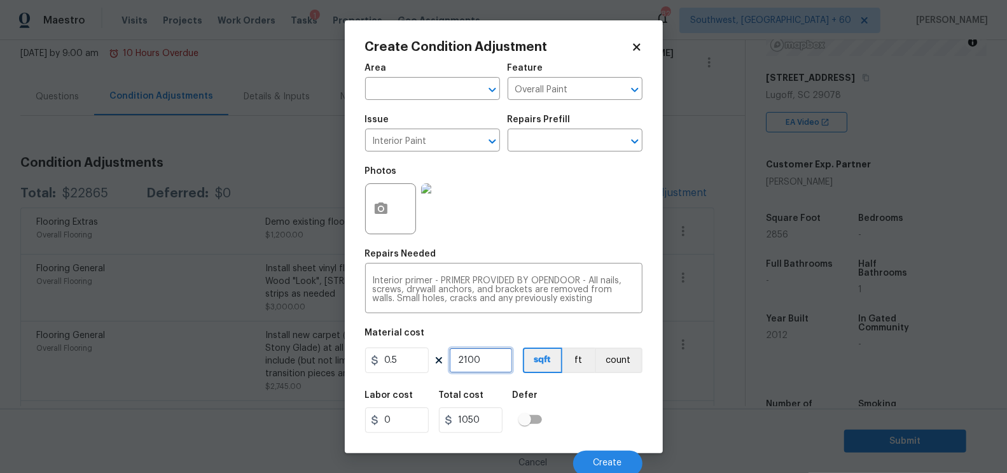
type input "2100"
click at [593, 443] on div "Cancel Create" at bounding box center [503, 458] width 277 height 36
click at [600, 453] on button "Create" at bounding box center [607, 462] width 69 height 25
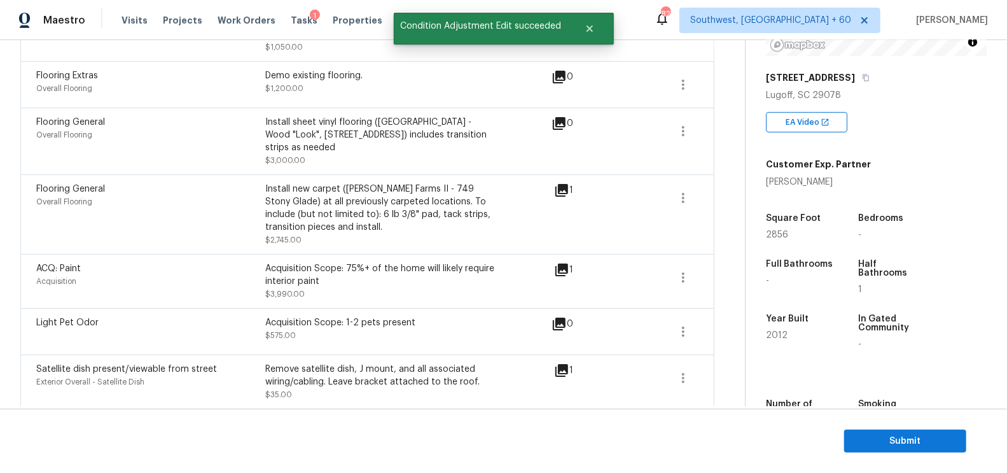
scroll to position [322, 0]
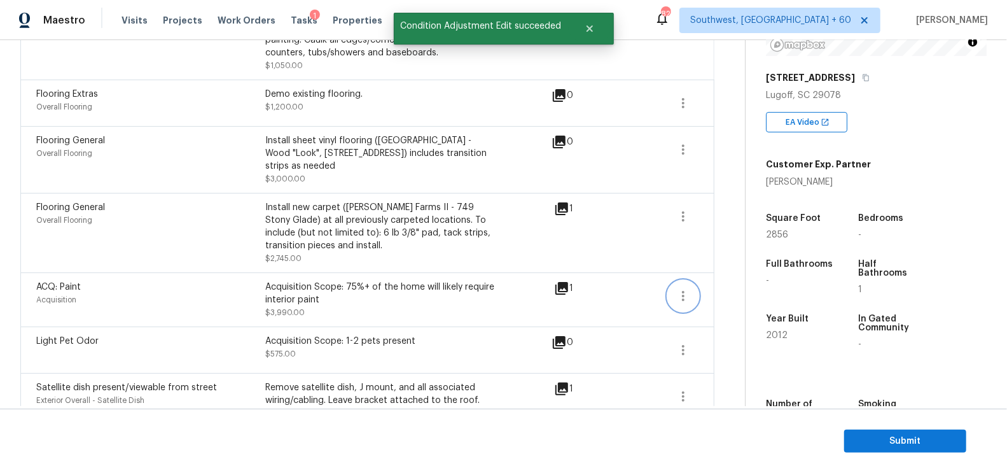
click at [677, 288] on icon "button" at bounding box center [682, 295] width 15 height 15
click at [712, 282] on div "Edit" at bounding box center [756, 279] width 99 height 13
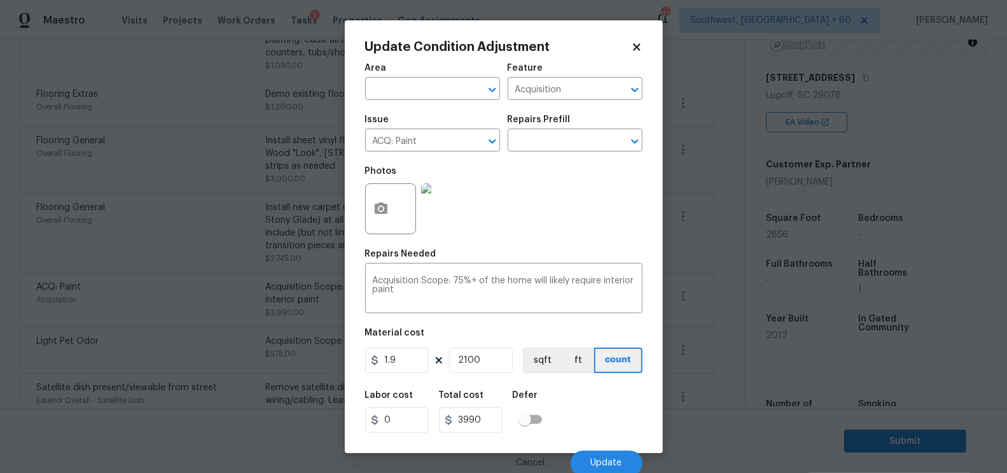
click at [711, 344] on body "Maestro Visits Projects Work Orders Tasks 1 Properties Geo Assignments 827 Sout…" at bounding box center [503, 236] width 1007 height 473
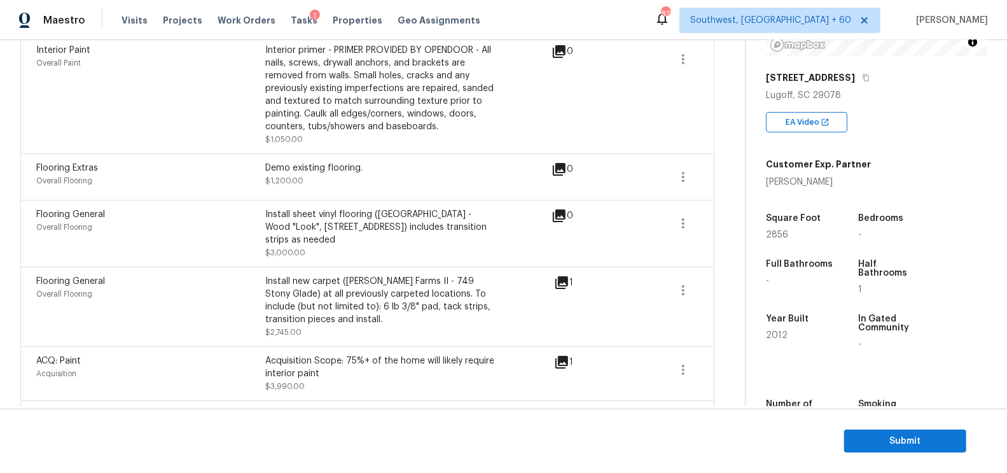
scroll to position [243, 0]
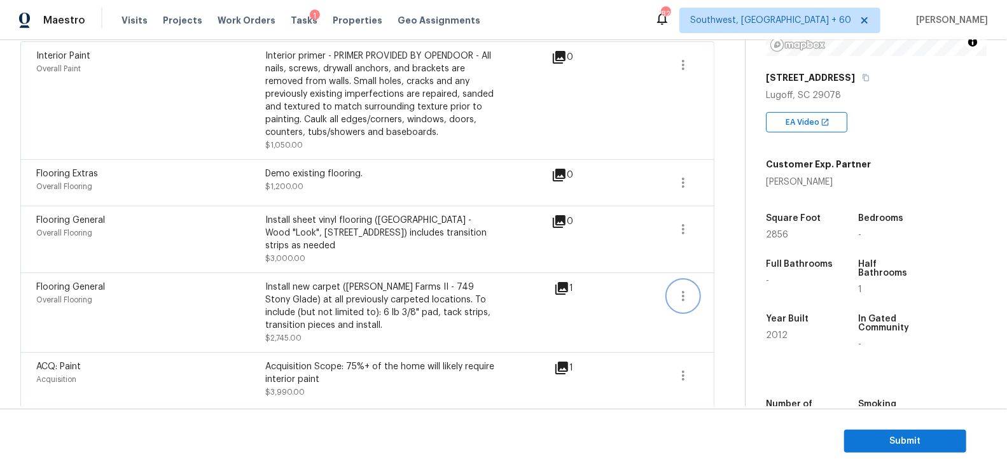
click at [675, 284] on button "button" at bounding box center [683, 295] width 31 height 31
click at [726, 276] on div "Edit" at bounding box center [756, 279] width 99 height 13
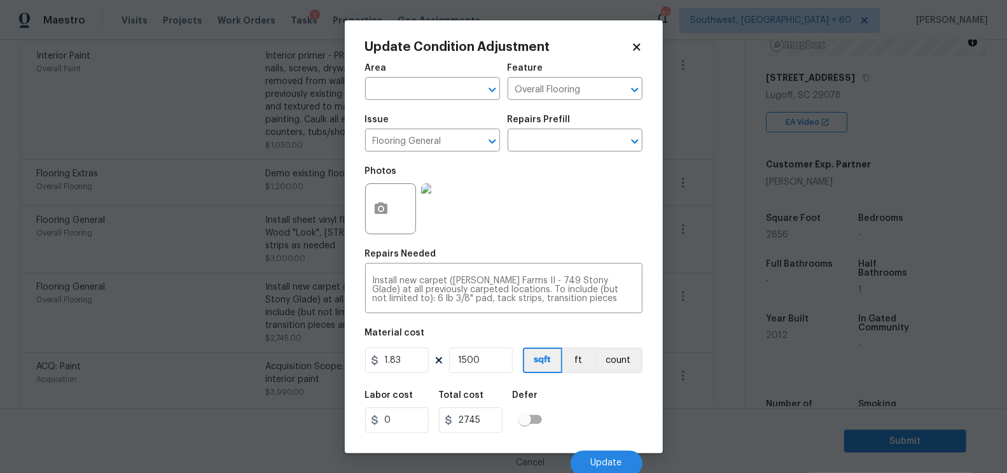
click at [721, 338] on body "Maestro Visits Projects Work Orders Tasks 1 Properties Geo Assignments 827 Sout…" at bounding box center [503, 236] width 1007 height 473
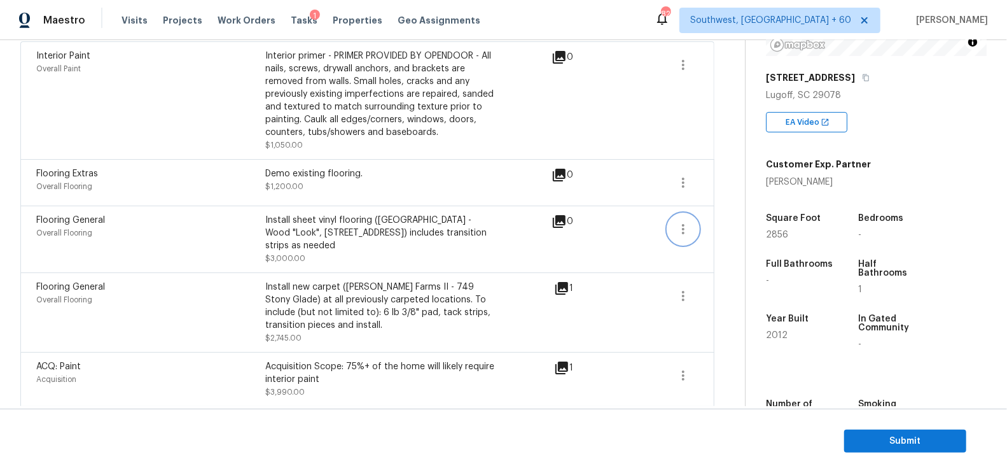
click at [686, 227] on icon "button" at bounding box center [682, 228] width 15 height 15
click at [714, 225] on div "Edit" at bounding box center [756, 225] width 99 height 13
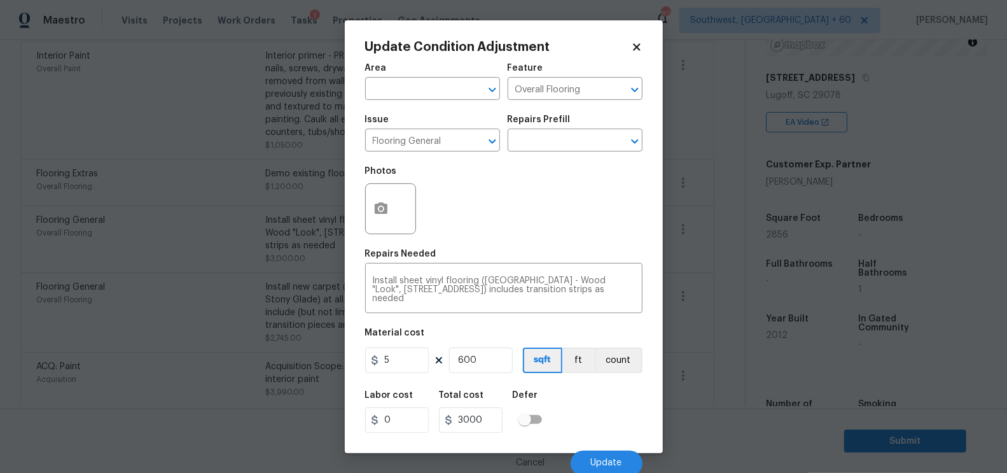
click at [707, 282] on body "Maestro Visits Projects Work Orders Tasks 1 Properties Geo Assignments 827 Sout…" at bounding box center [503, 236] width 1007 height 473
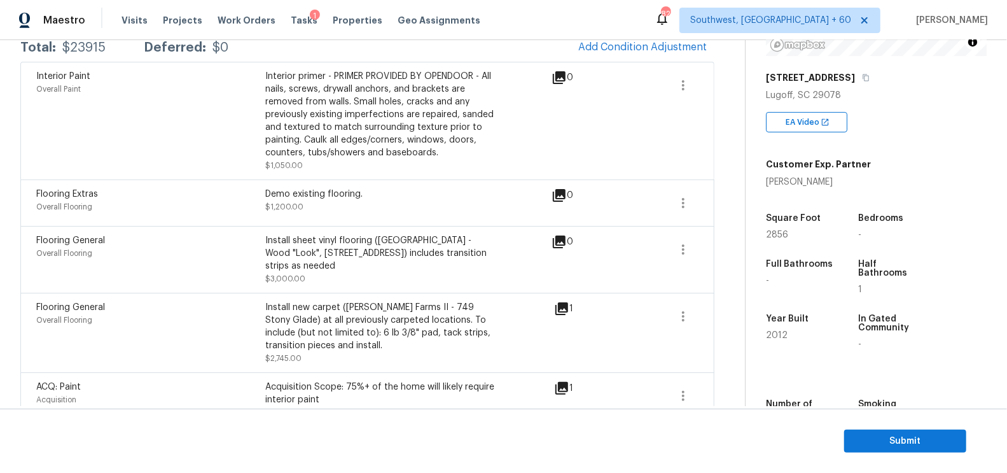
scroll to position [214, 0]
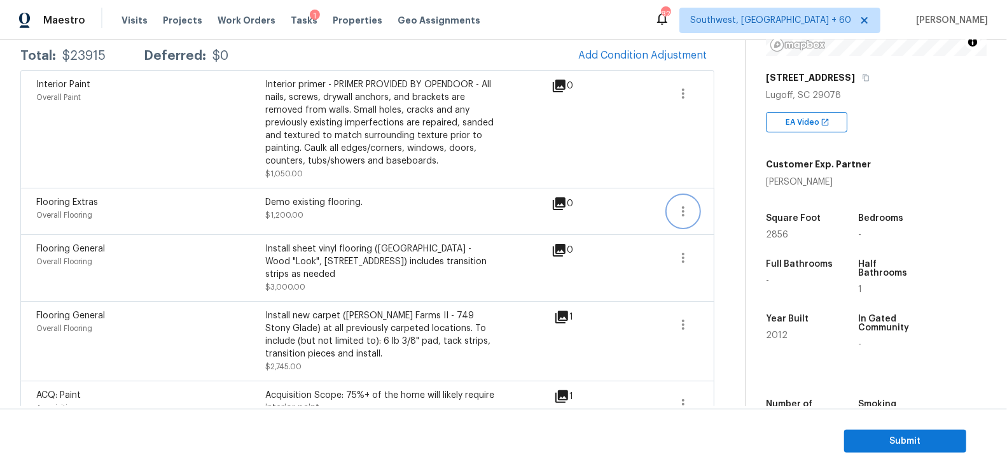
click at [684, 206] on icon "button" at bounding box center [683, 211] width 3 height 10
click at [726, 206] on div "Edit" at bounding box center [756, 207] width 99 height 13
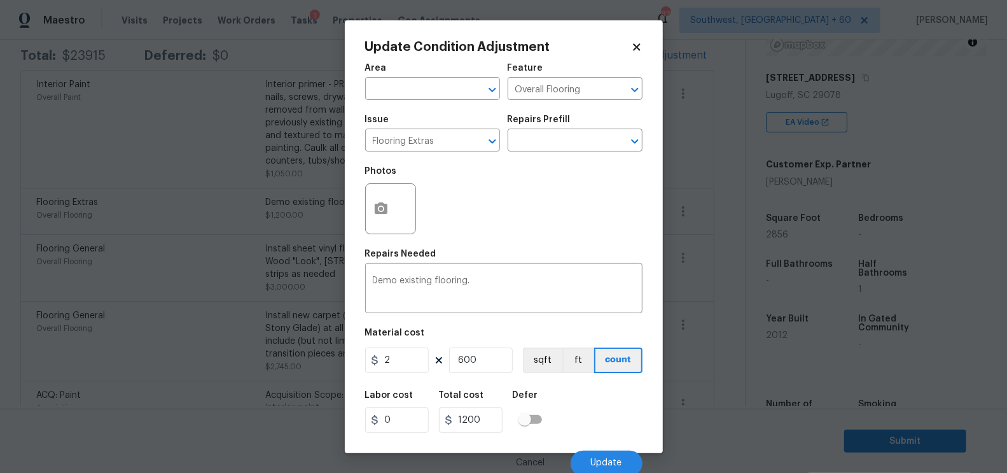
click at [717, 263] on body "Maestro Visits Projects Work Orders Tasks 1 Properties Geo Assignments 827 Sout…" at bounding box center [503, 236] width 1007 height 473
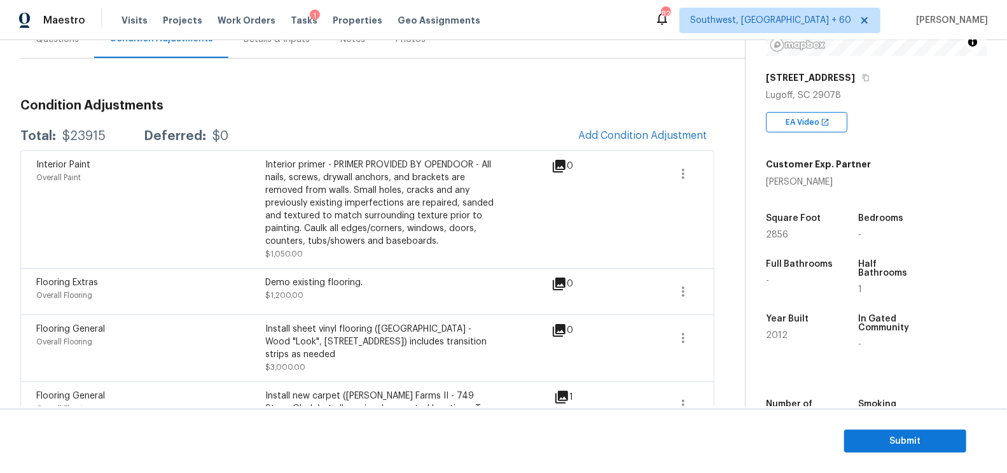
scroll to position [79, 0]
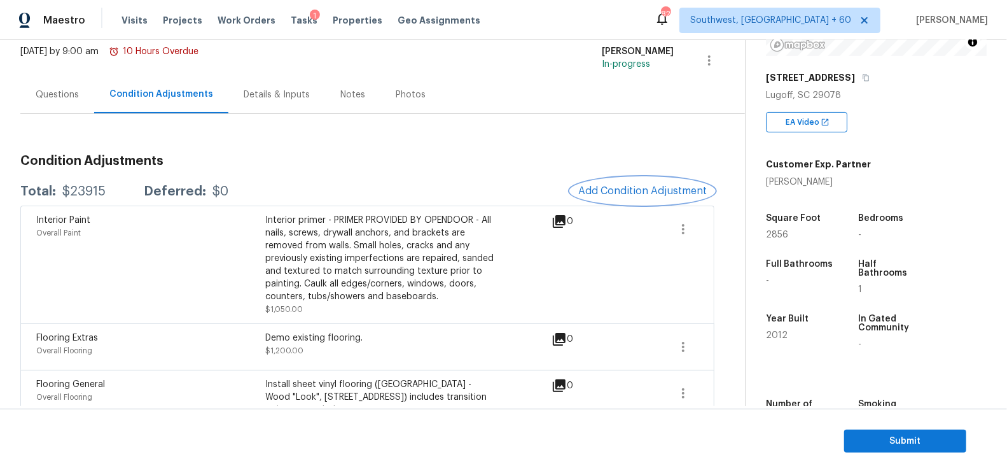
click at [666, 187] on span "Add Condition Adjustment" at bounding box center [642, 190] width 128 height 11
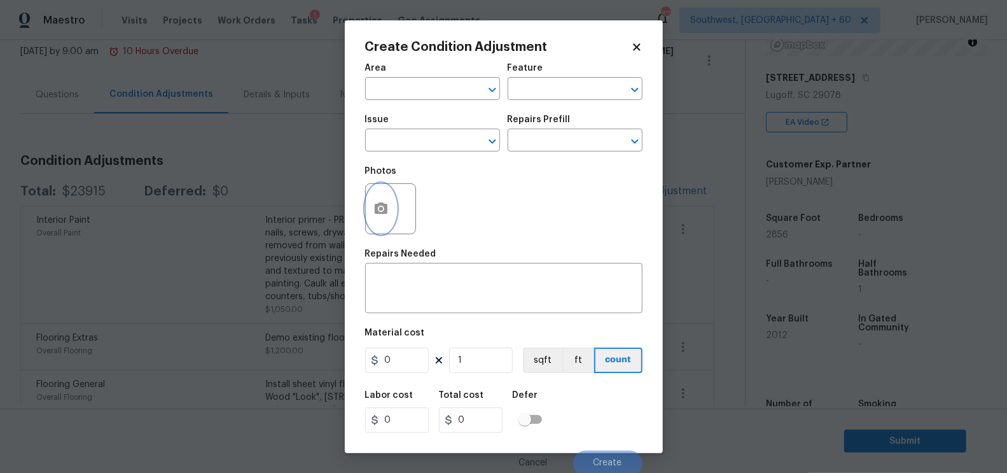
click at [387, 212] on icon "button" at bounding box center [380, 208] width 15 height 15
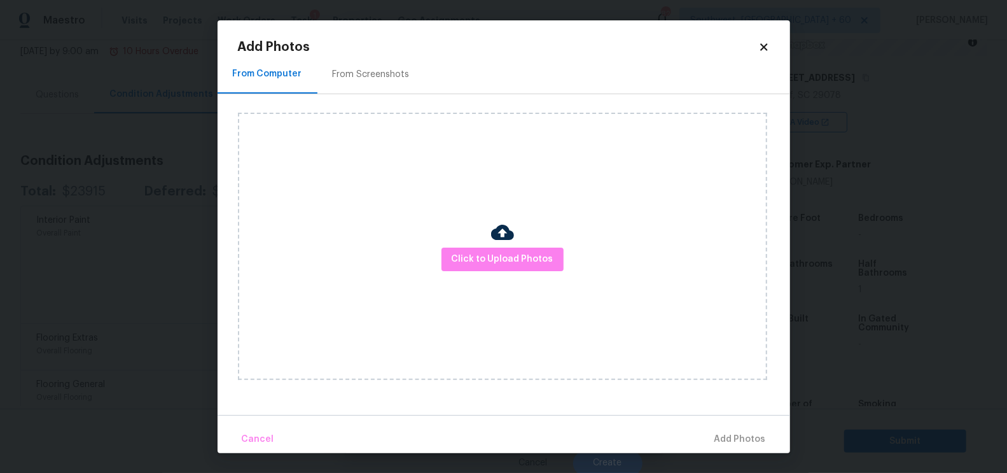
click at [494, 245] on div at bounding box center [502, 234] width 23 height 27
click at [513, 263] on span "Click to Upload Photos" at bounding box center [503, 259] width 102 height 16
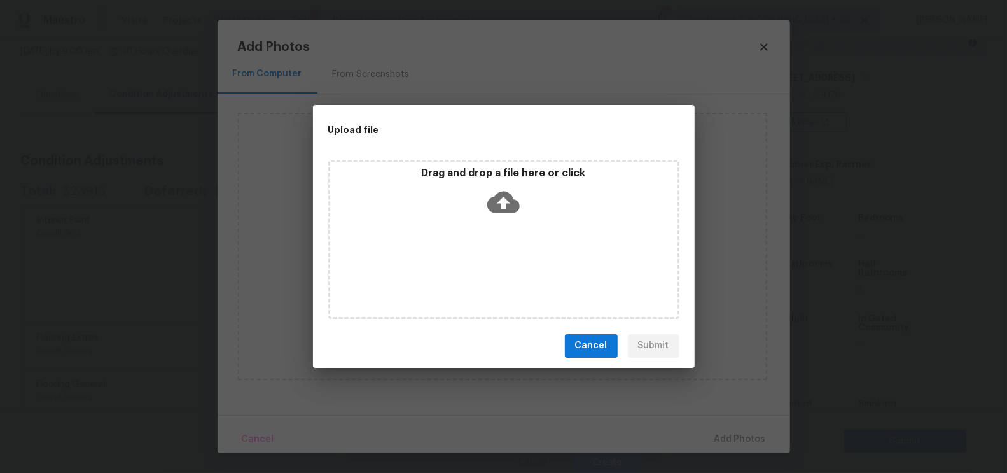
click at [512, 216] on icon at bounding box center [503, 202] width 32 height 32
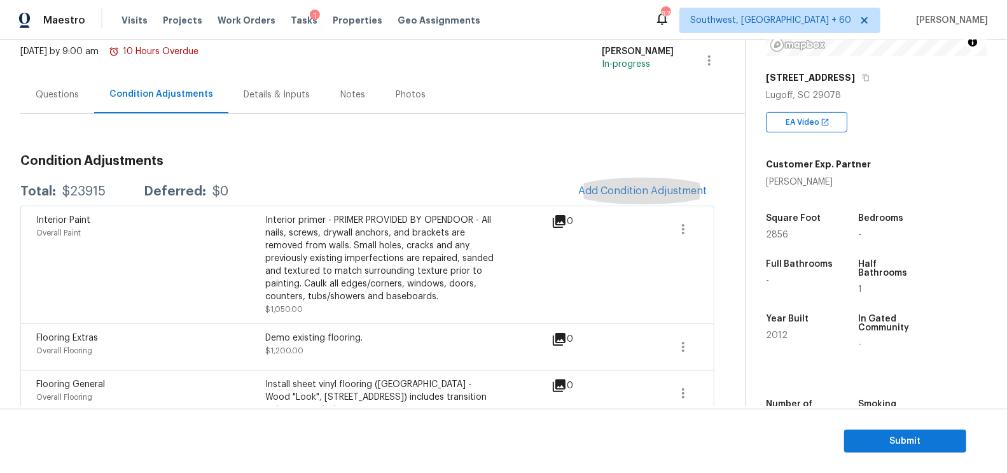
click at [65, 104] on div "Questions" at bounding box center [57, 95] width 74 height 38
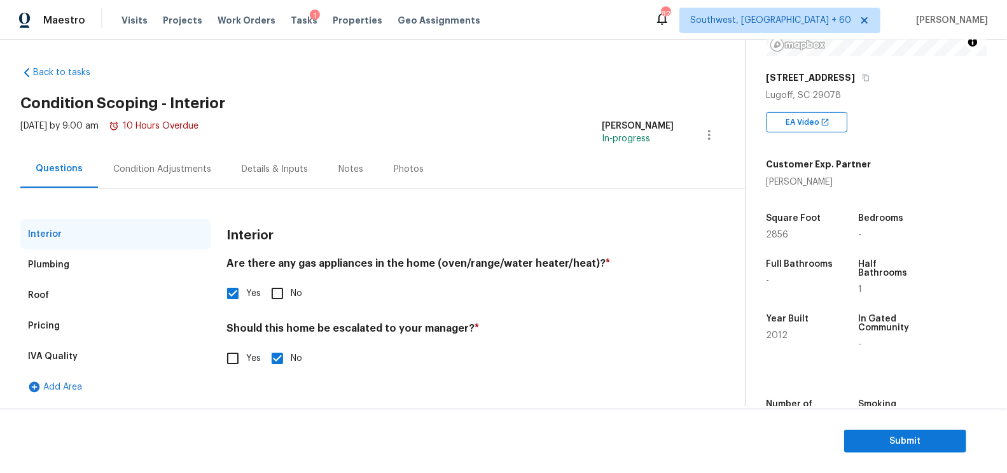
scroll to position [4, 0]
click at [91, 324] on div "Pricing" at bounding box center [115, 326] width 191 height 31
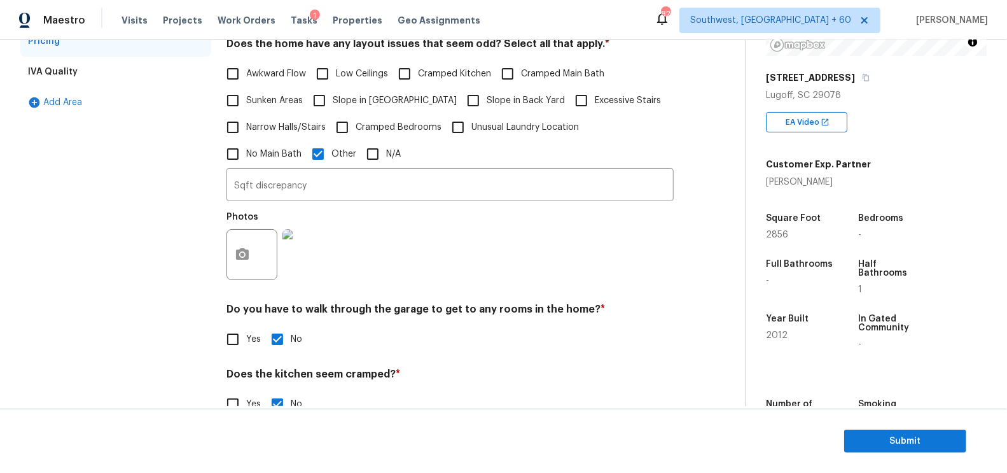
scroll to position [294, 0]
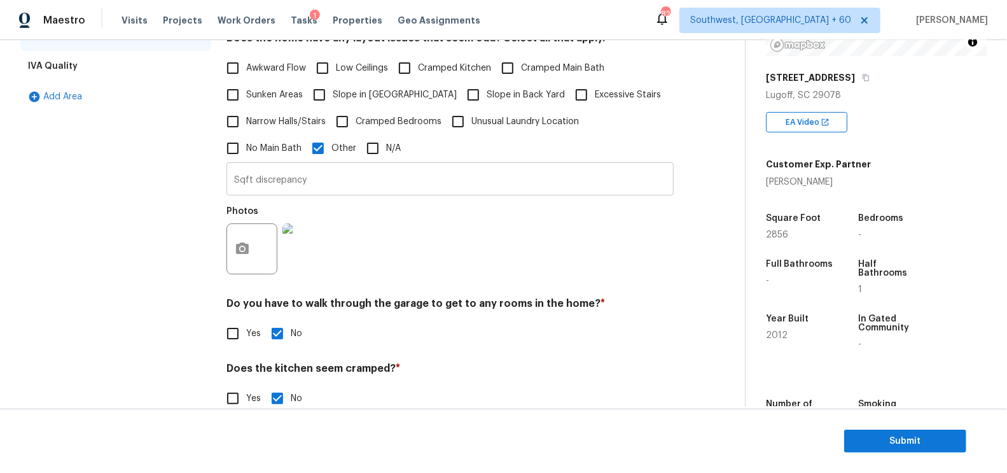
click at [308, 190] on input "Sqft discrepancy" at bounding box center [449, 180] width 447 height 30
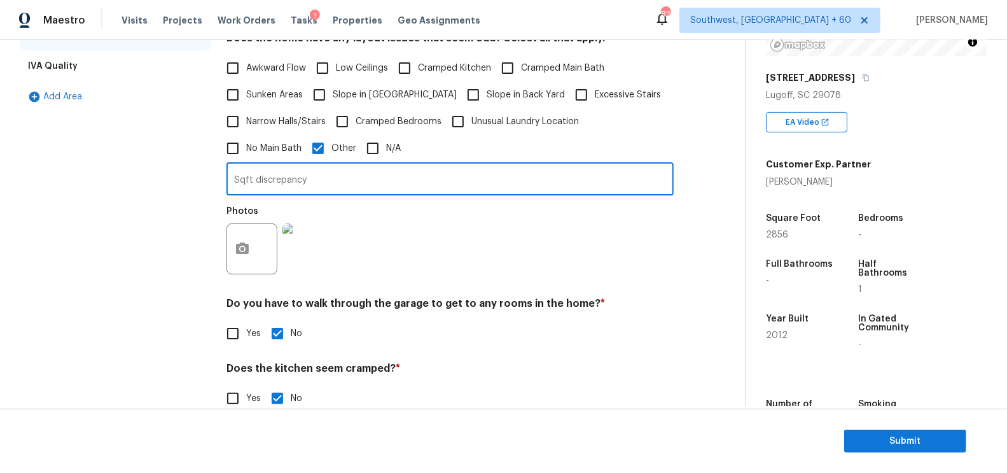
click at [284, 182] on input "Sqft discrepancy" at bounding box center [449, 180] width 447 height 30
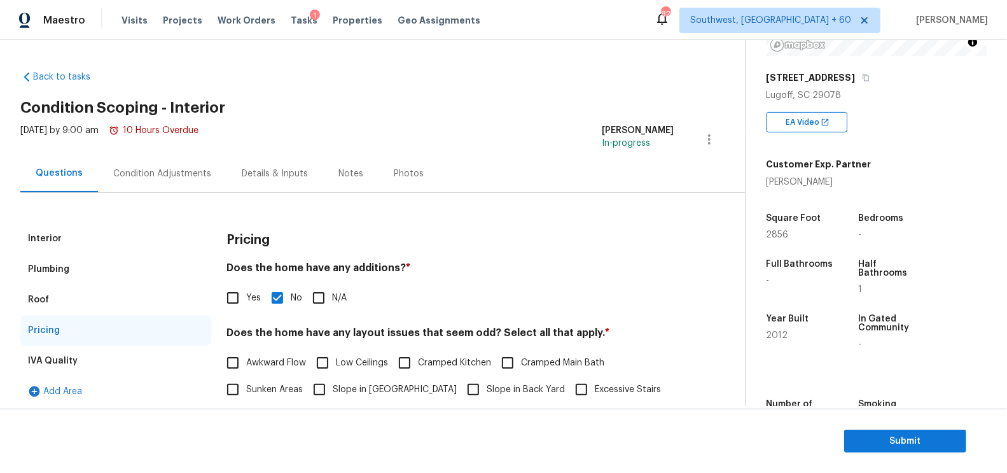
click at [137, 177] on div "Condition Adjustments" at bounding box center [162, 173] width 98 height 13
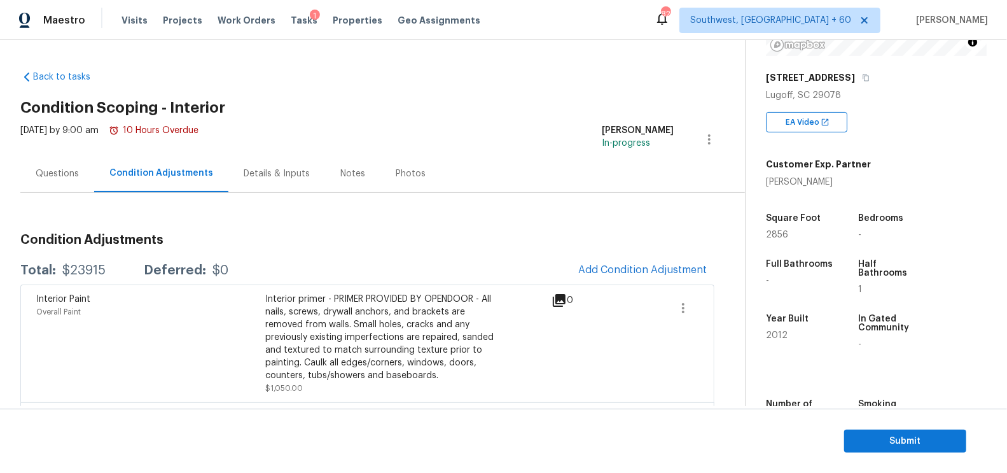
click at [87, 259] on div "Total: $23915 Deferred: $0 Add Condition Adjustment" at bounding box center [367, 270] width 694 height 28
copy div "$23915"
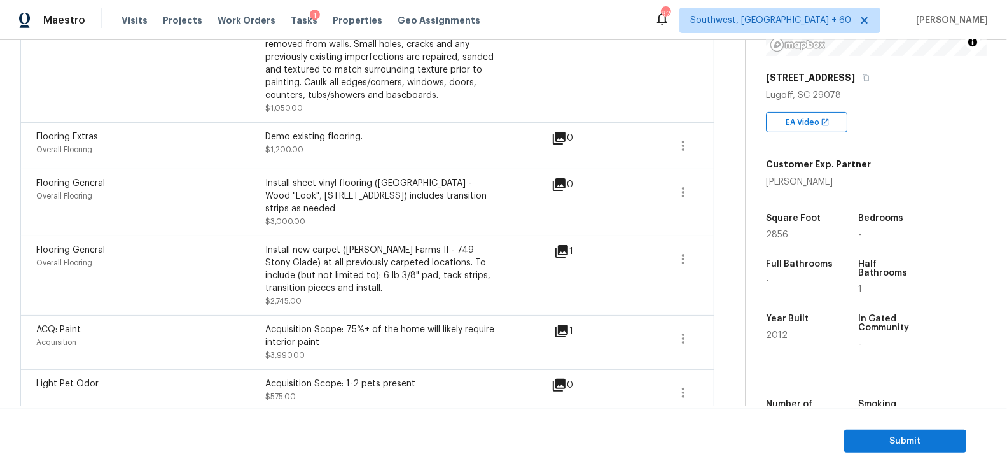
scroll to position [279, 0]
click at [692, 324] on button "button" at bounding box center [683, 339] width 31 height 31
click at [731, 322] on div "Edit" at bounding box center [756, 323] width 99 height 13
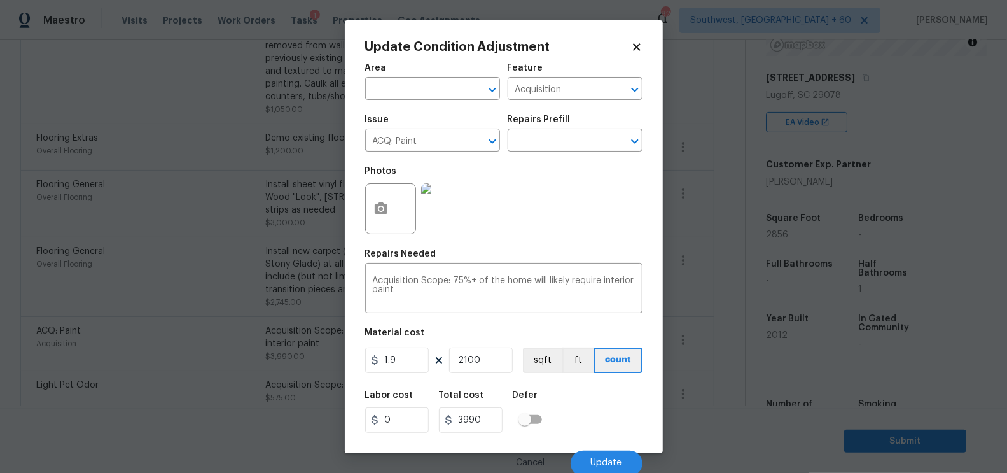
click at [710, 371] on body "Maestro Visits Projects Work Orders Tasks 1 Properties Geo Assignments 827 Sout…" at bounding box center [503, 236] width 1007 height 473
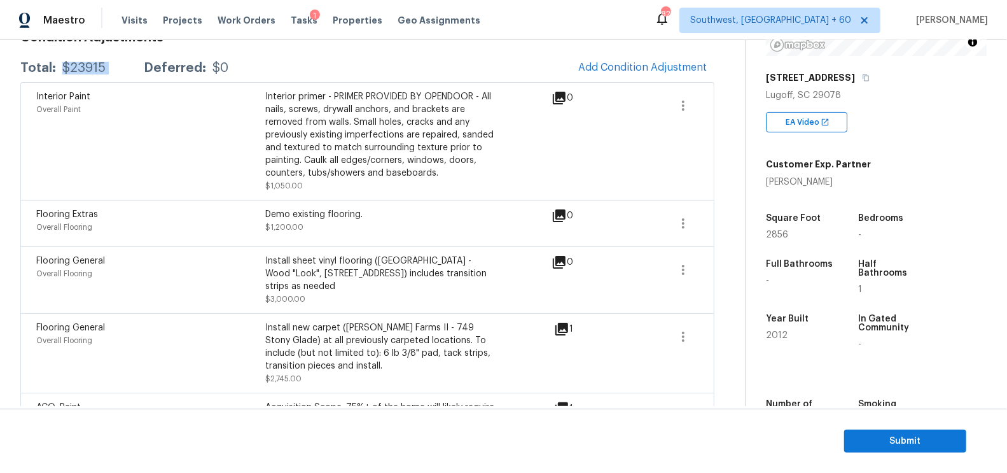
scroll to position [172, 0]
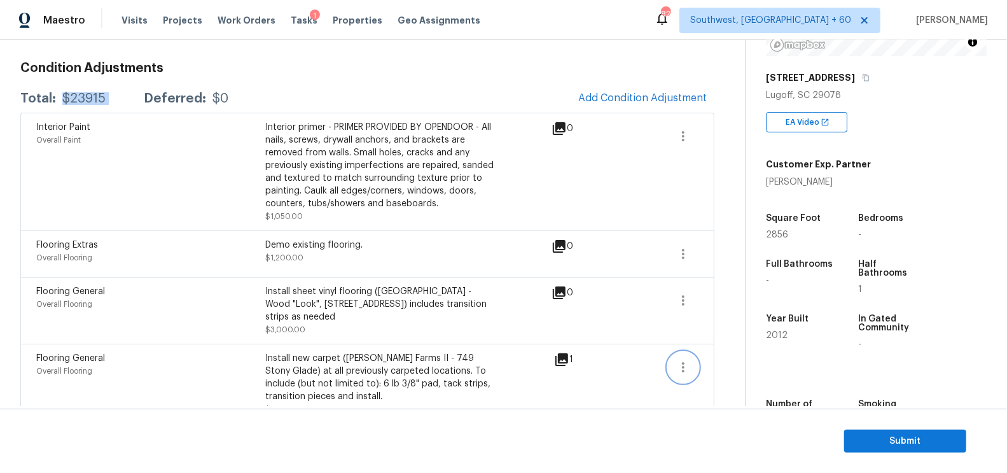
click at [677, 359] on icon "button" at bounding box center [682, 366] width 15 height 15
click at [710, 349] on div "Edit" at bounding box center [756, 351] width 99 height 13
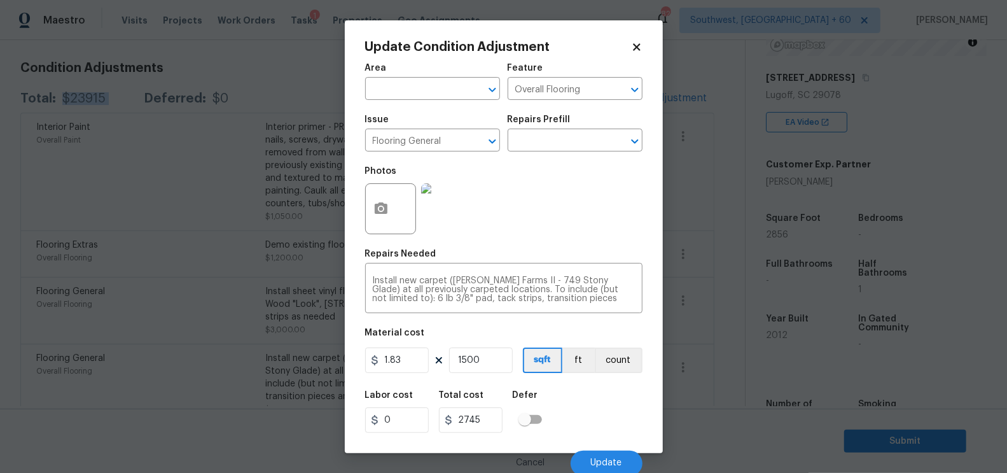
click at [711, 377] on body "Maestro Visits Projects Work Orders Tasks 1 Properties Geo Assignments 827 Sout…" at bounding box center [503, 236] width 1007 height 473
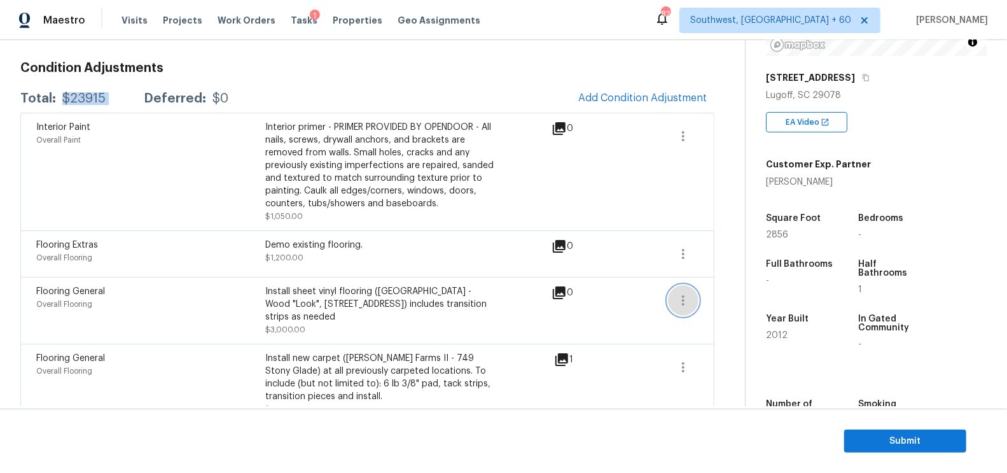
click at [683, 293] on icon "button" at bounding box center [682, 300] width 15 height 15
click at [721, 289] on link "Edit" at bounding box center [756, 296] width 108 height 19
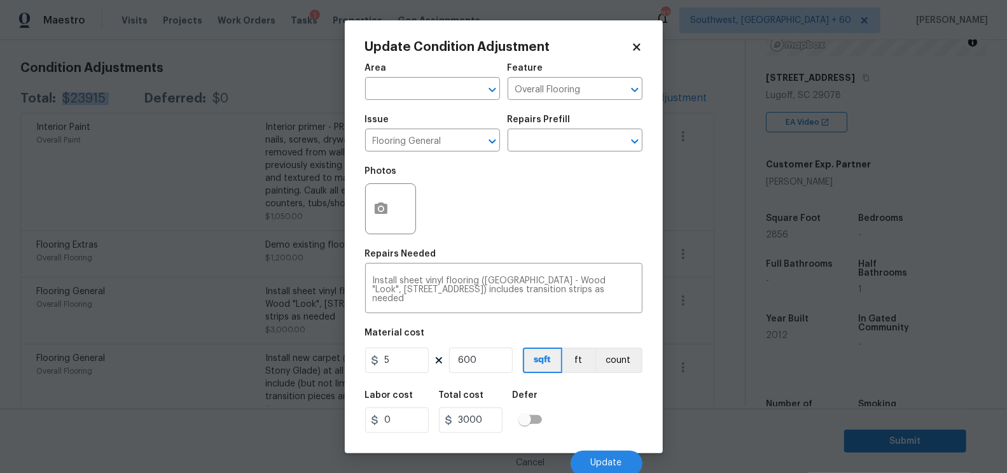
click at [710, 330] on body "Maestro Visits Projects Work Orders Tasks 1 Properties Geo Assignments 827 Sout…" at bounding box center [503, 236] width 1007 height 473
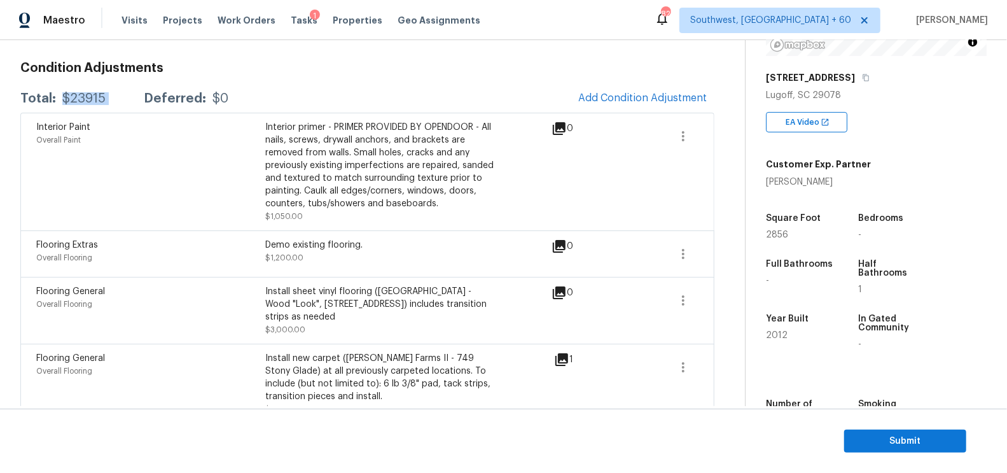
scroll to position [151, 0]
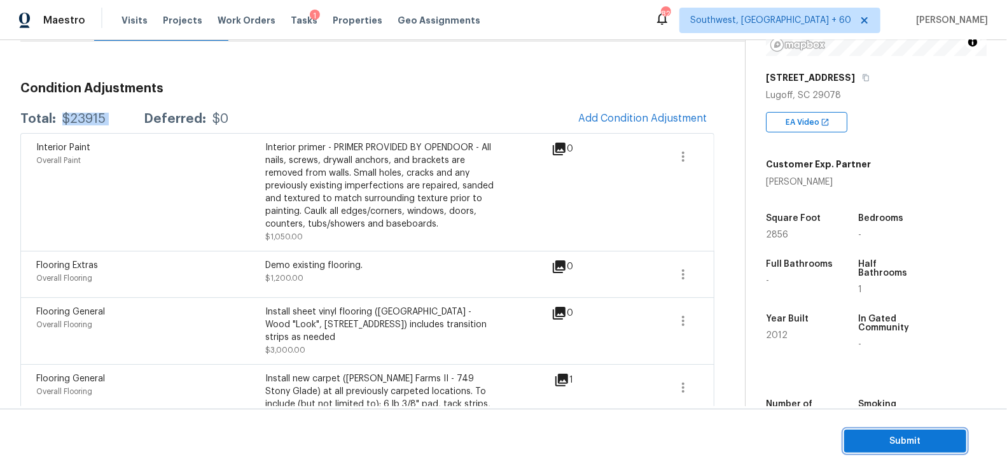
click at [908, 446] on span "Submit" at bounding box center [905, 441] width 102 height 16
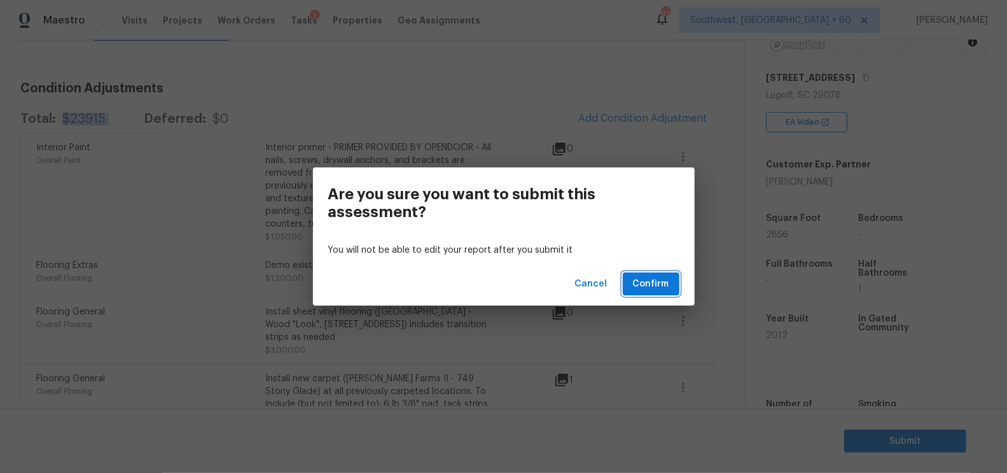
click at [653, 286] on span "Confirm" at bounding box center [651, 284] width 36 height 16
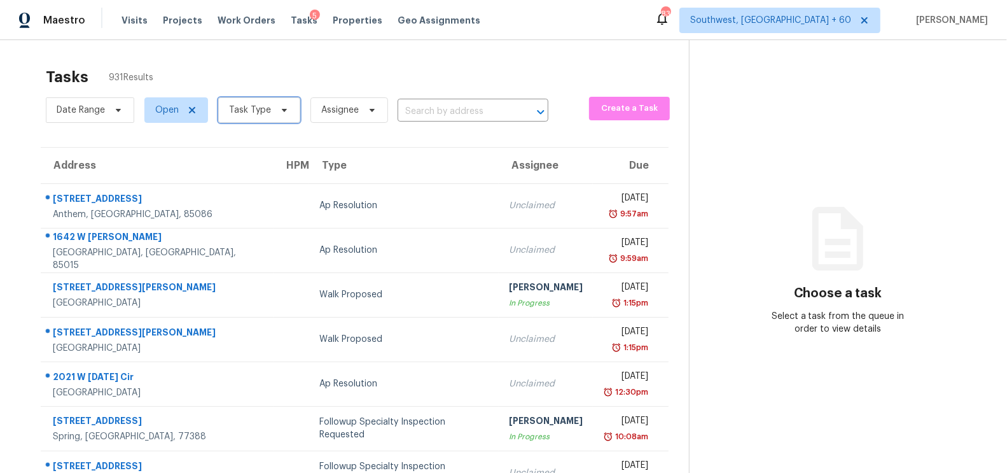
click at [247, 117] on span "Task Type" at bounding box center [259, 109] width 82 height 25
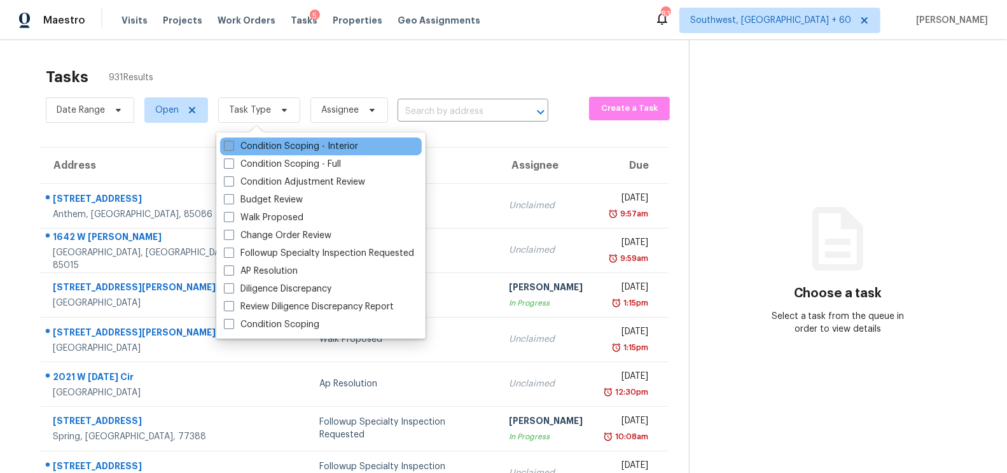
click at [250, 147] on label "Condition Scoping - Interior" at bounding box center [291, 146] width 134 height 13
click at [232, 147] on input "Condition Scoping - Interior" at bounding box center [228, 144] width 8 height 8
checkbox input "true"
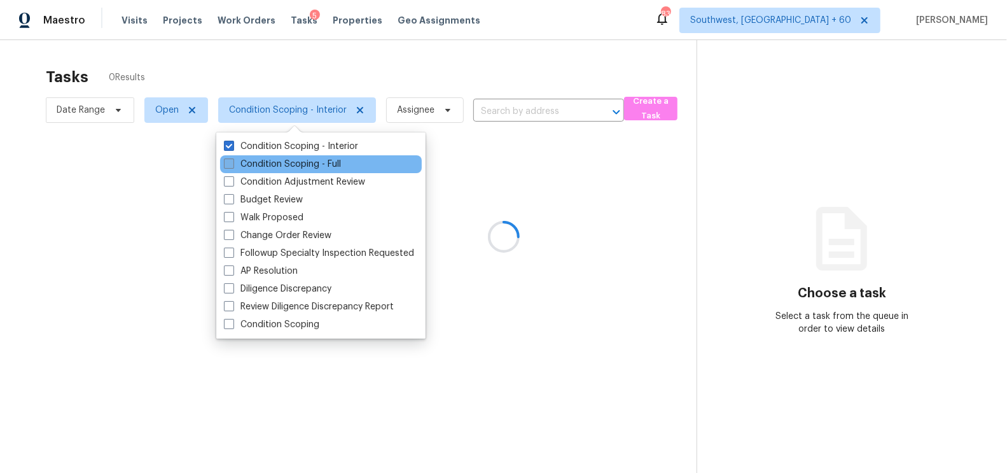
click at [253, 164] on label "Condition Scoping - Full" at bounding box center [282, 164] width 117 height 13
click at [232, 164] on input "Condition Scoping - Full" at bounding box center [228, 162] width 8 height 8
checkbox input "true"
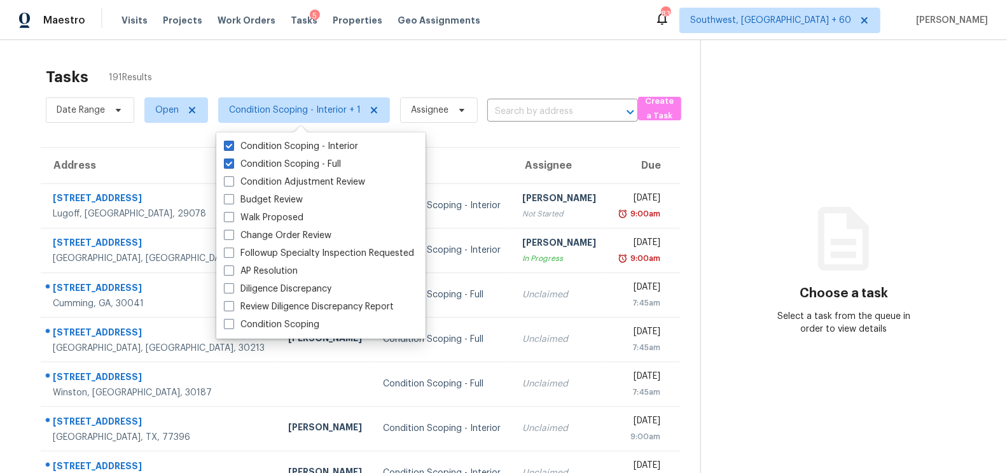
click at [539, 45] on div "Tasks 191 Results Date Range Open Condition Scoping - Interior + 1 Assignee ​ C…" at bounding box center [503, 351] width 1007 height 623
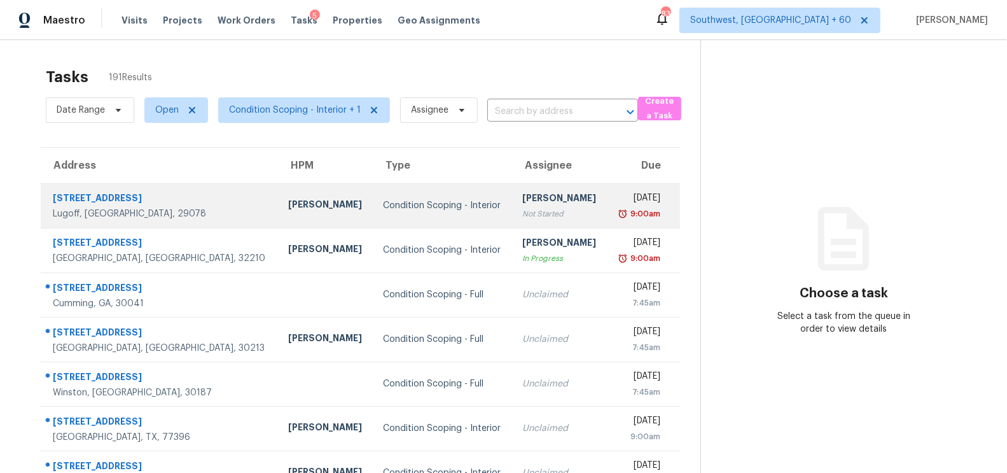
scroll to position [188, 0]
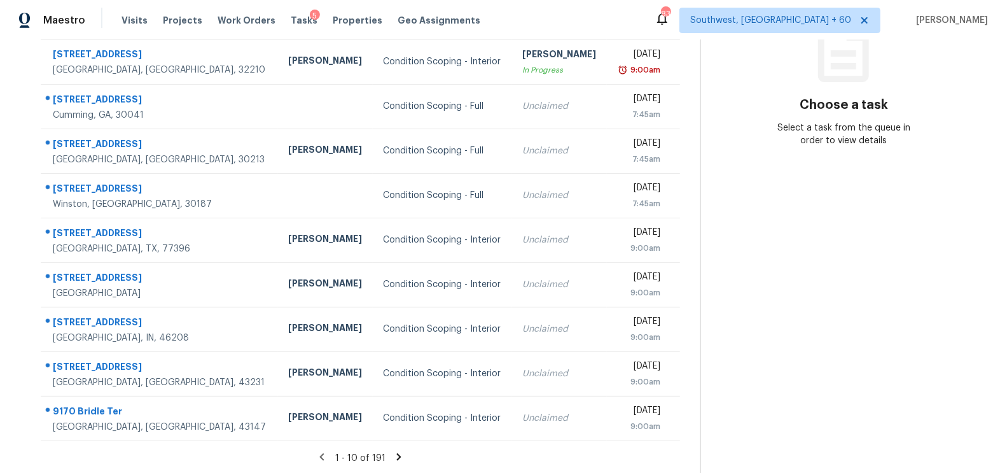
click at [402, 454] on div "1 - 10 of 191" at bounding box center [360, 457] width 680 height 13
click at [398, 454] on icon at bounding box center [399, 456] width 4 height 7
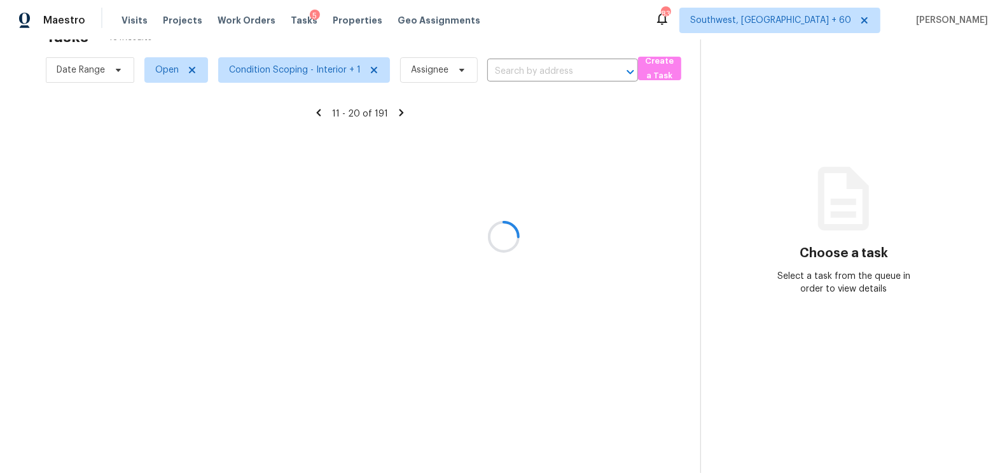
scroll to position [39, 0]
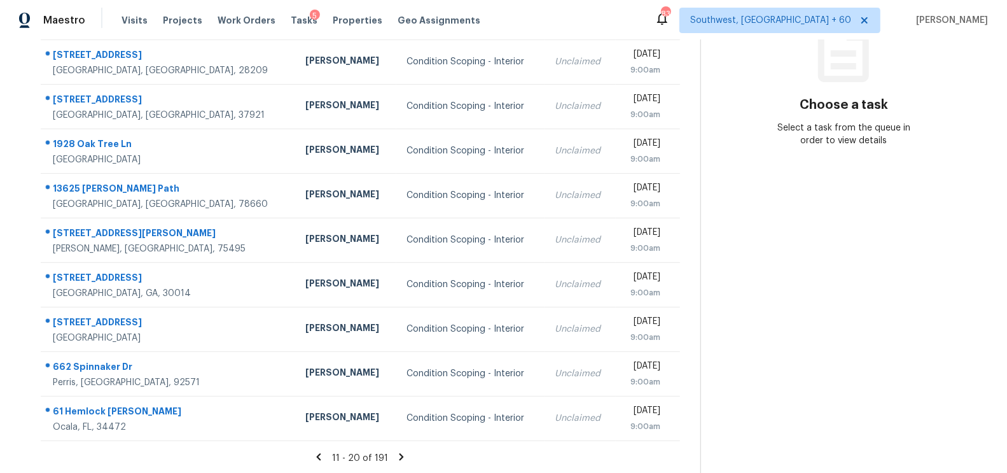
click at [399, 454] on icon at bounding box center [401, 456] width 4 height 7
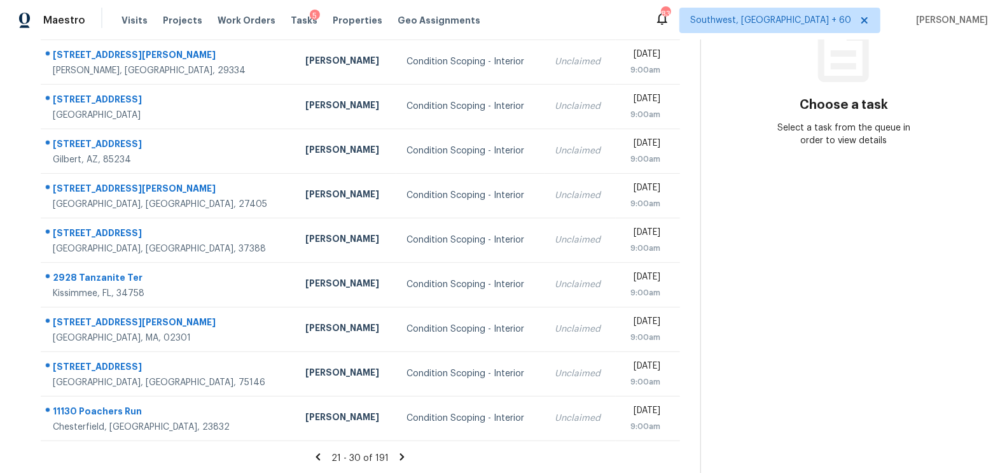
click at [398, 454] on icon at bounding box center [401, 456] width 11 height 11
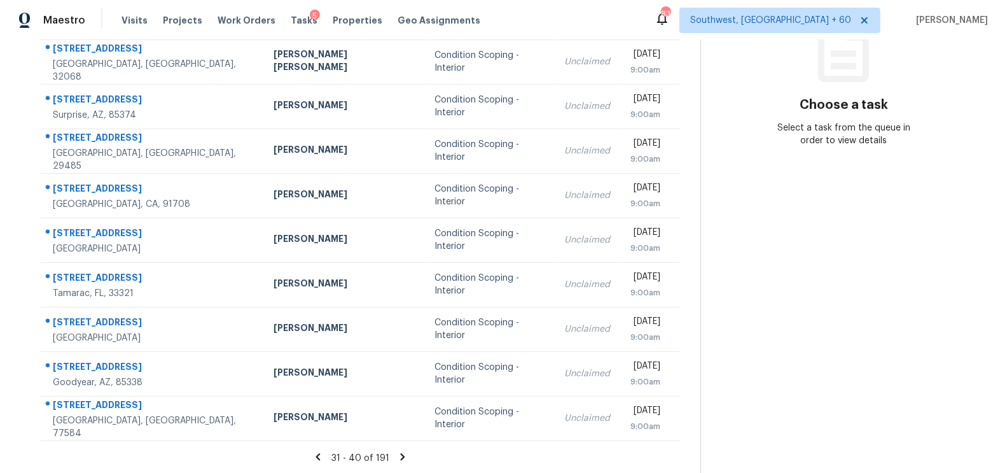
click at [398, 454] on icon at bounding box center [402, 456] width 11 height 11
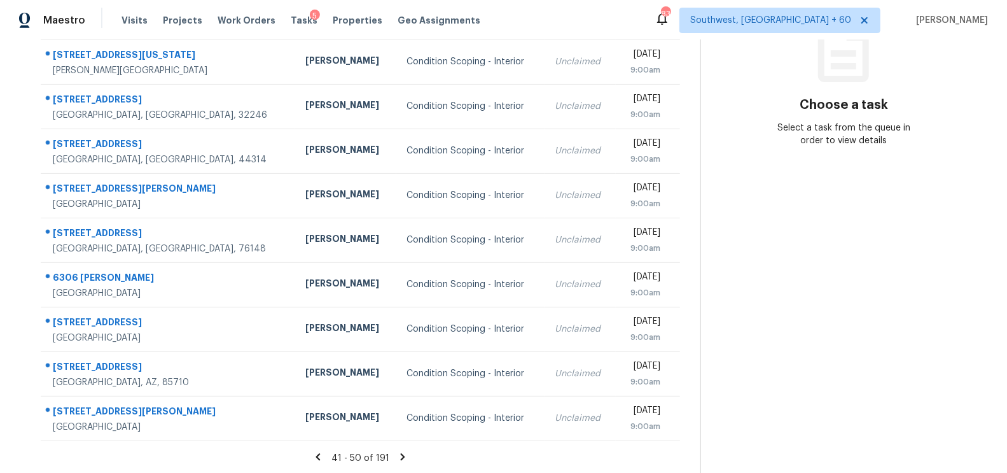
click at [398, 454] on icon at bounding box center [402, 456] width 11 height 11
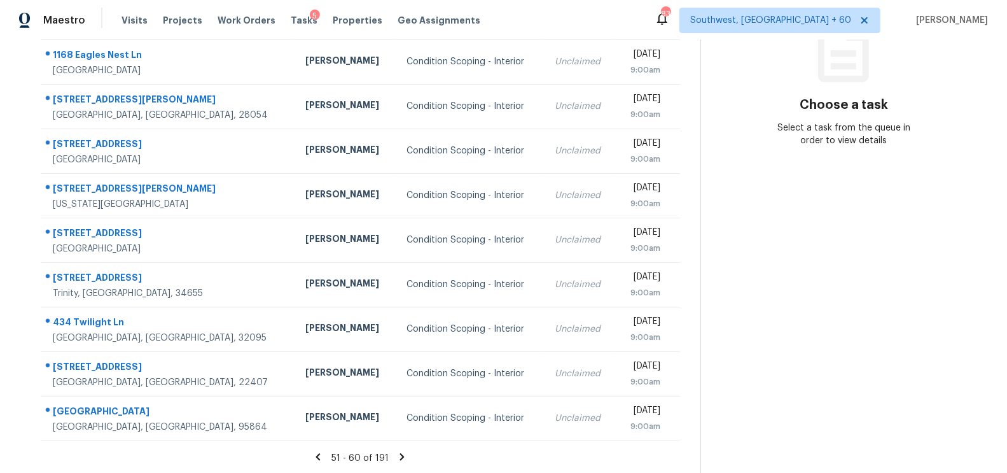
click at [398, 454] on icon at bounding box center [401, 456] width 11 height 11
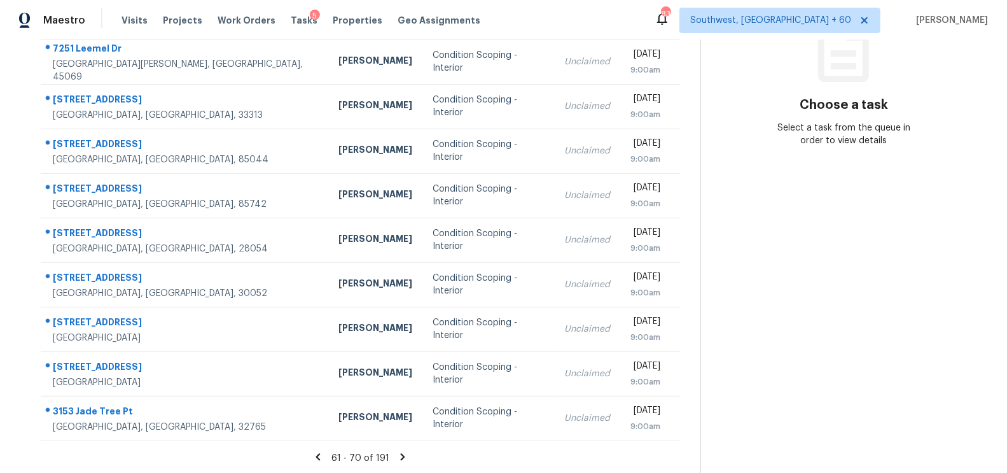
click at [398, 454] on icon at bounding box center [402, 456] width 11 height 11
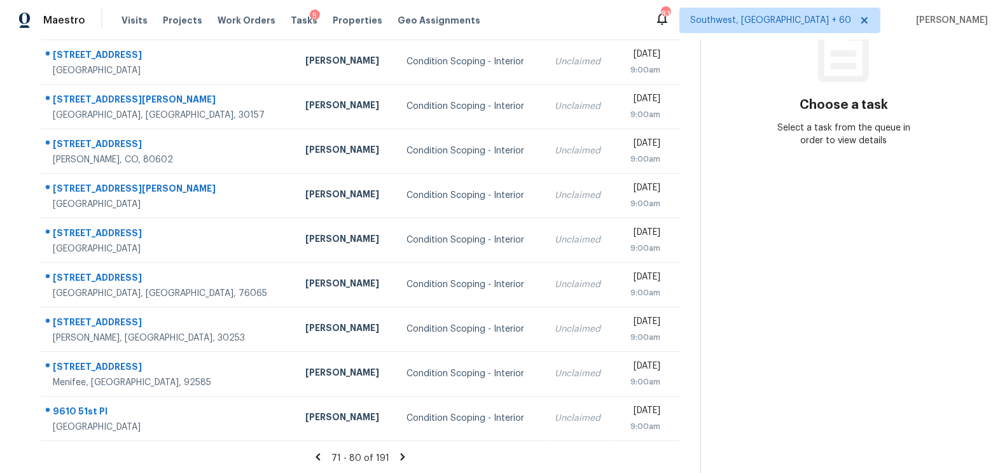
click at [398, 454] on icon at bounding box center [402, 456] width 11 height 11
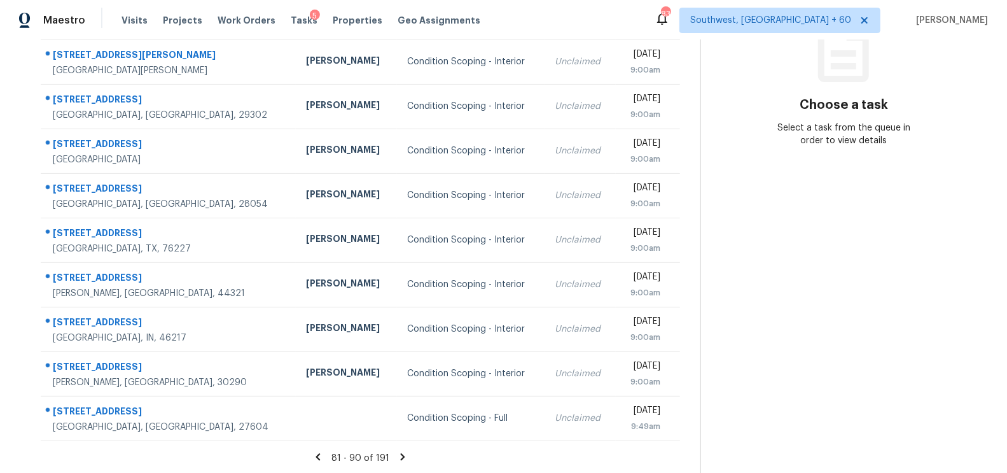
click at [398, 454] on icon at bounding box center [402, 456] width 11 height 11
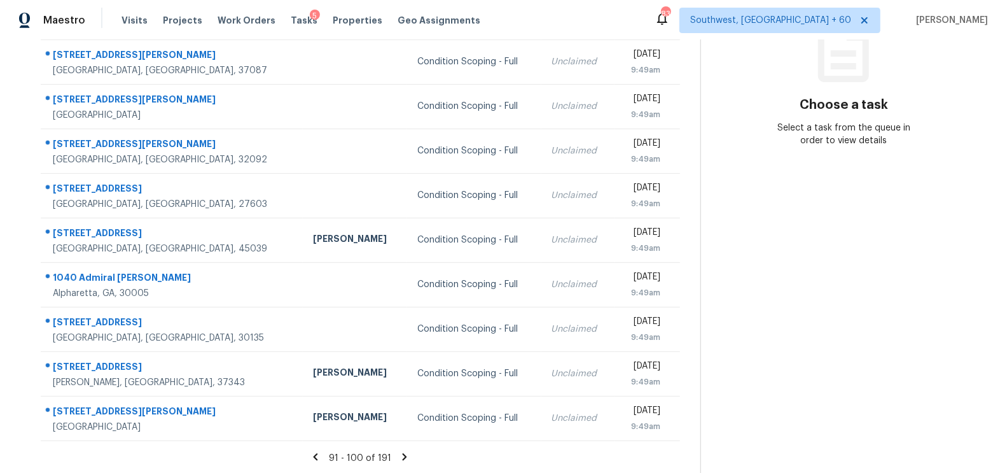
click at [399, 454] on icon at bounding box center [404, 456] width 11 height 11
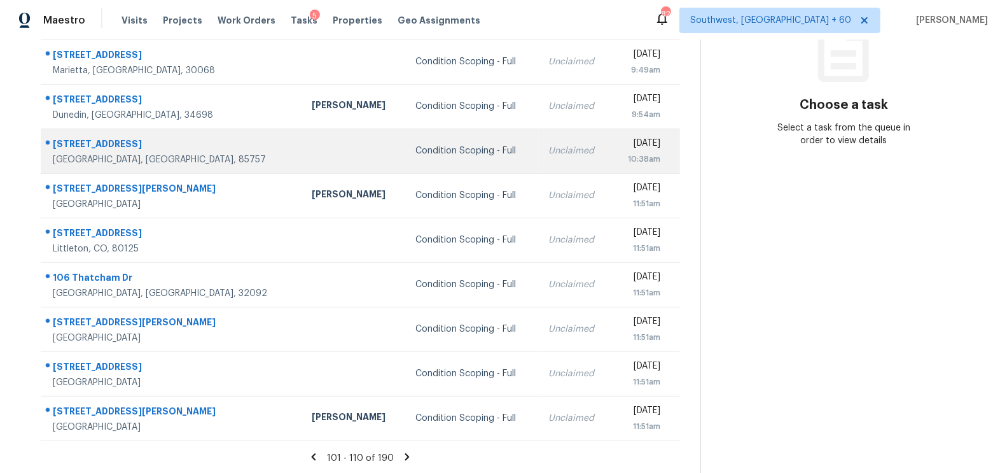
scroll to position [0, 0]
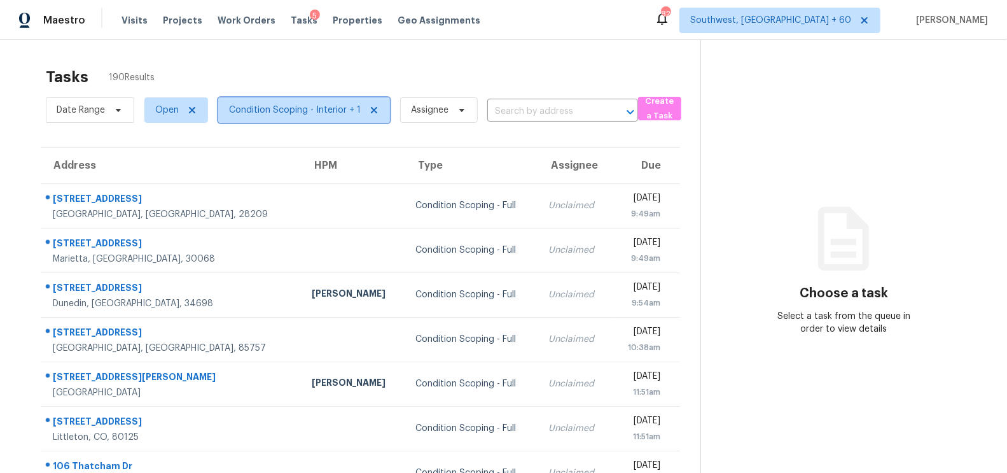
click at [291, 110] on span "Condition Scoping - Interior + 1" at bounding box center [295, 110] width 132 height 13
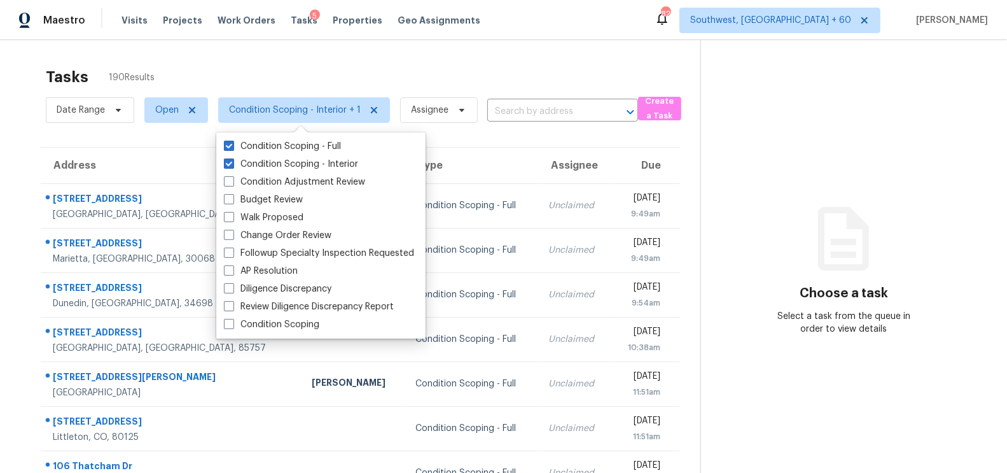
click at [405, 57] on div "Tasks 190 Results Date Range Open Condition Scoping - Interior + 1 Assignee ​ C…" at bounding box center [503, 351] width 1007 height 623
